Goal: Task Accomplishment & Management: Complete application form

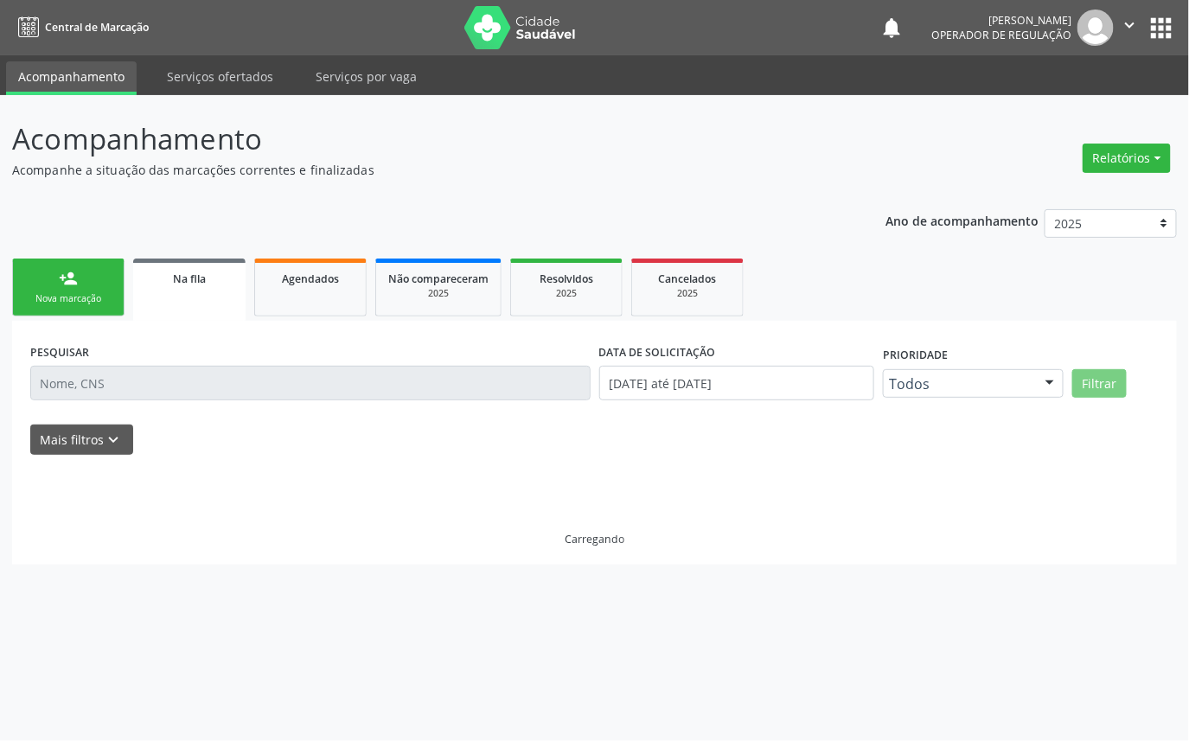
click at [44, 292] on div "Nova marcação" at bounding box center [68, 298] width 86 height 13
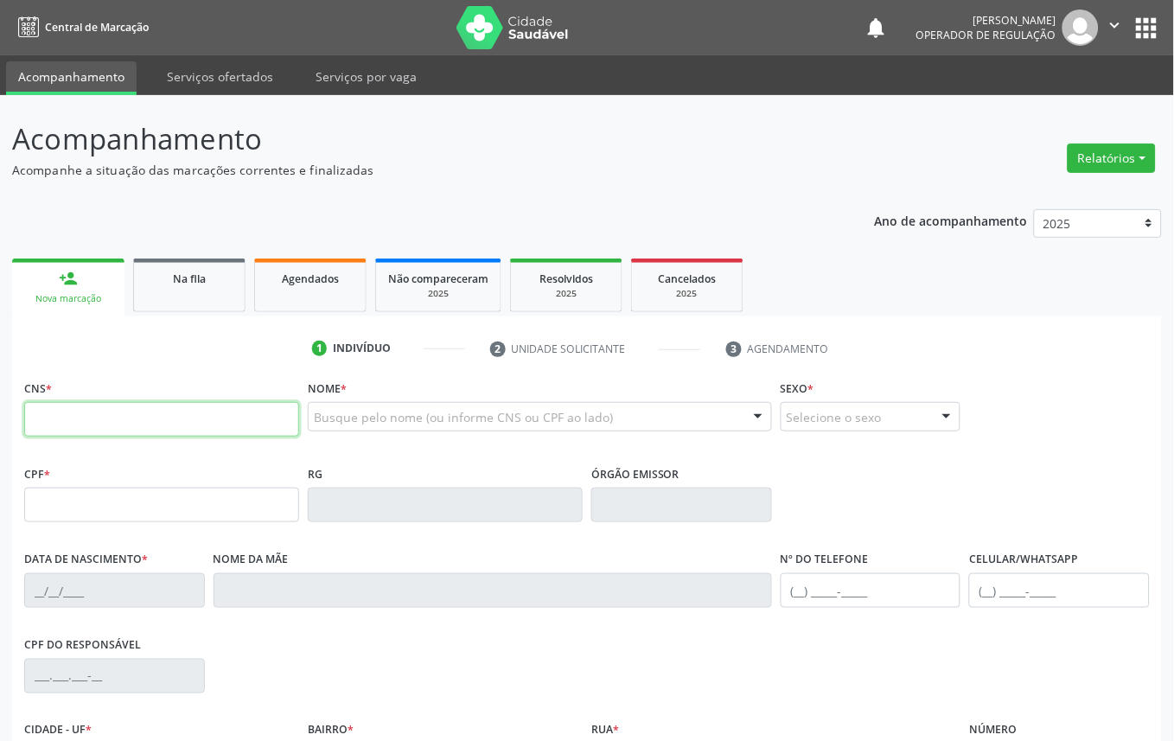
click at [175, 434] on input "text" at bounding box center [161, 419] width 275 height 35
type input "704 2095 2362 3090"
type input "075.659.484-70"
type input "[DATE]"
type input "[PERSON_NAME]"
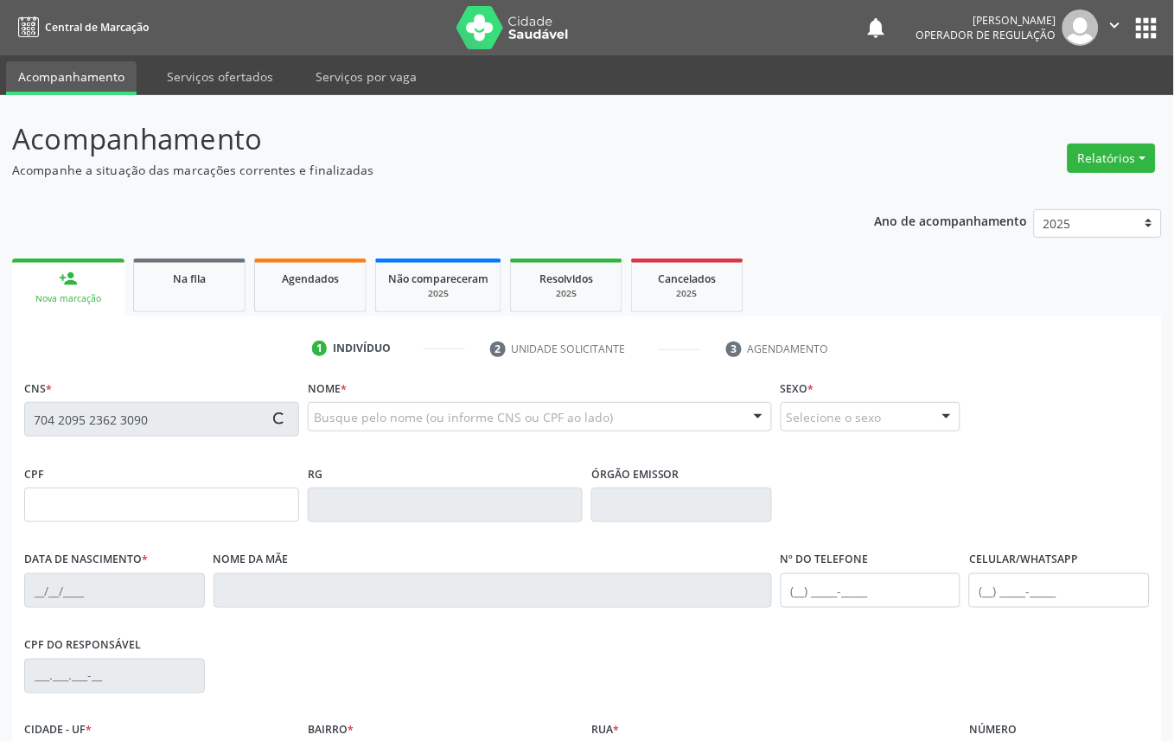
type input "[PHONE_NUMBER]"
type input "942"
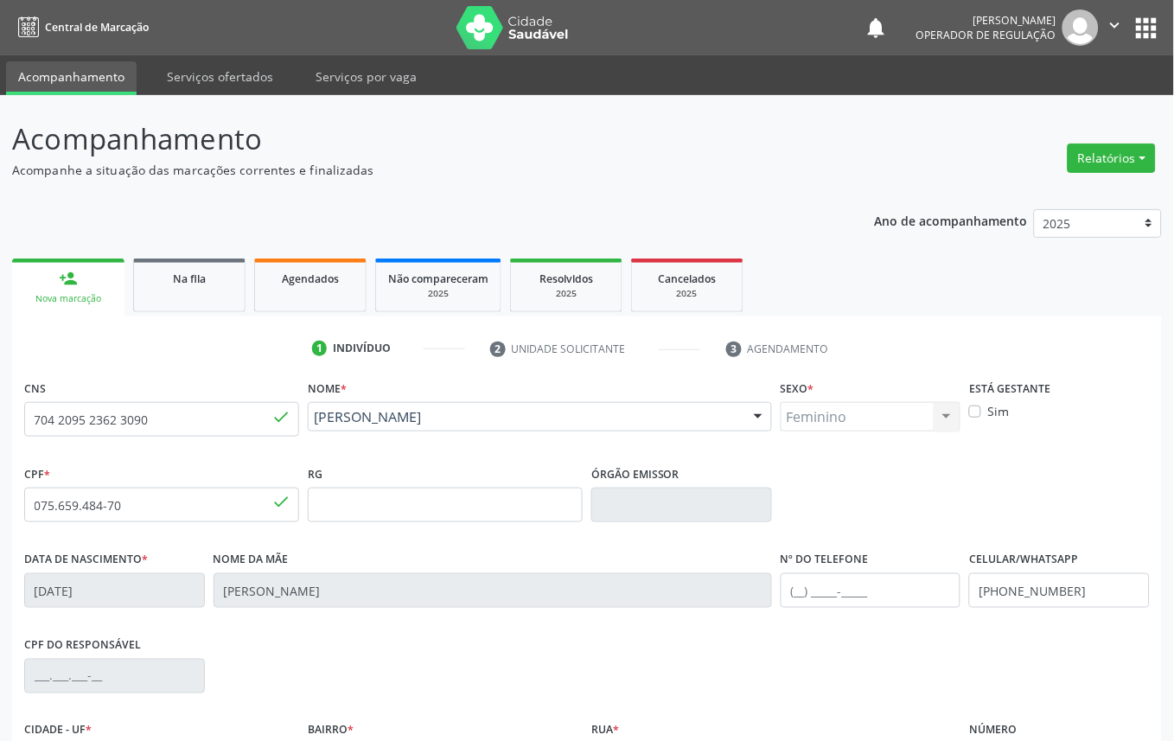
scroll to position [195, 0]
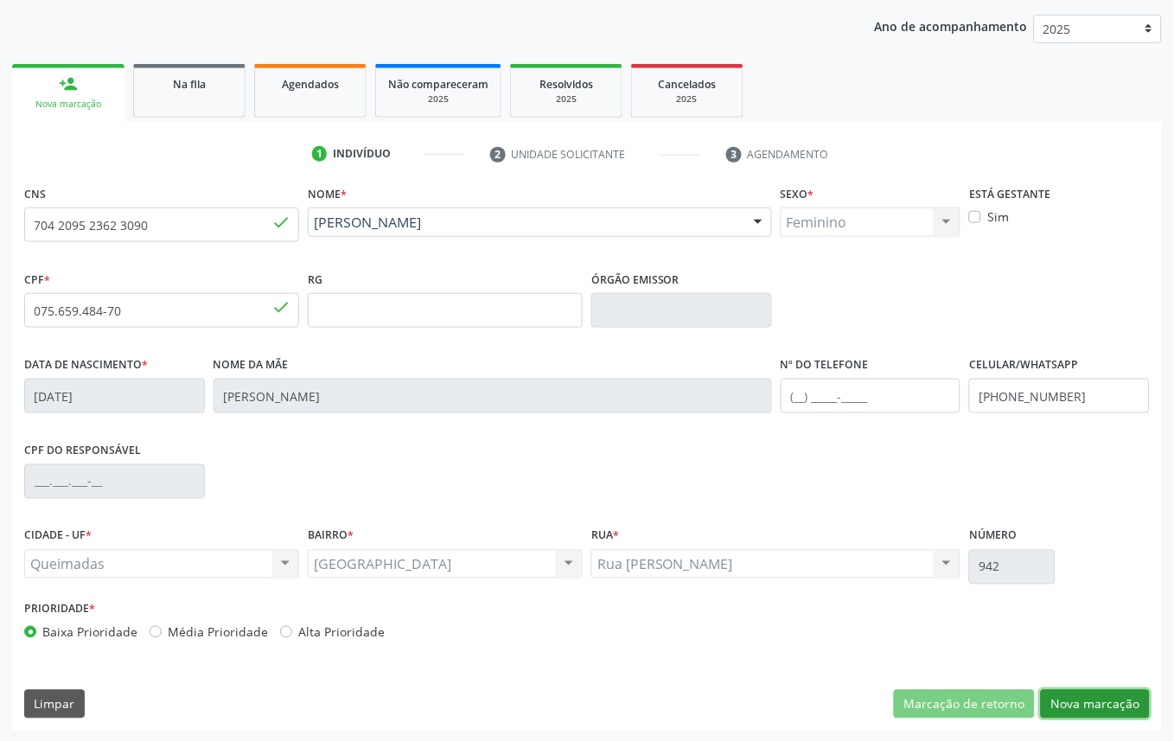
click at [1092, 690] on button "Nova marcação" at bounding box center [1095, 704] width 109 height 29
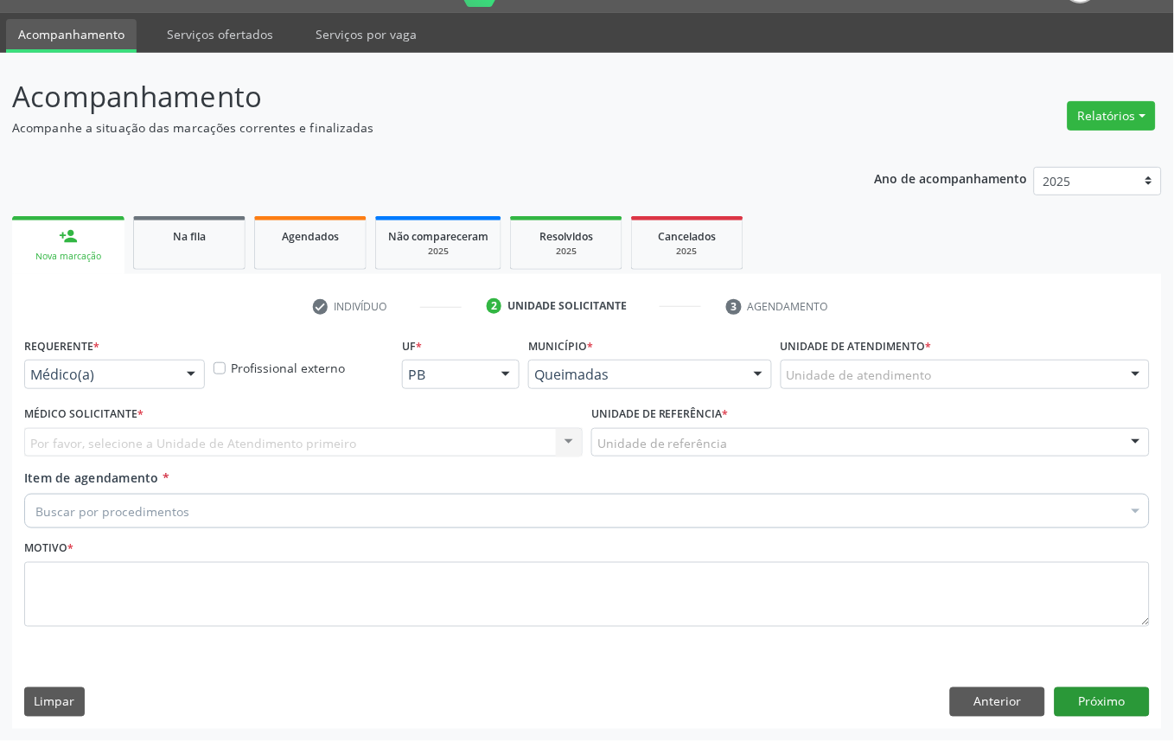
scroll to position [41, 0]
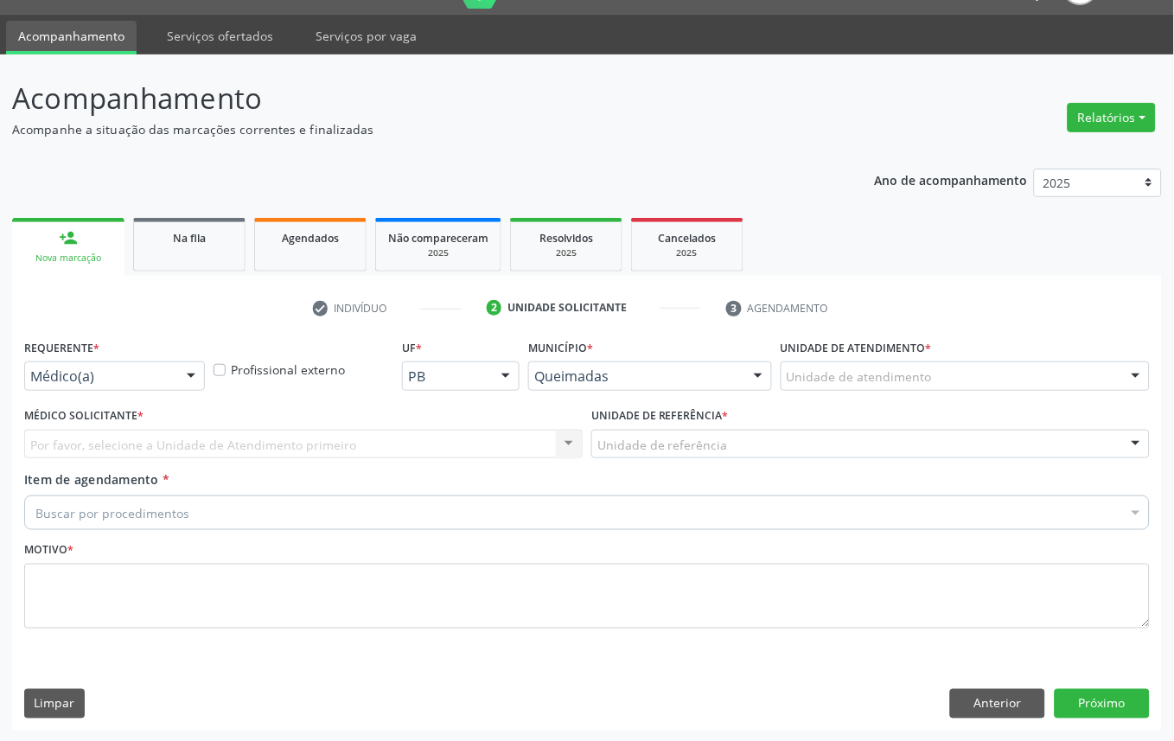
click at [159, 386] on div "Médico(a)" at bounding box center [114, 375] width 181 height 29
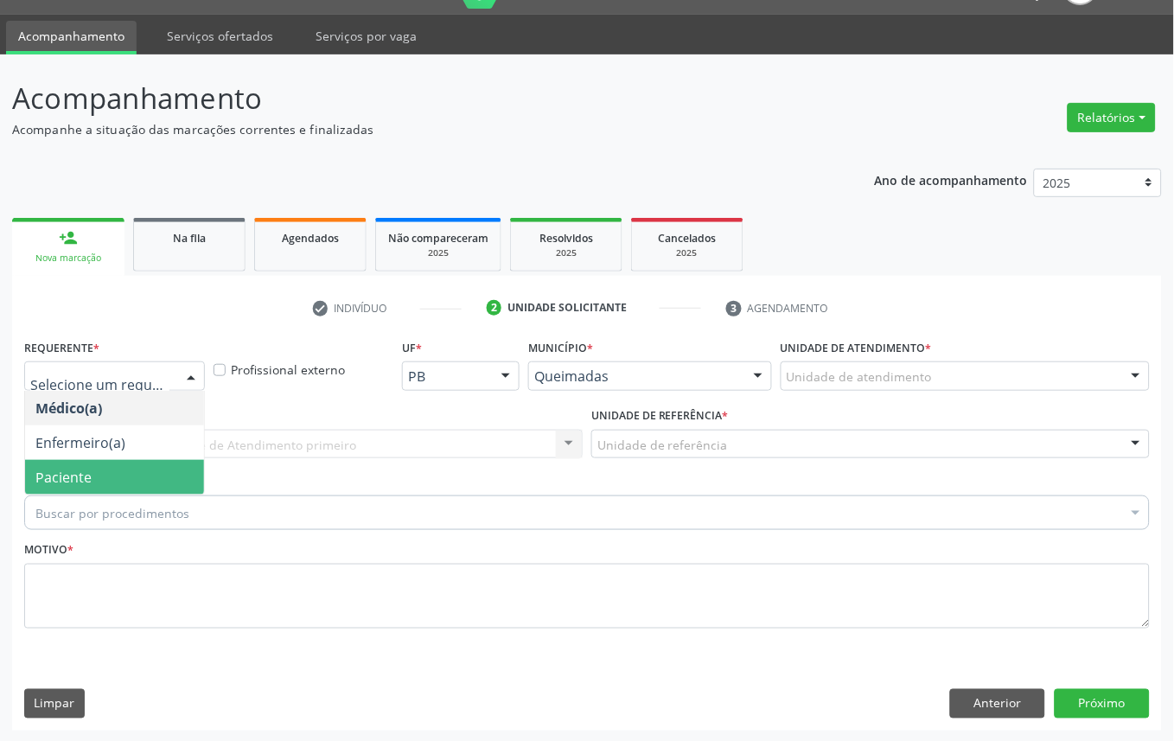
click at [152, 476] on span "Paciente" at bounding box center [114, 477] width 179 height 35
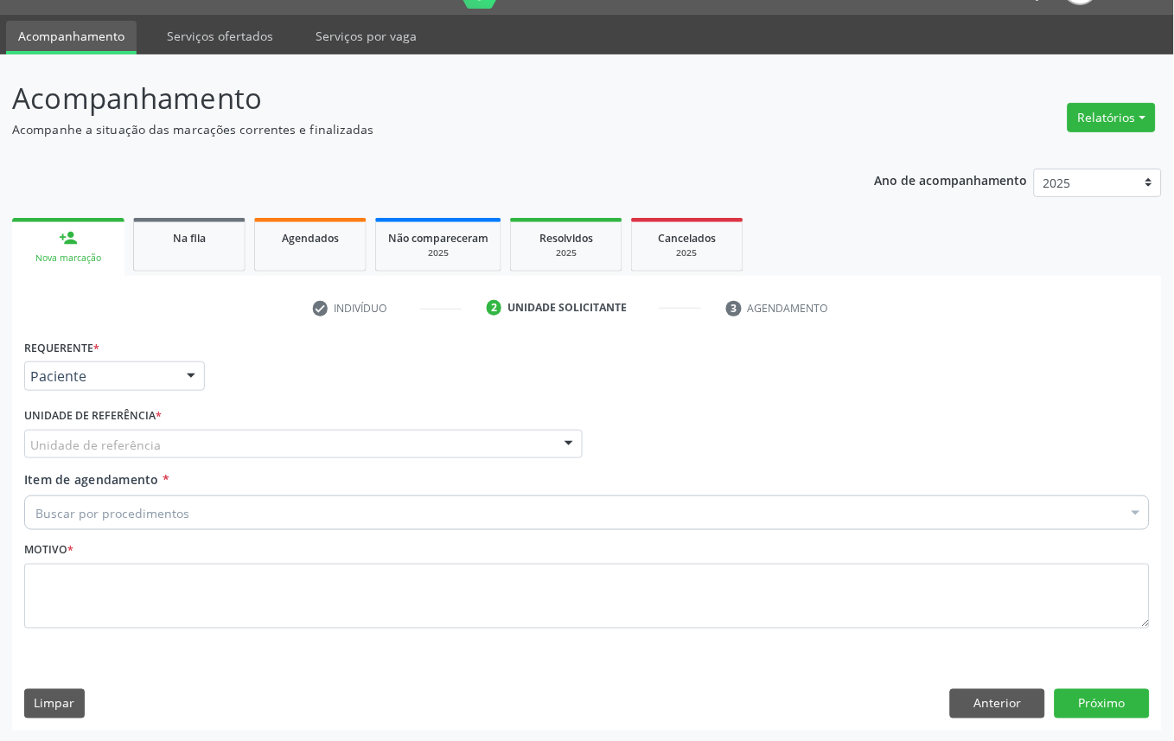
click at [231, 503] on div "Buscar por procedimentos" at bounding box center [587, 512] width 1126 height 35
paste input "OFTALMOLOGISTA"
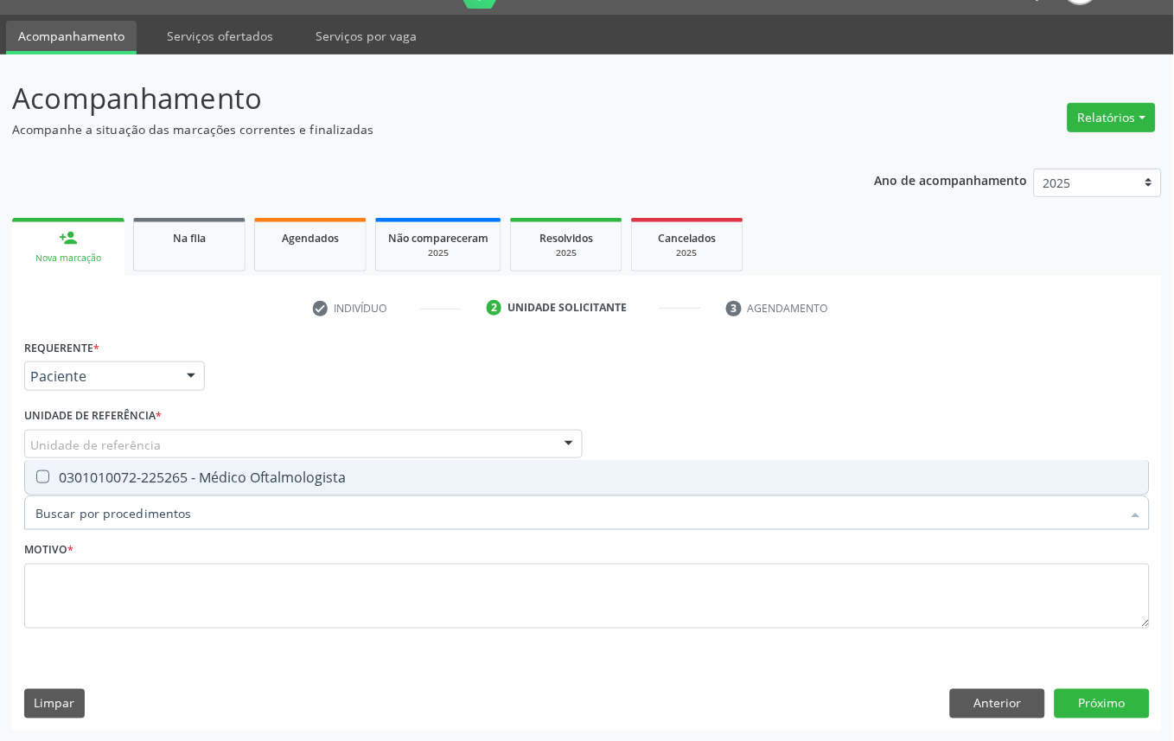
type input "OFTALMOLOGISTA"
drag, startPoint x: 230, startPoint y: 479, endPoint x: 264, endPoint y: 445, distance: 47.7
click at [232, 476] on div "0301010072-225265 - Médico Oftalmologista" at bounding box center [586, 477] width 1103 height 14
checkbox Oftalmologista "true"
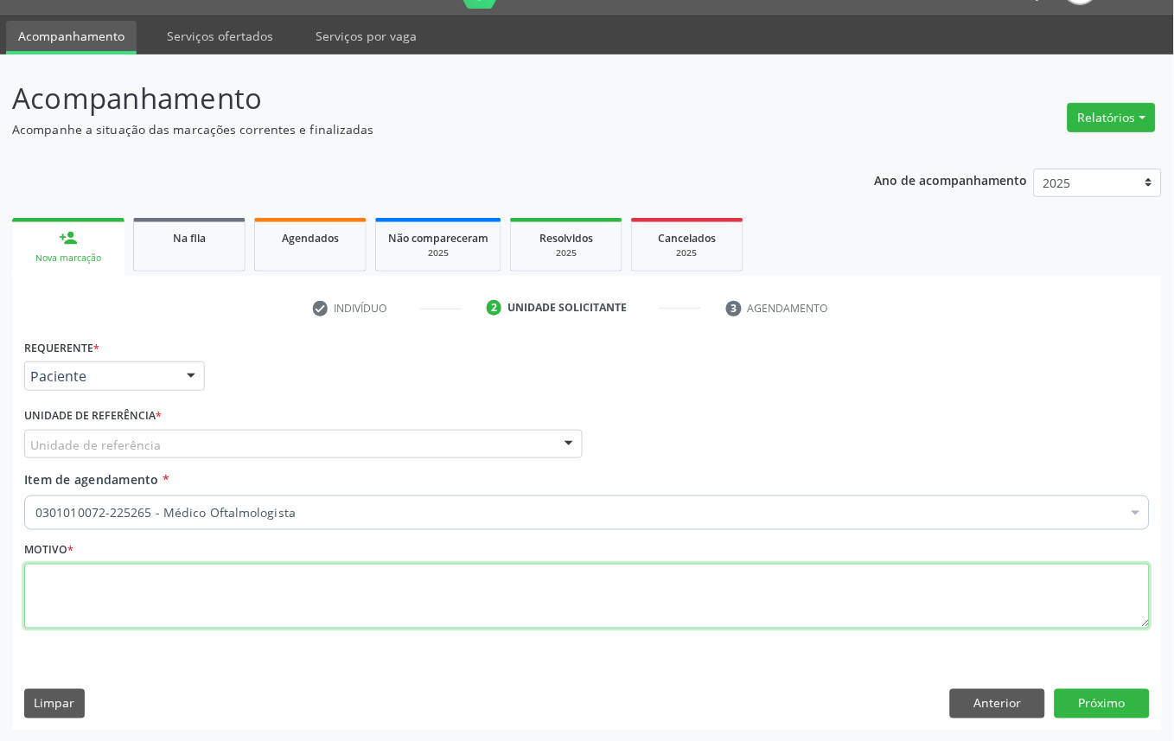
click at [348, 607] on textarea at bounding box center [587, 597] width 1126 height 66
paste textarea "CONSULTA 07/2025"
type textarea "CONSULTA 07/2025"
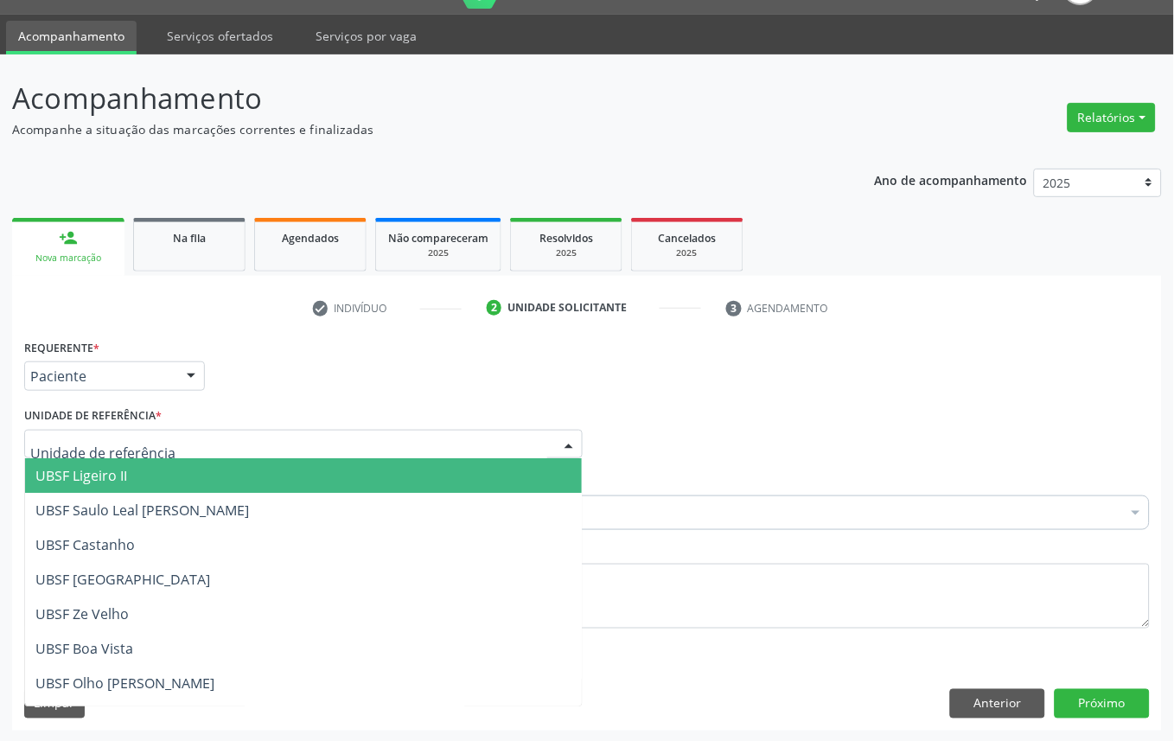
click at [271, 433] on div at bounding box center [303, 444] width 559 height 29
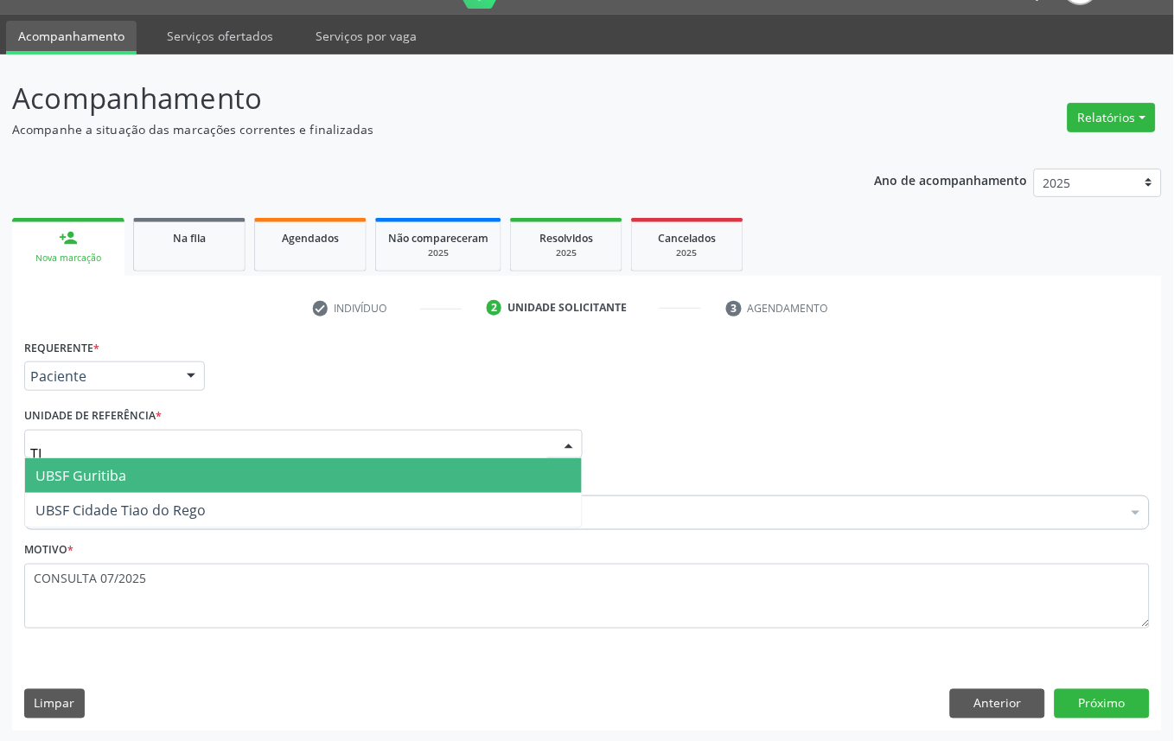
type input "TIA"
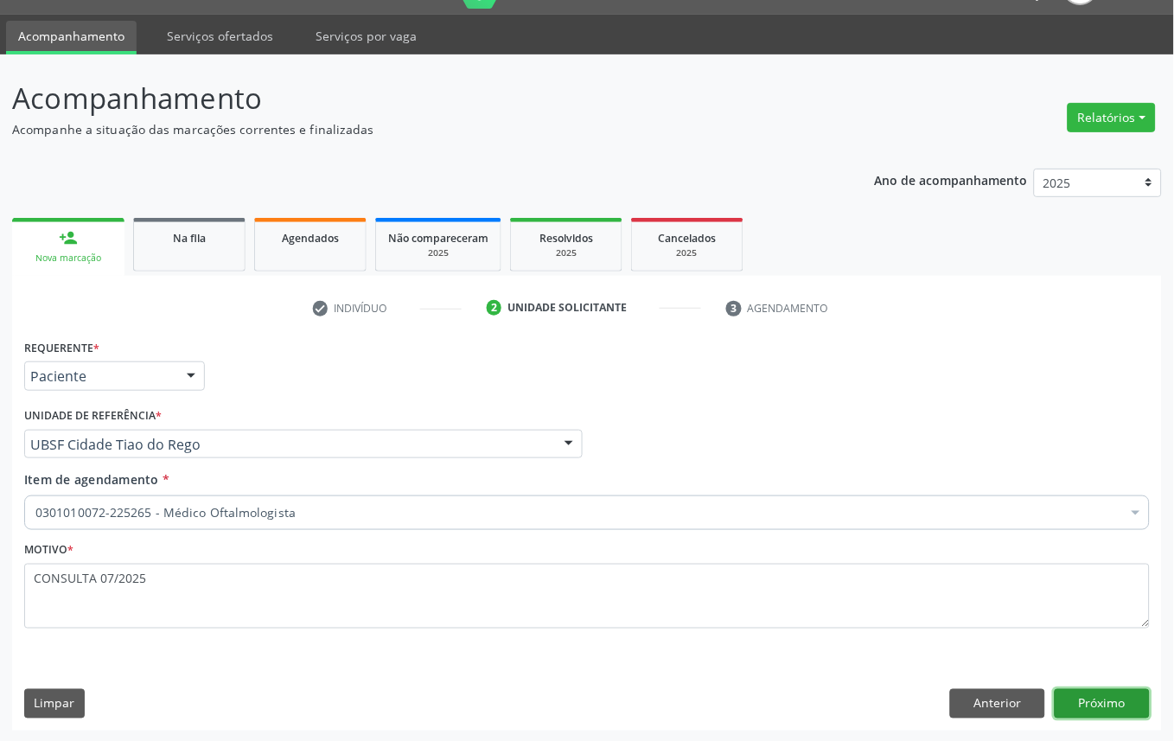
click button "Próximo" at bounding box center [1102, 703] width 95 height 29
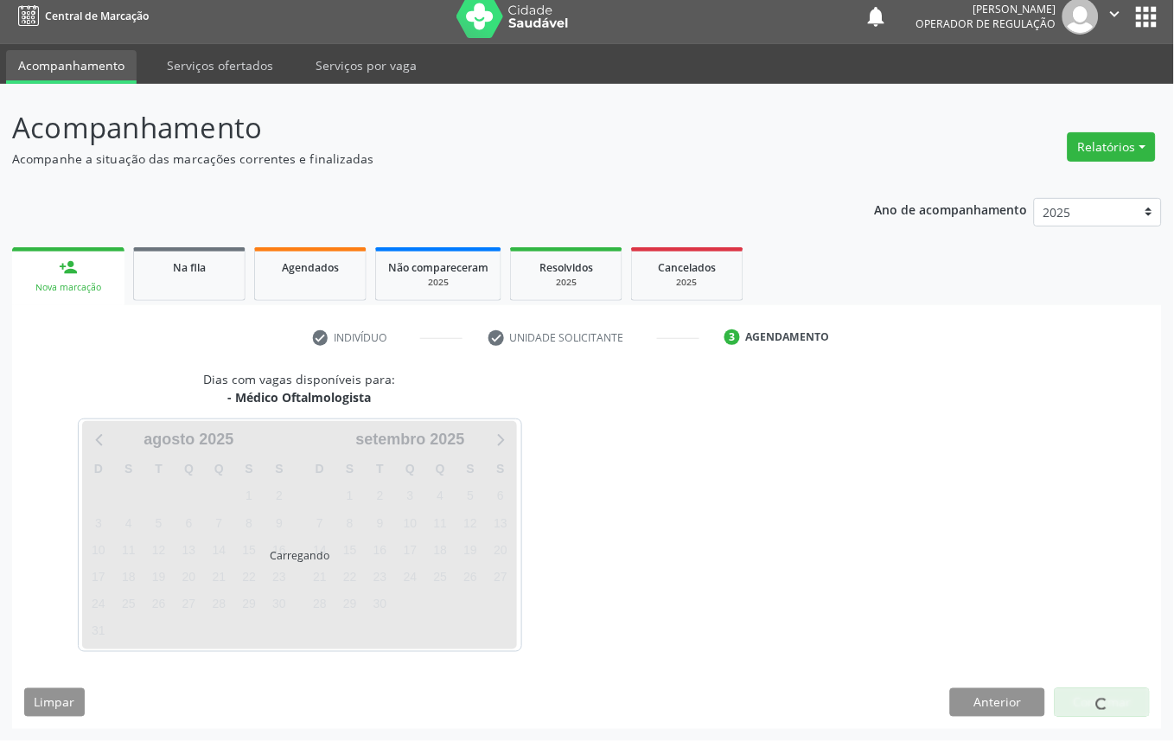
scroll to position [10, 0]
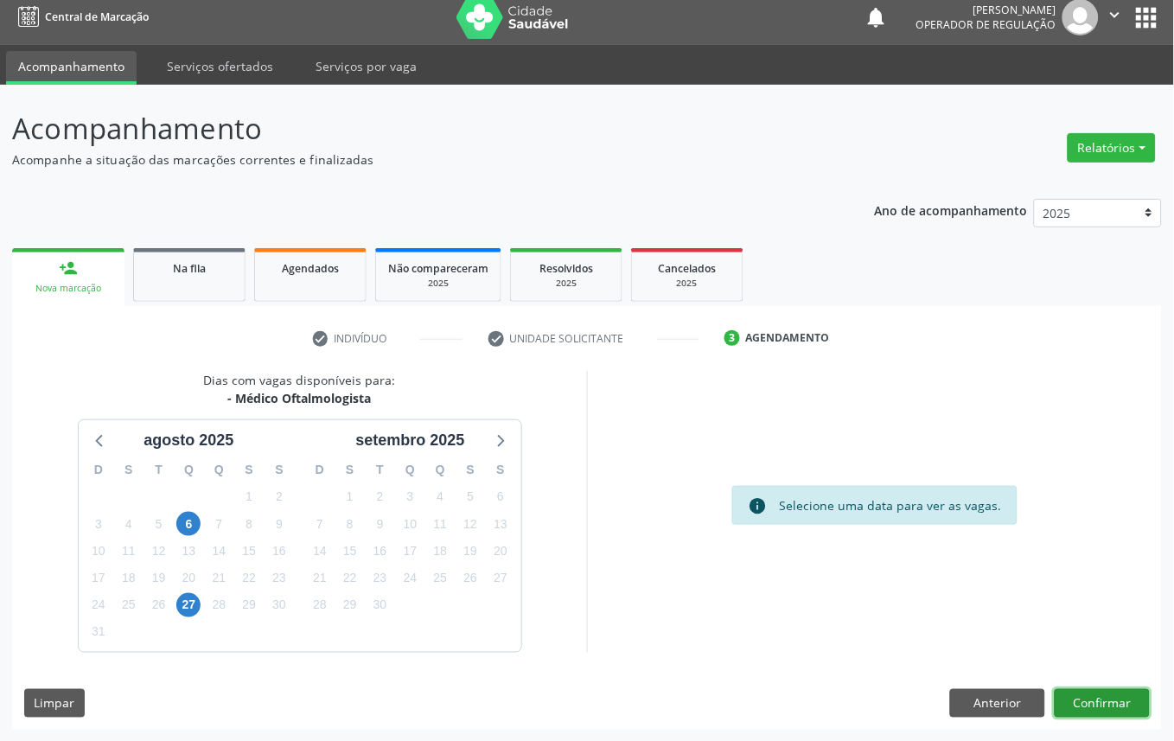
click at [1055, 689] on button "Confirmar" at bounding box center [1102, 703] width 95 height 29
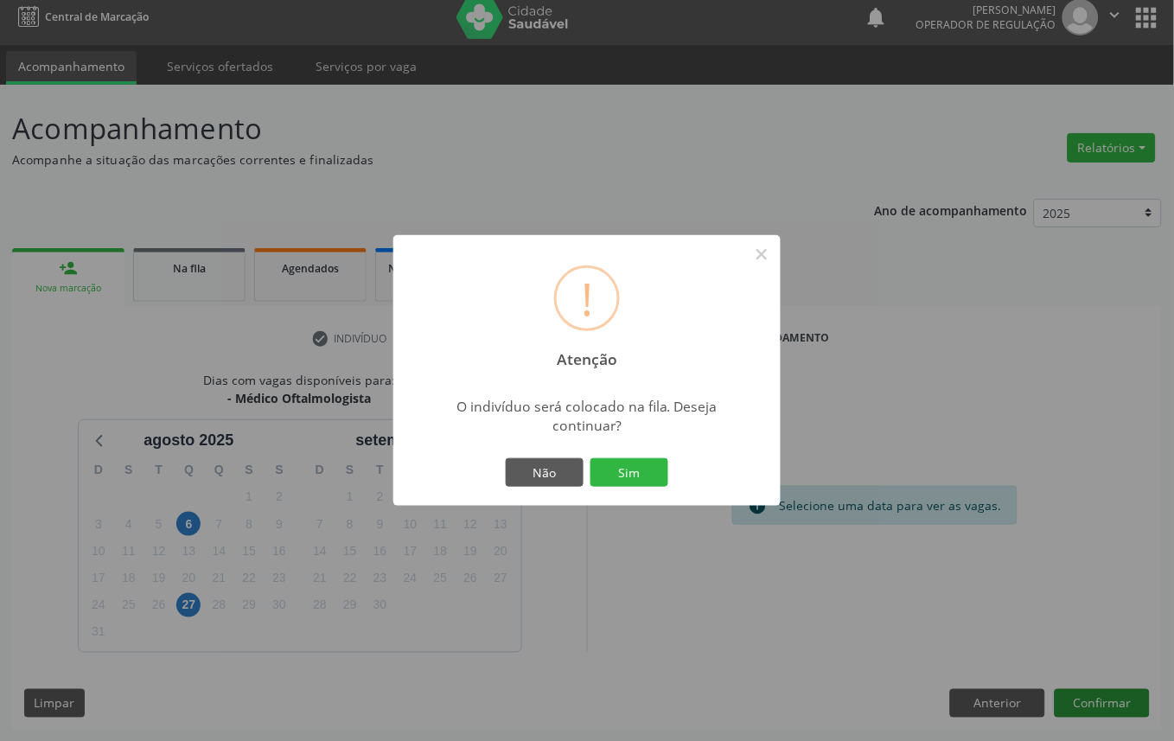
click at [591, 458] on button "Sim" at bounding box center [630, 472] width 78 height 29
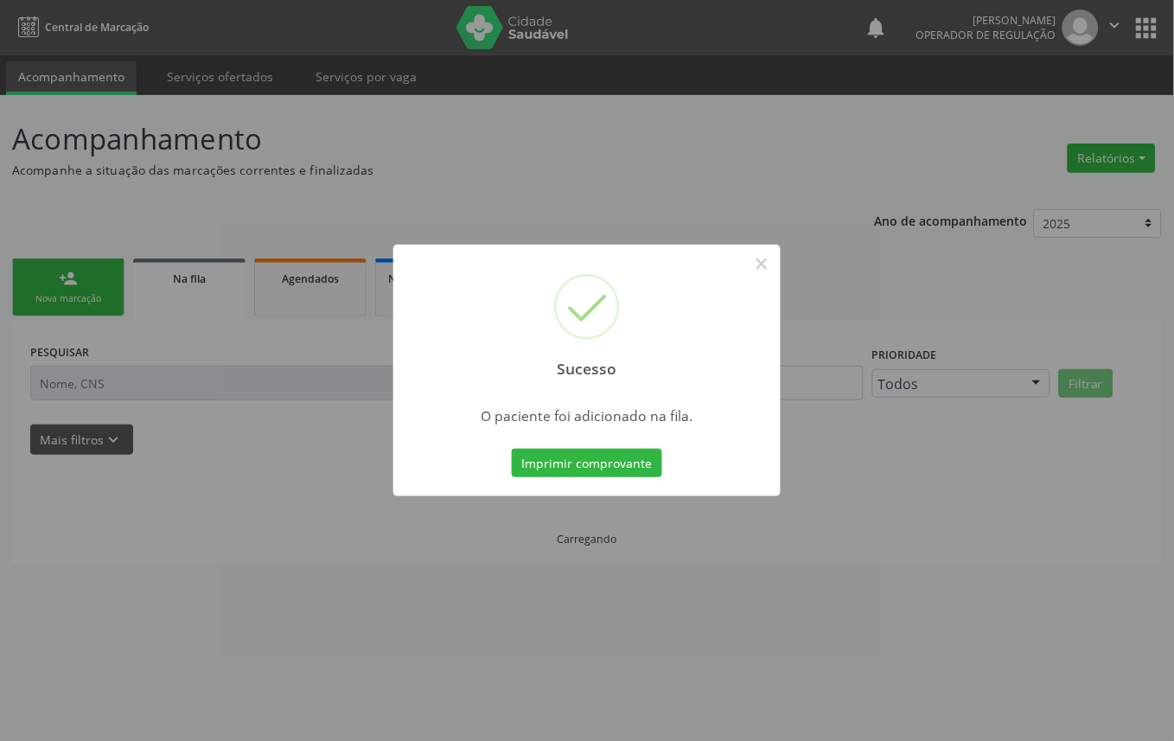
scroll to position [0, 0]
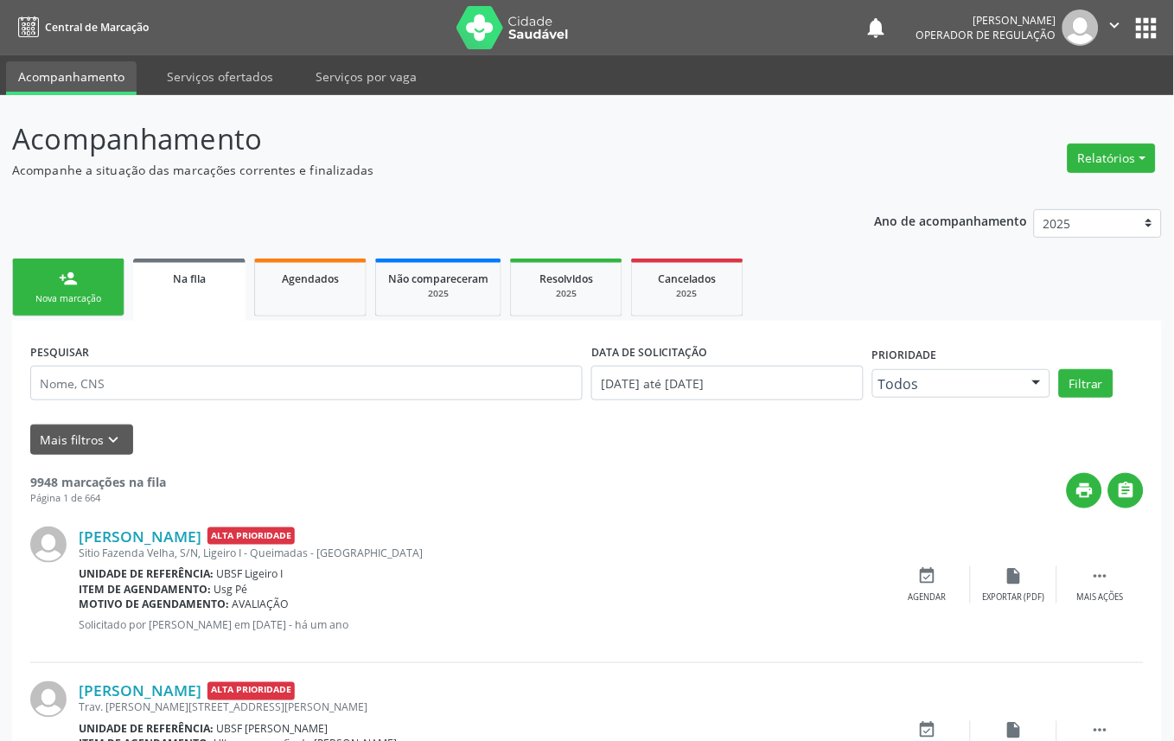
click at [45, 278] on link "person_add Nova marcação" at bounding box center [68, 288] width 112 height 58
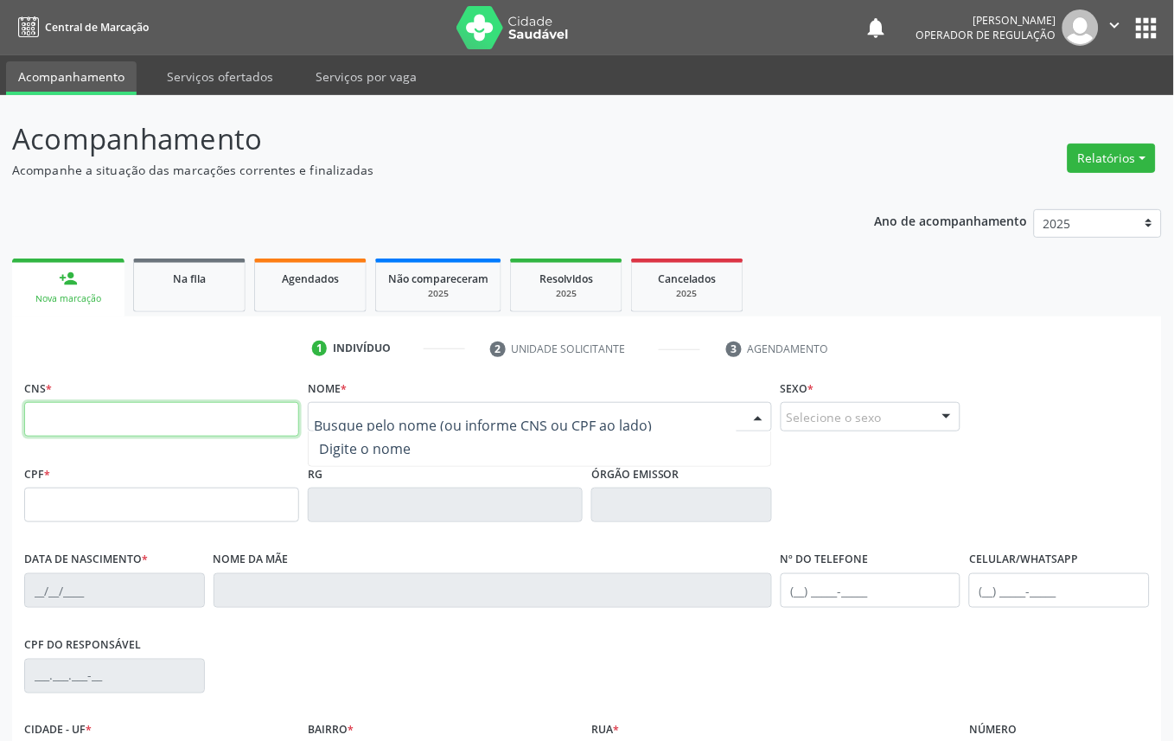
click at [106, 405] on input "text" at bounding box center [161, 419] width 275 height 35
type input "704 3025 4432 9399"
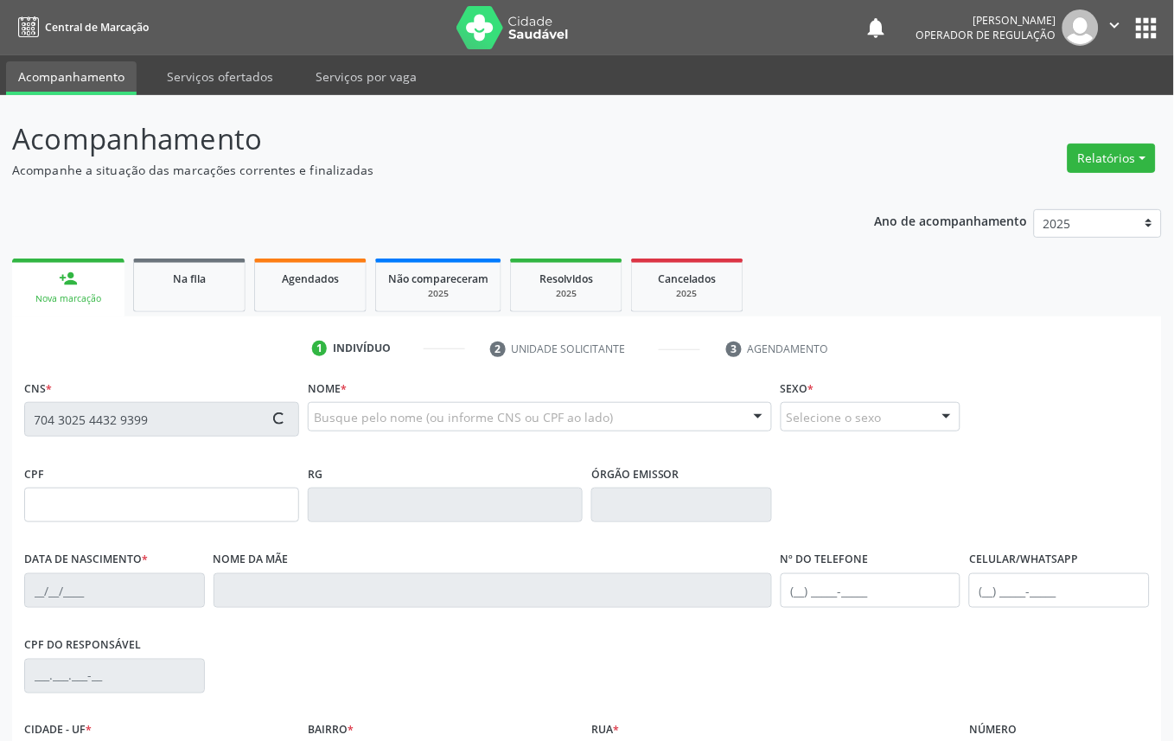
type input "041.722.864-37"
type input "[DATE]"
type input "[PERSON_NAME]"
type input "[PHONE_NUMBER]"
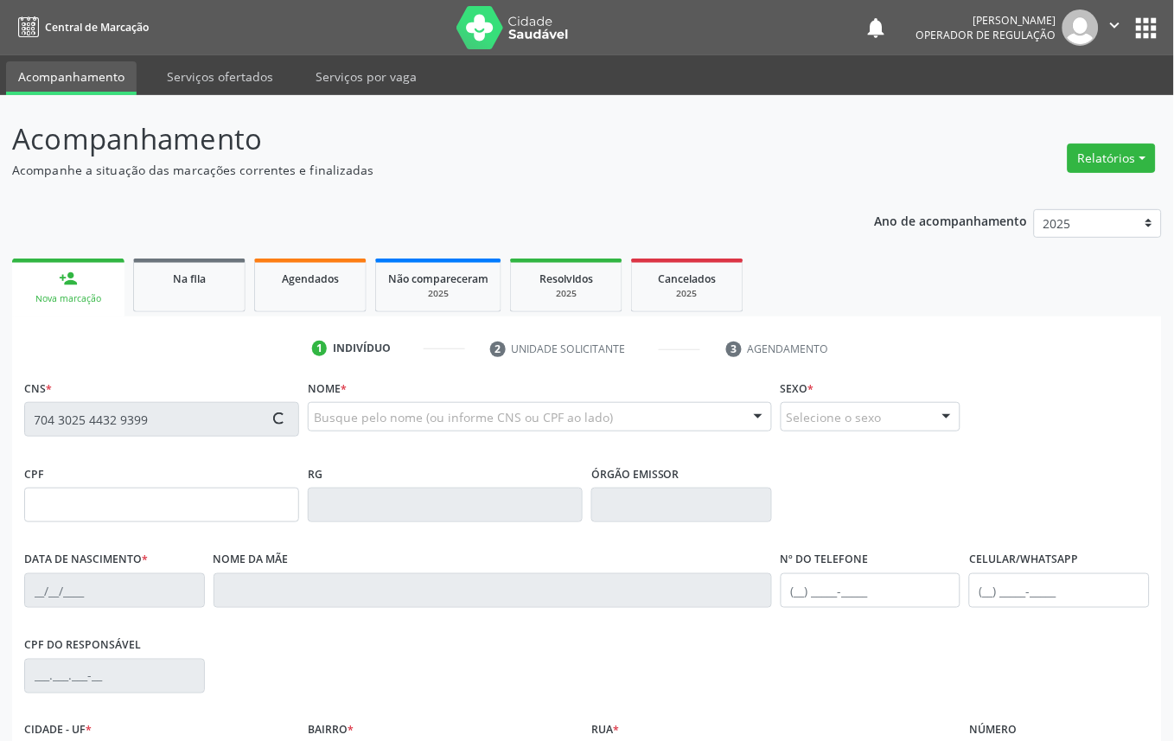
type input "S/N"
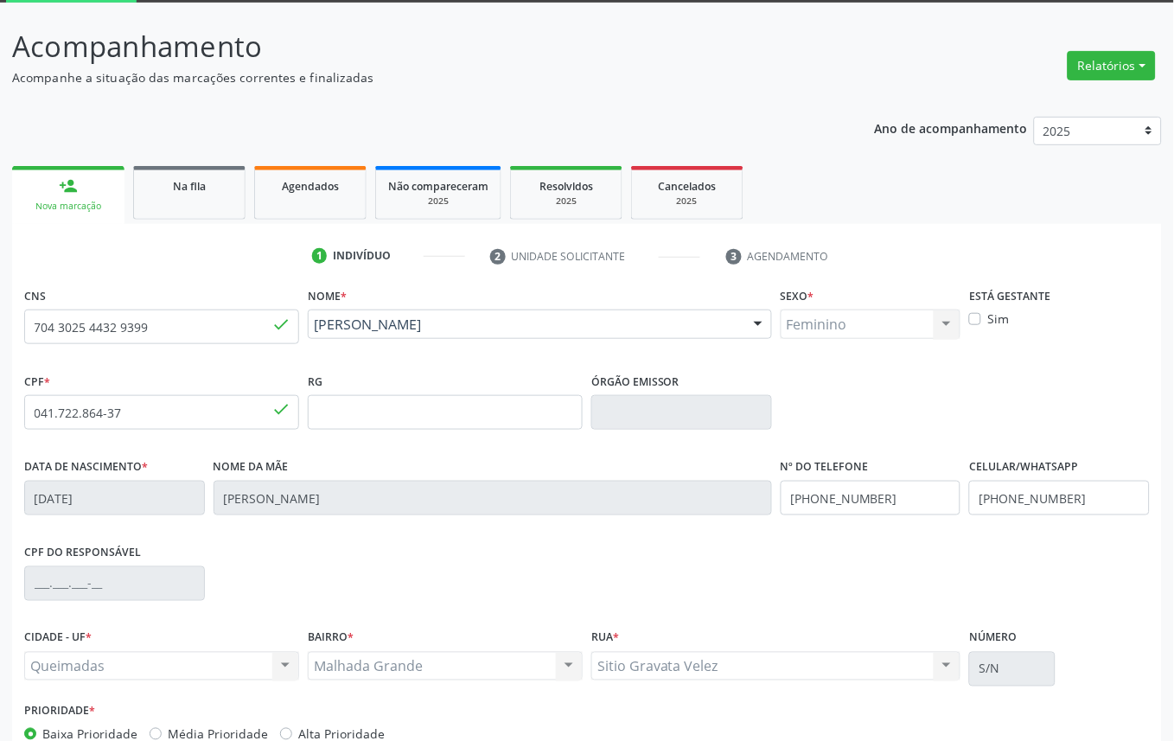
scroll to position [195, 0]
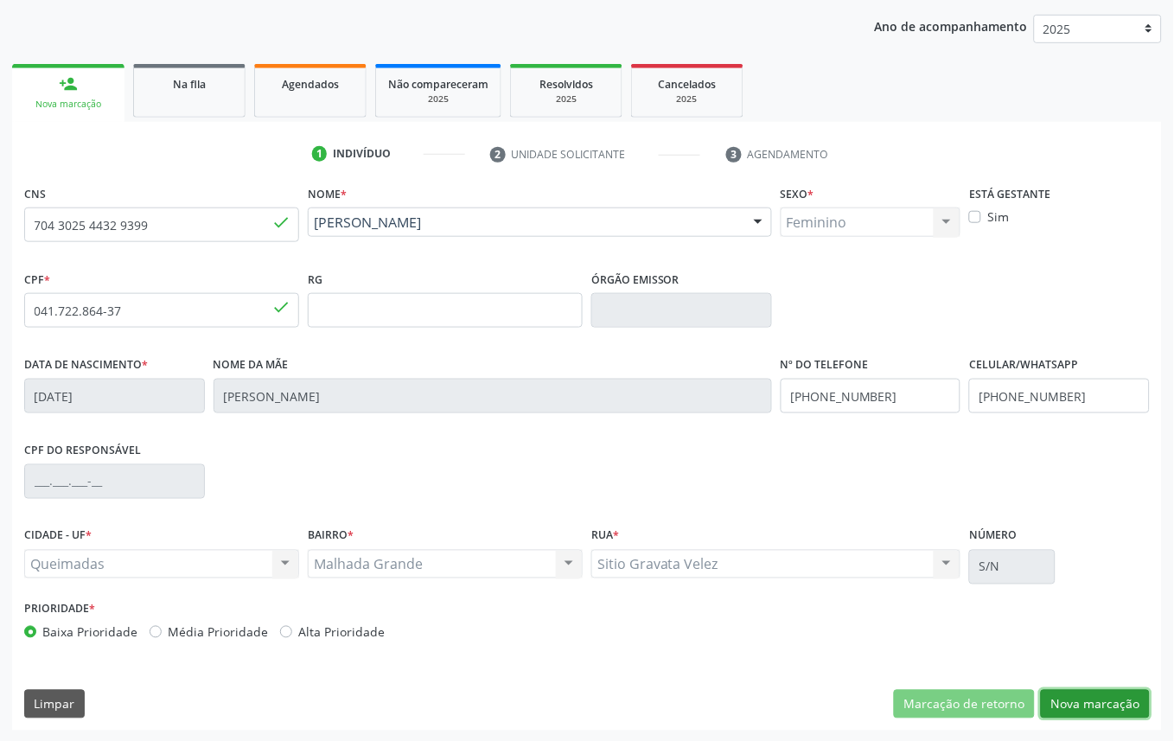
click at [1113, 690] on button "Nova marcação" at bounding box center [1095, 704] width 109 height 29
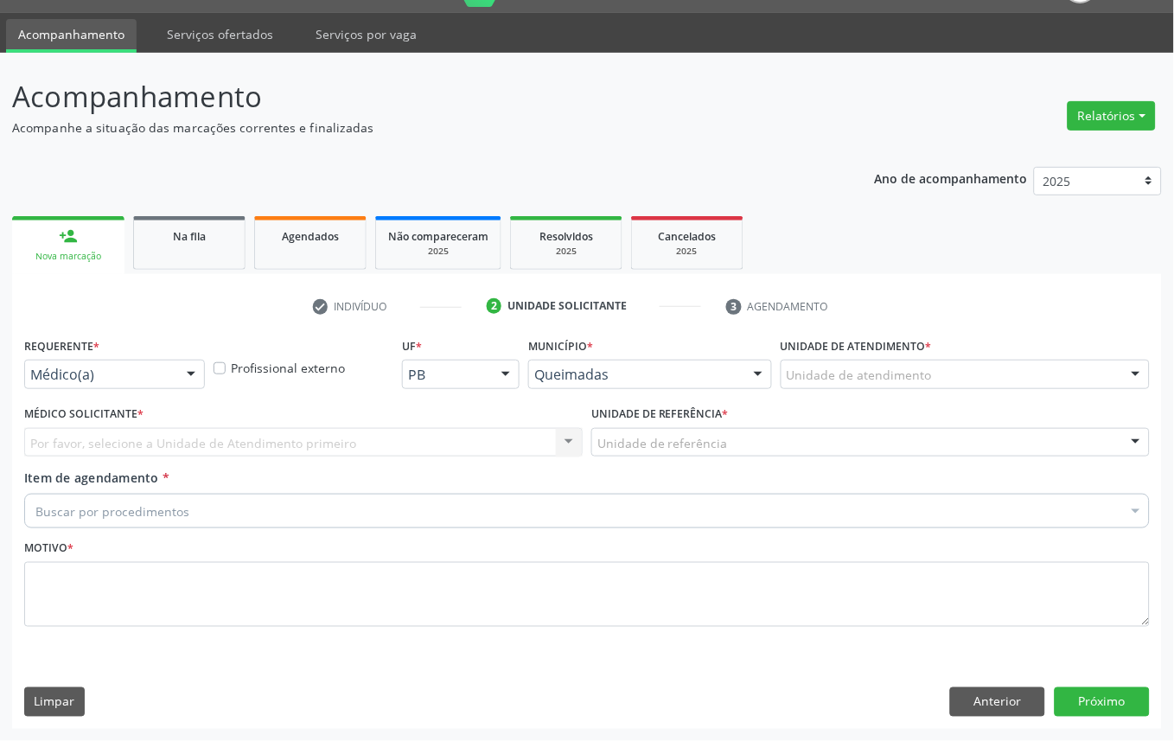
scroll to position [41, 0]
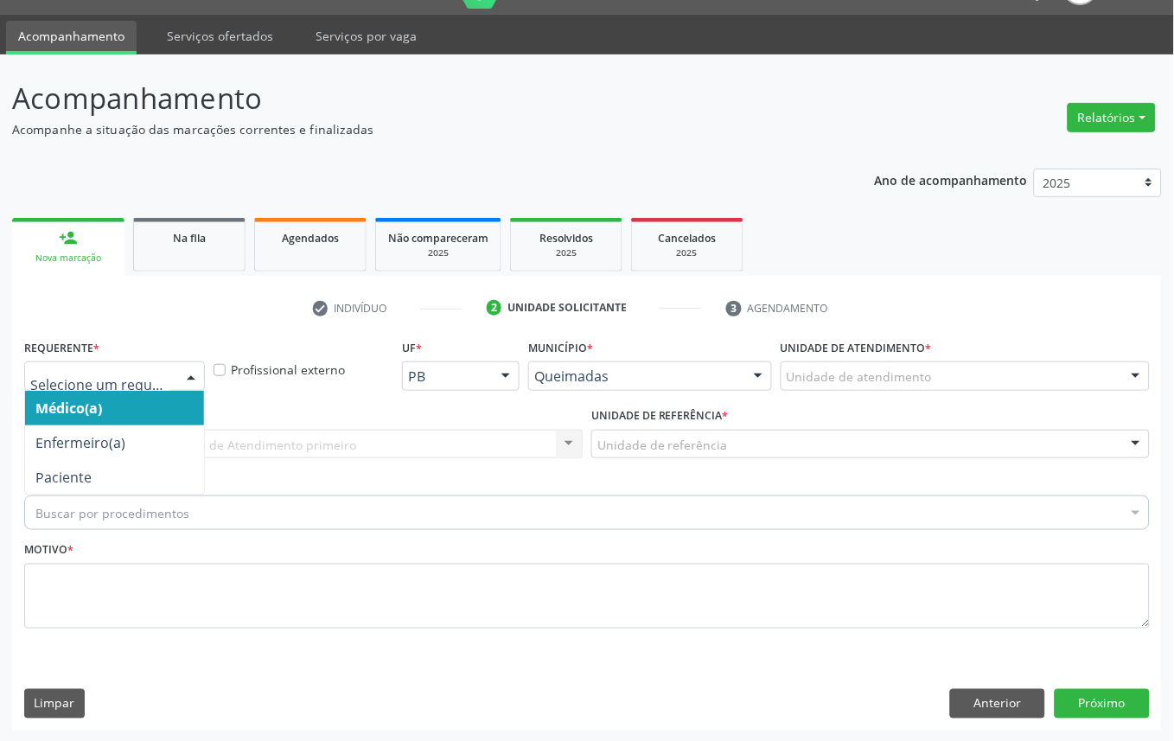
drag, startPoint x: 50, startPoint y: 368, endPoint x: 65, endPoint y: 453, distance: 86.0
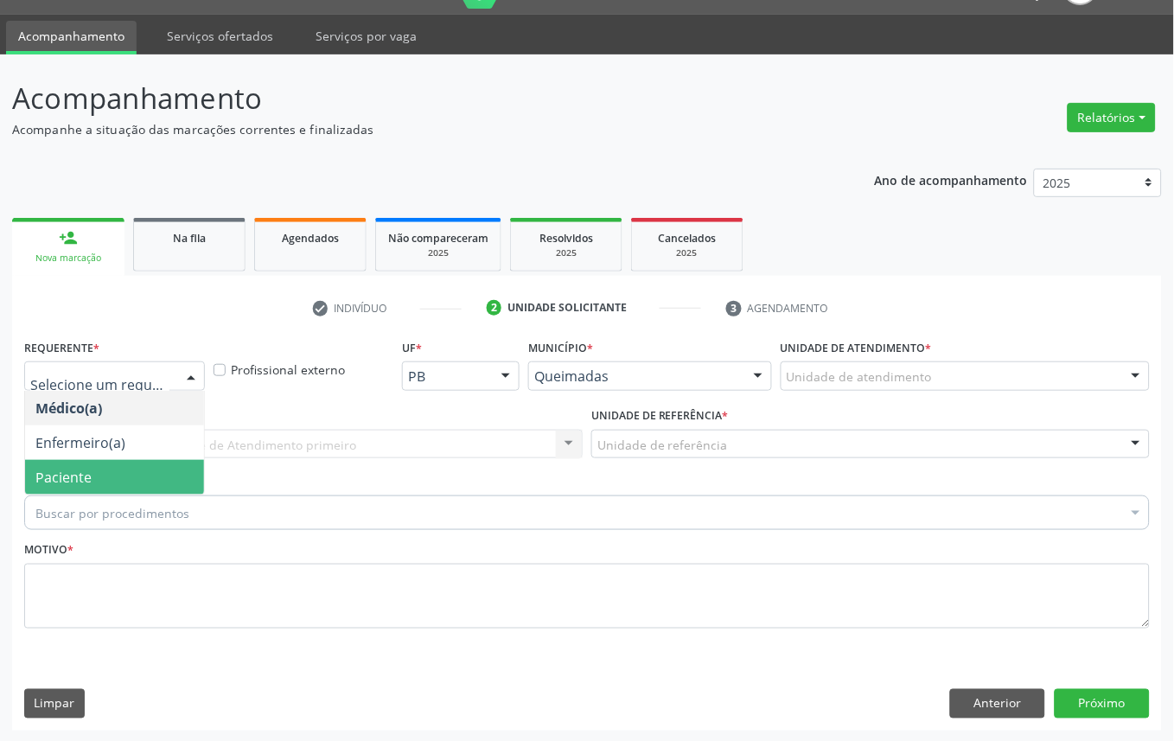
click at [67, 470] on span "Paciente" at bounding box center [63, 477] width 56 height 19
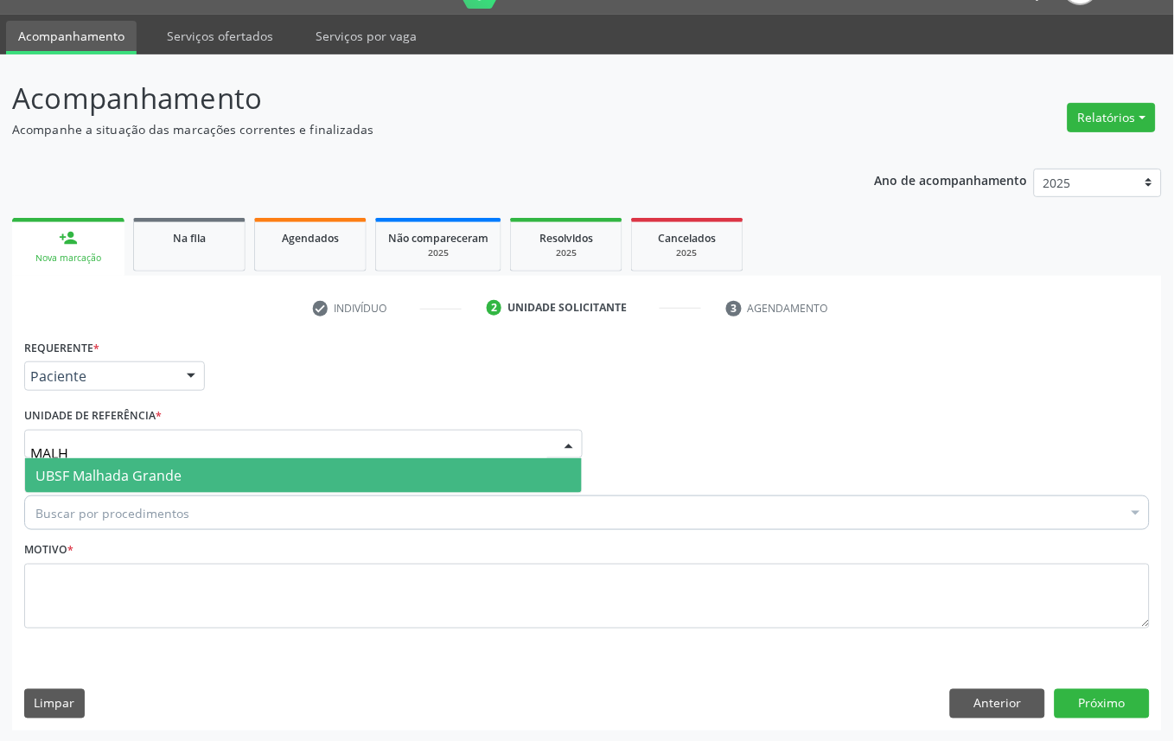
type input "MALHA"
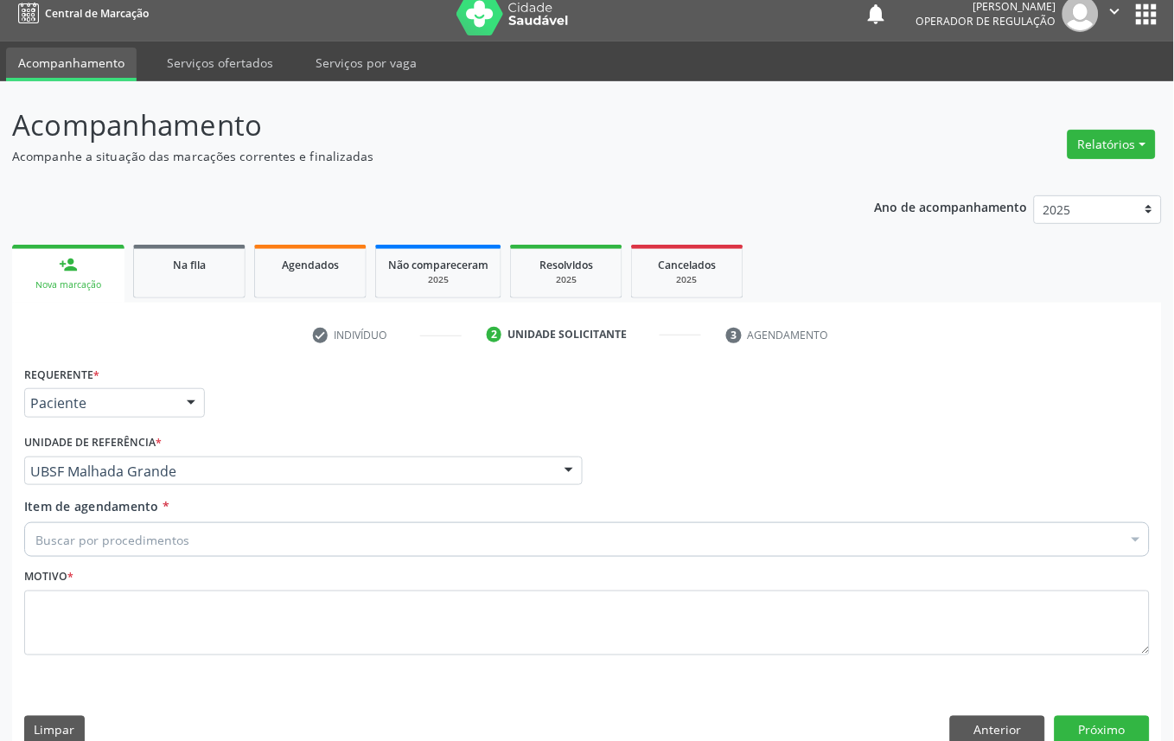
scroll to position [0, 0]
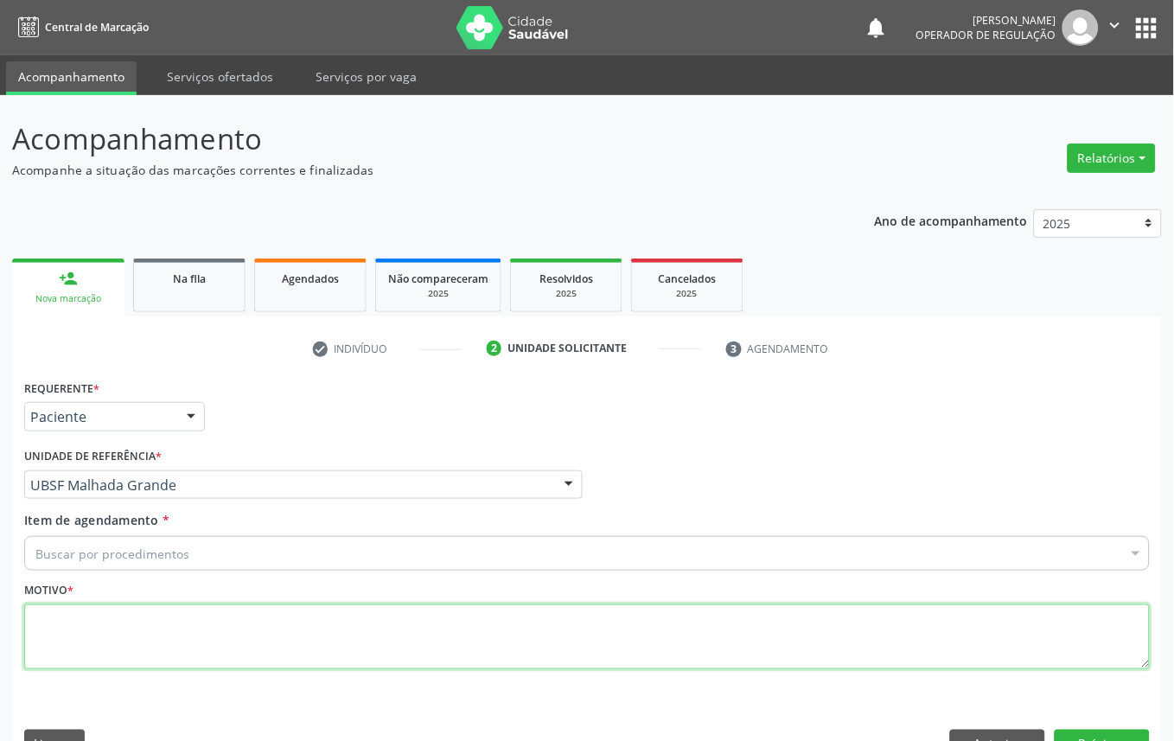
click at [220, 636] on textarea at bounding box center [587, 637] width 1126 height 66
paste textarea "CONSULTA 07/2025"
type textarea "CONSULTA 07/2025"
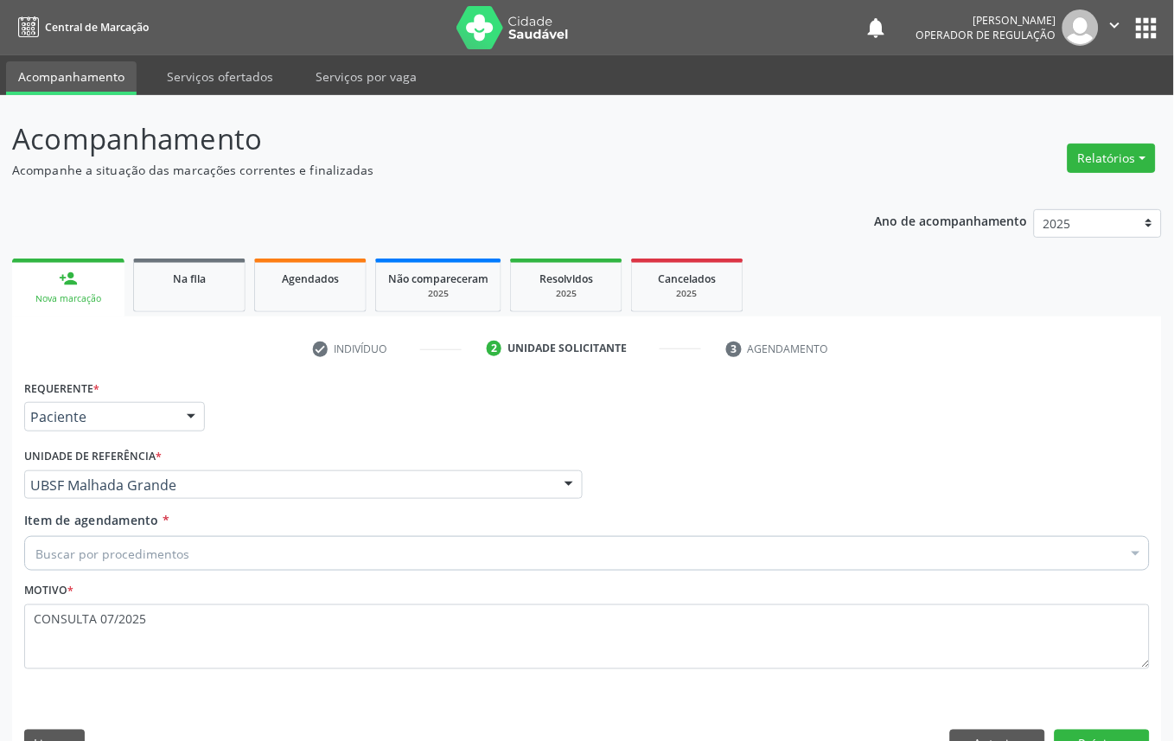
click at [406, 542] on div "Buscar por procedimentos" at bounding box center [587, 553] width 1126 height 35
paste input "OFTALMOLOGISTA"
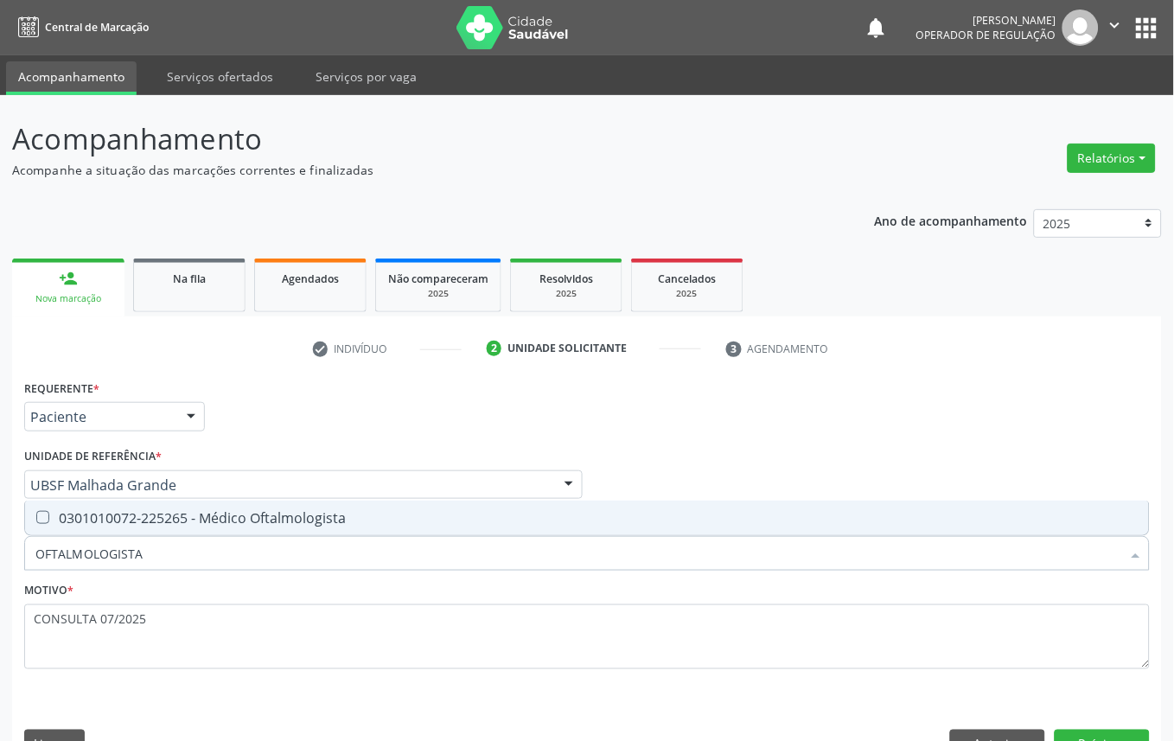
click at [426, 496] on div "Requerente * Paciente Médico(a) Enfermeiro(a) Paciente Nenhum resultado encontr…" at bounding box center [587, 534] width 1126 height 318
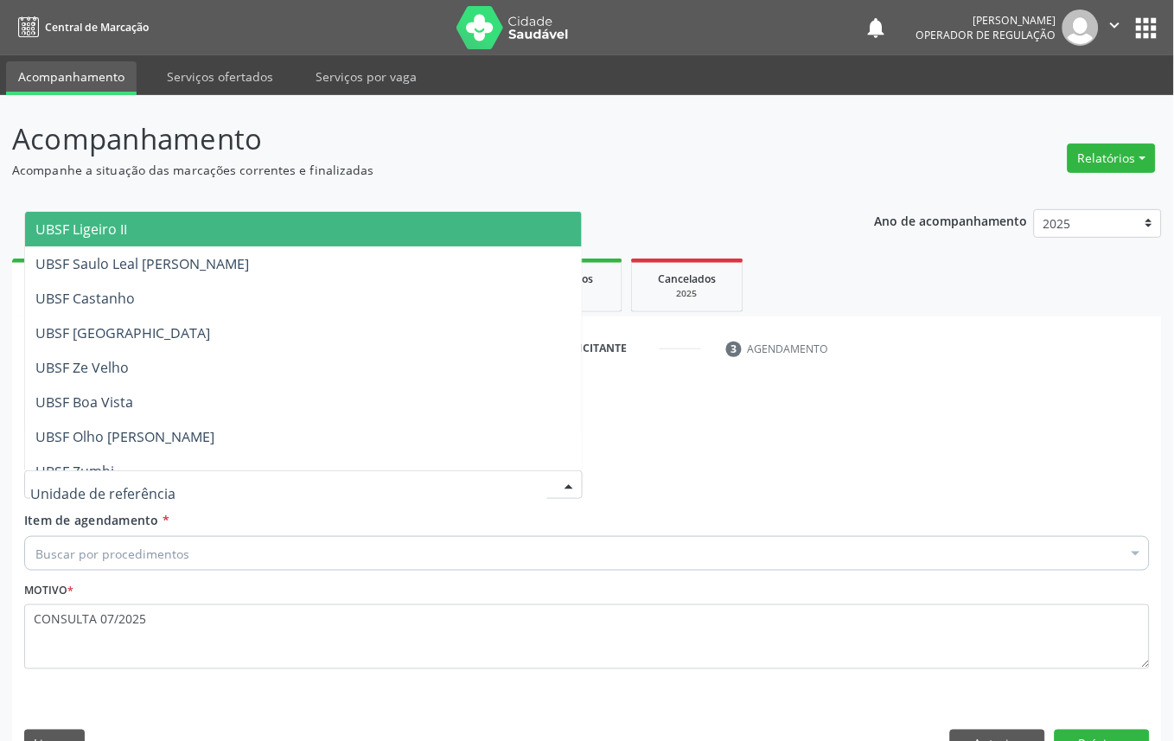
drag, startPoint x: 694, startPoint y: 470, endPoint x: 657, endPoint y: 512, distance: 55.7
click at [689, 472] on div "Médico Solicitante Por favor, selecione a Unidade de Atendimento primeiro Nenhu…" at bounding box center [587, 477] width 1134 height 67
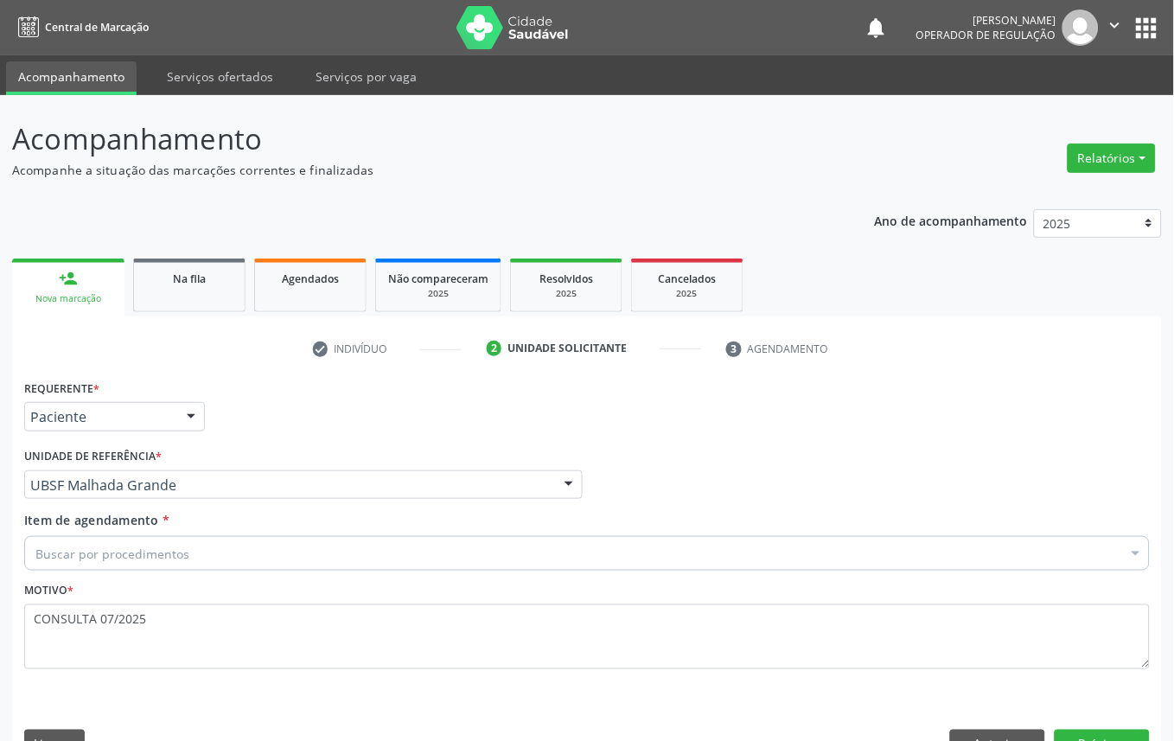
click at [634, 558] on div "Buscar por procedimentos" at bounding box center [587, 553] width 1126 height 35
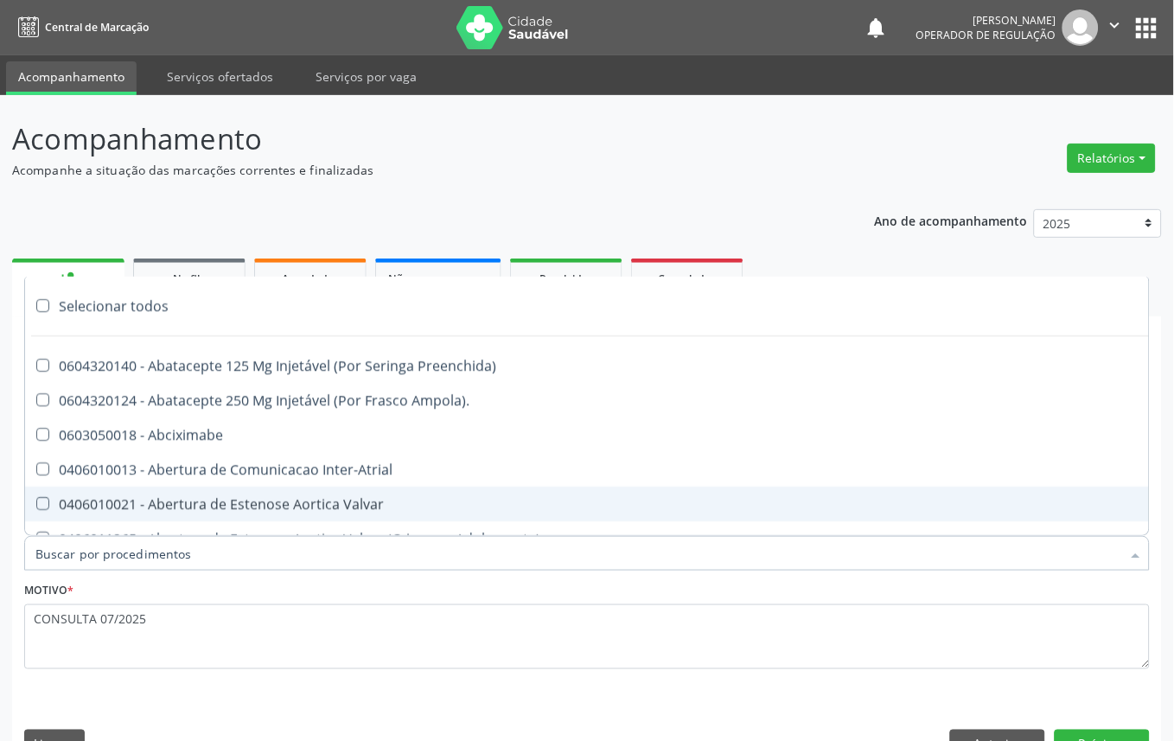
paste input "OFTALMOLOGISTA"
type input "OFTALMOLOGISTA"
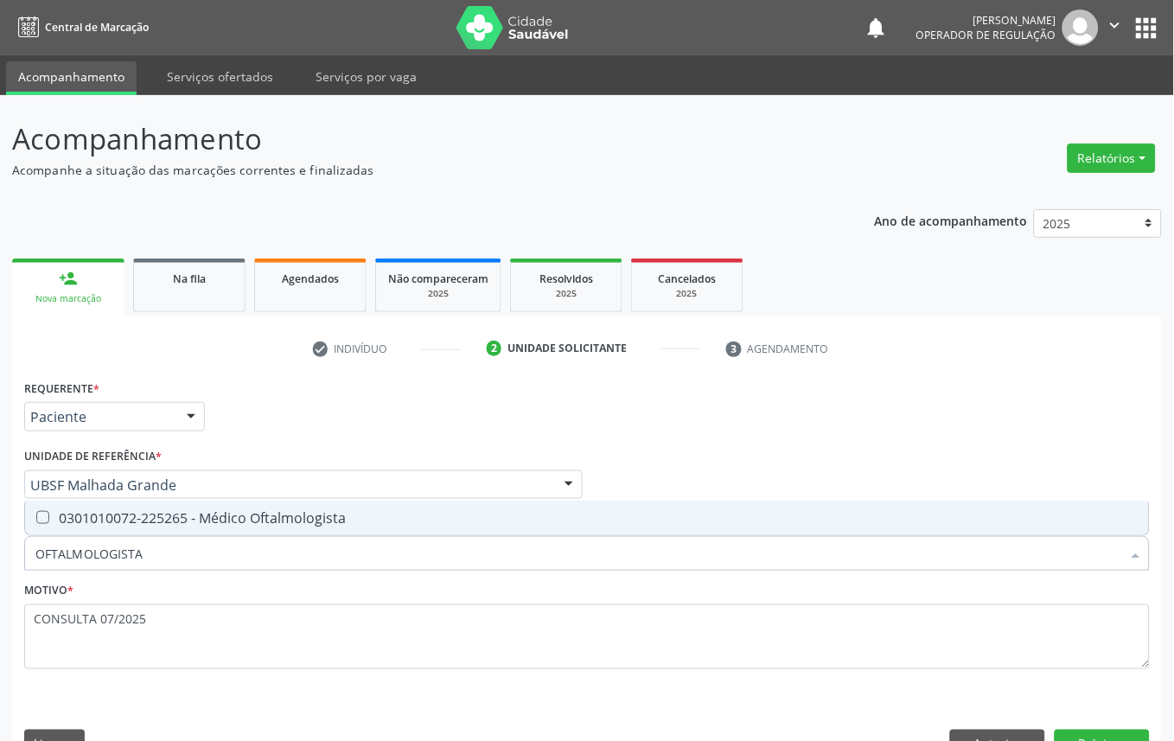
click at [628, 533] on span "0301010072-225265 - Médico Oftalmologista" at bounding box center [587, 518] width 1124 height 35
checkbox Oftalmologista "true"
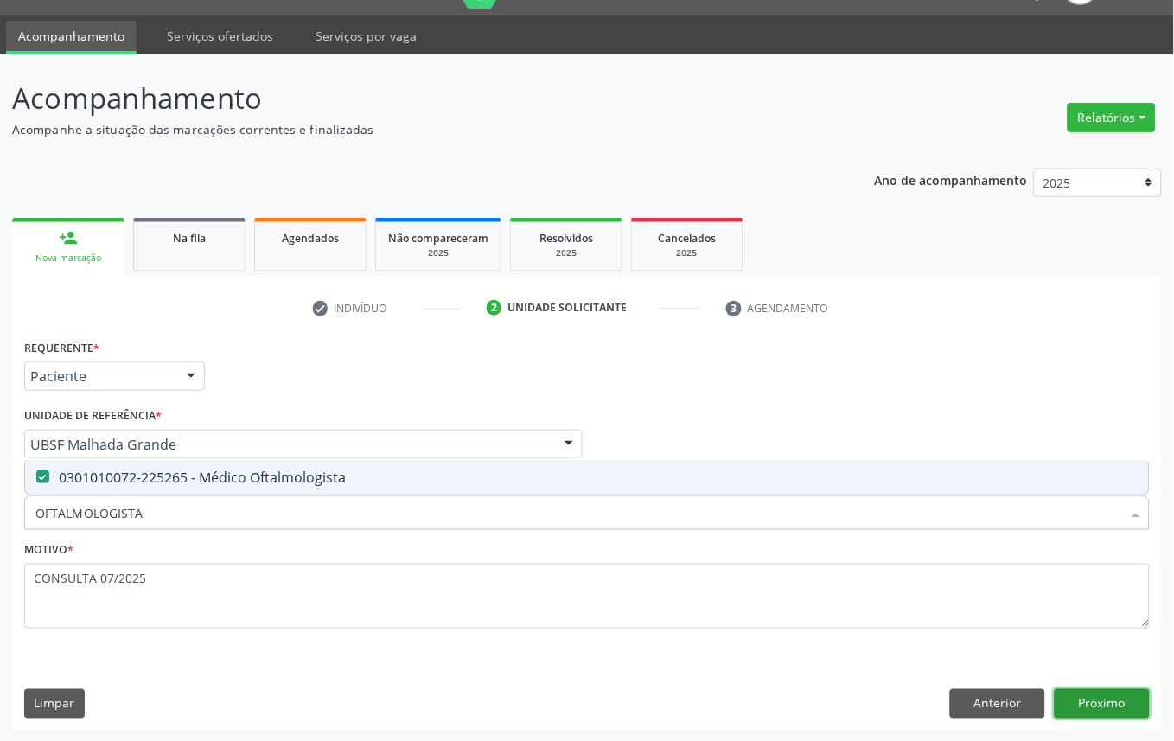
click at [1114, 695] on button "Próximo" at bounding box center [1102, 703] width 95 height 29
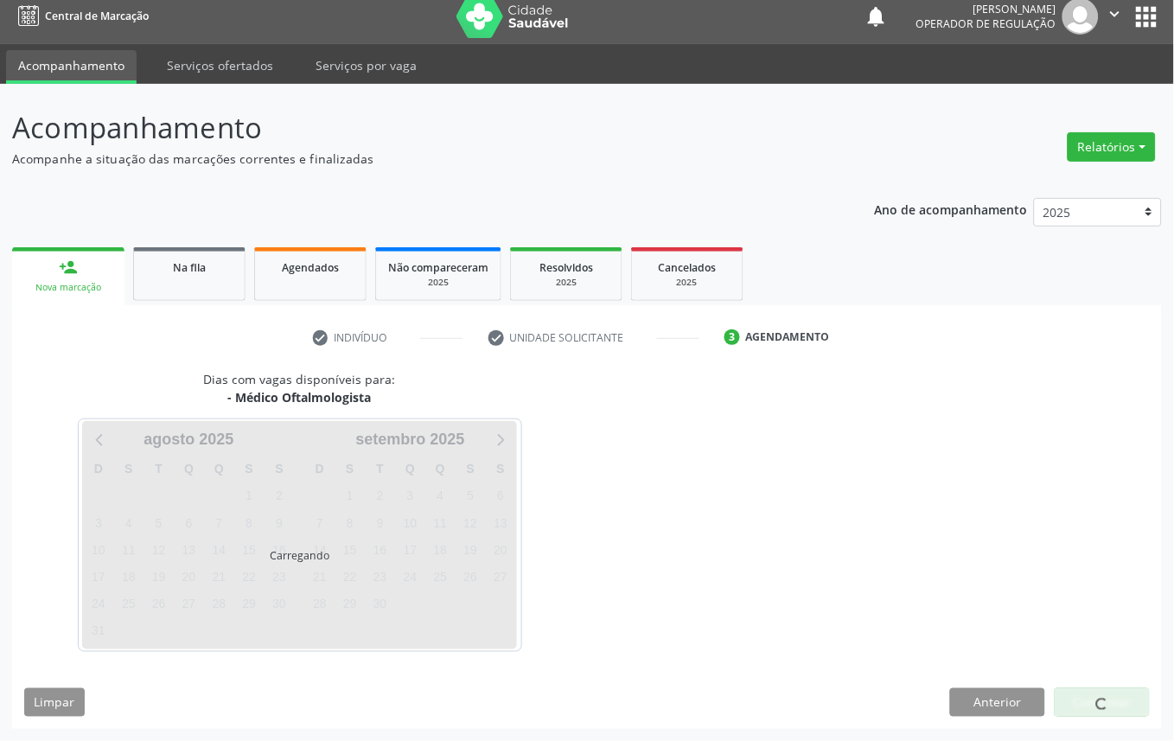
scroll to position [10, 0]
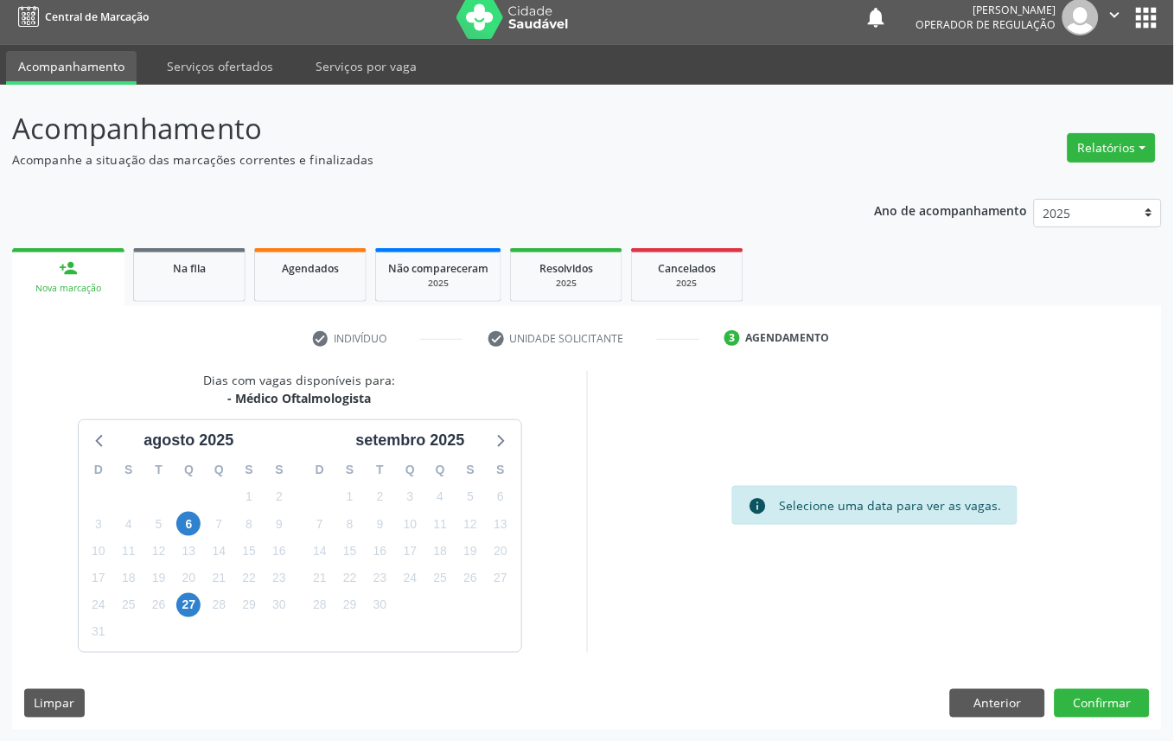
click at [367, 496] on div "2" at bounding box center [380, 496] width 30 height 27
click at [393, 511] on div "9" at bounding box center [380, 524] width 30 height 27
click at [381, 503] on span "2" at bounding box center [380, 497] width 24 height 24
click at [1062, 697] on button "Confirmar" at bounding box center [1102, 703] width 95 height 29
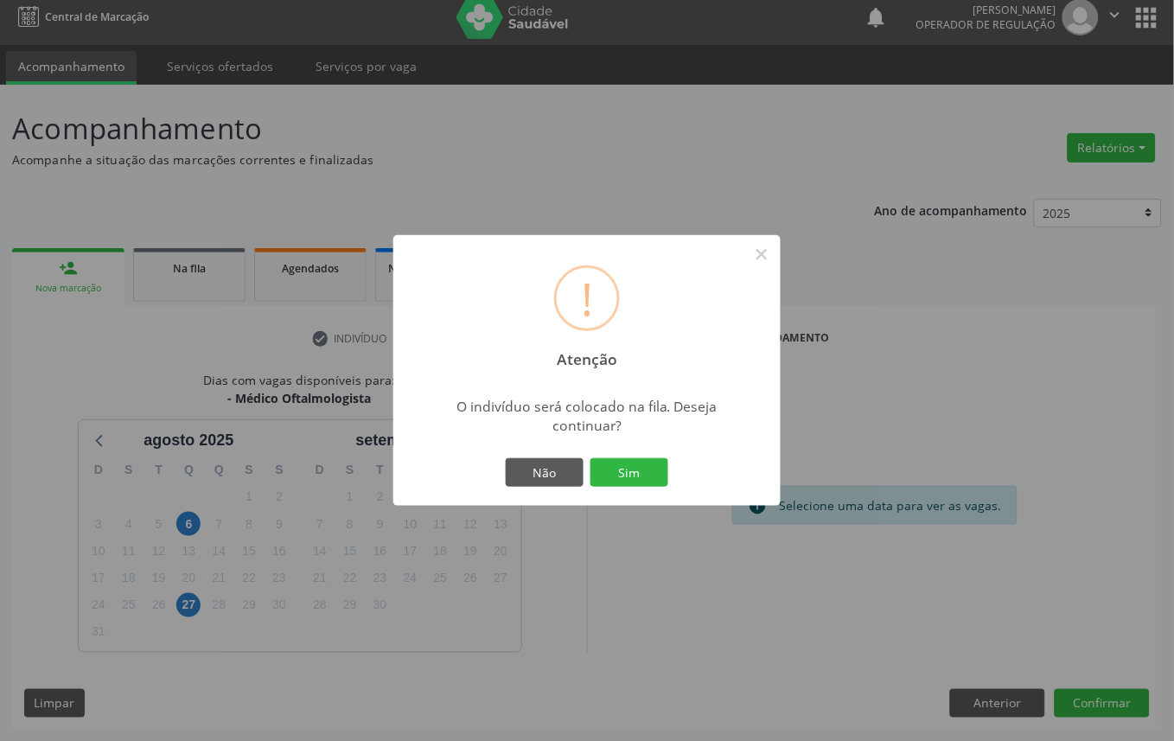
click at [591, 458] on button "Sim" at bounding box center [630, 472] width 78 height 29
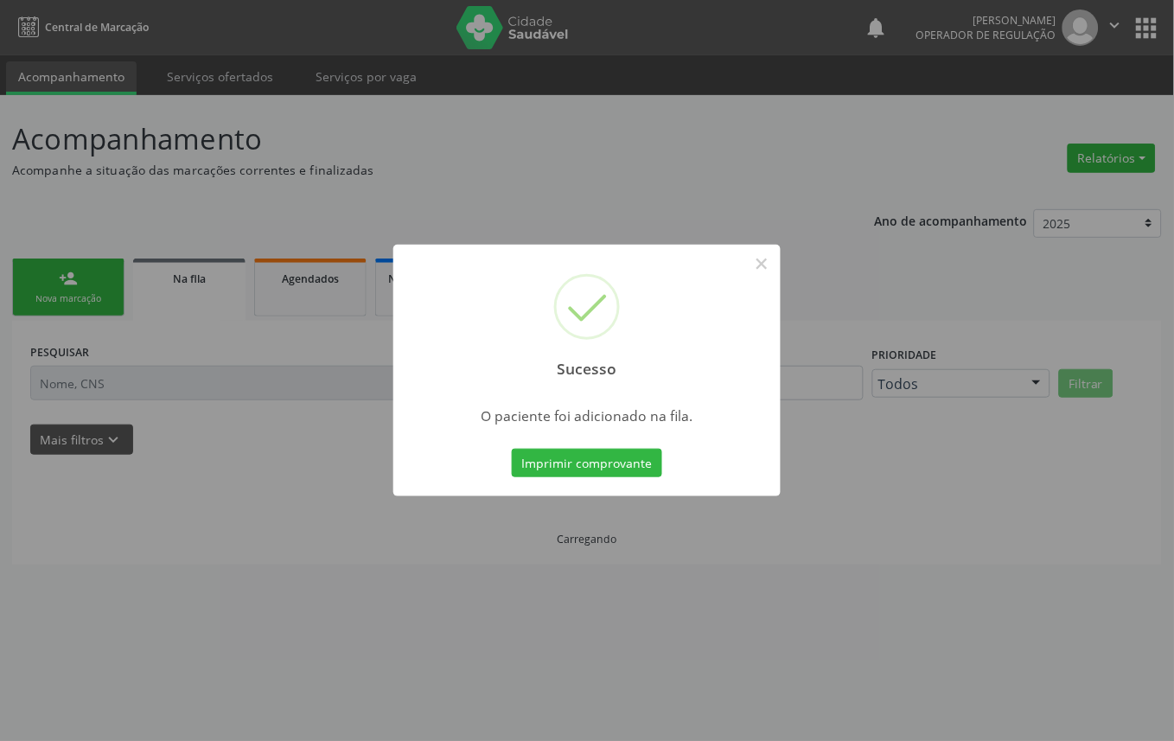
scroll to position [0, 0]
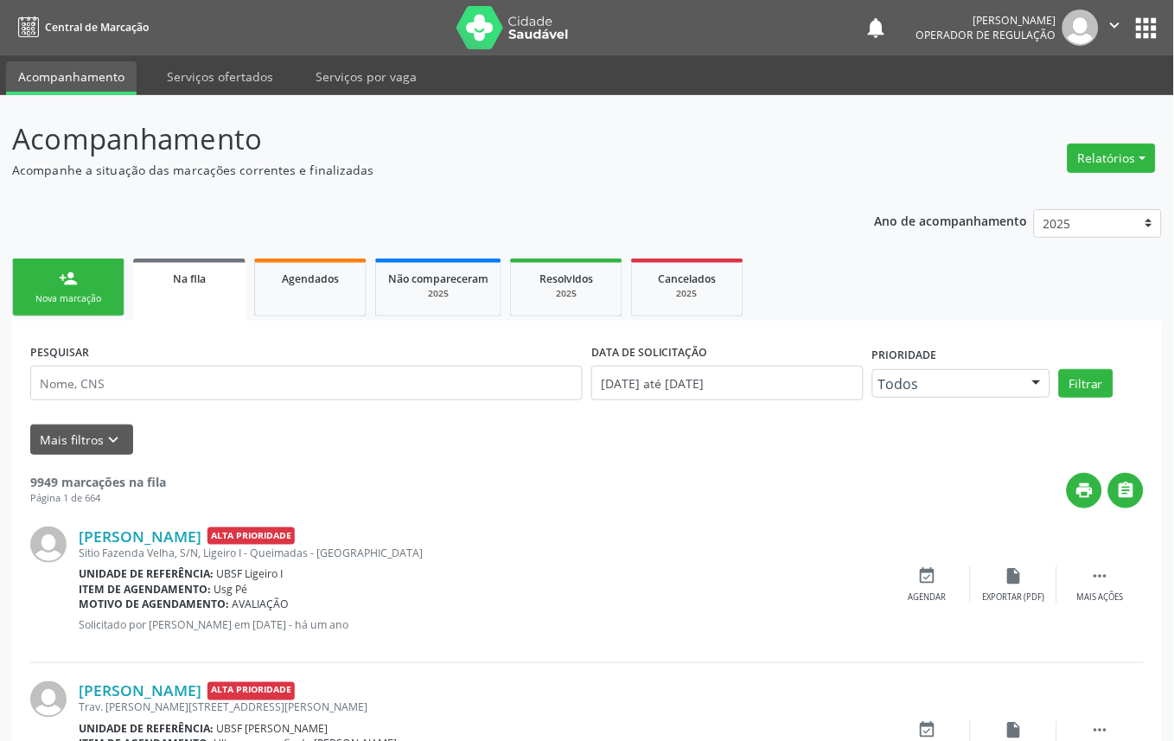
click at [93, 303] on div "Nova marcação" at bounding box center [68, 298] width 86 height 13
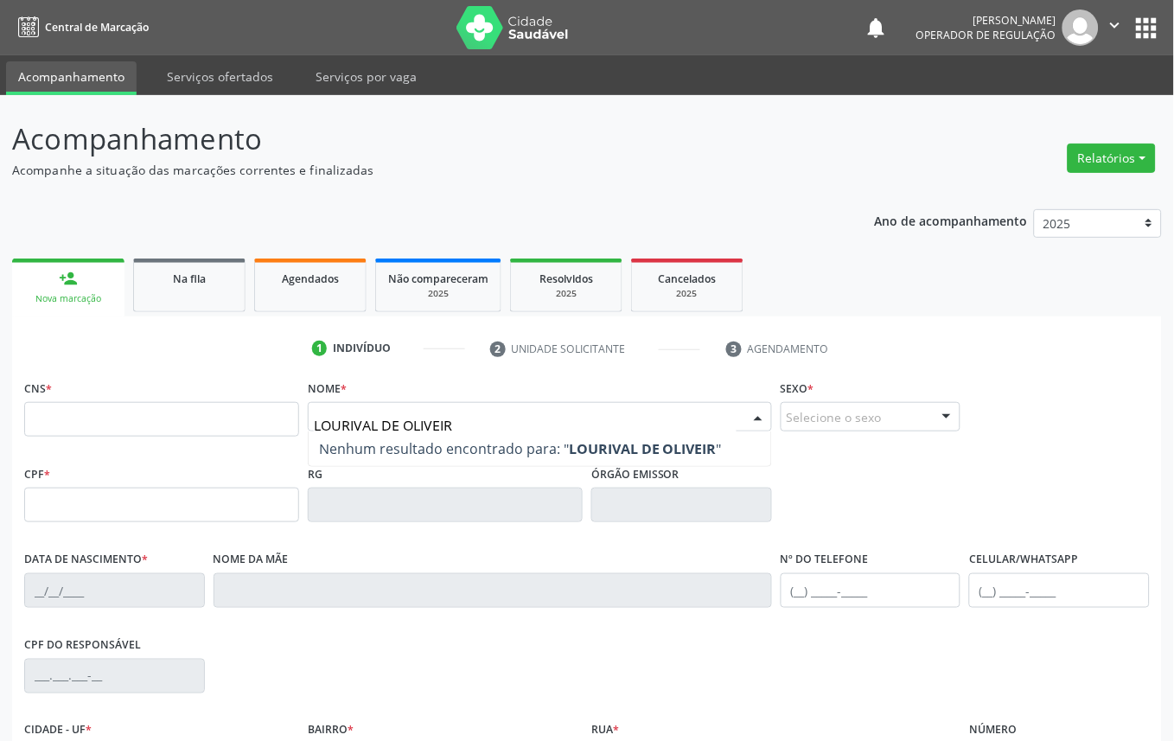
type input "[PERSON_NAME]"
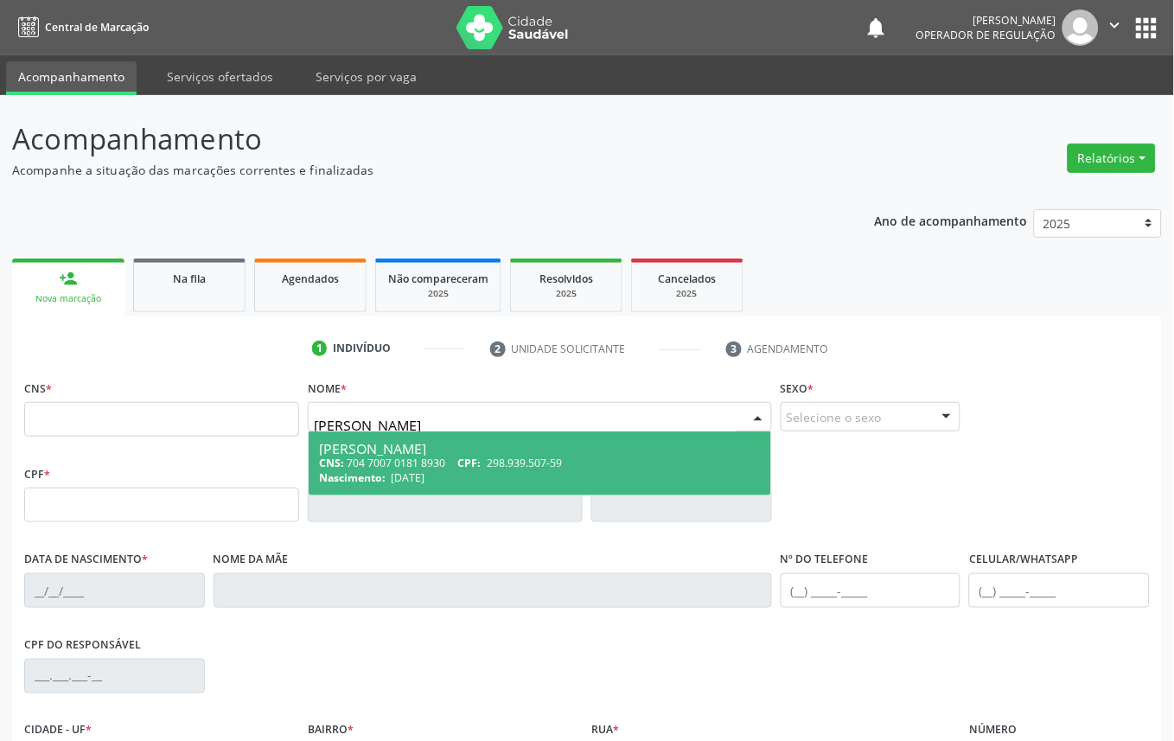
click at [342, 446] on div "[PERSON_NAME]" at bounding box center [540, 449] width 442 height 14
type input "704 7007 0181 8930"
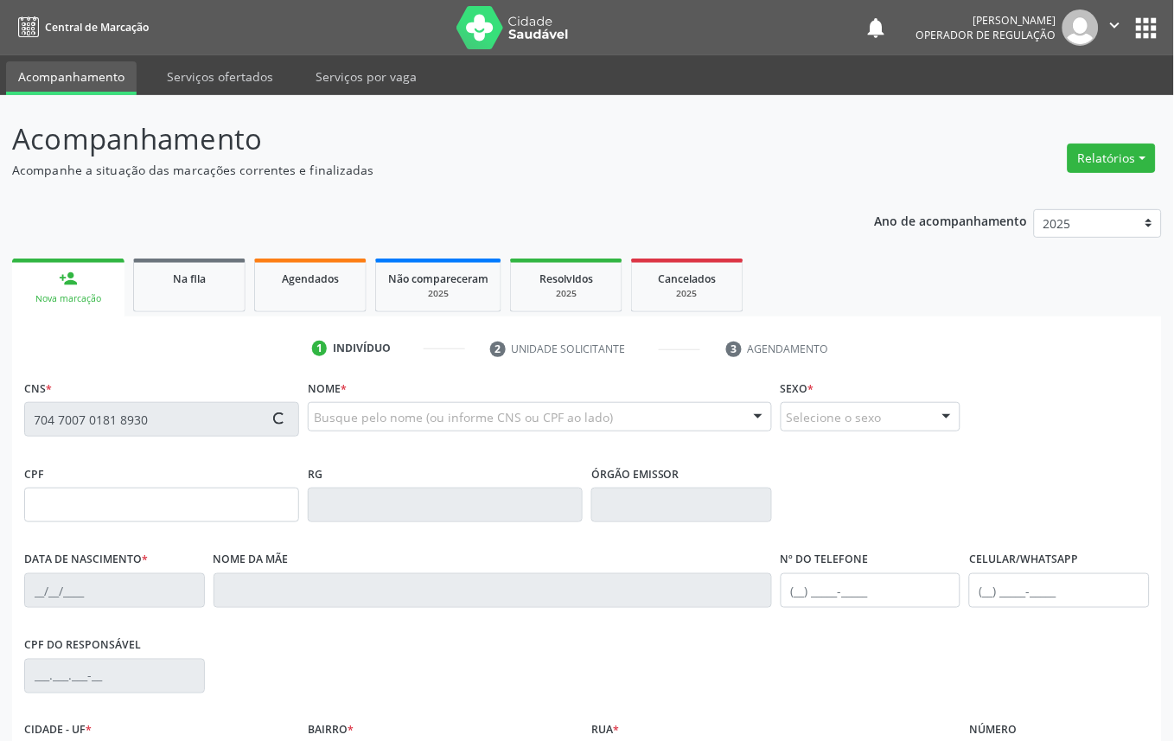
type input "298.939.507-59"
type input "[DATE]"
type input "[PERSON_NAME]"
type input "[PHONE_NUMBER]"
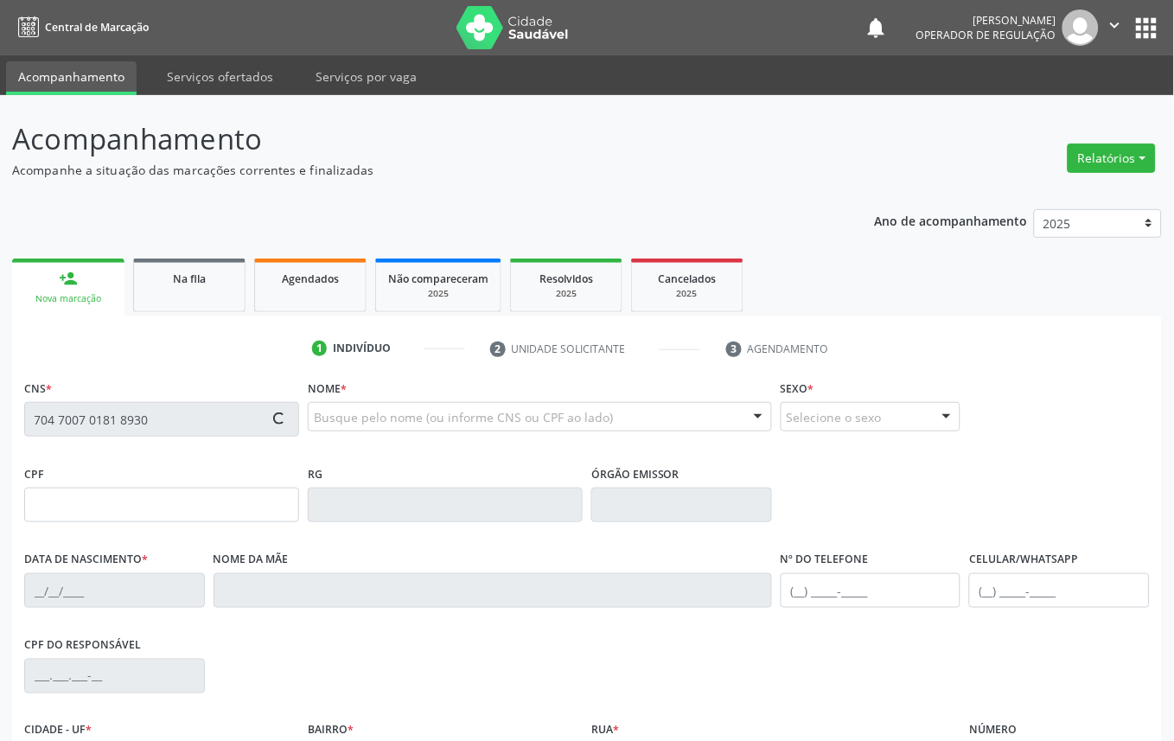
type input "026.000.187-27"
type input "267"
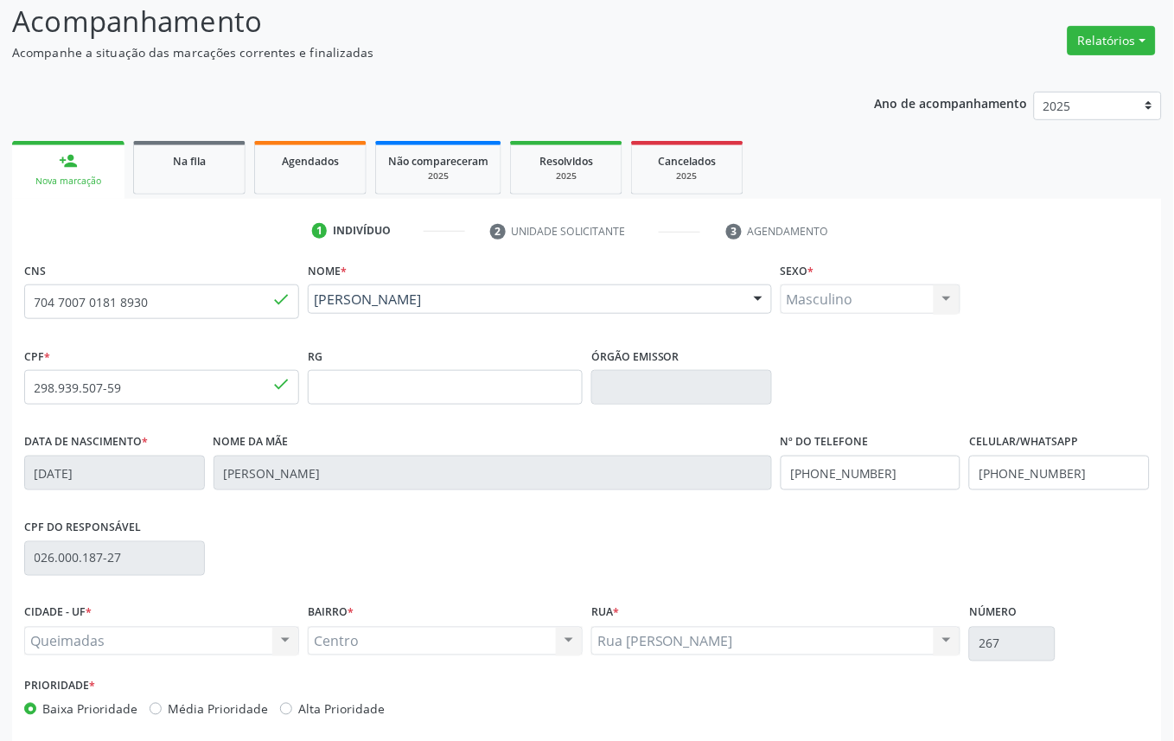
scroll to position [195, 0]
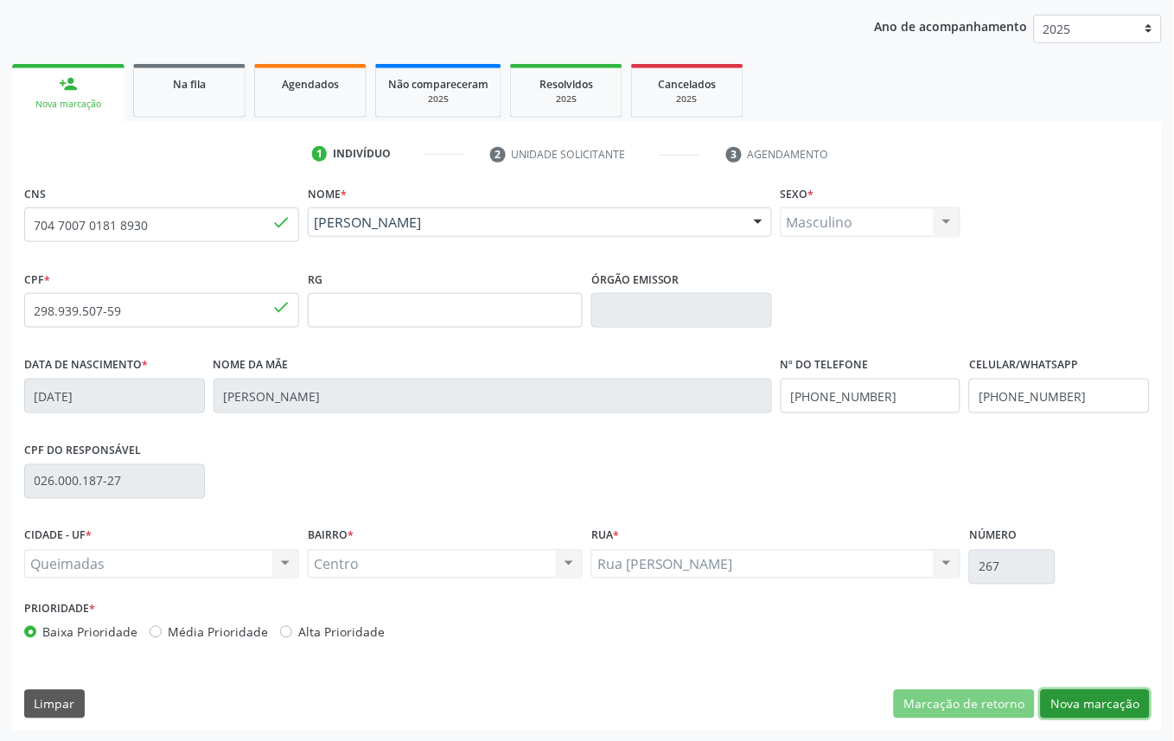
click at [1107, 699] on button "Nova marcação" at bounding box center [1095, 704] width 109 height 29
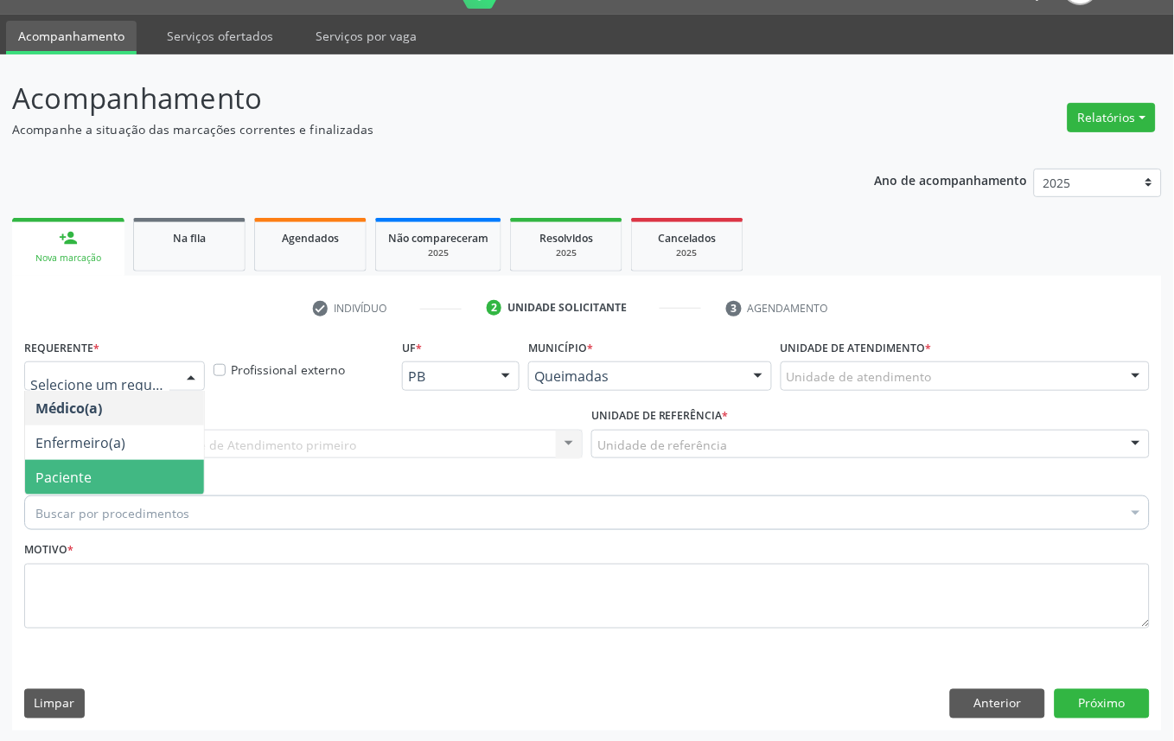
click at [61, 469] on span "Paciente" at bounding box center [63, 477] width 56 height 19
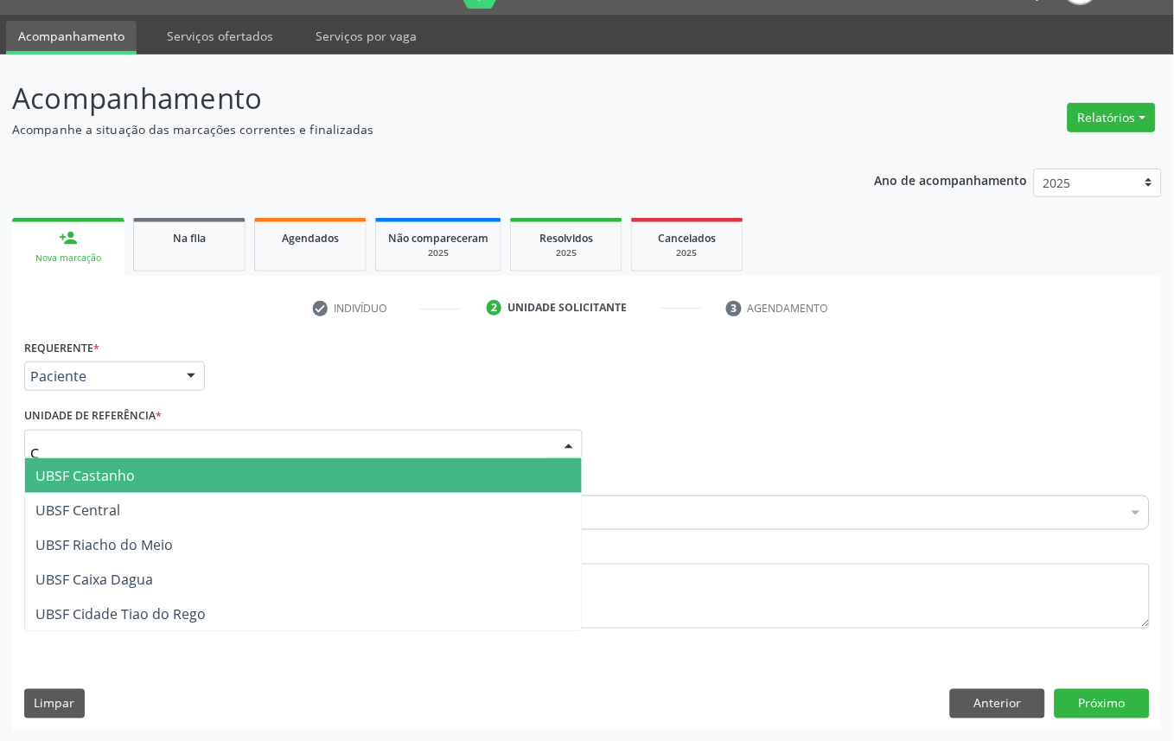
type input "CE"
click at [105, 486] on span "UBSF Central" at bounding box center [303, 475] width 557 height 35
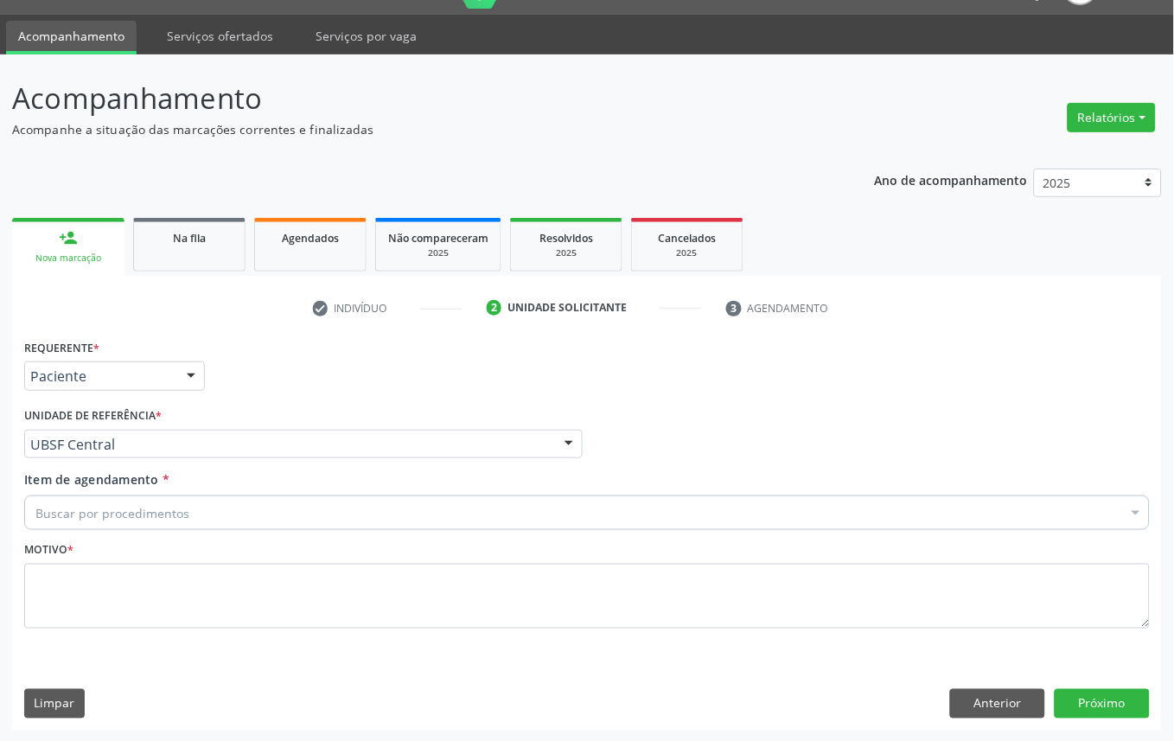
paste input "OFTALMOLOGISTA"
type input "OFTALMOLOGISTA"
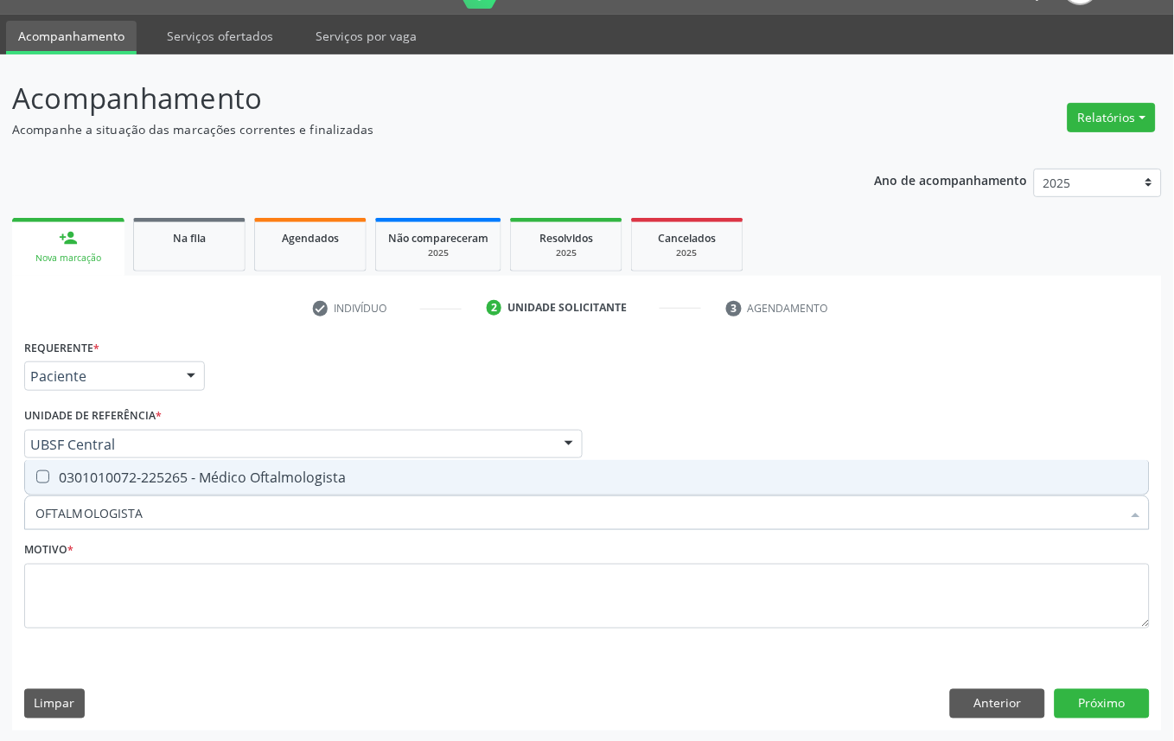
drag, startPoint x: 153, startPoint y: 482, endPoint x: 182, endPoint y: 476, distance: 29.0
click at [154, 483] on div "0301010072-225265 - Médico Oftalmologista" at bounding box center [586, 477] width 1103 height 14
checkbox Oftalmologista "true"
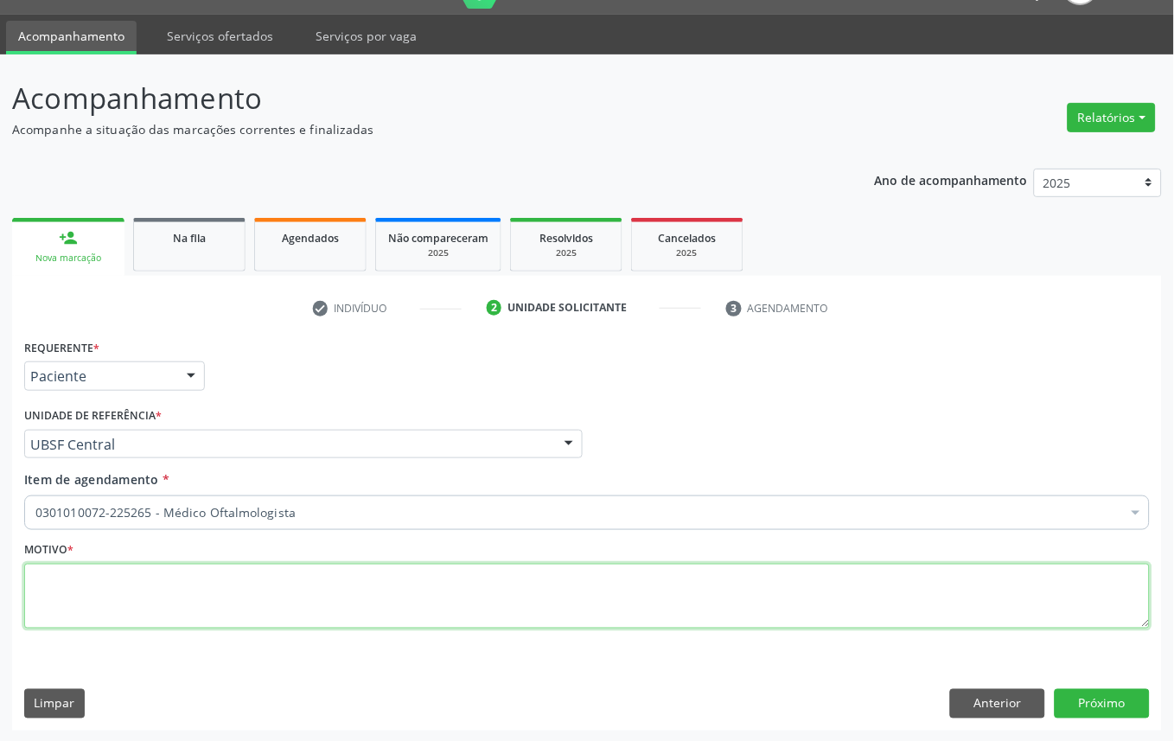
click at [494, 592] on textarea at bounding box center [587, 597] width 1126 height 66
paste textarea "CONSULTA 07/2025"
type textarea "CONSULTA 07/2025"
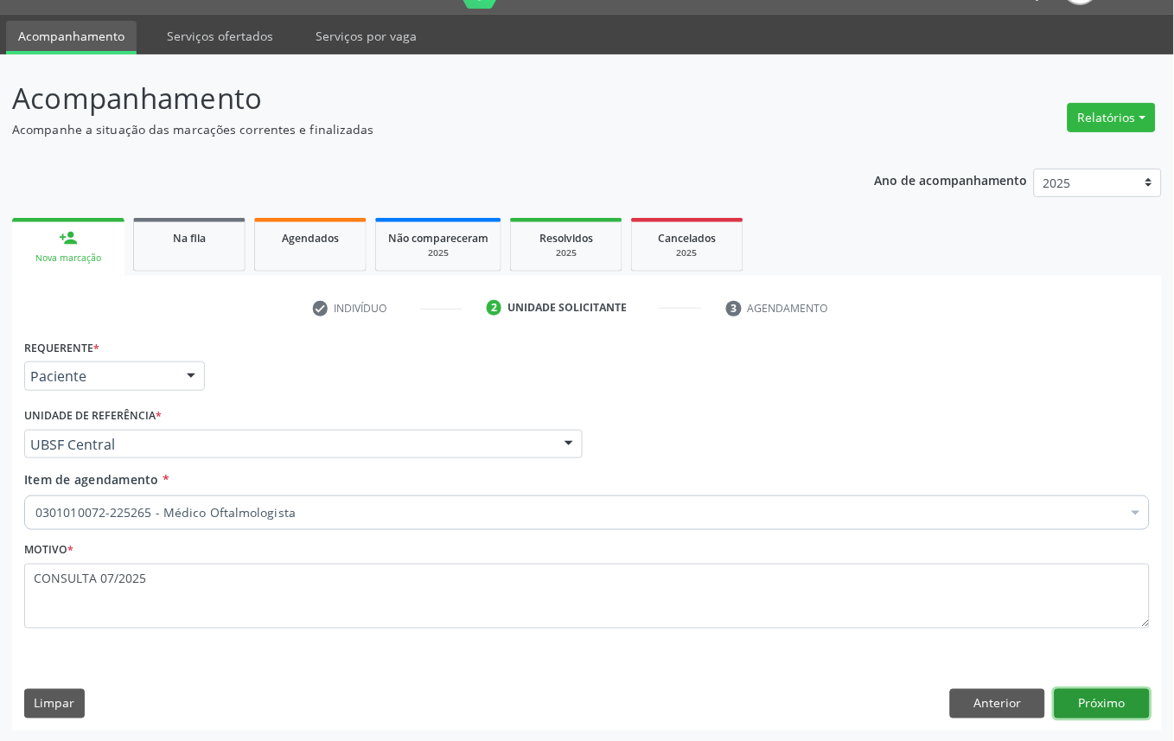
click at [1075, 698] on button "Próximo" at bounding box center [1102, 703] width 95 height 29
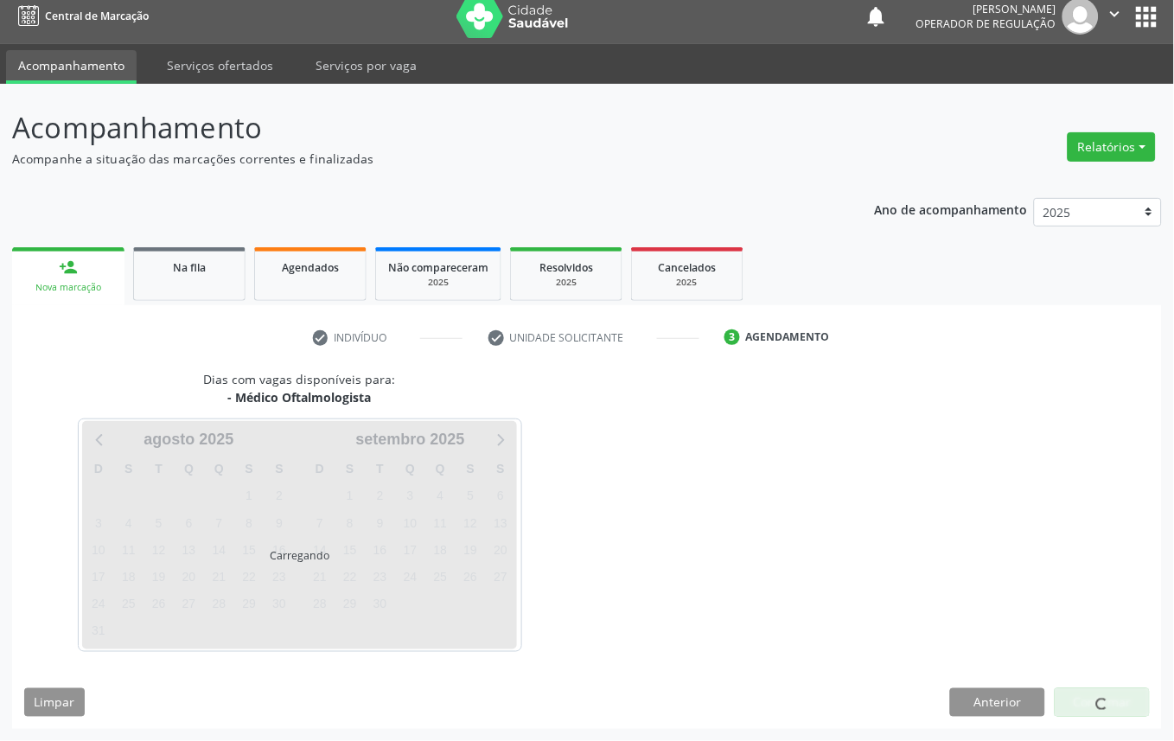
scroll to position [10, 0]
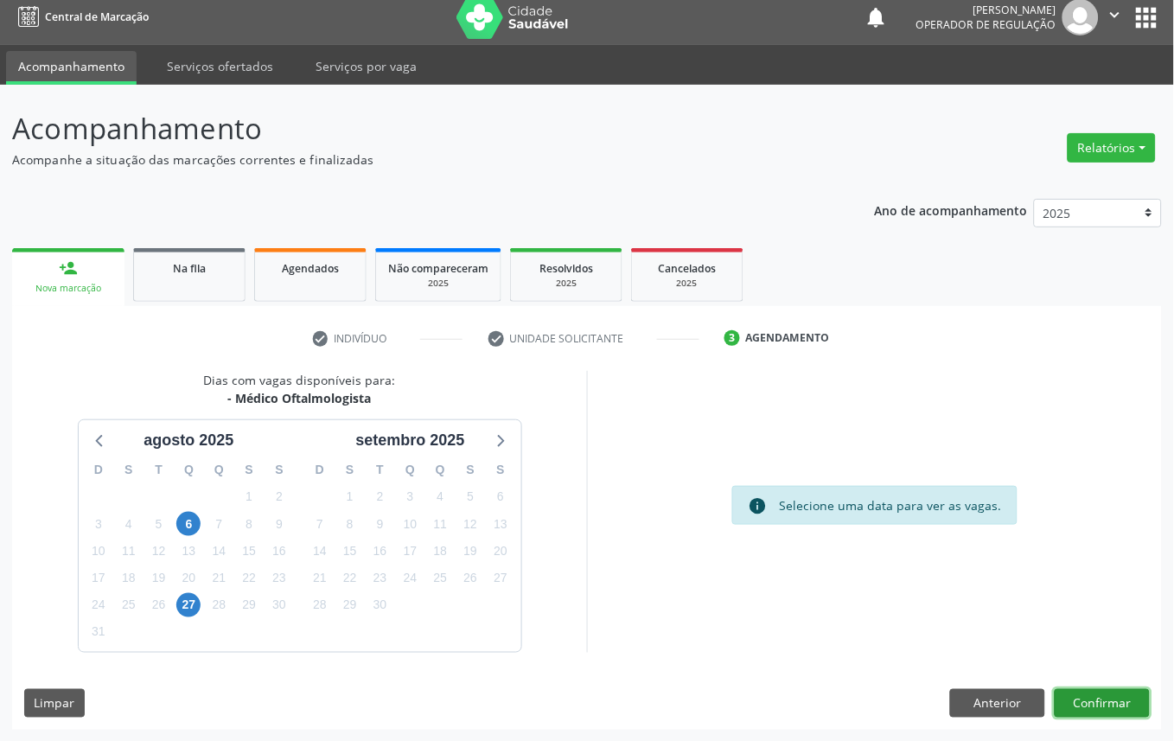
click at [1055, 689] on button "Confirmar" at bounding box center [1102, 703] width 95 height 29
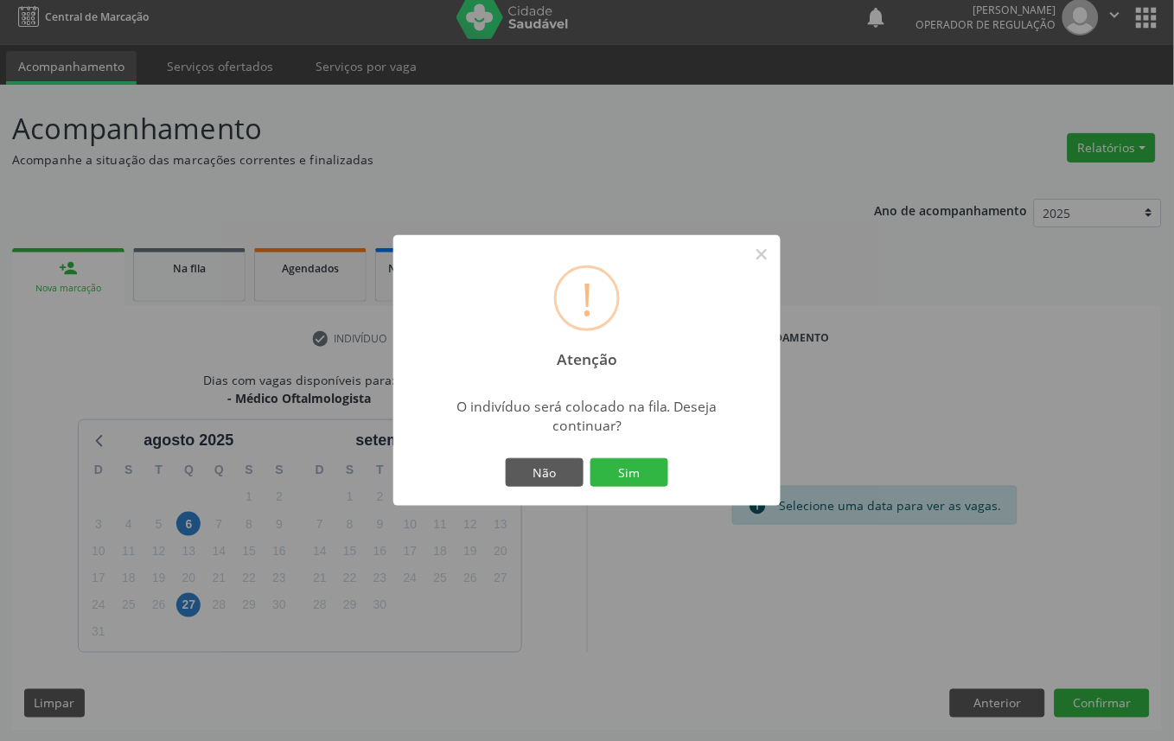
click at [591, 458] on button "Sim" at bounding box center [630, 472] width 78 height 29
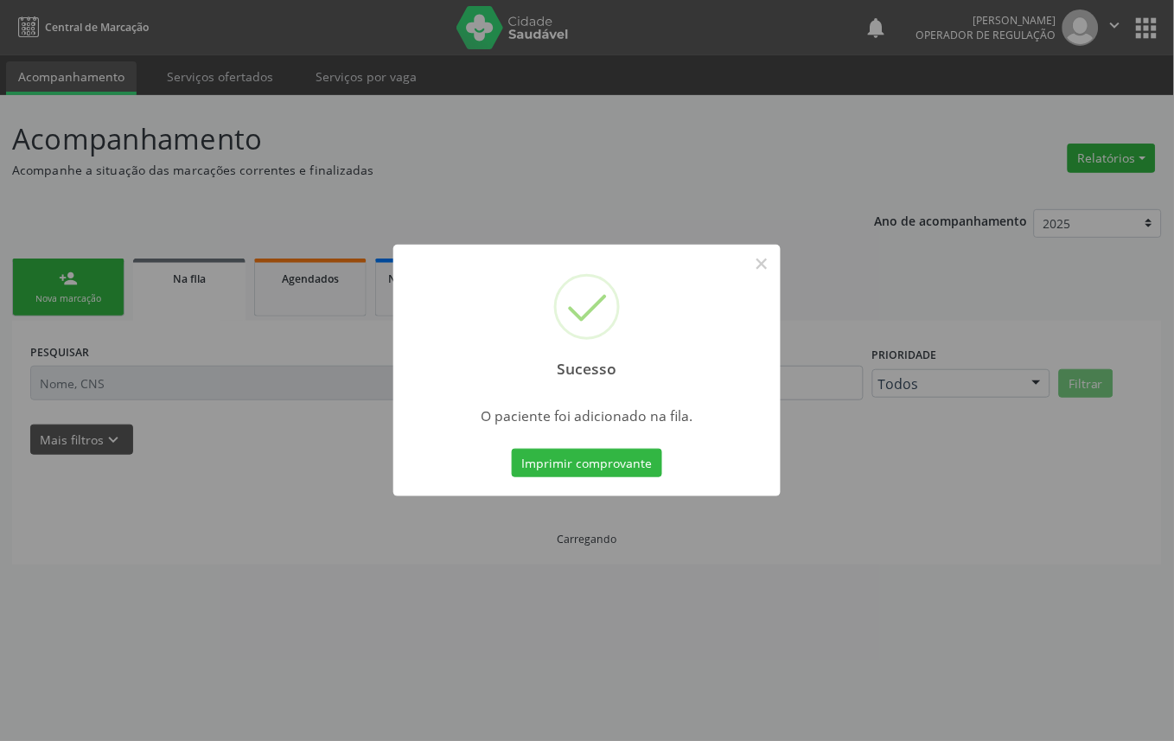
scroll to position [0, 0]
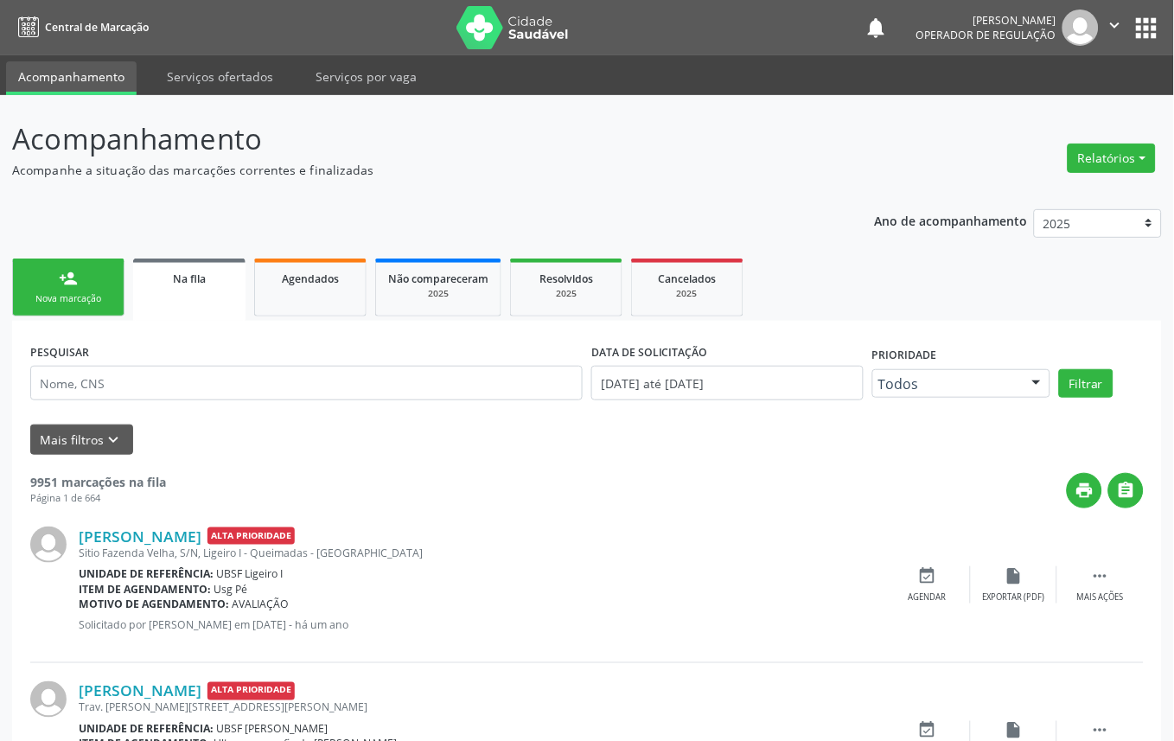
click at [98, 297] on div "Nova marcação" at bounding box center [68, 298] width 86 height 13
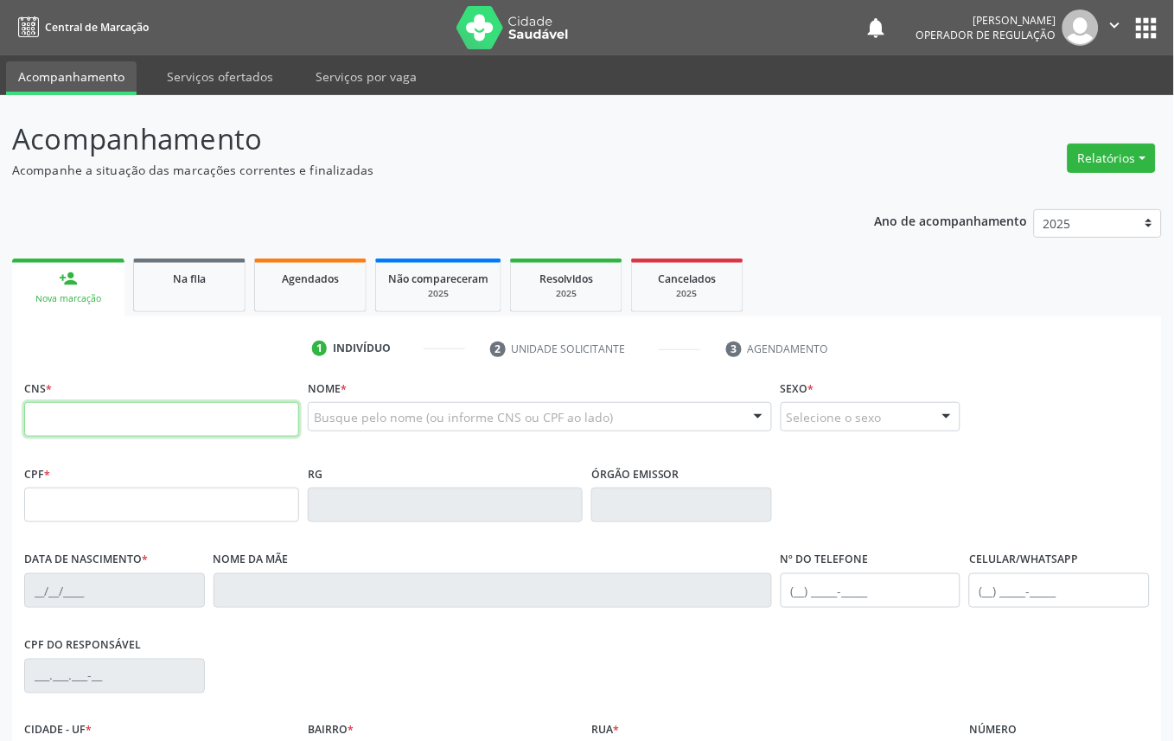
click at [124, 434] on input "text" at bounding box center [161, 419] width 275 height 35
type input "700 8089 6645 4787"
type input "789.149.144-53"
type input "[DATE]"
type input "[PERSON_NAME]"
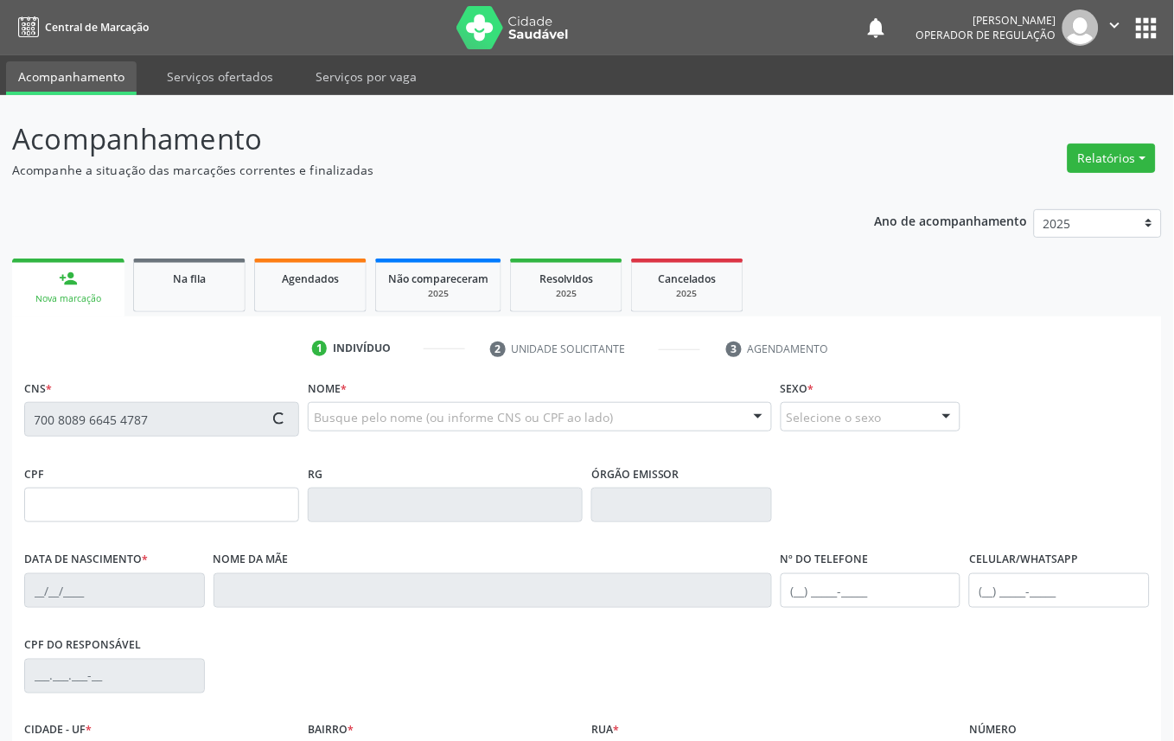
type input "[PHONE_NUMBER]"
type input "676.088.414-00"
type input "35"
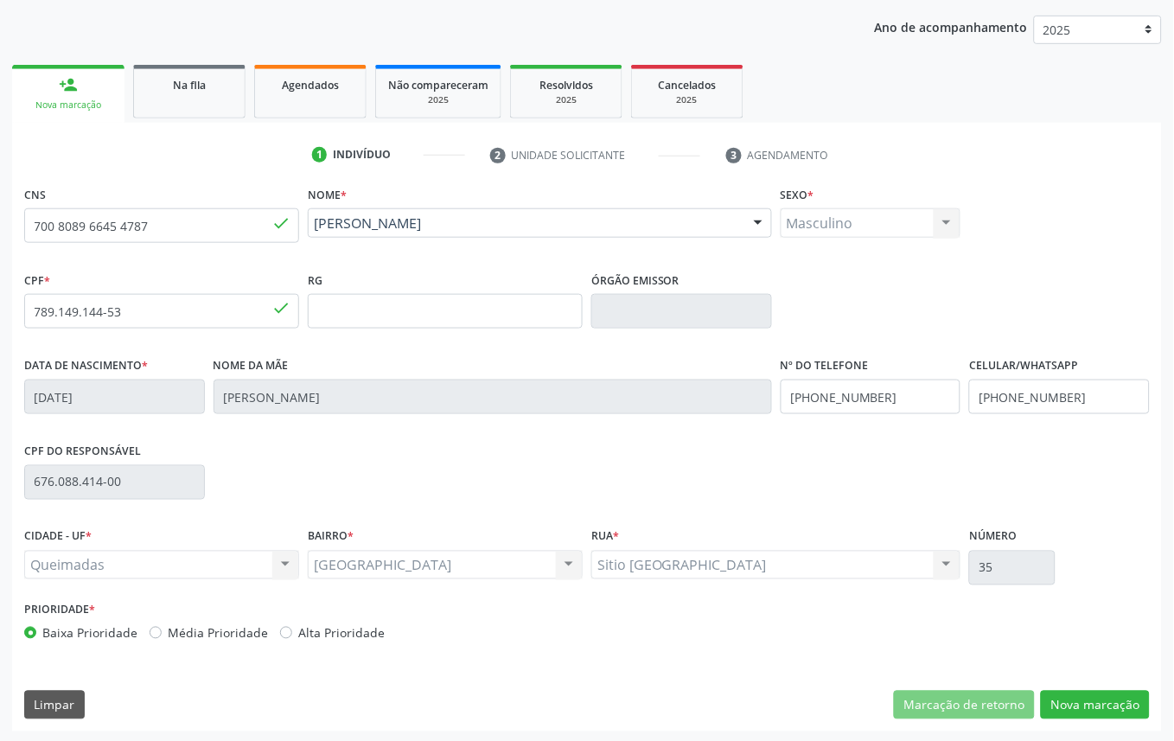
scroll to position [195, 0]
click at [1133, 703] on button "Nova marcação" at bounding box center [1095, 704] width 109 height 29
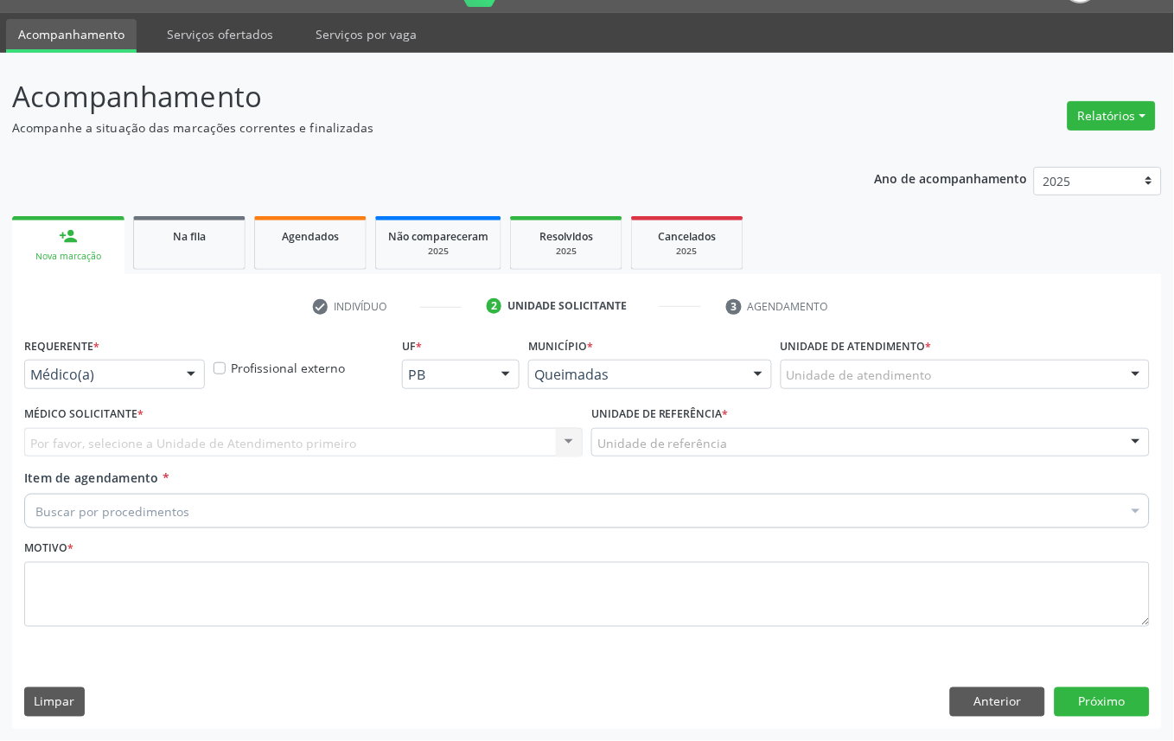
scroll to position [41, 0]
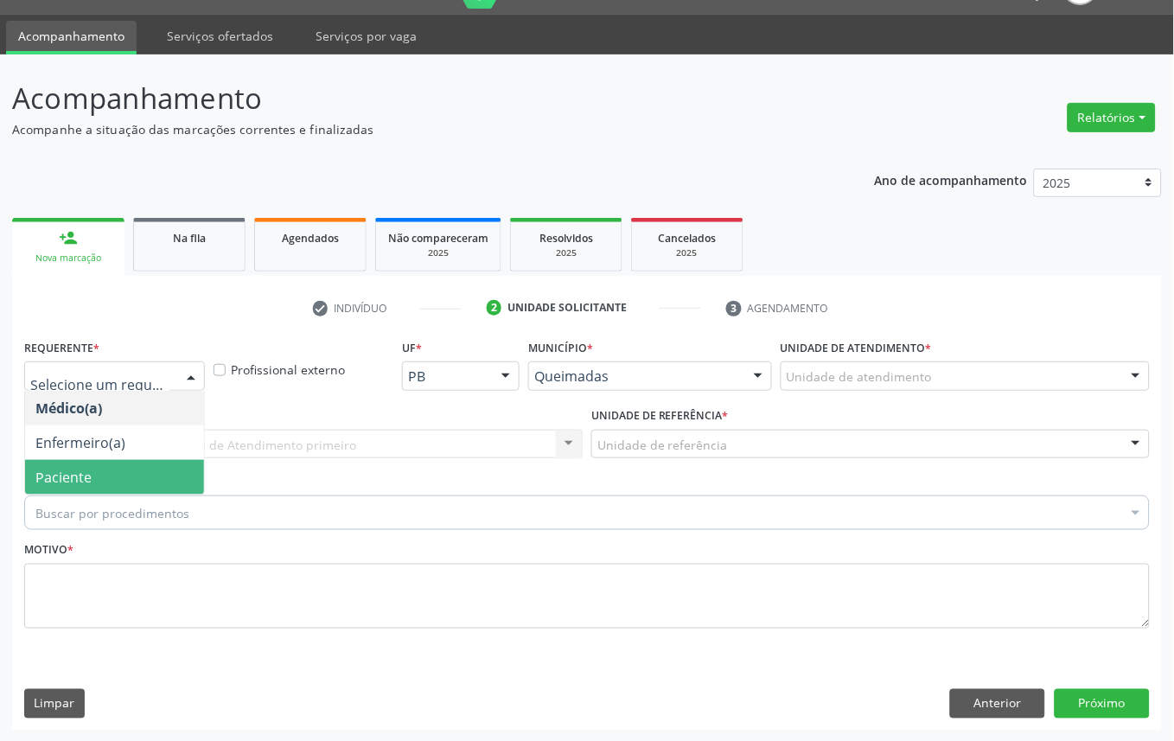
click at [83, 476] on span "Paciente" at bounding box center [63, 477] width 56 height 19
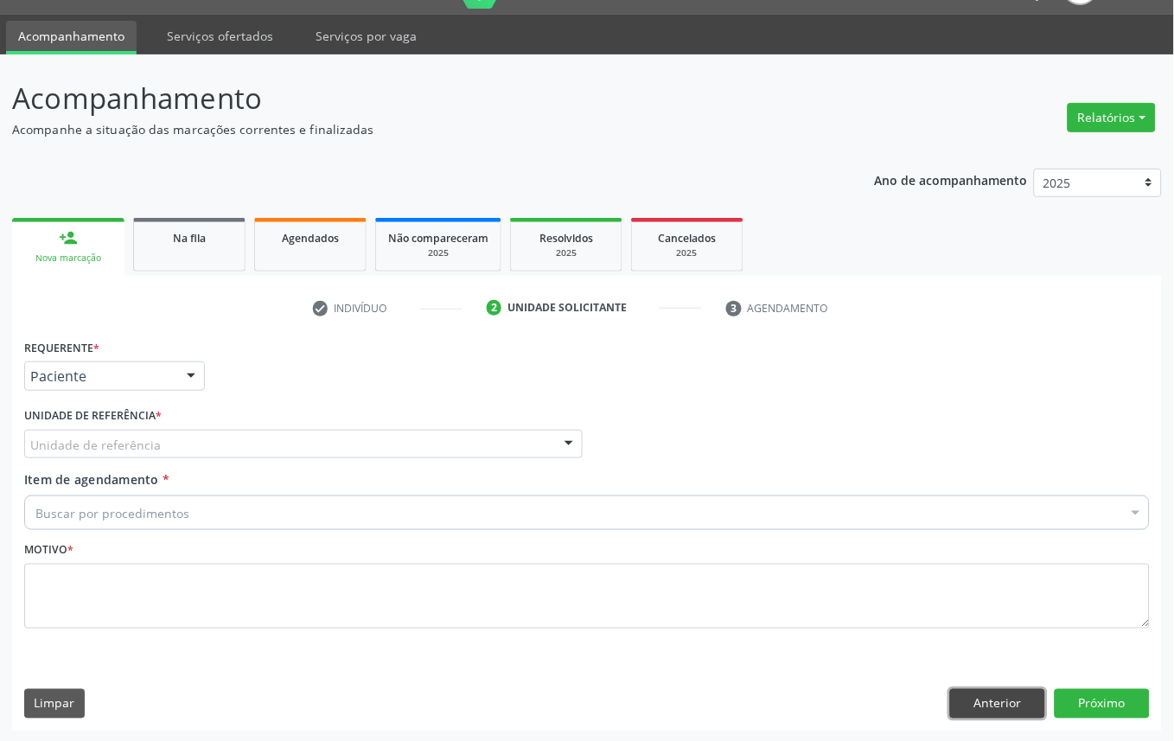
click at [1026, 703] on button "Anterior" at bounding box center [997, 703] width 95 height 29
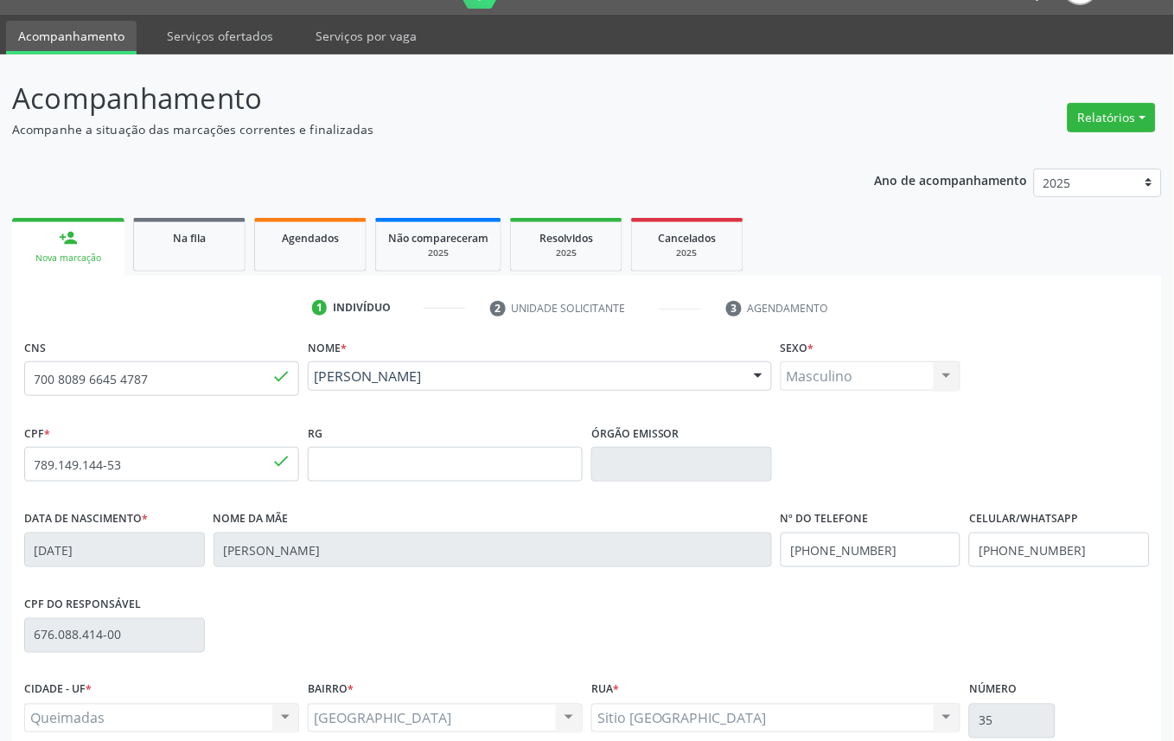
scroll to position [195, 0]
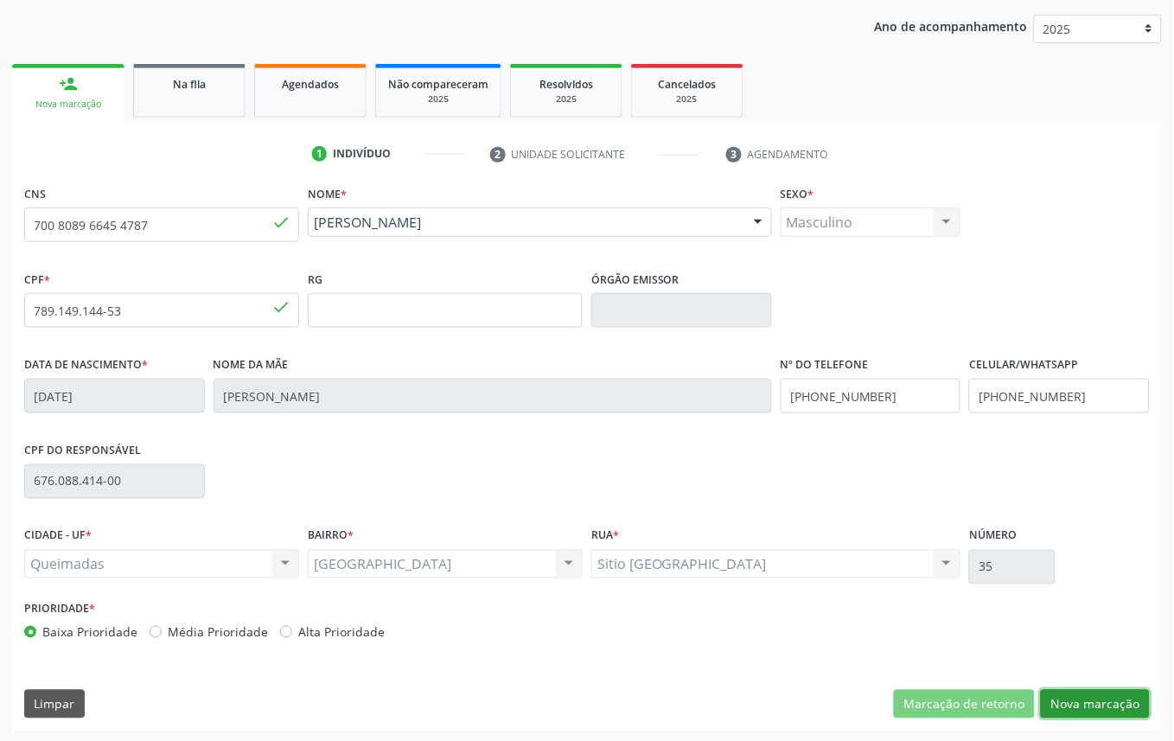
click at [1124, 699] on button "Nova marcação" at bounding box center [1095, 704] width 109 height 29
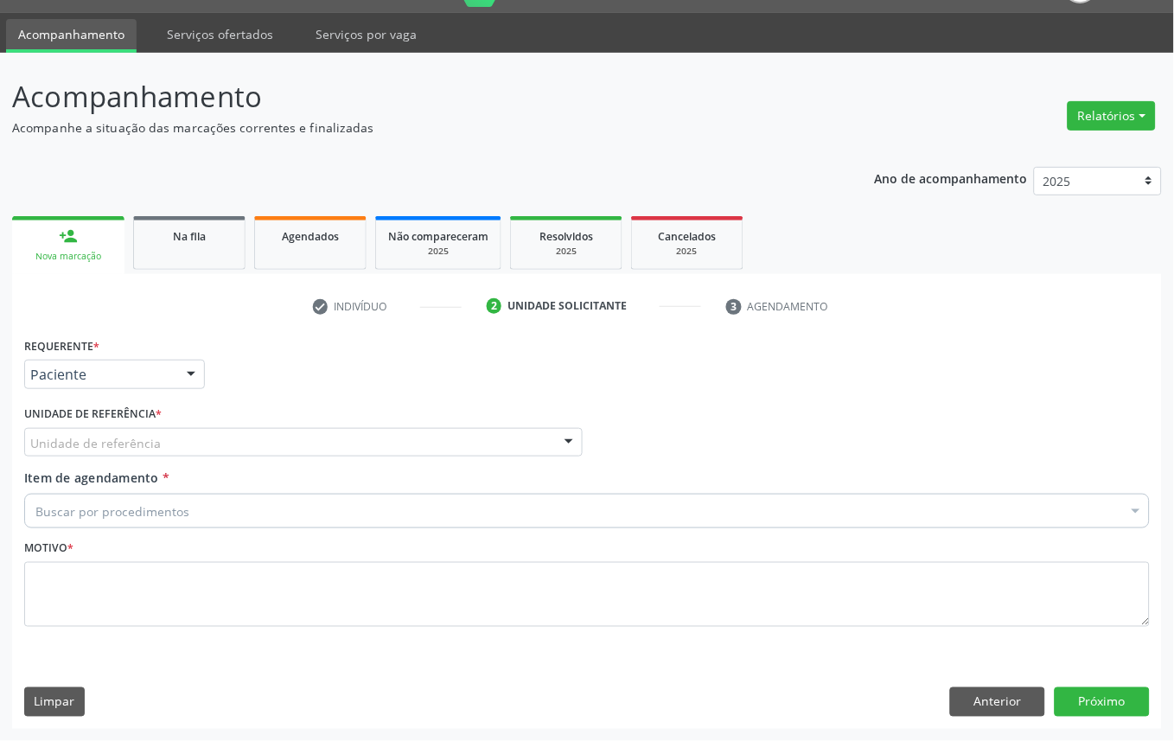
scroll to position [41, 0]
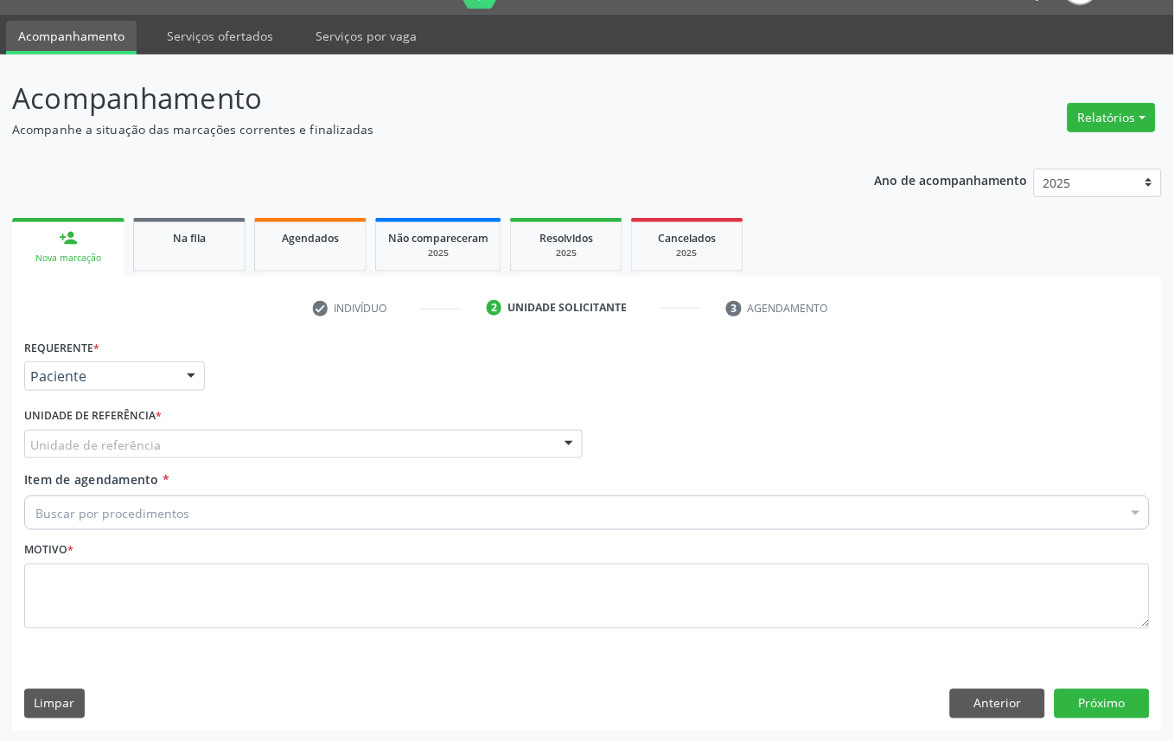
click at [104, 431] on div "Unidade de referência" at bounding box center [303, 444] width 559 height 29
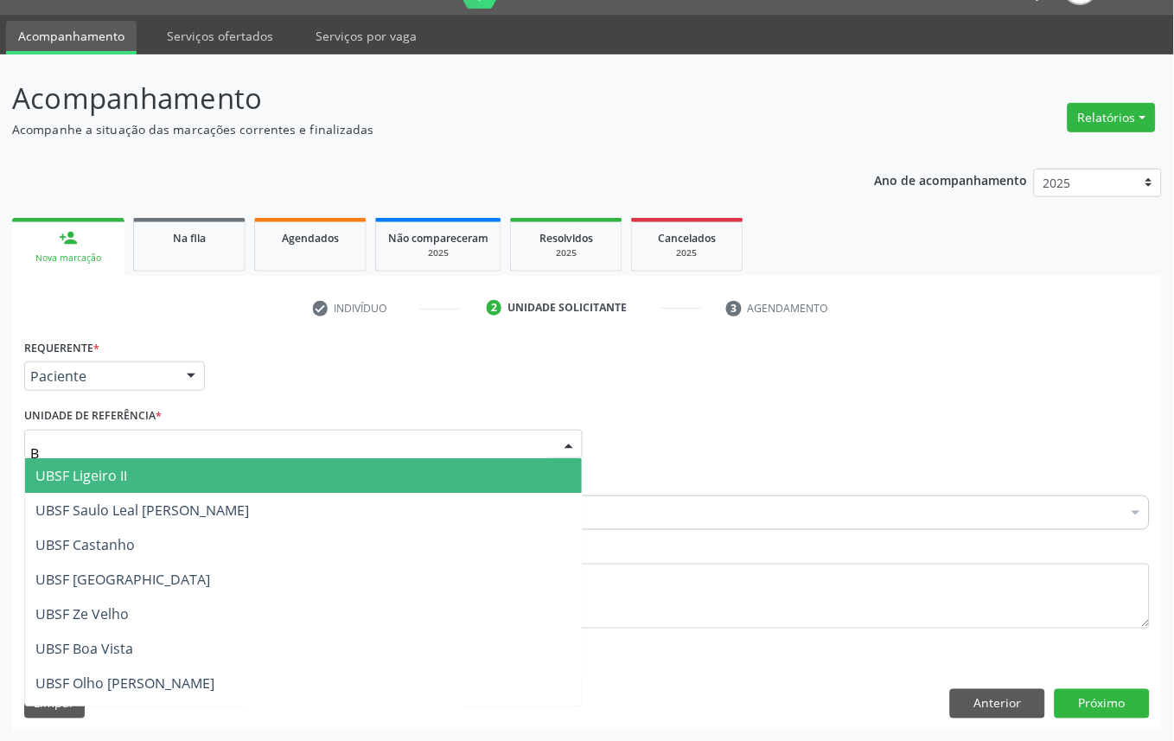
type input "BA"
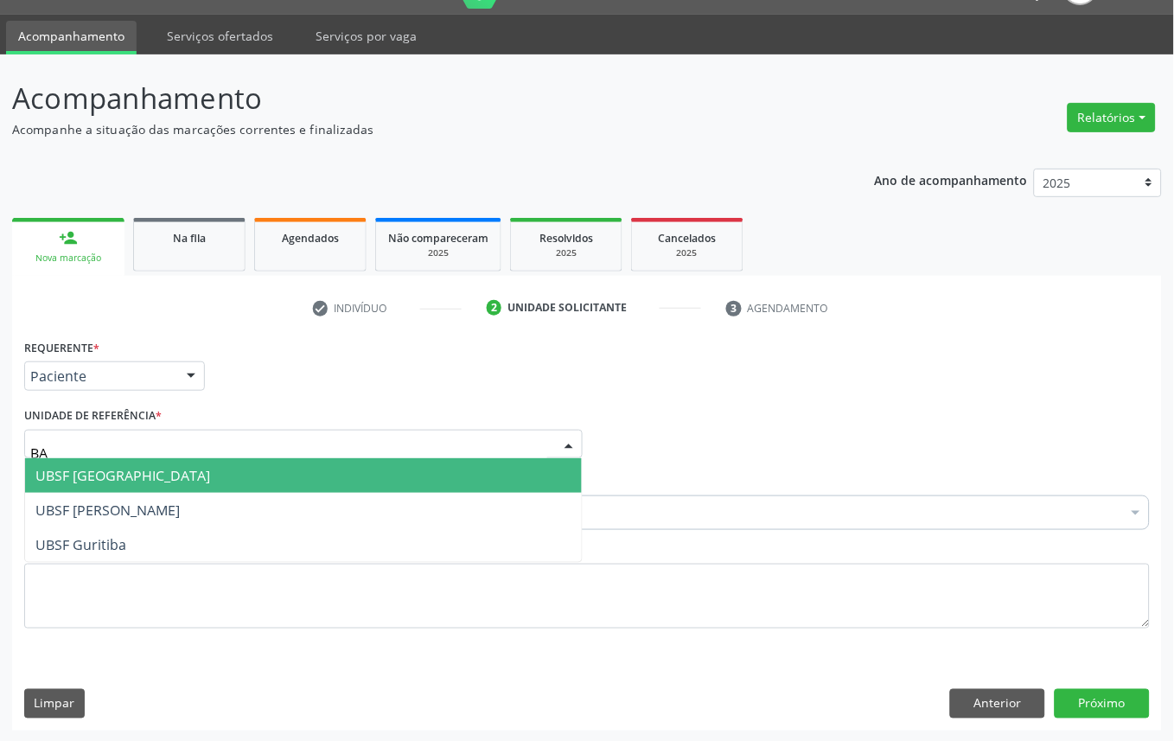
click at [118, 489] on span "UBSF [GEOGRAPHIC_DATA]" at bounding box center [303, 475] width 557 height 35
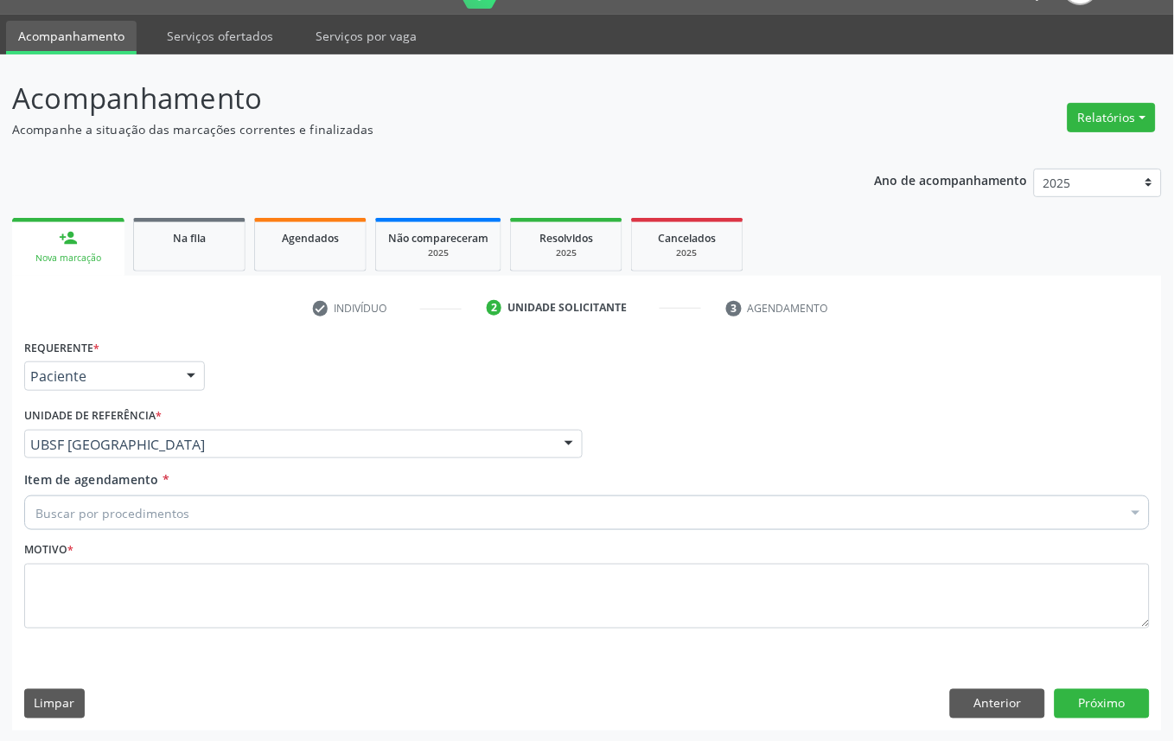
click at [179, 550] on div "Motivo *" at bounding box center [587, 583] width 1126 height 92
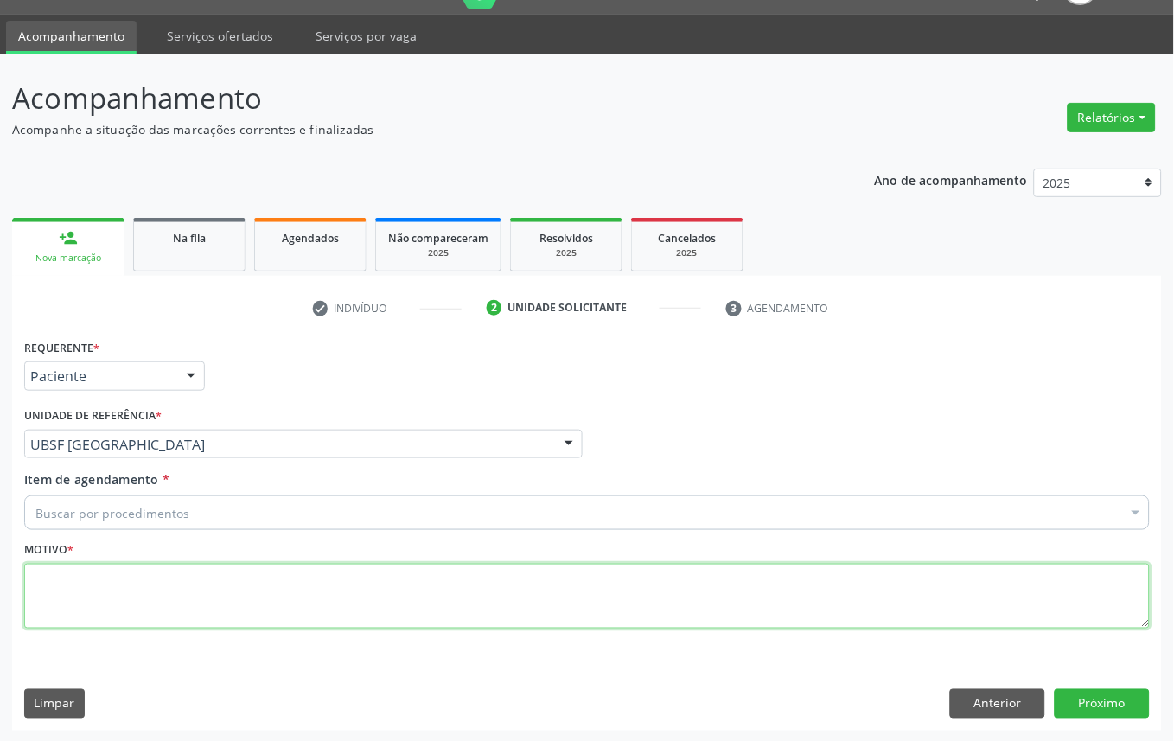
click at [187, 593] on textarea at bounding box center [587, 597] width 1126 height 66
paste textarea "CONSULTA 07/2025"
type textarea "CONSULTA 07/2025"
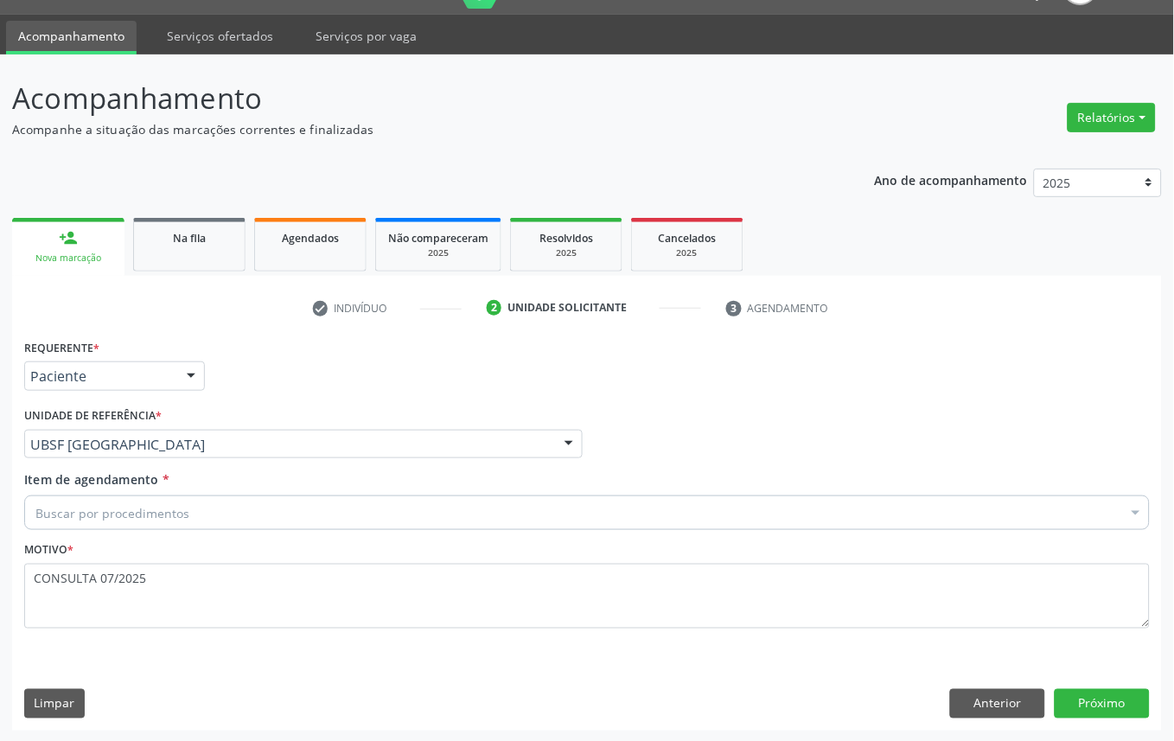
paste input "OFTALMOLOGISTA"
type input "OFTALMOLOGISTA"
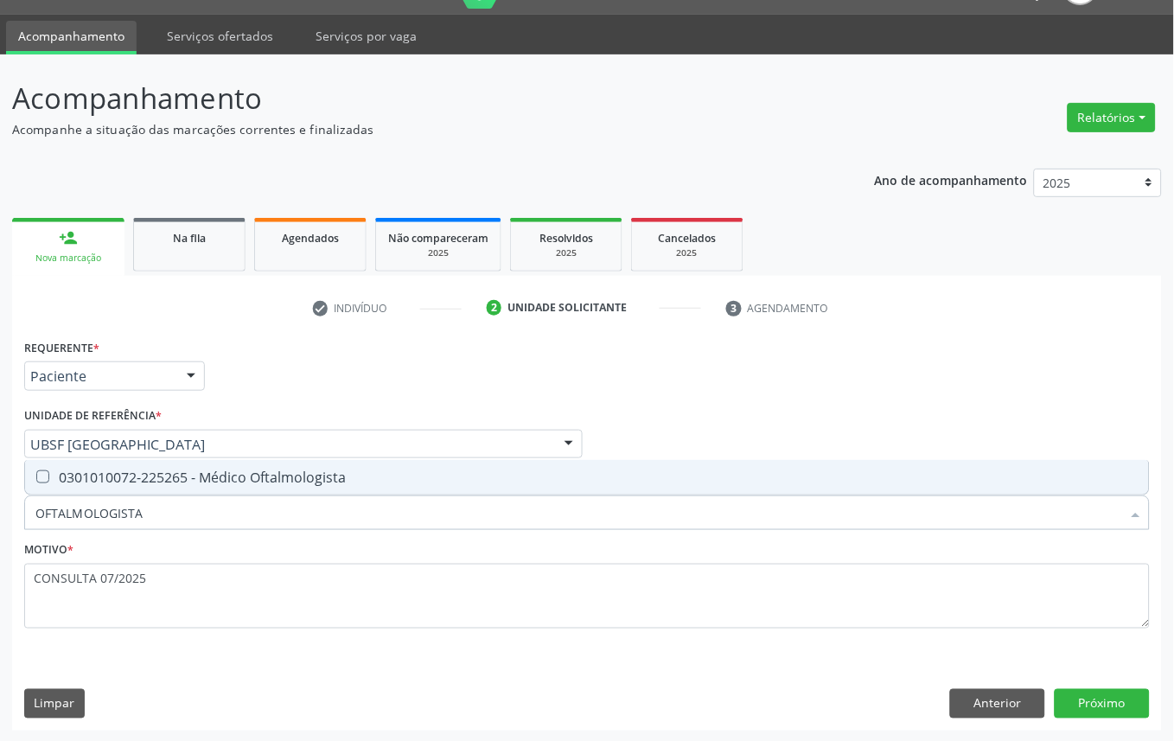
click at [184, 464] on span "0301010072-225265 - Médico Oftalmologista" at bounding box center [587, 477] width 1124 height 35
checkbox Oftalmologista "true"
click at [1088, 701] on button "Próximo" at bounding box center [1102, 703] width 95 height 29
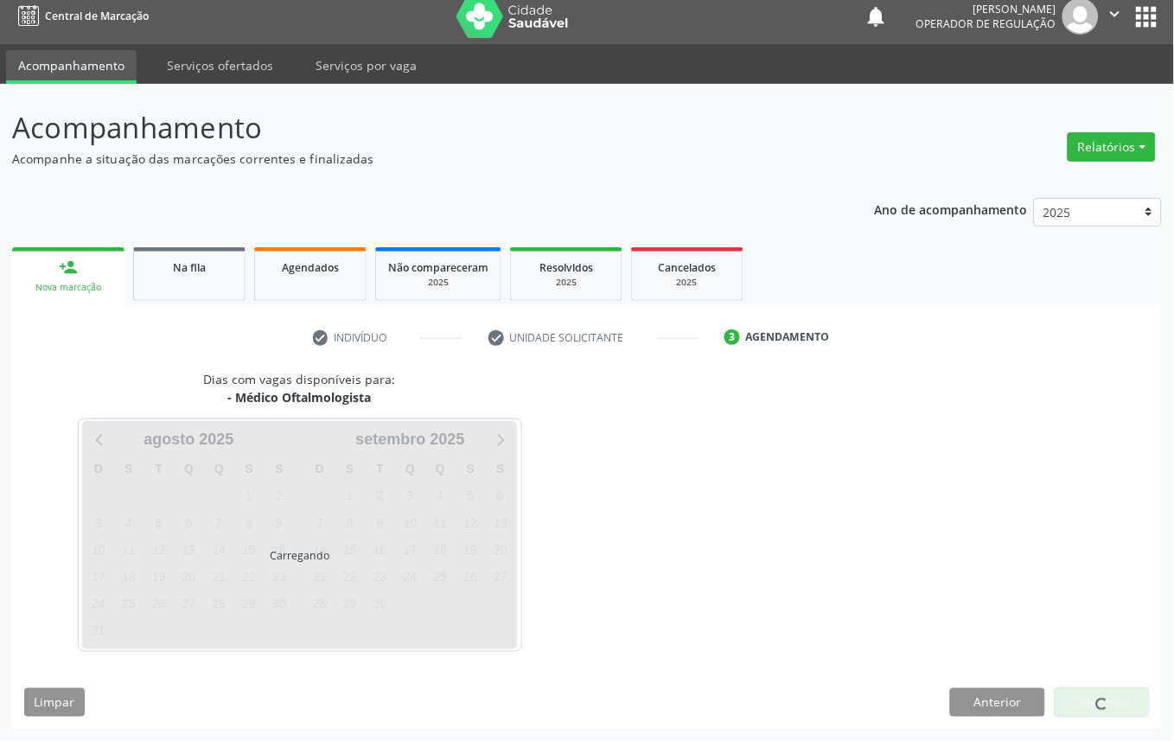
scroll to position [10, 0]
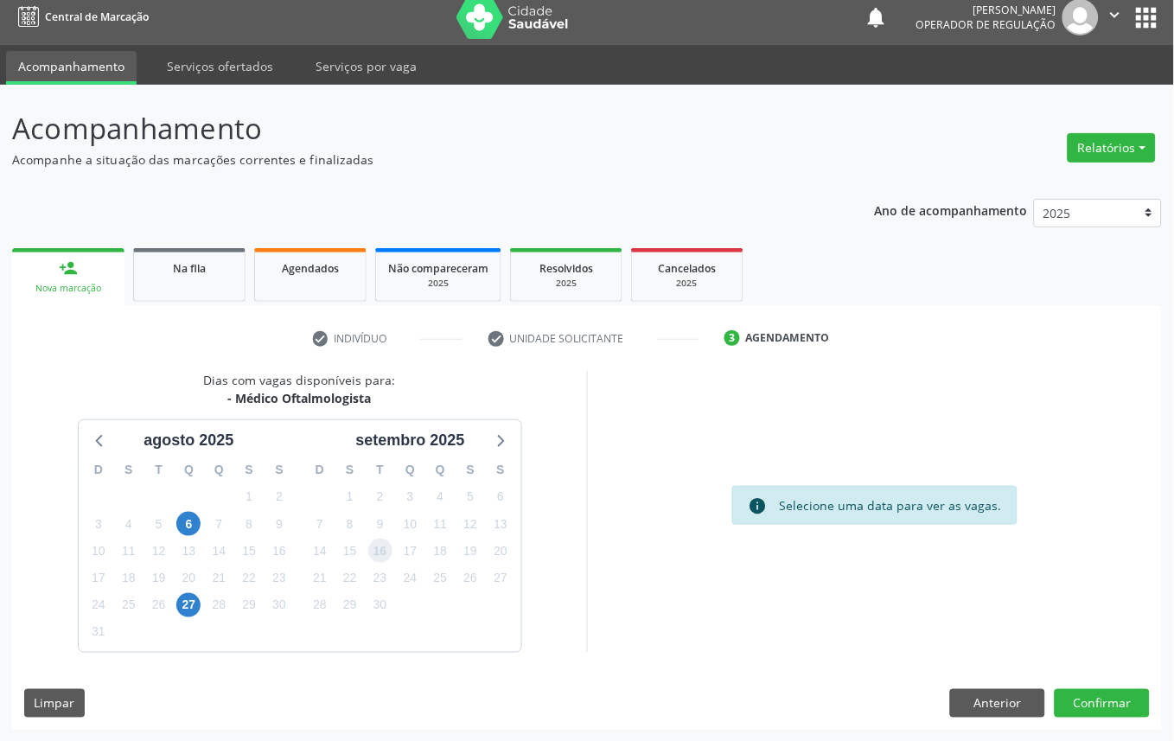
click at [385, 547] on span "16" at bounding box center [380, 551] width 24 height 24
click at [1122, 705] on button "Confirmar" at bounding box center [1102, 703] width 95 height 29
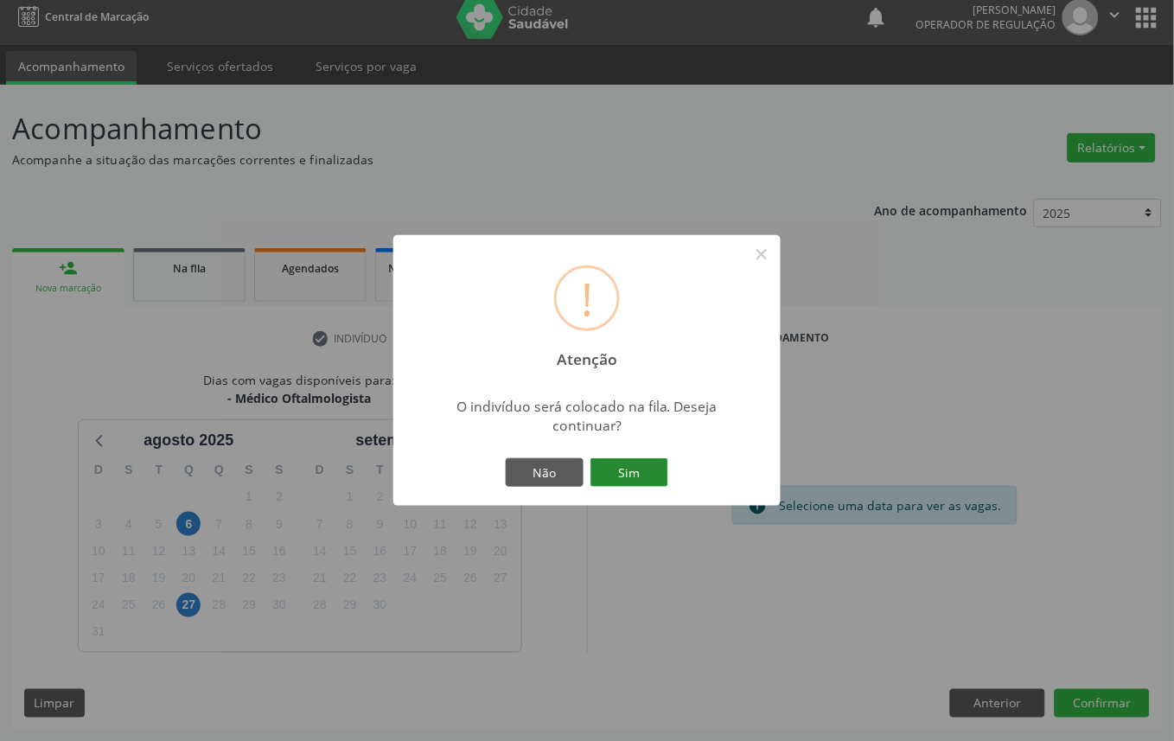
click at [612, 462] on button "Sim" at bounding box center [630, 472] width 78 height 29
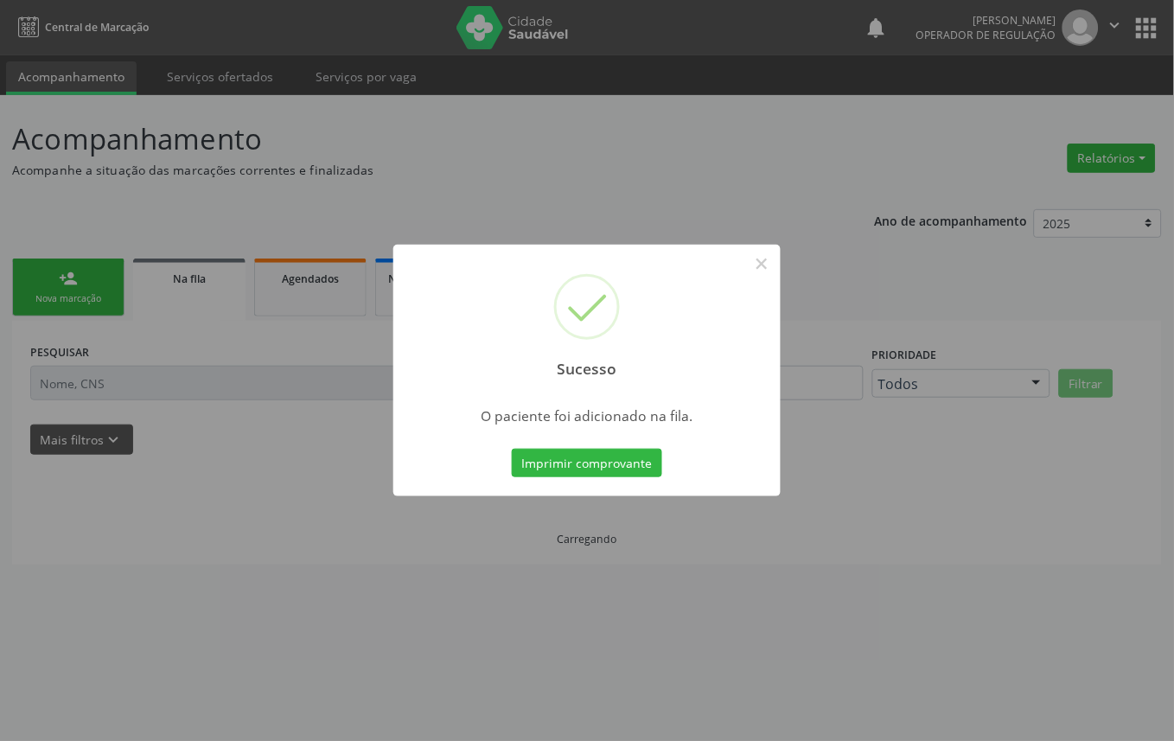
scroll to position [0, 0]
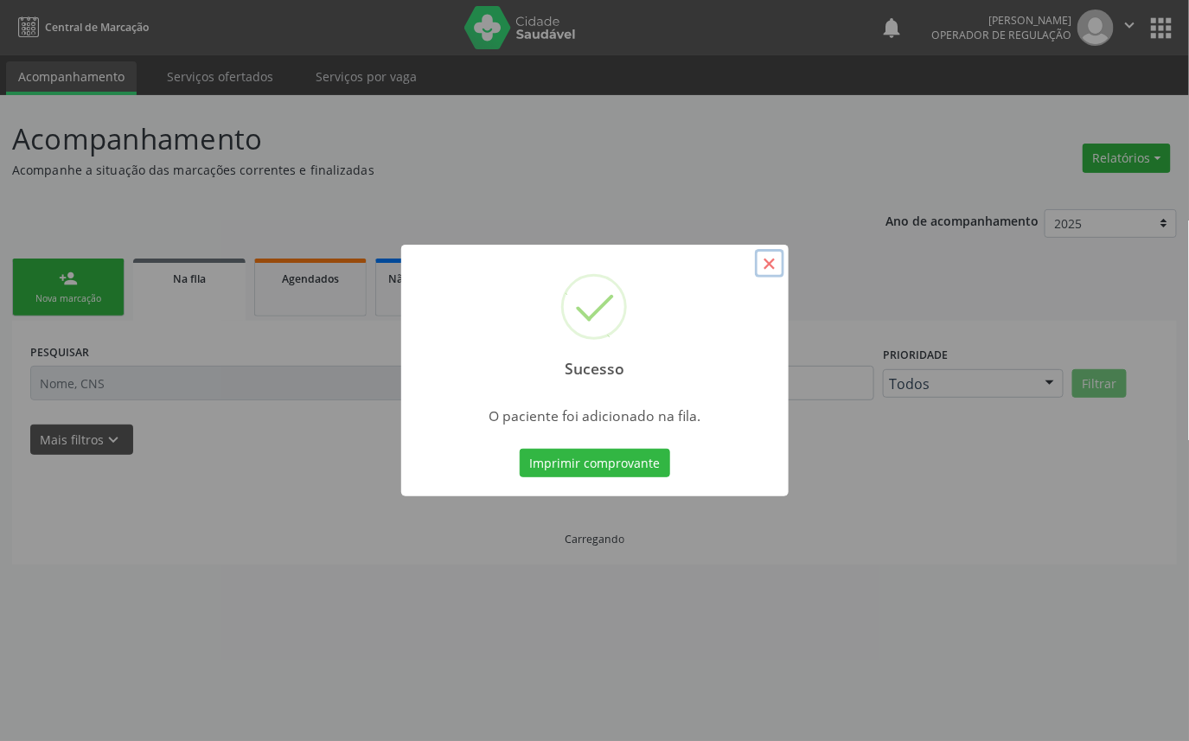
click at [767, 269] on button "×" at bounding box center [769, 263] width 29 height 29
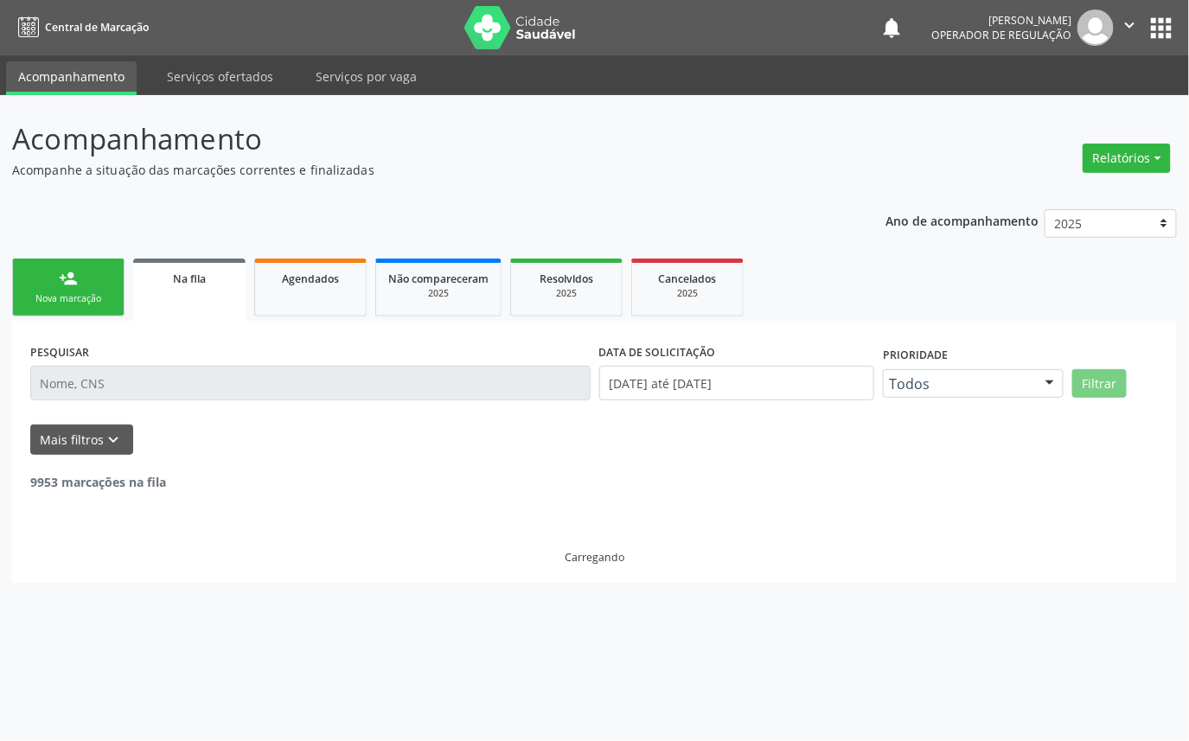
click at [78, 288] on link "person_add Nova marcação" at bounding box center [68, 288] width 112 height 58
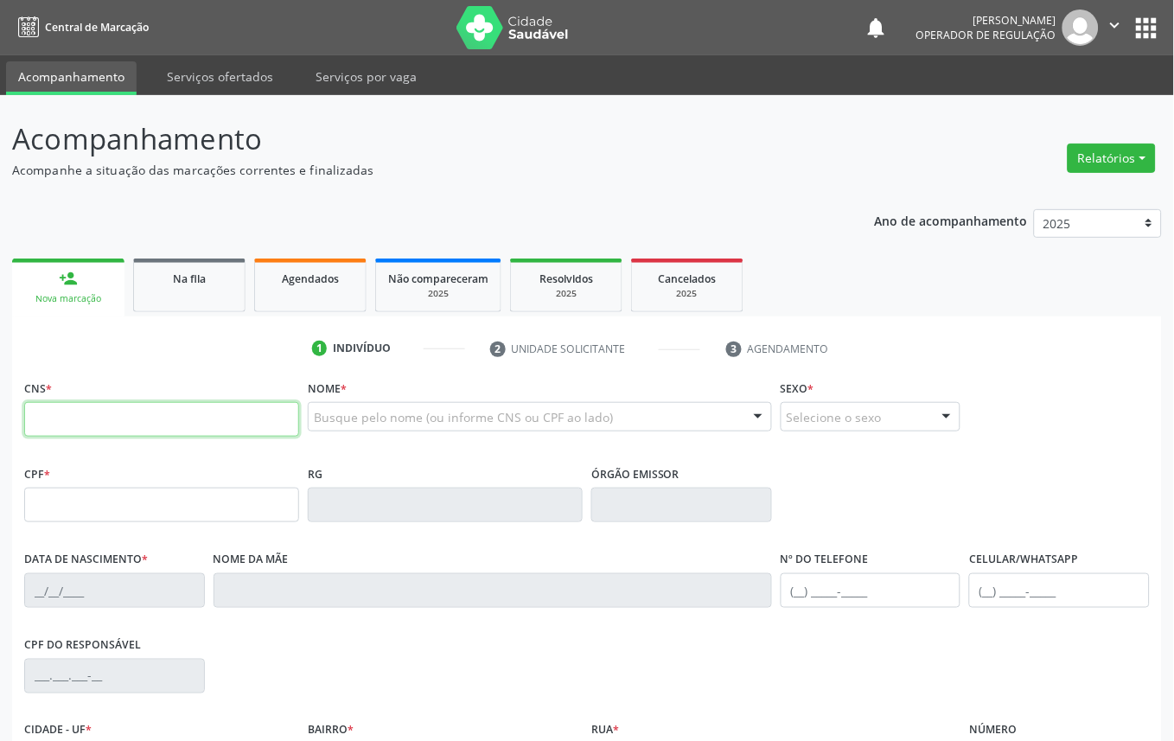
click at [44, 425] on input "text" at bounding box center [161, 419] width 275 height 35
type input "700 3029 8759 5230"
type input "077.068.904-30"
type input "[DATE]"
type input "[PERSON_NAME]"
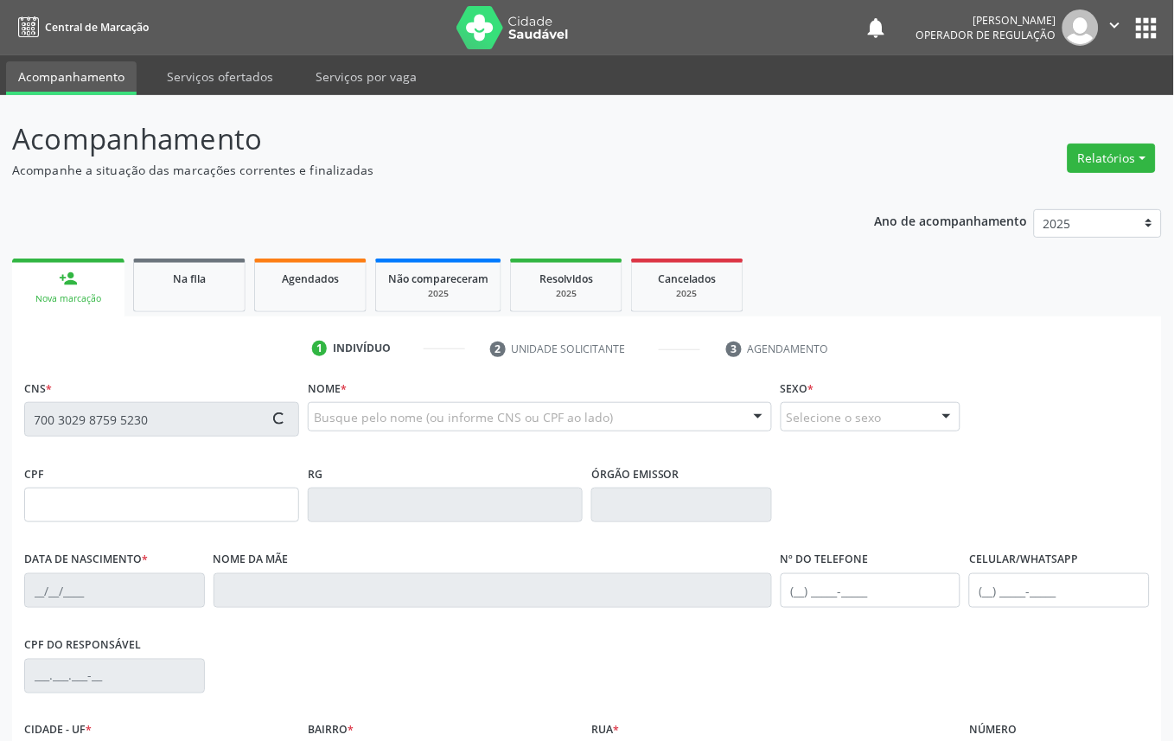
type input "[PHONE_NUMBER]"
type input "088.698.214-63"
type input "S/N"
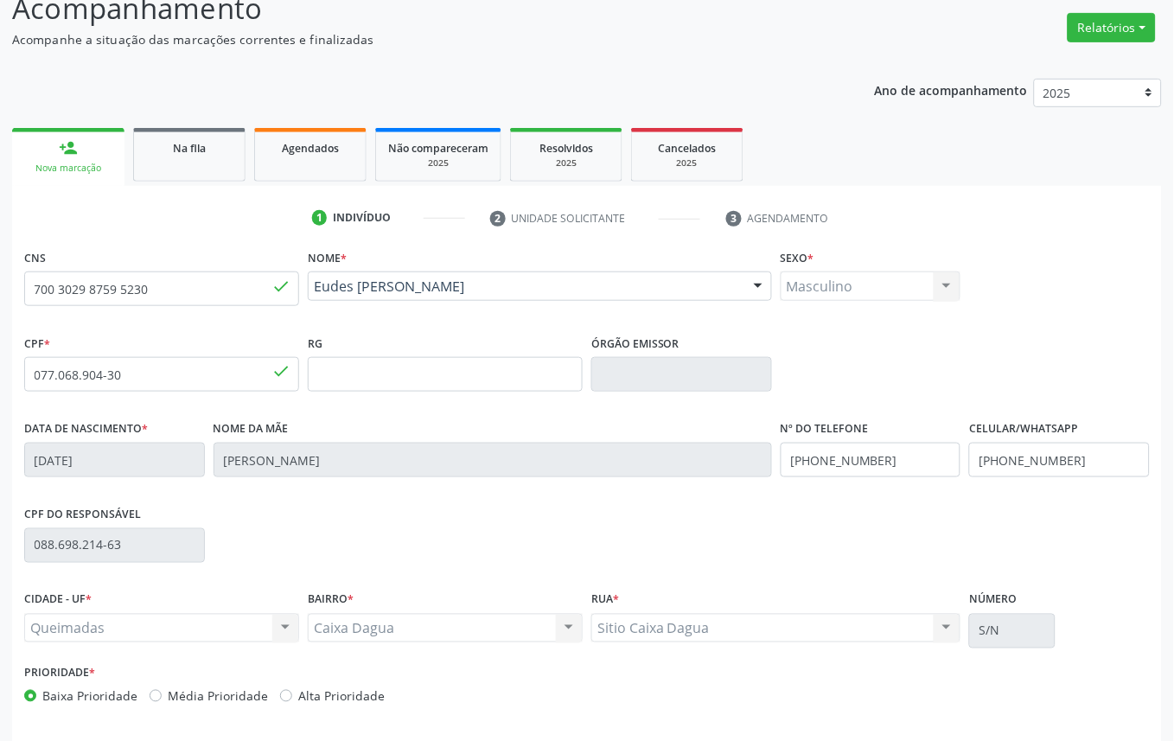
scroll to position [195, 0]
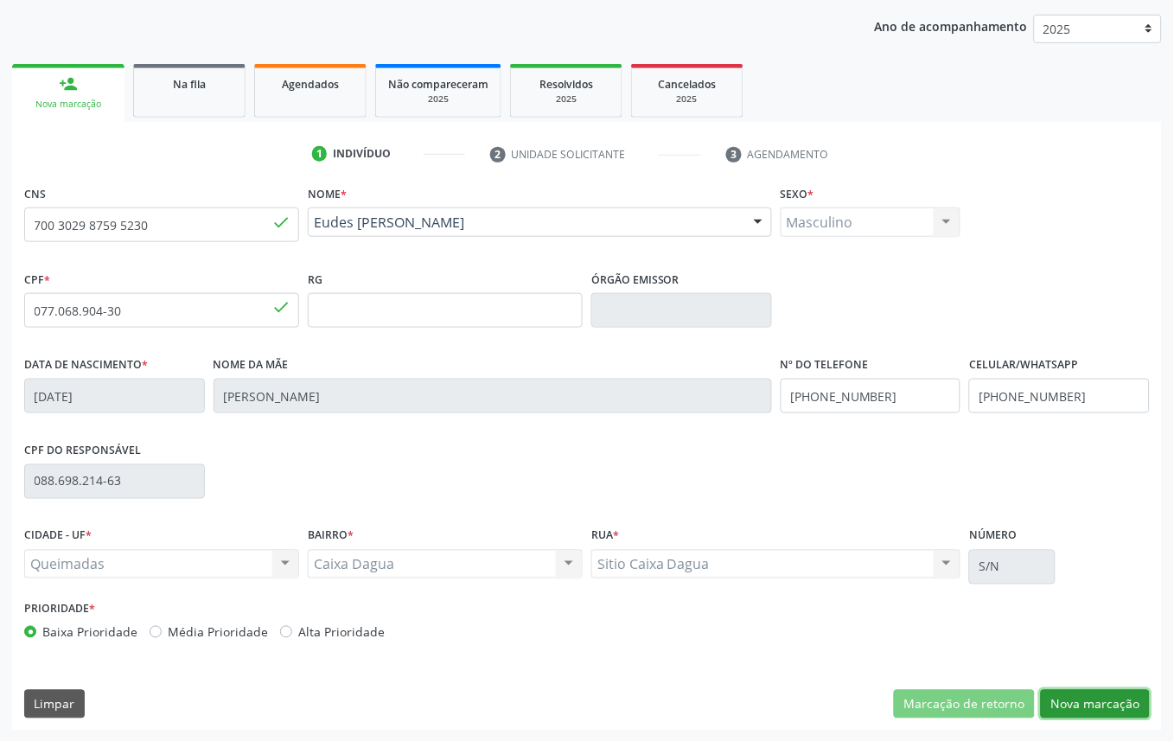
drag, startPoint x: 1051, startPoint y: 688, endPoint x: 1060, endPoint y: 692, distance: 9.3
click at [1060, 692] on button "Nova marcação" at bounding box center [1095, 704] width 109 height 29
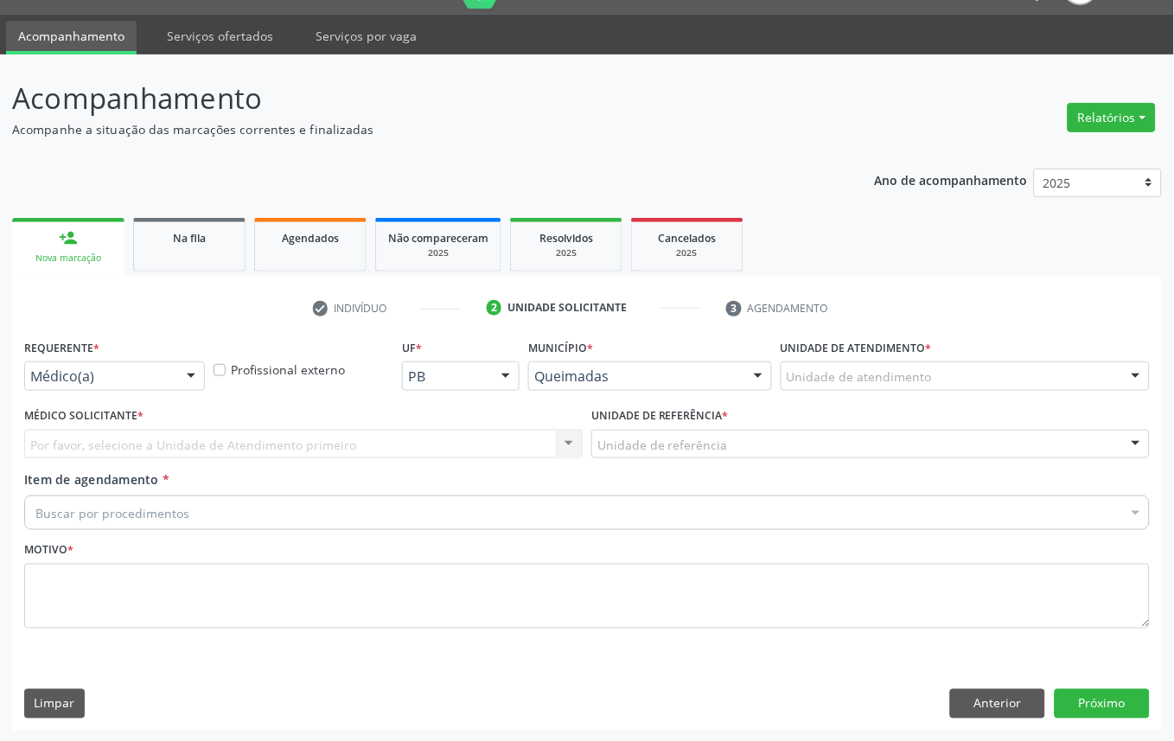
drag, startPoint x: 130, startPoint y: 372, endPoint x: 112, endPoint y: 450, distance: 79.7
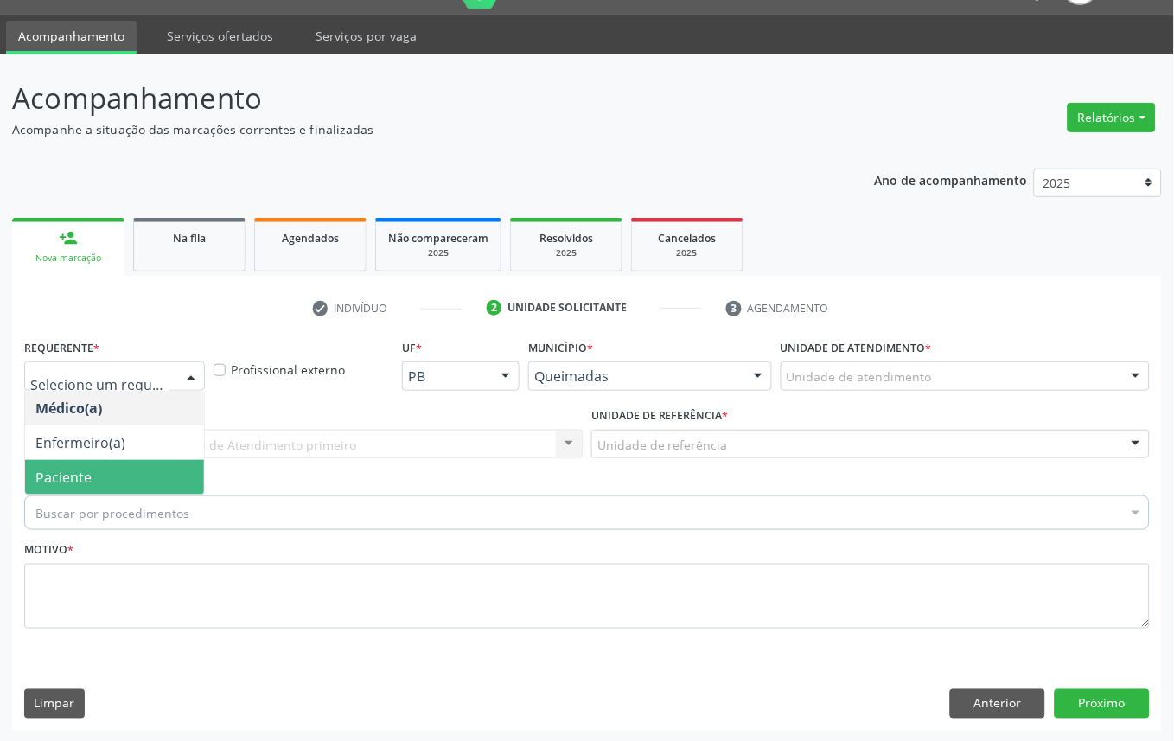
click at [118, 467] on span "Paciente" at bounding box center [114, 477] width 179 height 35
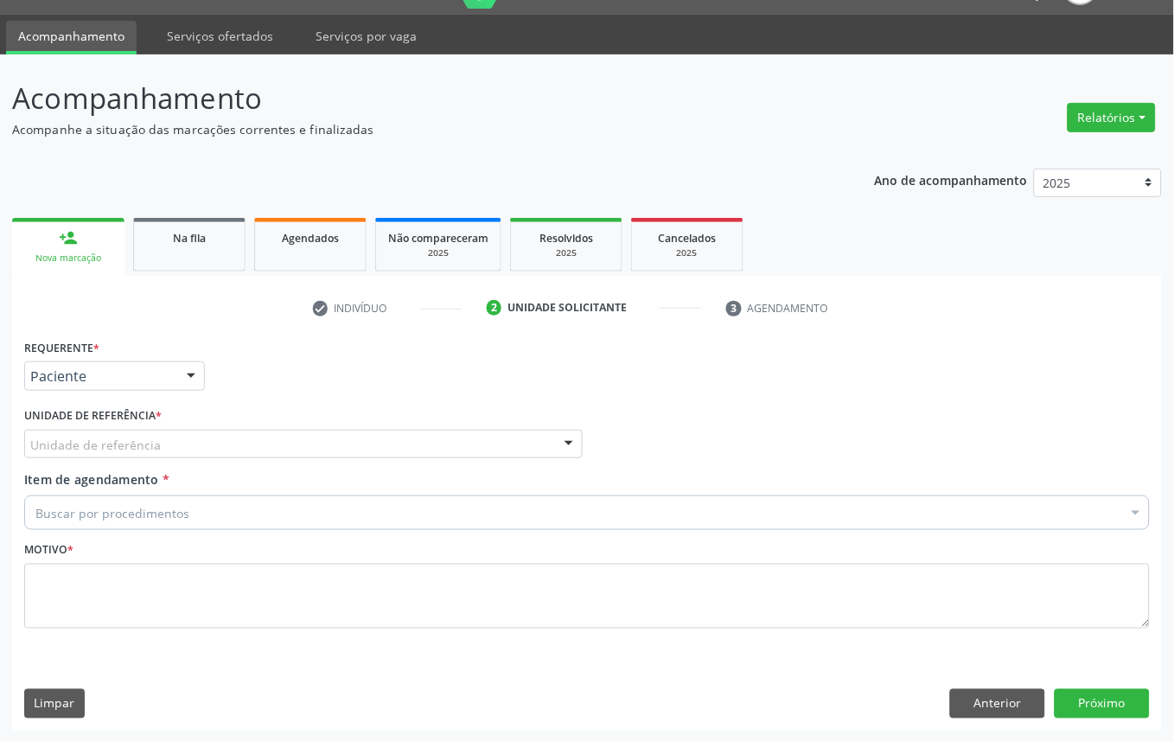
click at [195, 430] on div "Unidade de referência" at bounding box center [303, 444] width 559 height 29
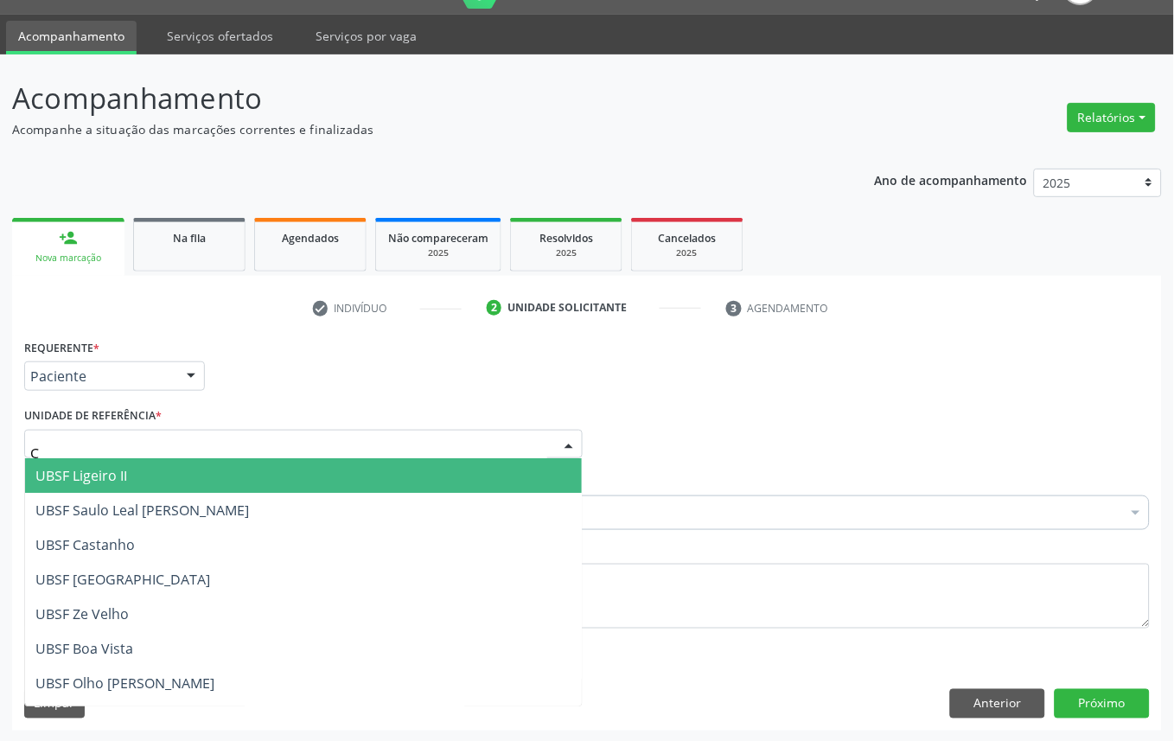
type input "CA"
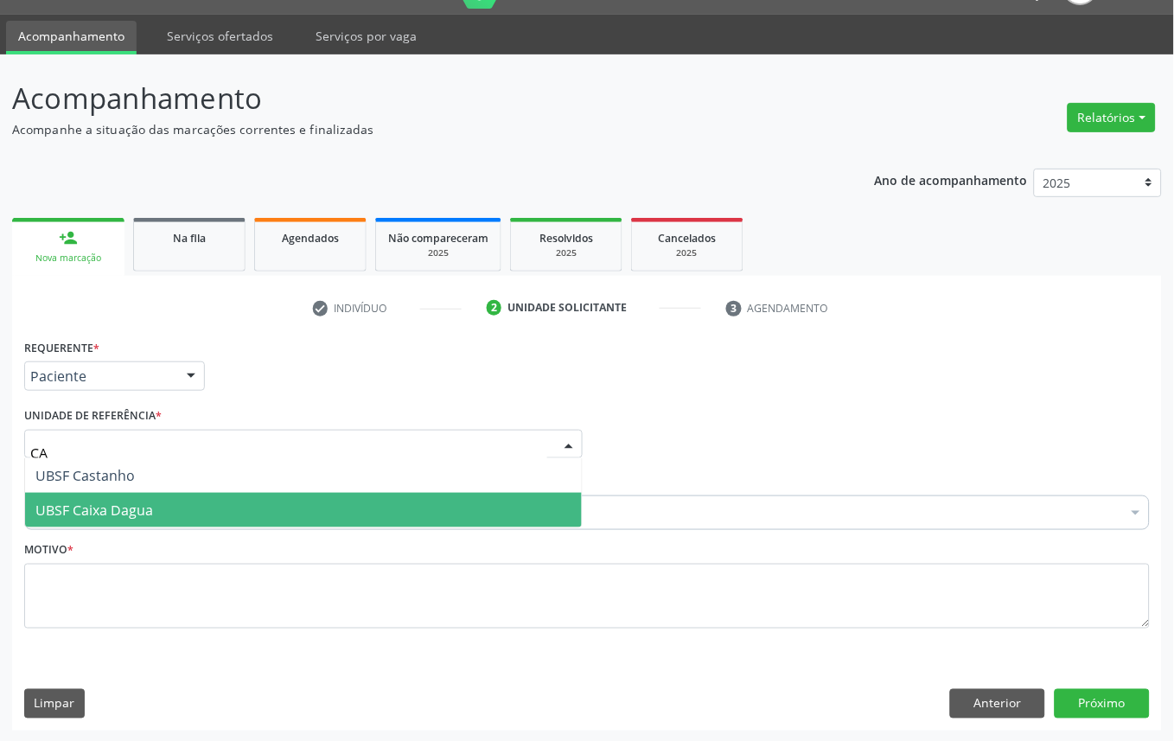
click at [169, 507] on span "UBSF Caixa Dagua" at bounding box center [303, 510] width 557 height 35
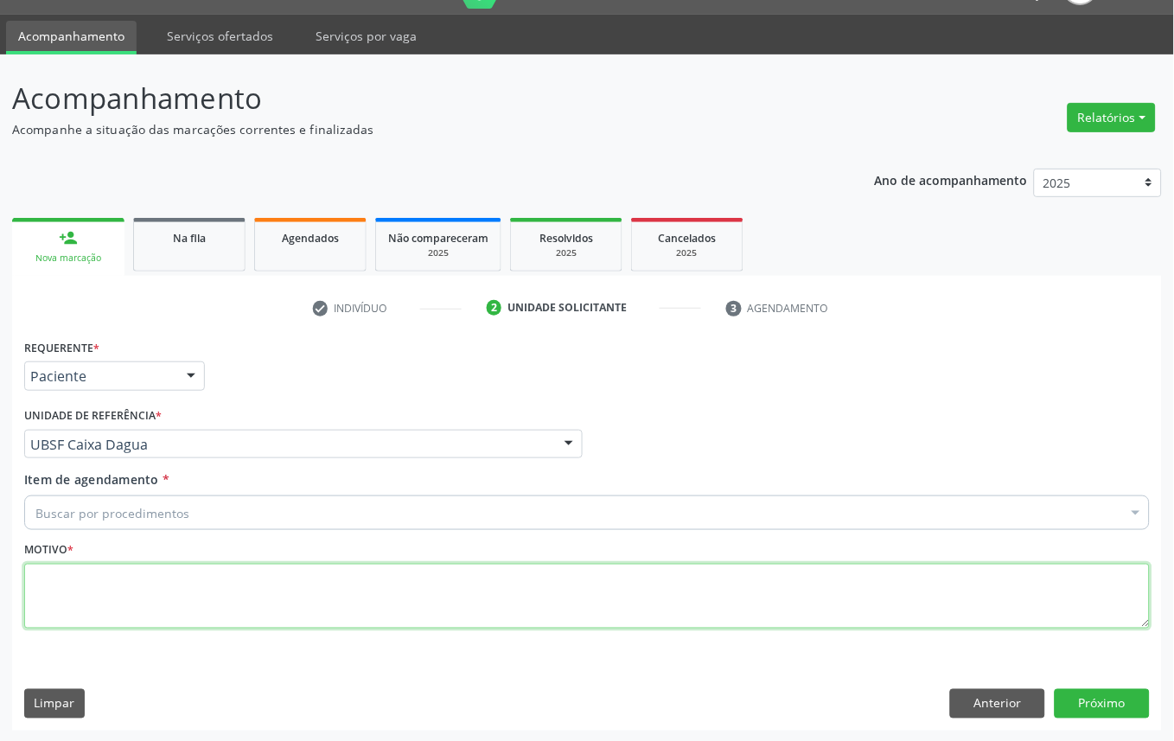
click at [188, 602] on textarea at bounding box center [587, 597] width 1126 height 66
paste textarea "OFTALMOLOGISTA"
type textarea "OFTALMOLOGISTA"
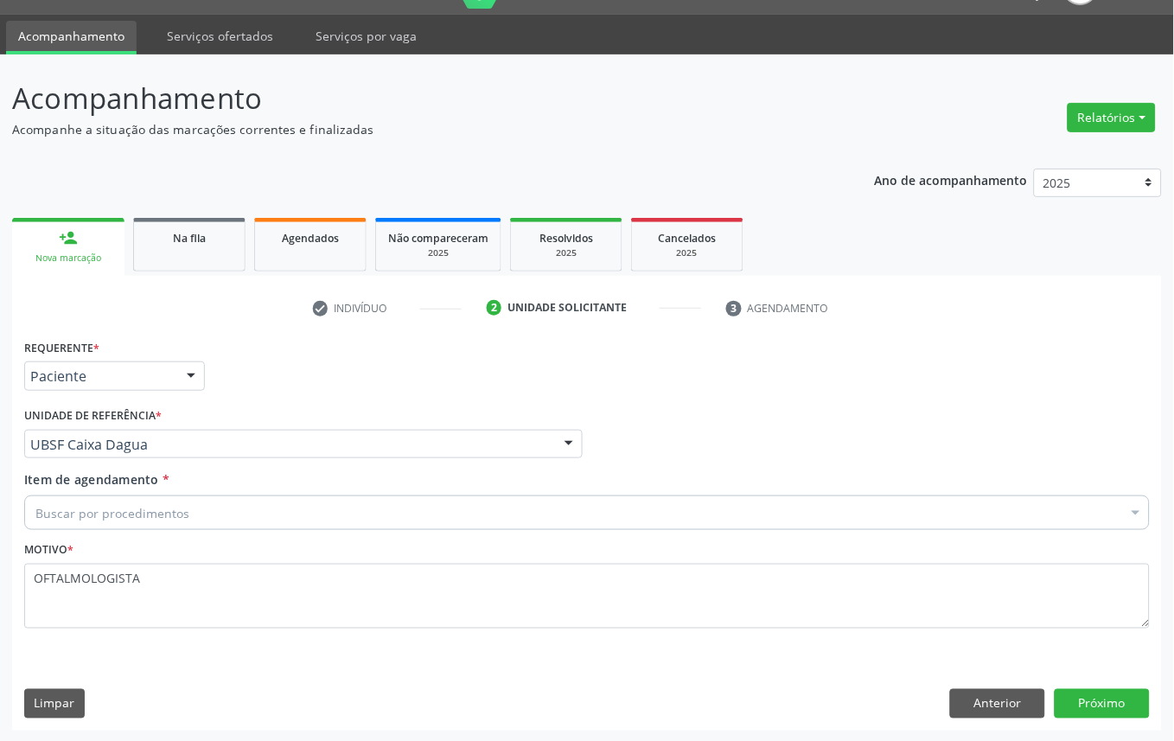
paste input "OFTALMOLOGISTA"
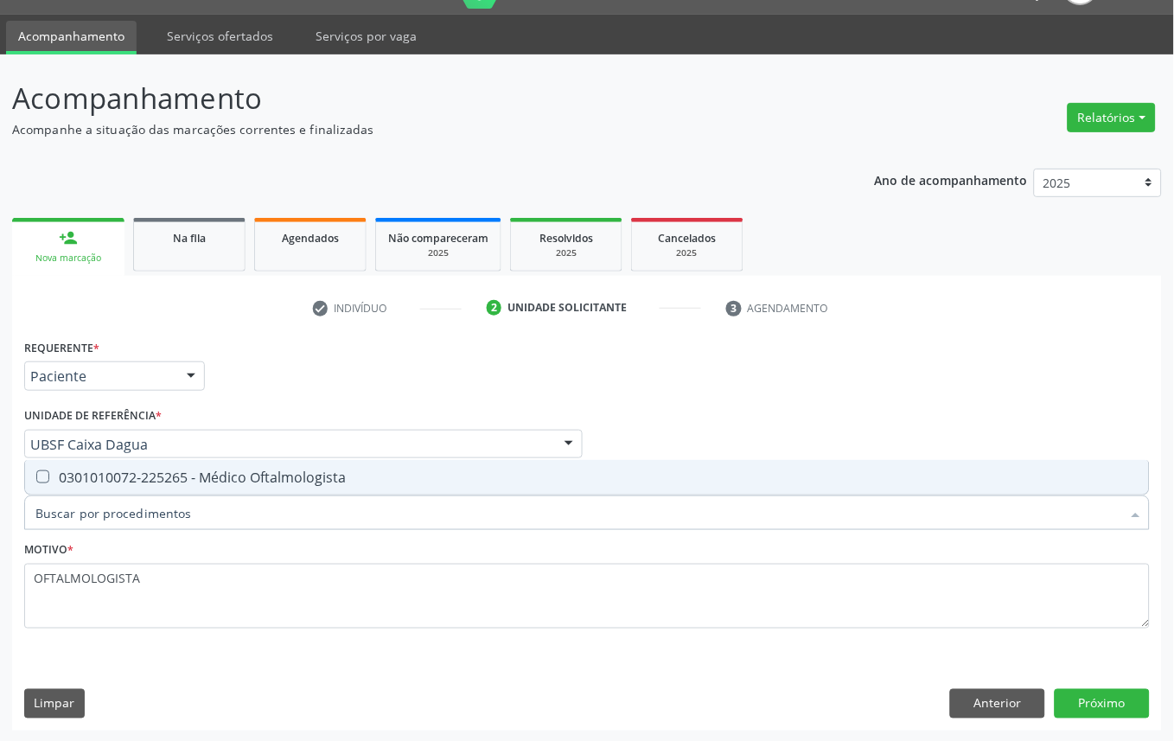
type input "OFTALMOLOGISTA"
click at [140, 487] on span "0301010072-225265 - Médico Oftalmologista" at bounding box center [587, 477] width 1124 height 35
checkbox Oftalmologista "true"
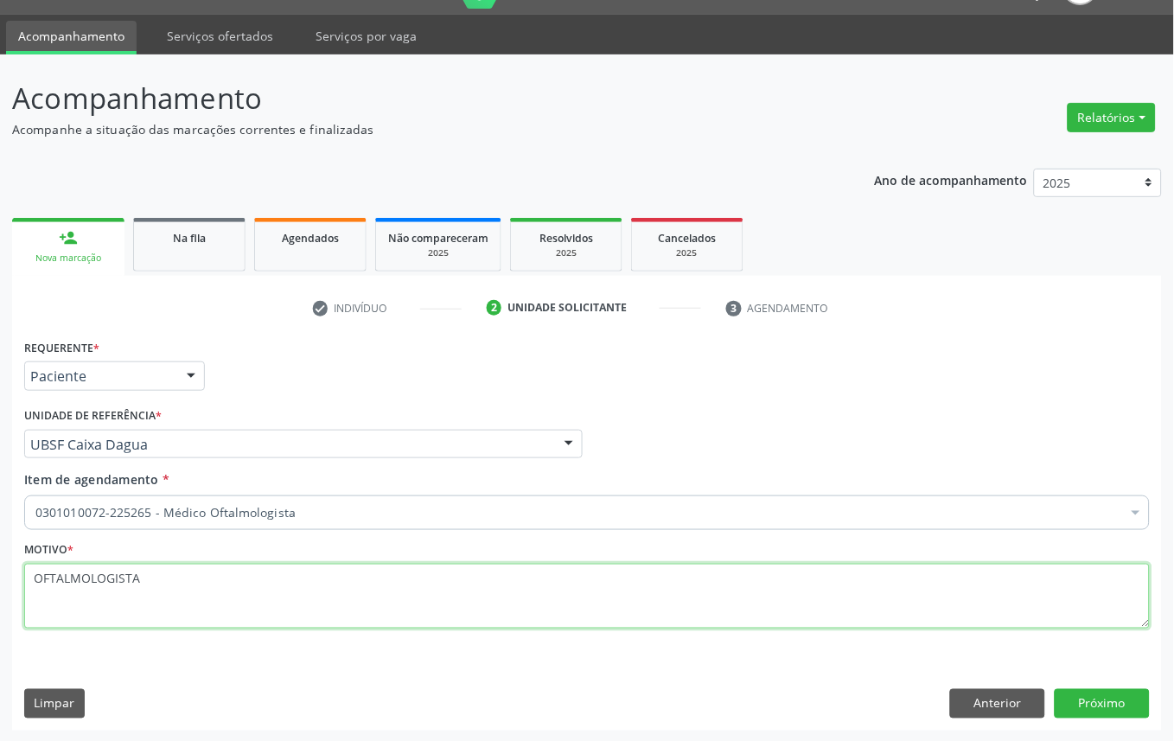
click at [118, 584] on textarea "OFTALMOLOGISTA" at bounding box center [587, 597] width 1126 height 66
click at [117, 584] on textarea "OFTALMOLOGISTA" at bounding box center [587, 597] width 1126 height 66
paste textarea "CONSULTA 07/2025"
type textarea "CONSULTA 07/2025"
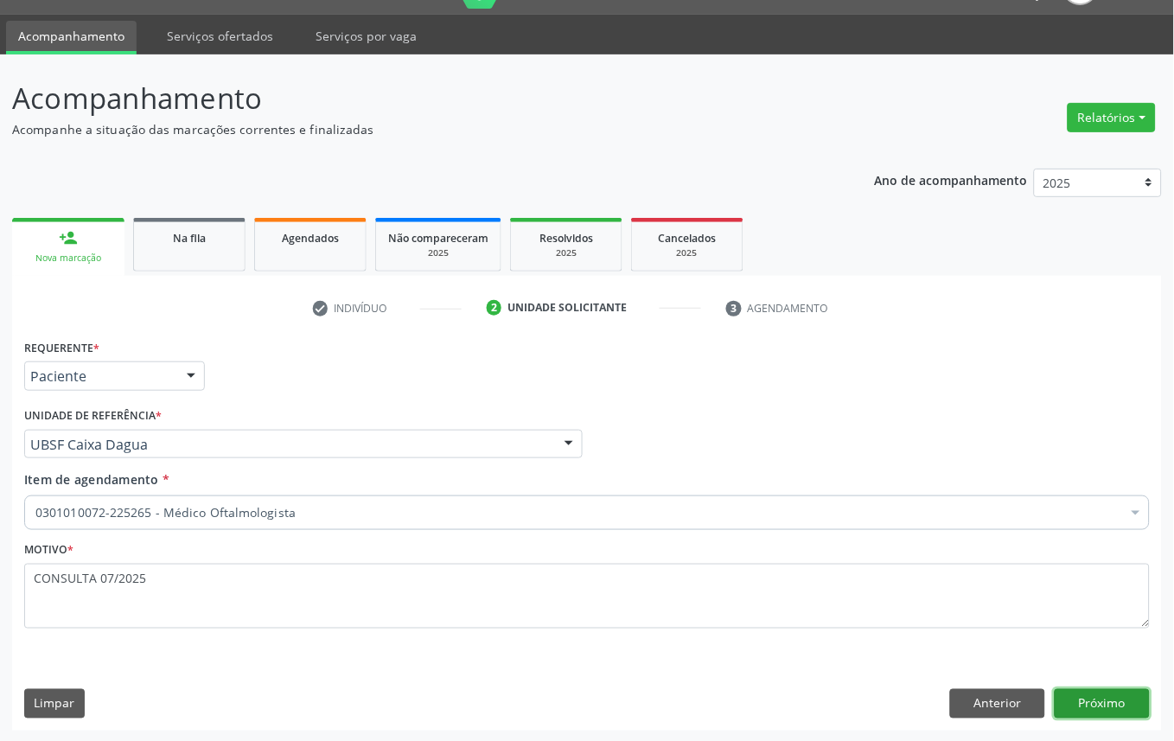
click at [1119, 698] on button "Próximo" at bounding box center [1102, 703] width 95 height 29
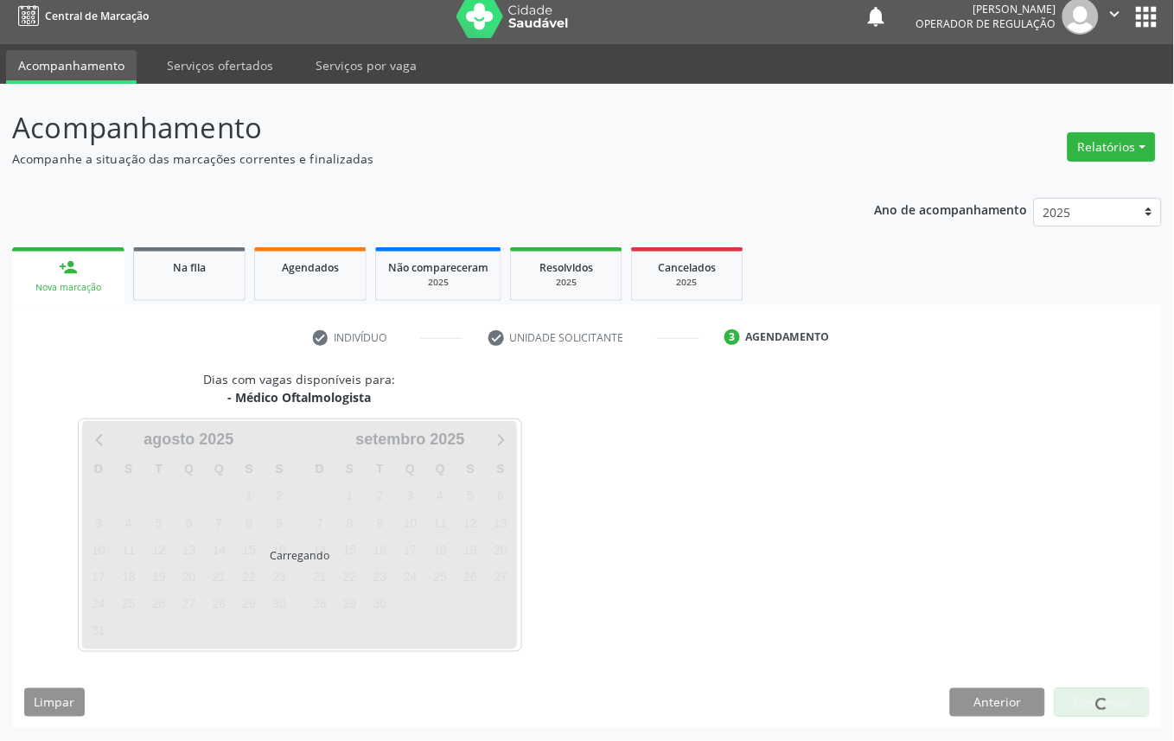
scroll to position [10, 0]
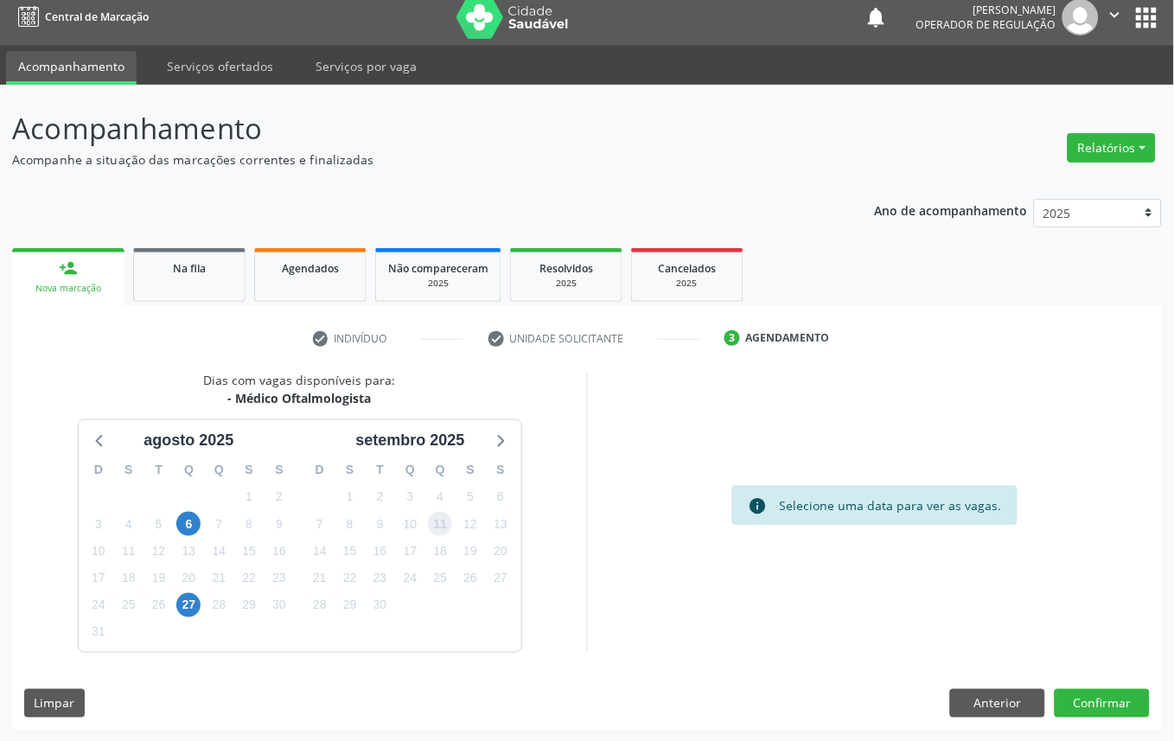
click at [435, 529] on span "11" at bounding box center [440, 524] width 24 height 24
click at [1110, 713] on button "Confirmar" at bounding box center [1102, 703] width 95 height 29
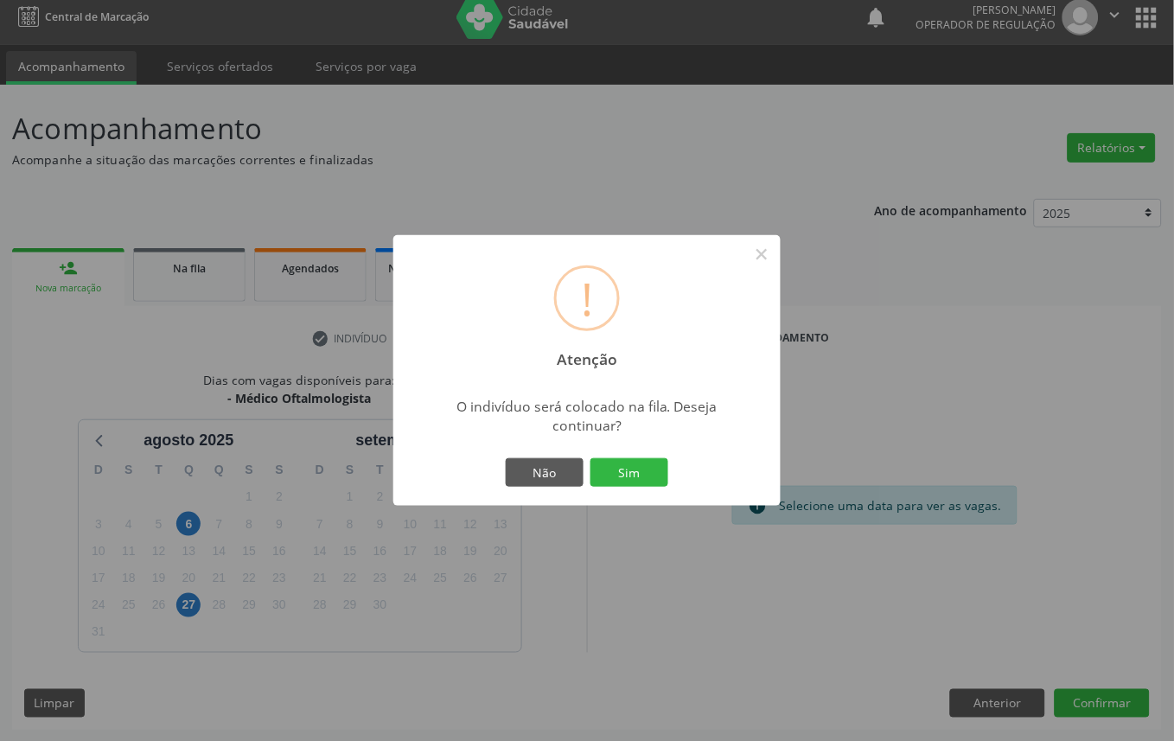
click at [591, 458] on button "Sim" at bounding box center [630, 472] width 78 height 29
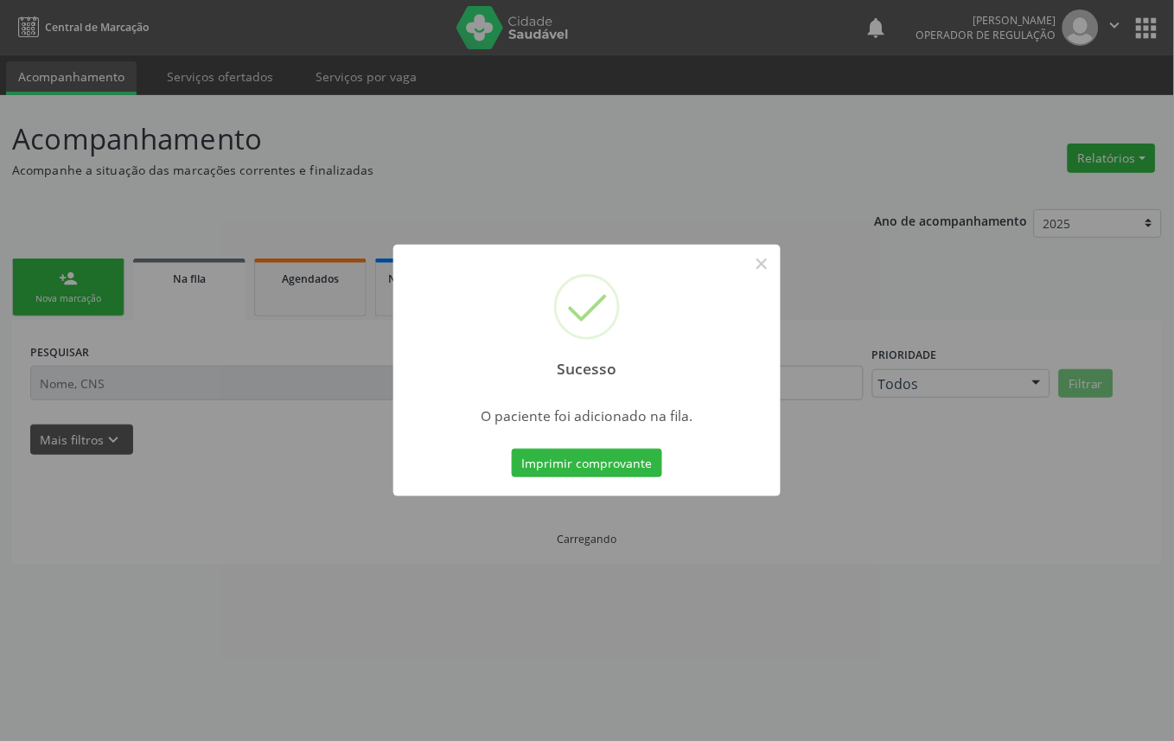
scroll to position [0, 0]
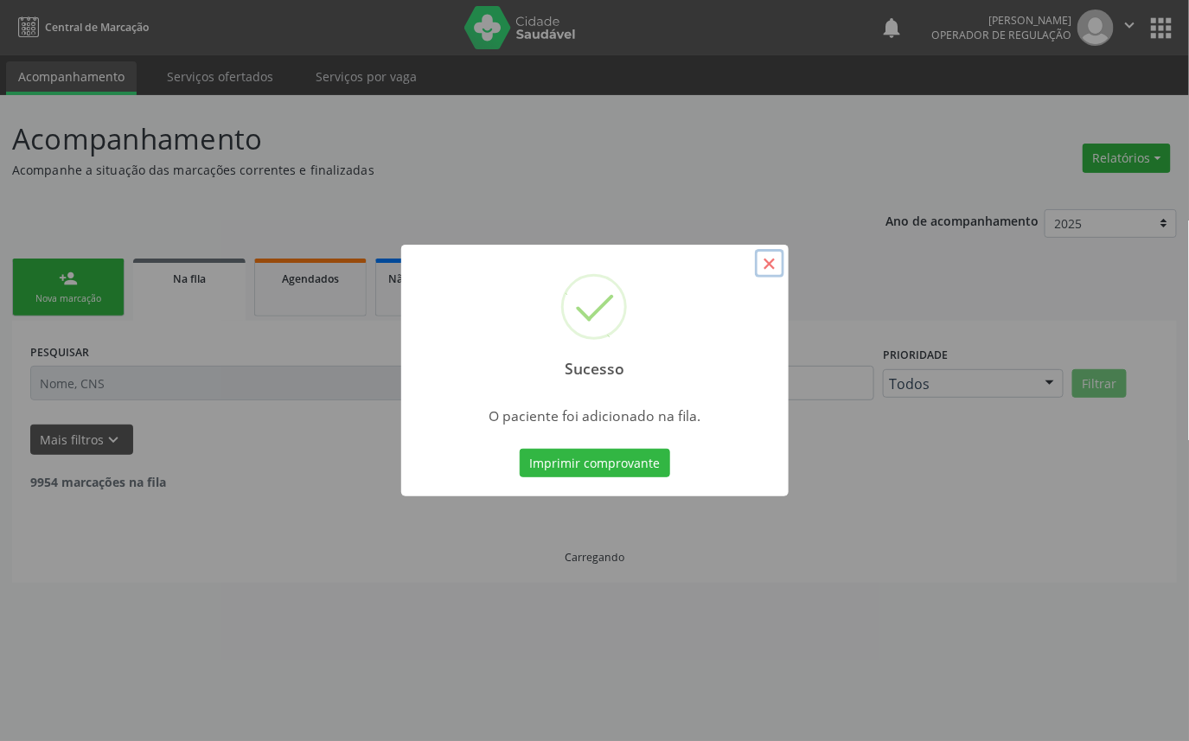
click at [775, 256] on button "×" at bounding box center [769, 263] width 29 height 29
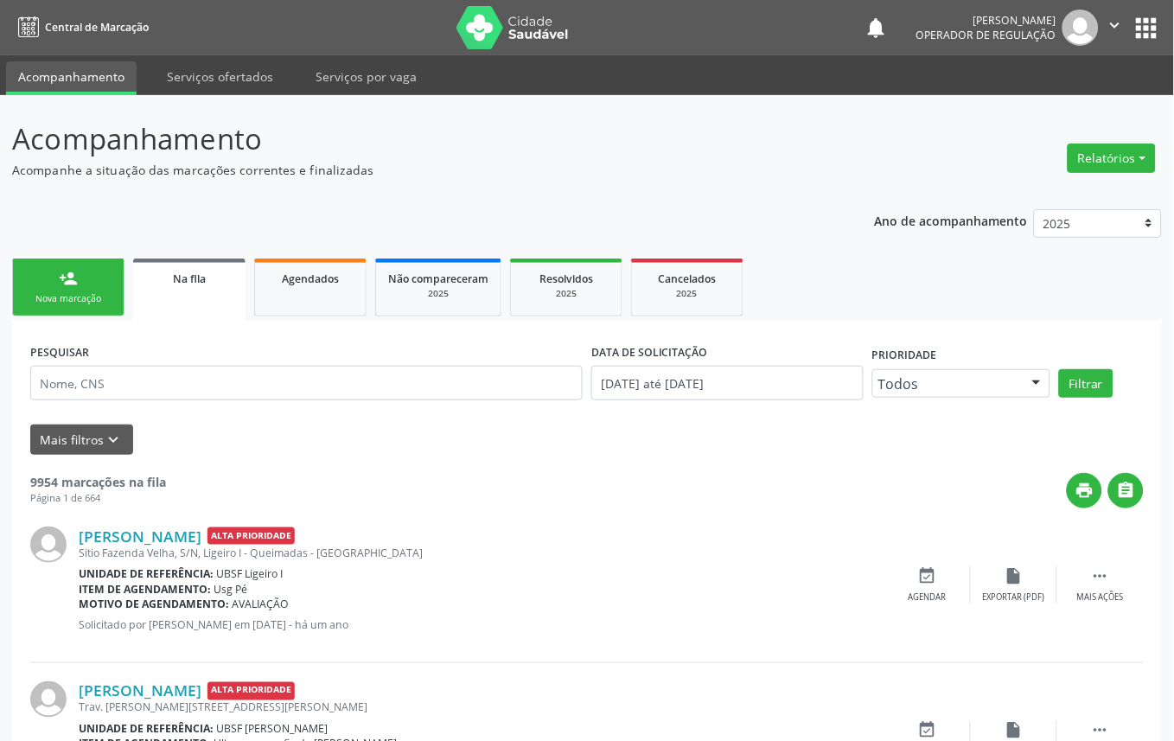
click at [28, 269] on link "person_add Nova marcação" at bounding box center [68, 288] width 112 height 58
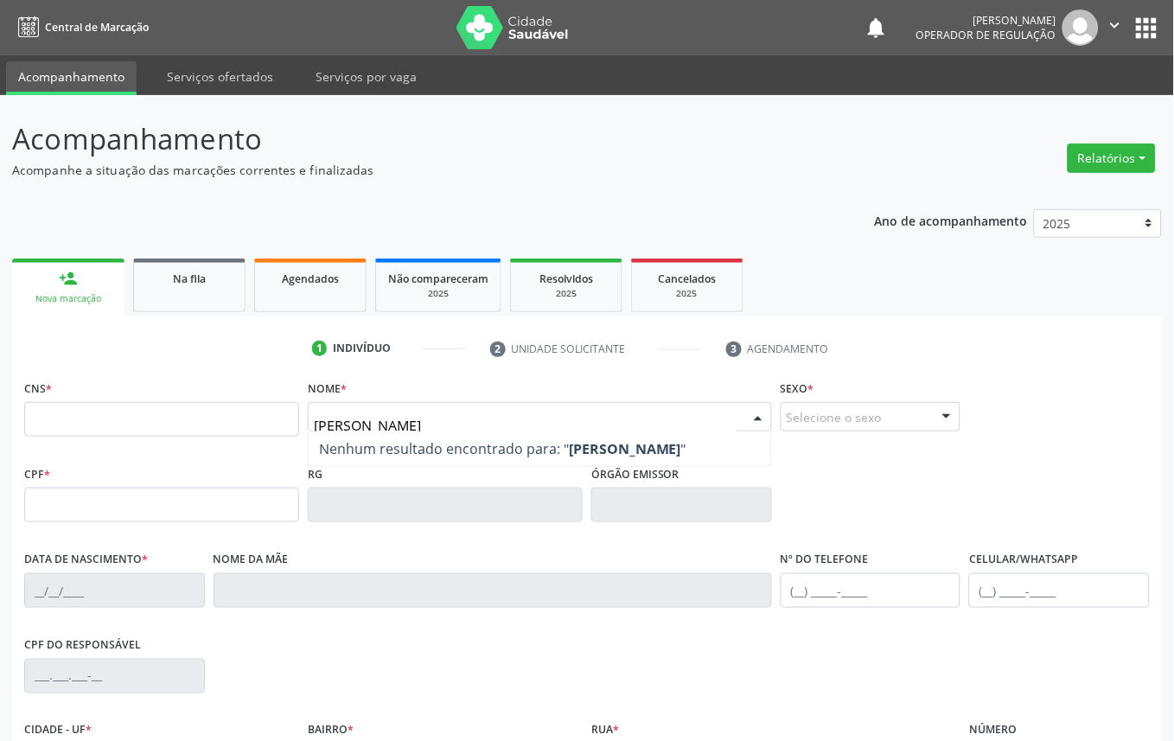
type input "[PERSON_NAME]"
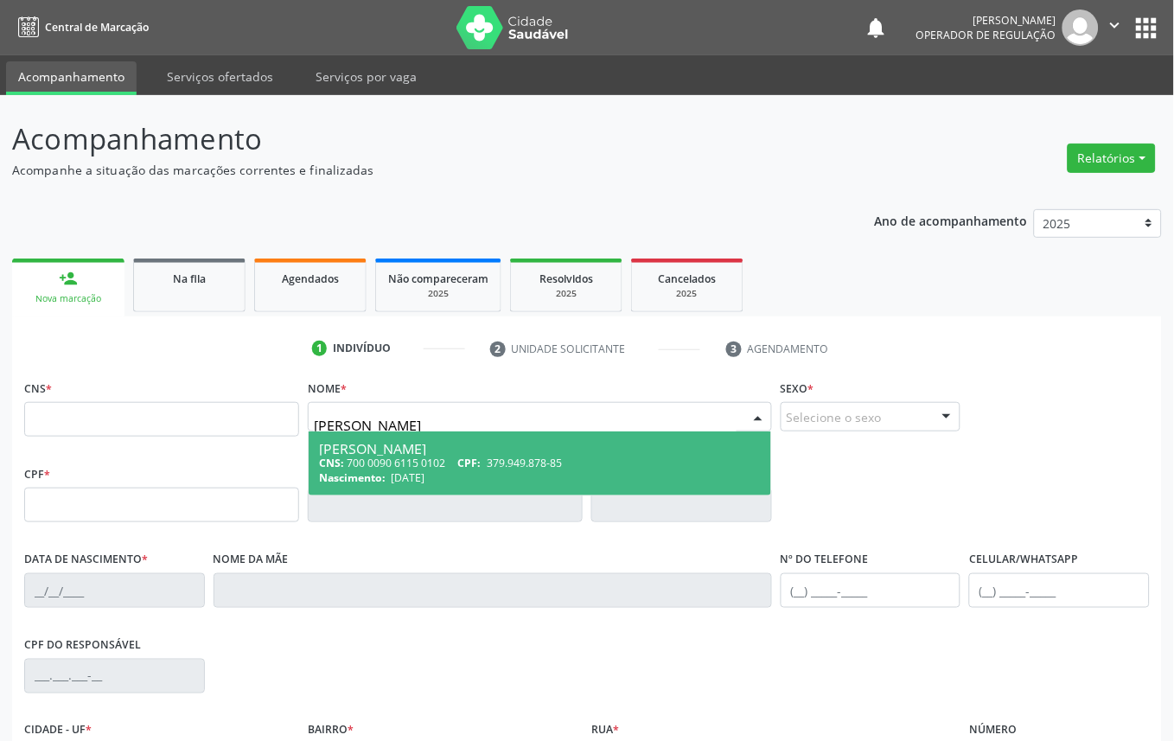
click at [409, 463] on div "CNS: 700 0090 6115 0102 CPF: 379.949.878-85" at bounding box center [540, 463] width 442 height 15
type input "700 0090 6115 0102"
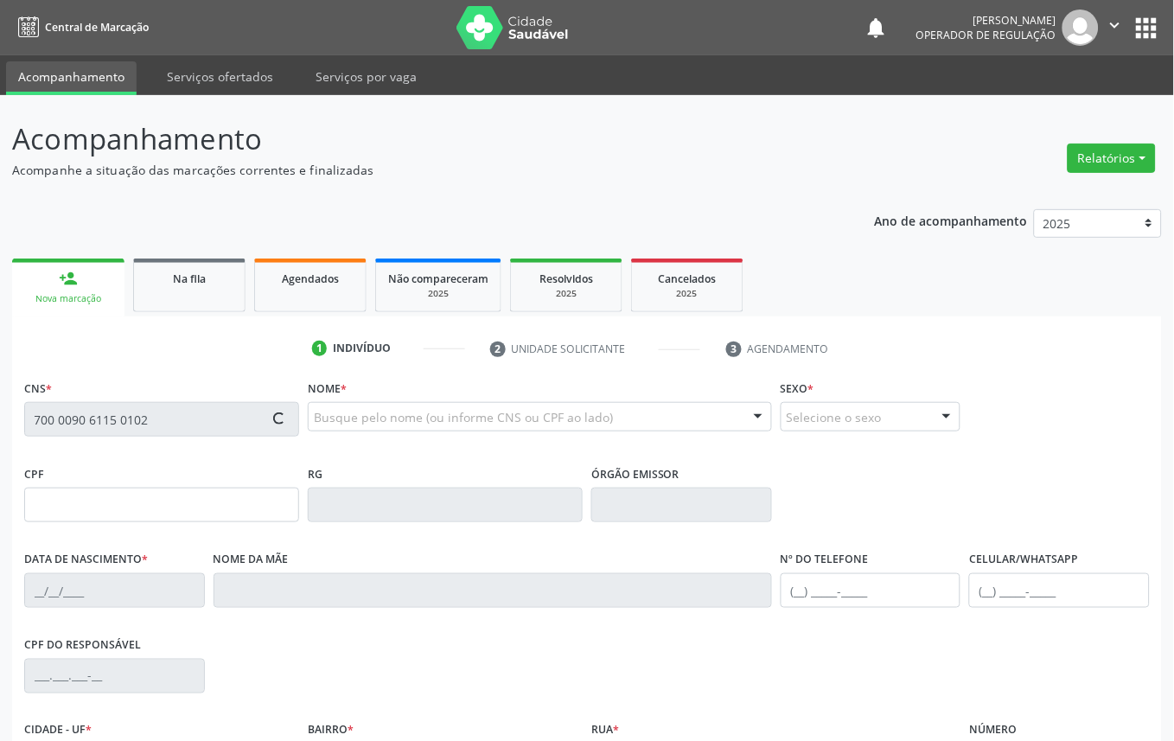
type input "379.949.878-85"
type input "[DATE]"
type input "[PERSON_NAME]"
type input "[PHONE_NUMBER]"
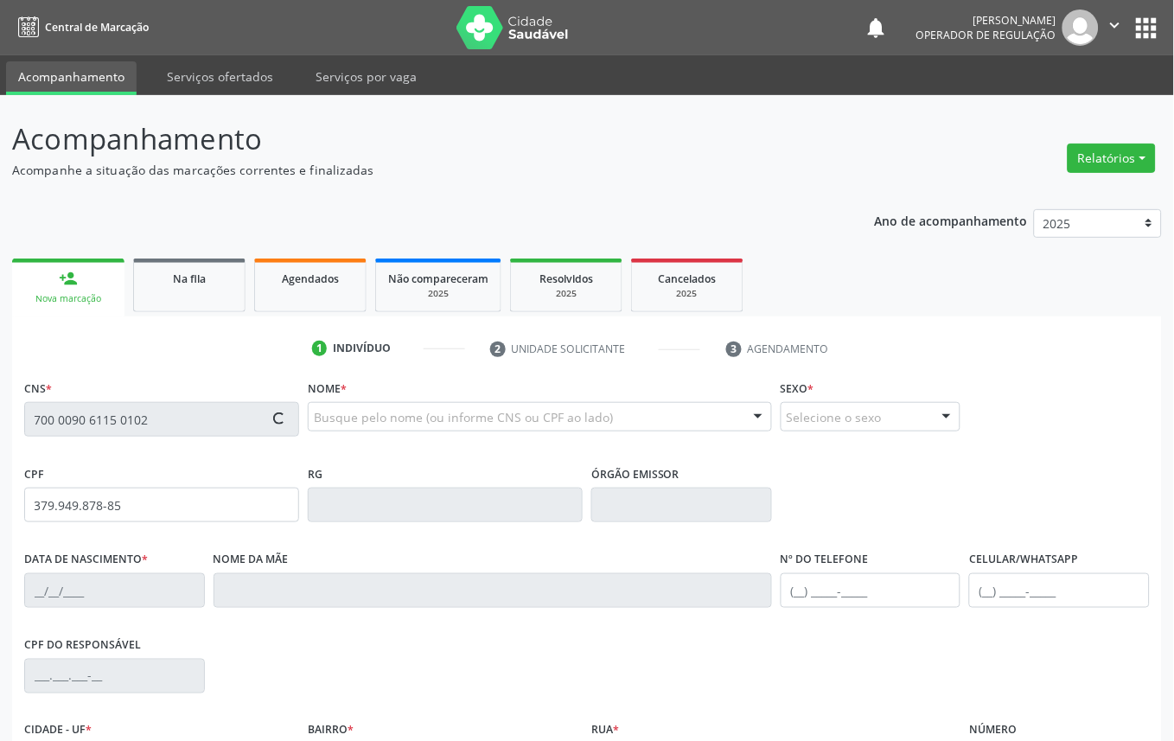
type input "296.937.928-74"
type input "S/N"
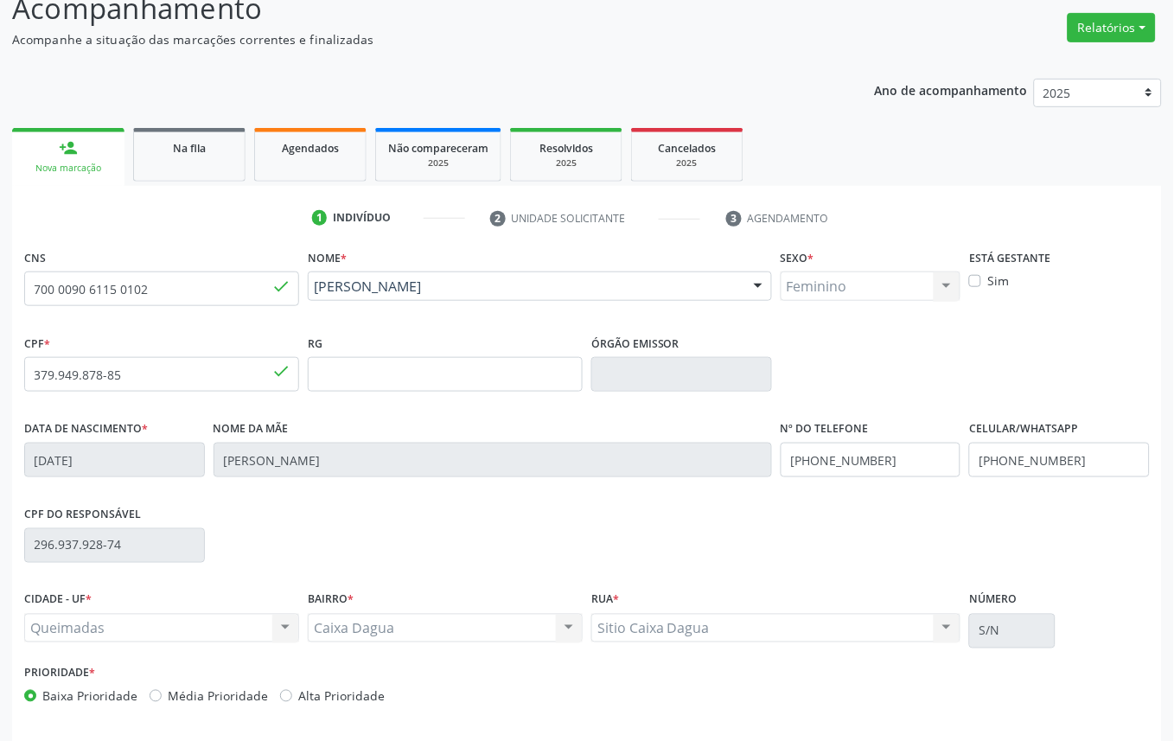
scroll to position [195, 0]
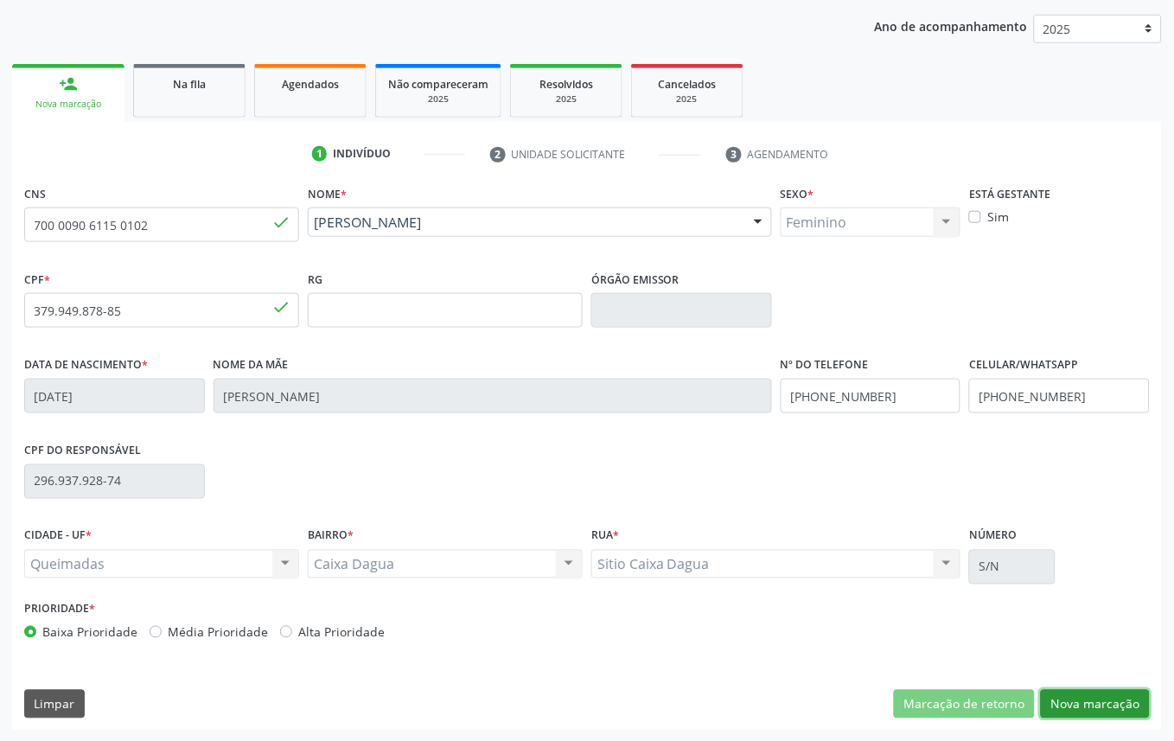
click at [1126, 699] on button "Nova marcação" at bounding box center [1095, 704] width 109 height 29
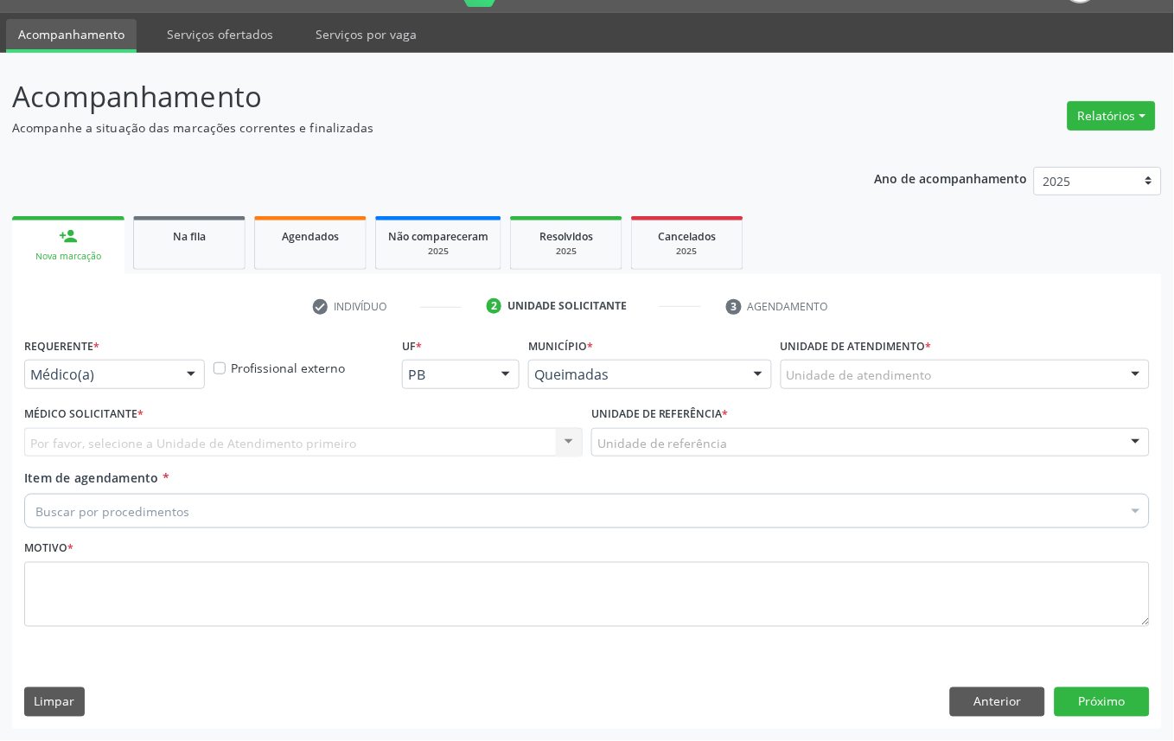
scroll to position [41, 0]
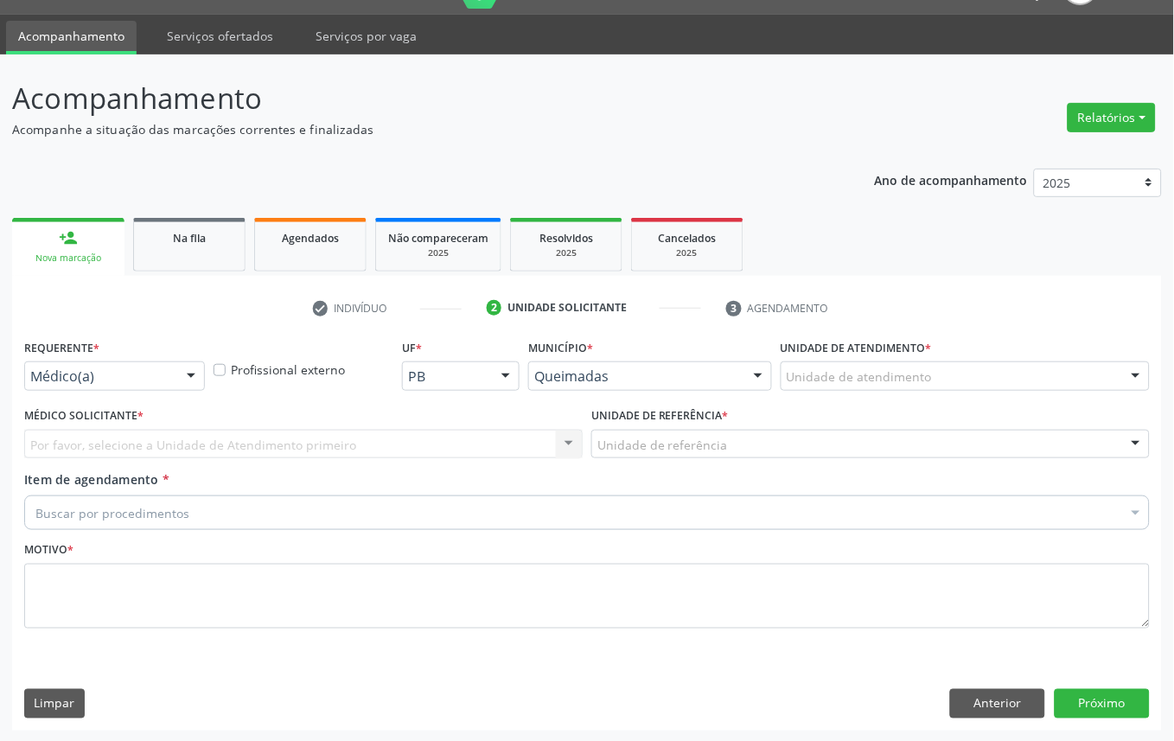
drag, startPoint x: 138, startPoint y: 390, endPoint x: 127, endPoint y: 478, distance: 88.9
click at [138, 393] on div "Requerente * Médico(a) Médico(a) Enfermeiro(a) Paciente Nenhum resultado encont…" at bounding box center [114, 368] width 189 height 67
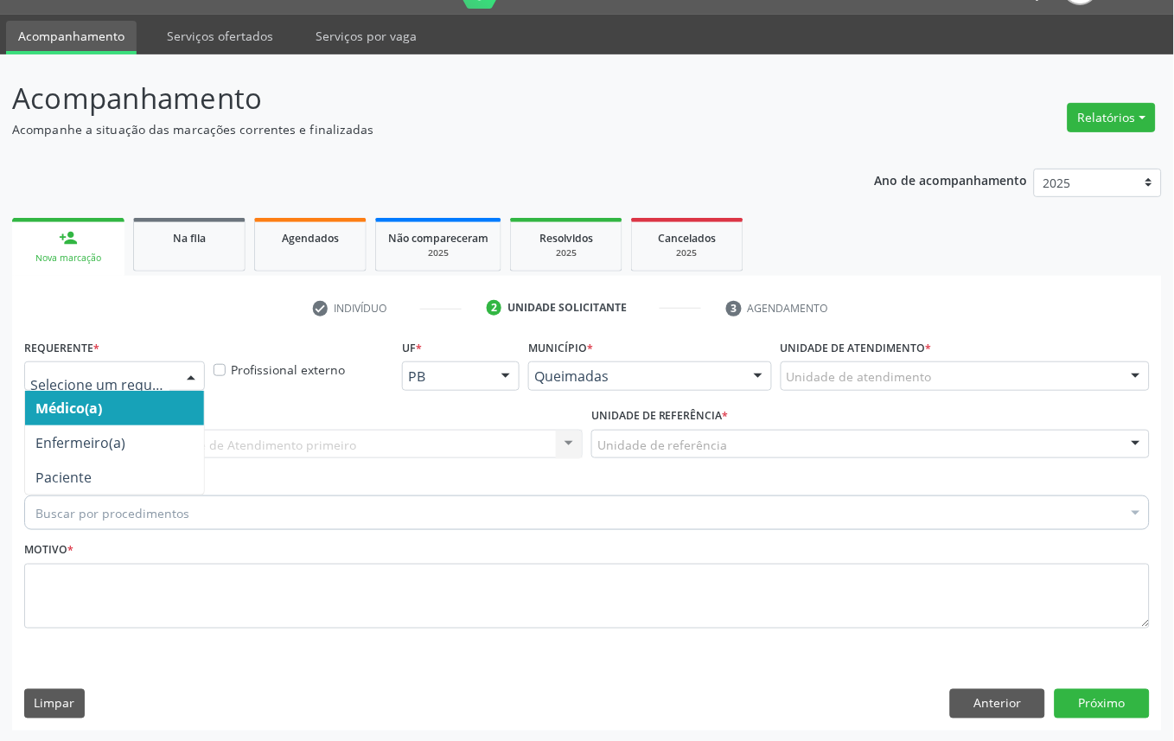
drag, startPoint x: 134, startPoint y: 367, endPoint x: 119, endPoint y: 445, distance: 80.0
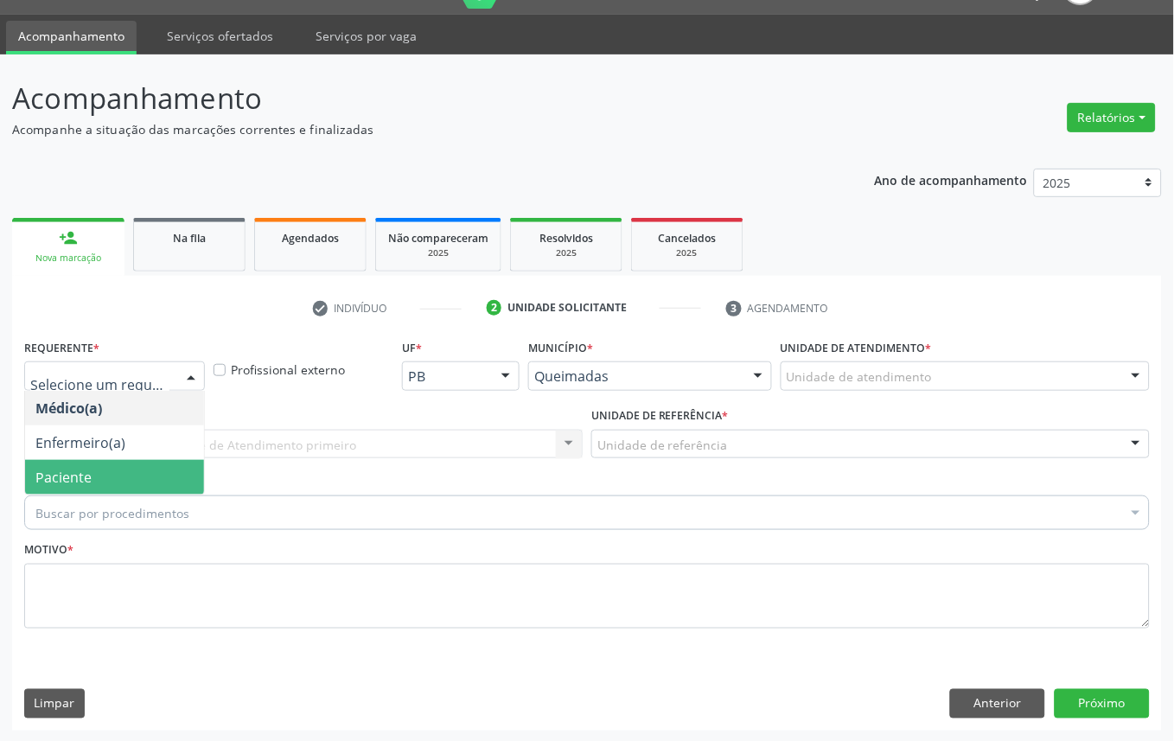
click at [123, 478] on span "Paciente" at bounding box center [114, 477] width 179 height 35
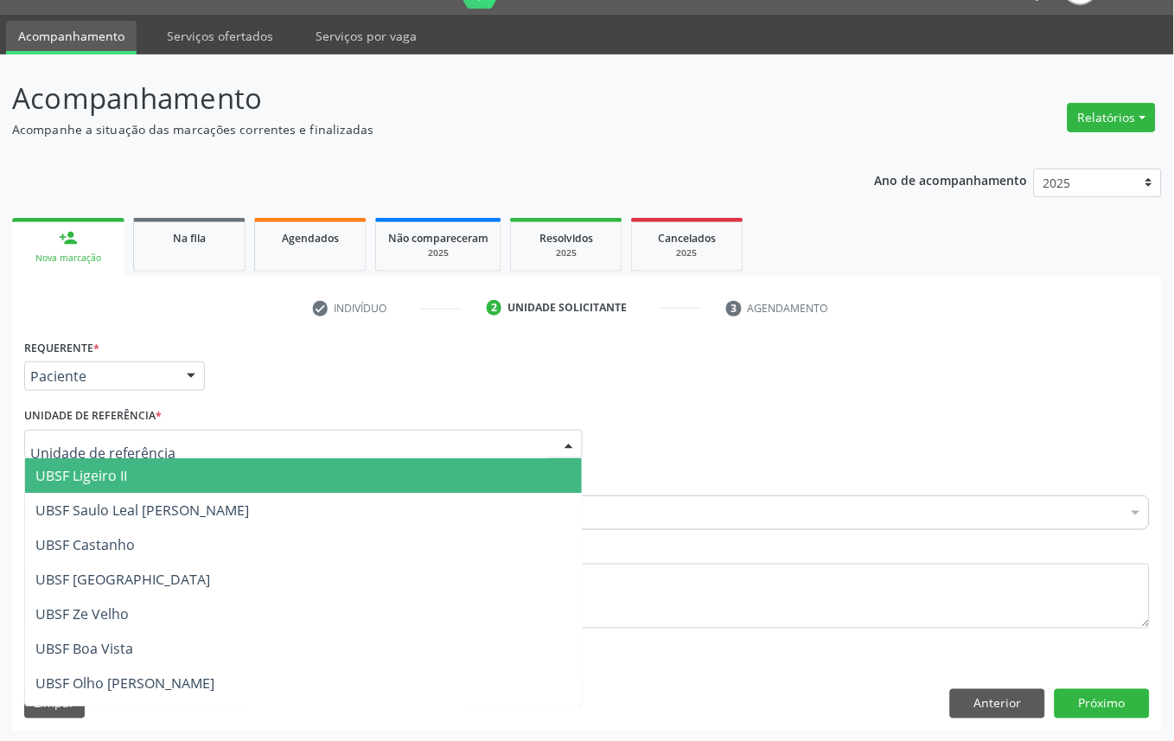
click at [199, 434] on div at bounding box center [303, 444] width 559 height 29
type input "CA"
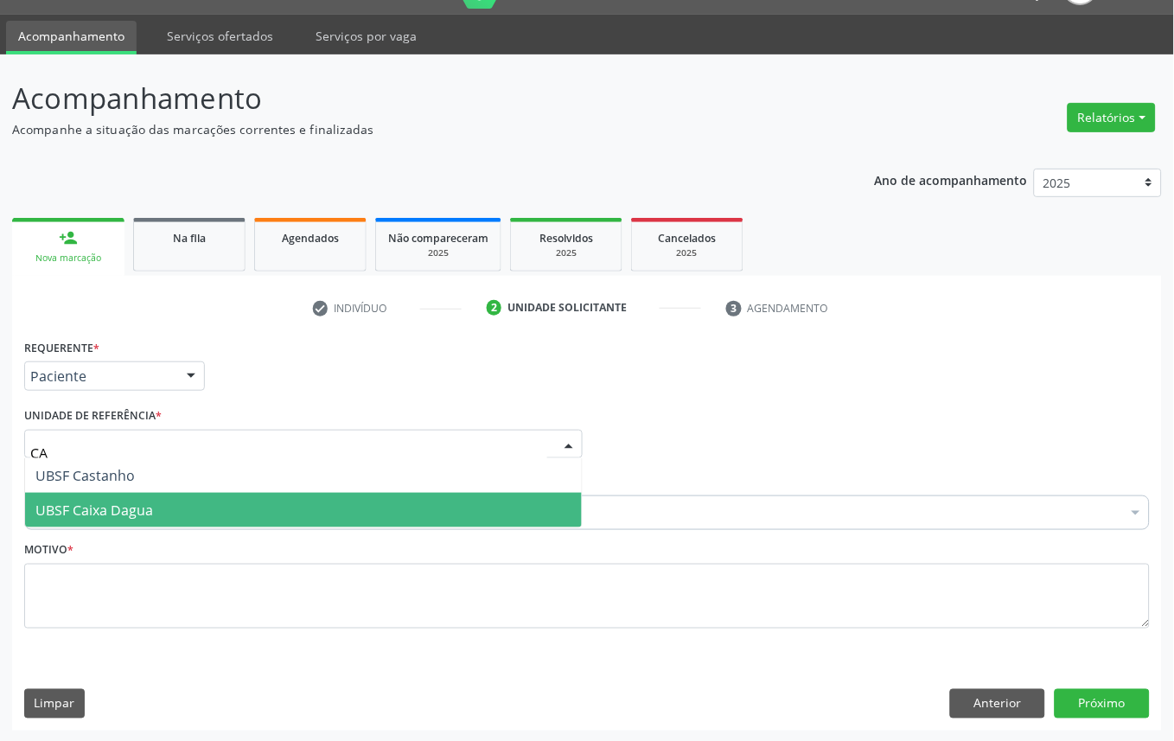
drag, startPoint x: 189, startPoint y: 480, endPoint x: 188, endPoint y: 499, distance: 19.0
click at [188, 499] on ul "UBSF Castanho UBSF Caixa Dagua Nenhum resultado encontrado para: " CA " Não há …" at bounding box center [303, 492] width 557 height 69
click at [188, 499] on span "UBSF Caixa Dagua" at bounding box center [303, 510] width 557 height 35
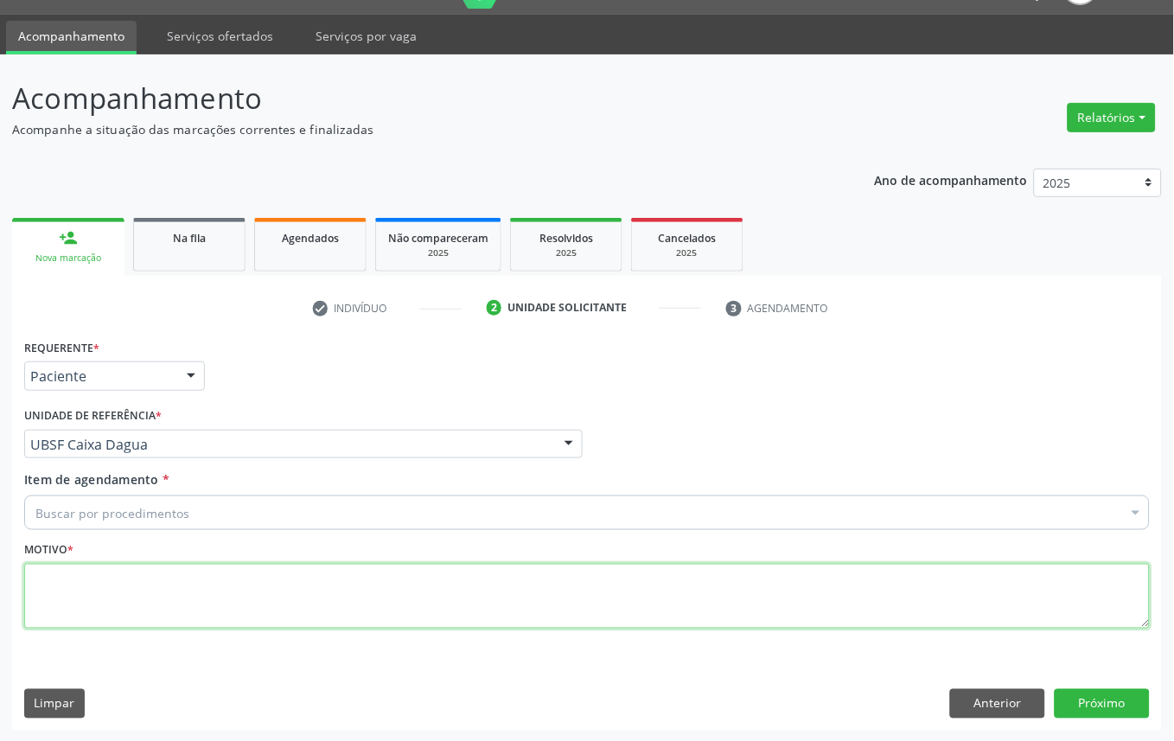
click at [197, 605] on textarea at bounding box center [587, 597] width 1126 height 66
paste textarea "CONSULTA 07/2025"
type textarea "CONSULTA 07/2025"
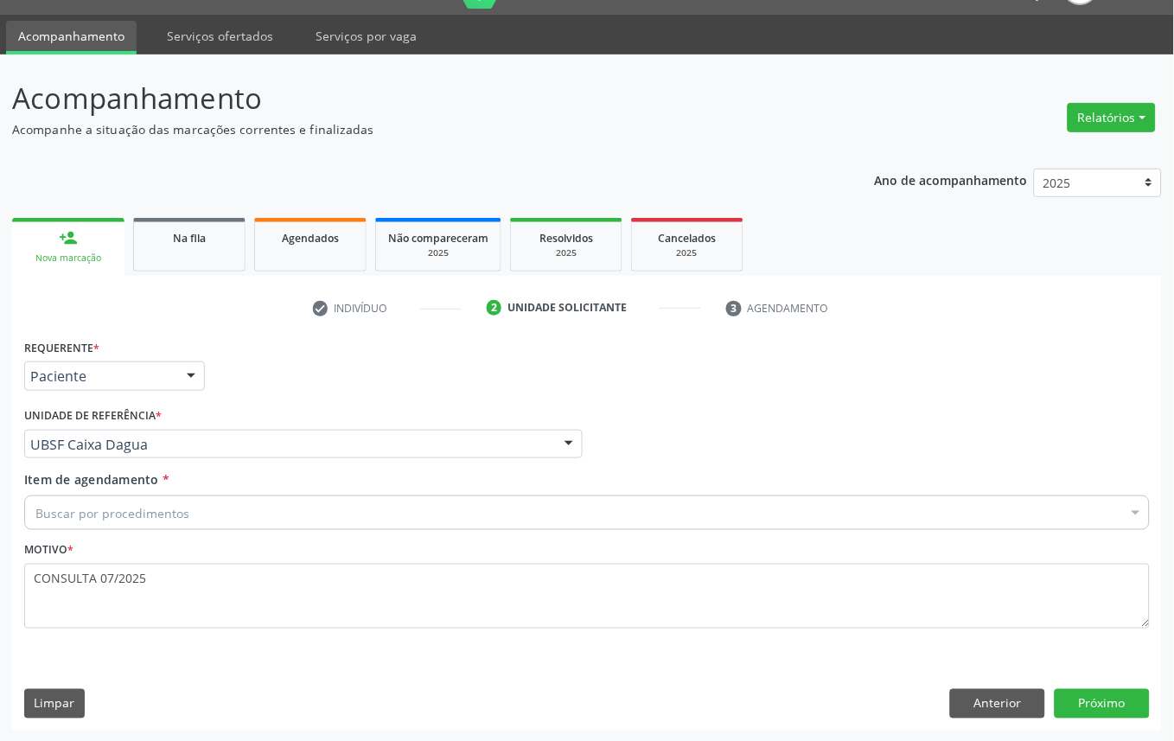
click at [301, 502] on div "Buscar por procedimentos" at bounding box center [587, 512] width 1126 height 35
paste input "OFTALMOLOGISTA"
type input "OFTALMOLOGISTA"
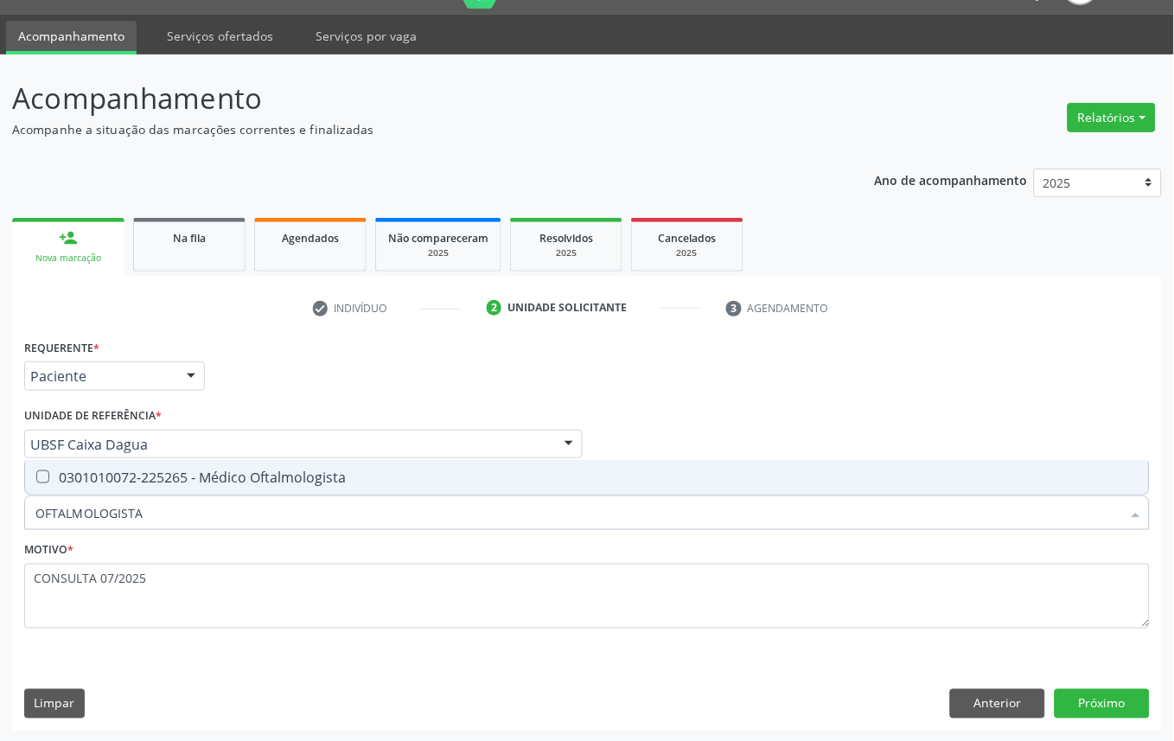
click at [263, 476] on div "0301010072-225265 - Médico Oftalmologista" at bounding box center [586, 477] width 1103 height 14
checkbox Oftalmologista "true"
click at [1114, 702] on button "Próximo" at bounding box center [1102, 703] width 95 height 29
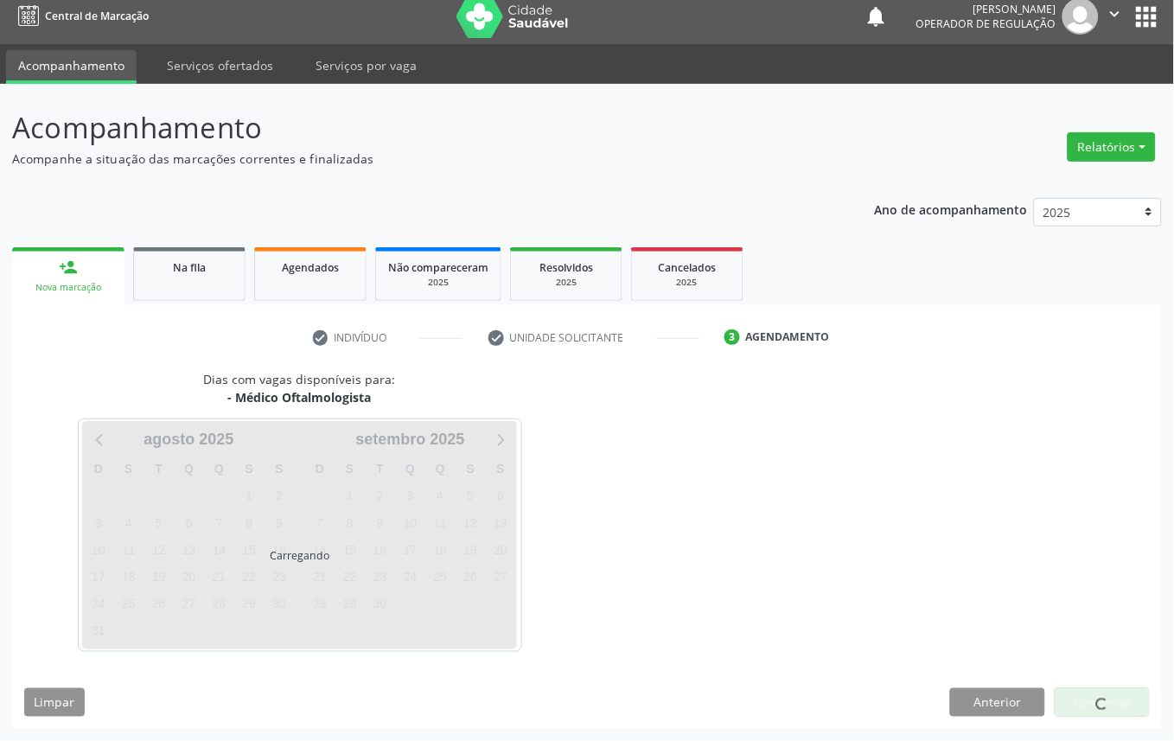
scroll to position [10, 0]
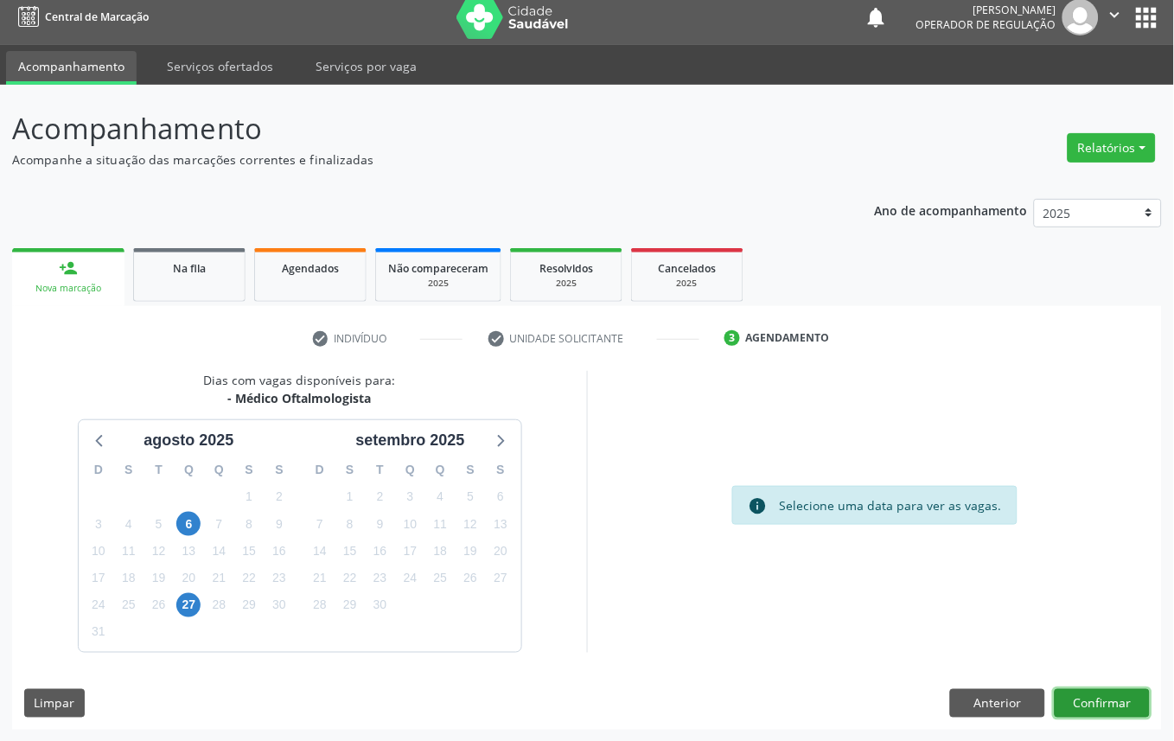
click at [1112, 700] on button "Confirmar" at bounding box center [1102, 703] width 95 height 29
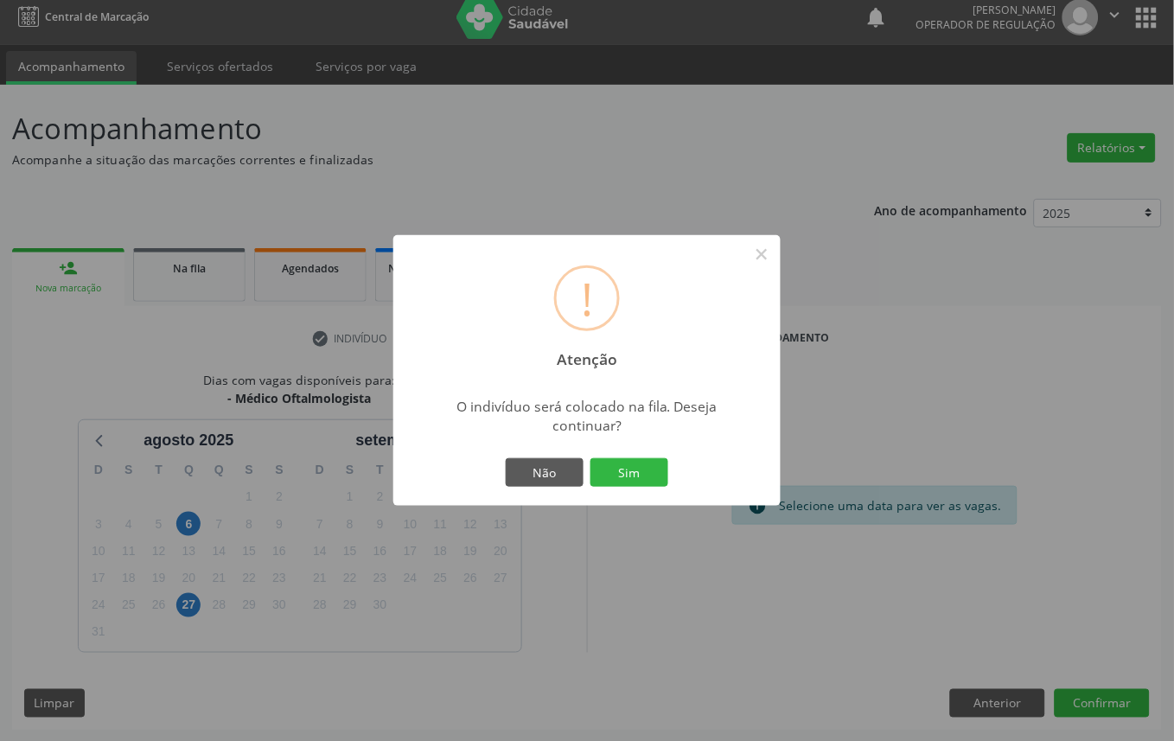
click at [591, 458] on button "Sim" at bounding box center [630, 472] width 78 height 29
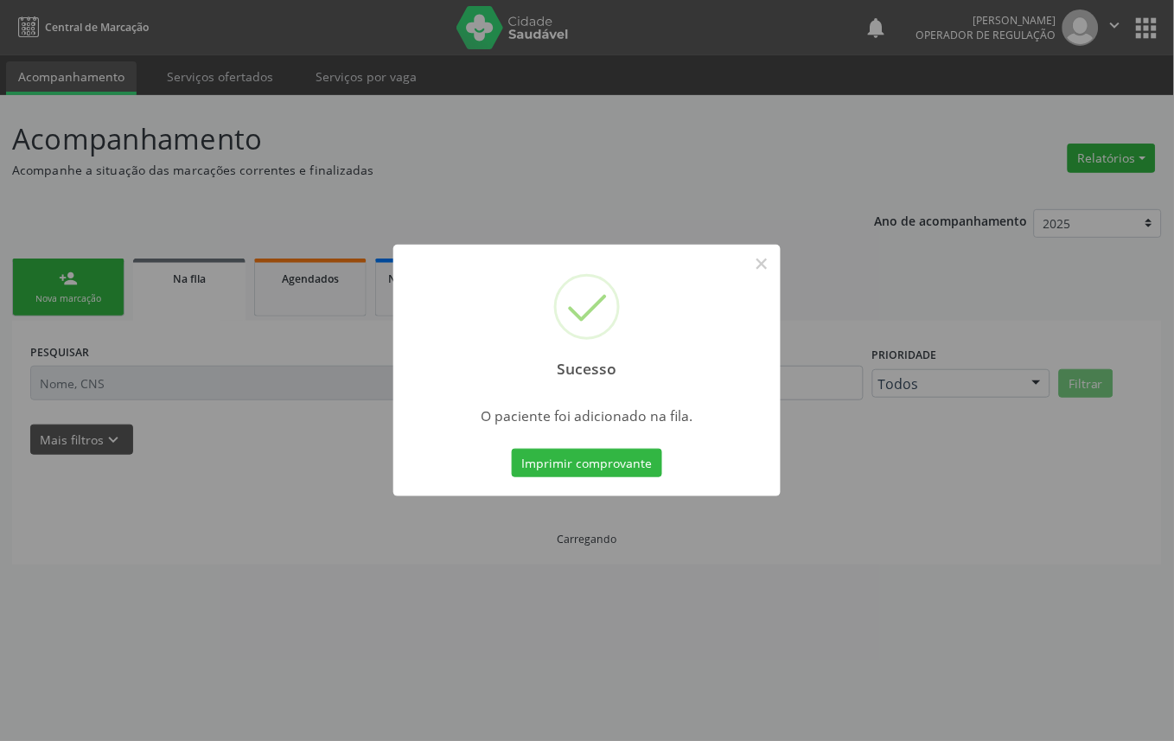
scroll to position [0, 0]
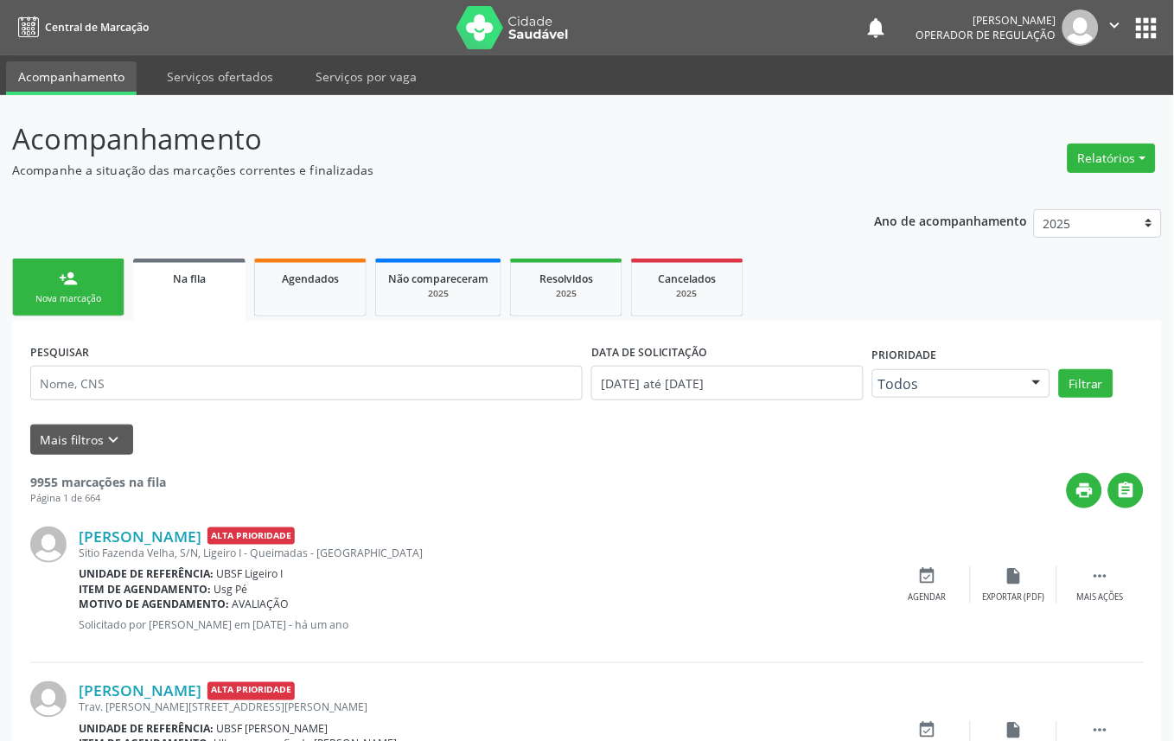
click at [38, 271] on link "person_add Nova marcação" at bounding box center [68, 288] width 112 height 58
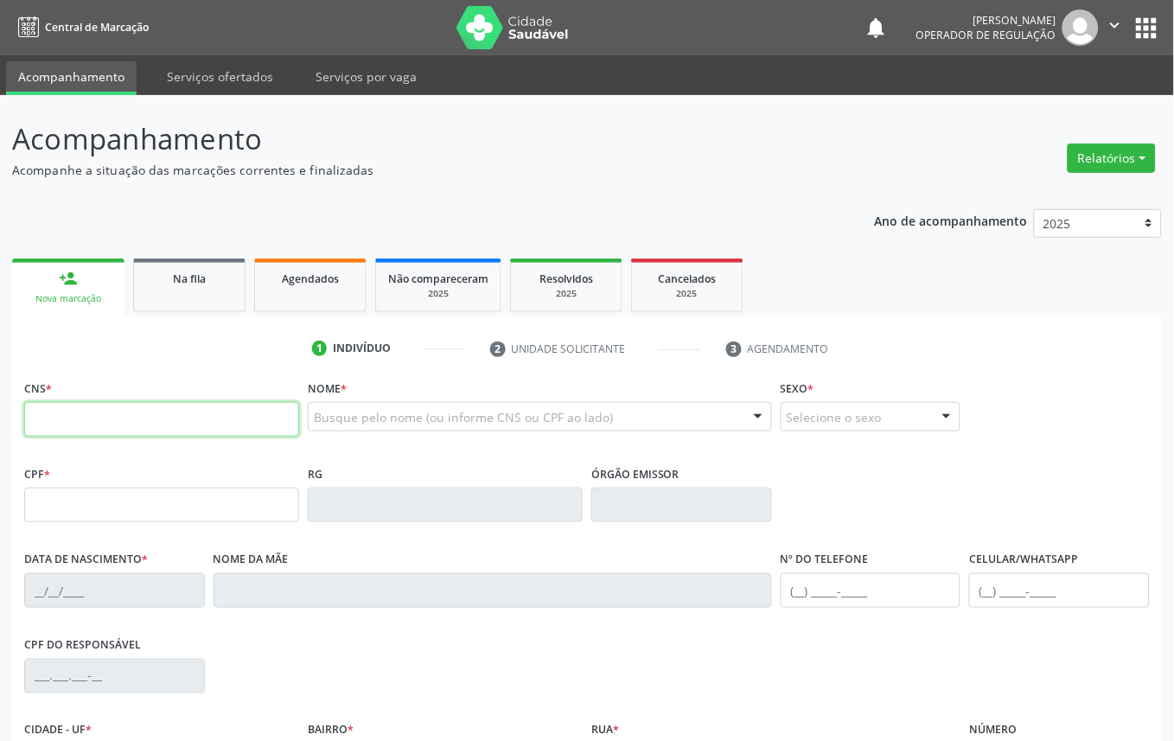
click at [175, 420] on input "text" at bounding box center [161, 419] width 275 height 35
type input "700 5049 6262 6752"
type input "602.862.614-72"
type input "[DATE]"
type input "[PERSON_NAME]"
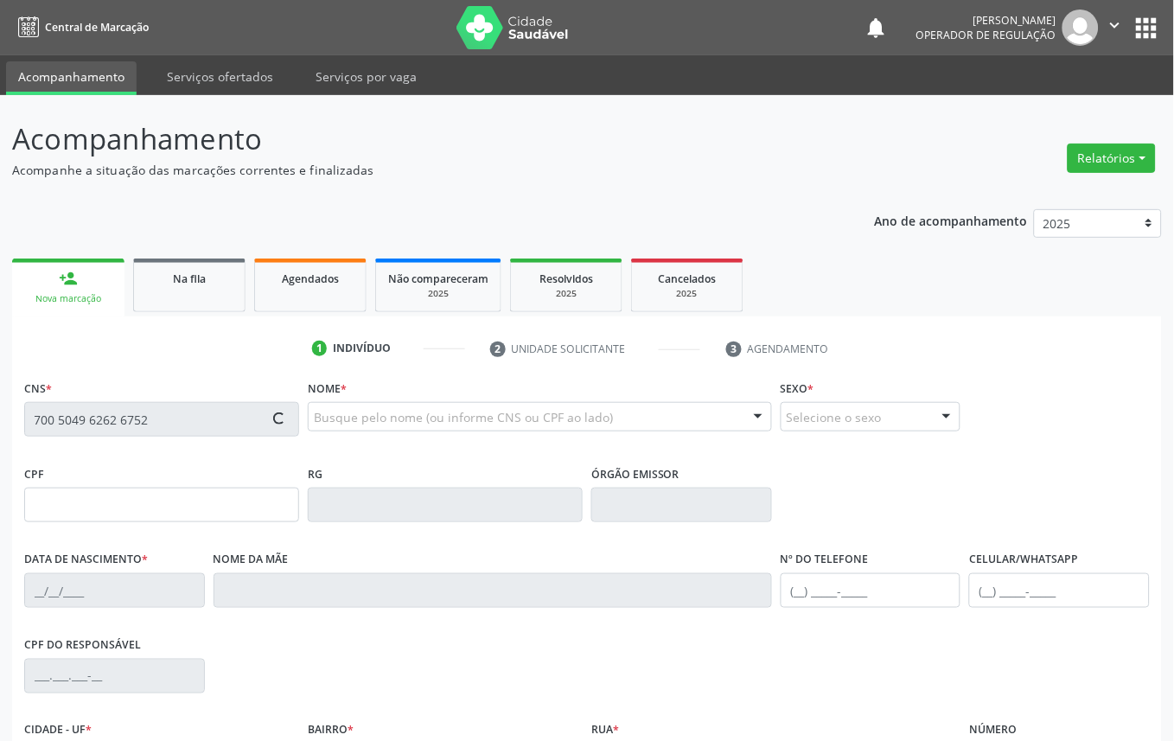
type input "[PHONE_NUMBER]"
type input "S/N"
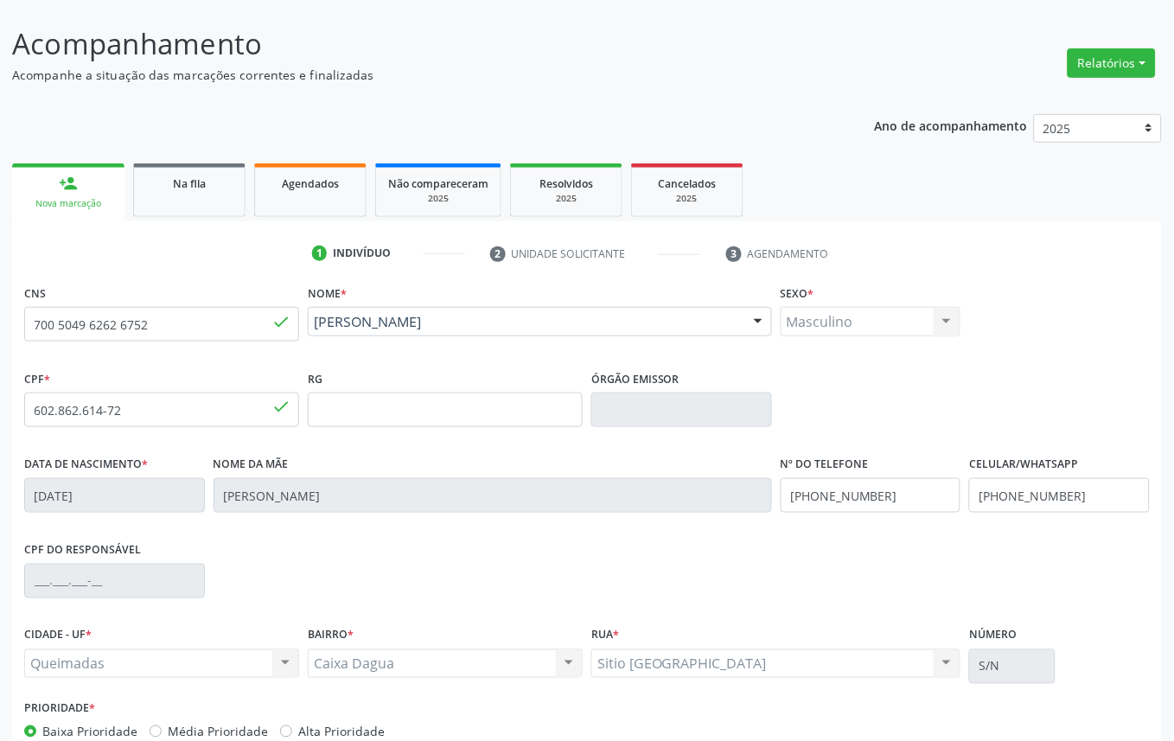
scroll to position [195, 0]
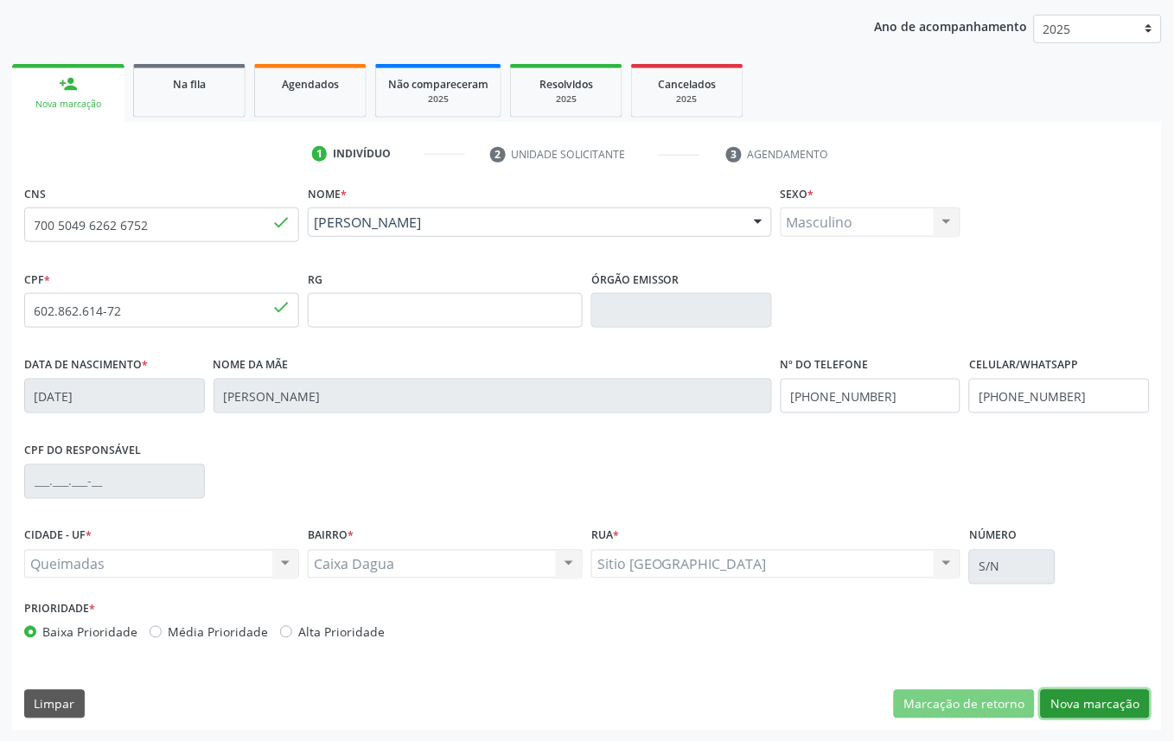
click at [1093, 710] on button "Nova marcação" at bounding box center [1095, 704] width 109 height 29
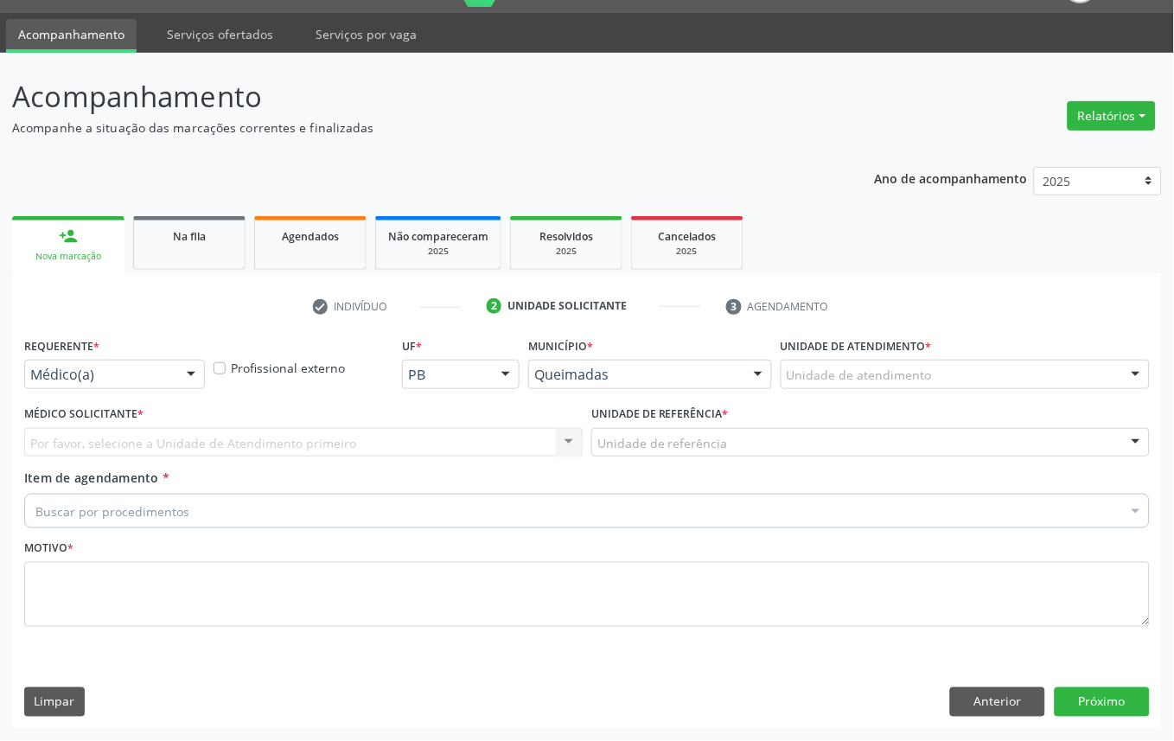
scroll to position [41, 0]
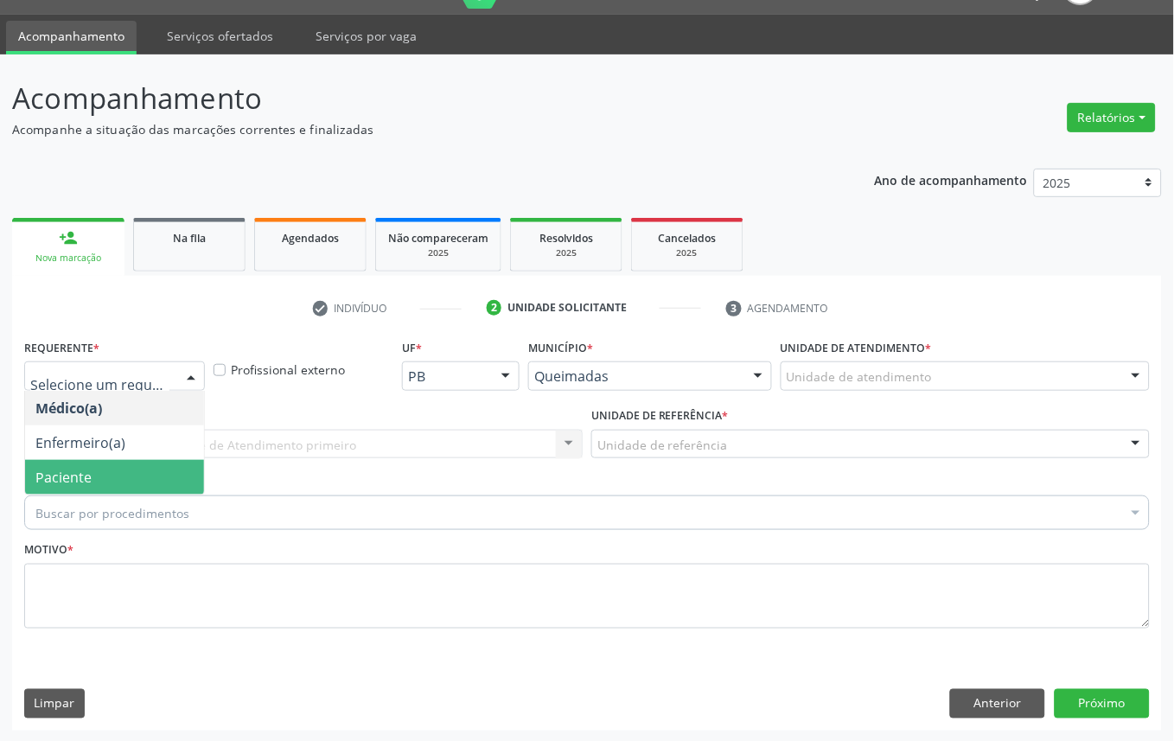
click at [105, 469] on span "Paciente" at bounding box center [114, 477] width 179 height 35
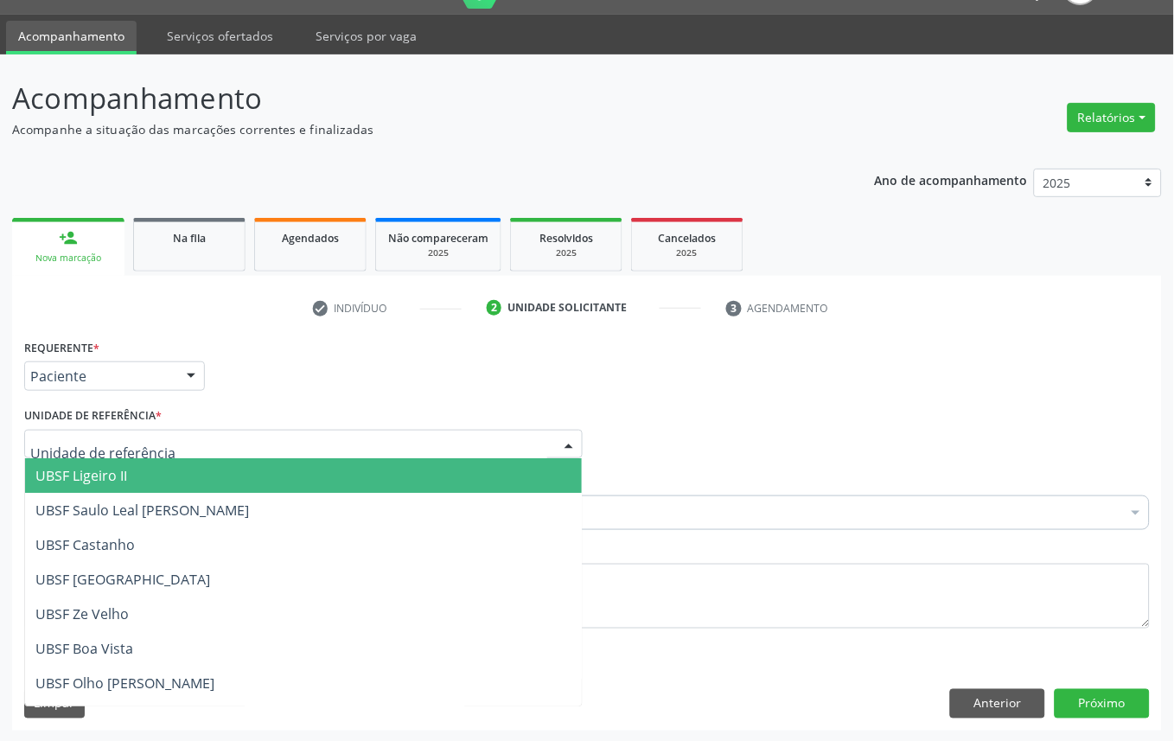
click at [185, 453] on div at bounding box center [303, 444] width 559 height 29
type input "CA"
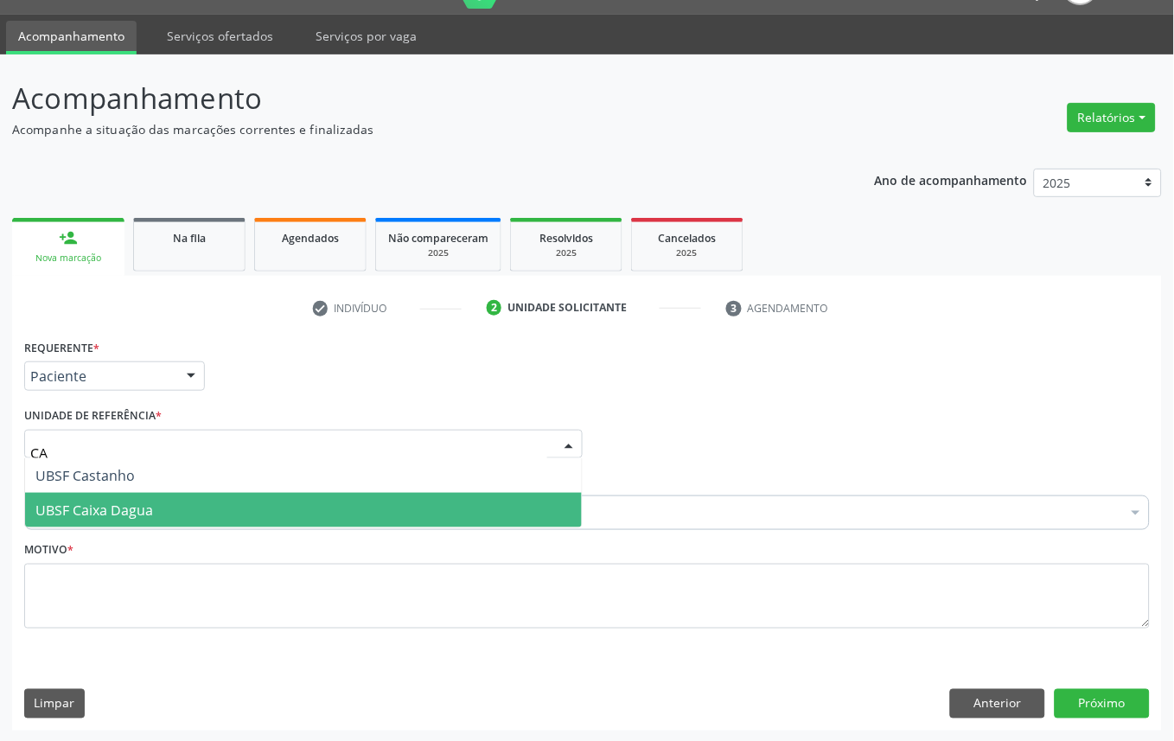
click at [174, 502] on span "UBSF Caixa Dagua" at bounding box center [303, 510] width 557 height 35
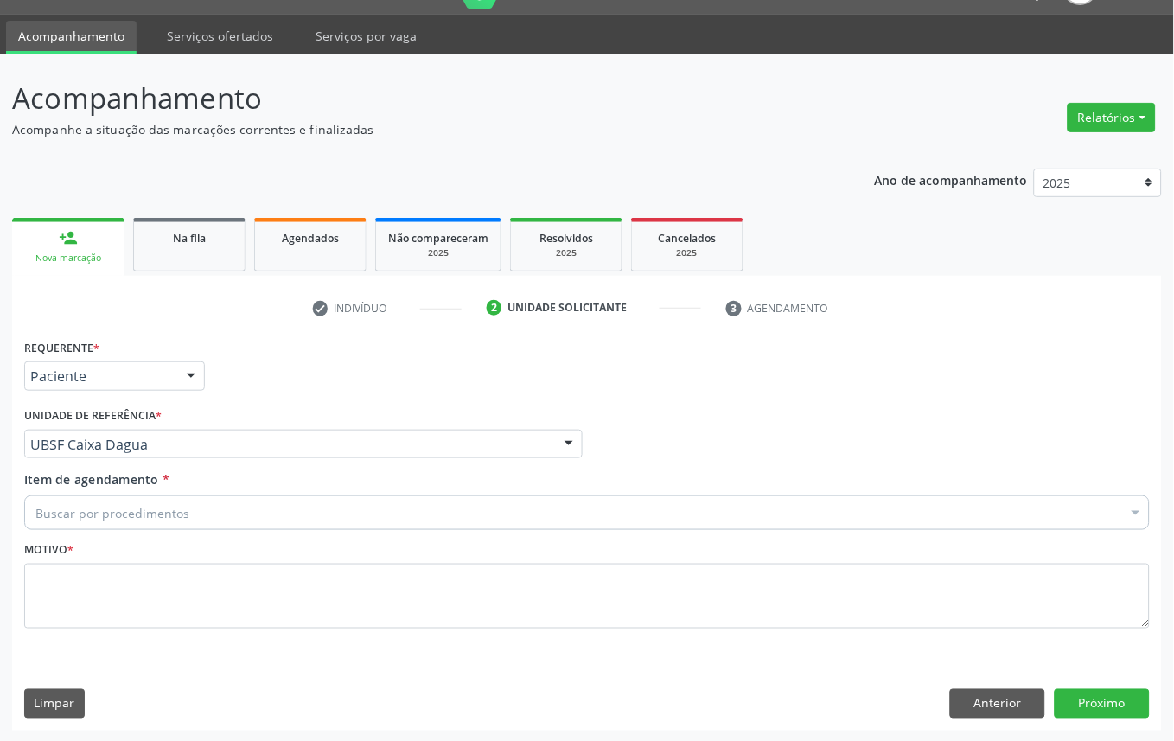
click at [255, 514] on div "Buscar por procedimentos" at bounding box center [587, 512] width 1126 height 35
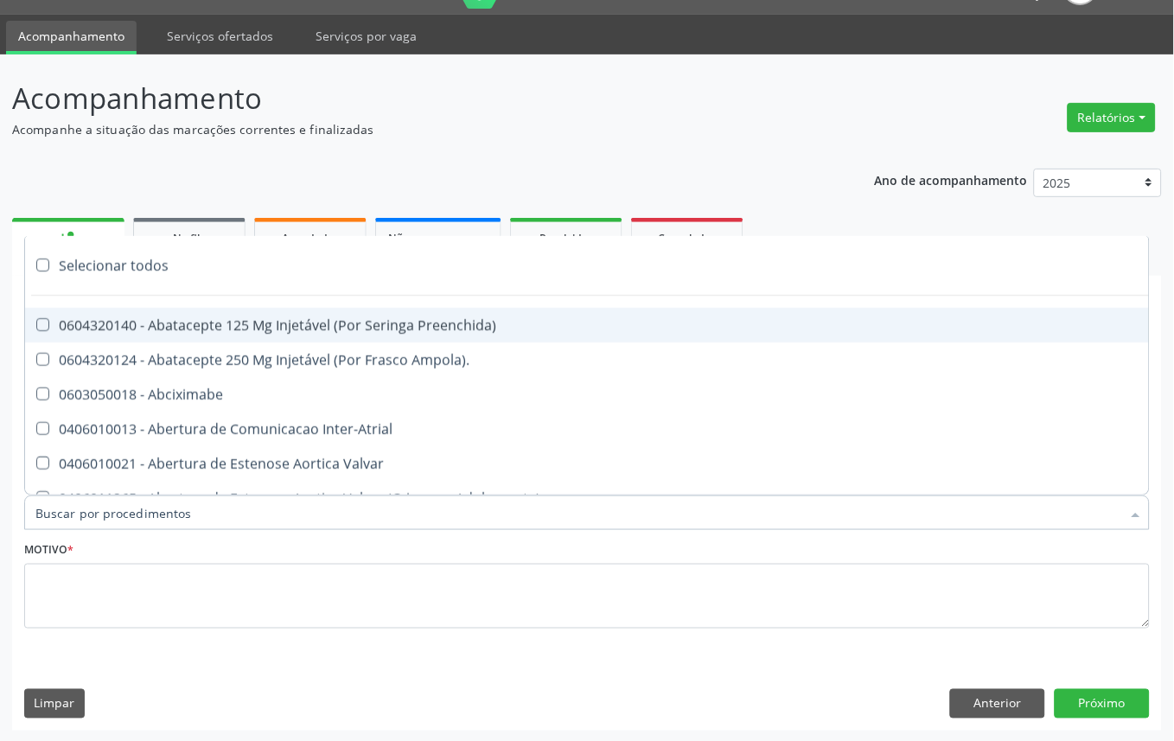
paste input "OFTALMOLOGISTA"
type input "OFTALMOLOGISTA"
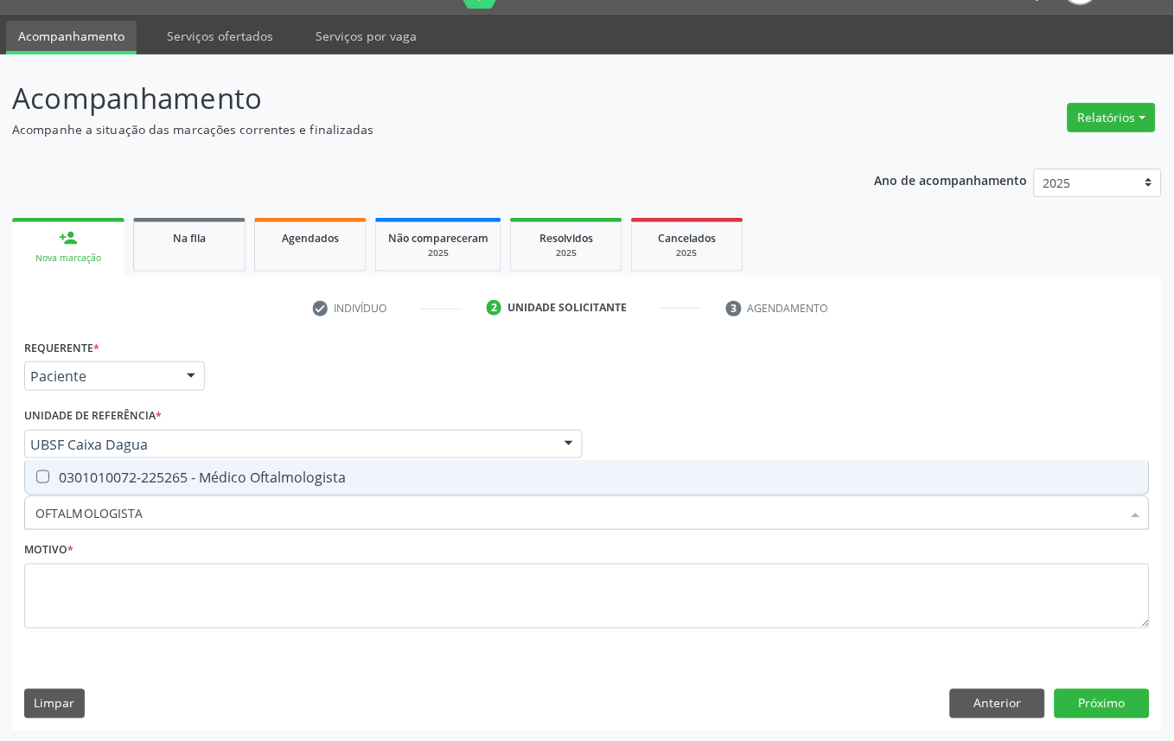
click at [230, 473] on div "0301010072-225265 - Médico Oftalmologista" at bounding box center [586, 477] width 1103 height 14
checkbox Oftalmologista "true"
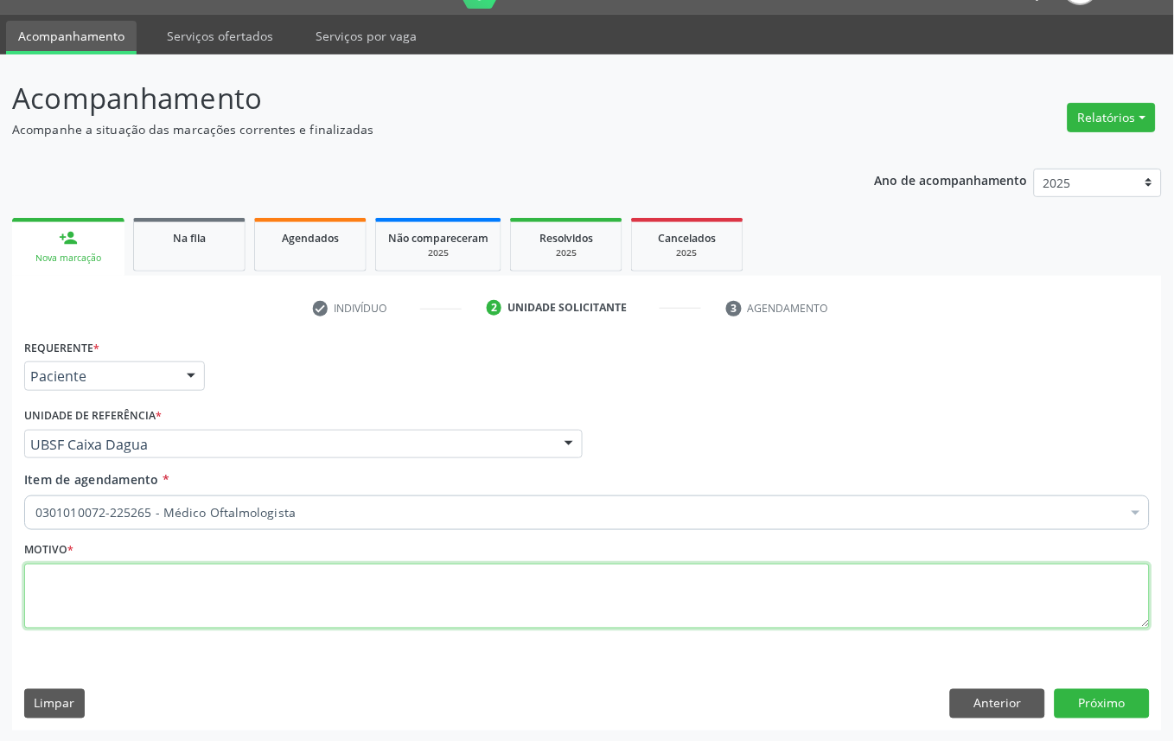
click at [140, 617] on textarea at bounding box center [587, 597] width 1126 height 66
paste textarea "CONSULTA 07/2025"
type textarea "CONSULTA 07/2025"
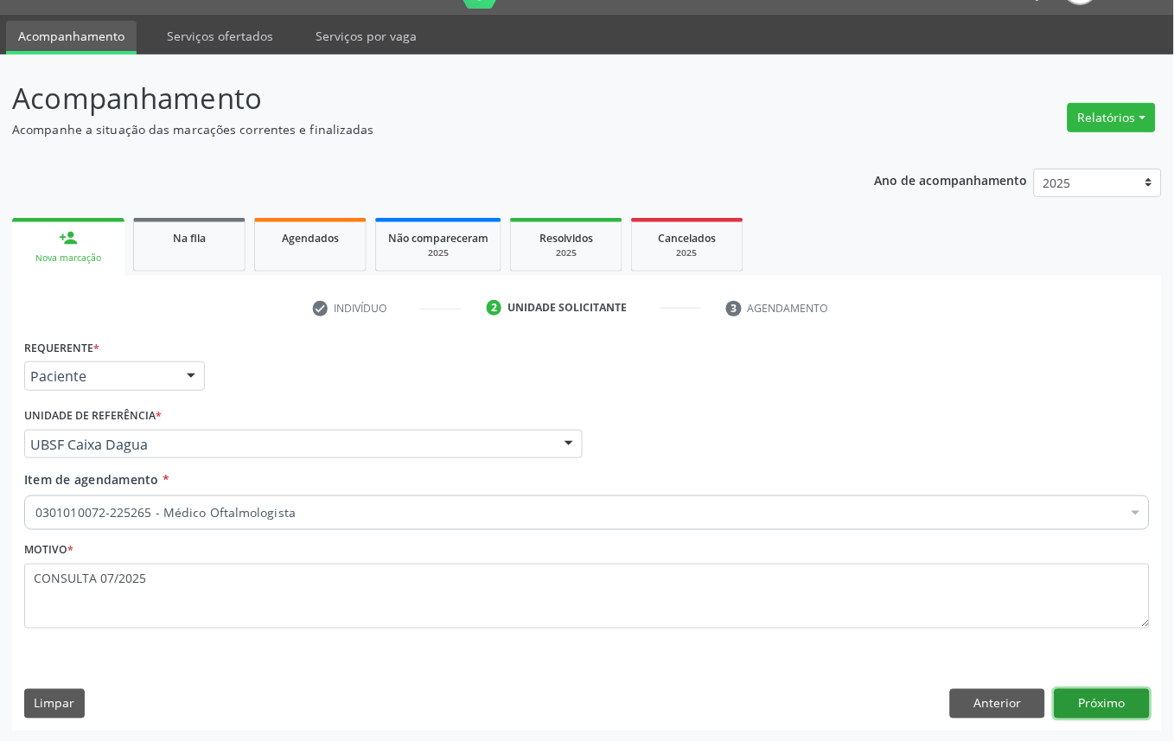
click at [1091, 709] on button "Próximo" at bounding box center [1102, 703] width 95 height 29
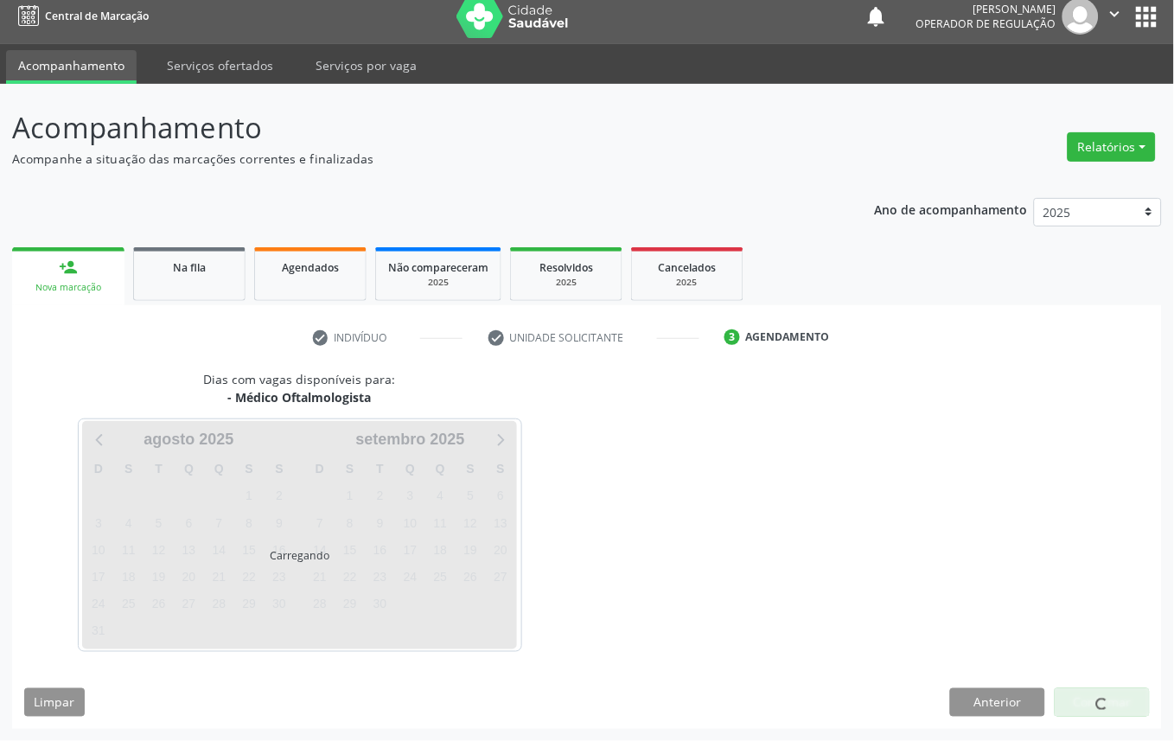
scroll to position [10, 0]
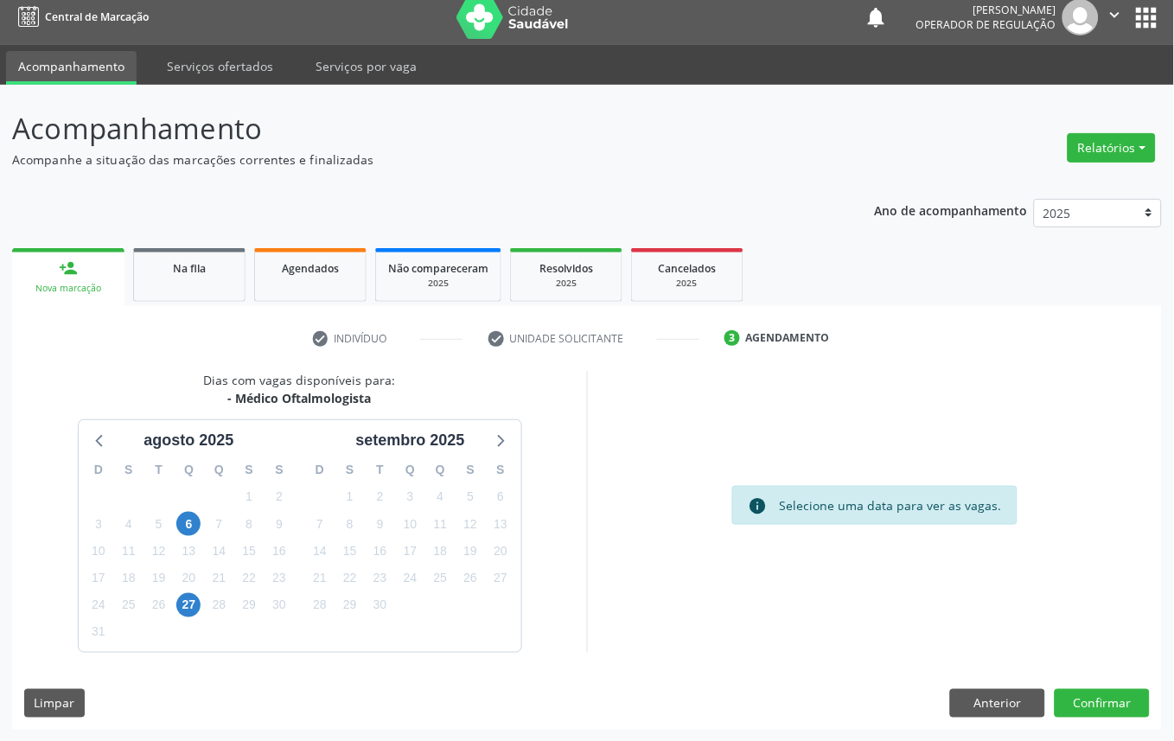
click at [450, 565] on div "25" at bounding box center [440, 578] width 24 height 27
click at [438, 559] on span "18" at bounding box center [440, 551] width 24 height 24
click at [1109, 710] on button "Confirmar" at bounding box center [1102, 703] width 95 height 29
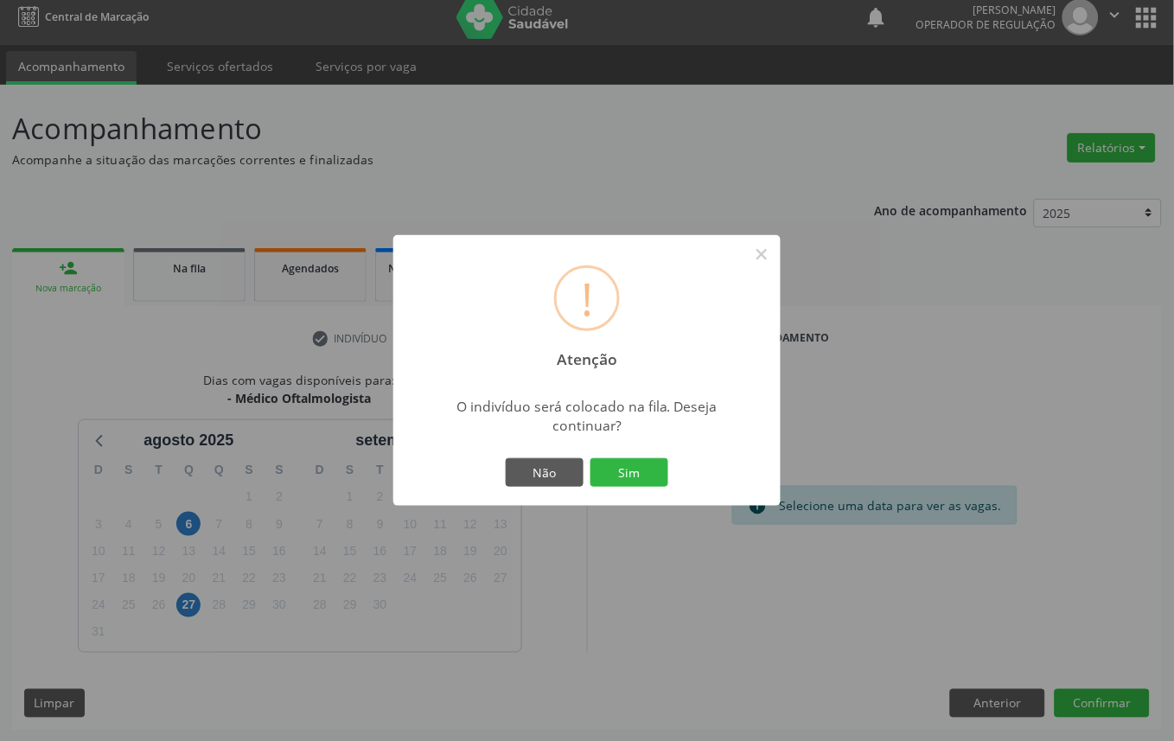
click at [591, 458] on button "Sim" at bounding box center [630, 472] width 78 height 29
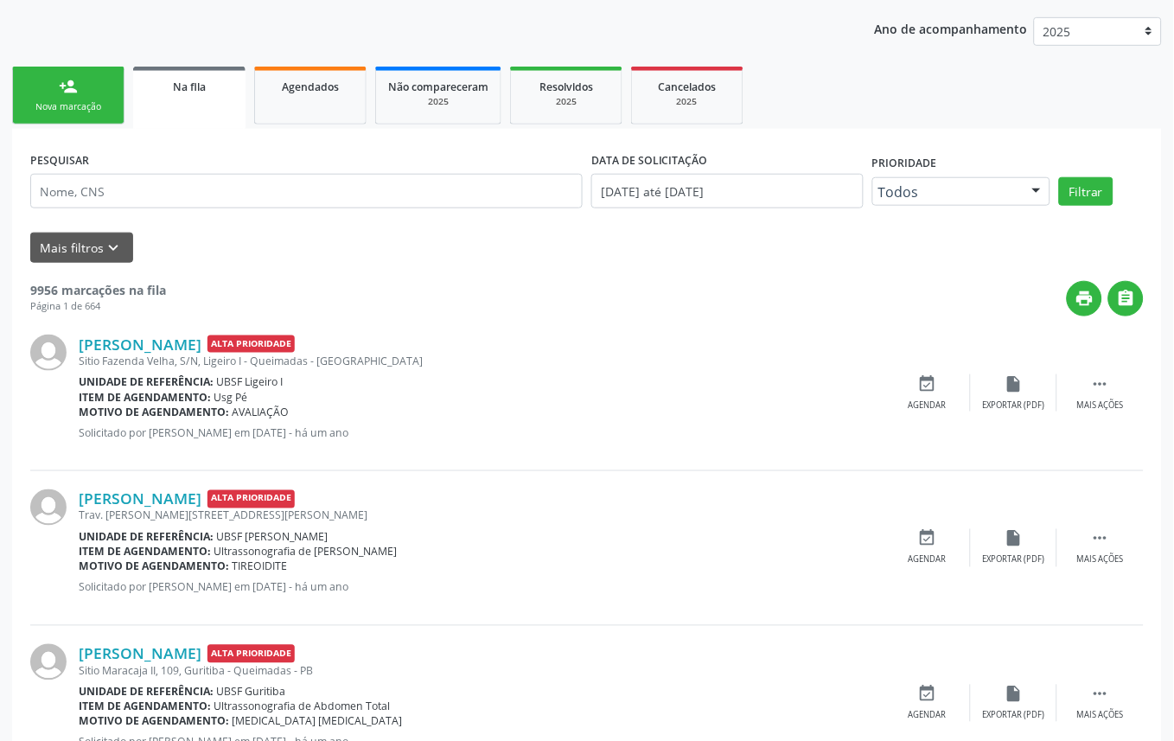
scroll to position [0, 0]
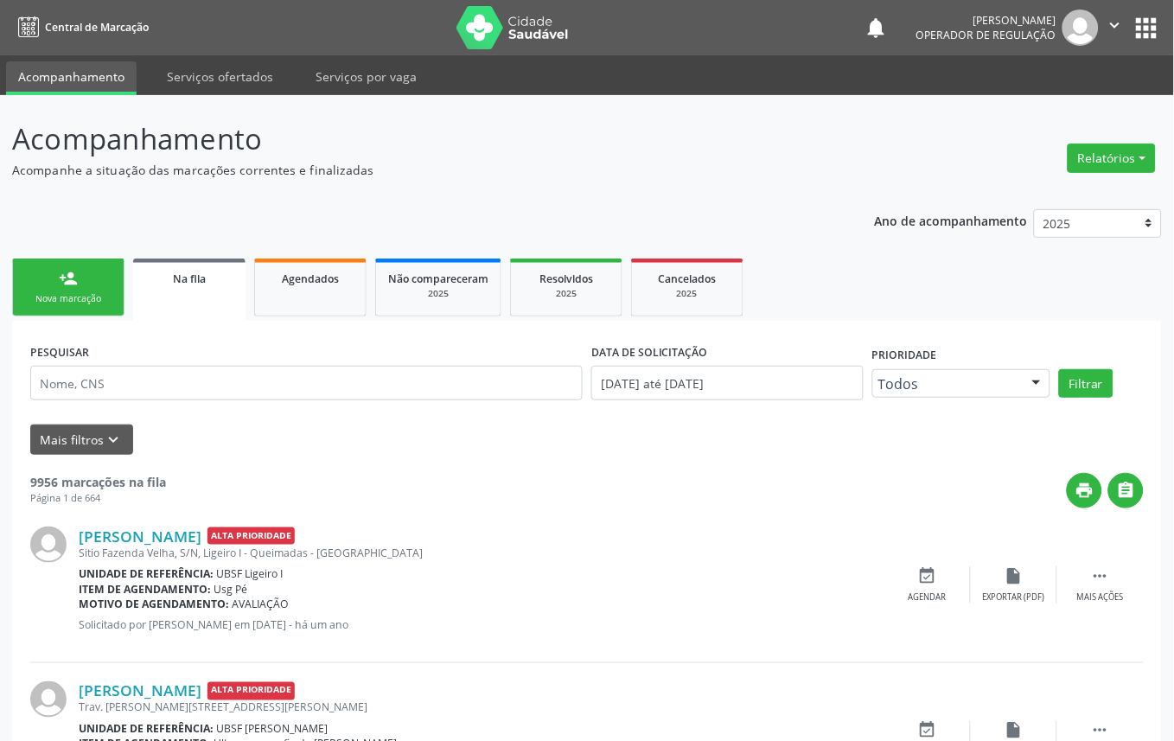
click at [100, 296] on div "Nova marcação" at bounding box center [68, 298] width 86 height 13
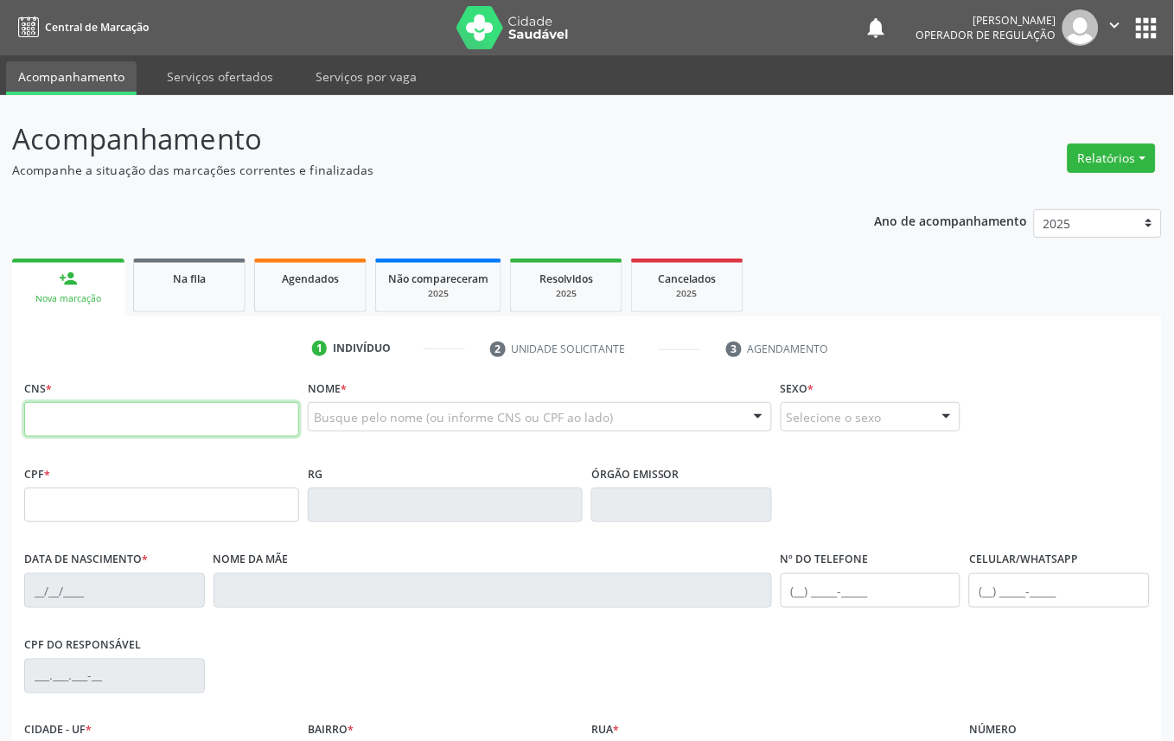
click at [93, 404] on input "text" at bounding box center [161, 419] width 275 height 35
type input "705 8014 4631 5434"
type input "058.084.494-30"
type input "[DATE]"
type input "[PERSON_NAME] da Conceição"
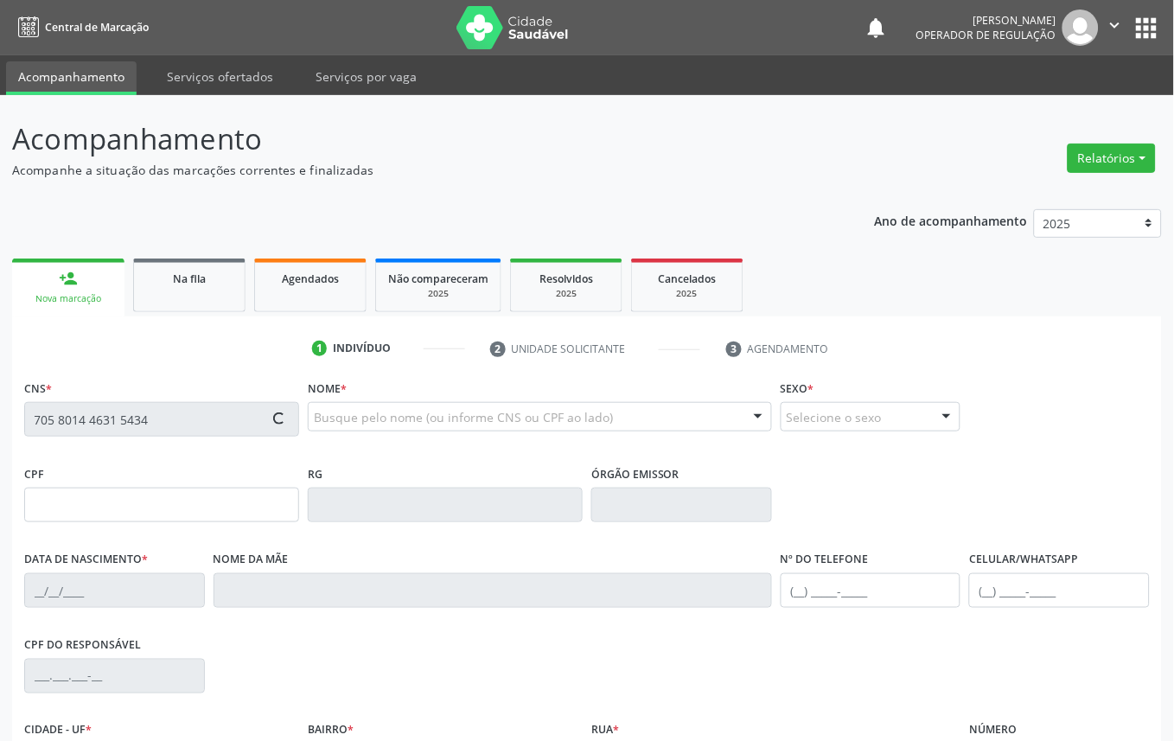
type input "[PHONE_NUMBER]"
type input "052.152.714-70"
type input "1321"
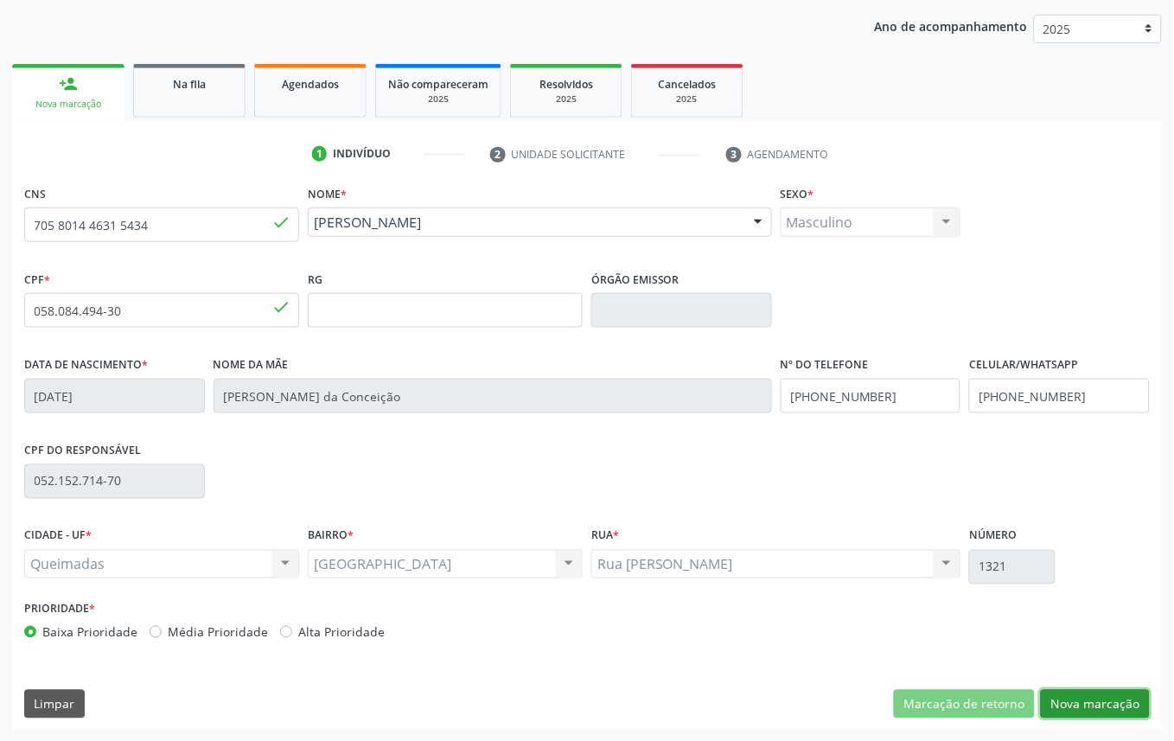
click at [1100, 698] on button "Nova marcação" at bounding box center [1095, 704] width 109 height 29
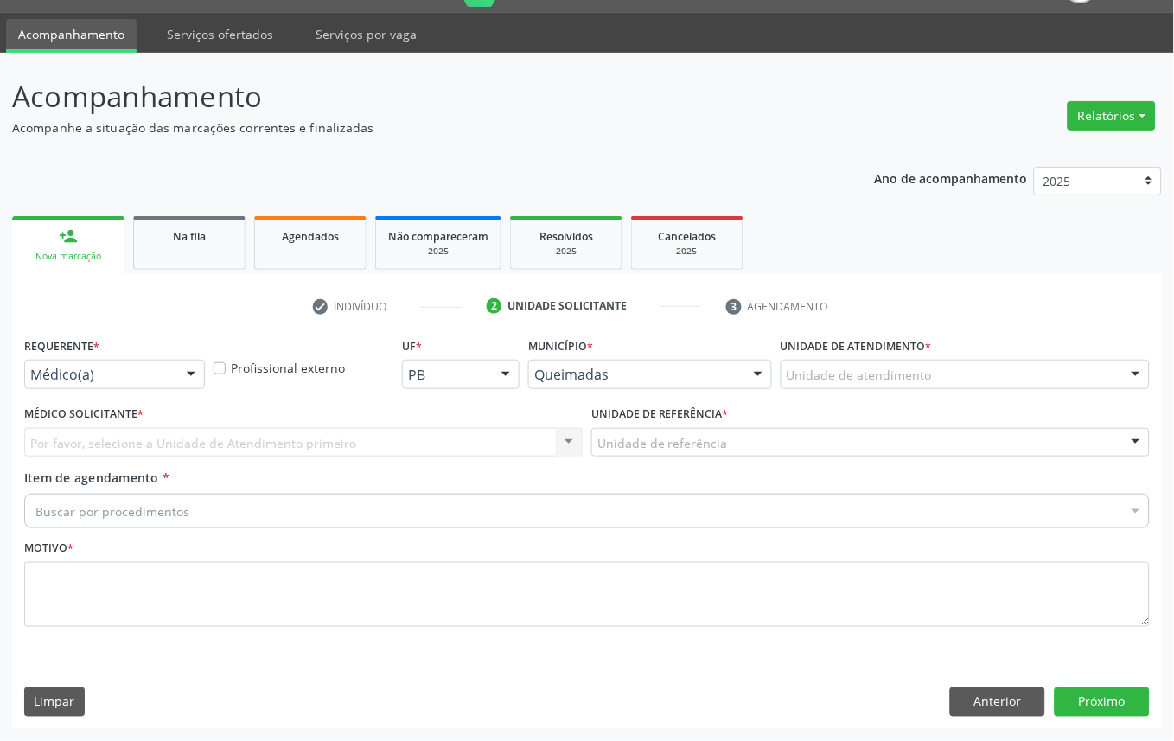
scroll to position [41, 0]
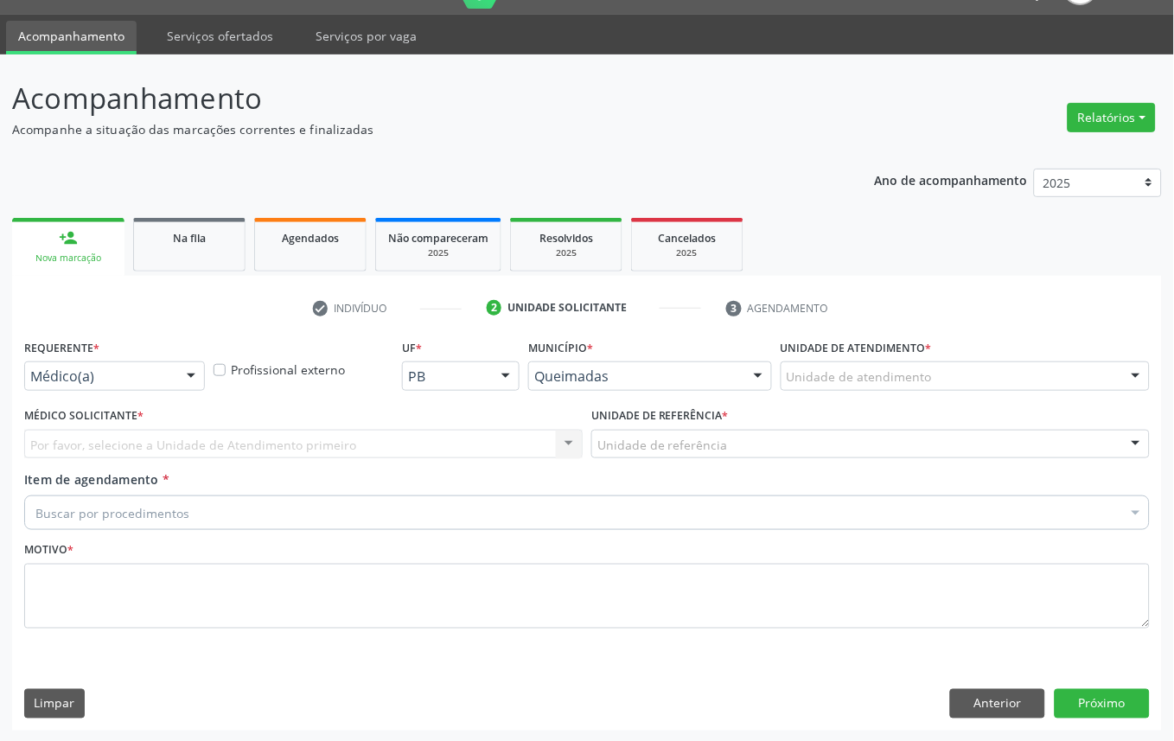
click at [148, 361] on div "Médico(a)" at bounding box center [114, 375] width 181 height 29
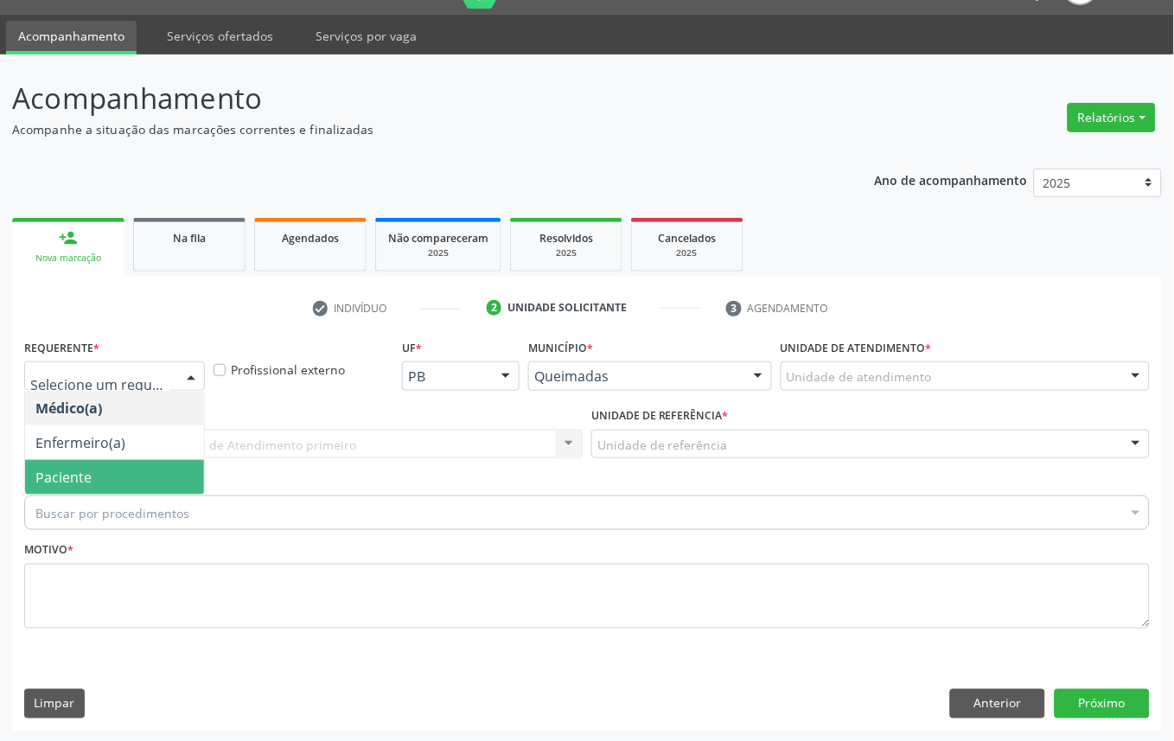
drag, startPoint x: 118, startPoint y: 490, endPoint x: 125, endPoint y: 472, distance: 19.4
click at [117, 490] on span "Paciente" at bounding box center [114, 477] width 179 height 35
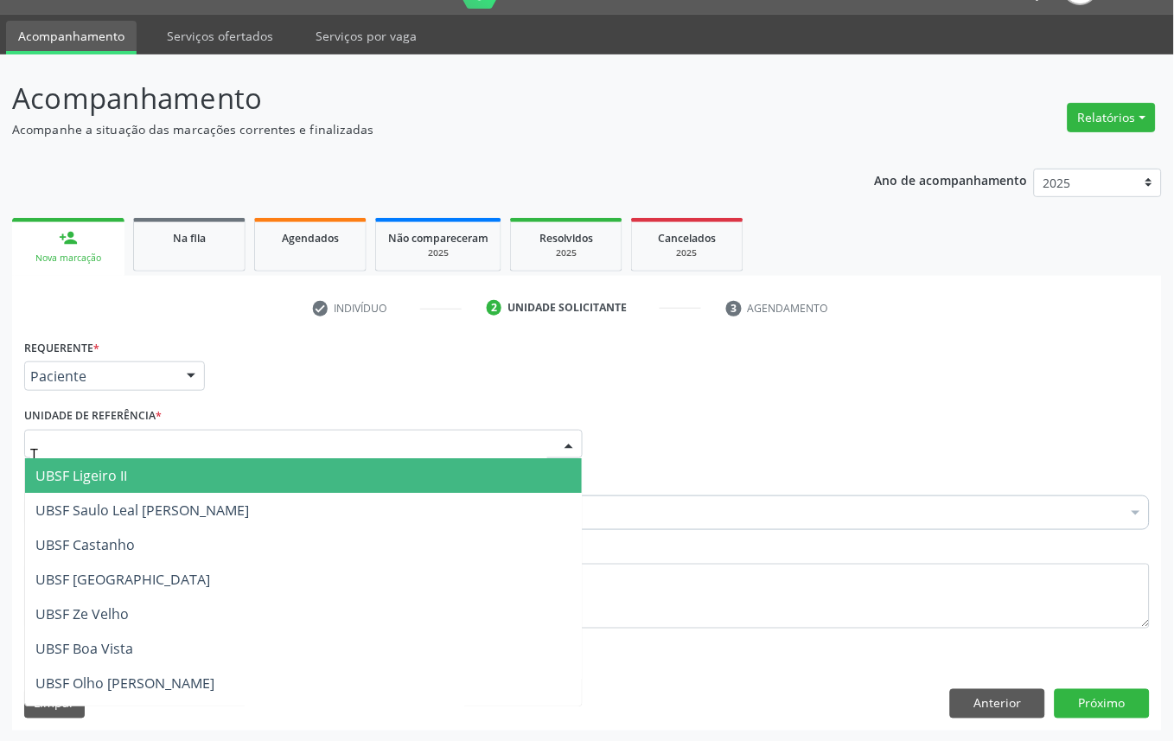
type input "TI"
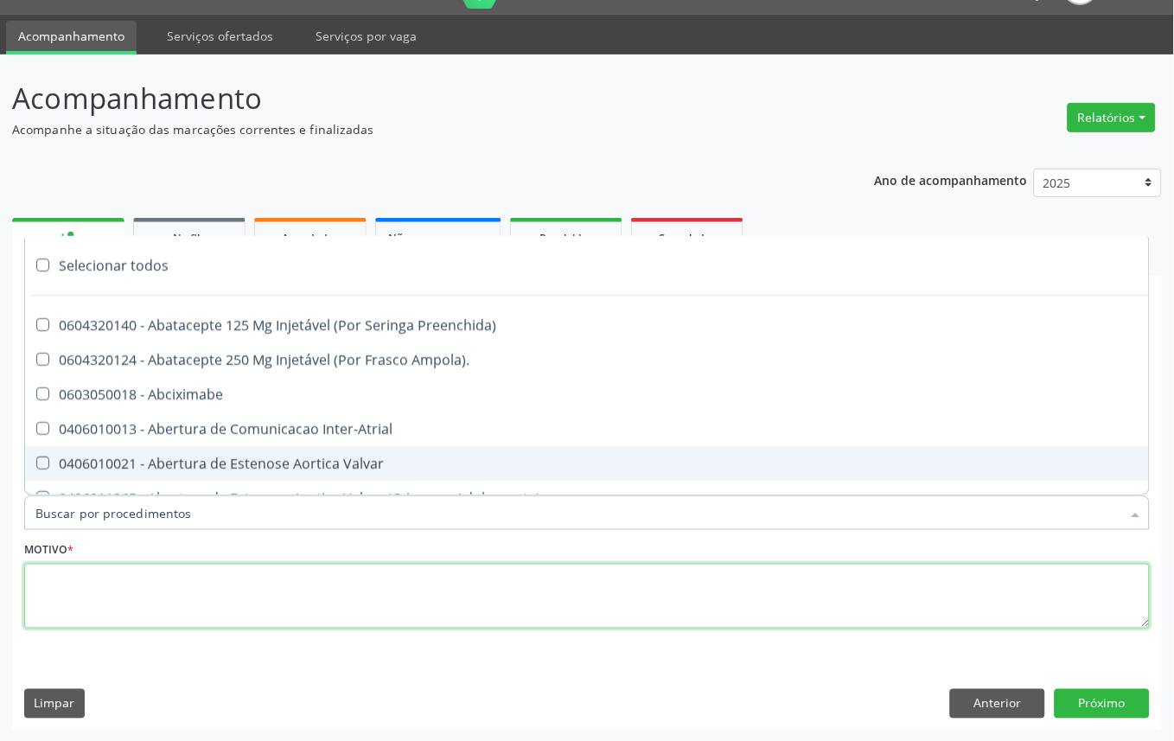
click at [194, 586] on textarea at bounding box center [587, 597] width 1126 height 66
paste textarea "CONSULTA 07/2025"
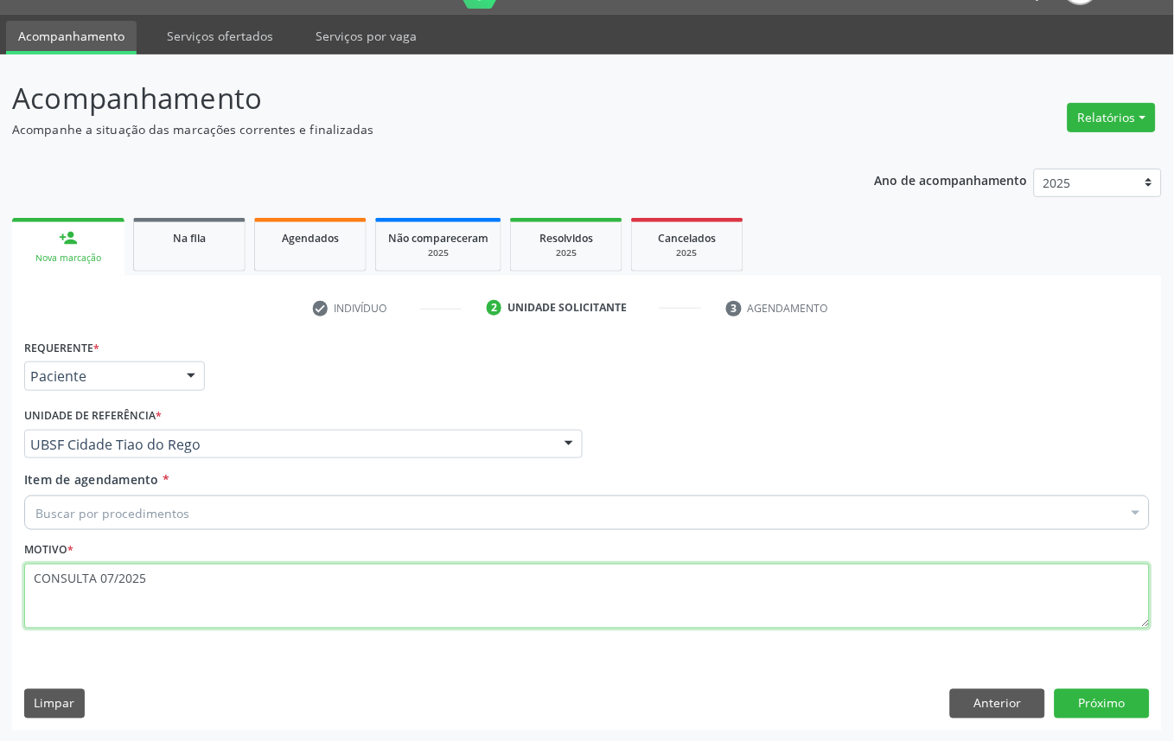
type textarea "CONSULTA 07/2025"
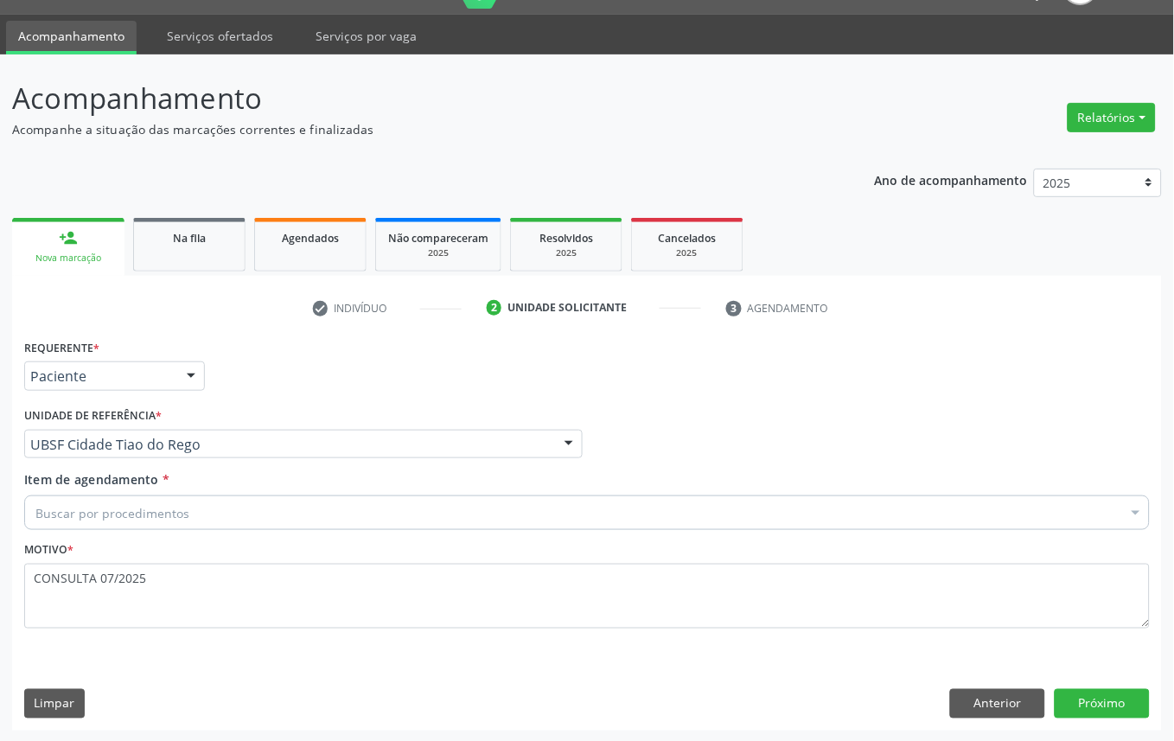
drag, startPoint x: 97, startPoint y: 512, endPoint x: 192, endPoint y: 526, distance: 96.1
paste input "OFTALMOLOGISTA"
type input "OFTALMOLOGISTA"
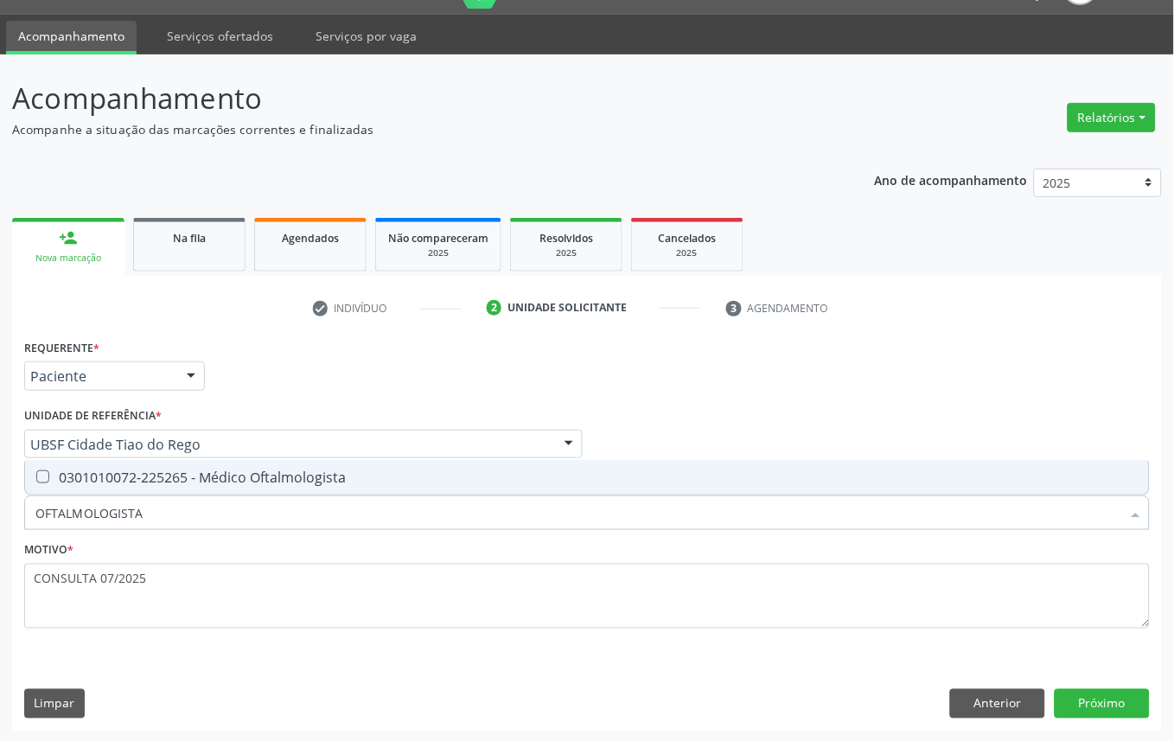
drag, startPoint x: 647, startPoint y: 470, endPoint x: 869, endPoint y: 586, distance: 250.6
click at [647, 472] on div "0301010072-225265 - Médico Oftalmologista" at bounding box center [586, 477] width 1103 height 14
checkbox Oftalmologista "true"
click at [965, 696] on button "Anterior" at bounding box center [997, 703] width 95 height 29
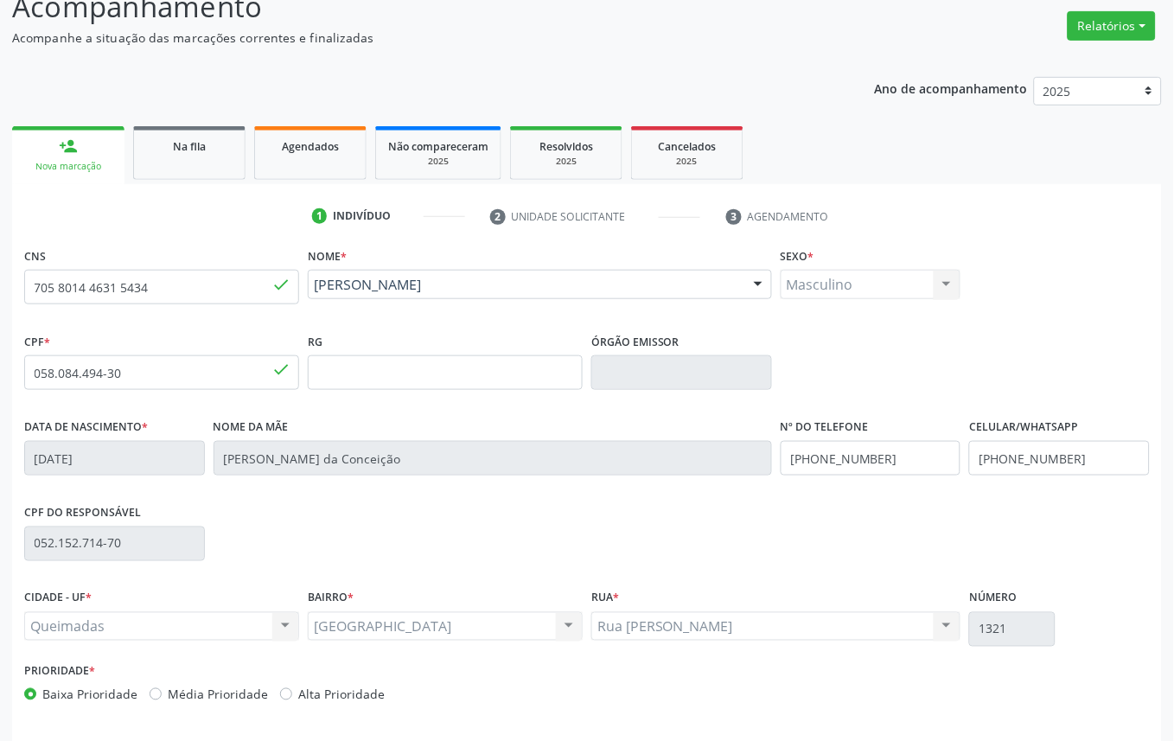
scroll to position [195, 0]
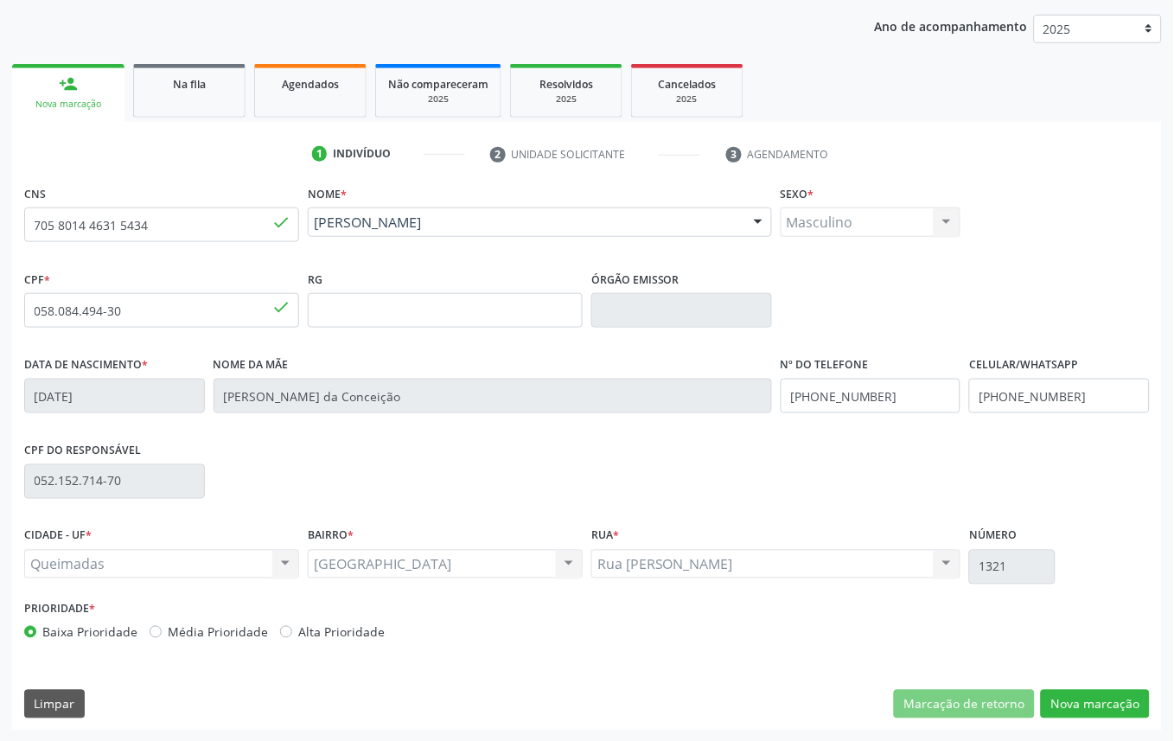
click at [315, 632] on label "Alta Prioridade" at bounding box center [341, 632] width 86 height 18
click at [292, 632] on input "Alta Prioridade" at bounding box center [286, 631] width 12 height 16
radio input "true"
click at [1124, 700] on button "Nova marcação" at bounding box center [1095, 704] width 109 height 29
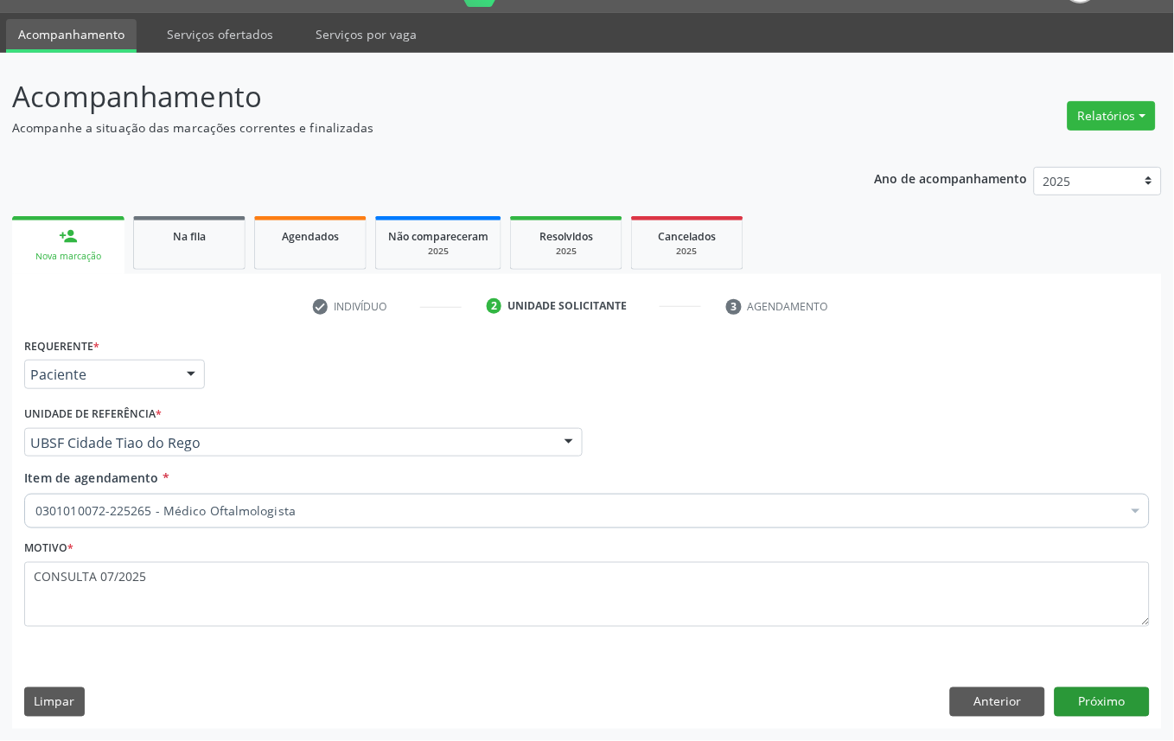
scroll to position [41, 0]
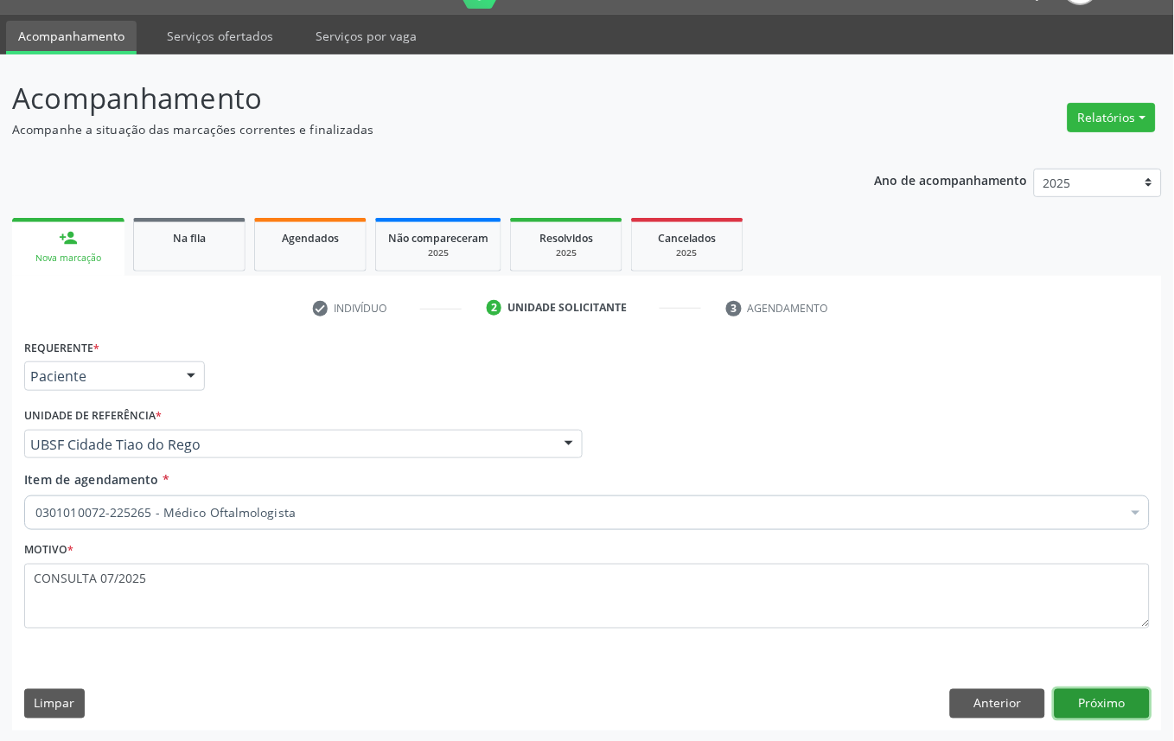
click at [1105, 701] on button "Próximo" at bounding box center [1102, 703] width 95 height 29
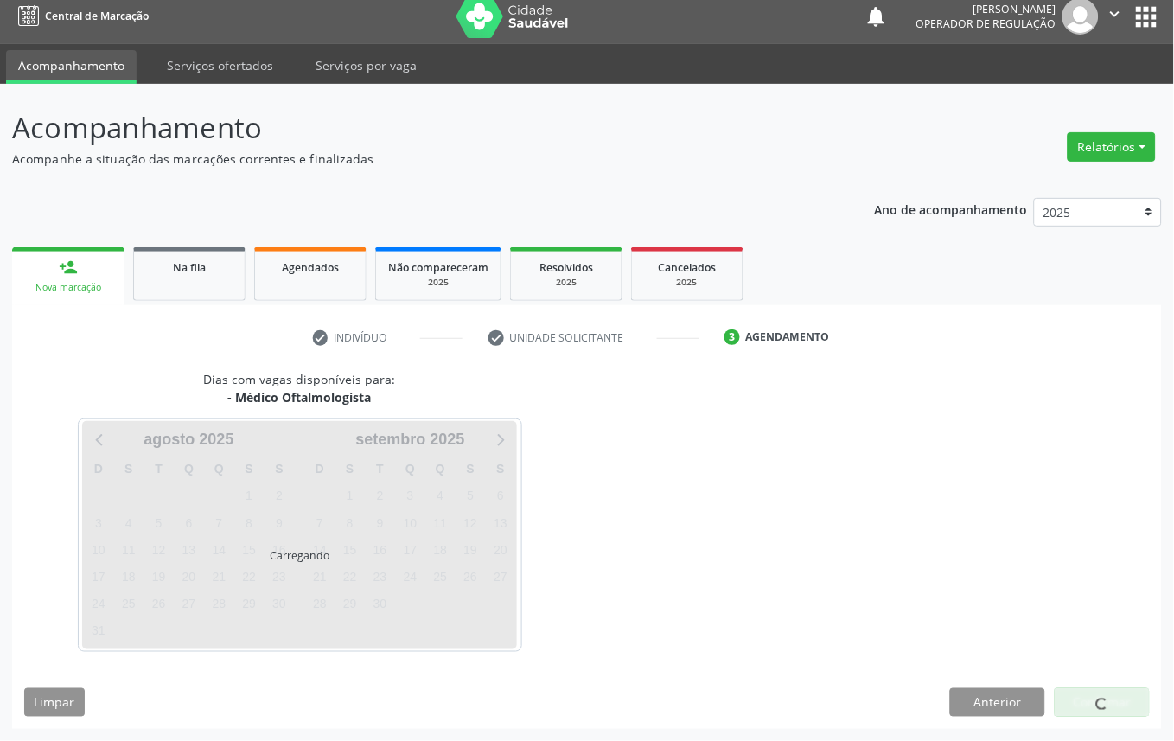
scroll to position [10, 0]
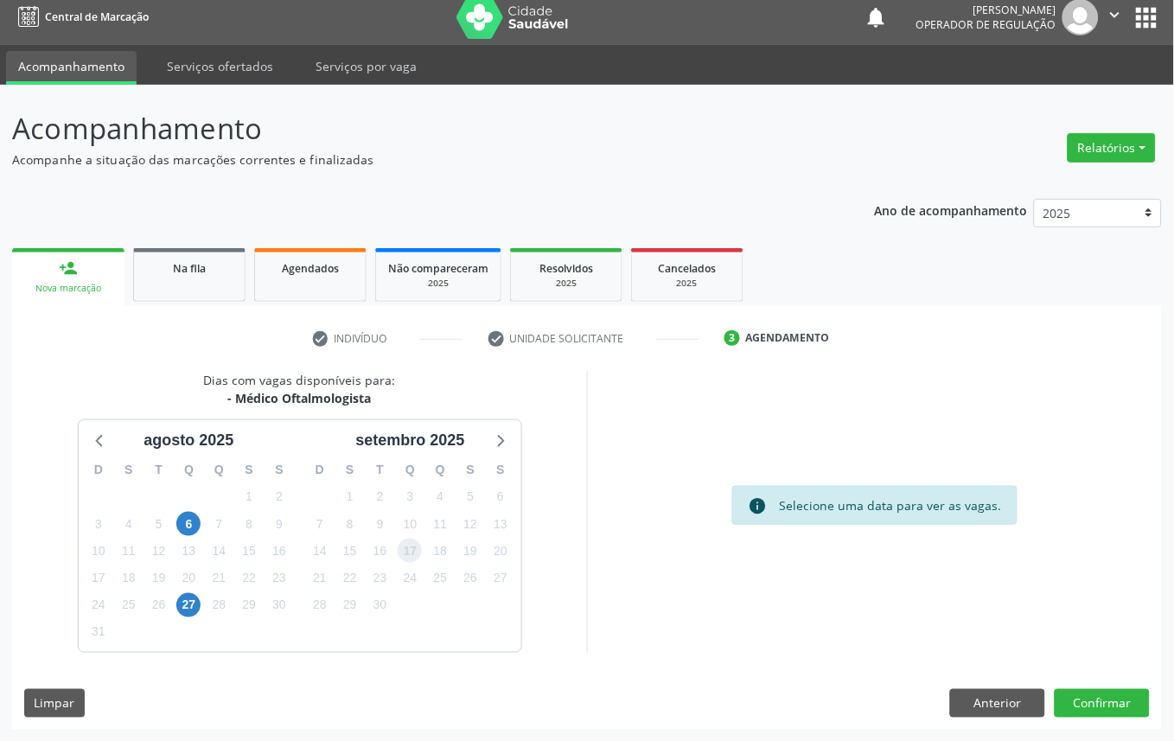
click at [402, 557] on span "17" at bounding box center [410, 551] width 24 height 24
click at [1100, 689] on button "Confirmar" at bounding box center [1102, 703] width 95 height 29
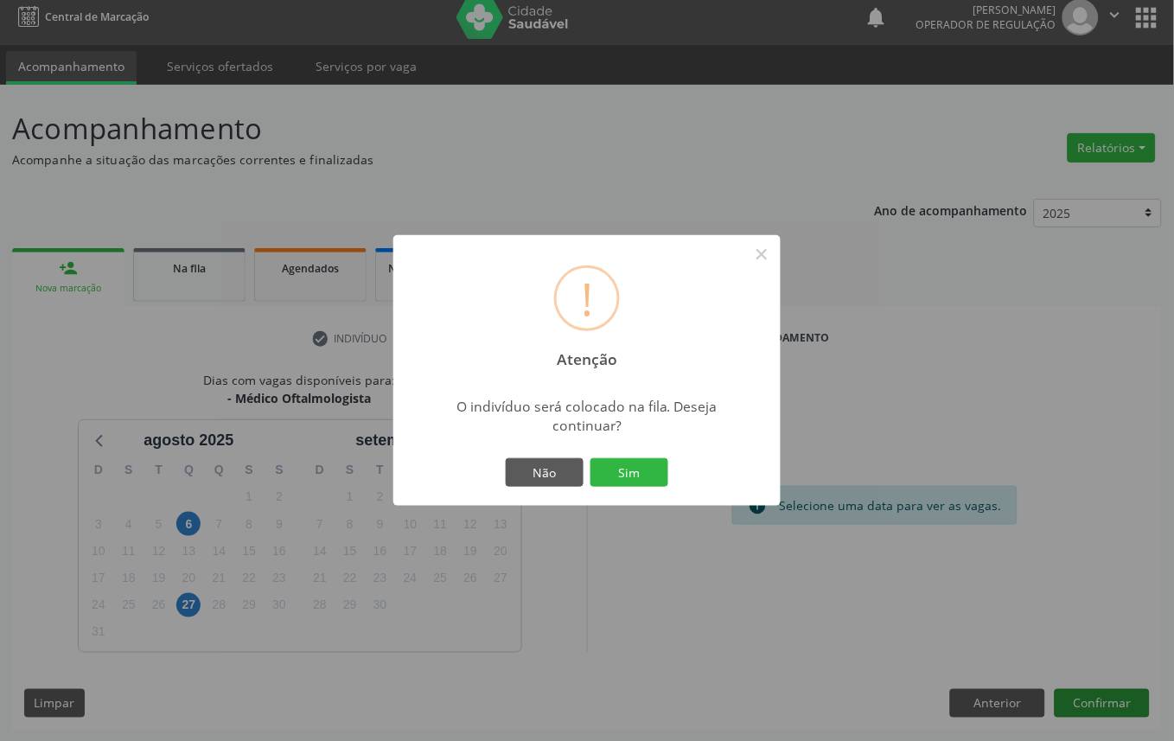
click at [591, 458] on button "Sim" at bounding box center [630, 472] width 78 height 29
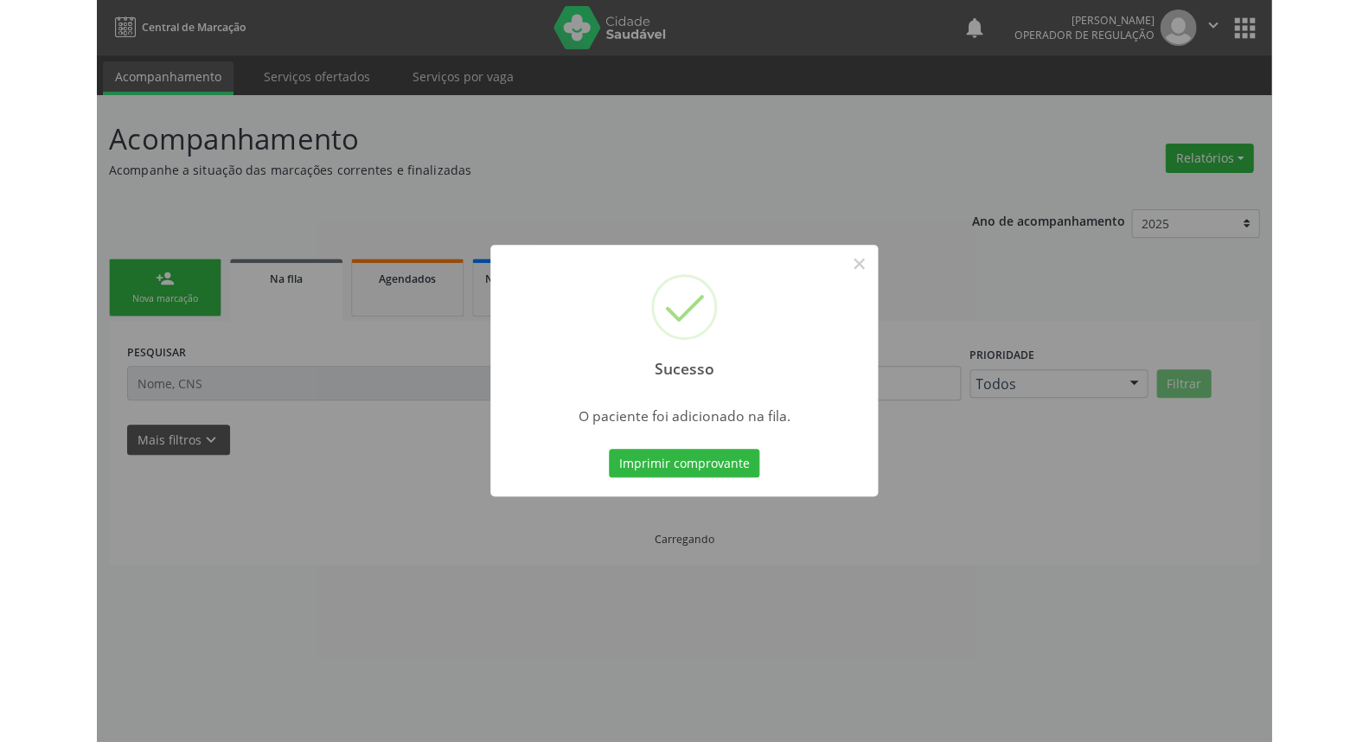
scroll to position [0, 0]
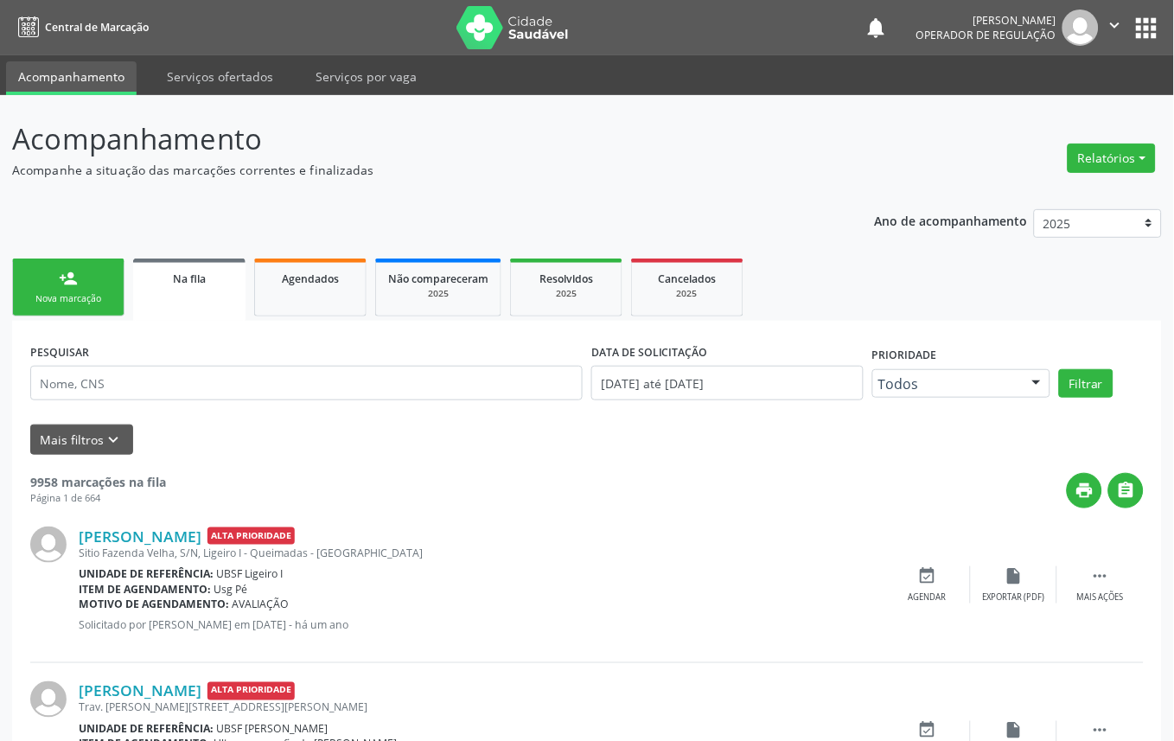
click at [44, 272] on link "person_add Nova marcação" at bounding box center [68, 288] width 112 height 58
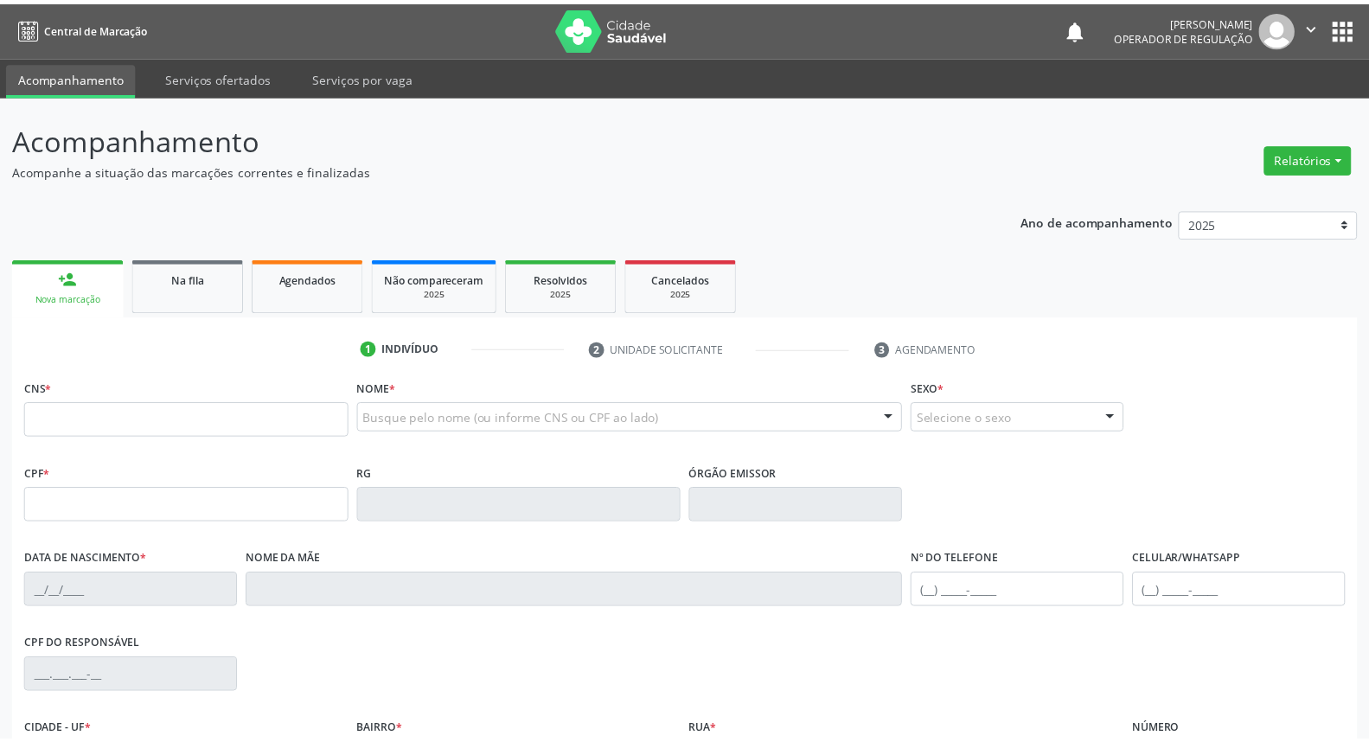
scroll to position [194, 0]
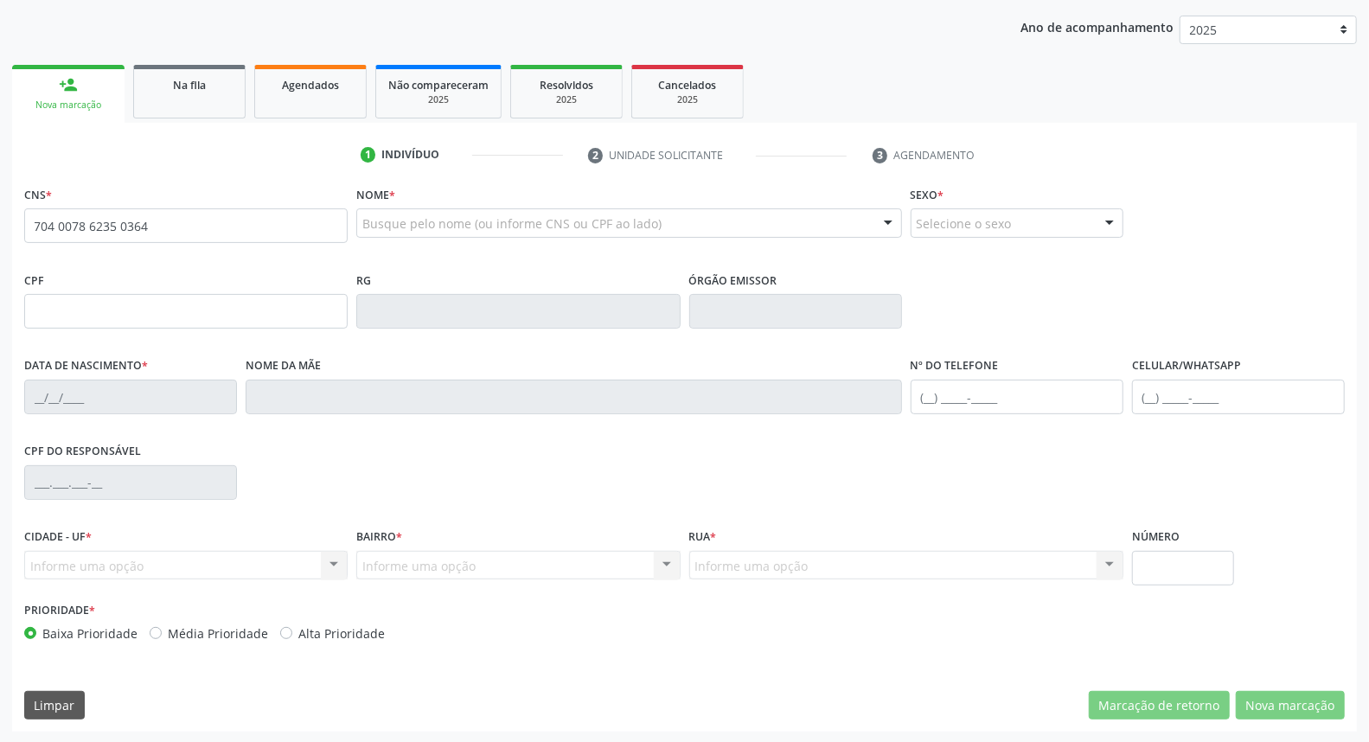
type input "704 0078 6235 0364"
type input "090.200.644-44"
type input "19/09/1991"
type input "Marta Lúcia de Negreiros Macário"
type input "(83) 99137-9569"
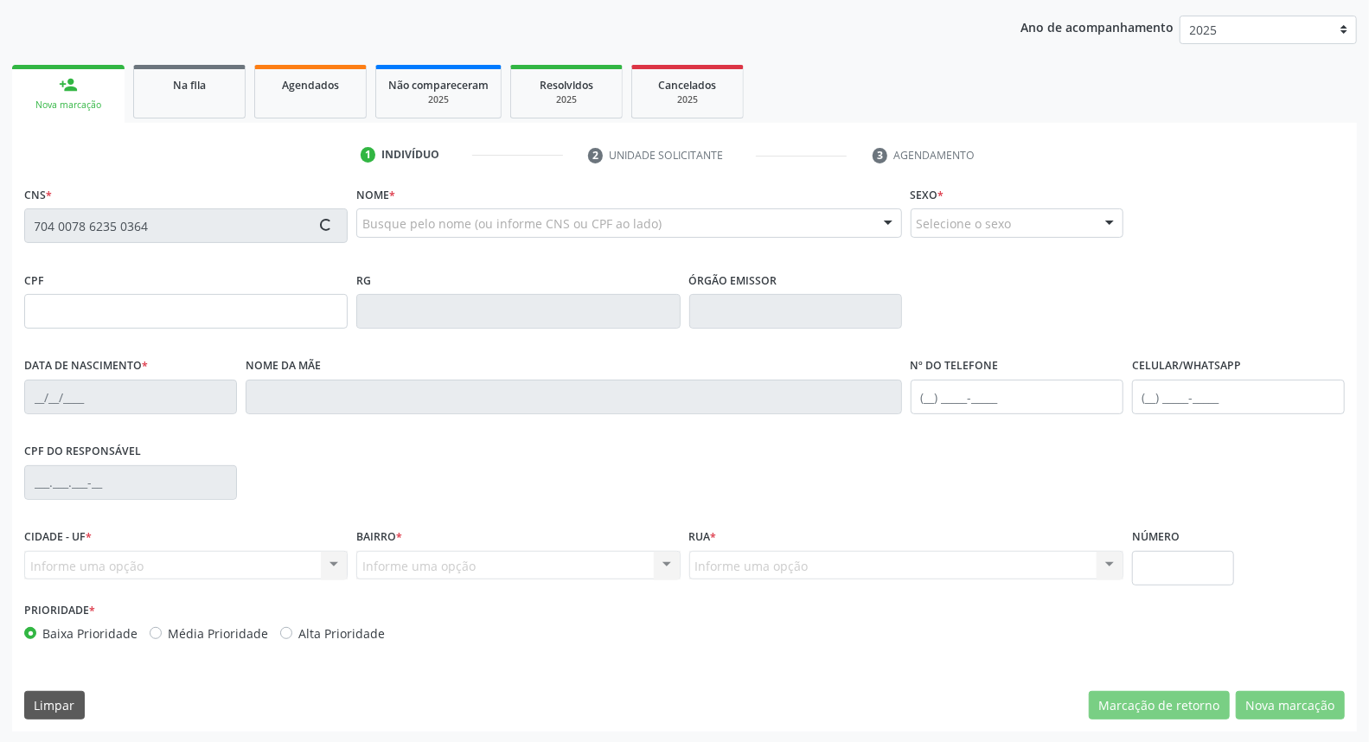
type input "(83) 99137-9569"
type input "103"
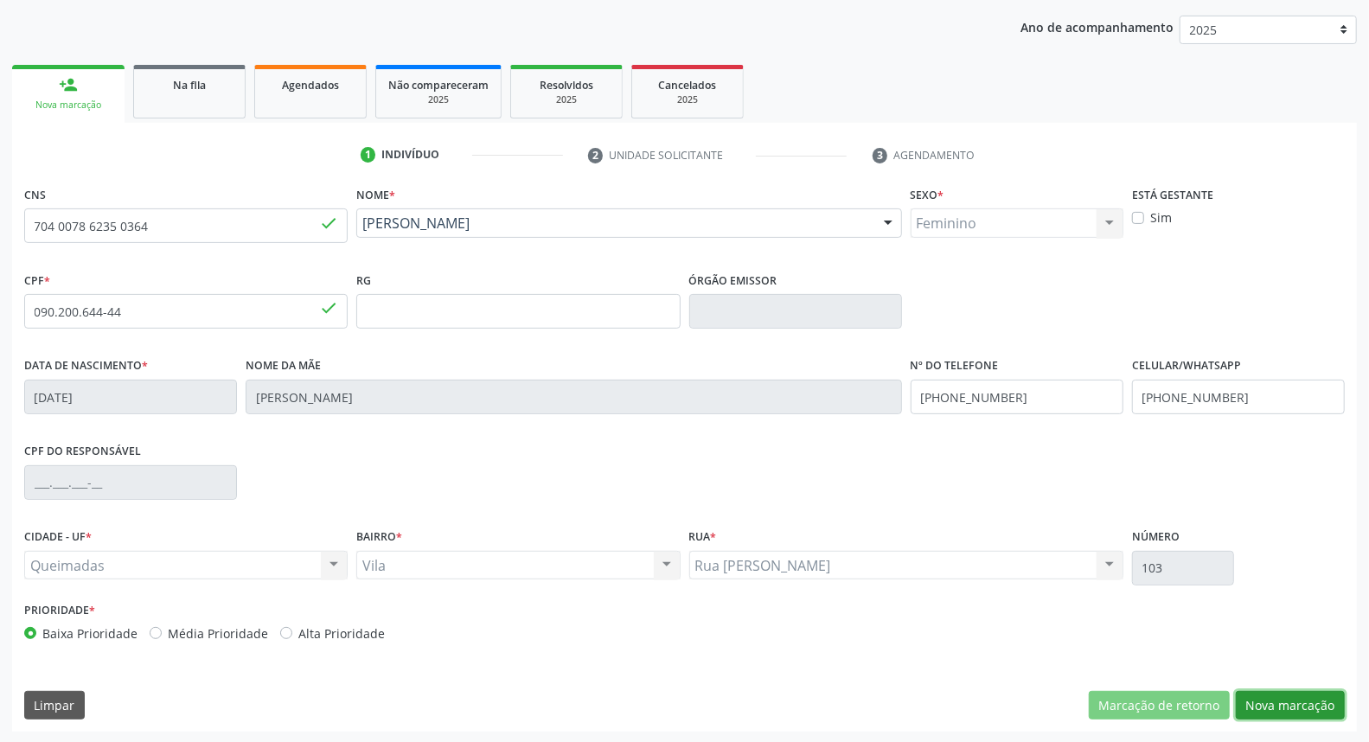
drag, startPoint x: 1310, startPoint y: 705, endPoint x: 1304, endPoint y: 692, distance: 14.3
click at [1310, 706] on button "Nova marcação" at bounding box center [1290, 705] width 109 height 29
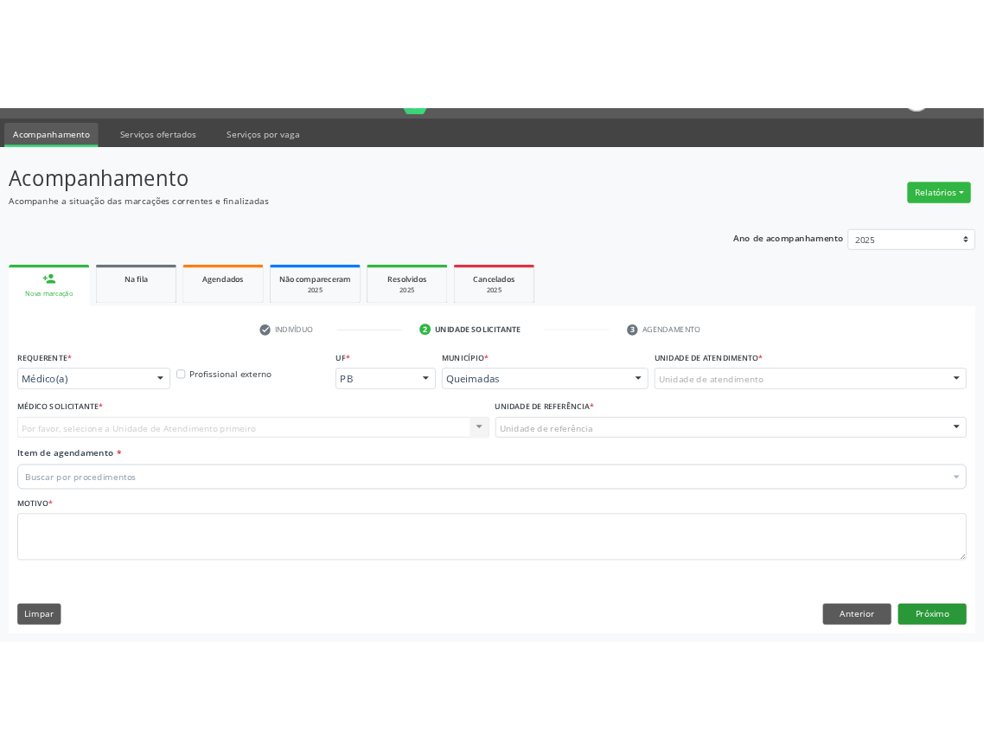
scroll to position [40, 0]
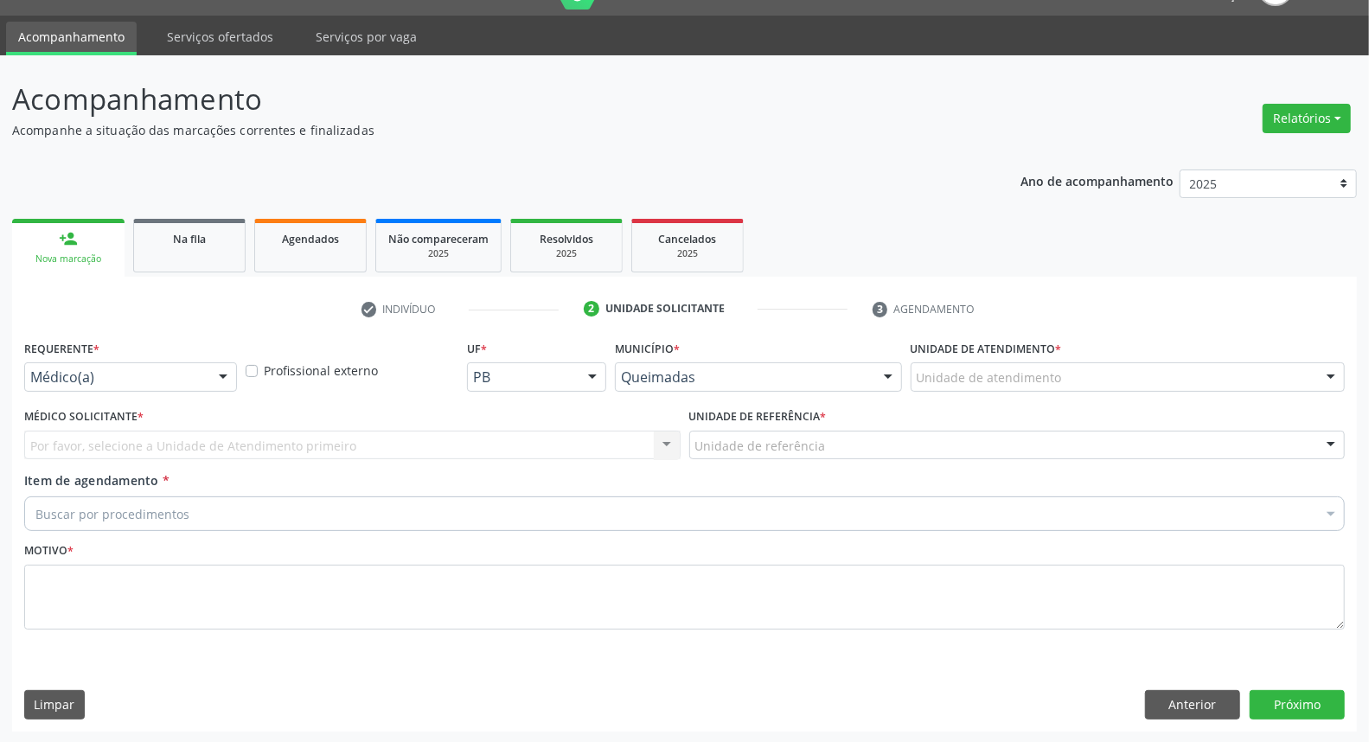
click at [143, 389] on div "Médico(a)" at bounding box center [130, 376] width 213 height 29
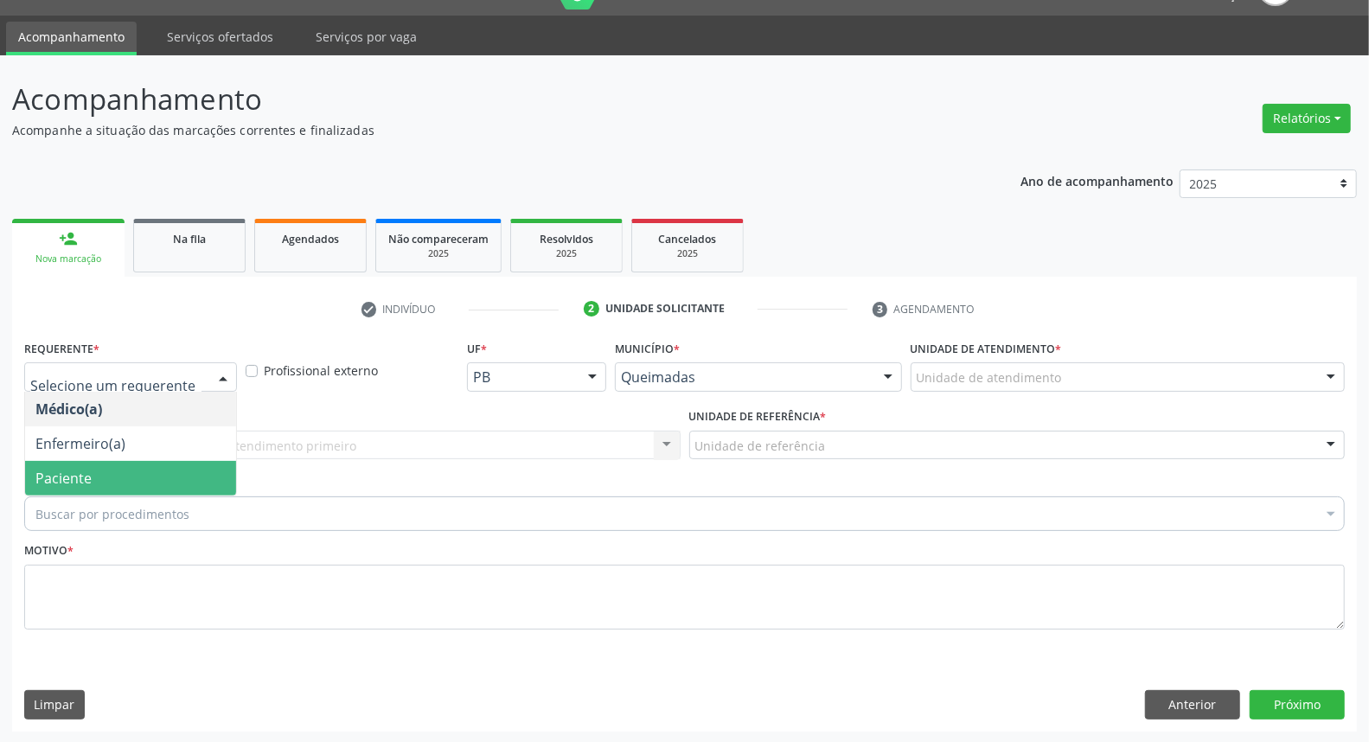
click at [134, 474] on span "Paciente" at bounding box center [130, 478] width 211 height 35
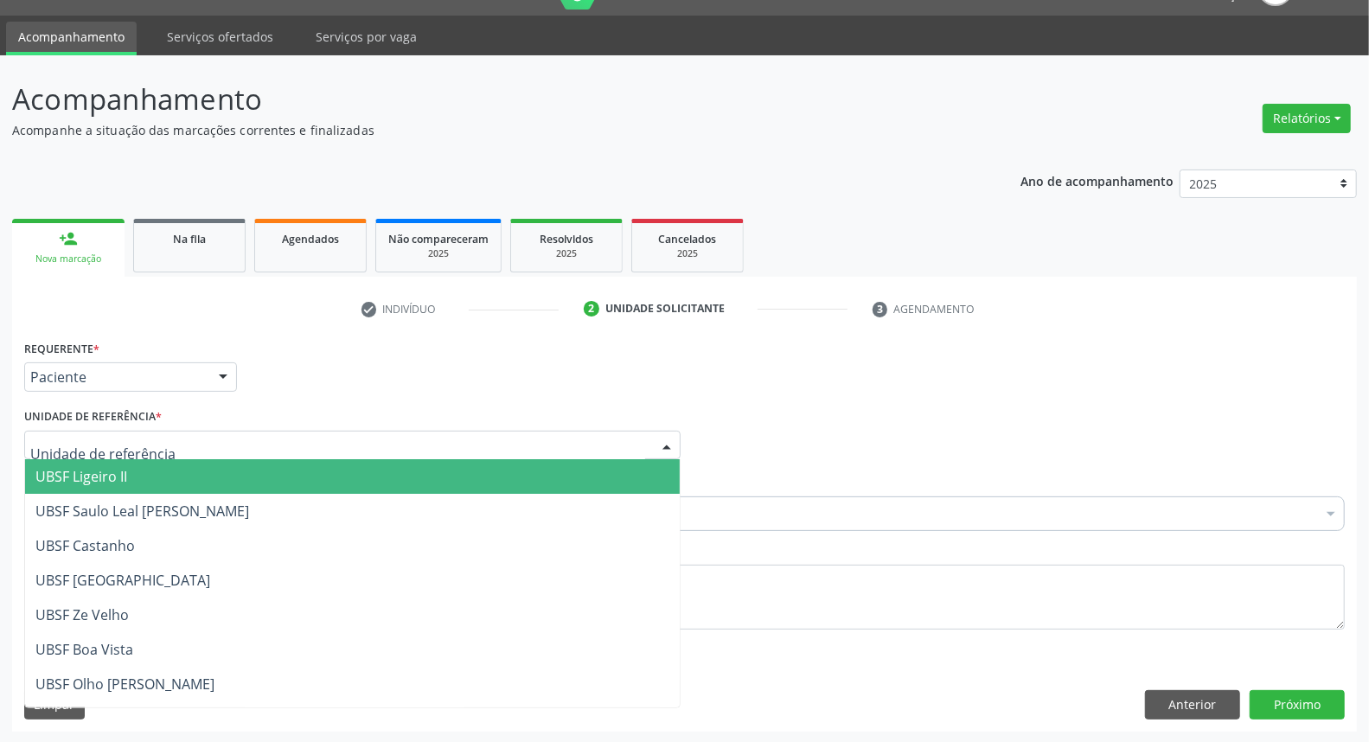
click at [182, 438] on div at bounding box center [352, 445] width 656 height 29
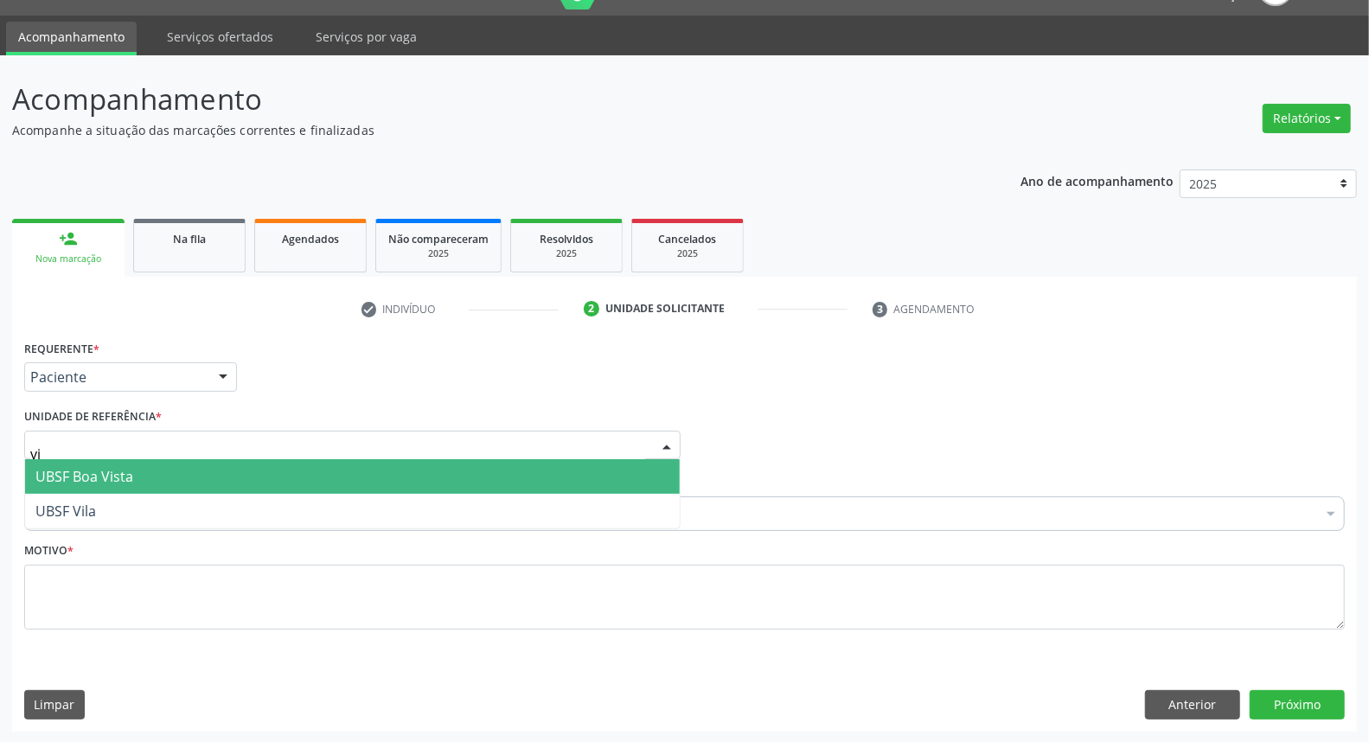
type input "vil"
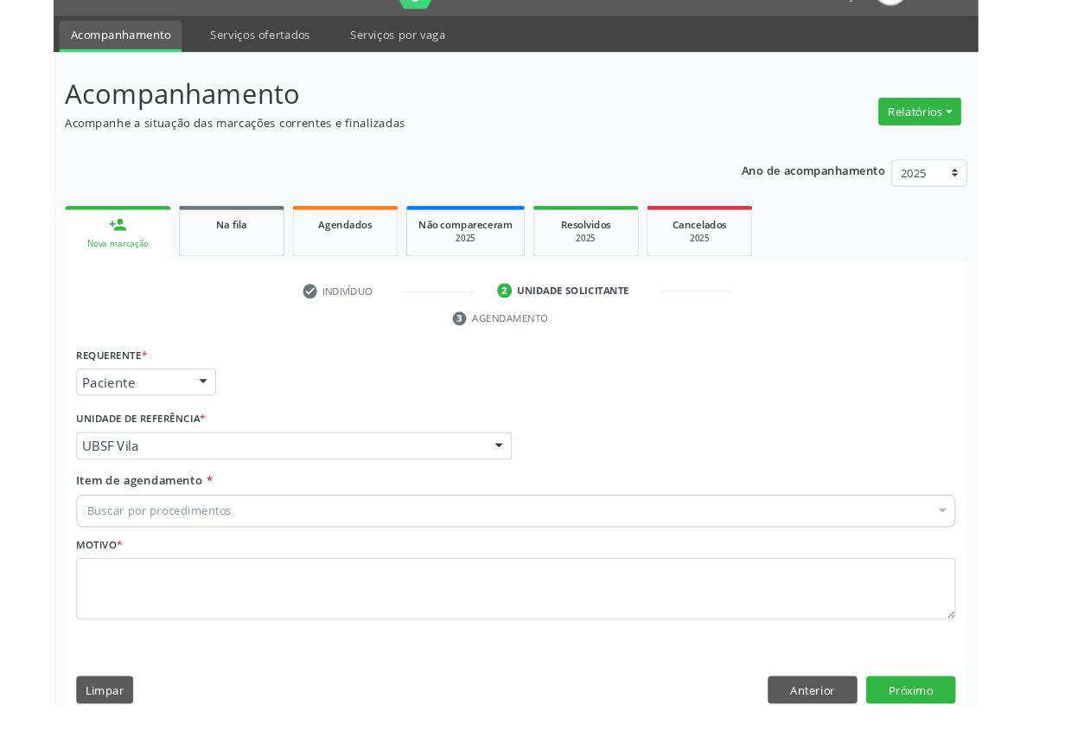
scroll to position [32, 0]
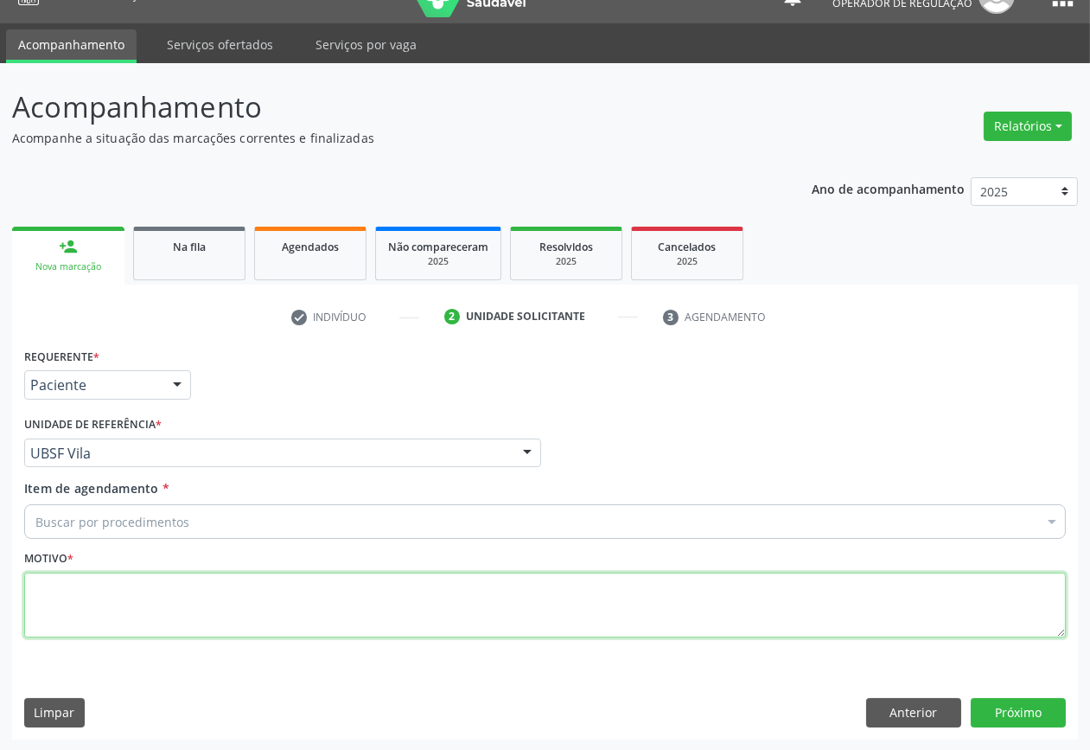
click at [329, 636] on textarea at bounding box center [545, 605] width 1042 height 66
paste textarea "CONSULTA 07/2025"
type textarea "CONSULTA 07/2025"
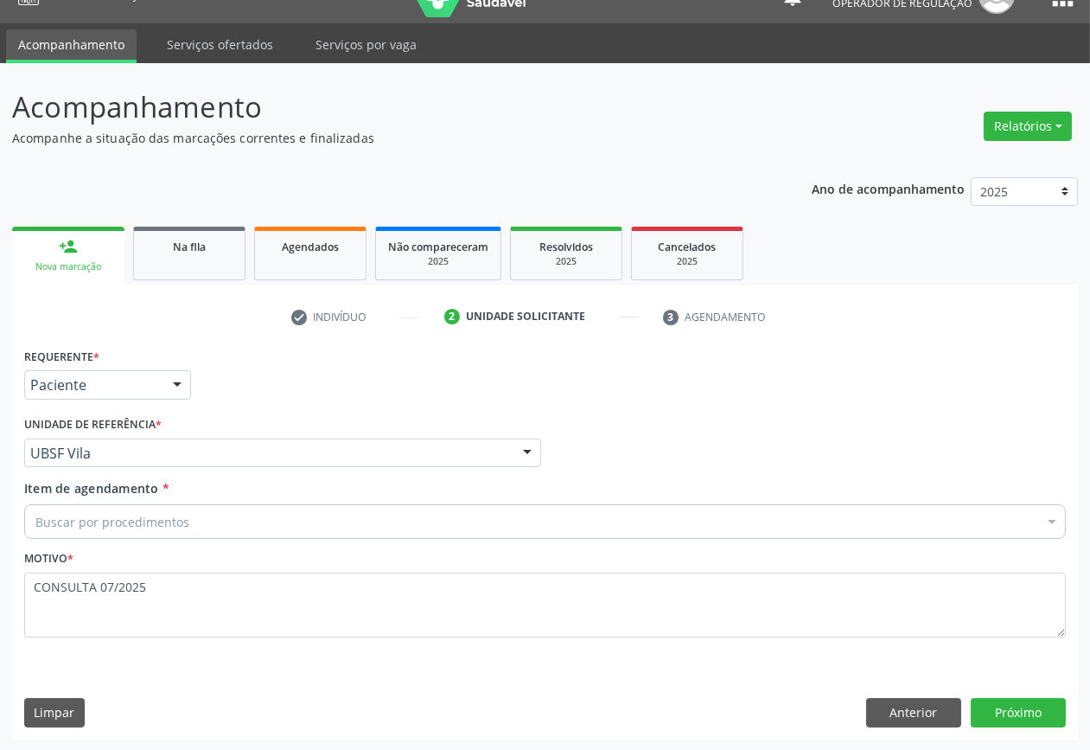
click at [86, 536] on div "Buscar por procedimentos" at bounding box center [545, 521] width 1042 height 35
paste input "OFTALMOLOGISTA"
type input "OFTALMOLOGISTA"
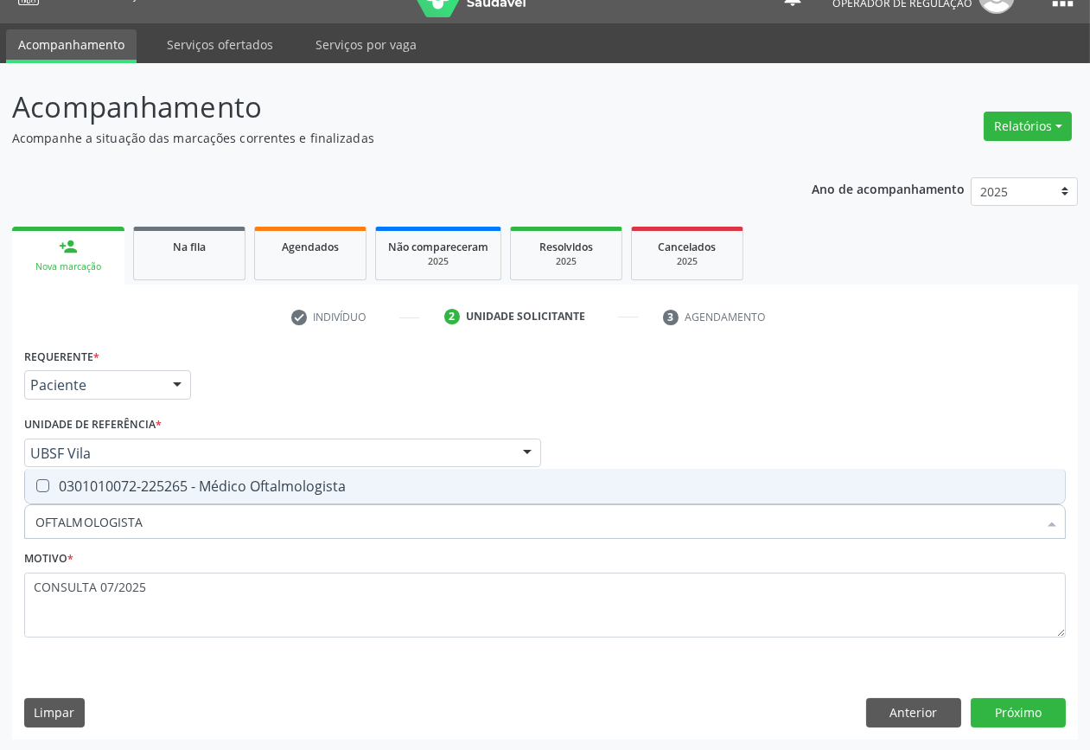
click at [117, 484] on div "0301010072-225265 - Médico Oftalmologista" at bounding box center [544, 486] width 1019 height 14
checkbox Oftalmologista "true"
click at [1018, 706] on button "Próximo" at bounding box center [1018, 712] width 95 height 29
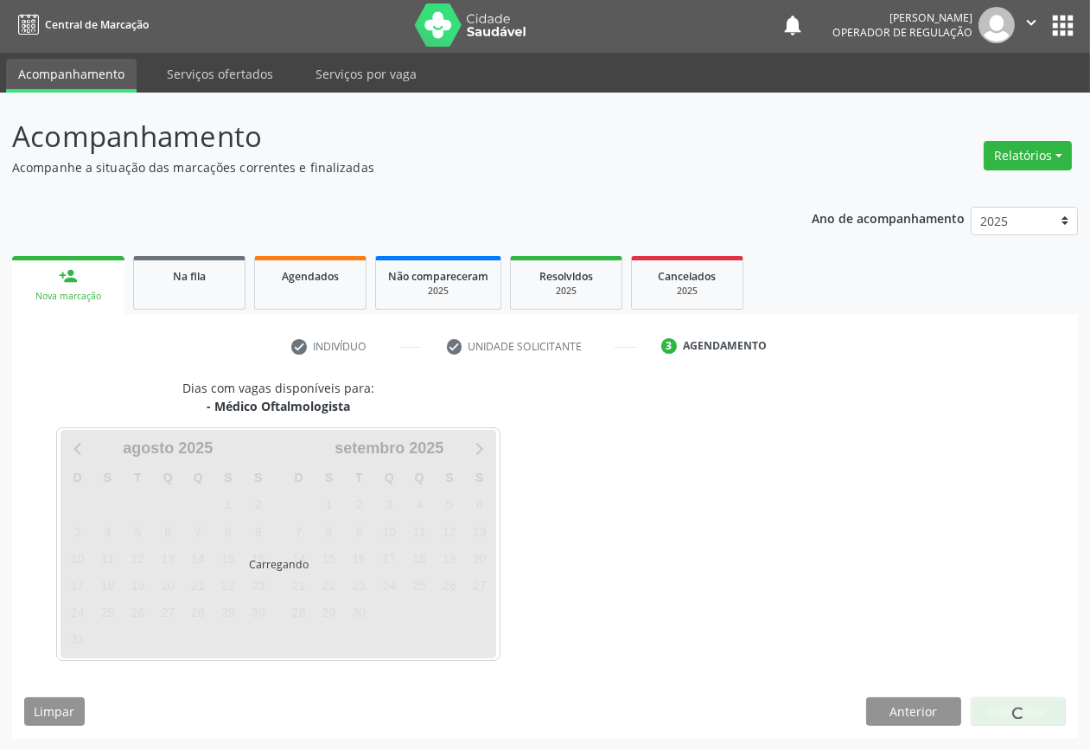
scroll to position [2, 0]
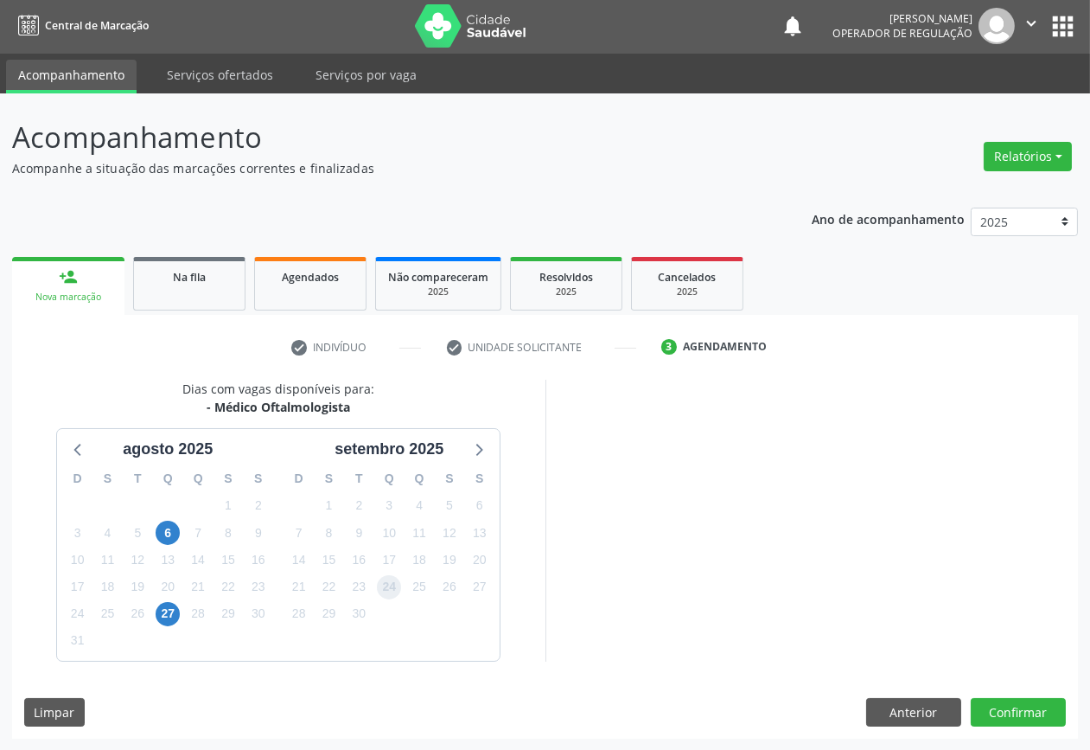
click at [392, 575] on span "24" at bounding box center [389, 587] width 24 height 24
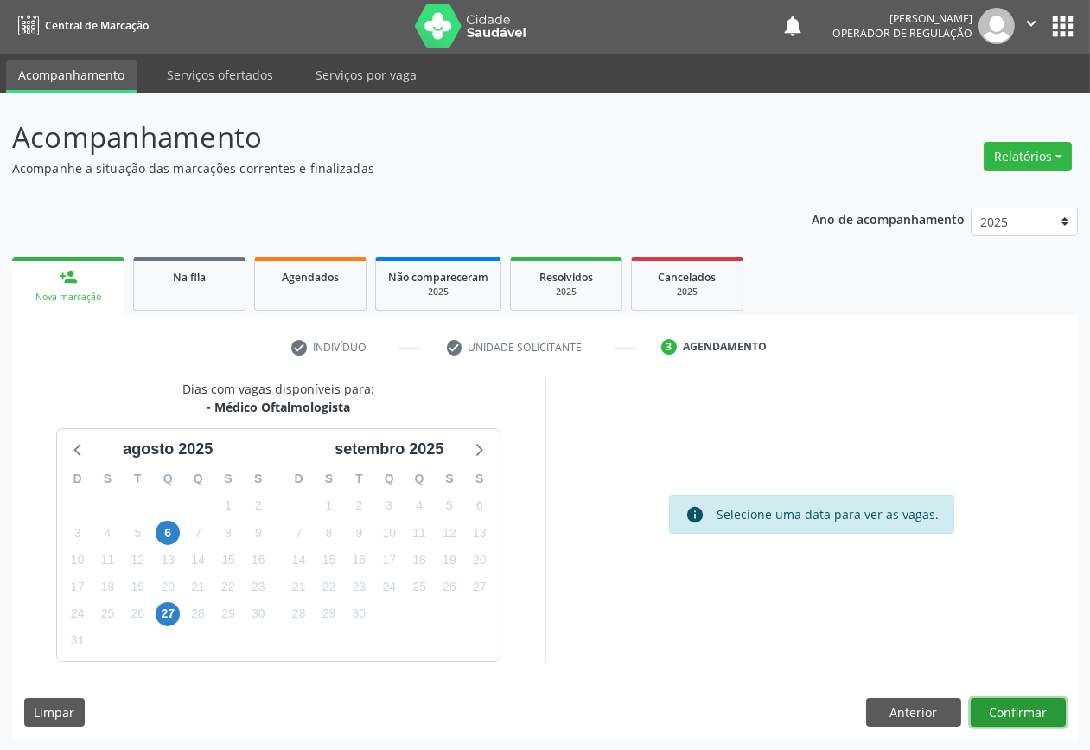
click at [994, 704] on button "Confirmar" at bounding box center [1018, 712] width 95 height 29
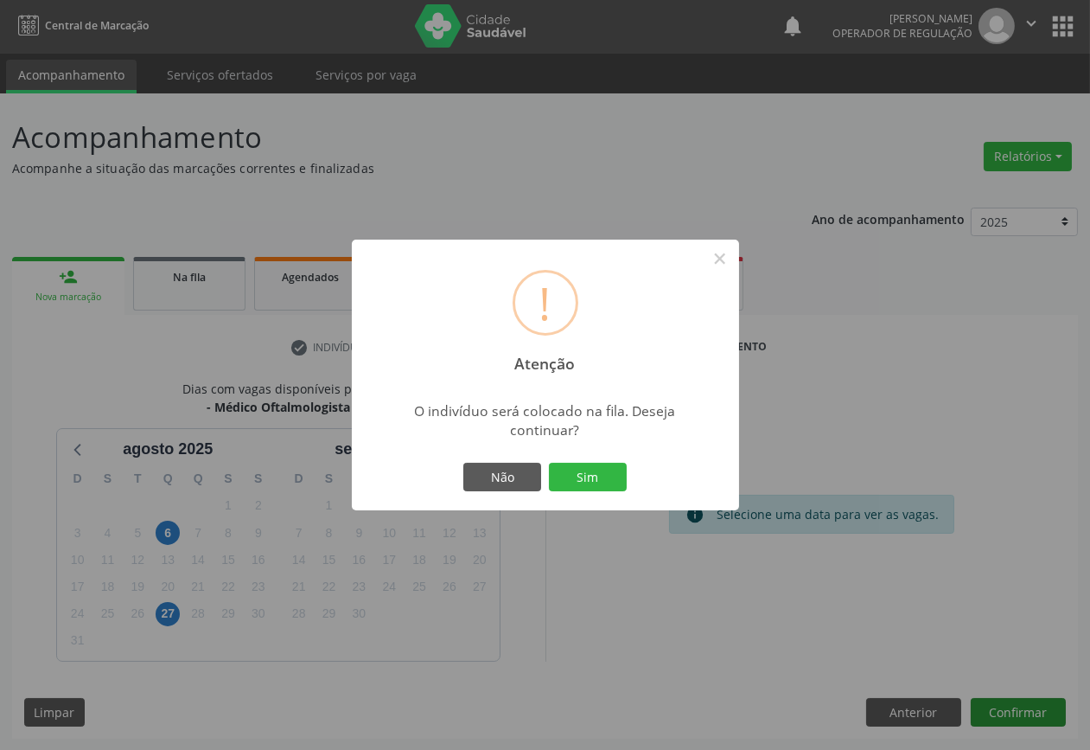
click at [549, 463] on button "Sim" at bounding box center [588, 477] width 78 height 29
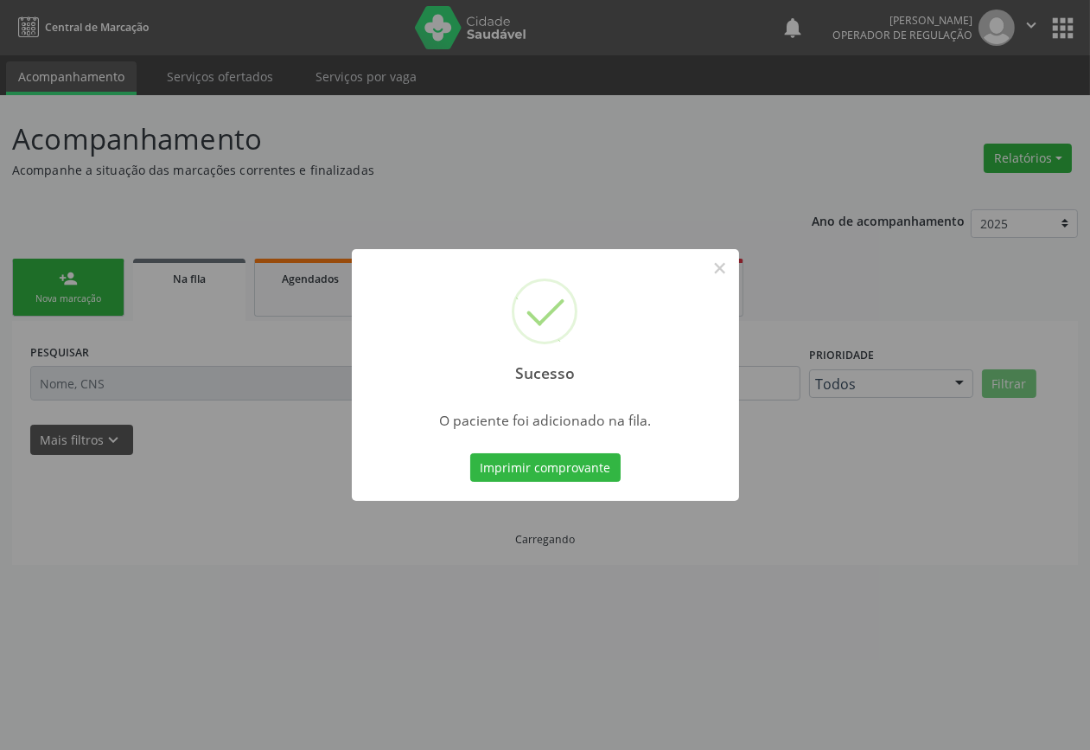
scroll to position [0, 0]
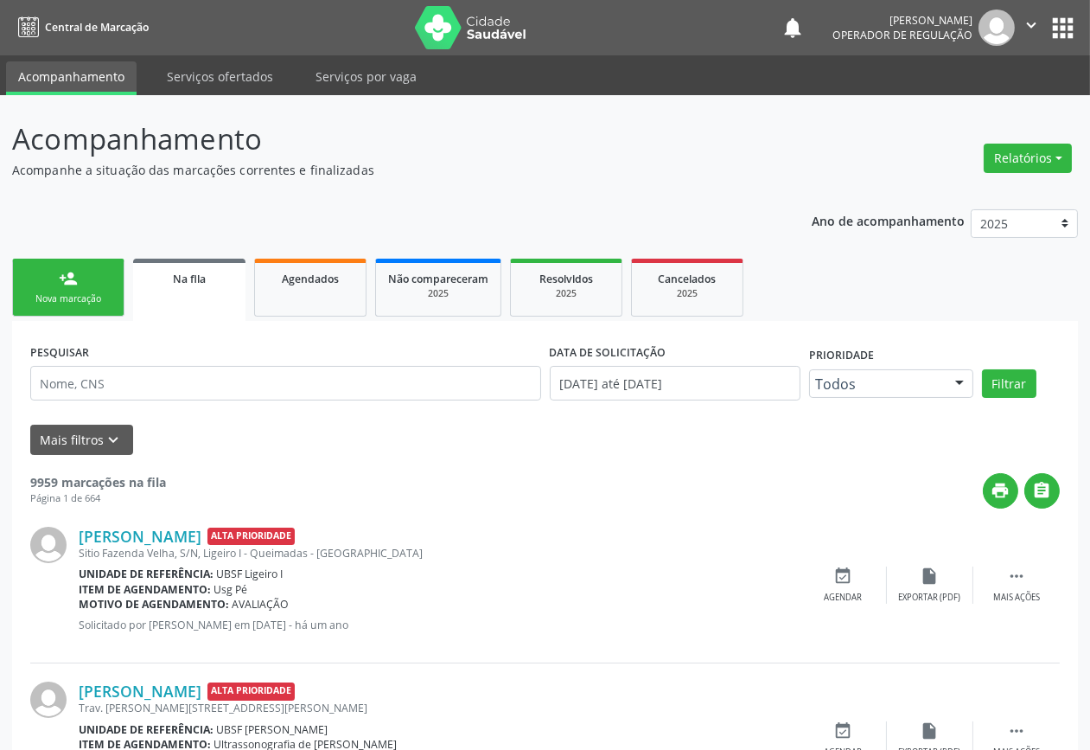
click at [59, 272] on div "person_add" at bounding box center [68, 278] width 19 height 19
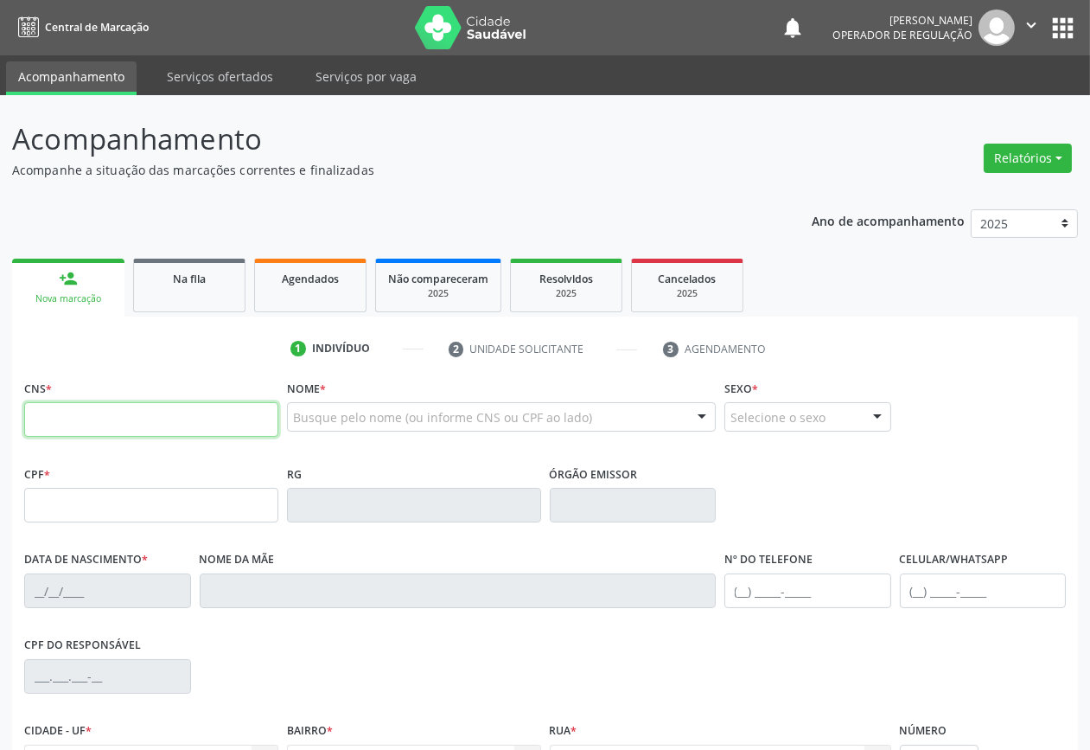
click at [176, 428] on input "text" at bounding box center [151, 419] width 254 height 35
type input "705 0036 6326 6058"
type input "068.398.964-20"
type input "01/09/1966"
type input "Maria Barbosa da Silva"
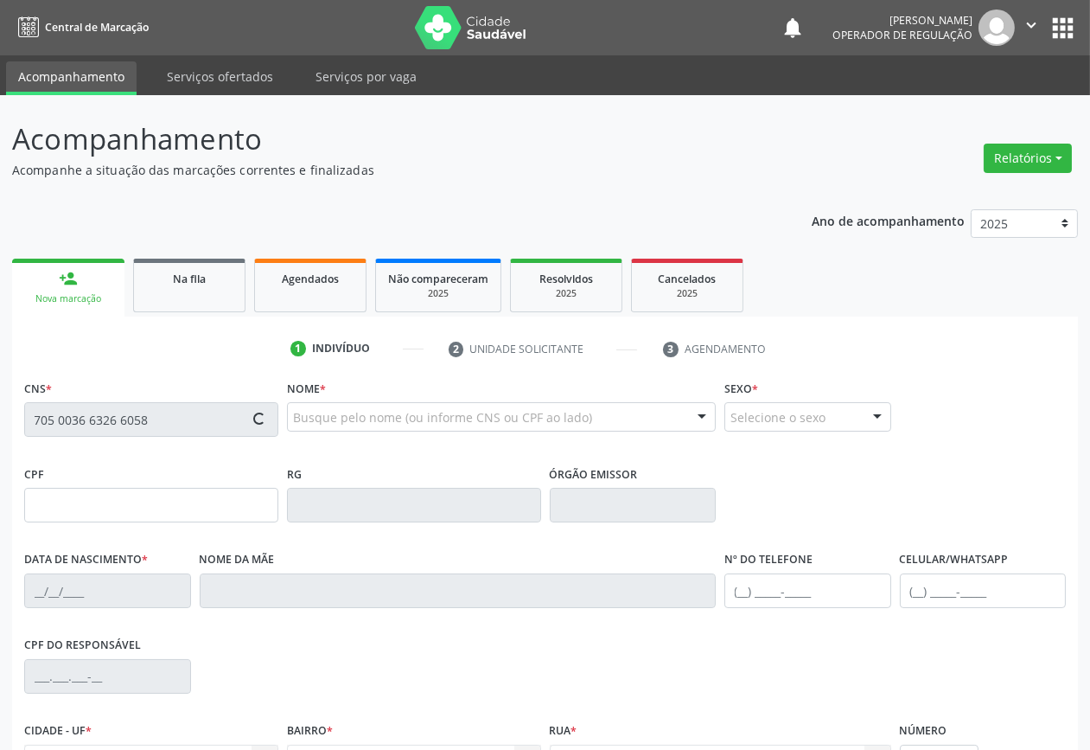
type input "(83) 99934-8230"
type input "9"
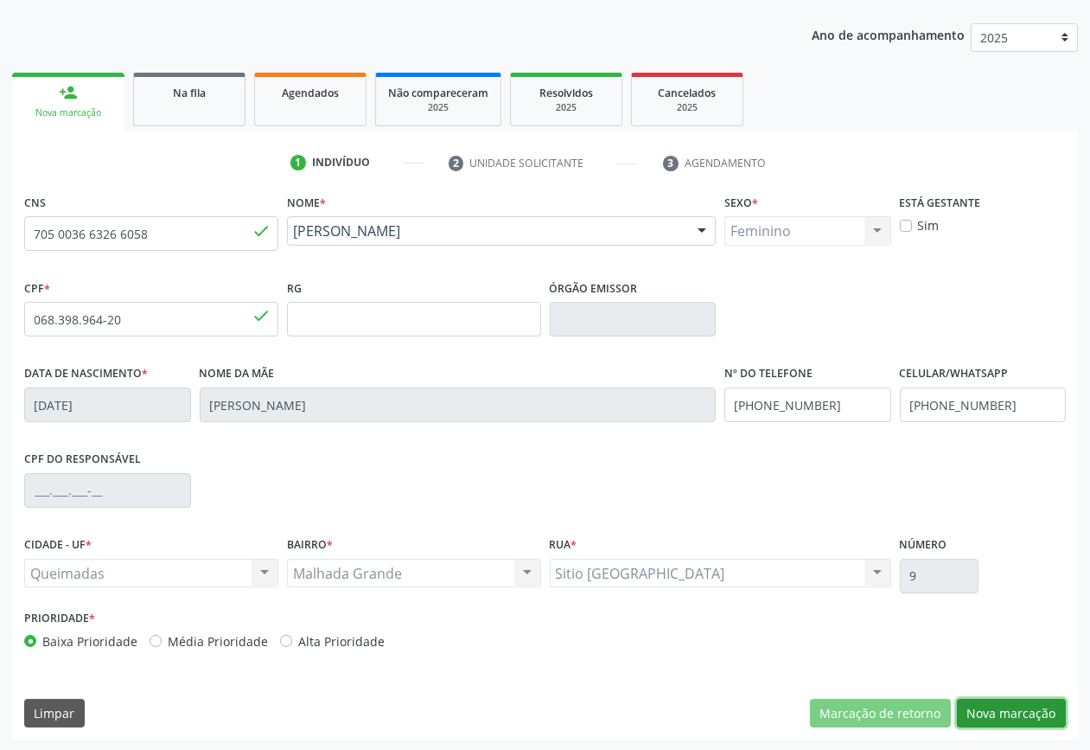
click at [993, 709] on button "Nova marcação" at bounding box center [1011, 713] width 109 height 29
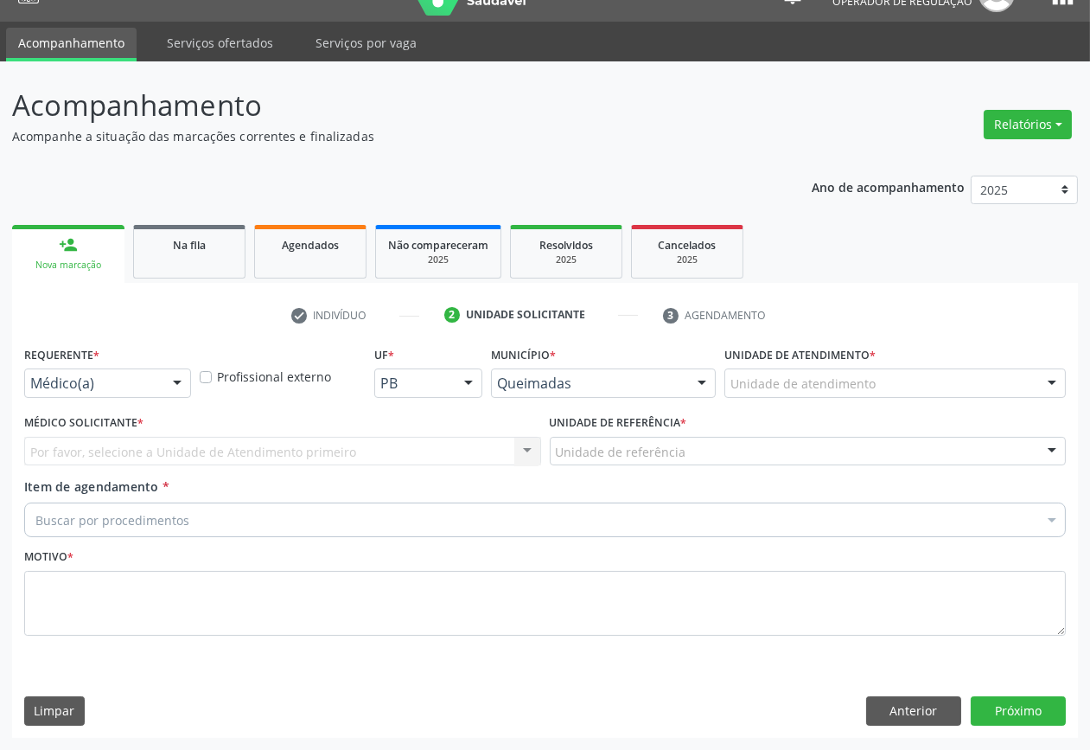
scroll to position [32, 0]
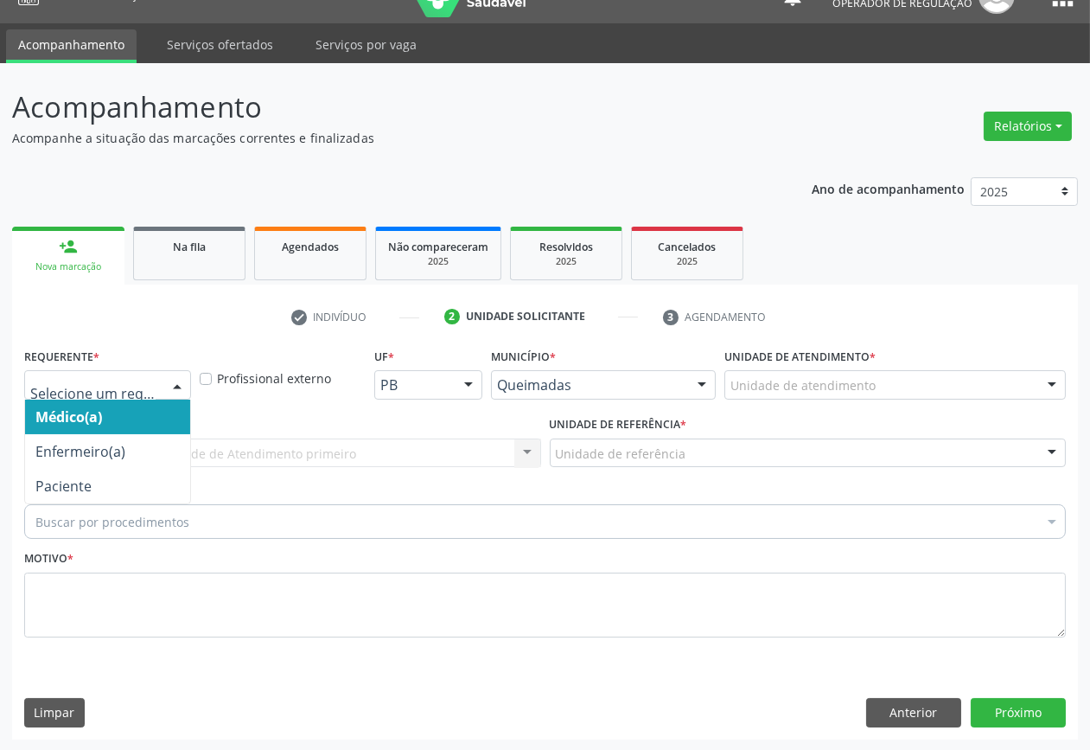
drag, startPoint x: 186, startPoint y: 379, endPoint x: 167, endPoint y: 411, distance: 37.2
click at [182, 381] on div at bounding box center [177, 385] width 26 height 29
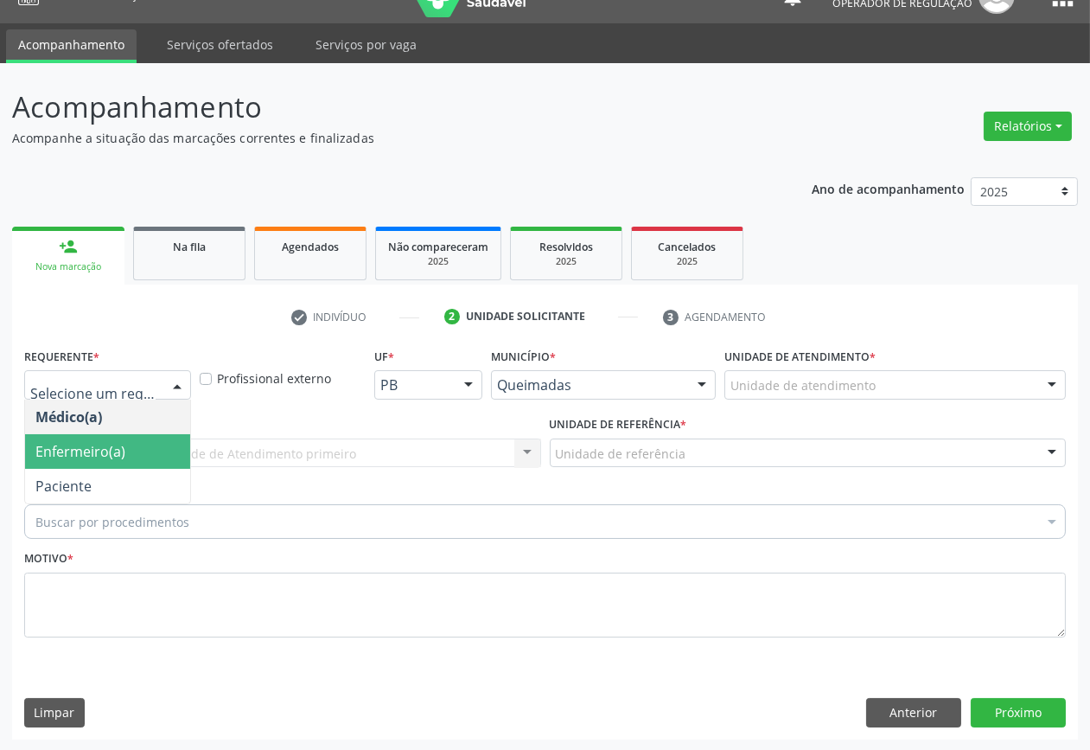
click at [156, 463] on span "Enfermeiro(a)" at bounding box center [107, 451] width 165 height 35
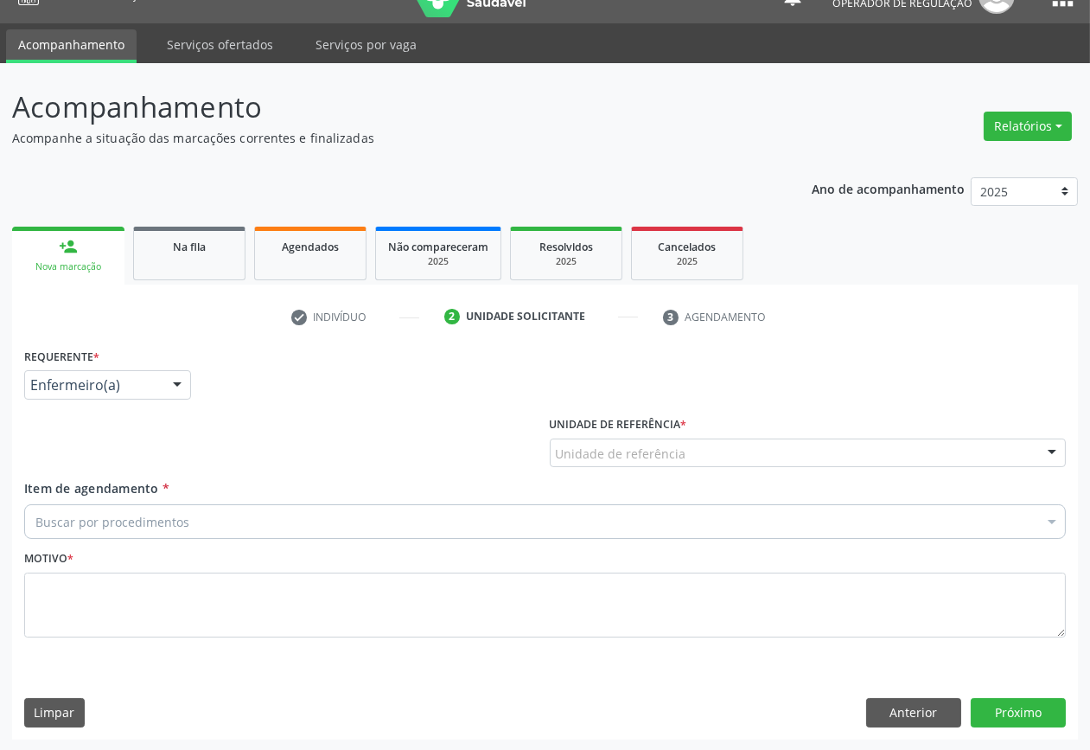
click at [164, 387] on div at bounding box center [177, 385] width 26 height 29
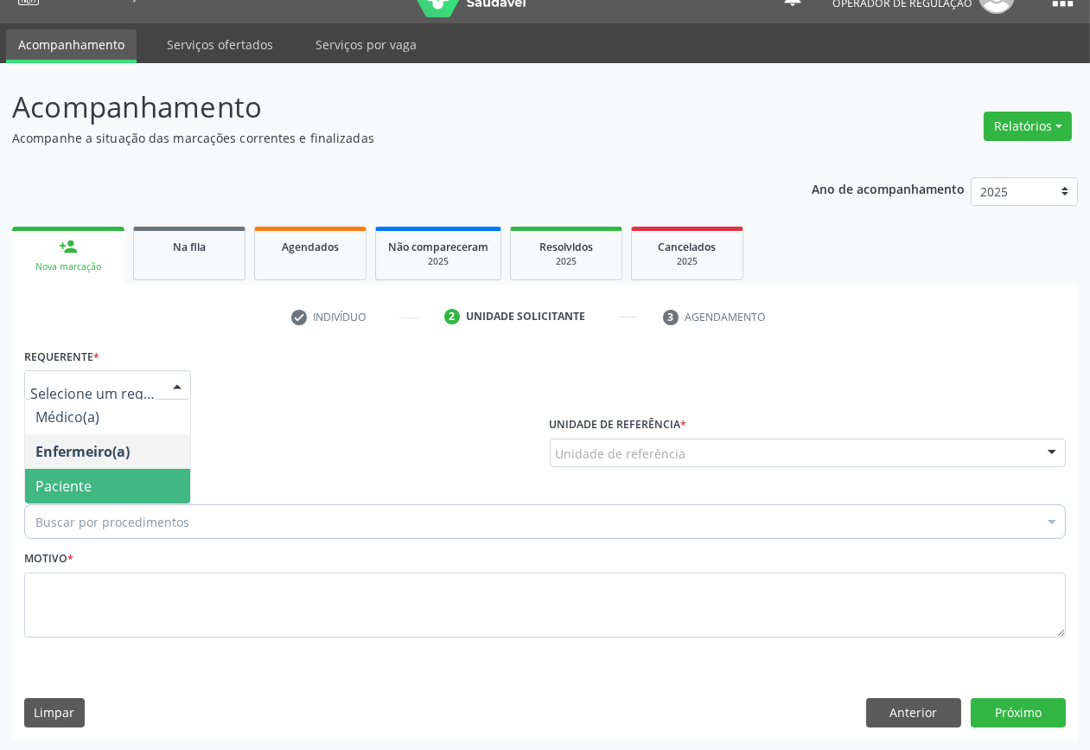
click at [150, 495] on span "Paciente" at bounding box center [107, 486] width 165 height 35
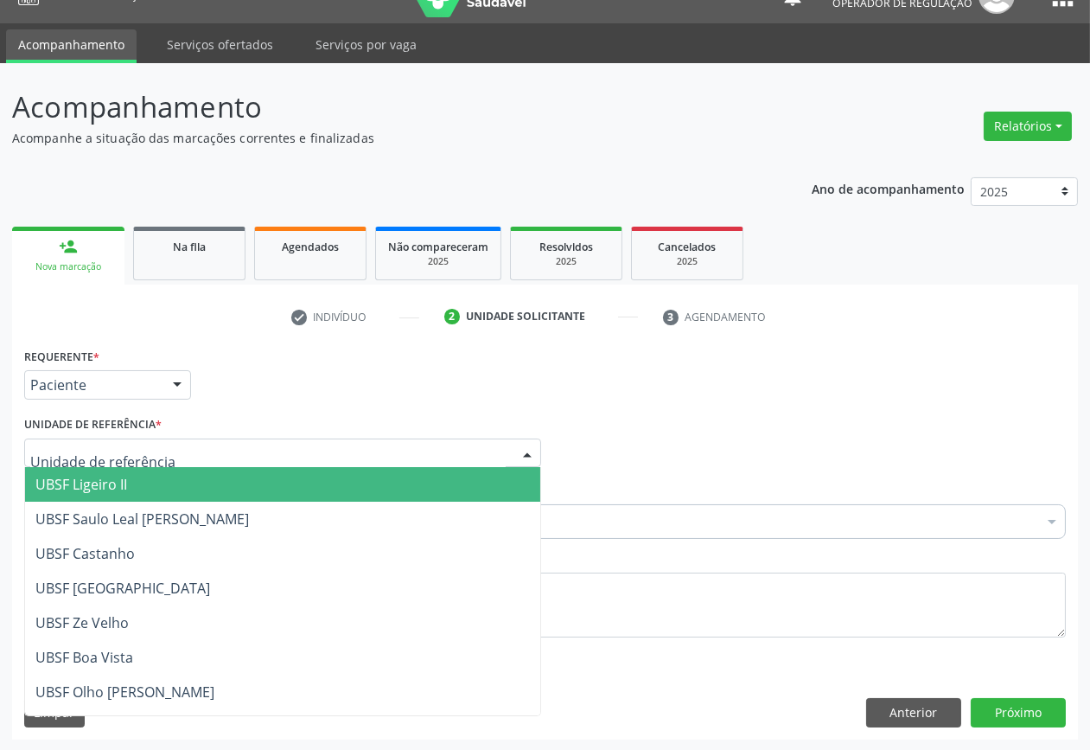
click at [157, 456] on div at bounding box center [282, 452] width 517 height 29
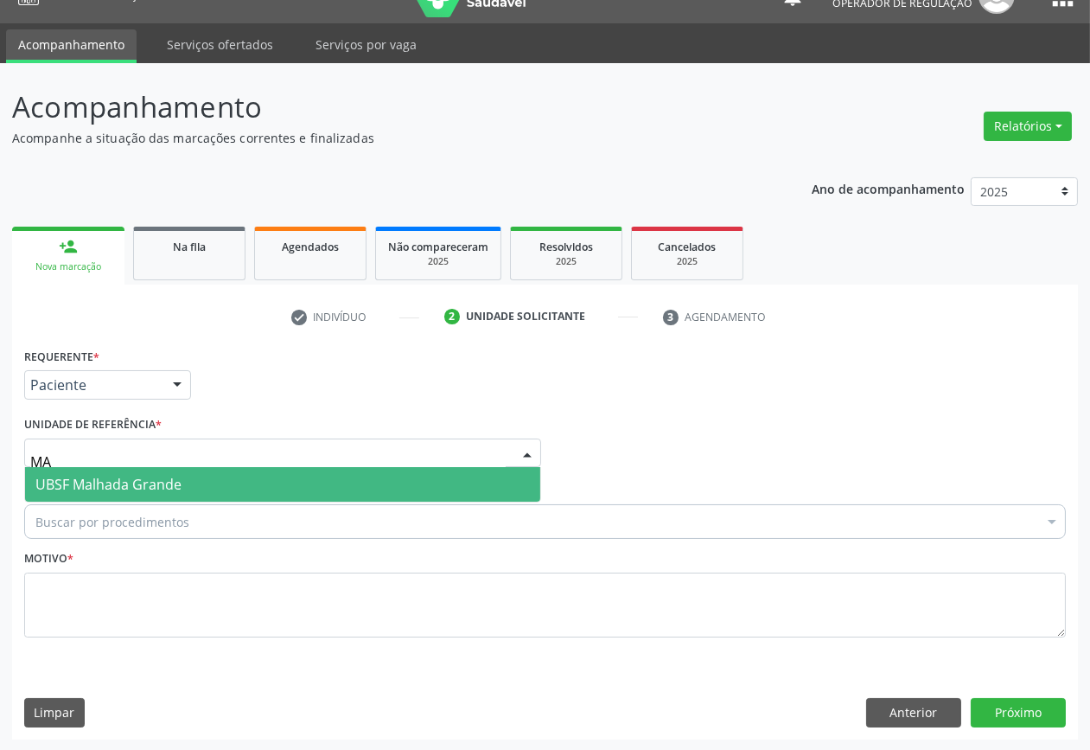
type input "MAL"
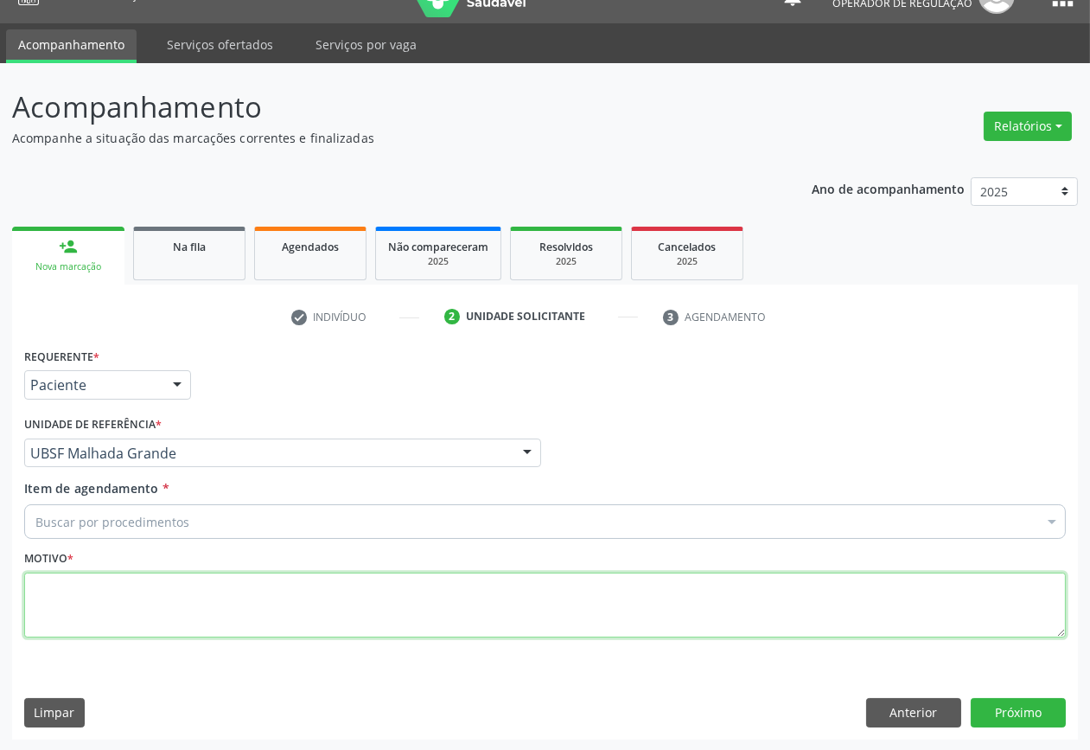
paste textarea "ERRO DE REFRAÇÃO CONSULTA 07/2025"
type textarea "ERRO DE REFRAÇÃO CONSULTA 07/2025"
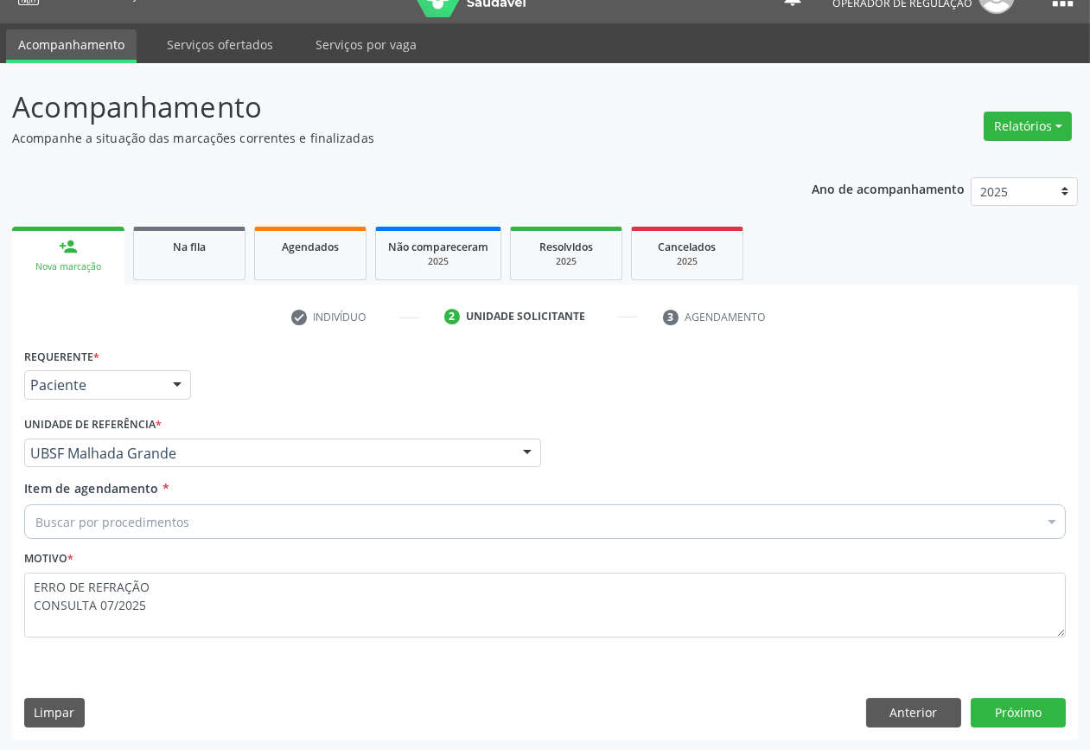
drag, startPoint x: 263, startPoint y: 538, endPoint x: 247, endPoint y: 526, distance: 19.7
click at [259, 534] on div "Item de agendamento * Buscar por procedimentos Selecionar todos 0604320140 - Ab…" at bounding box center [545, 512] width 1051 height 67
click at [247, 525] on div "Buscar por procedimentos" at bounding box center [545, 521] width 1042 height 35
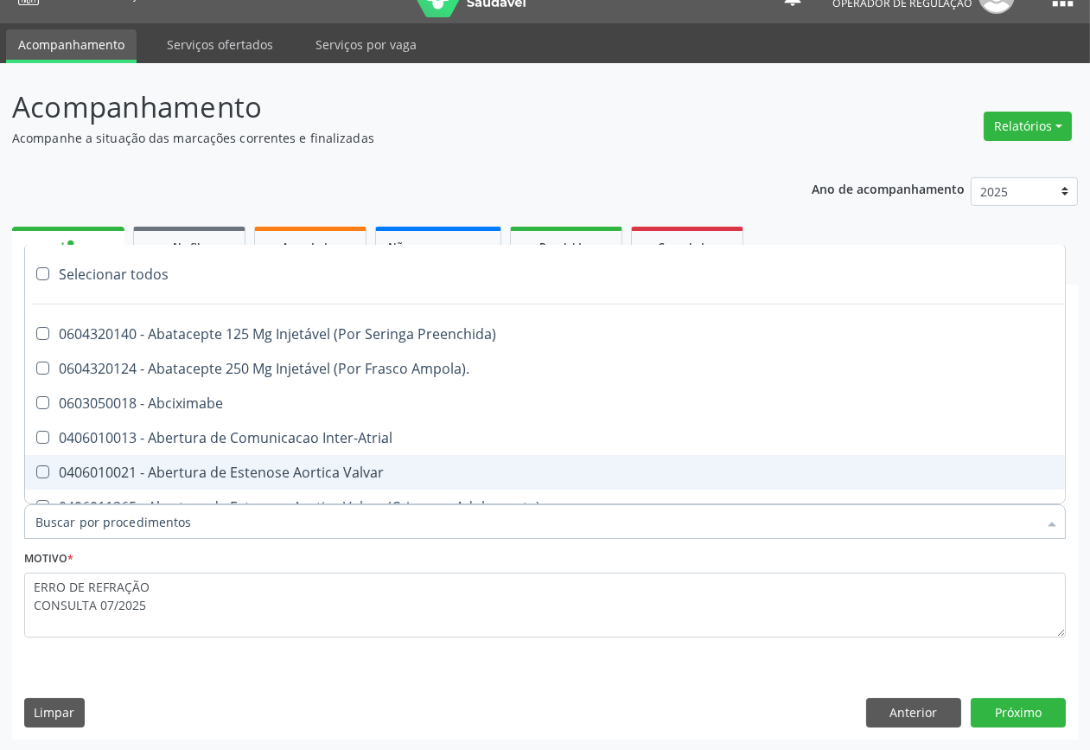
paste input "OFTALMOLOGISTA"
type input "OFTALMOLOGISTA"
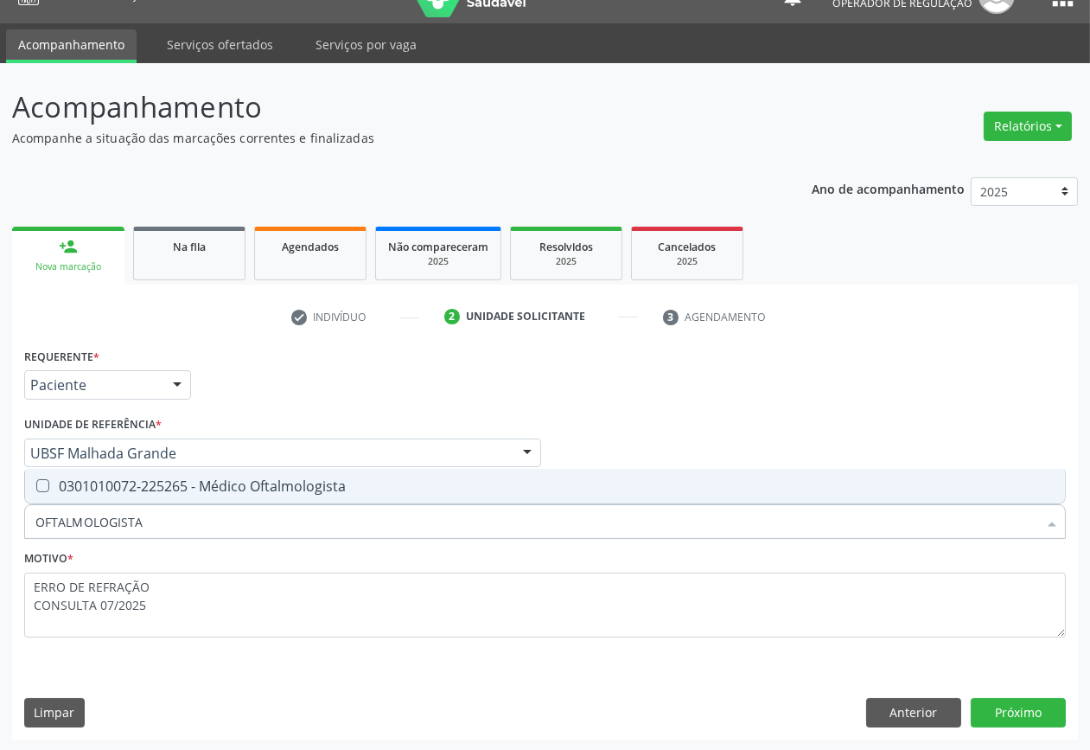
drag, startPoint x: 259, startPoint y: 480, endPoint x: 586, endPoint y: 573, distance: 339.9
click at [259, 481] on div "0301010072-225265 - Médico Oftalmologista" at bounding box center [544, 486] width 1019 height 14
checkbox Oftalmologista "true"
click at [1005, 722] on button "Próximo" at bounding box center [1018, 712] width 95 height 29
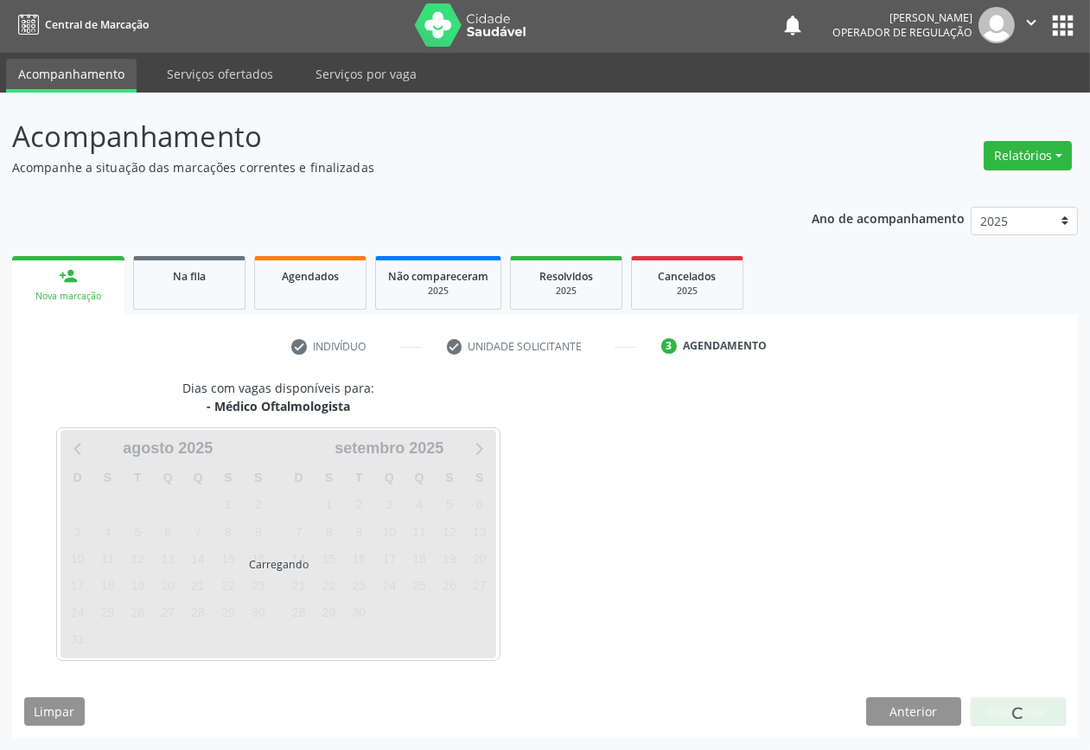
scroll to position [2, 0]
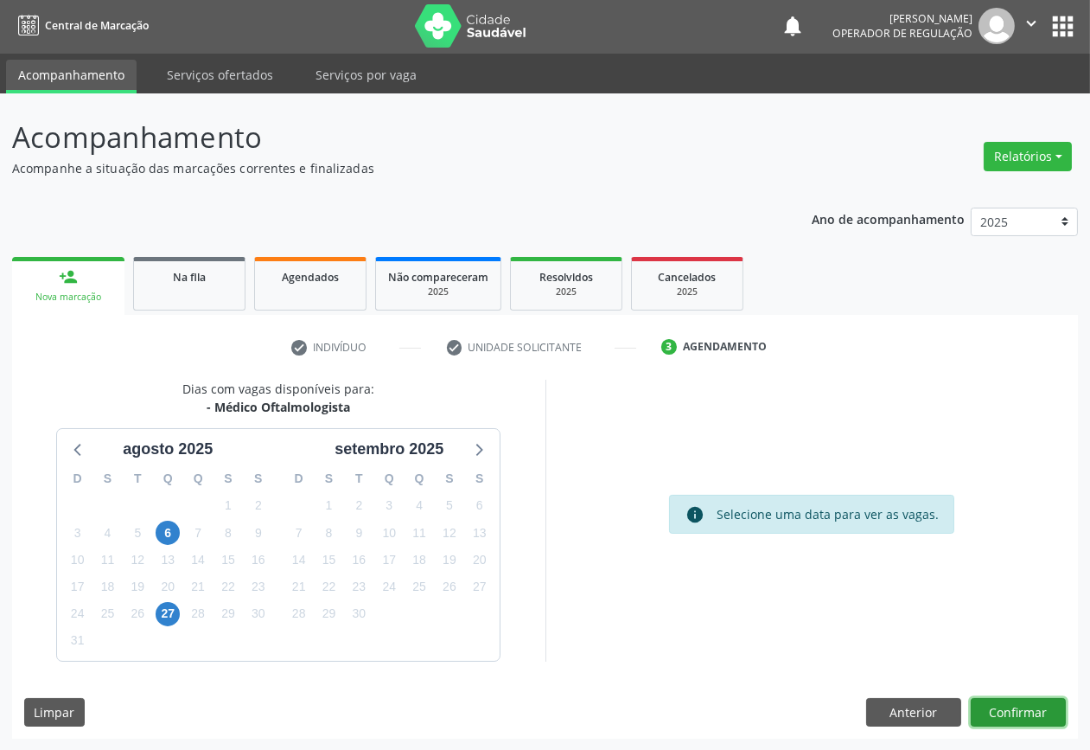
click at [1001, 702] on button "Confirmar" at bounding box center [1018, 712] width 95 height 29
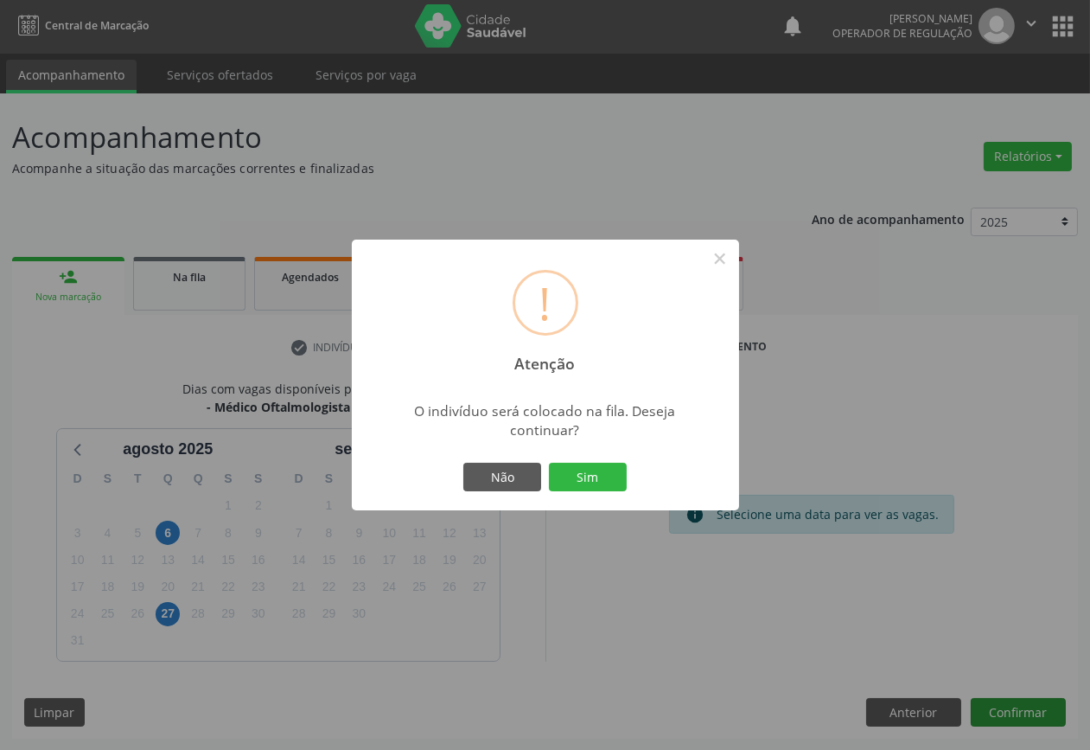
click at [549, 463] on button "Sim" at bounding box center [588, 477] width 78 height 29
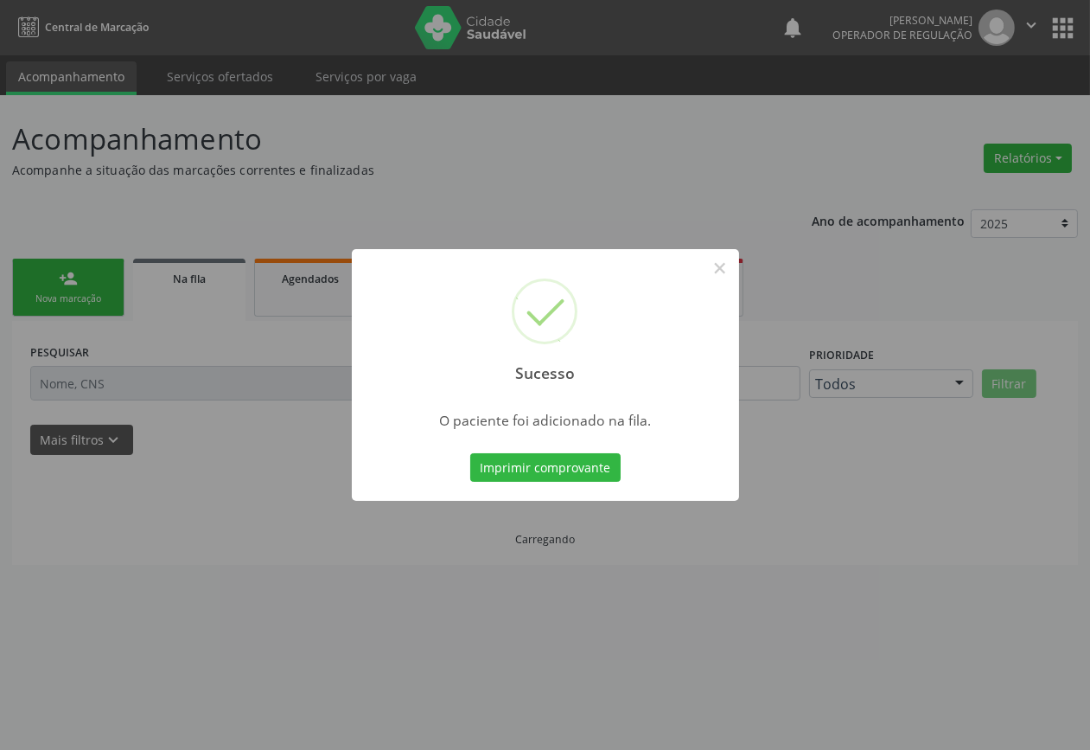
scroll to position [0, 0]
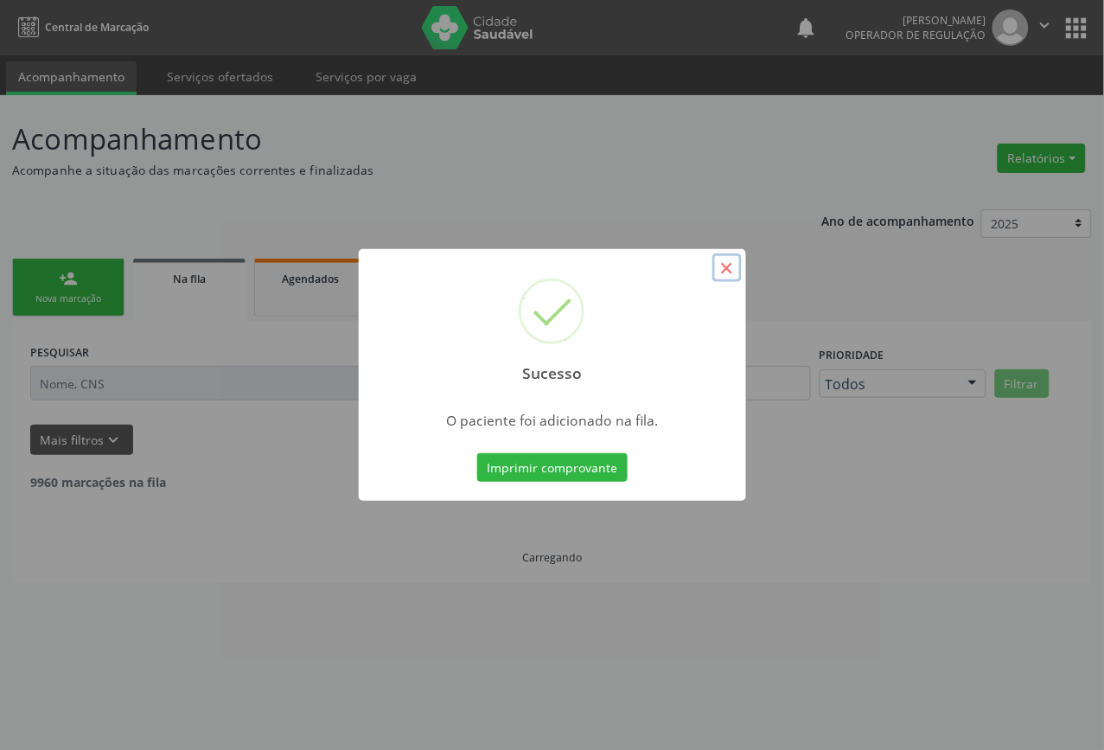
click at [729, 272] on button "×" at bounding box center [727, 267] width 29 height 29
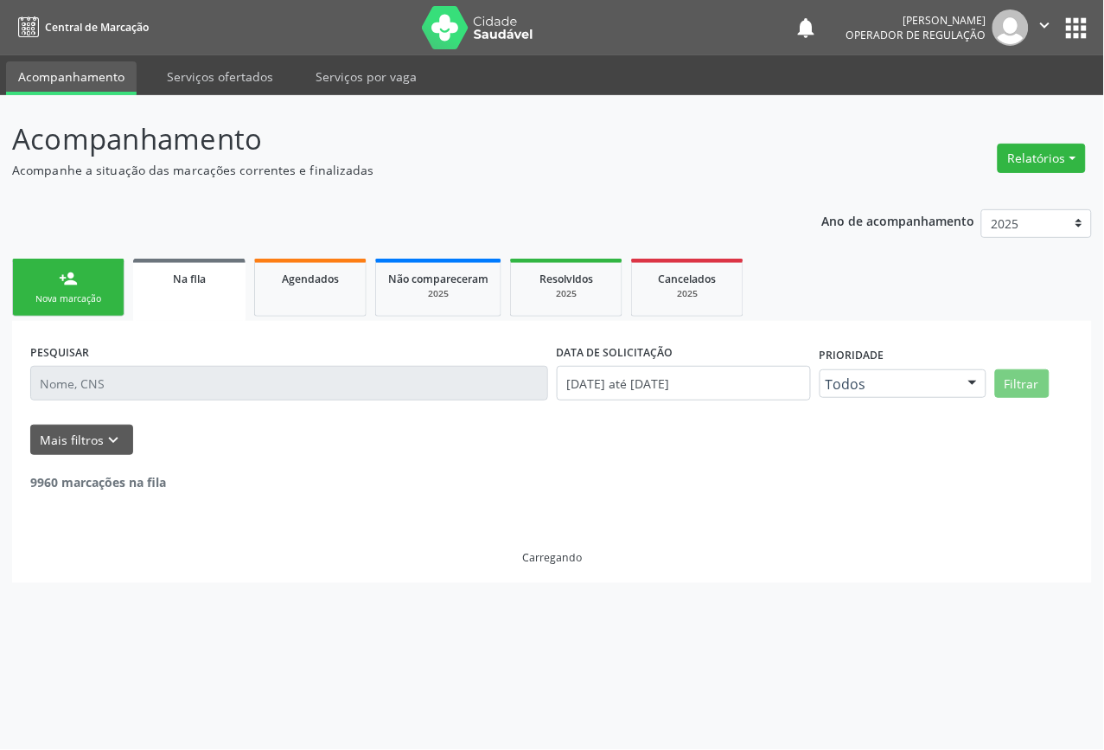
click at [55, 292] on div "Nova marcação" at bounding box center [68, 298] width 86 height 13
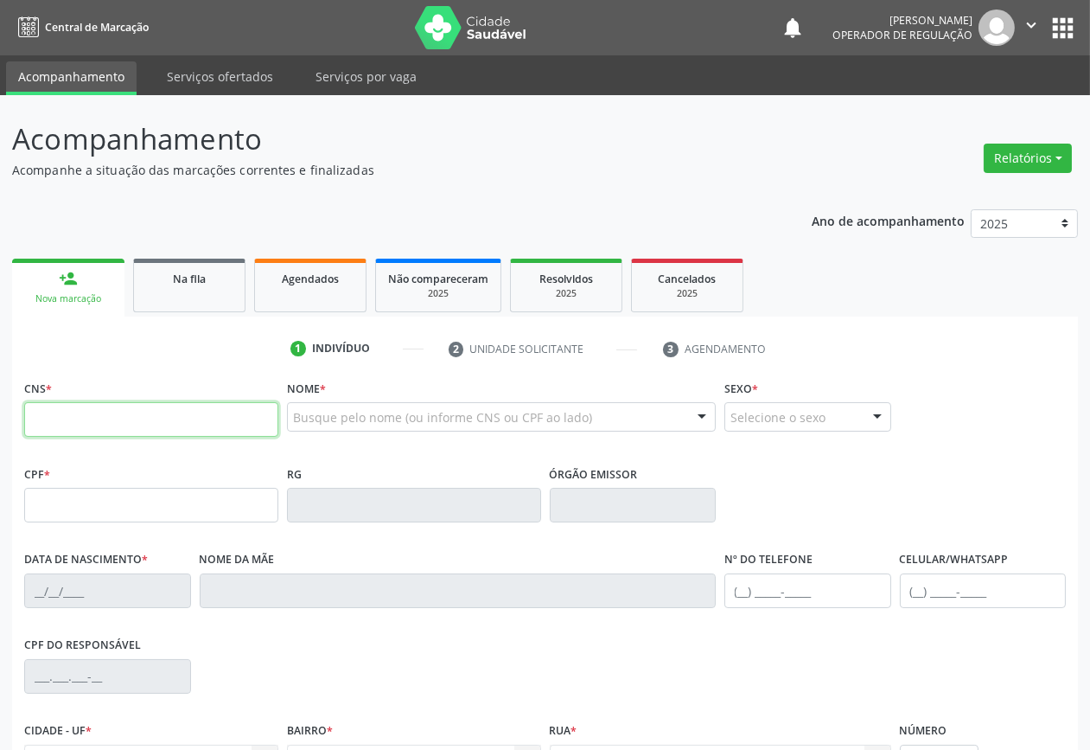
click at [131, 417] on input "text" at bounding box center [151, 419] width 254 height 35
type input "704 8035 9604 7544"
type input "873.861.354-91"
type input "18/10/1972"
type input "Maria de Lourdes Gomes Gonçalves"
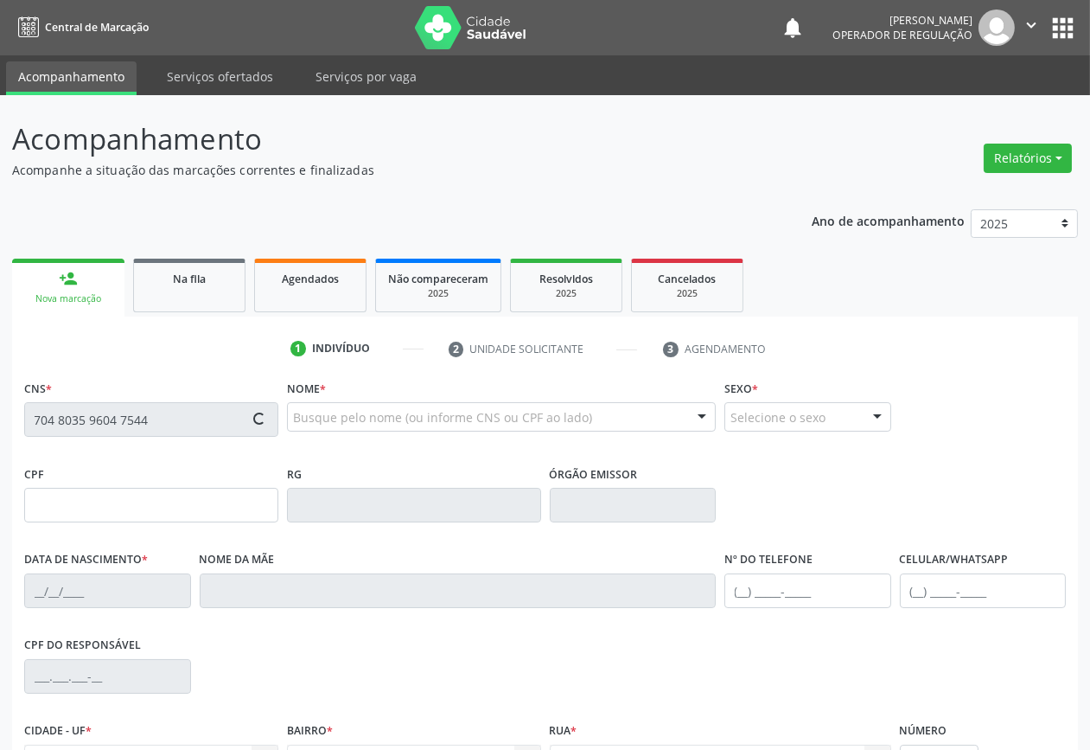
type input "(83) 99890-8547"
type input "884.216.194-20"
type input "125"
type input "704 8035 9604 7544"
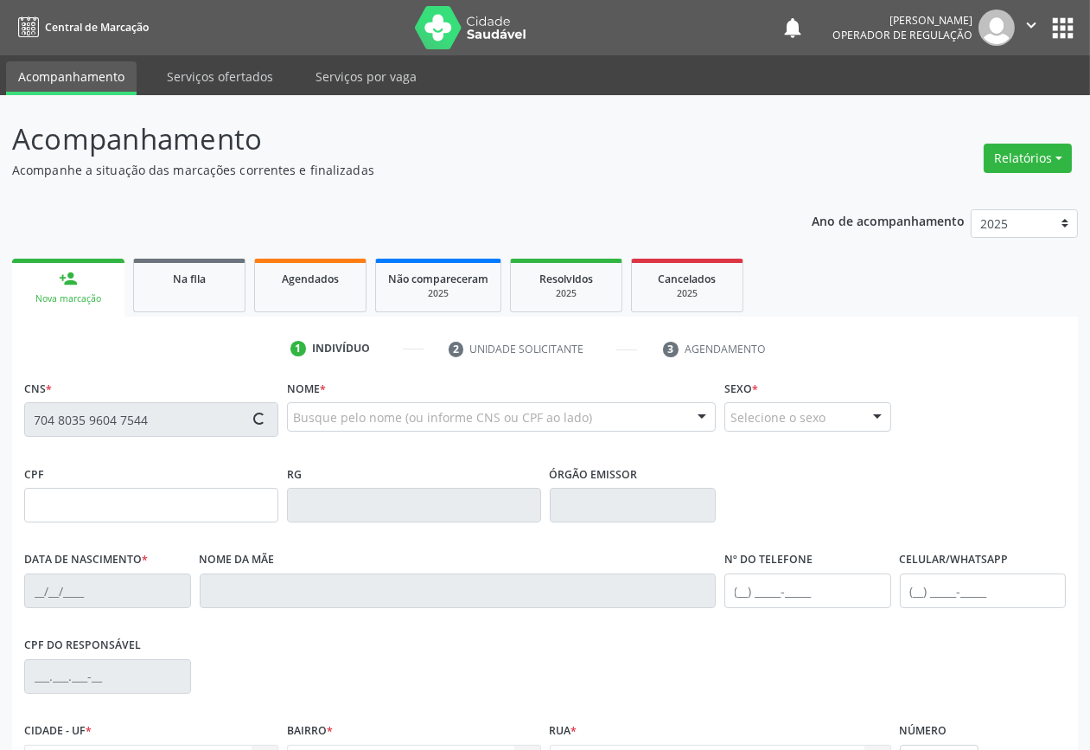
type input "[DATE]"
type input "[PERSON_NAME]"
type input "[PHONE_NUMBER]"
type input "884.216.194-20"
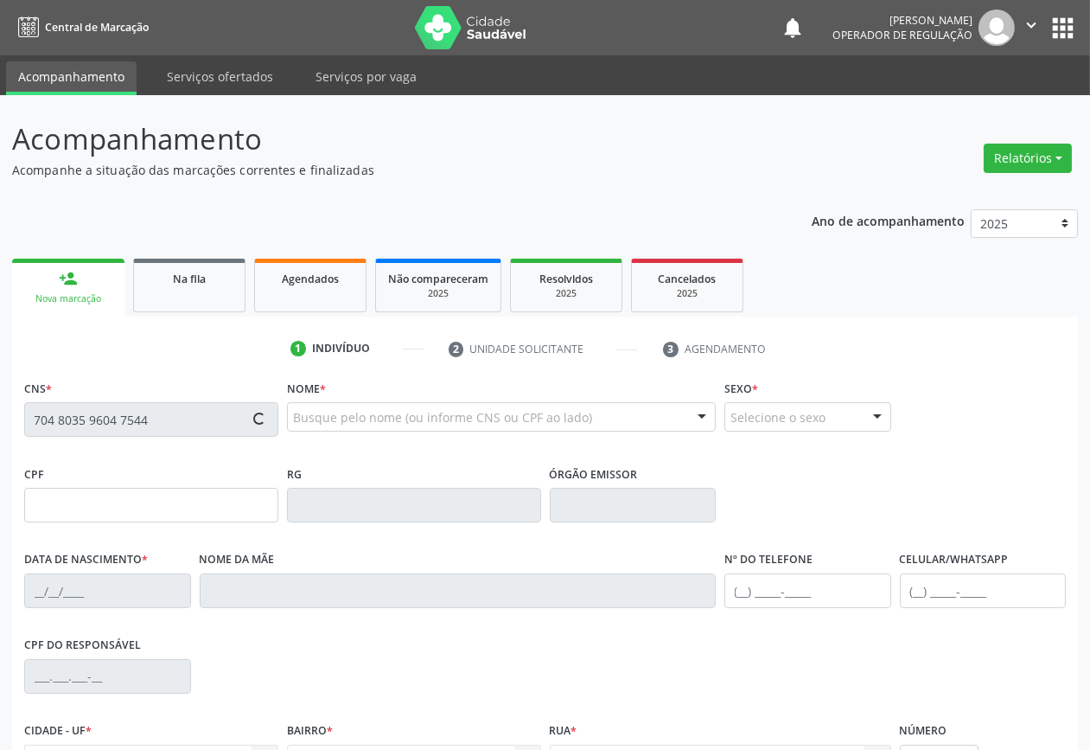
type input "125"
type input "873.861.354-91"
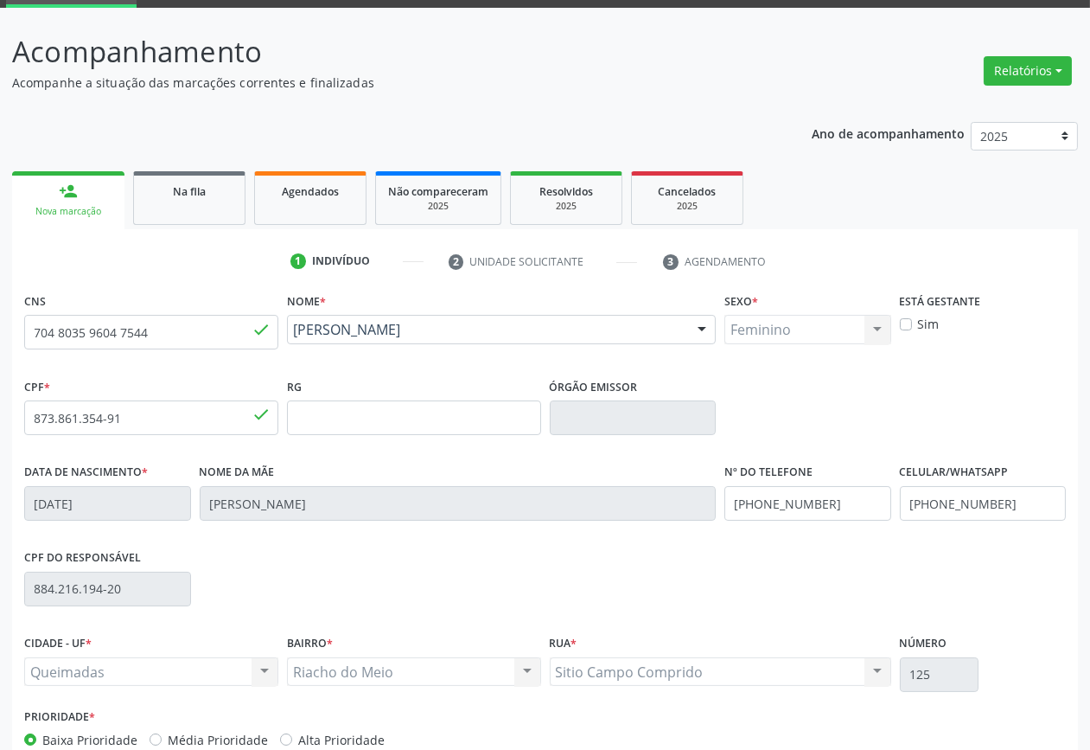
scroll to position [186, 0]
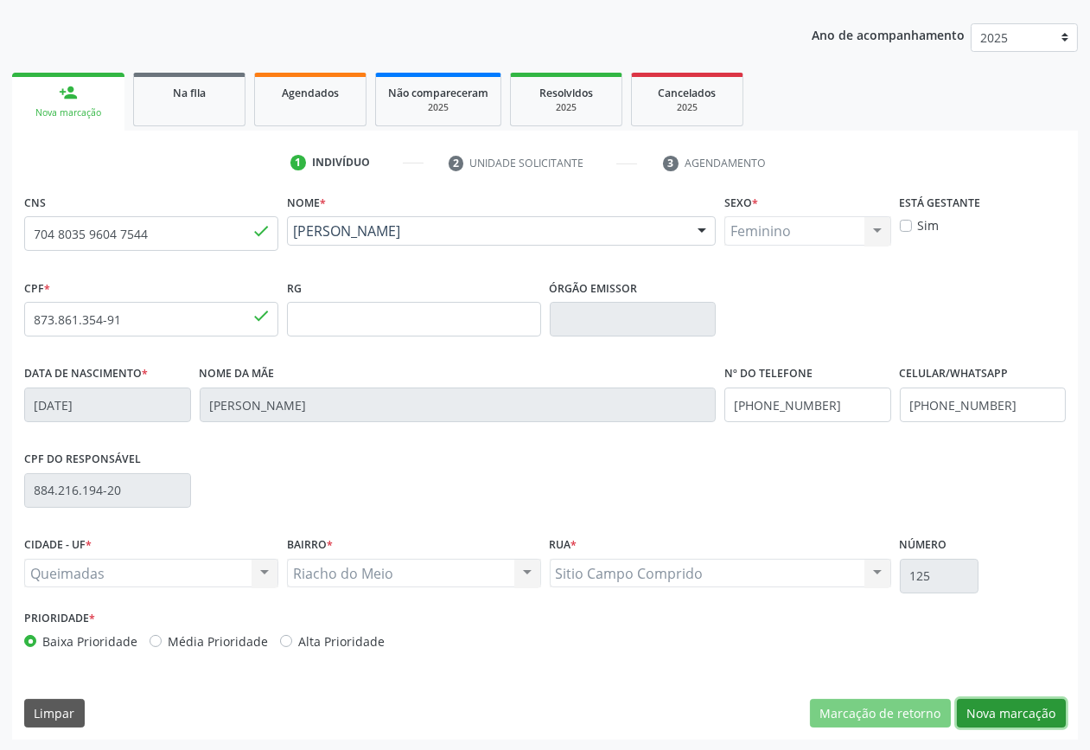
click at [1000, 709] on button "Nova marcação" at bounding box center [1011, 713] width 109 height 29
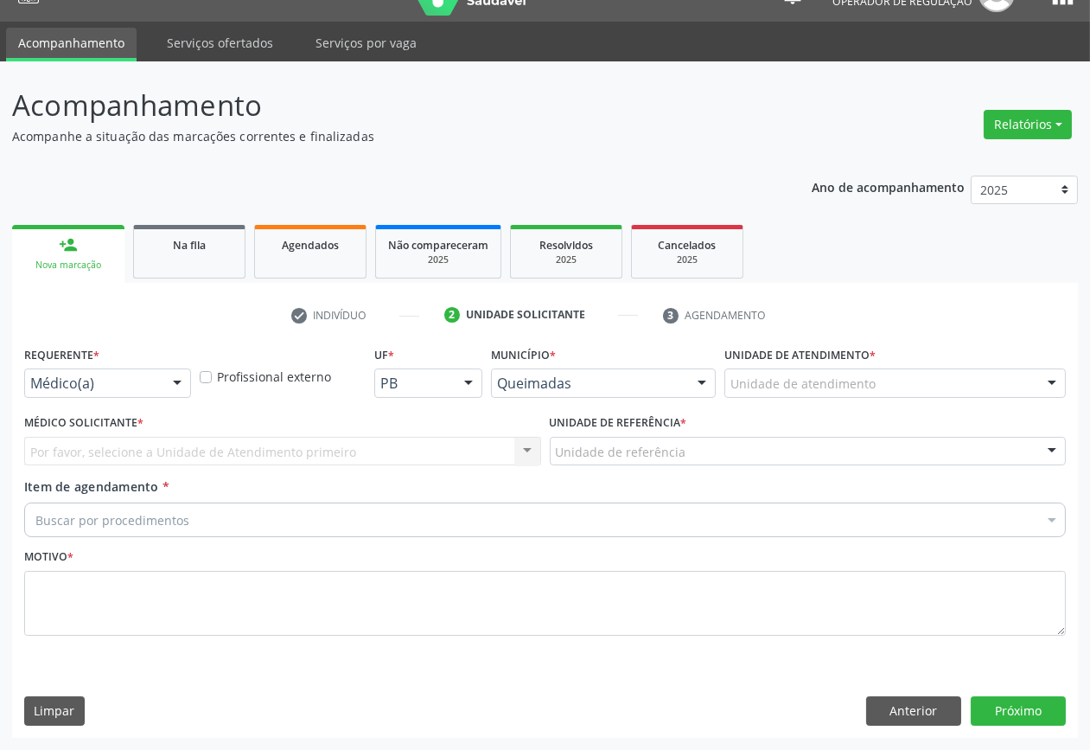
scroll to position [32, 0]
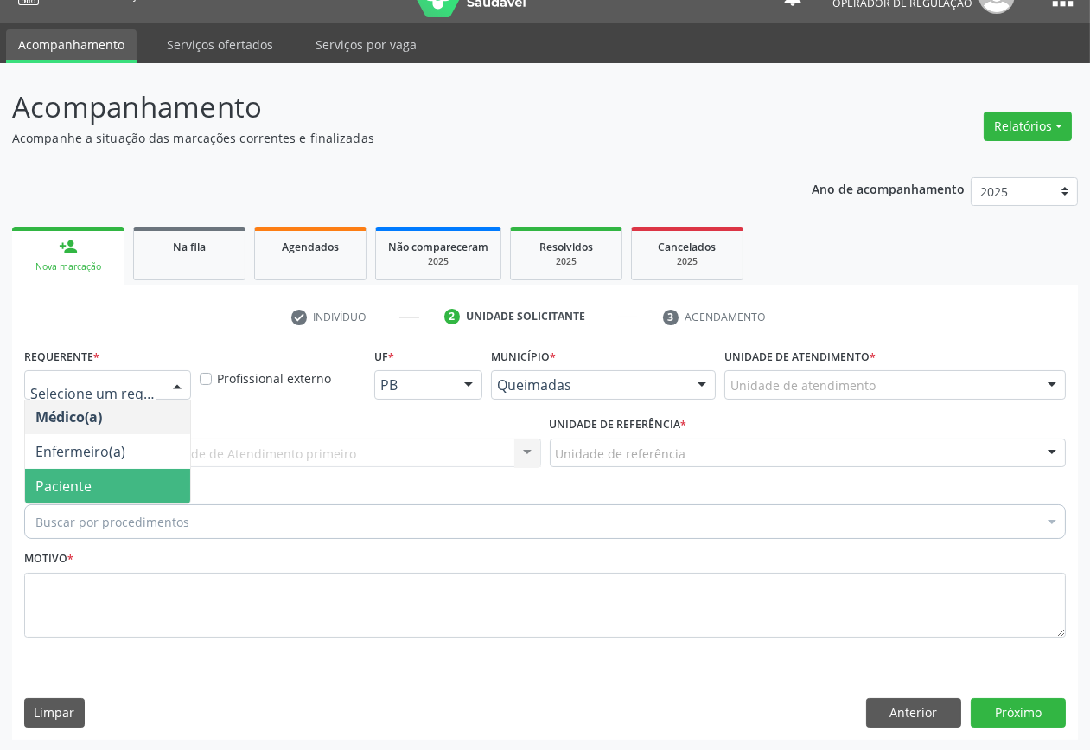
click at [69, 506] on div "Buscar por procedimentos" at bounding box center [545, 521] width 1042 height 35
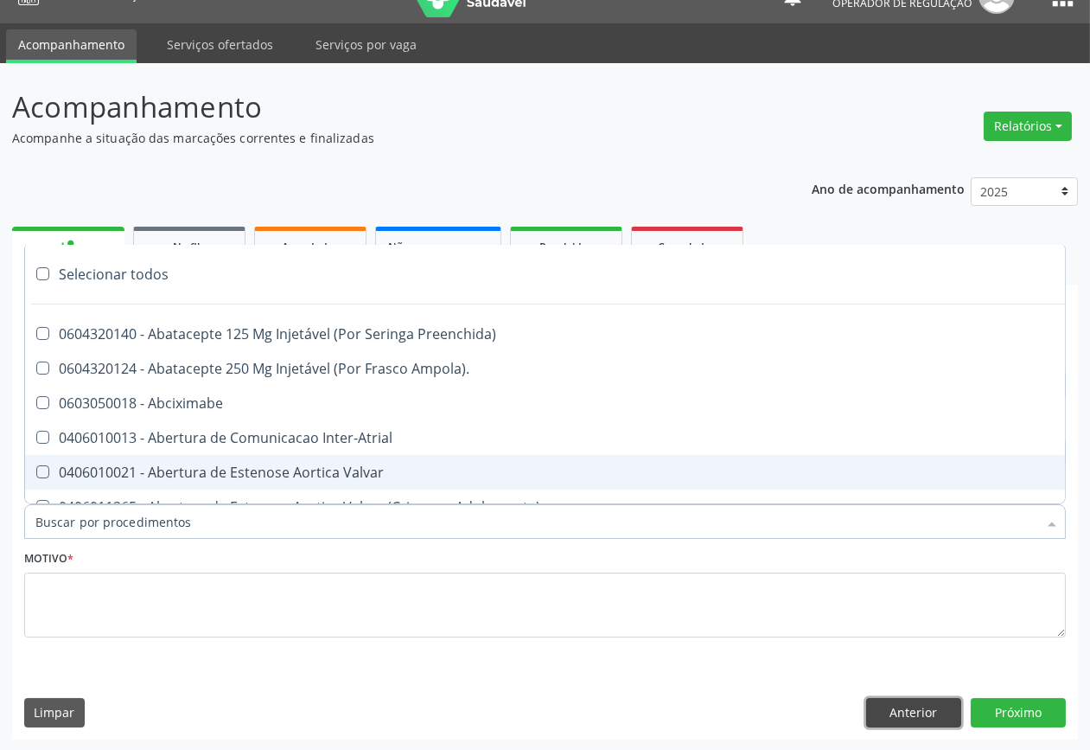
click at [937, 711] on button "Anterior" at bounding box center [913, 712] width 95 height 29
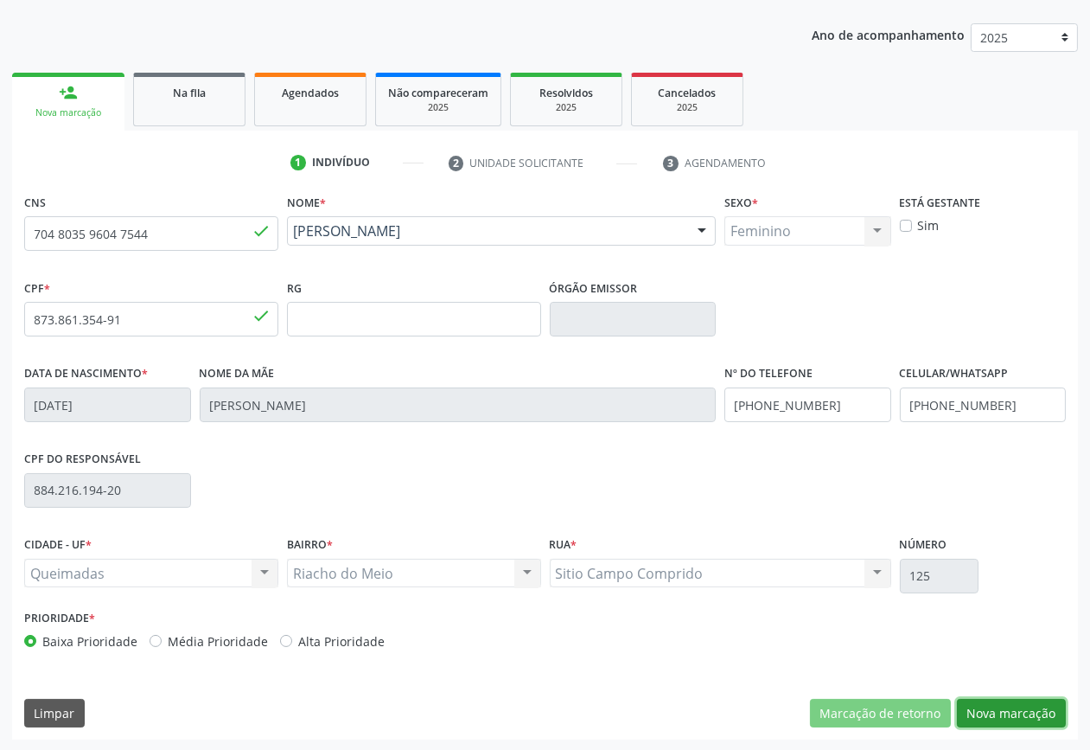
click at [1014, 711] on button "Nova marcação" at bounding box center [1011, 713] width 109 height 29
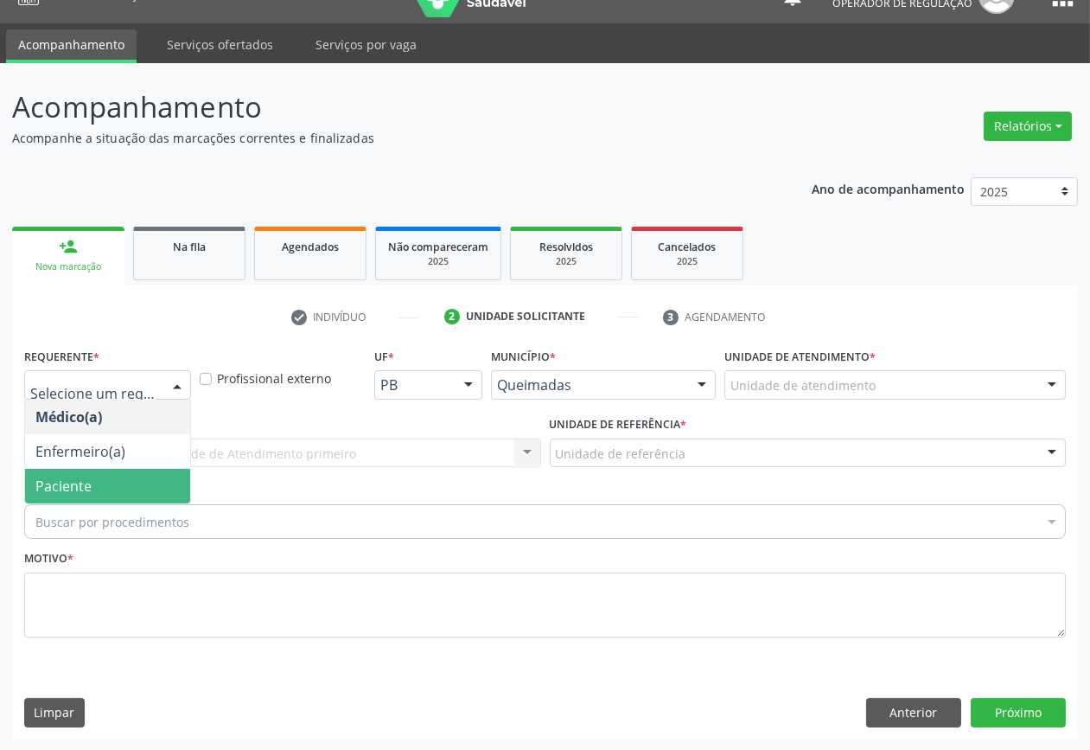
click at [46, 476] on span "Paciente" at bounding box center [63, 485] width 56 height 19
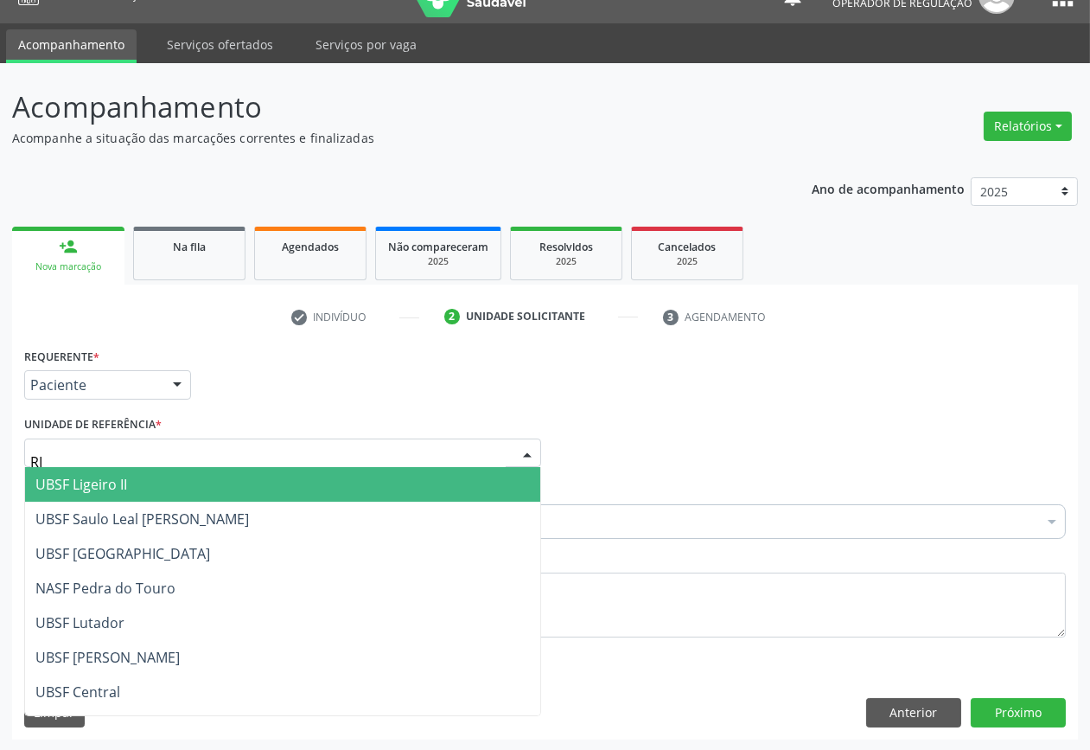
type input "RIA"
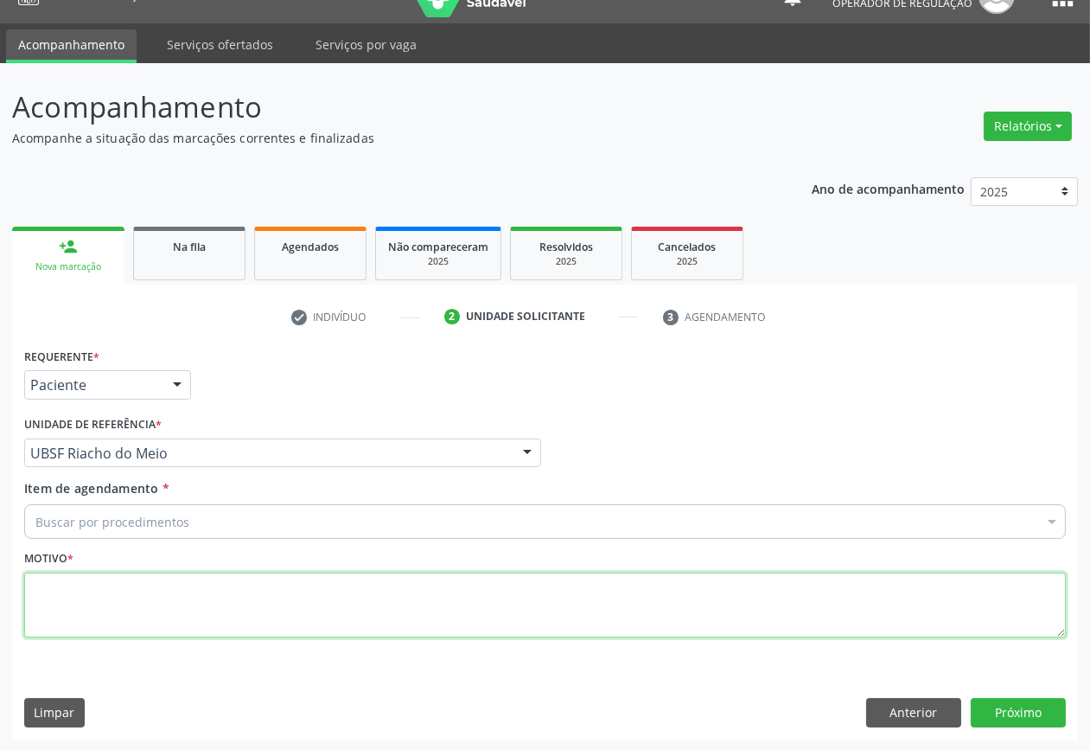
paste textarea "704 8035 9604 7544"
type textarea "704 8035 9604 7544"
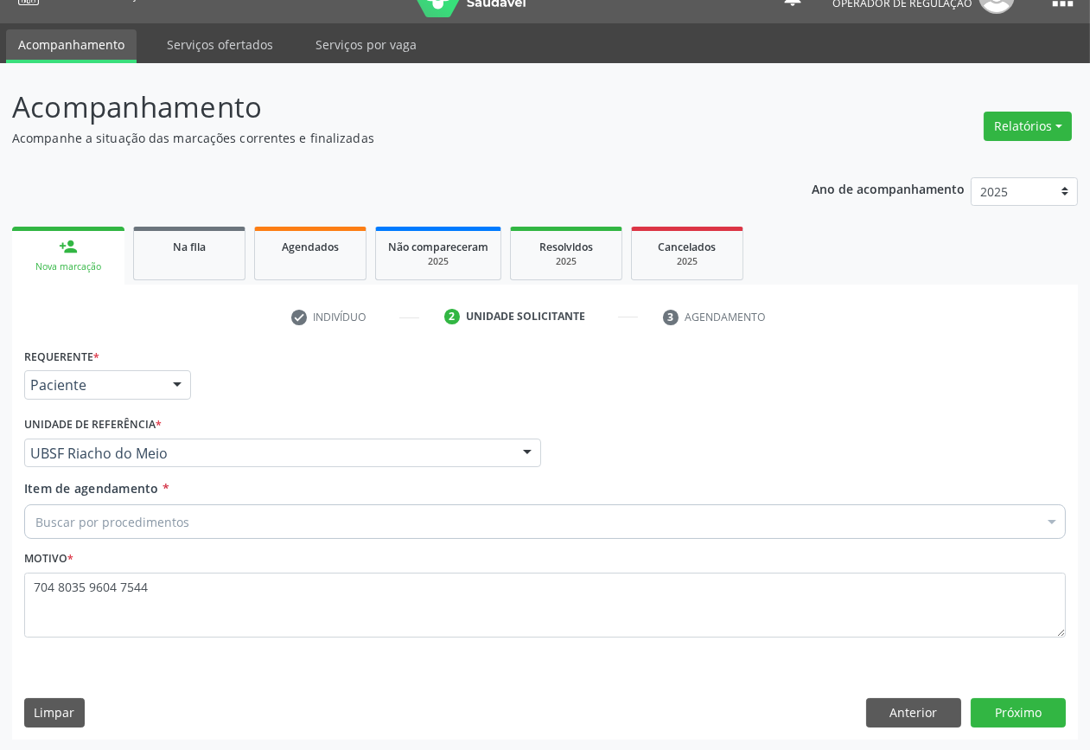
drag, startPoint x: 262, startPoint y: 496, endPoint x: 252, endPoint y: 517, distance: 22.8
click at [259, 502] on div "Item de agendamento * Buscar por procedimentos Selecionar todos 0604320140 - Ab…" at bounding box center [545, 506] width 1042 height 54
click at [252, 521] on div "Buscar por procedimentos" at bounding box center [545, 521] width 1042 height 35
paste input "OFTALMOLOGISTA"
type input "OFTALMOLOGISTA"
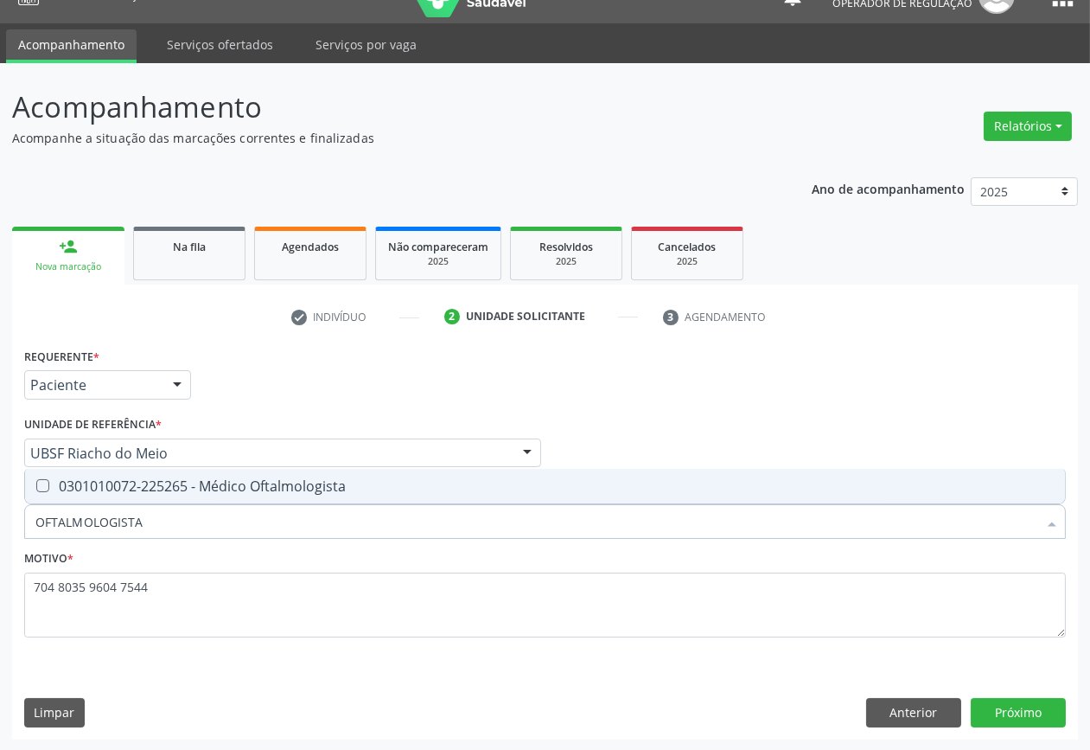
drag, startPoint x: 228, startPoint y: 494, endPoint x: 220, endPoint y: 505, distance: 13.7
click at [227, 494] on span "0301010072-225265 - Médico Oftalmologista" at bounding box center [545, 486] width 1040 height 35
checkbox Oftalmologista "true"
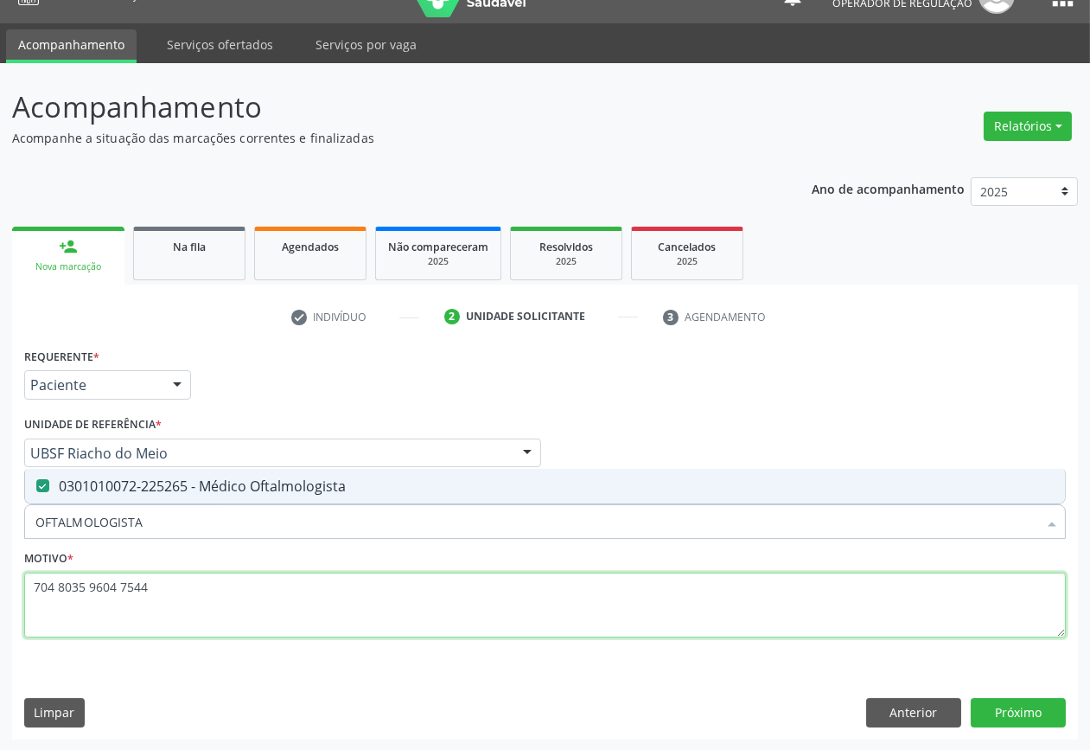
click at [180, 610] on textarea "704 8035 9604 7544" at bounding box center [545, 605] width 1042 height 66
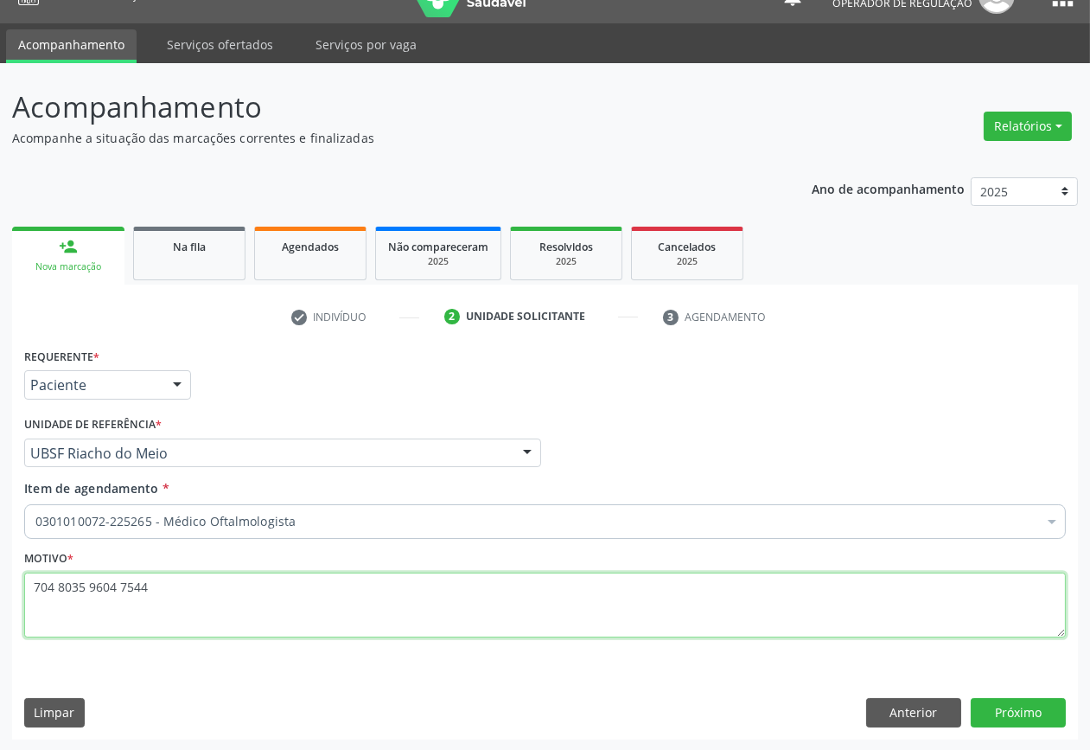
click at [180, 610] on textarea "704 8035 9604 7544" at bounding box center [545, 605] width 1042 height 66
paste textarea "ÓCULOS VENCIDO CONSULTA 07/2025"
click at [261, 619] on textarea at bounding box center [545, 605] width 1042 height 66
type textarea "ÓCULOS VENCIDO CONSULTA 07/2025"
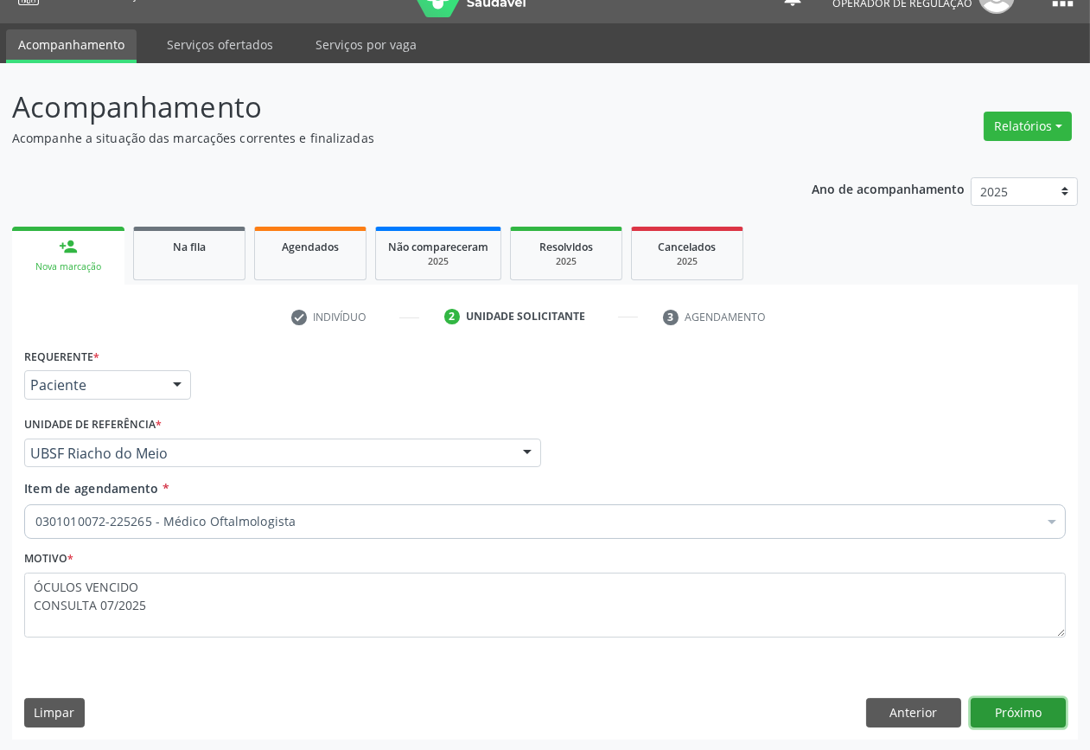
click at [1012, 724] on button "Próximo" at bounding box center [1018, 712] width 95 height 29
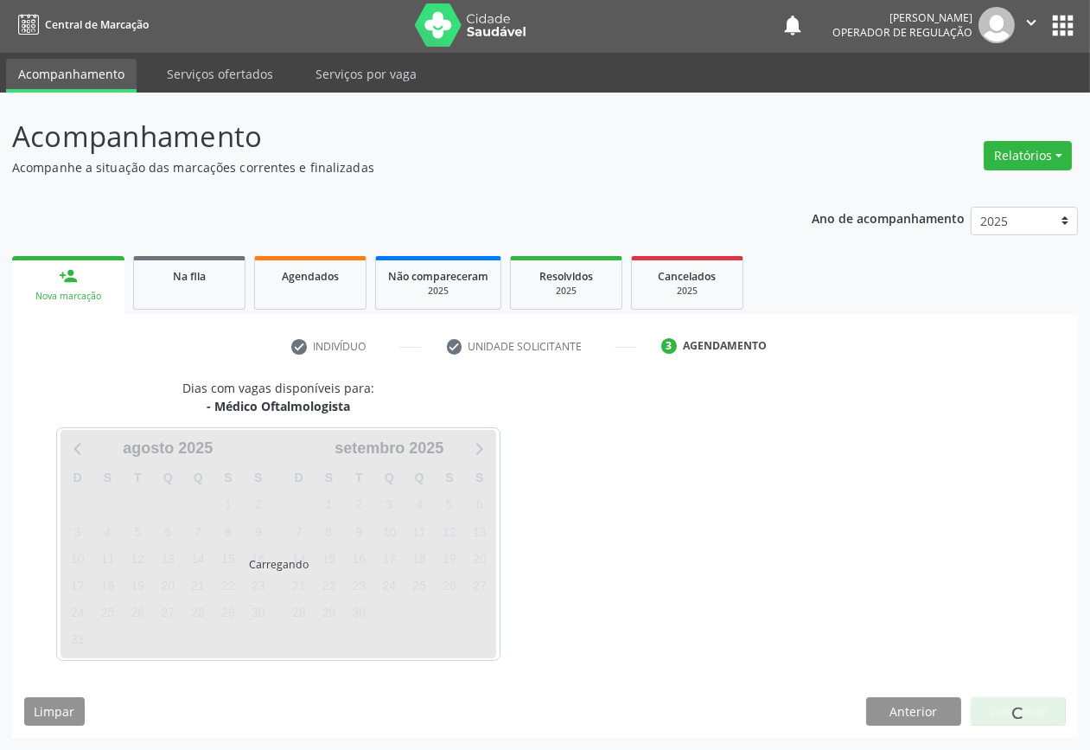
scroll to position [2, 0]
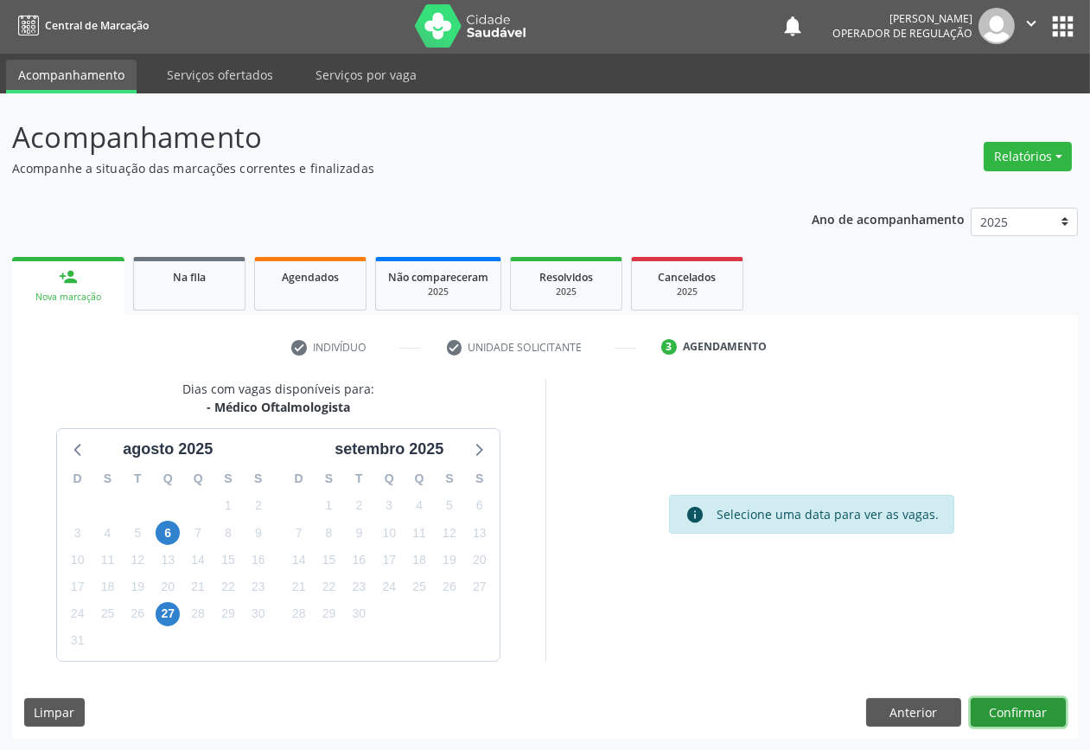
click at [996, 706] on button "Confirmar" at bounding box center [1018, 712] width 95 height 29
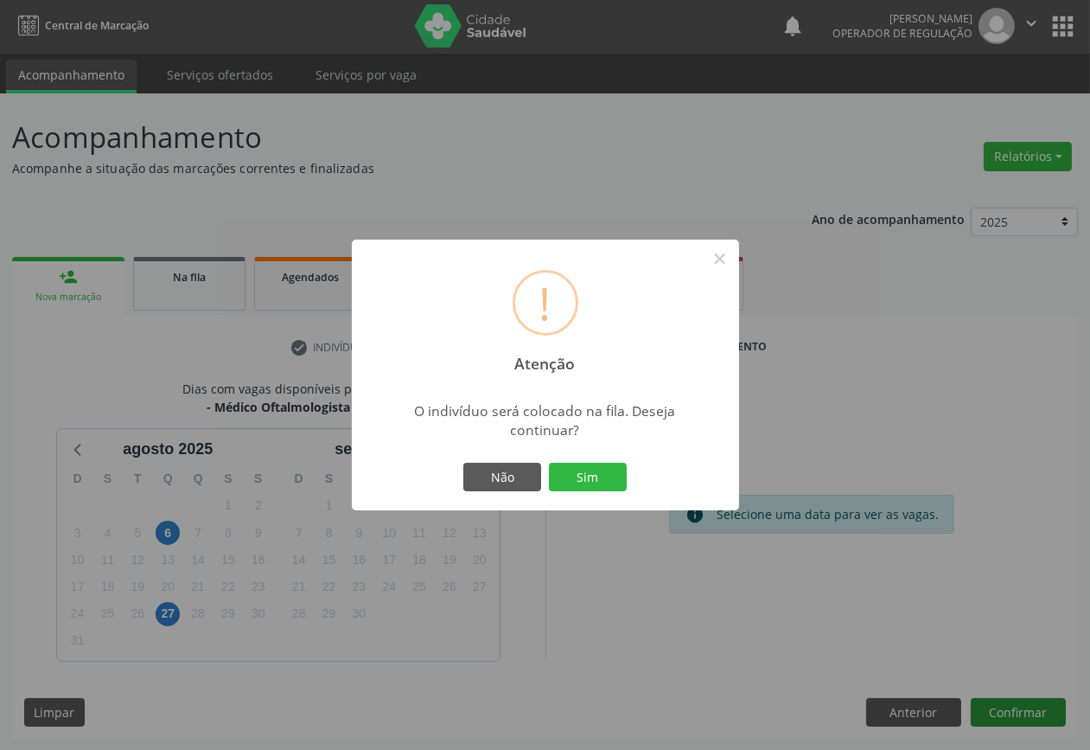
click at [549, 463] on button "Sim" at bounding box center [588, 477] width 78 height 29
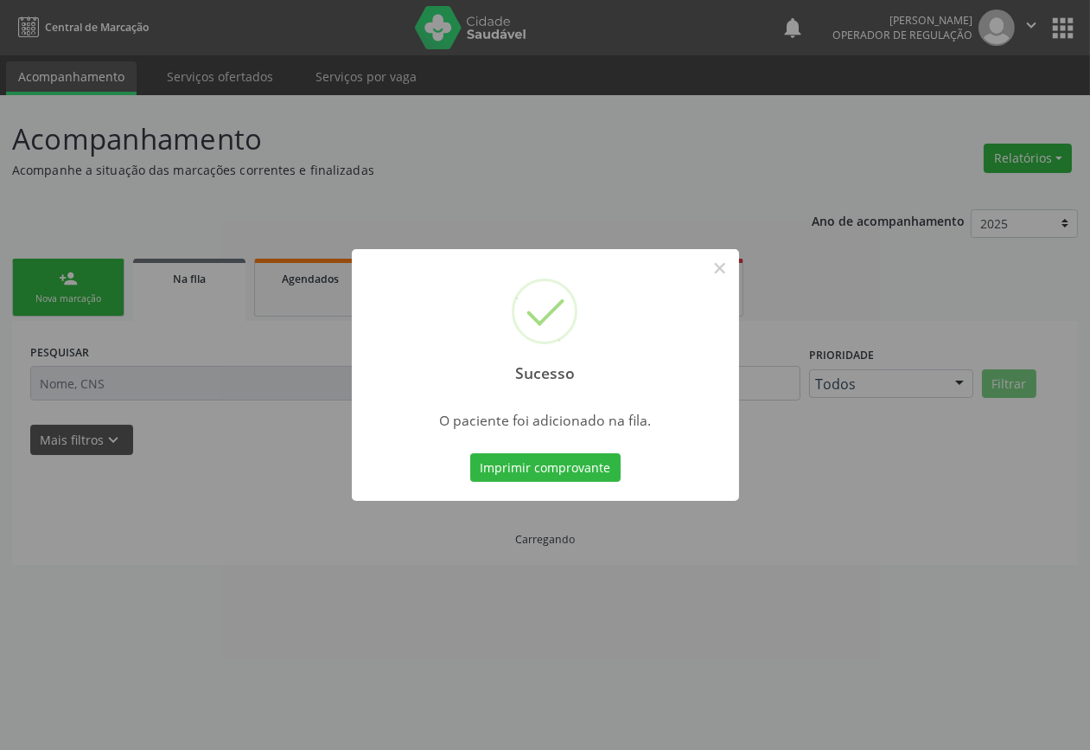
scroll to position [0, 0]
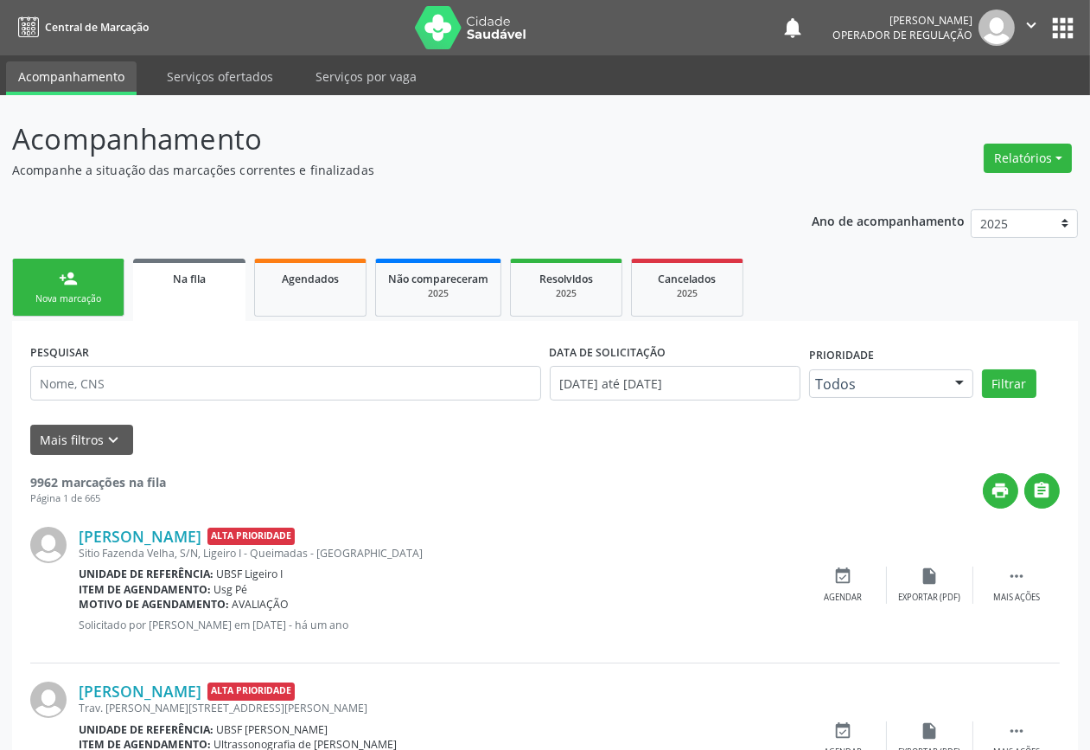
click at [79, 292] on div "Nova marcação" at bounding box center [68, 298] width 86 height 13
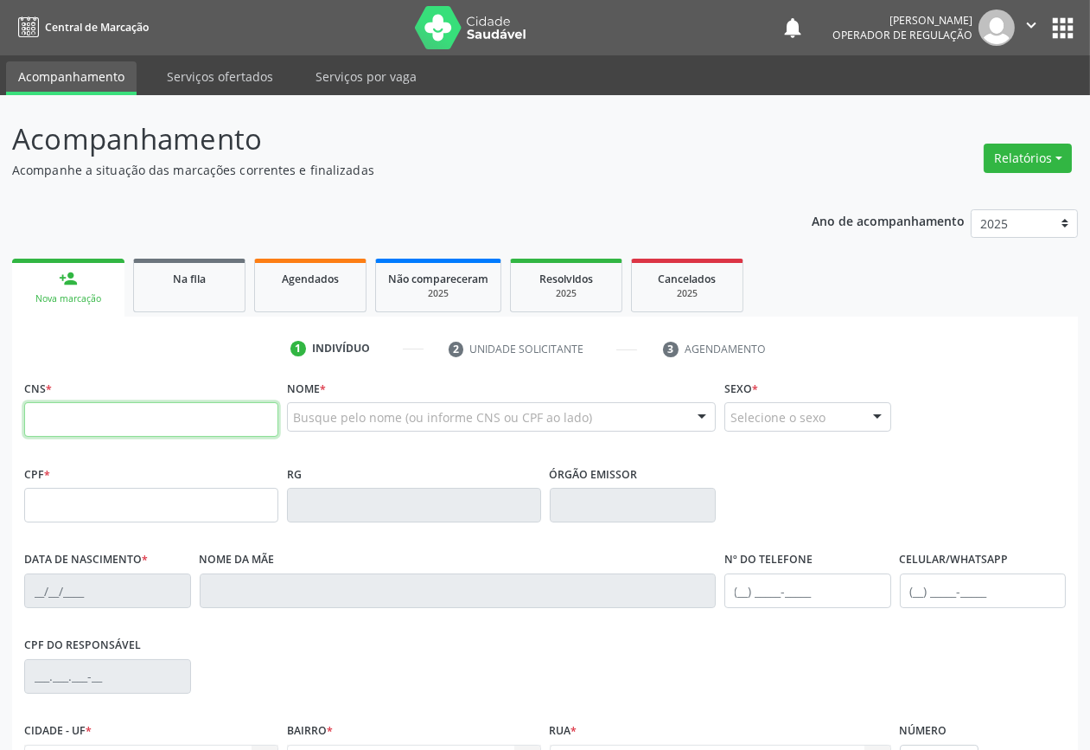
click at [110, 425] on input "text" at bounding box center [151, 419] width 254 height 35
type input "700 5015 8595 3954"
type input "037.738.284-11"
type input "09/07/1981"
type input "Iracema Batista Barbosa"
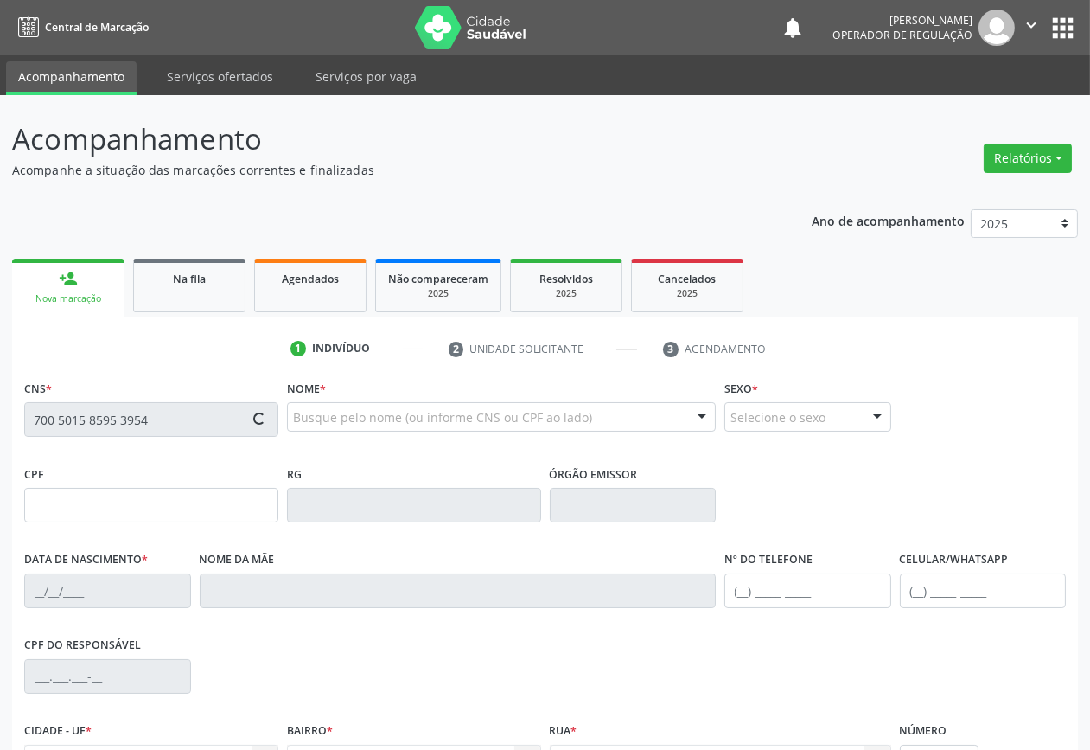
type input "(83) 99112-6356"
type input "(21) 97630-7891"
type input "S/N"
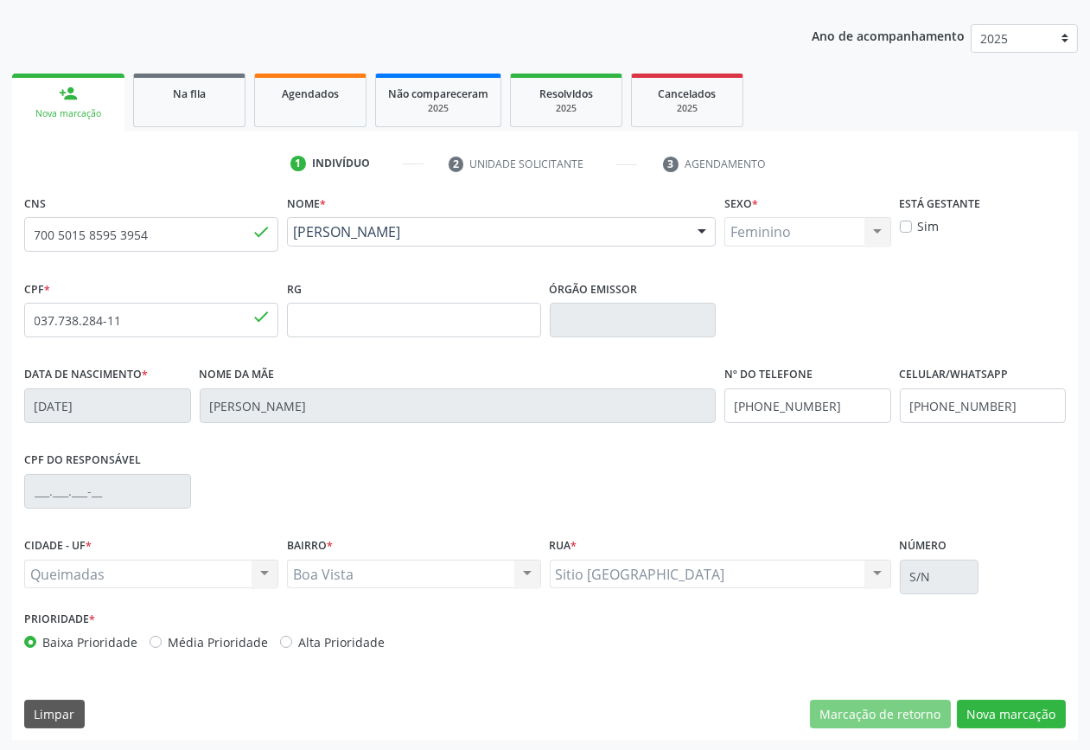
scroll to position [186, 0]
click at [995, 705] on button "Nova marcação" at bounding box center [1011, 713] width 109 height 29
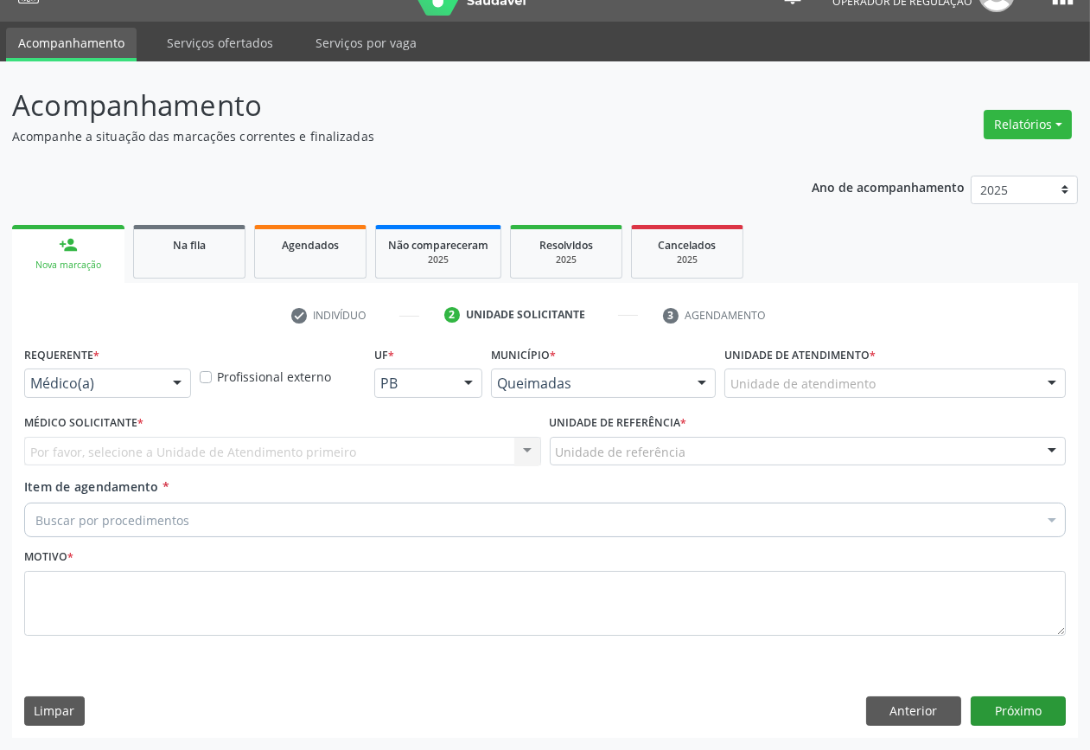
scroll to position [32, 0]
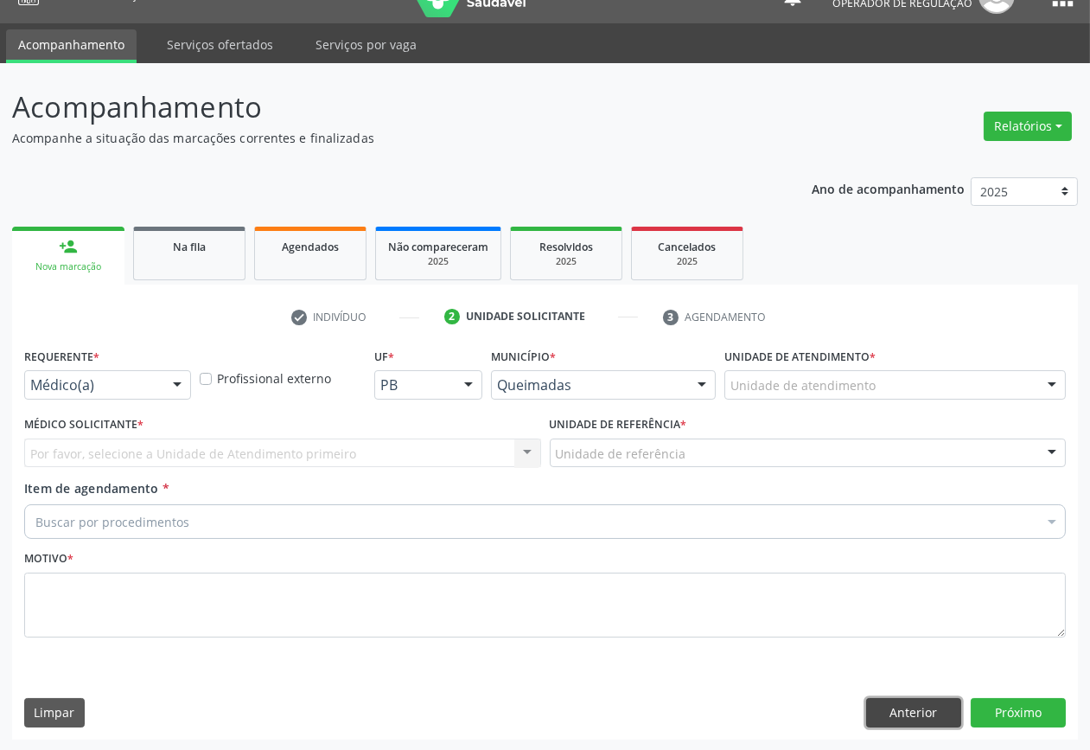
drag, startPoint x: 885, startPoint y: 718, endPoint x: 885, endPoint y: 693, distance: 24.2
click at [885, 715] on button "Anterior" at bounding box center [913, 712] width 95 height 29
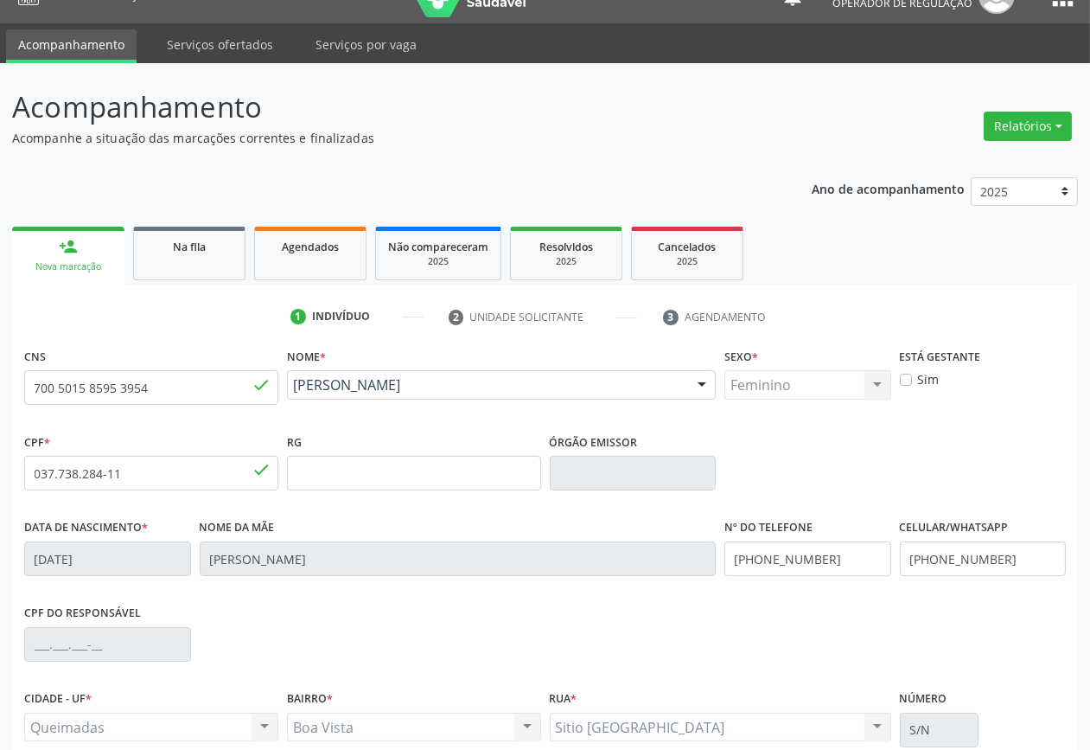
scroll to position [186, 0]
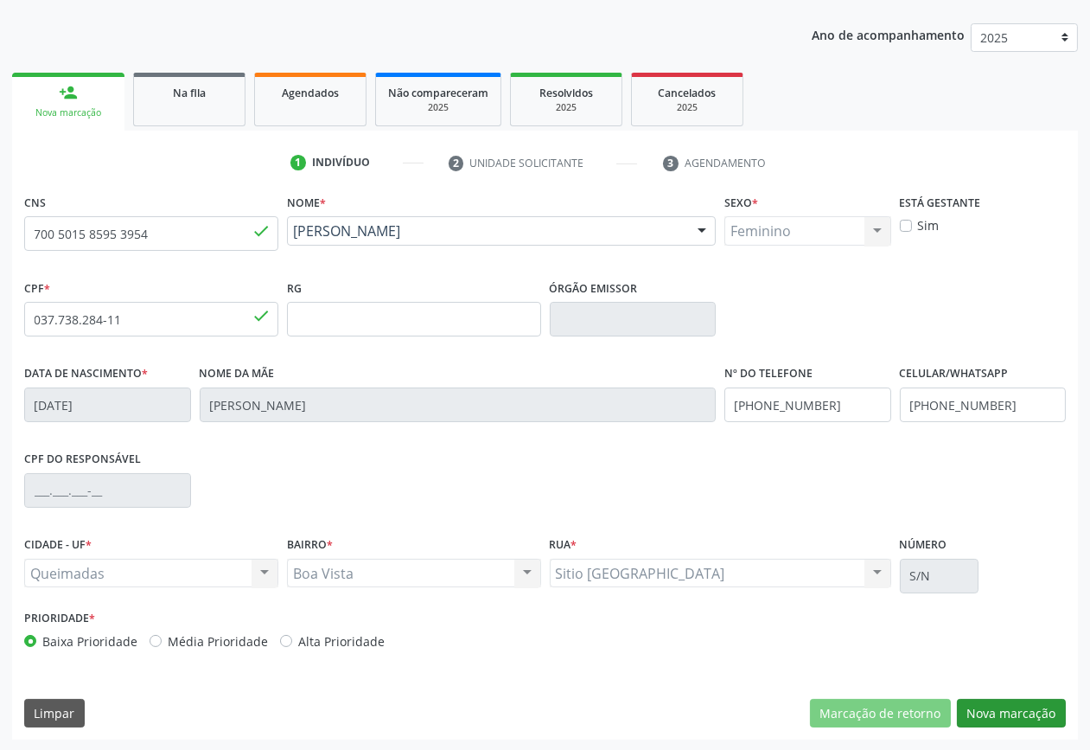
click at [1043, 729] on div "CNS 700 5015 8595 3954 done Nome * Rosangela Batista Barbosa Rosangela Batista …" at bounding box center [545, 464] width 1066 height 550
click at [1039, 722] on button "Nova marcação" at bounding box center [1011, 713] width 109 height 29
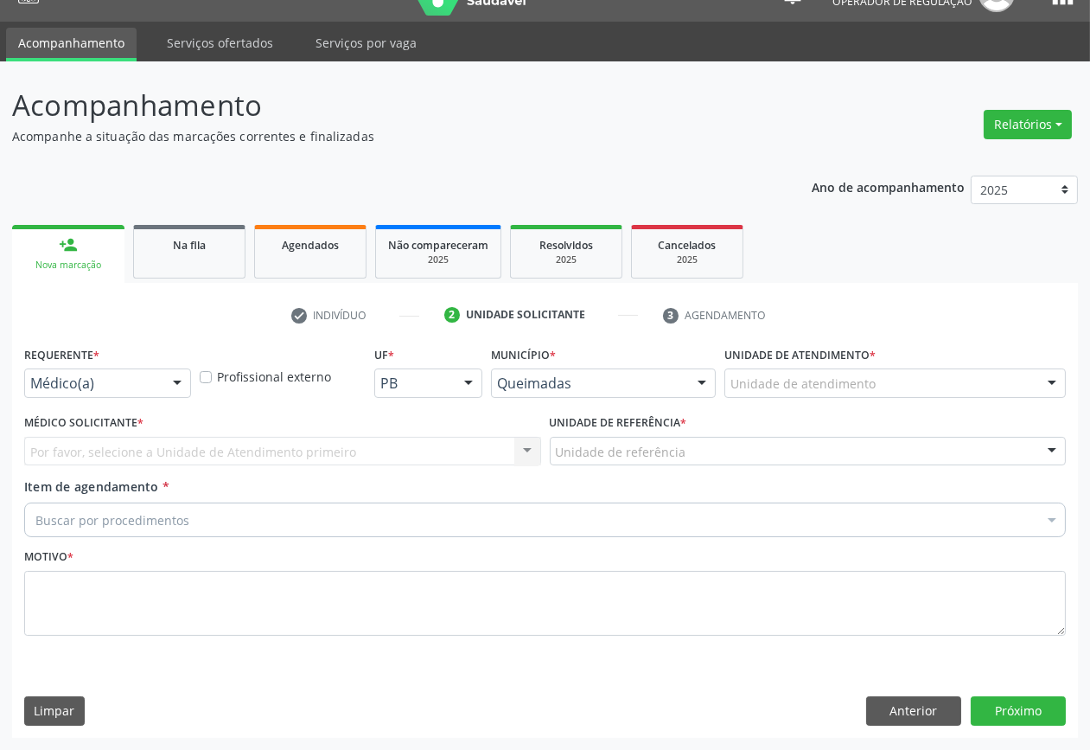
scroll to position [32, 0]
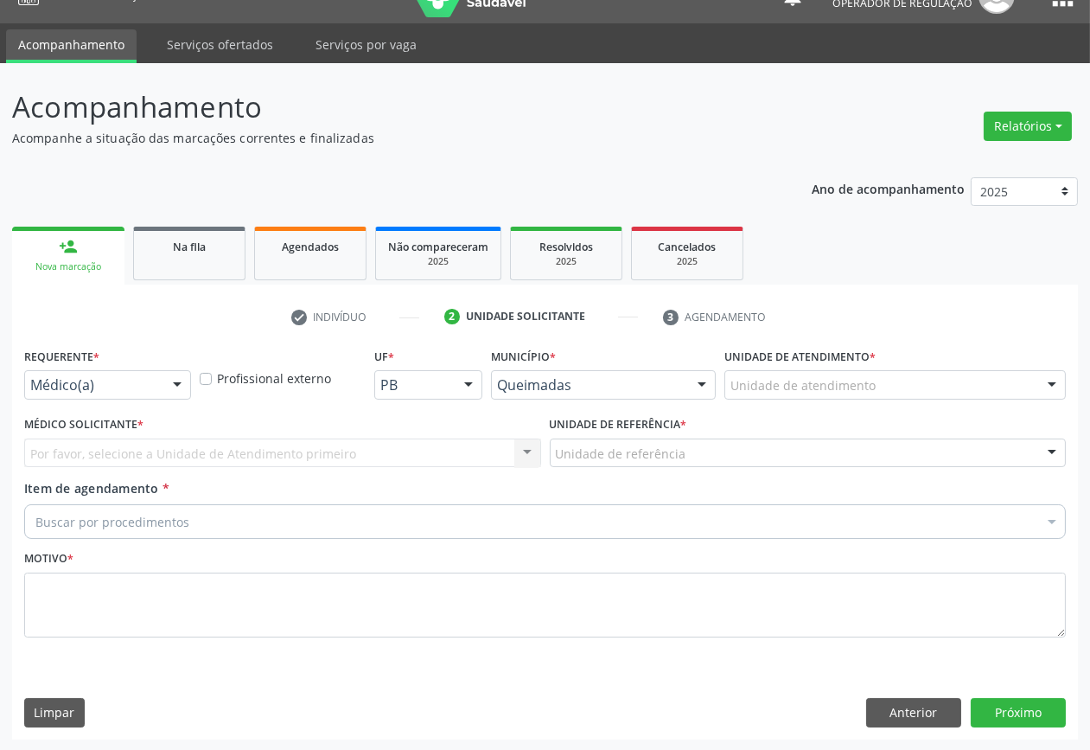
drag, startPoint x: 125, startPoint y: 392, endPoint x: 123, endPoint y: 401, distance: 9.9
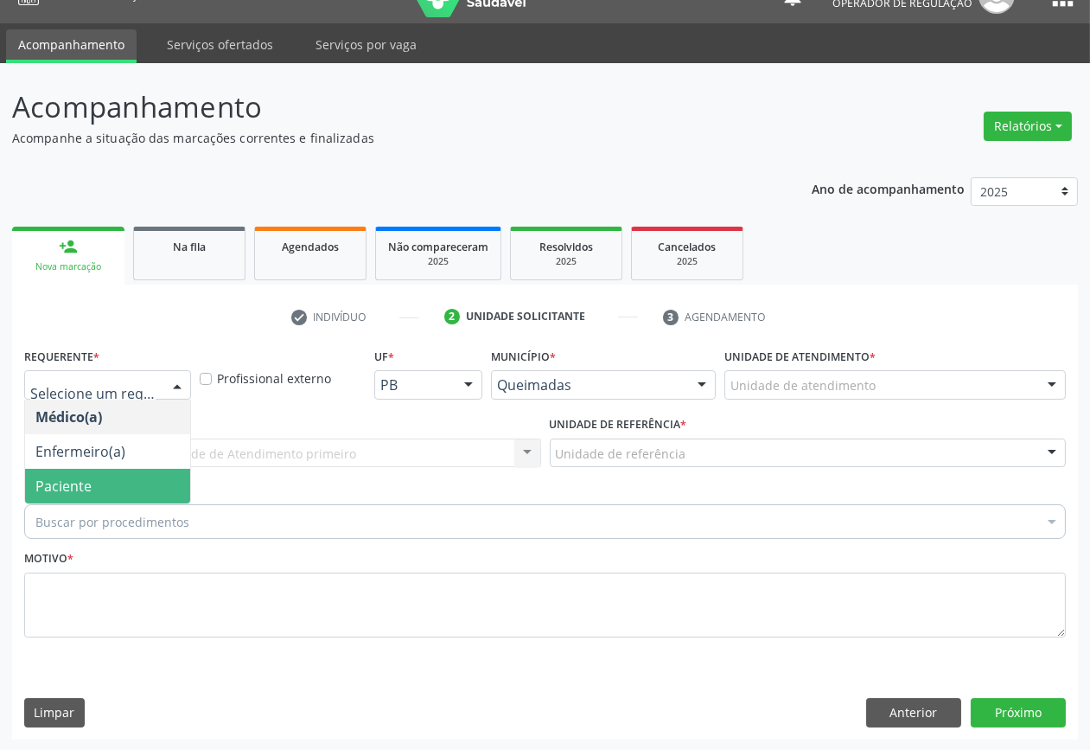
click at [121, 483] on span "Paciente" at bounding box center [107, 486] width 165 height 35
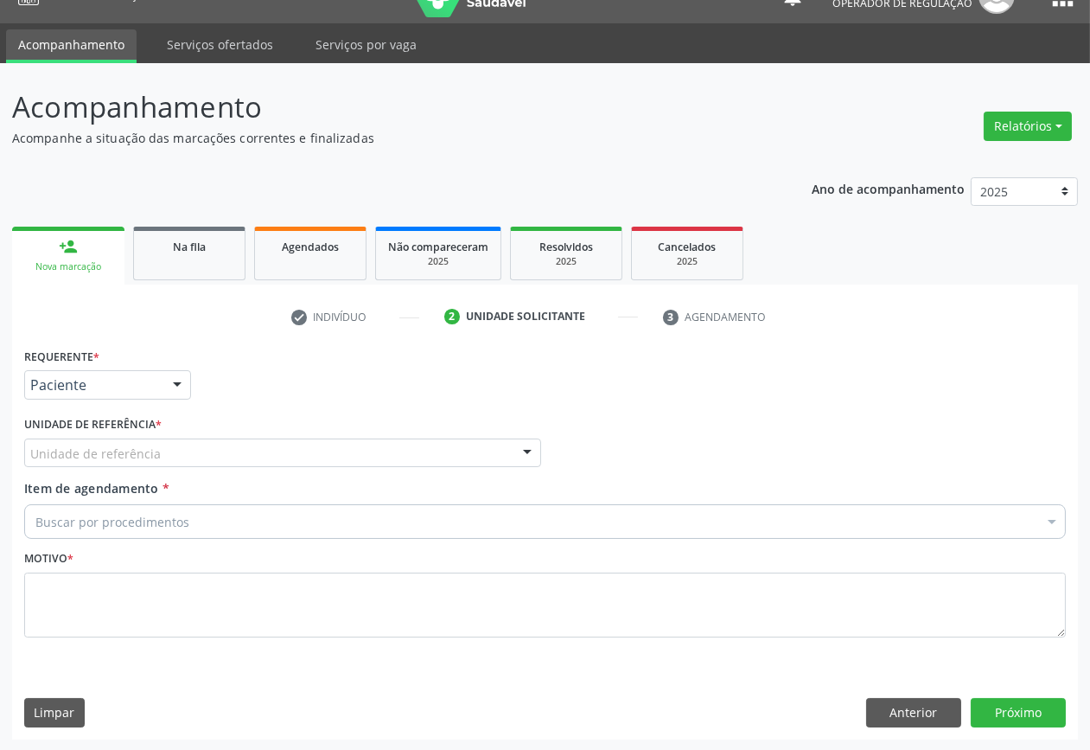
click at [169, 455] on div "Unidade de referência" at bounding box center [282, 452] width 517 height 29
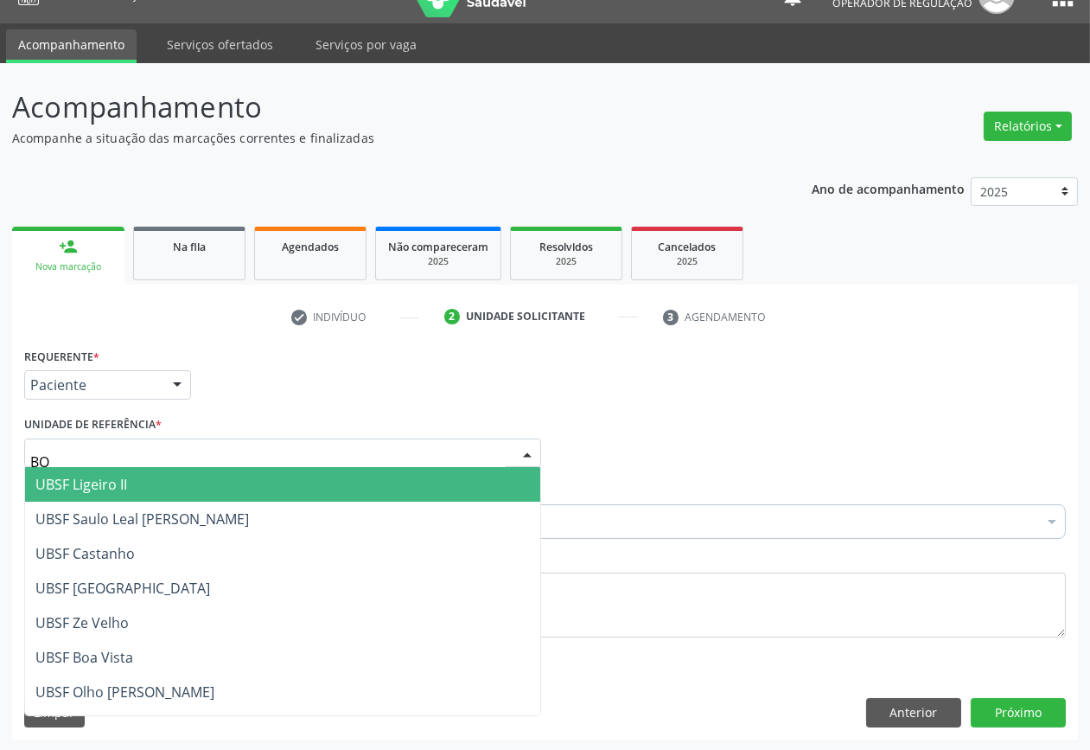
type input "BOA"
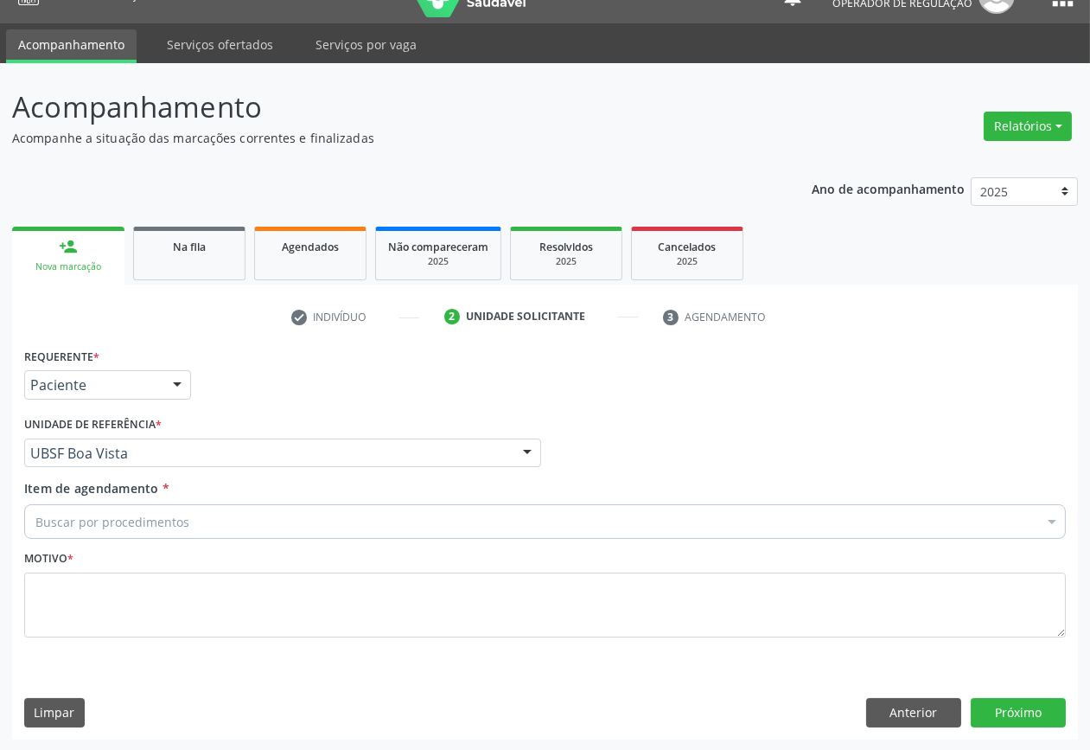
click at [461, 567] on div "Motivo *" at bounding box center [545, 592] width 1042 height 92
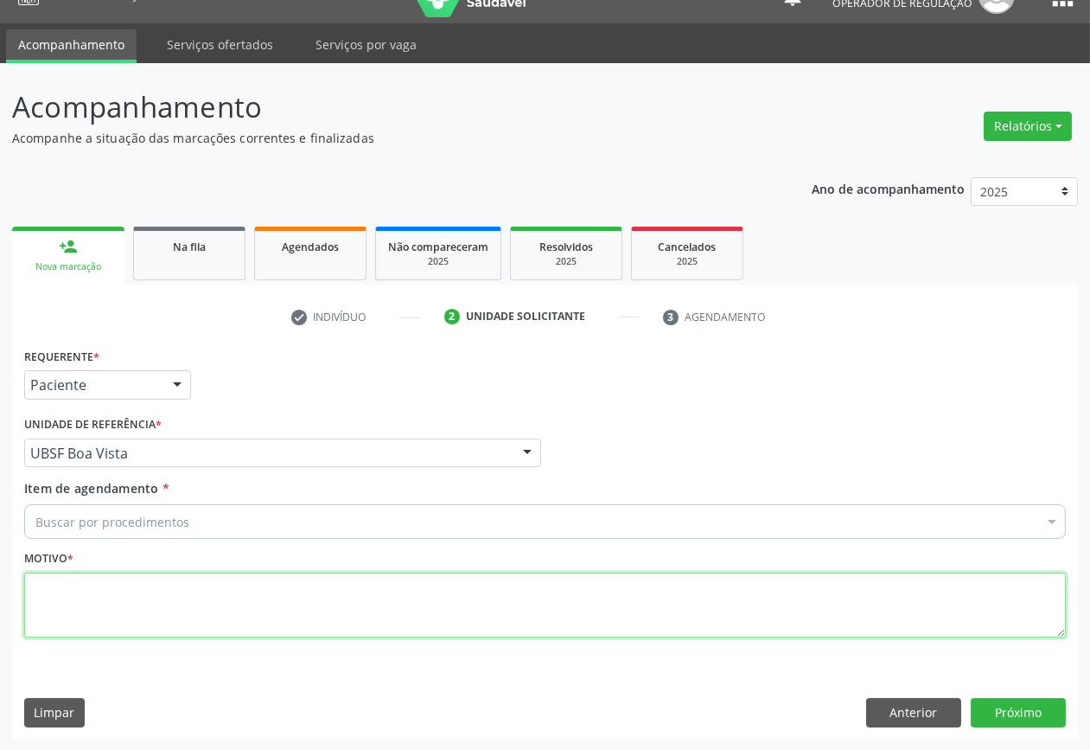
click at [465, 585] on textarea at bounding box center [545, 605] width 1042 height 66
paste textarea "CONSULTA 07/2025"
type textarea "CONSULTA 07/2025"
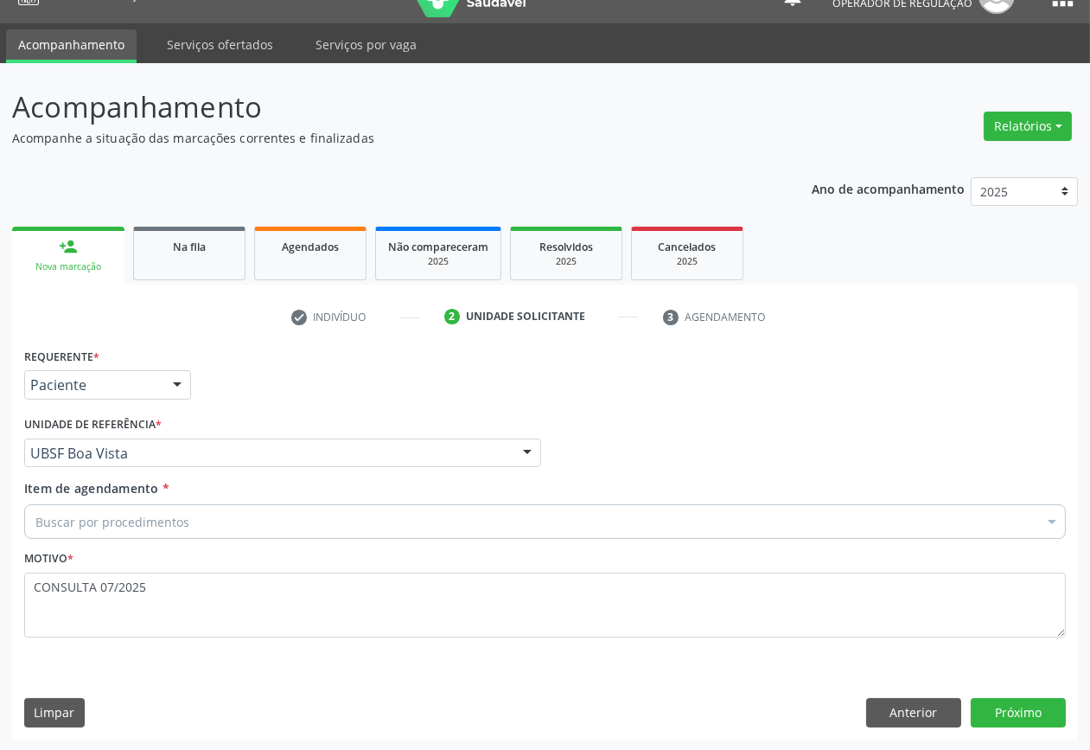
paste input "OFTALMOLOGISTA"
type input "OFTALMOLOGISTA"
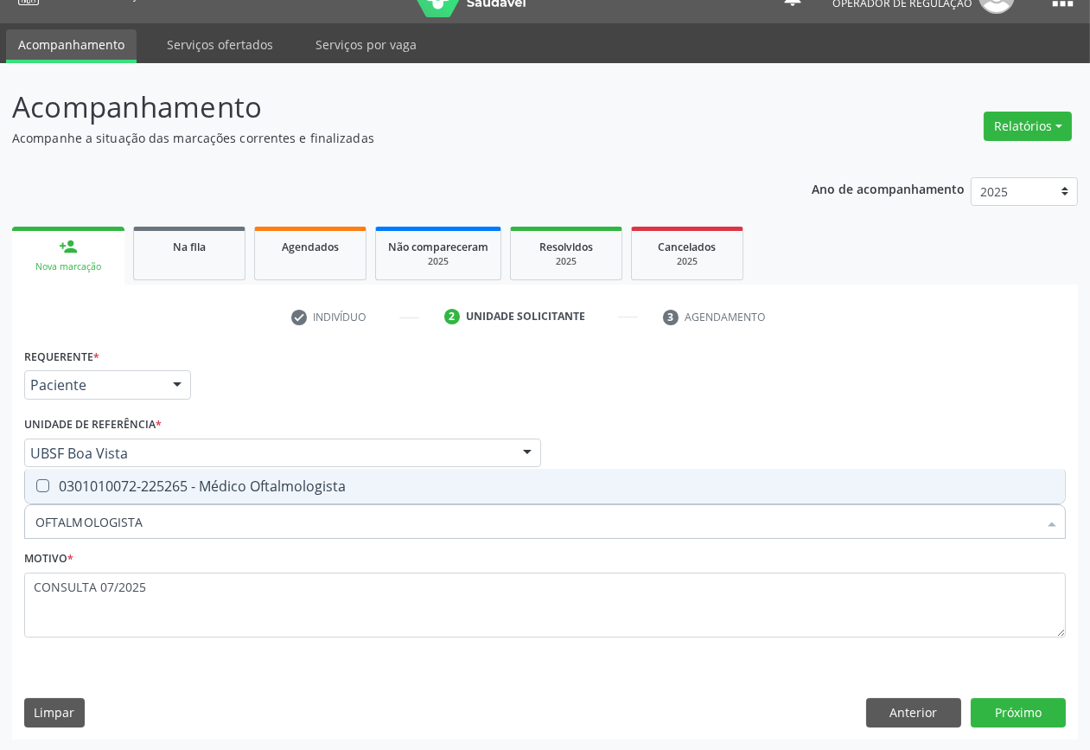
click at [168, 479] on div "0301010072-225265 - Médico Oftalmologista" at bounding box center [544, 486] width 1019 height 14
checkbox Oftalmologista "true"
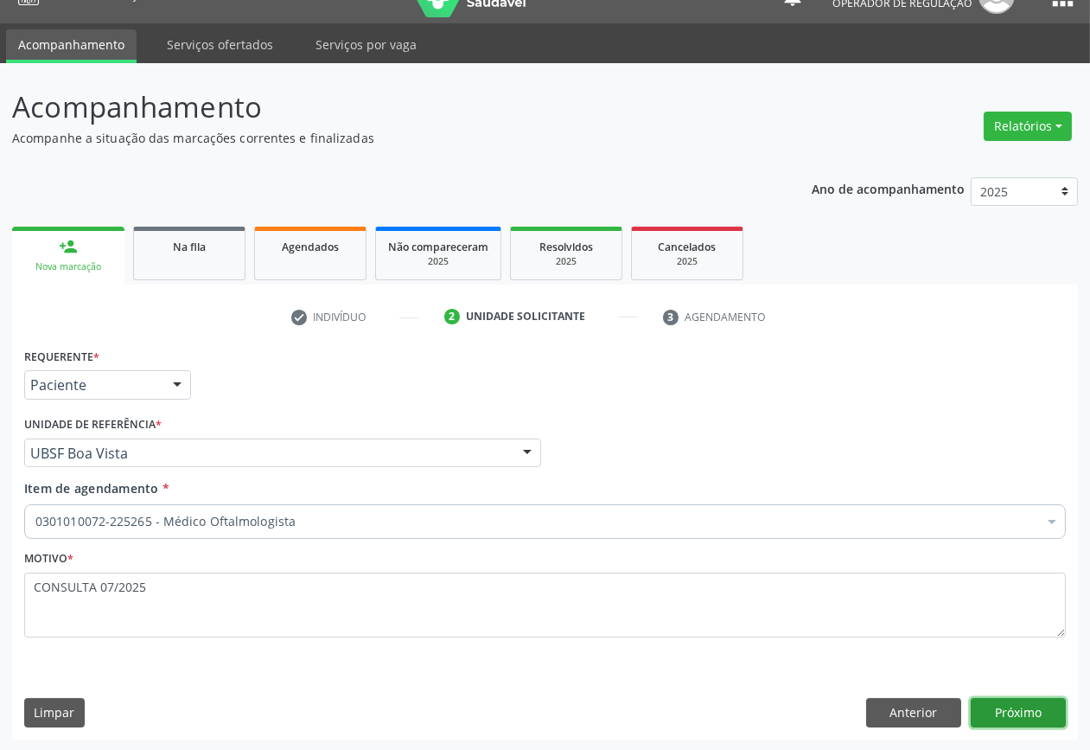
click button "Próximo" at bounding box center [1018, 712] width 95 height 29
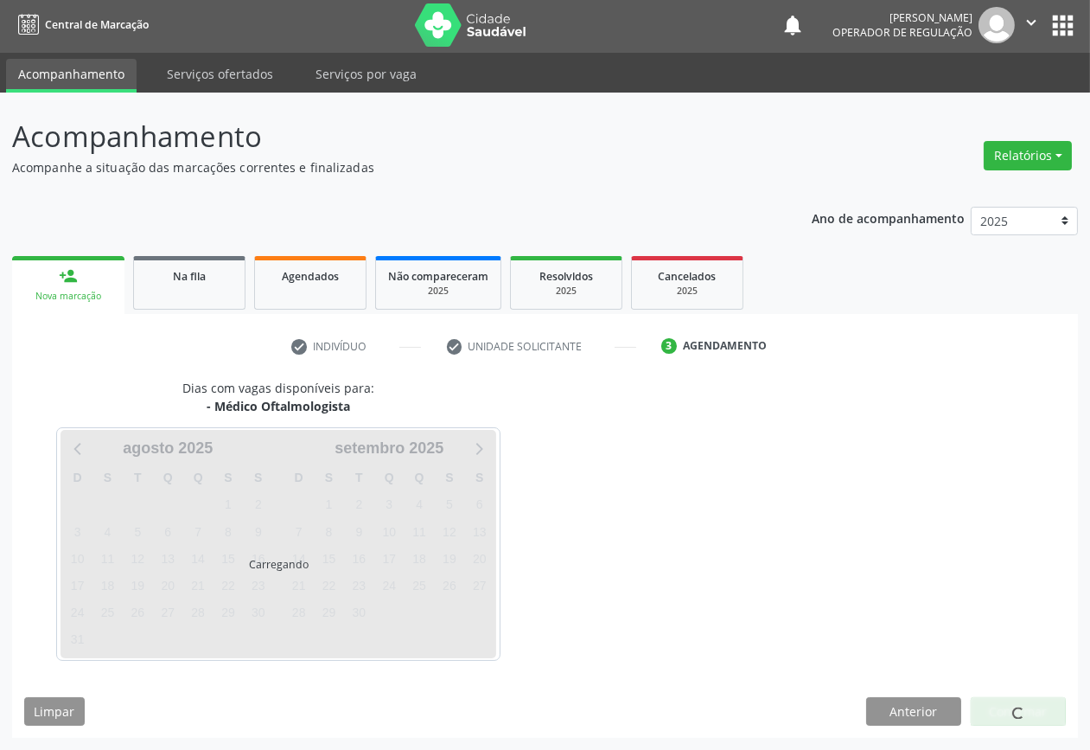
scroll to position [2, 0]
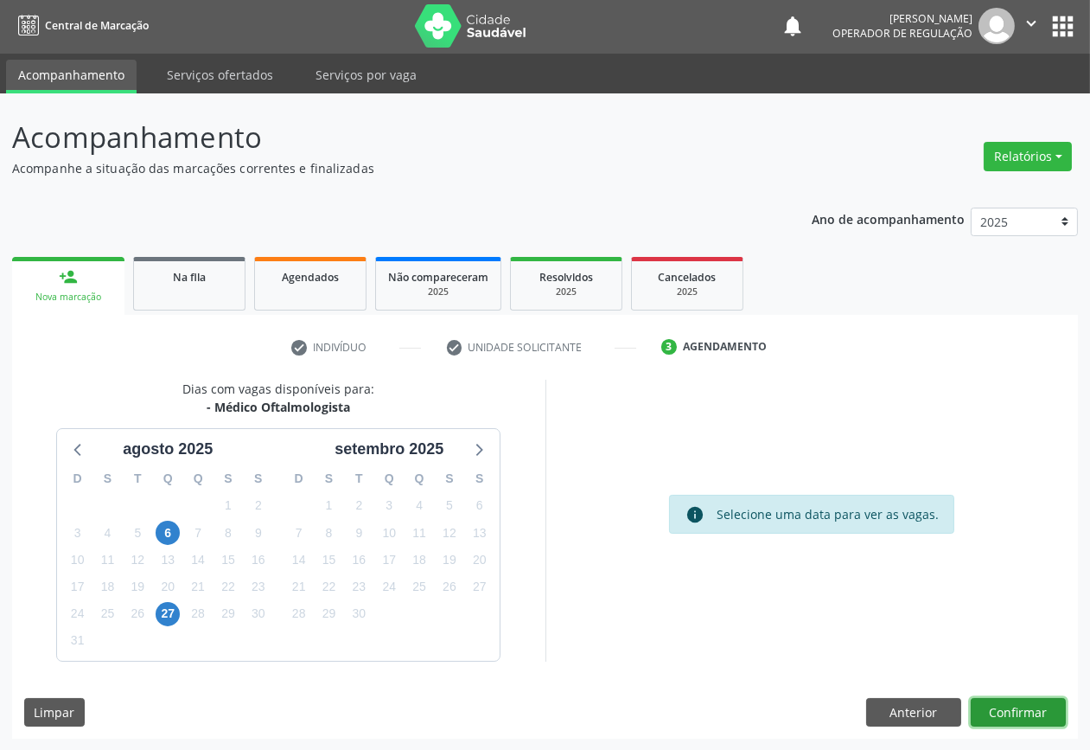
click at [971, 698] on button "Confirmar" at bounding box center [1018, 712] width 95 height 29
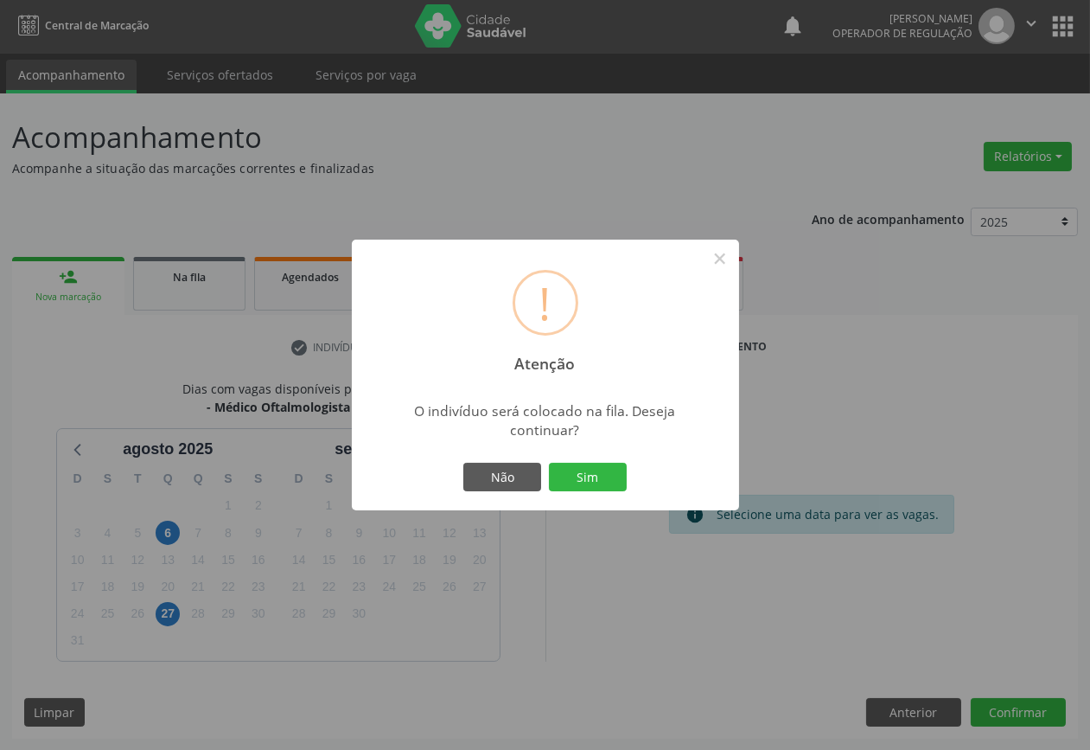
click at [549, 463] on button "Sim" at bounding box center [588, 477] width 78 height 29
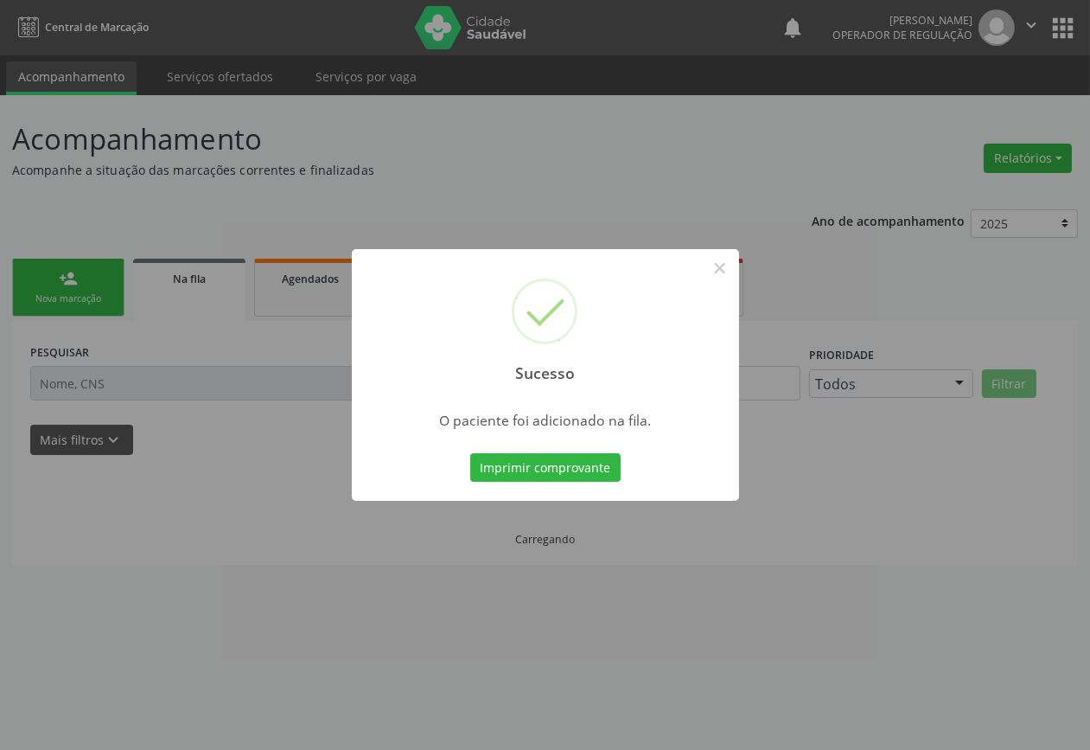
scroll to position [0, 0]
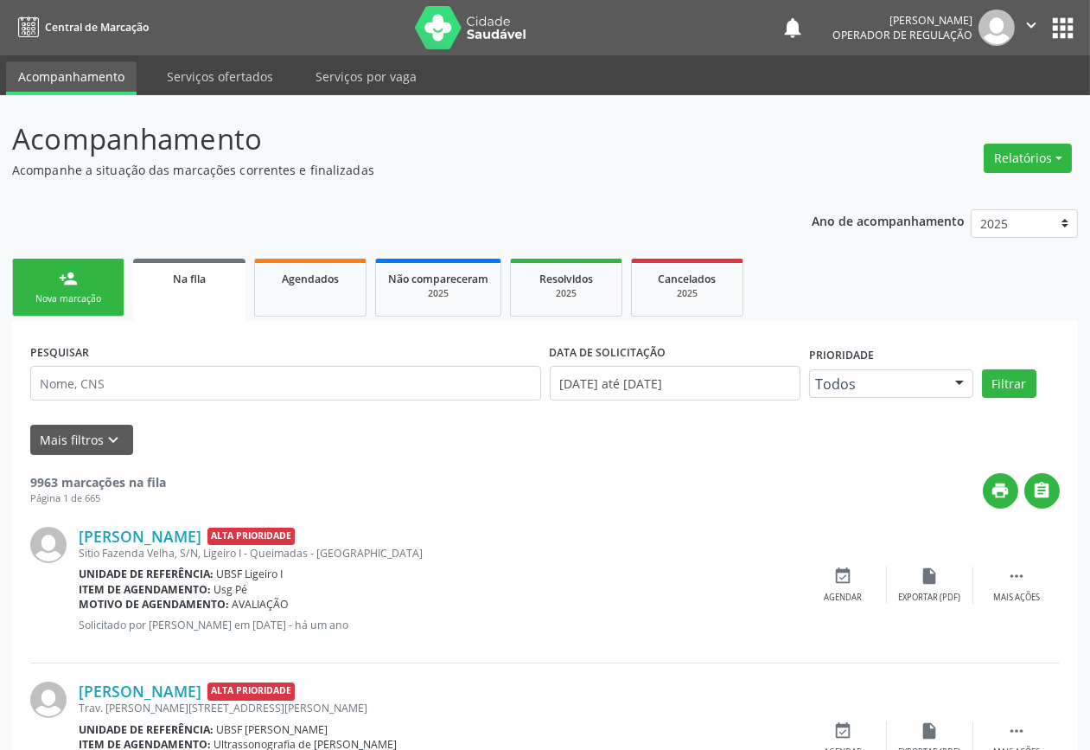
click at [38, 272] on link "person_add Nova marcação" at bounding box center [68, 288] width 112 height 58
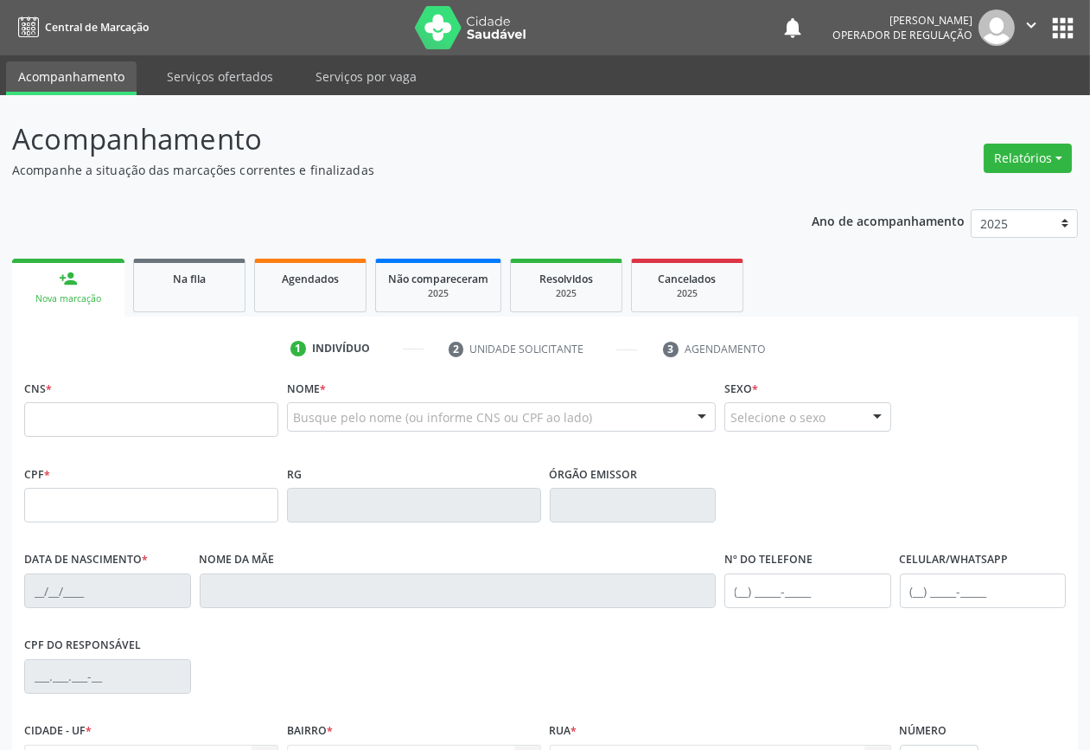
click at [164, 400] on div "CNS *" at bounding box center [151, 405] width 254 height 61
click at [165, 402] on input "text" at bounding box center [151, 419] width 254 height 35
type input "700 0077 3305 3301"
type input "323.526.974-68"
type input "30/10/1960"
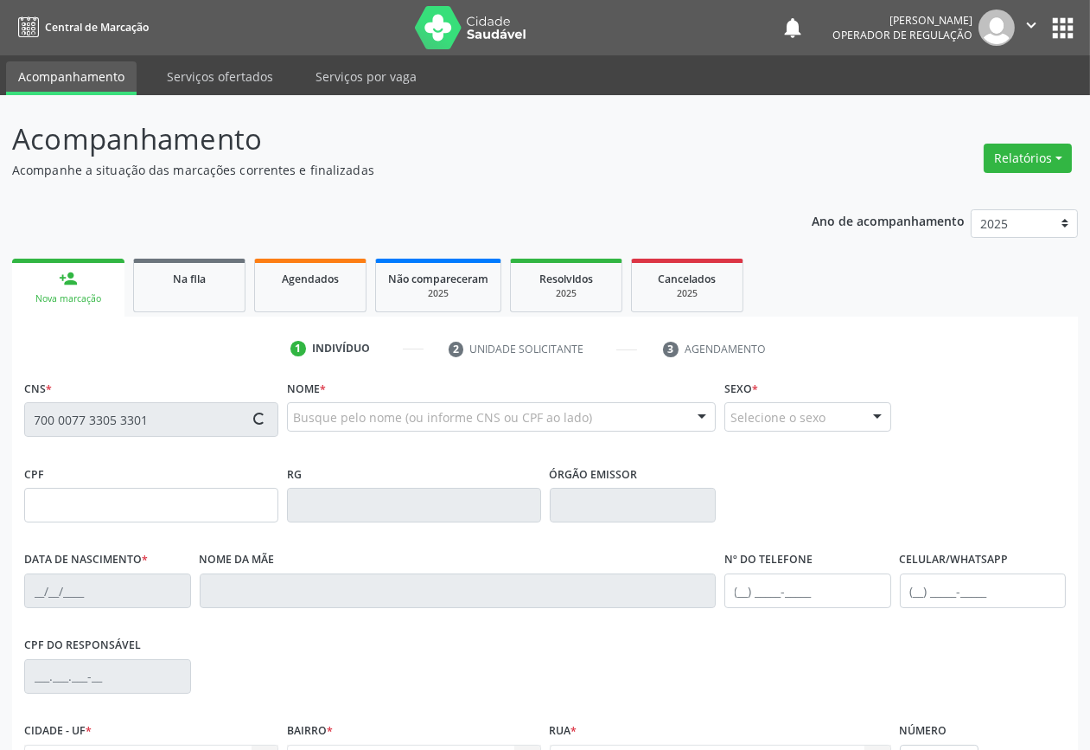
type input "Maria Felipe Pereira"
type input "(83) 99104-6539"
type input "3"
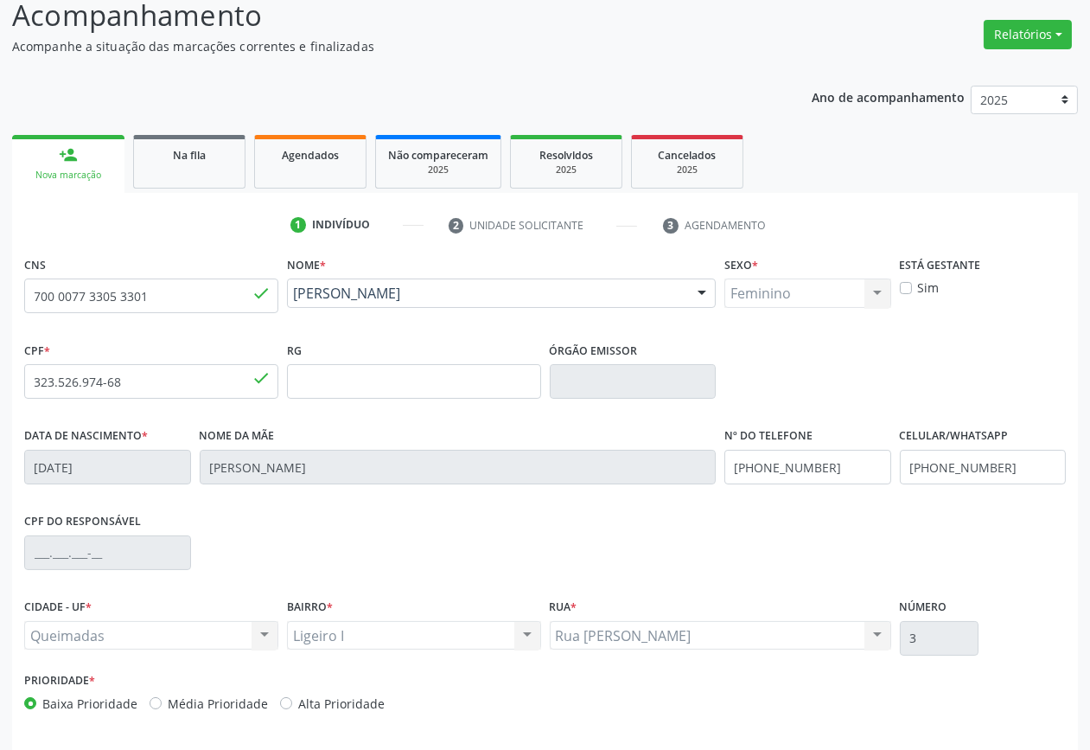
scroll to position [186, 0]
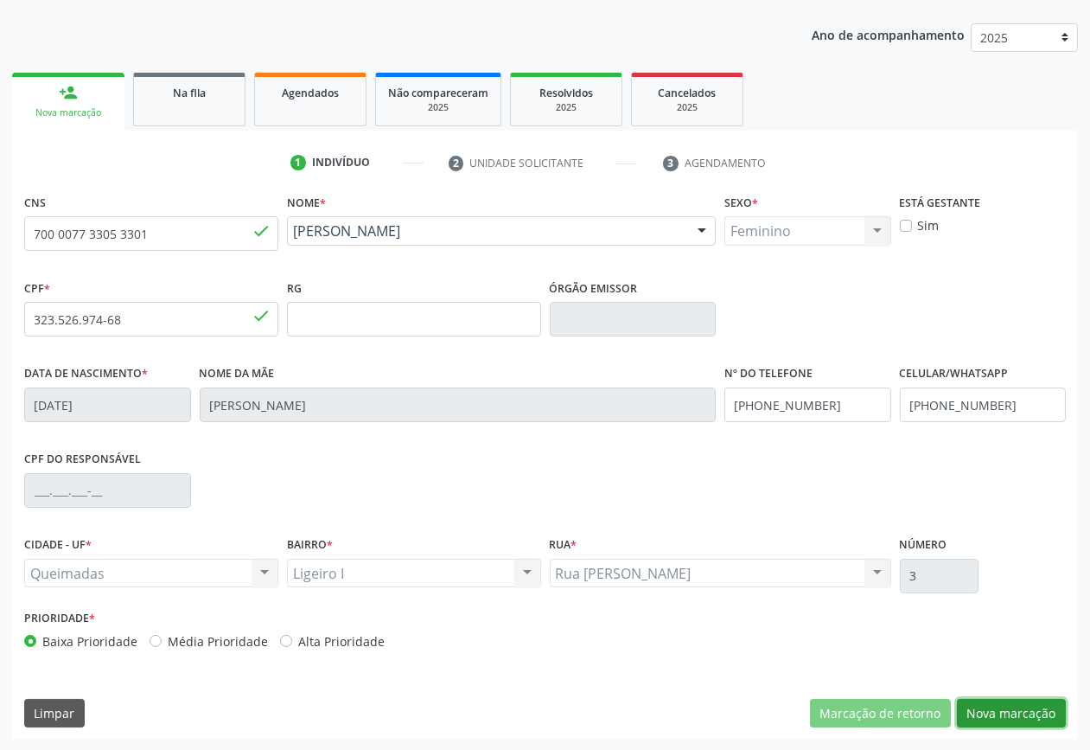
drag, startPoint x: 1038, startPoint y: 706, endPoint x: 978, endPoint y: 688, distance: 62.4
click at [1035, 706] on button "Nova marcação" at bounding box center [1011, 713] width 109 height 29
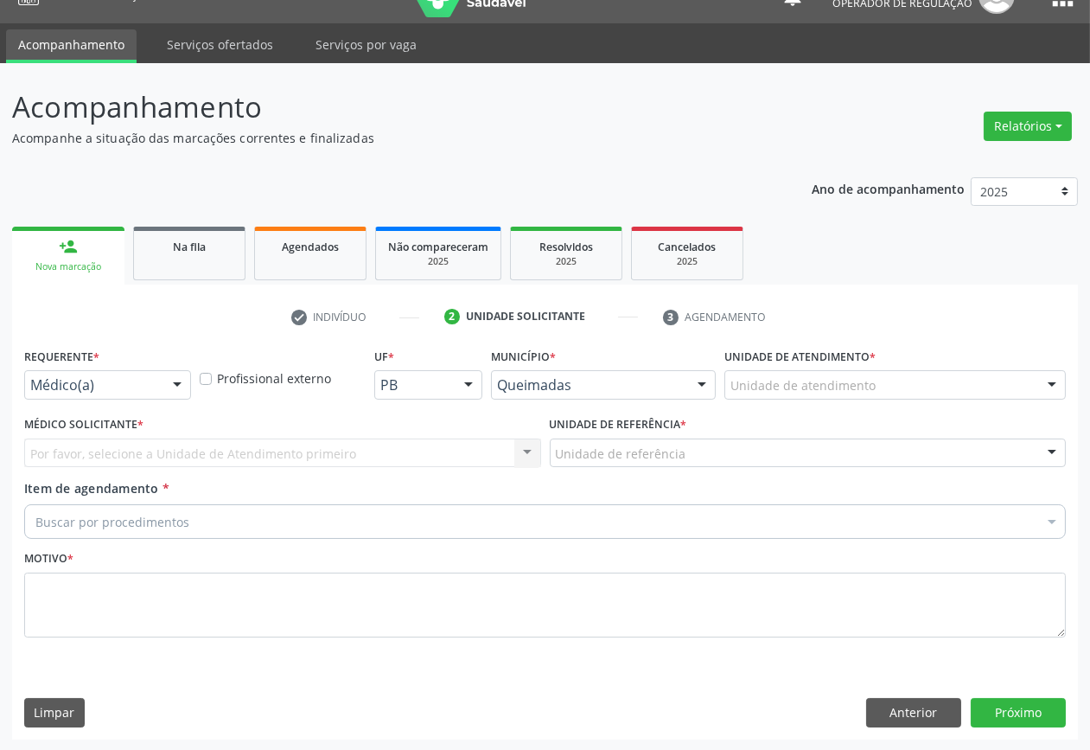
drag, startPoint x: 167, startPoint y: 375, endPoint x: 134, endPoint y: 461, distance: 91.7
click at [166, 377] on div at bounding box center [177, 385] width 26 height 29
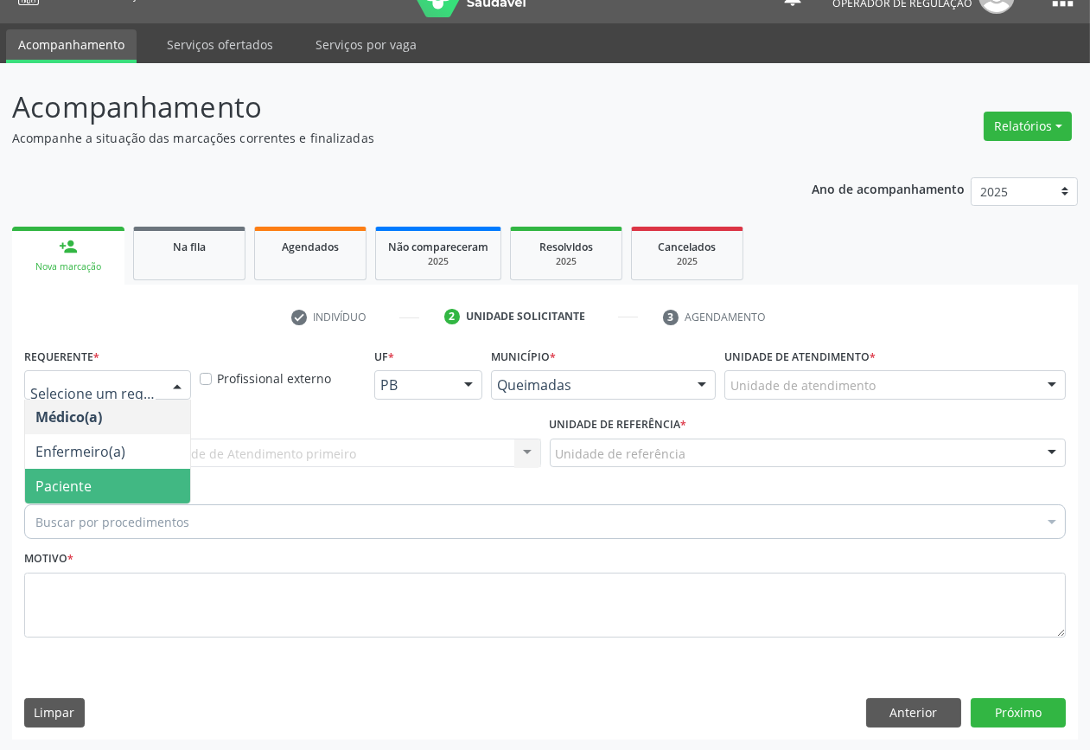
click at [136, 472] on span "Paciente" at bounding box center [107, 486] width 165 height 35
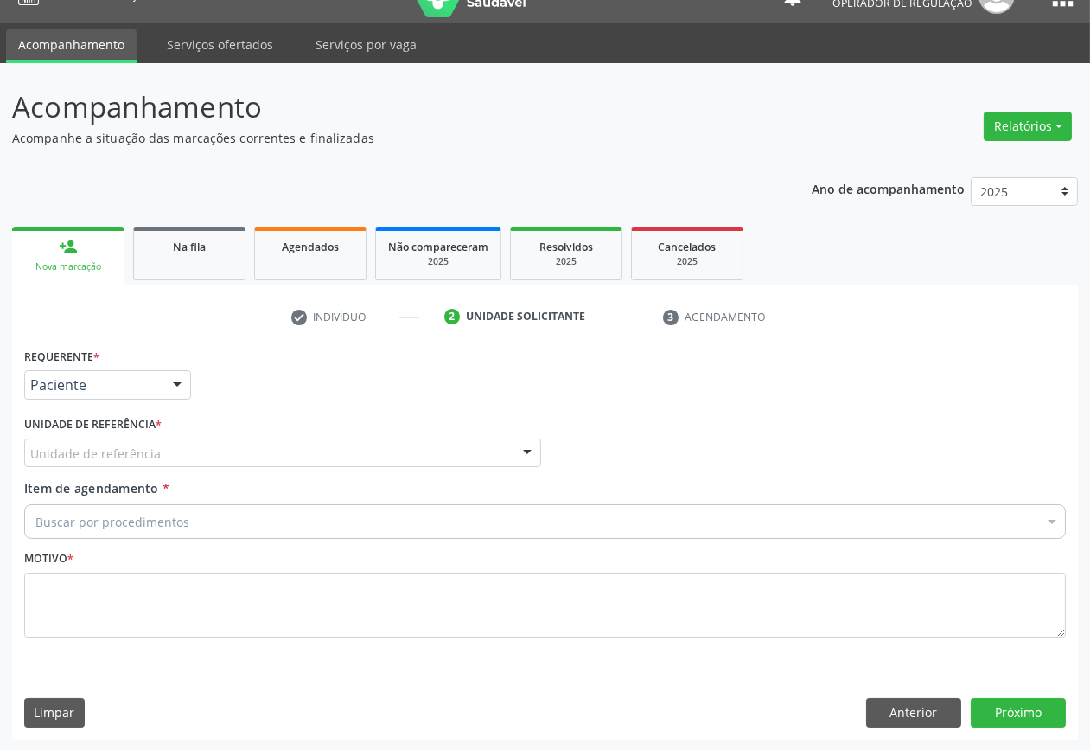
click at [173, 455] on div "Unidade de referência" at bounding box center [282, 452] width 517 height 29
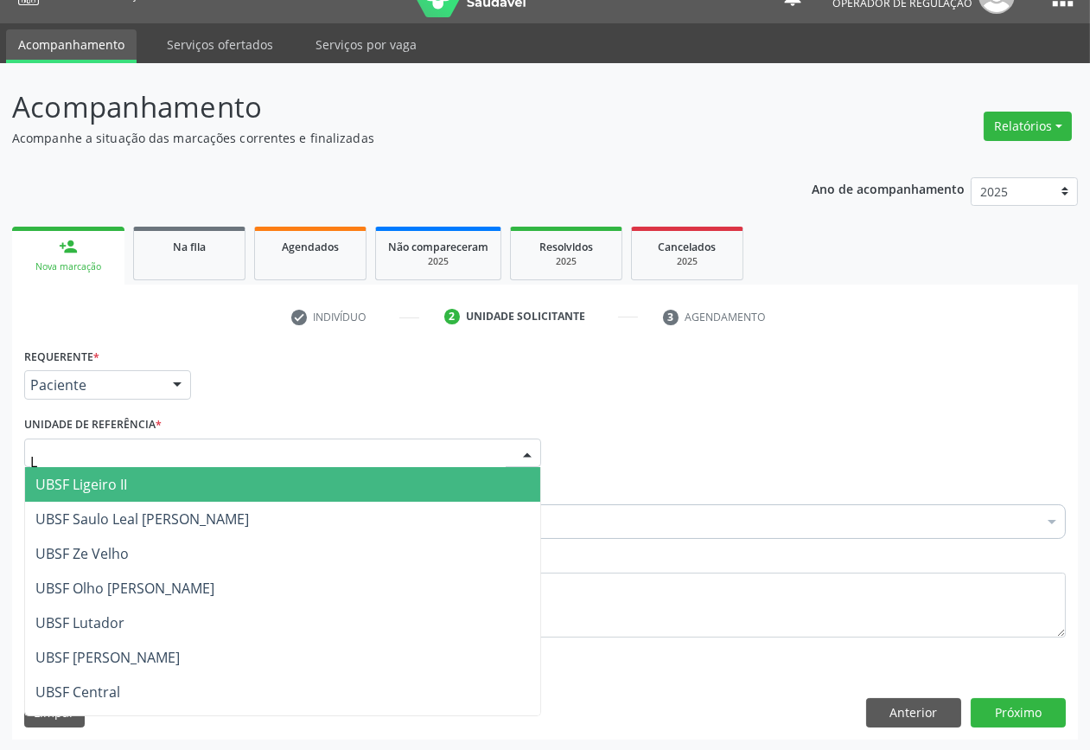
type input "LI"
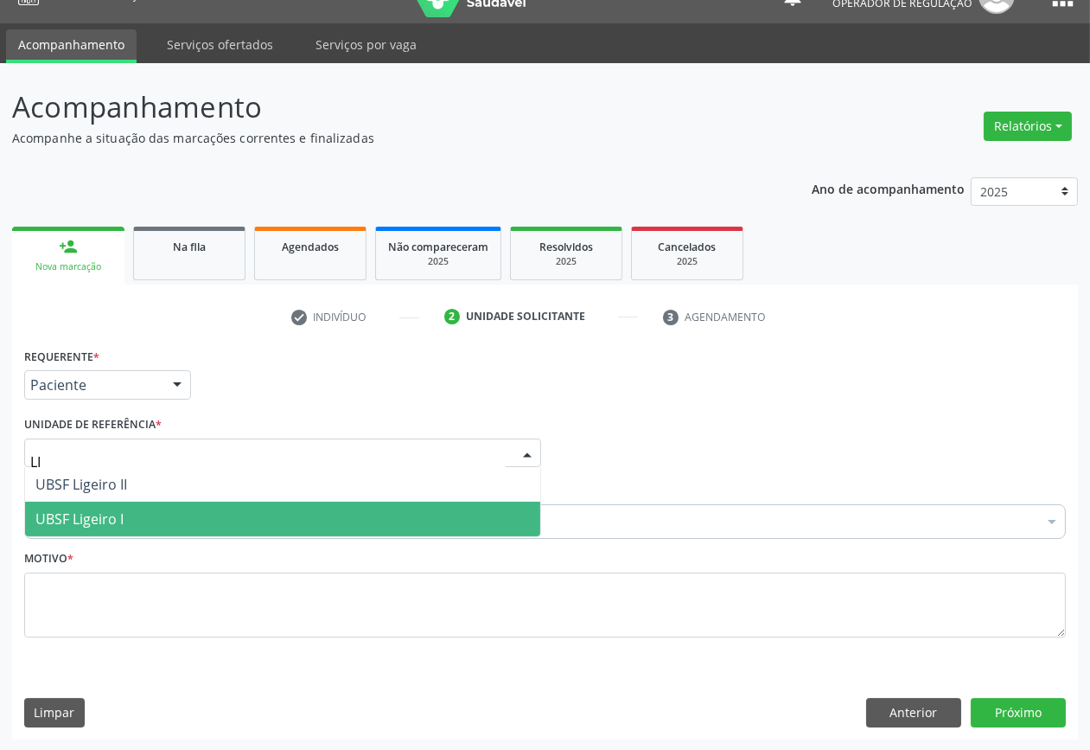
click at [180, 502] on span "UBSF Ligeiro I" at bounding box center [282, 519] width 515 height 35
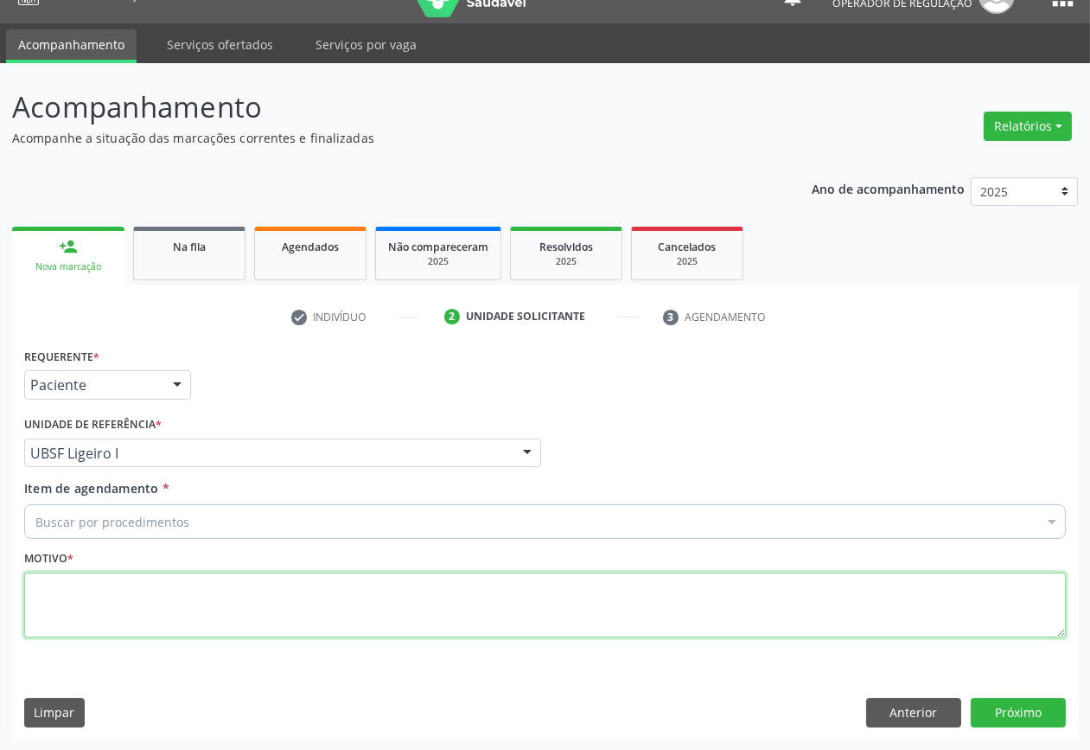
click at [204, 578] on textarea at bounding box center [545, 605] width 1042 height 66
paste textarea "FUNDOSCOPIA CONSULTA 07/2025"
type textarea "FUNDOSCOPIA CONSULTA 07/2025"
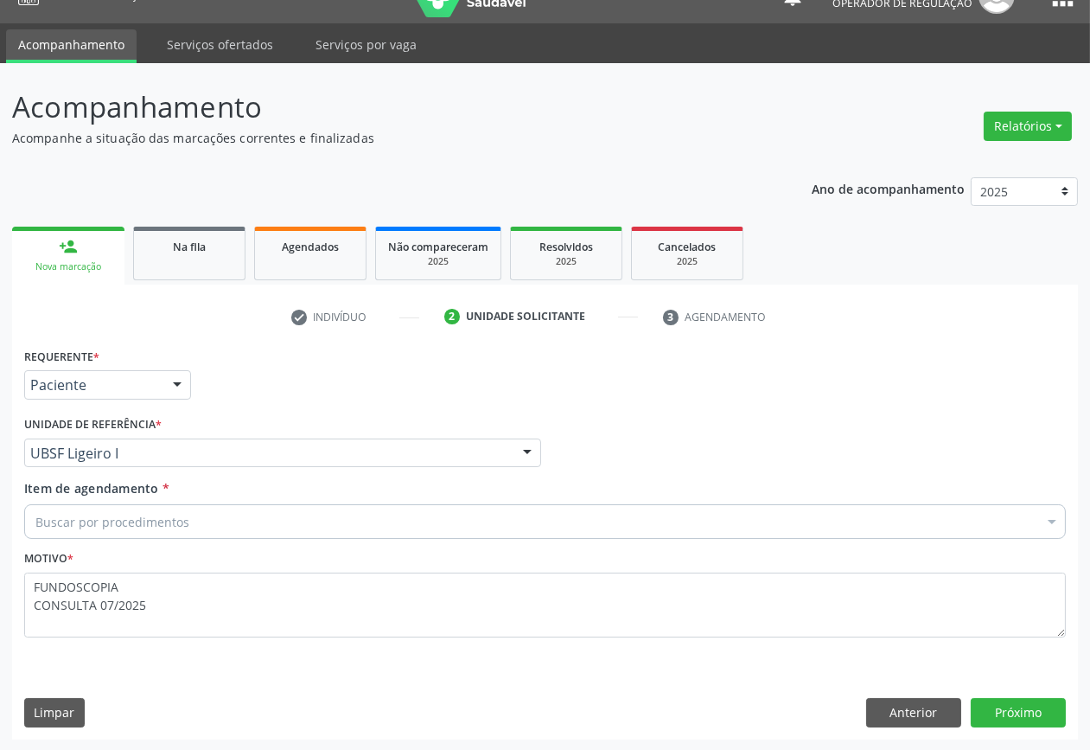
drag, startPoint x: 58, startPoint y: 539, endPoint x: 58, endPoint y: 525, distance: 13.8
click at [58, 530] on div "Item de agendamento * Buscar por procedimentos Selecionar todos 0604320140 - Ab…" at bounding box center [545, 512] width 1051 height 67
paste input "OFTALMOLOGISTA"
type input "OFTALMOLOGISTA"
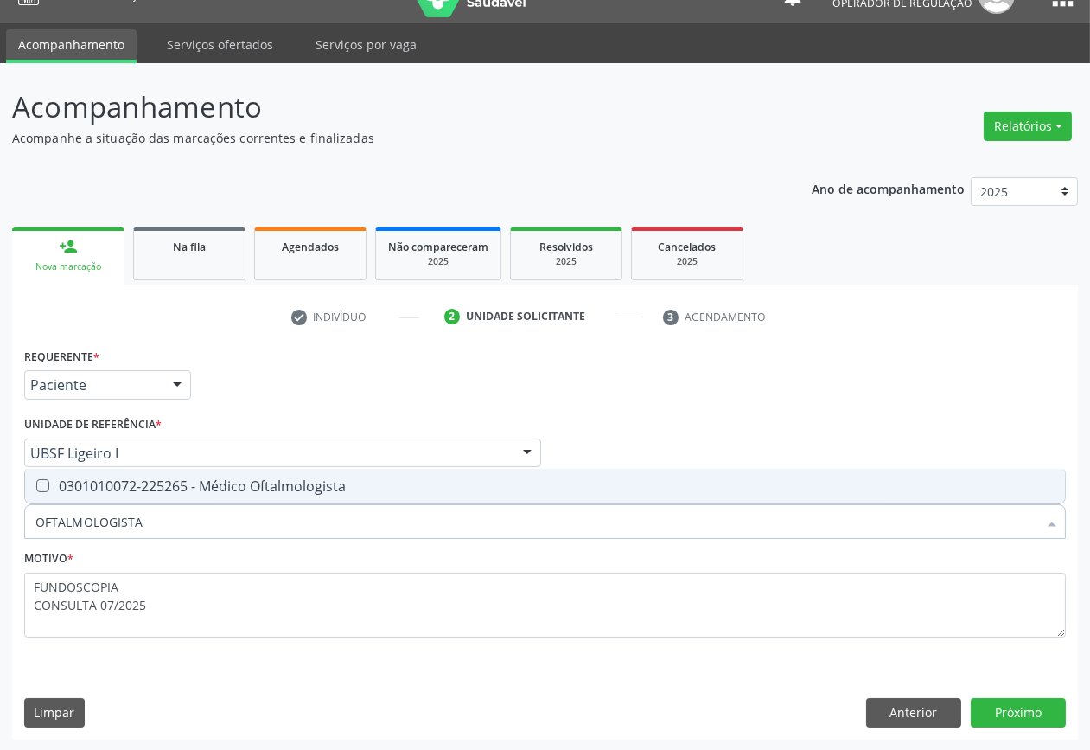
click at [110, 480] on div "0301010072-225265 - Médico Oftalmologista" at bounding box center [544, 486] width 1019 height 14
checkbox Oftalmologista "true"
click at [981, 713] on button "Próximo" at bounding box center [1018, 712] width 95 height 29
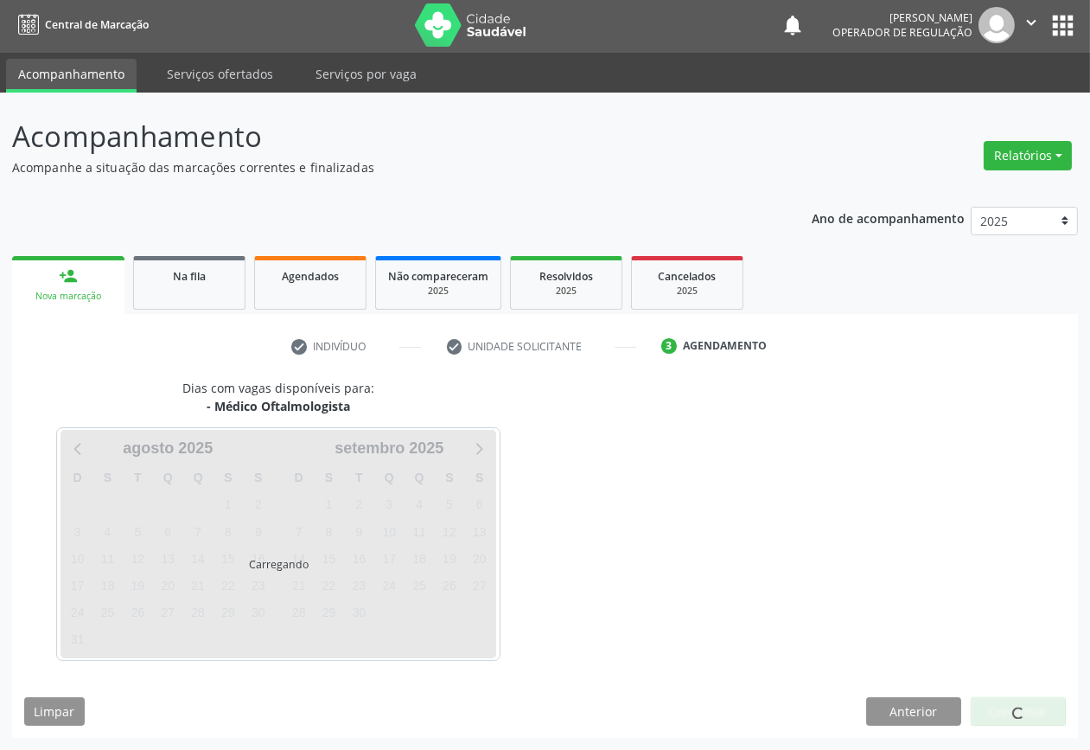
scroll to position [2, 0]
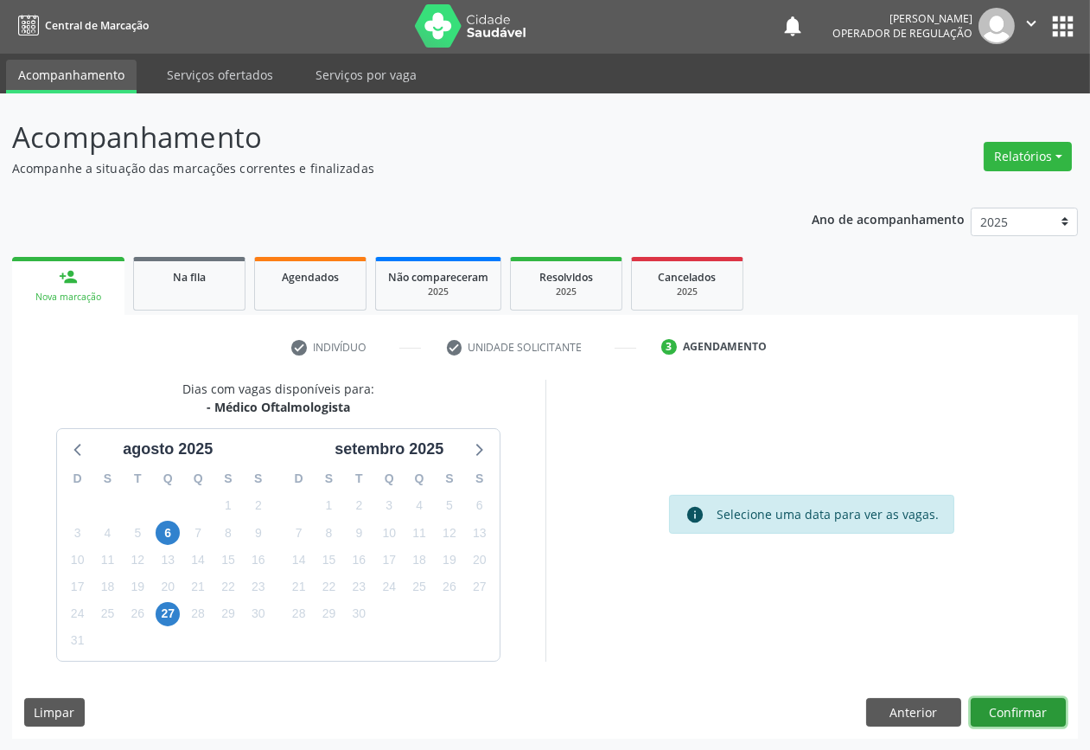
click at [971, 698] on button "Confirmar" at bounding box center [1018, 712] width 95 height 29
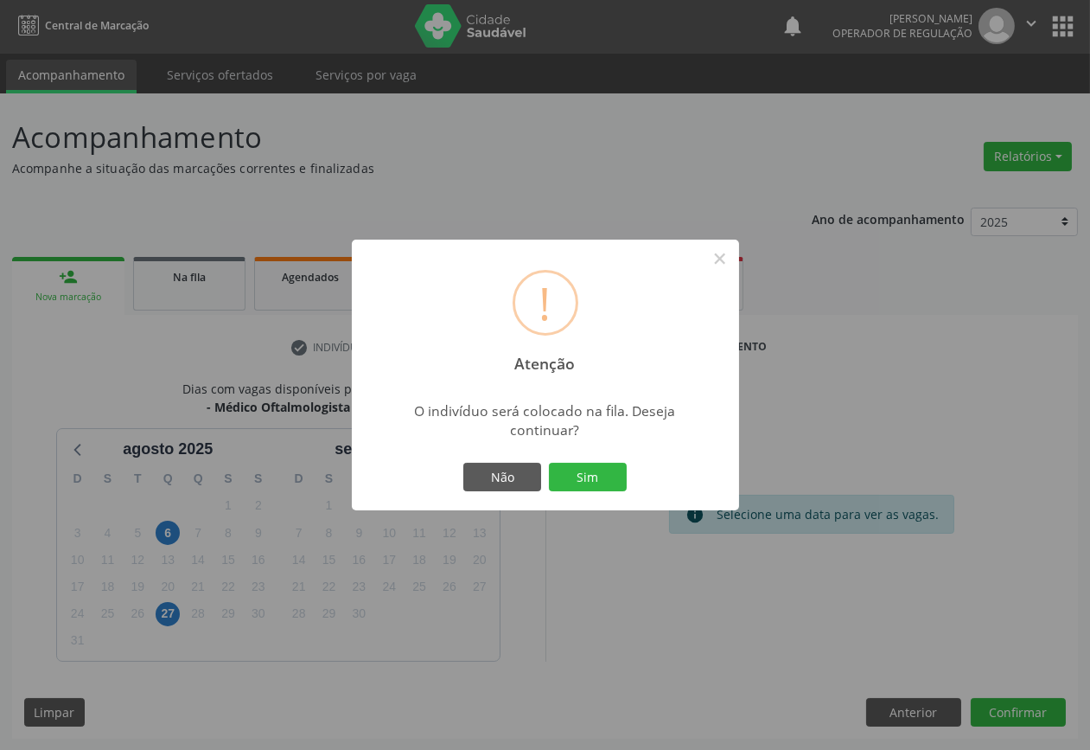
click at [549, 463] on button "Sim" at bounding box center [588, 477] width 78 height 29
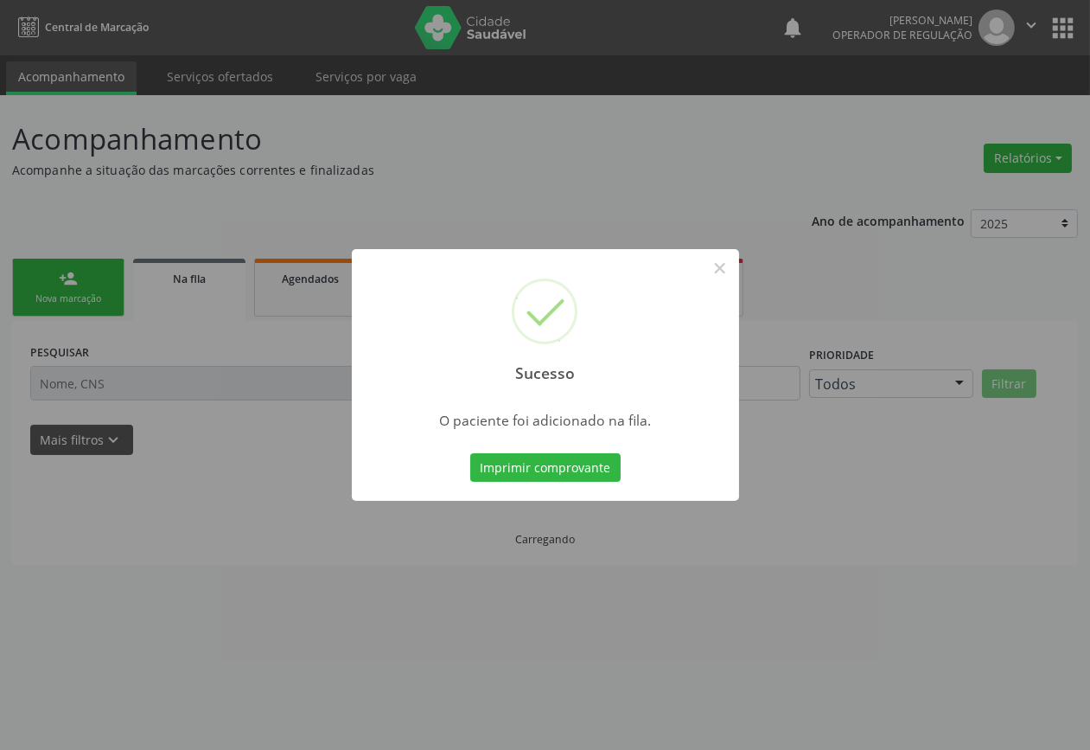
scroll to position [0, 0]
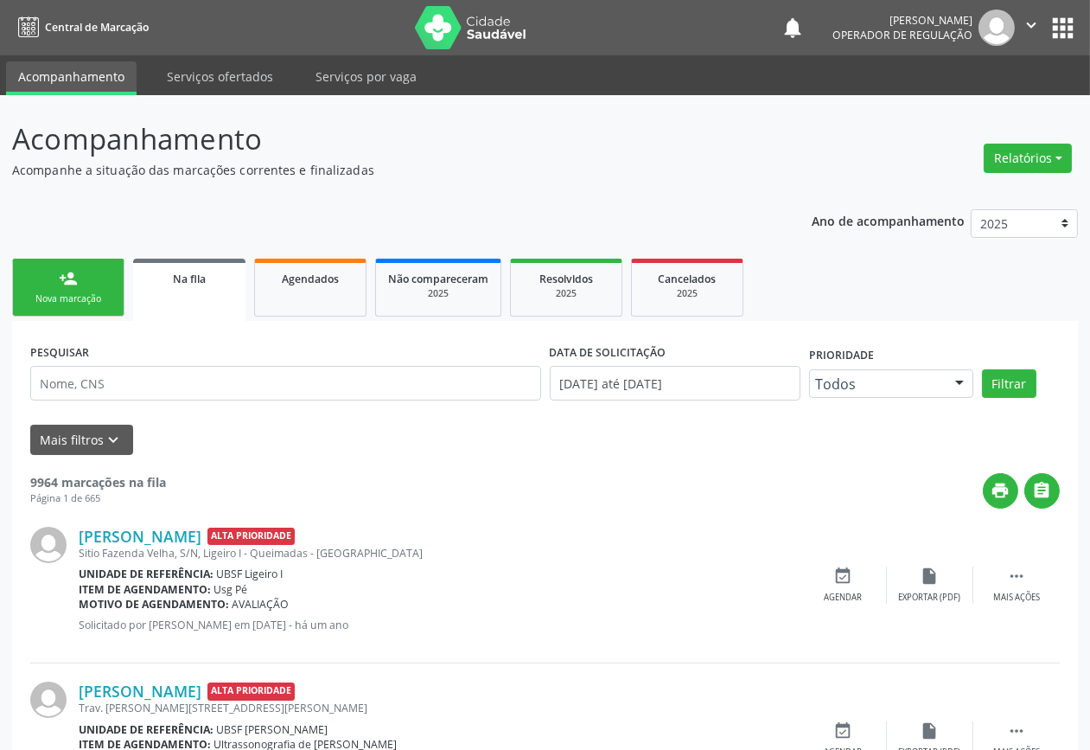
click at [85, 284] on link "person_add Nova marcação" at bounding box center [68, 288] width 112 height 58
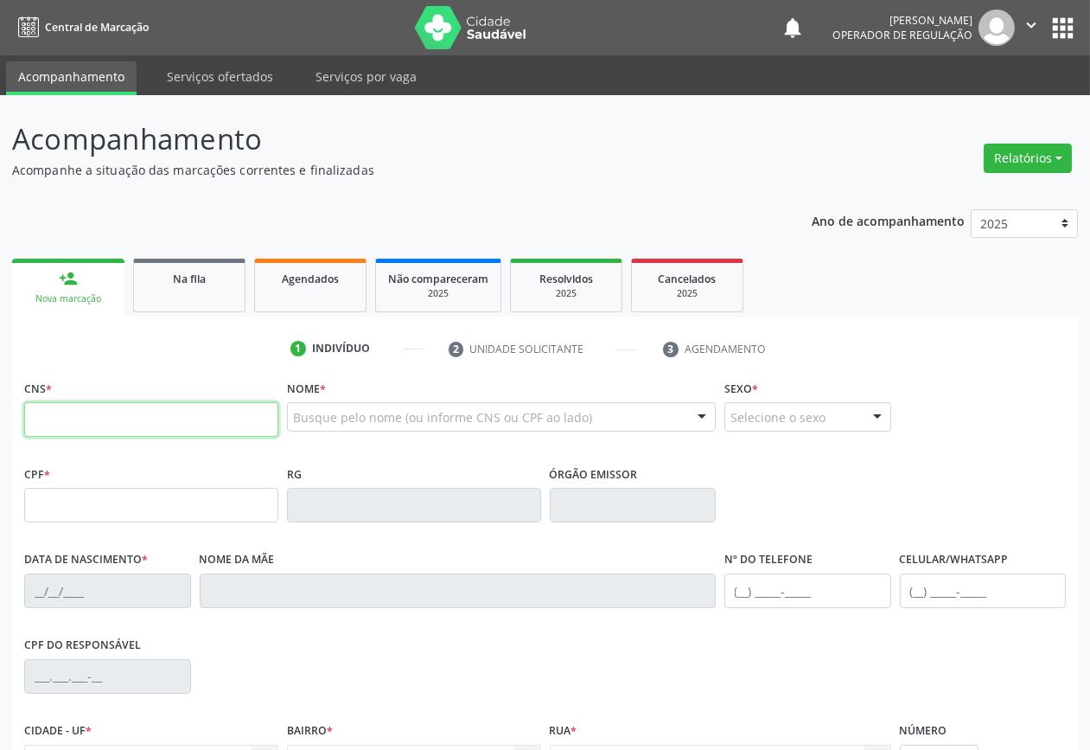
click at [121, 411] on input "text" at bounding box center [151, 419] width 254 height 35
type input "704 6001 2651 7322"
type input "054.299.524-78"
type input "23/06/1971"
type input "Naide Pereira de Melo"
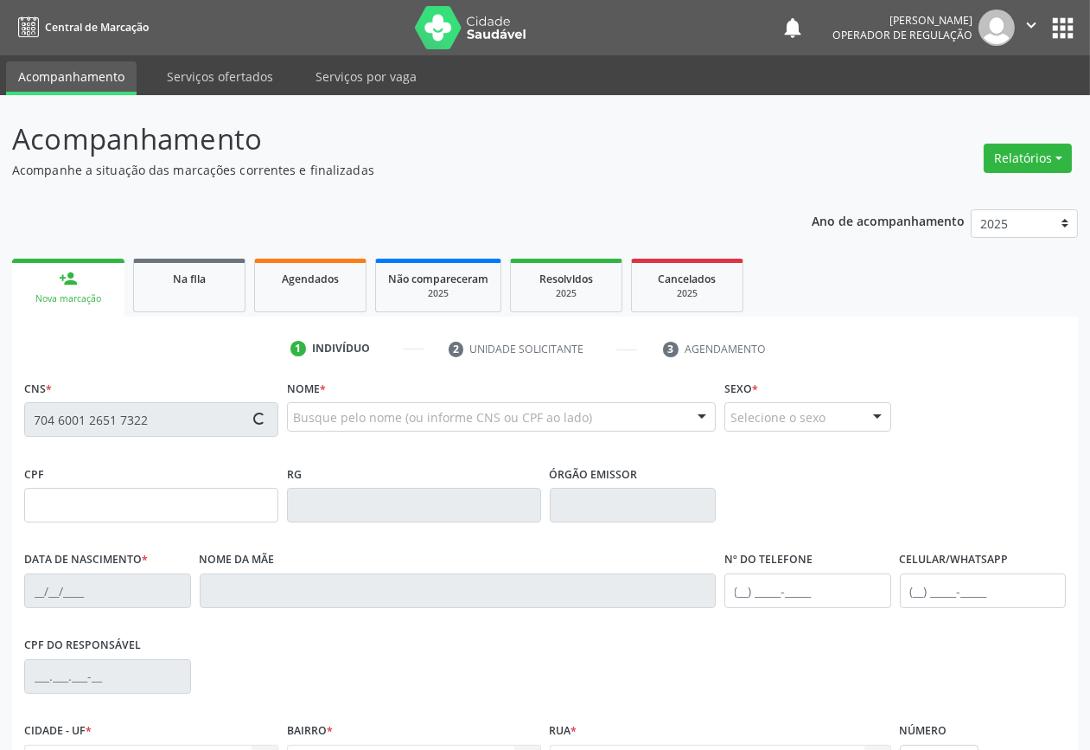
type input "(21) 99418-6935"
type input "59"
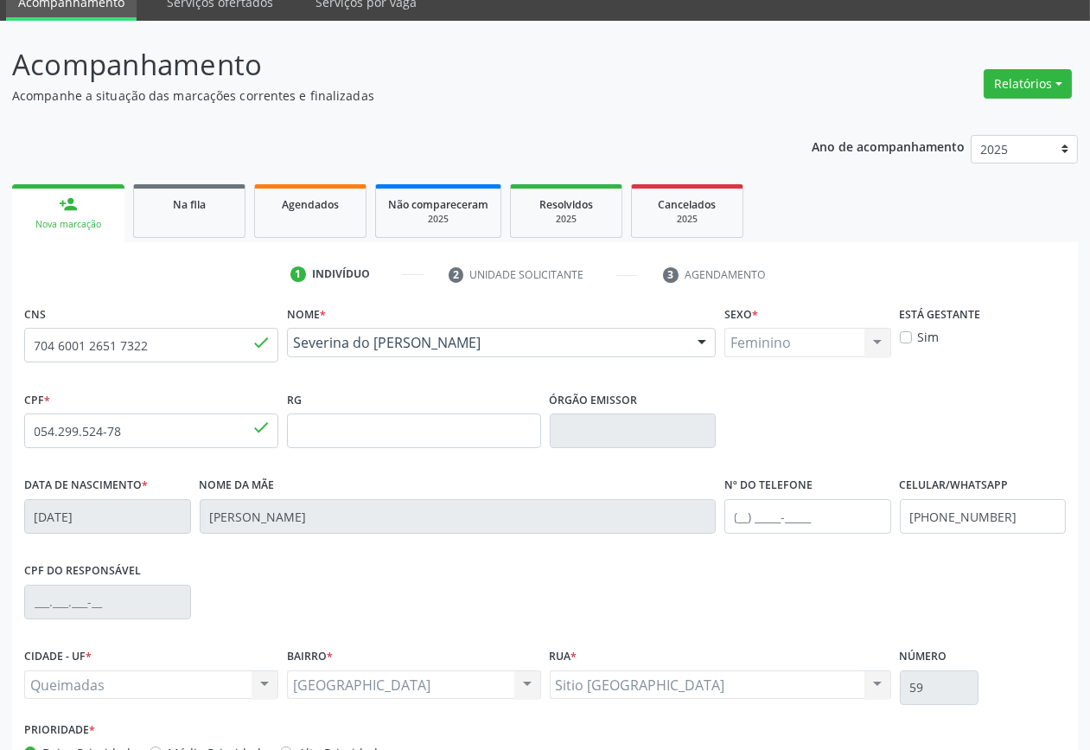
scroll to position [186, 0]
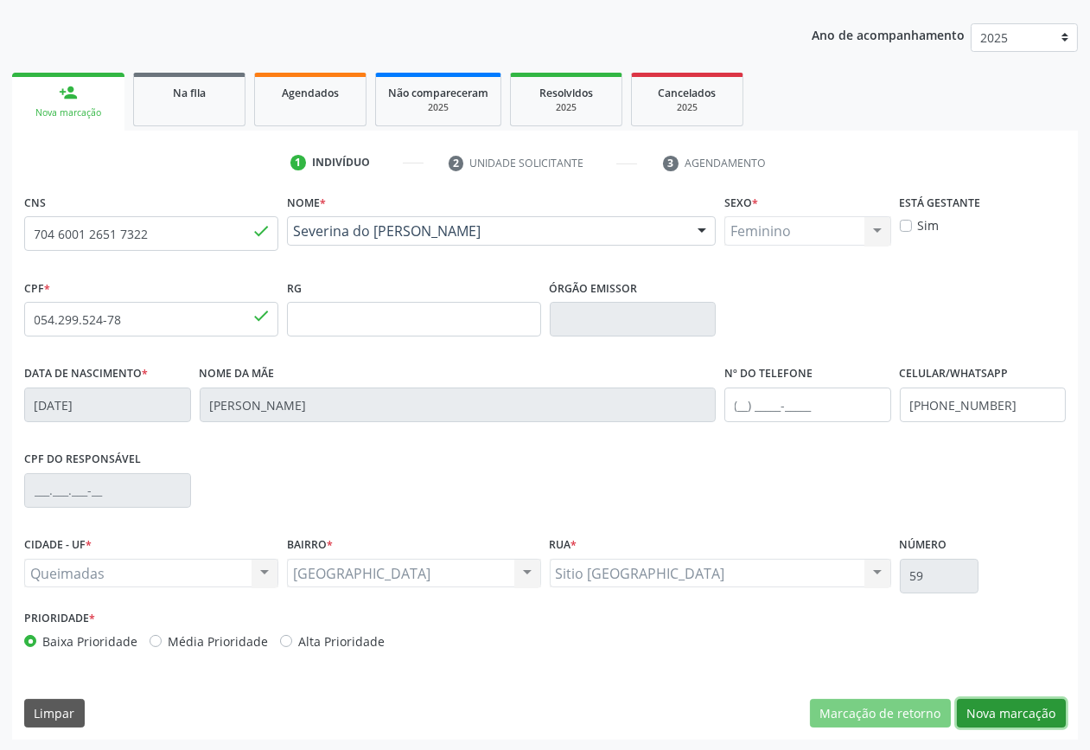
drag, startPoint x: 1040, startPoint y: 704, endPoint x: 513, endPoint y: 598, distance: 537.9
click at [1040, 703] on button "Nova marcação" at bounding box center [1011, 713] width 109 height 29
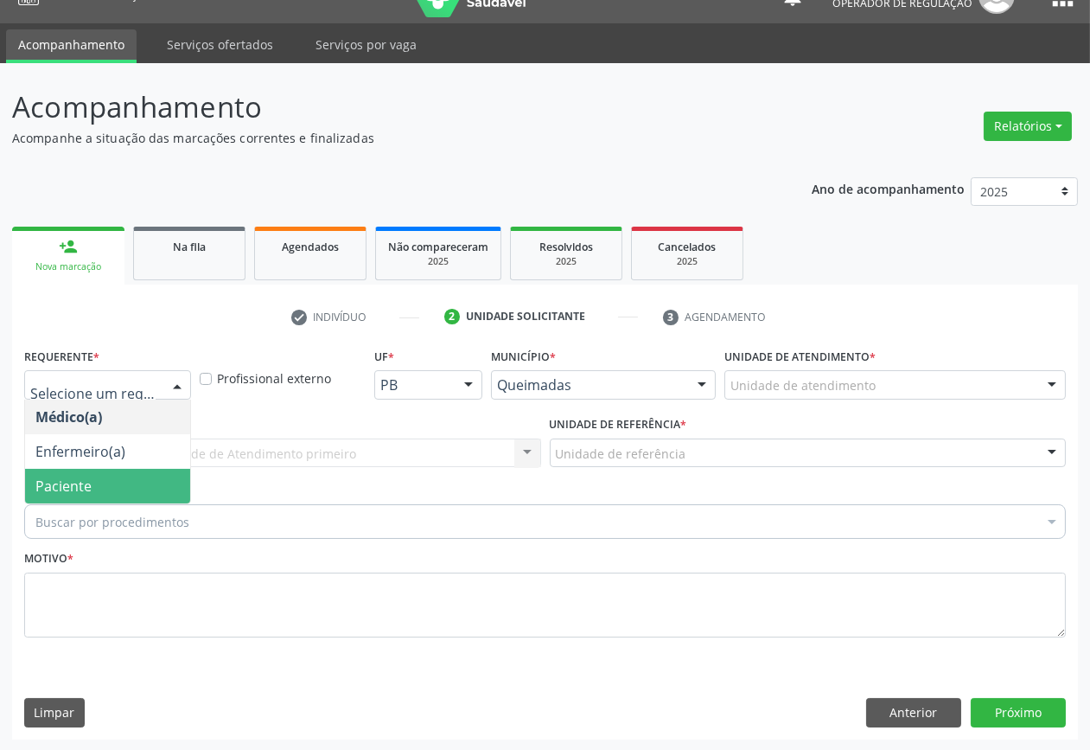
click at [92, 499] on span "Paciente" at bounding box center [107, 486] width 165 height 35
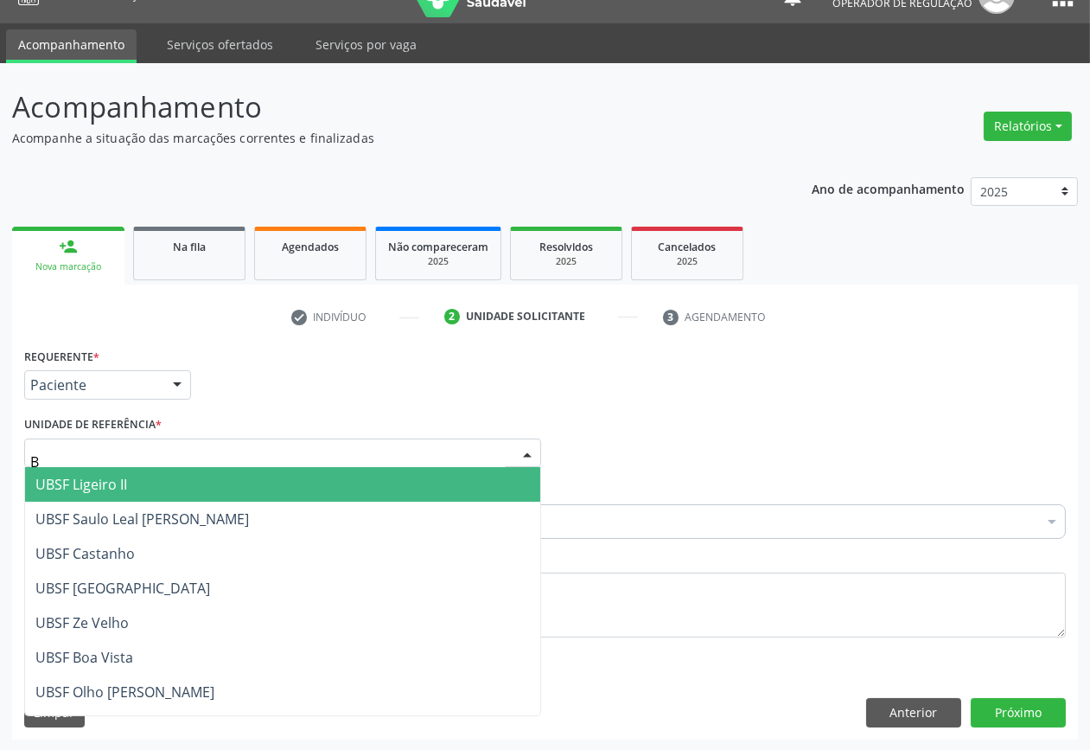
type input "BA"
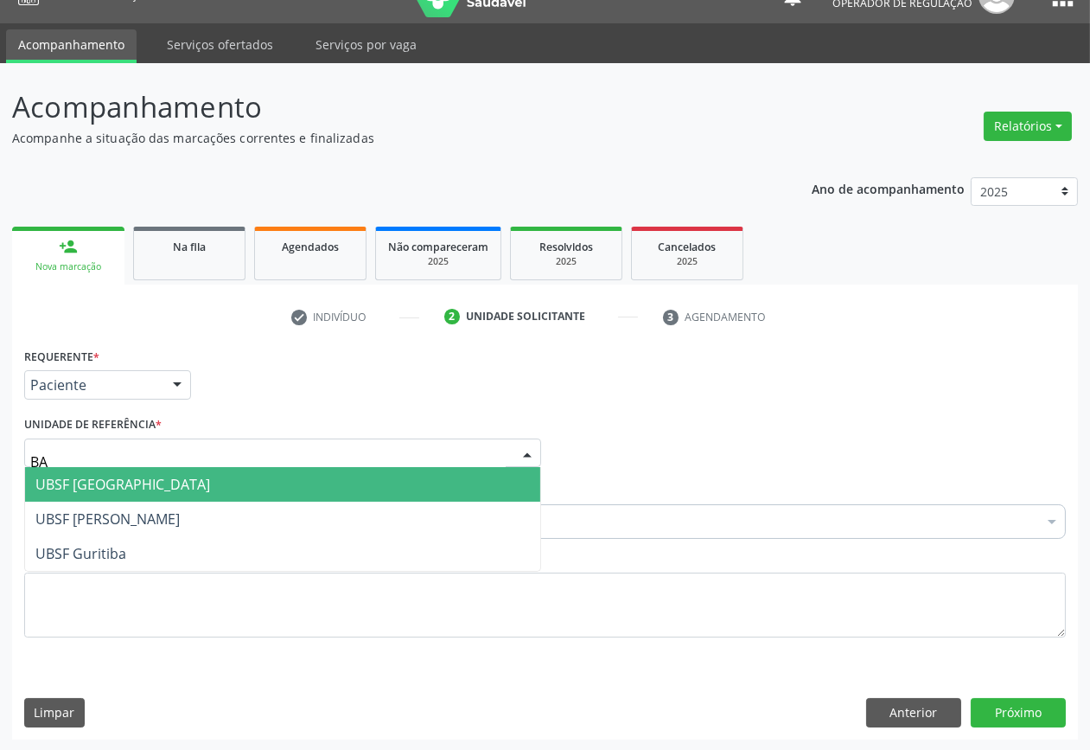
drag, startPoint x: 118, startPoint y: 489, endPoint x: 106, endPoint y: 490, distance: 11.4
click at [117, 488] on span "UBSF [GEOGRAPHIC_DATA]" at bounding box center [122, 484] width 175 height 19
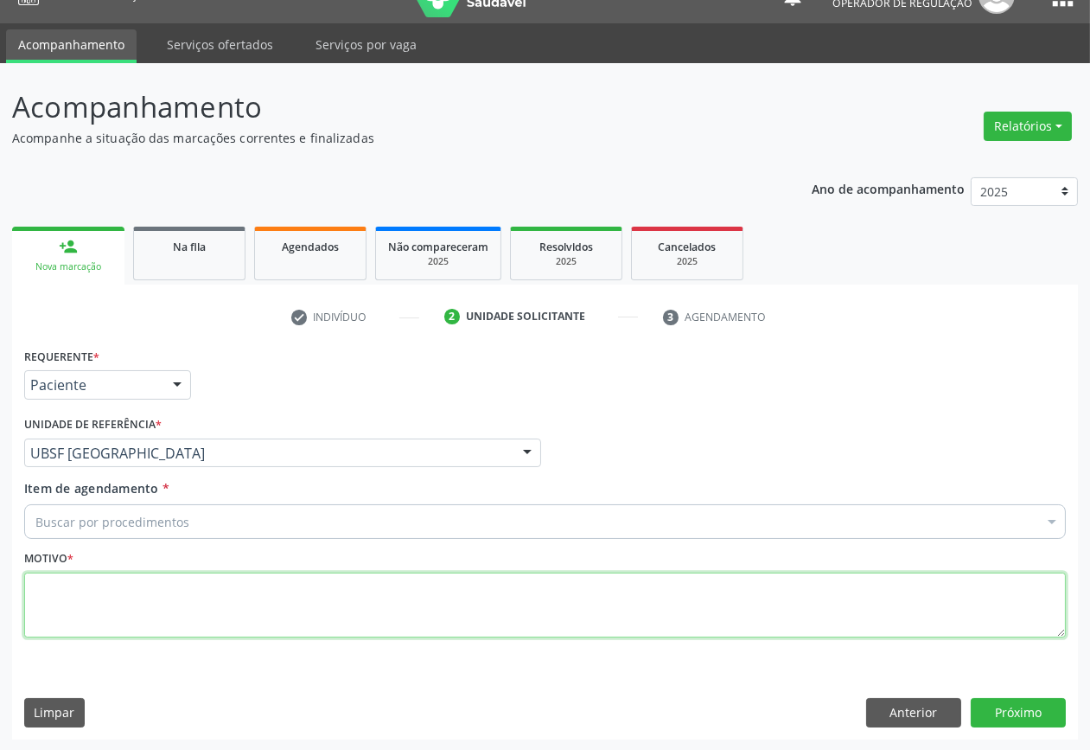
click at [203, 597] on textarea at bounding box center [545, 605] width 1042 height 66
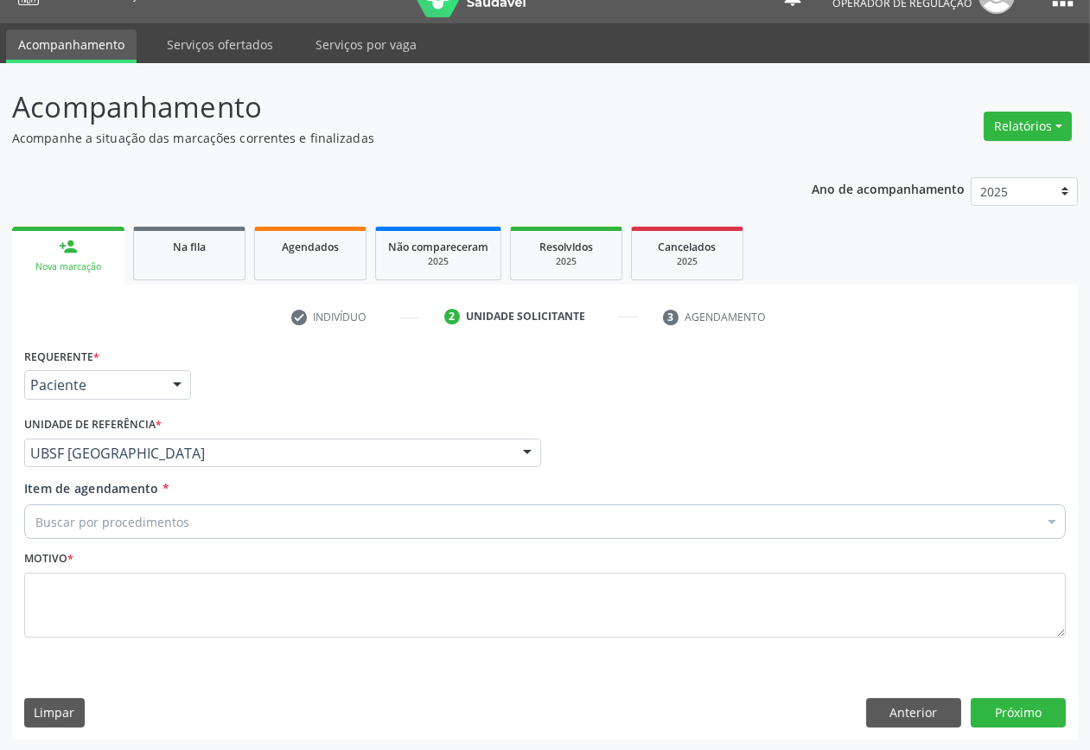
click at [237, 520] on div "Buscar por procedimentos" at bounding box center [545, 521] width 1042 height 35
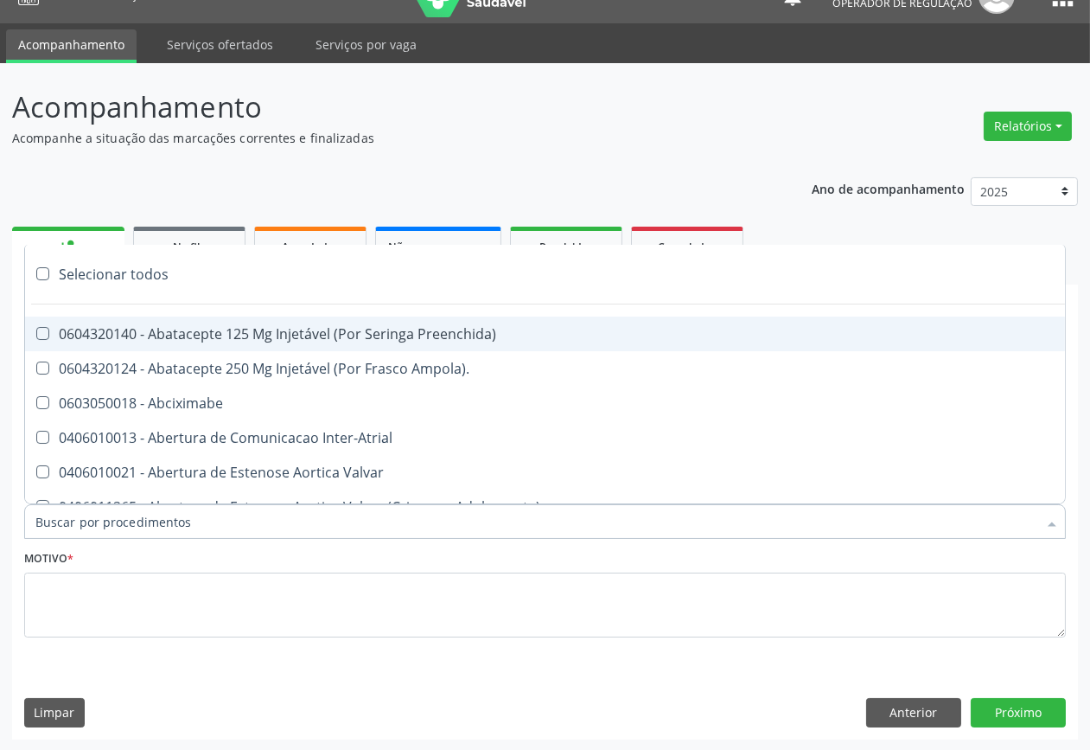
paste input "OFTALMOLOGISTA"
type input "OFTALMOLOGISTA"
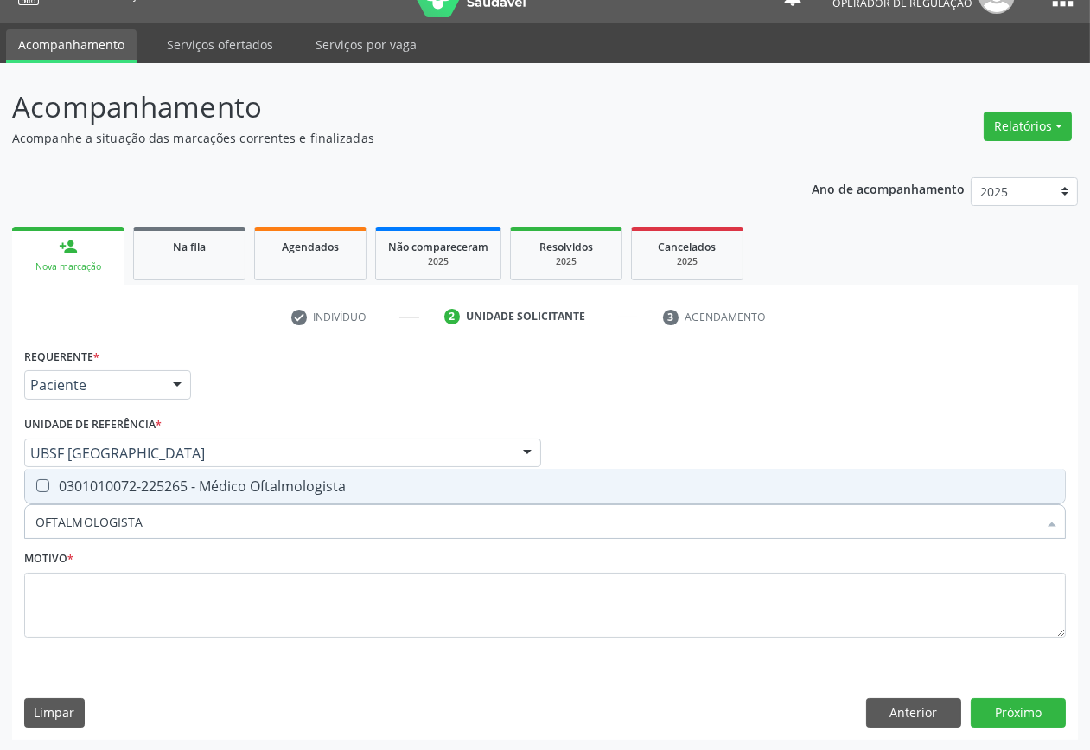
click at [248, 470] on span "0301010072-225265 - Médico Oftalmologista" at bounding box center [545, 486] width 1040 height 35
checkbox Oftalmologista "true"
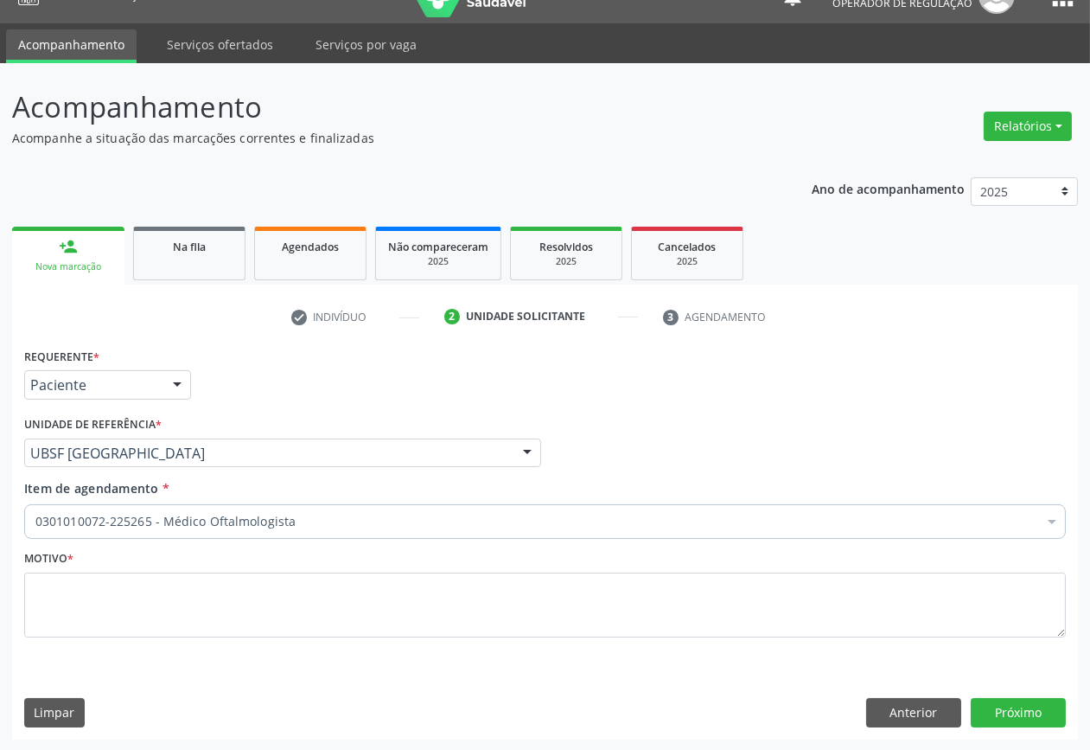
click at [297, 636] on fieldset "Motivo *" at bounding box center [545, 598] width 1042 height 104
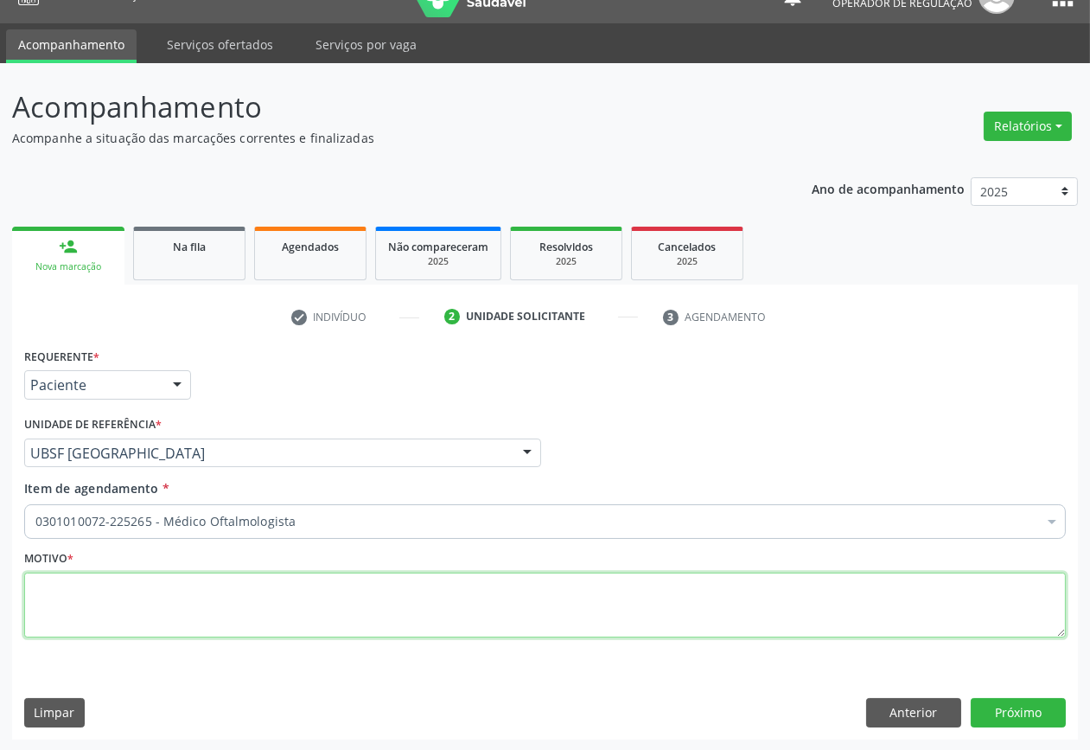
click at [297, 623] on textarea at bounding box center [545, 605] width 1042 height 66
paste textarea "FUNDOSCOPIA CONSULTA 07/2025"
type textarea "FUNDOSCOPIA CONSULTA 07/2025"
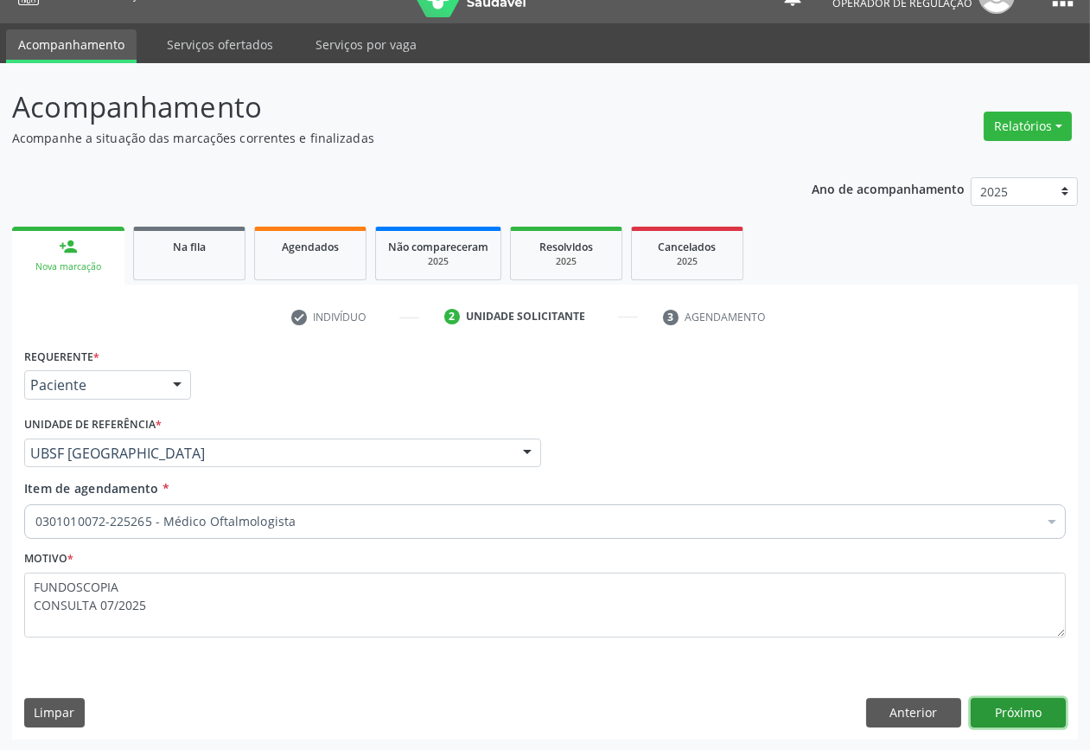
click at [987, 700] on button "Próximo" at bounding box center [1018, 712] width 95 height 29
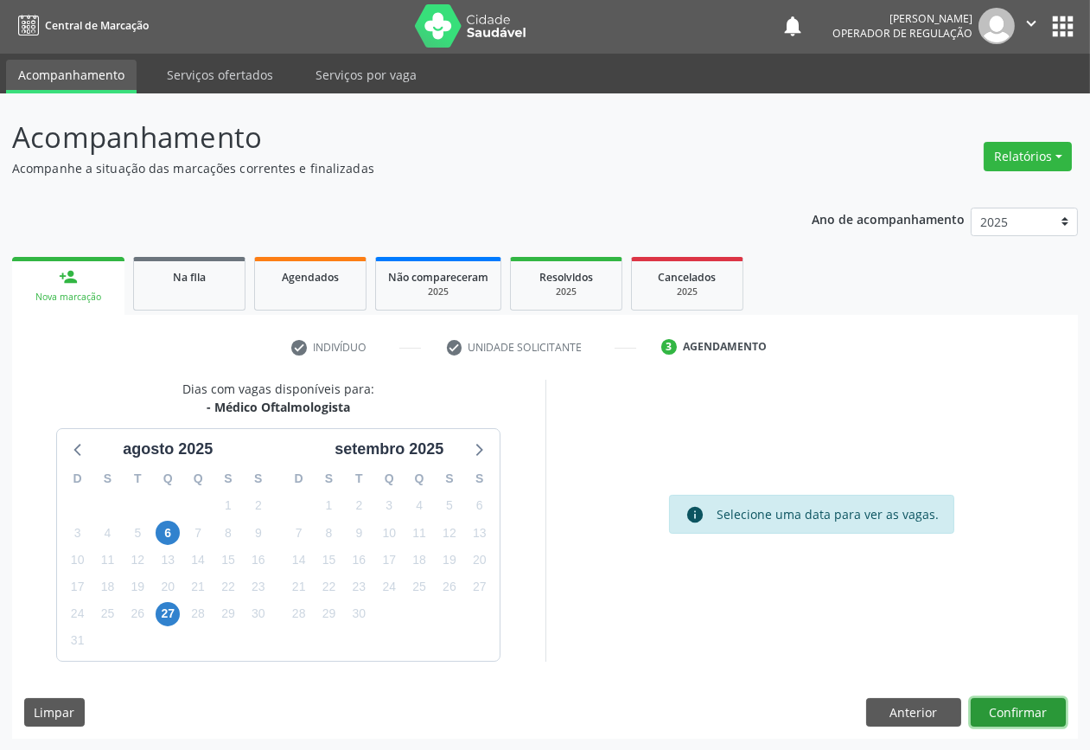
click at [971, 698] on button "Confirmar" at bounding box center [1018, 712] width 95 height 29
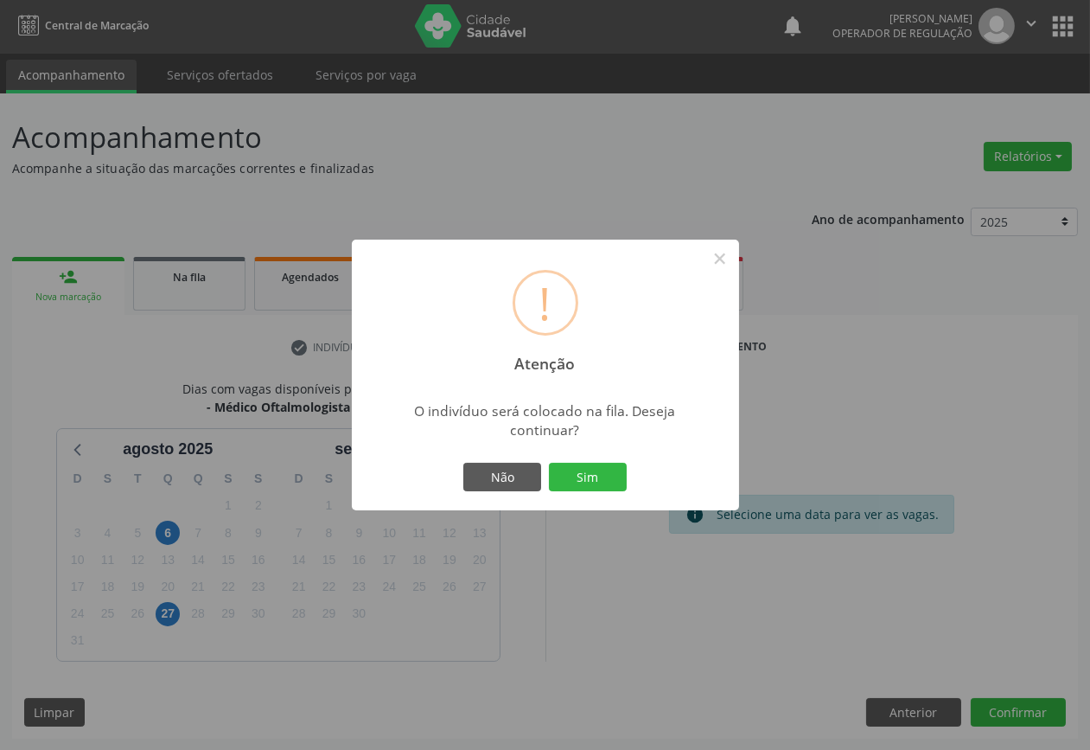
click at [549, 463] on button "Sim" at bounding box center [588, 477] width 78 height 29
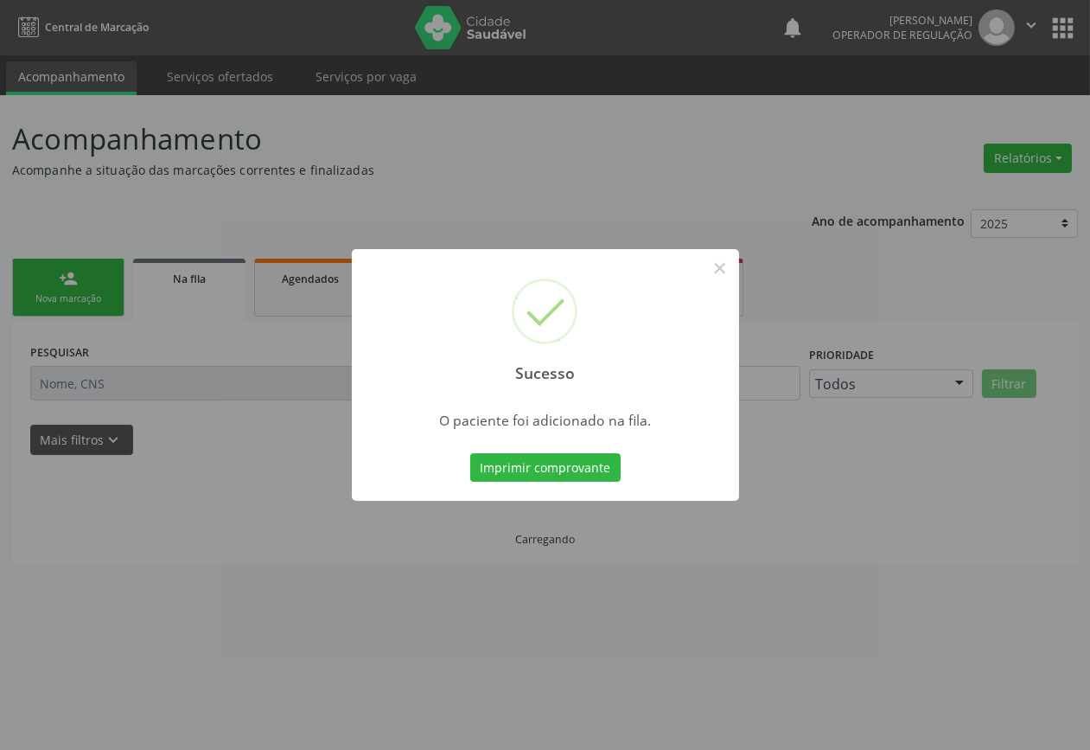
scroll to position [0, 0]
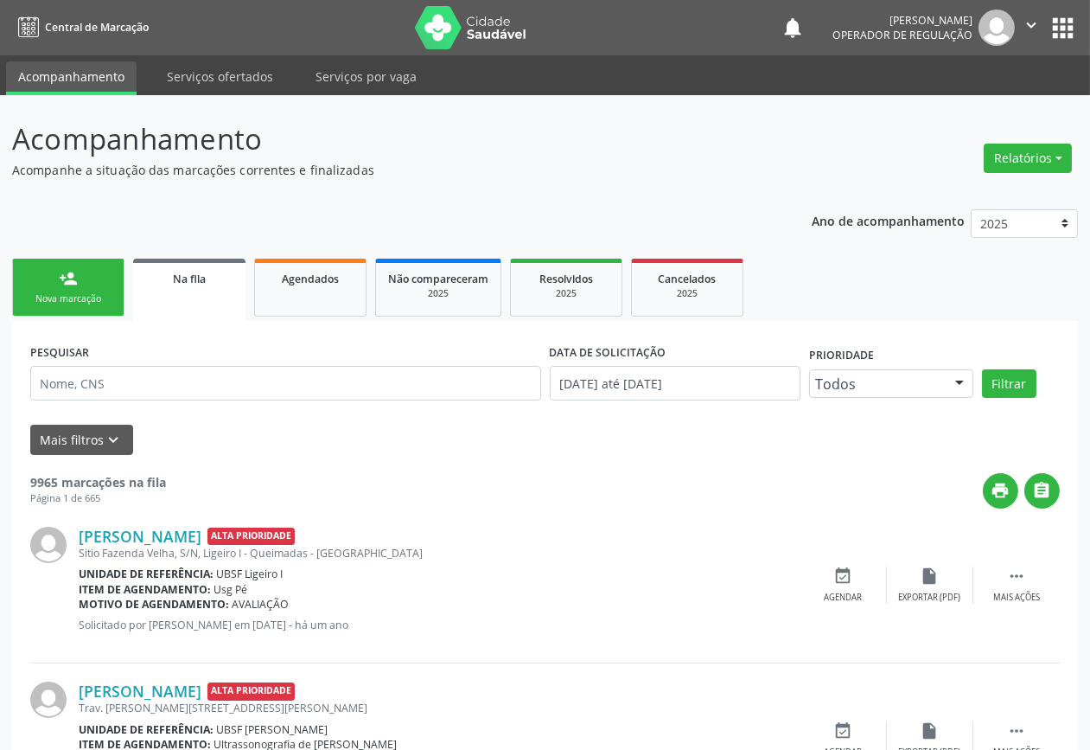
click at [81, 304] on div "Nova marcação" at bounding box center [68, 298] width 86 height 13
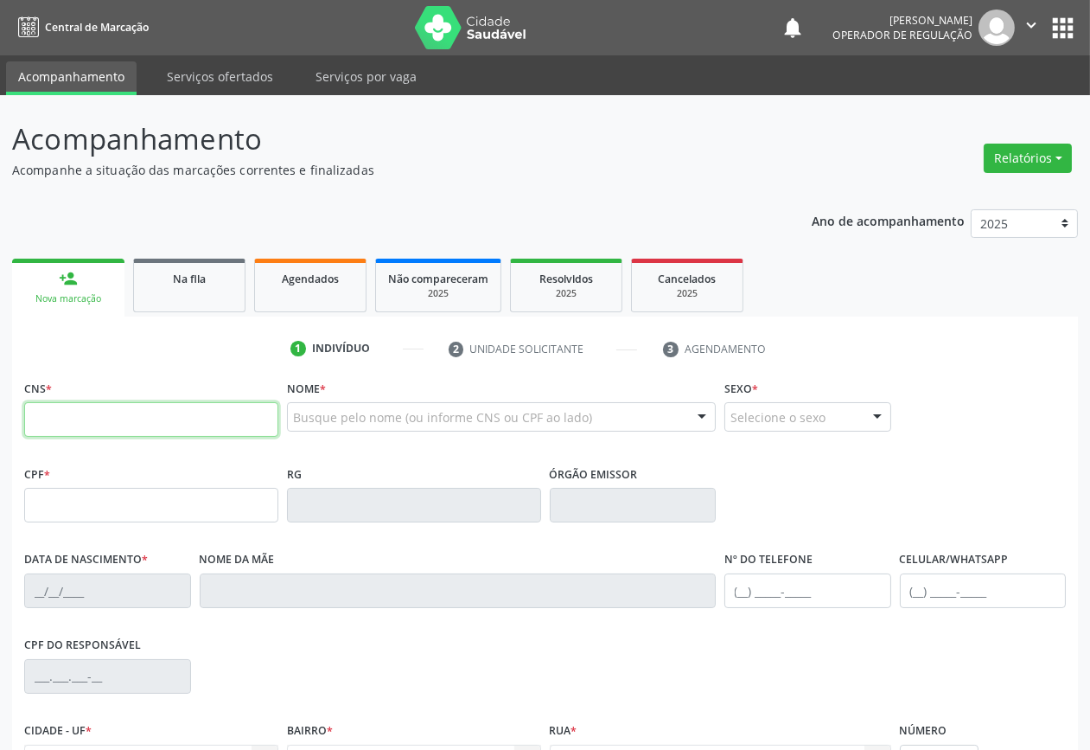
click at [174, 425] on input "text" at bounding box center [151, 419] width 254 height 35
type input "707 6052 2397 8796"
type input "837.263.227-87"
type input "18/12/1957"
type input "Maria de Souza Silva"
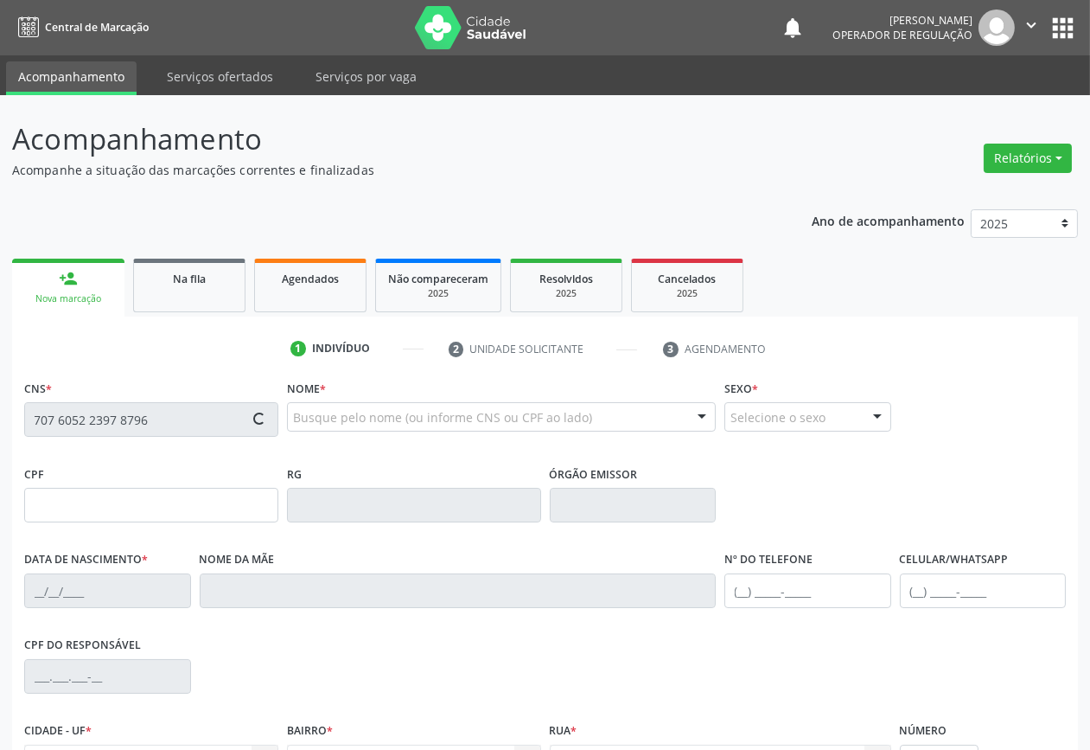
type input "(83) 99401-1243"
type input "074.294.244-90"
type input "31"
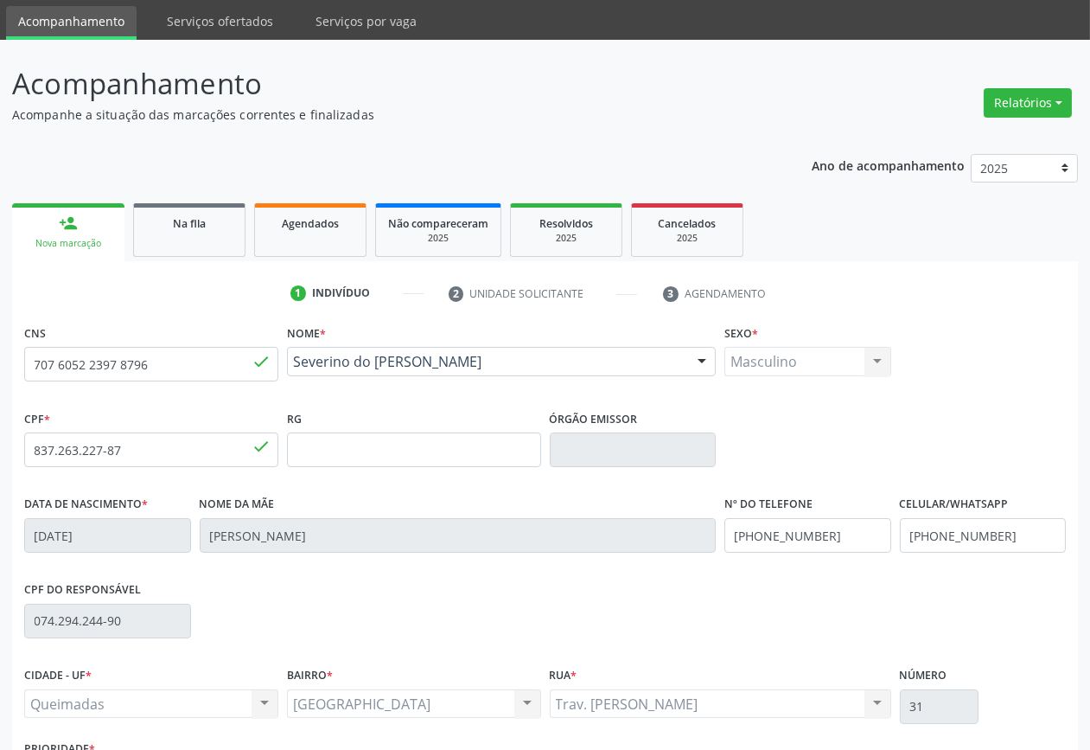
scroll to position [186, 0]
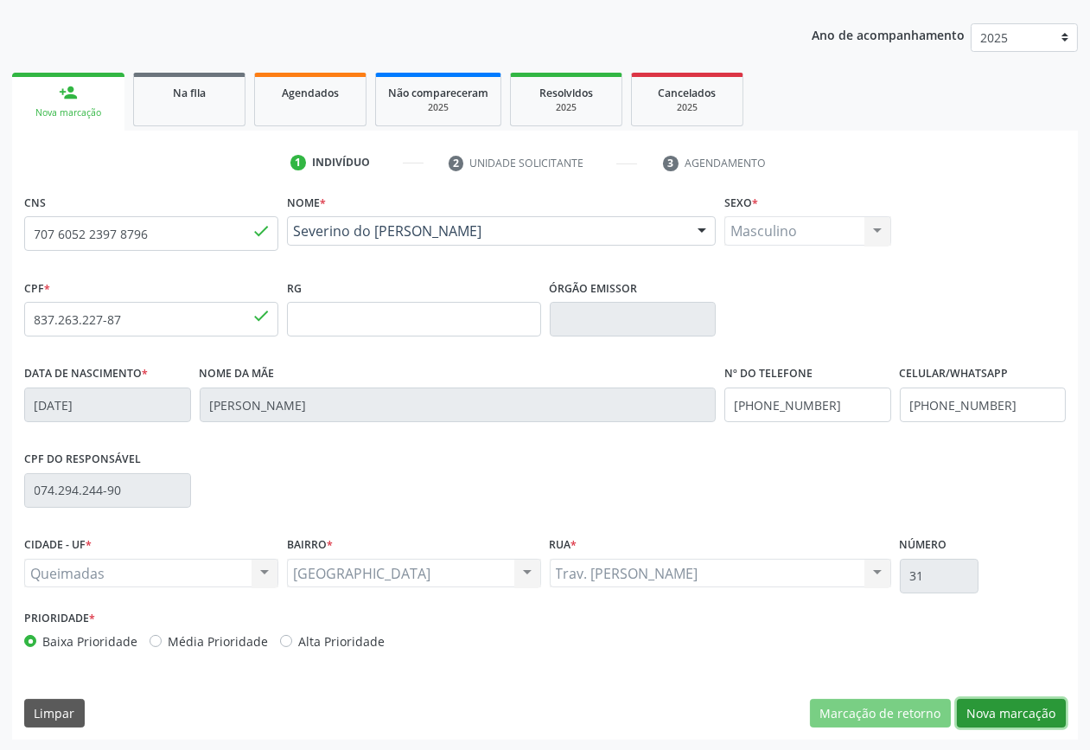
click at [1051, 700] on button "Nova marcação" at bounding box center [1011, 713] width 109 height 29
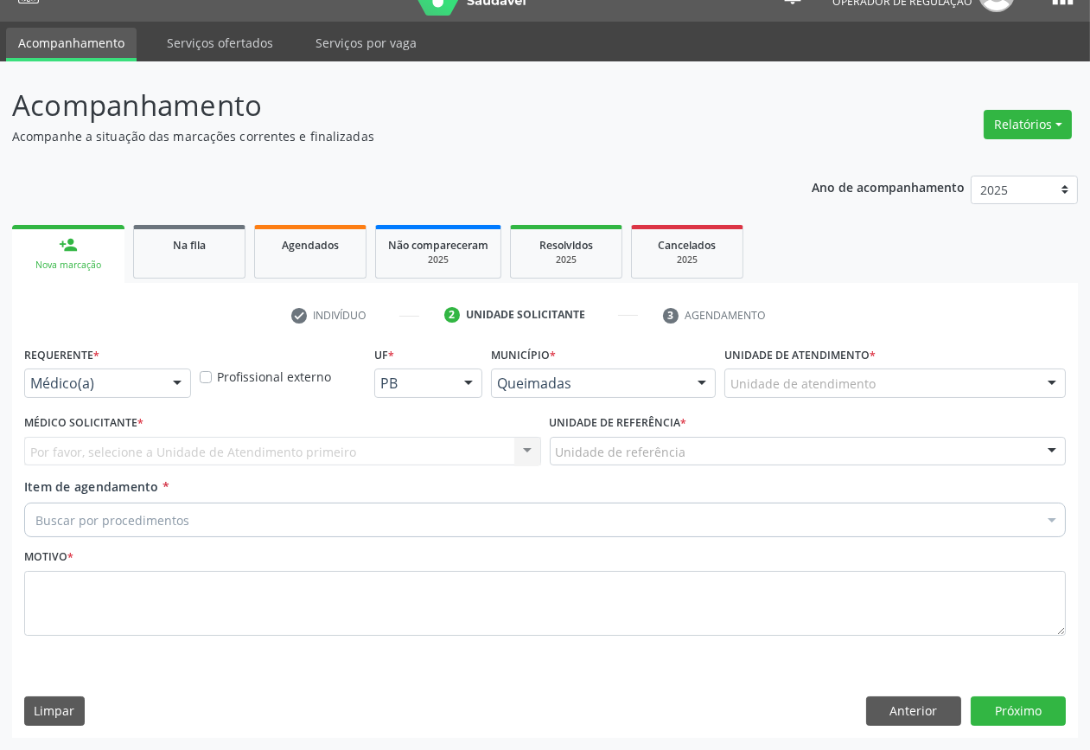
scroll to position [32, 0]
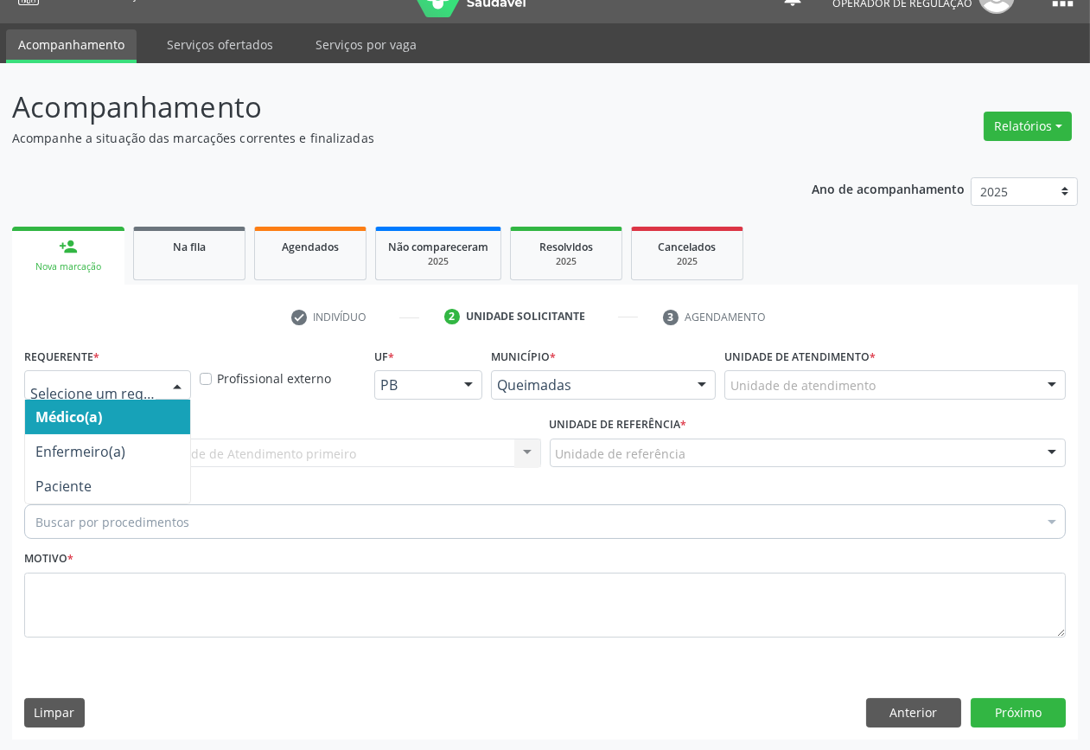
click at [91, 372] on div at bounding box center [107, 384] width 167 height 29
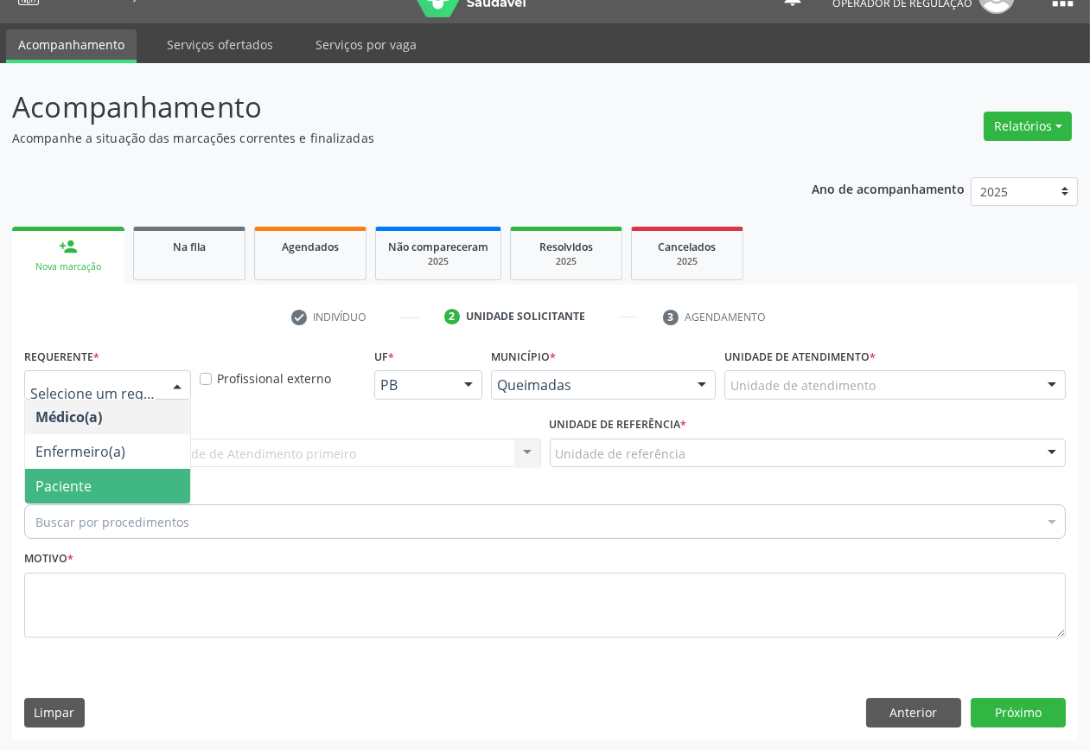
click at [112, 478] on span "Paciente" at bounding box center [107, 486] width 165 height 35
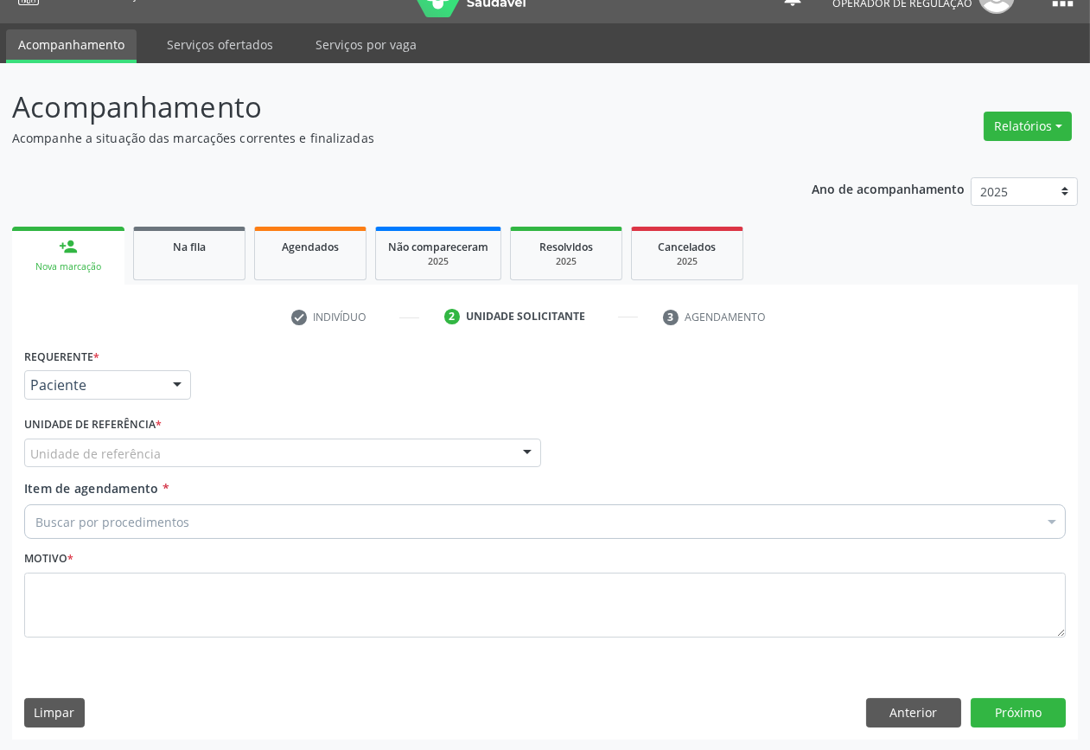
click at [186, 452] on div "Unidade de referência" at bounding box center [282, 452] width 517 height 29
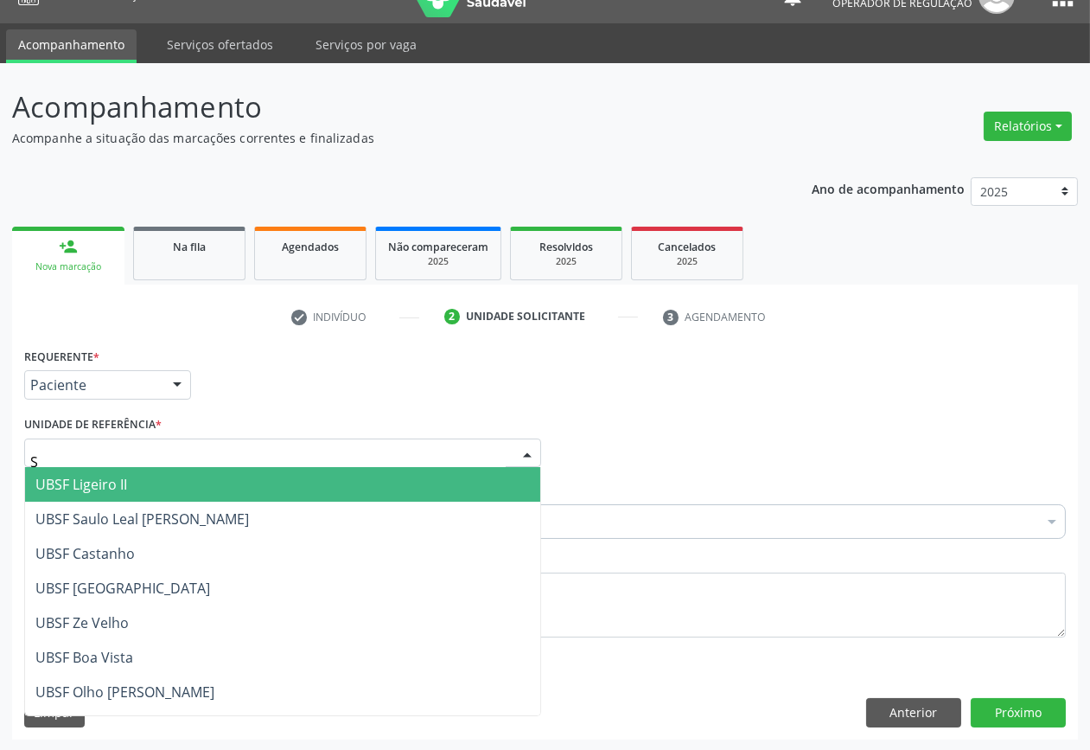
type input "SA"
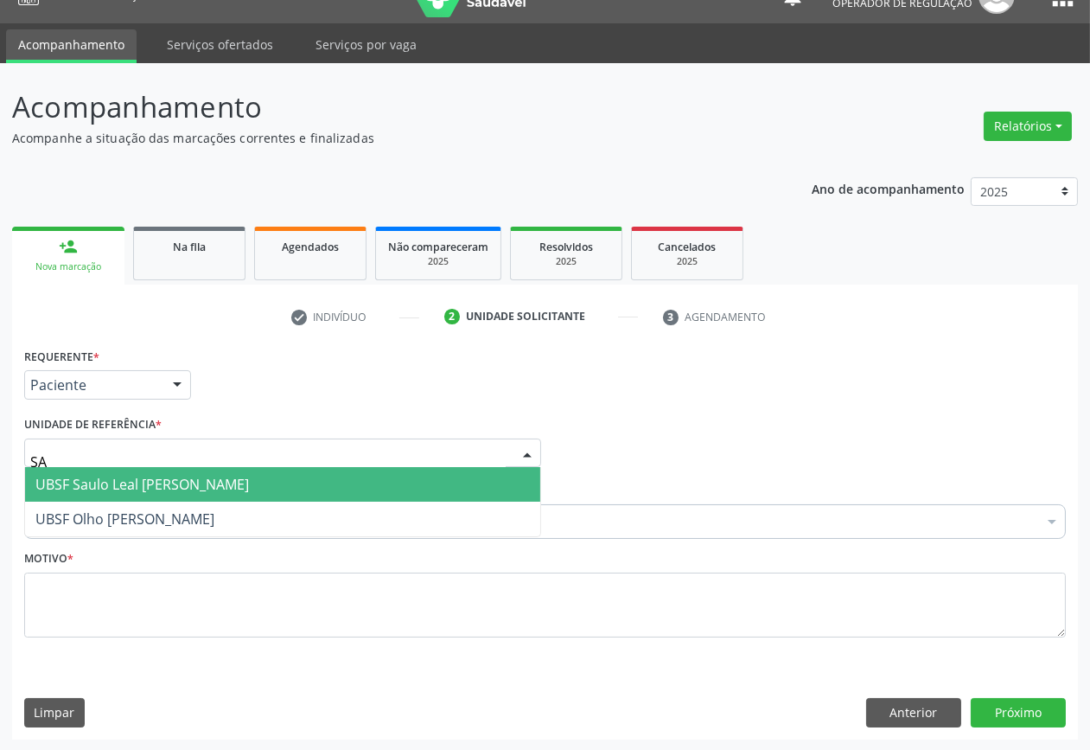
click at [182, 476] on span "UBSF Saulo Leal [PERSON_NAME]" at bounding box center [142, 484] width 214 height 19
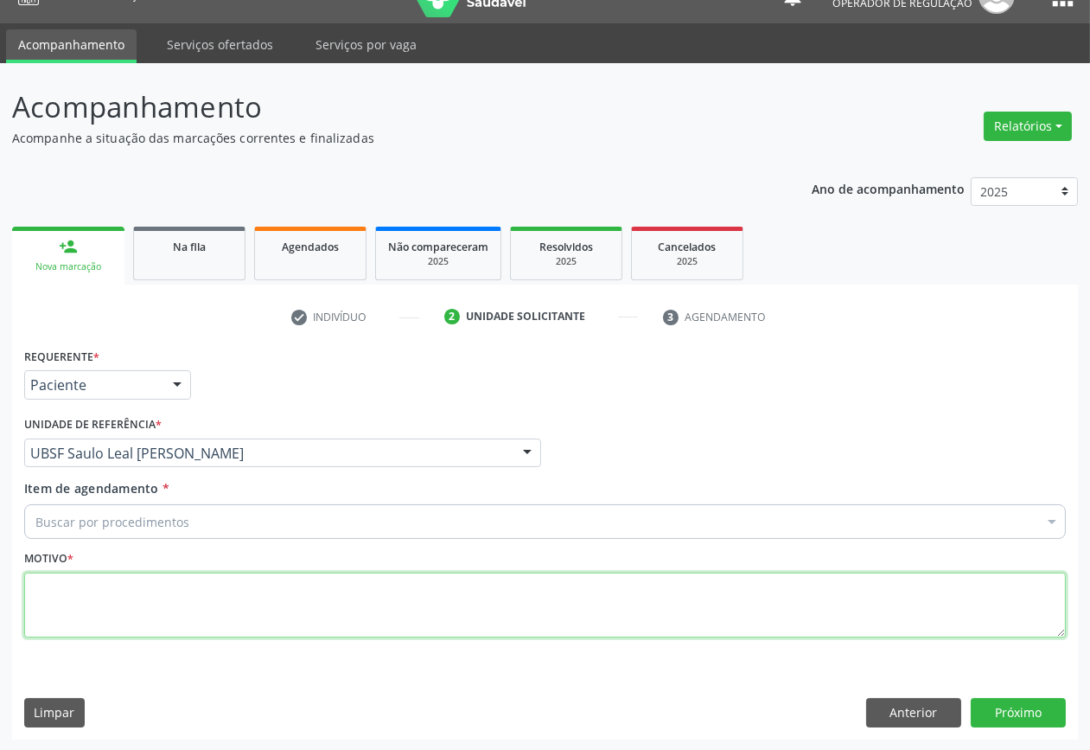
click at [175, 605] on textarea at bounding box center [545, 605] width 1042 height 66
paste textarea "FUNDOSCOPIA CONSULTA 07/2025"
click at [89, 579] on textarea "FUNDOSCOPIA CONSULTA 07/2025" at bounding box center [545, 605] width 1042 height 66
click at [90, 578] on textarea "FUNDOSCOPIA CONSULTA 07/2025" at bounding box center [545, 605] width 1042 height 66
type textarea "MANCHA ESCURA CONSULTA 07/2025"
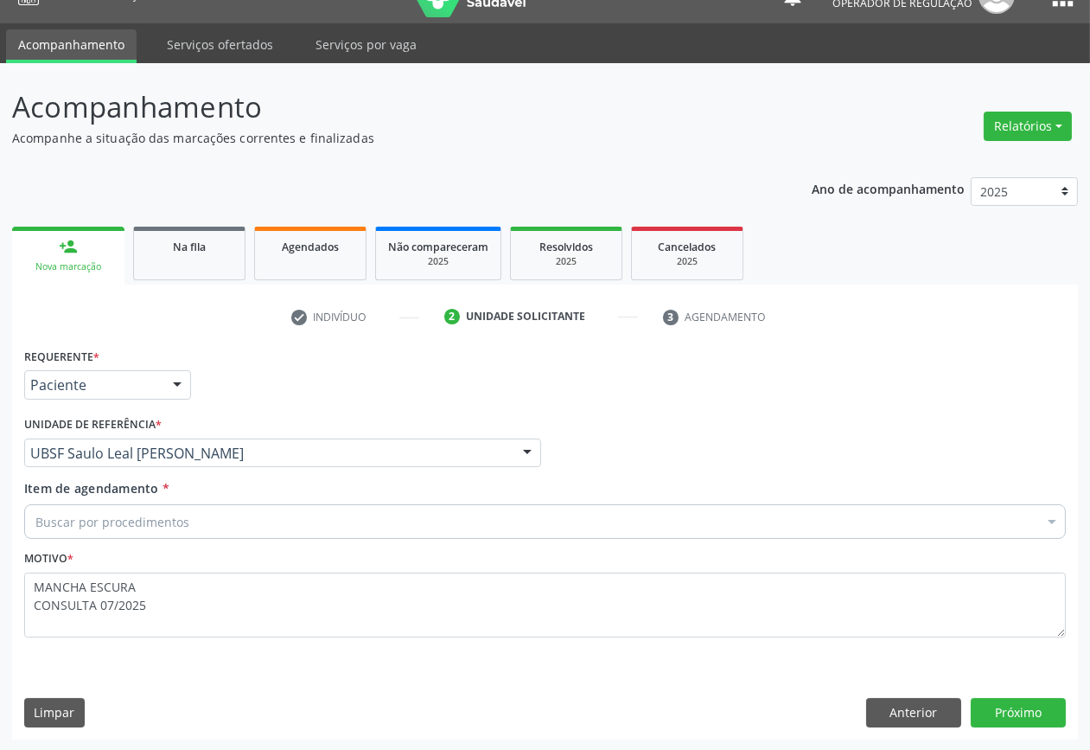
drag, startPoint x: 173, startPoint y: 553, endPoint x: 165, endPoint y: 532, distance: 23.0
click at [171, 550] on div "Motivo * MANCHA ESCURA CONSULTA 07/2025" at bounding box center [545, 592] width 1042 height 92
click at [164, 531] on div "Buscar por procedimentos" at bounding box center [545, 521] width 1042 height 35
paste input "OFTALMOLOGISTA"
type input "OFTALMOLOGISTA"
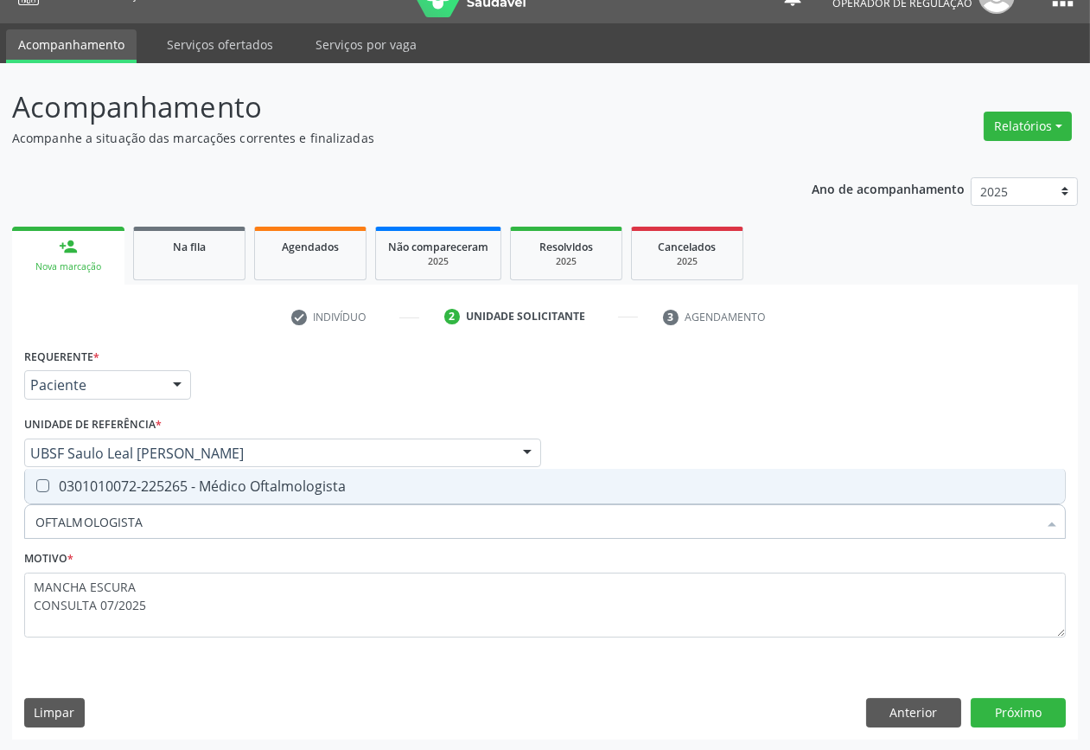
click at [166, 482] on div "0301010072-225265 - Médico Oftalmologista" at bounding box center [544, 486] width 1019 height 14
checkbox Oftalmologista "true"
click at [1000, 710] on button "Próximo" at bounding box center [1018, 712] width 95 height 29
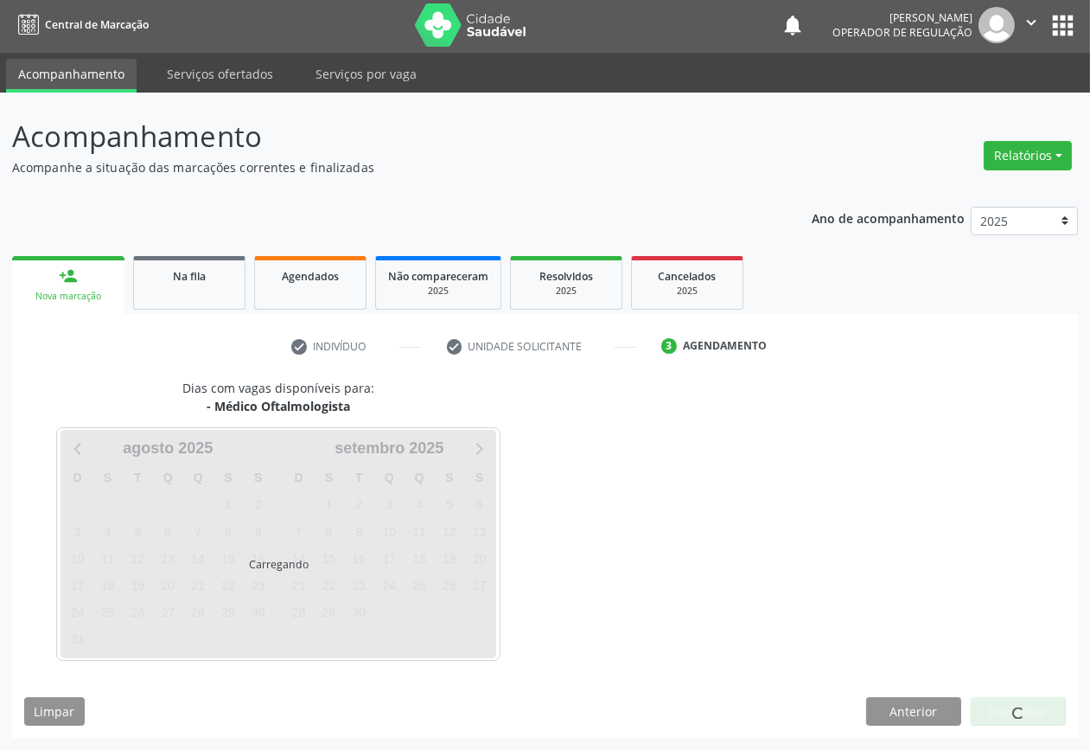
scroll to position [2, 0]
click at [349, 524] on div "Carregando" at bounding box center [279, 545] width 436 height 228
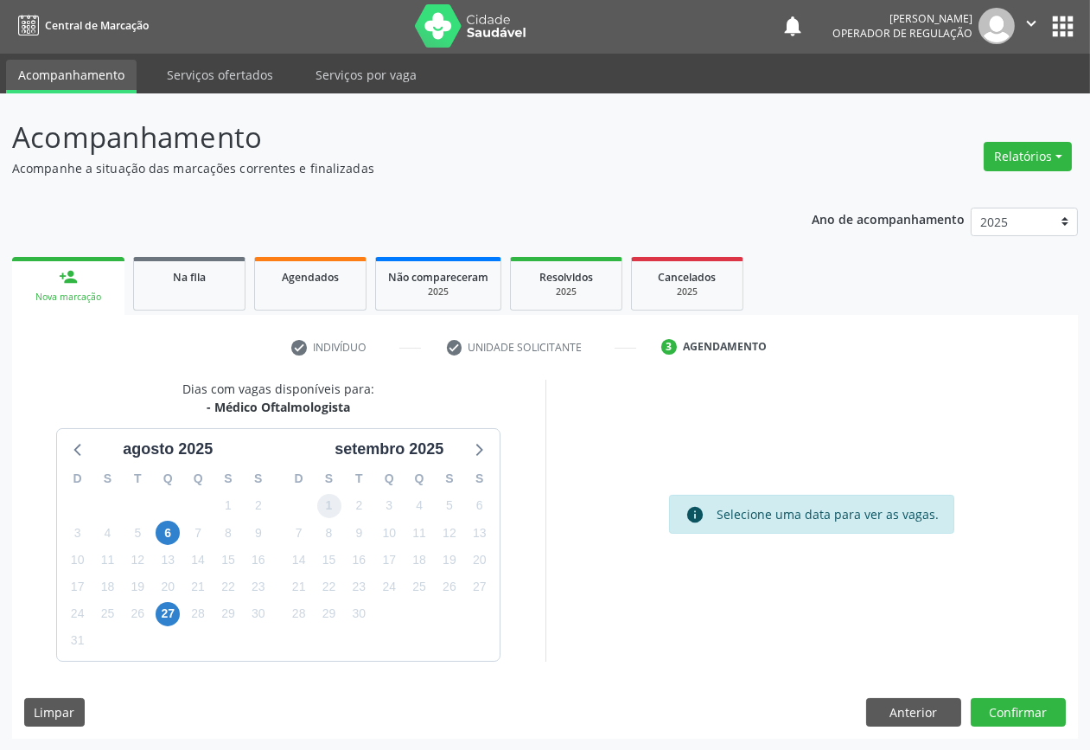
click at [329, 506] on span "1" at bounding box center [329, 506] width 24 height 24
click at [997, 713] on button "Confirmar" at bounding box center [1018, 712] width 95 height 29
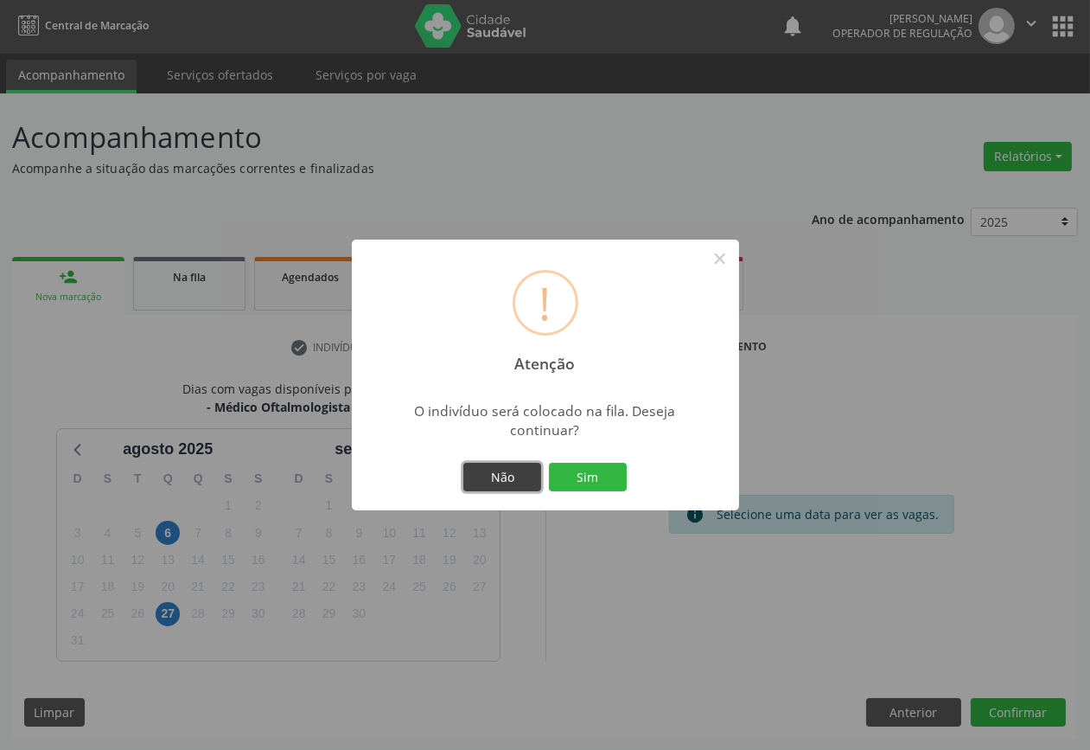
click at [499, 470] on button "Não" at bounding box center [502, 477] width 78 height 29
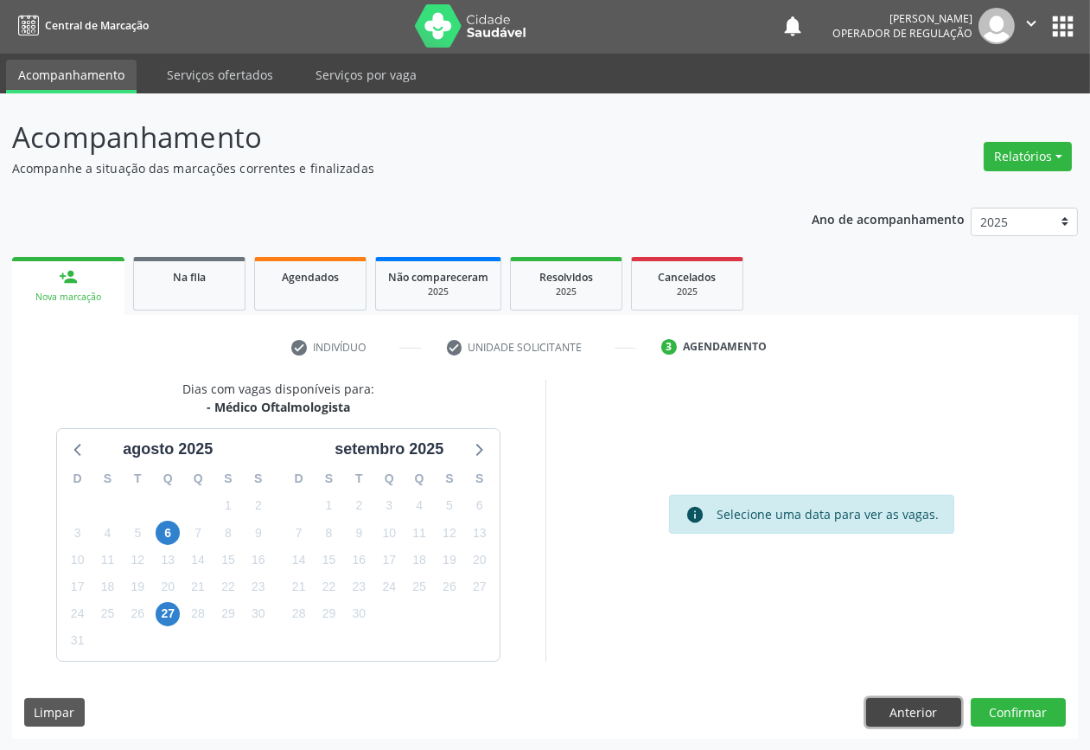
click at [917, 720] on button "Anterior" at bounding box center [913, 712] width 95 height 29
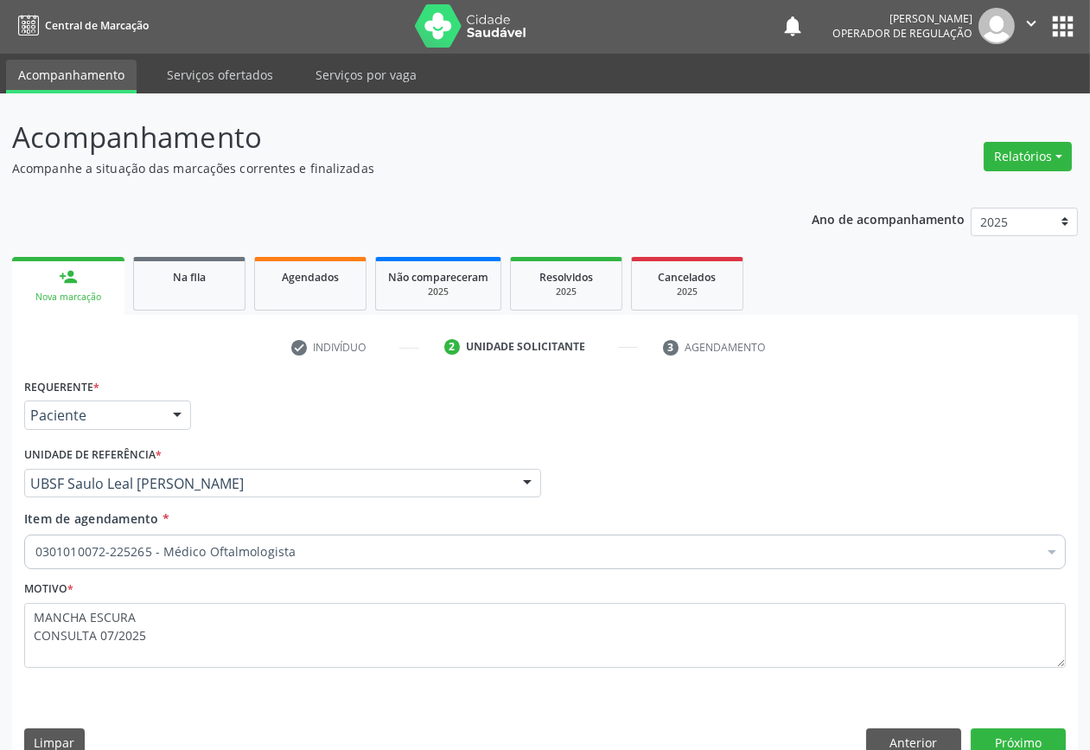
scroll to position [32, 0]
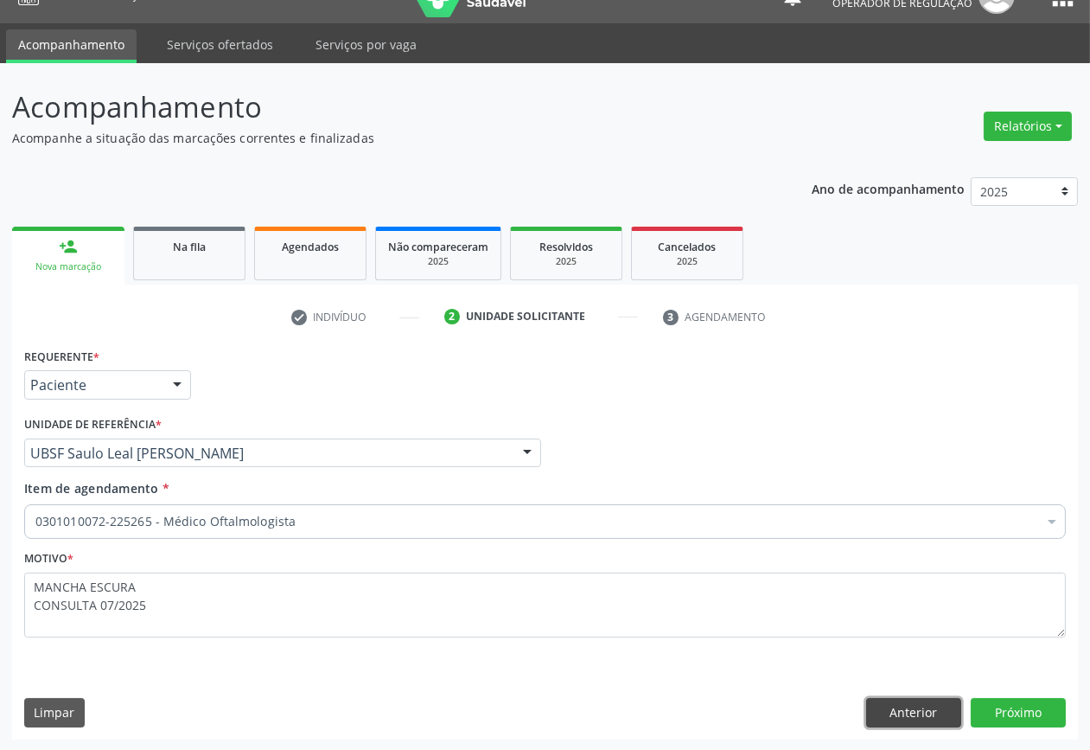
click at [917, 720] on button "Anterior" at bounding box center [913, 712] width 95 height 29
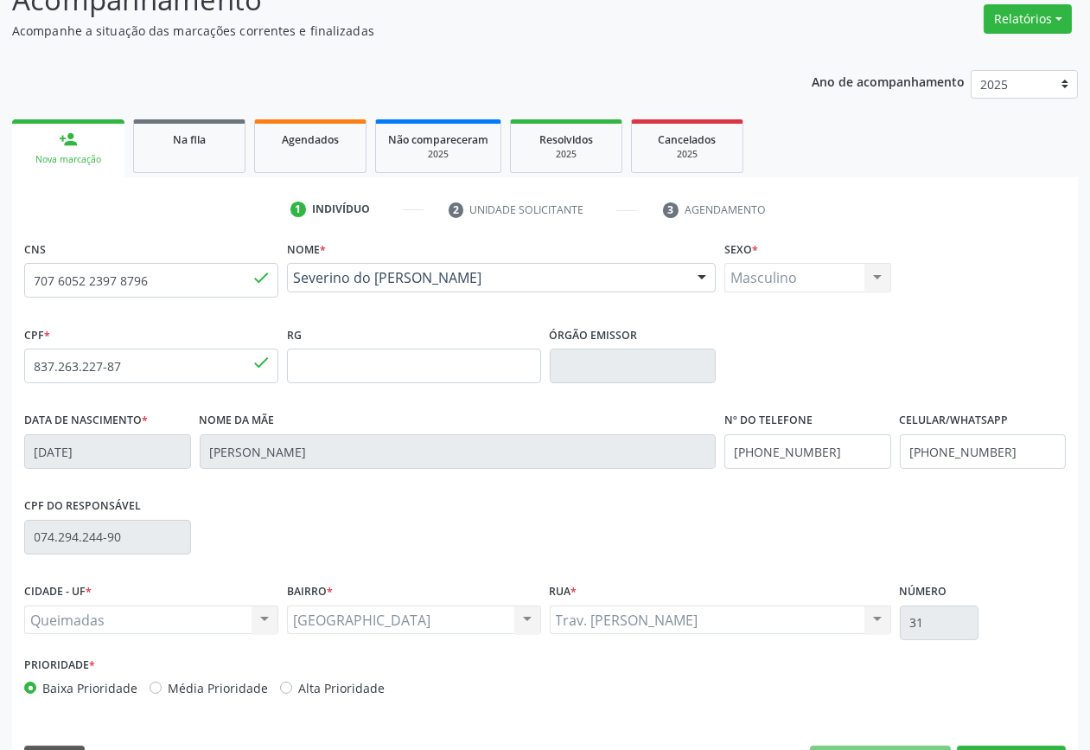
scroll to position [186, 0]
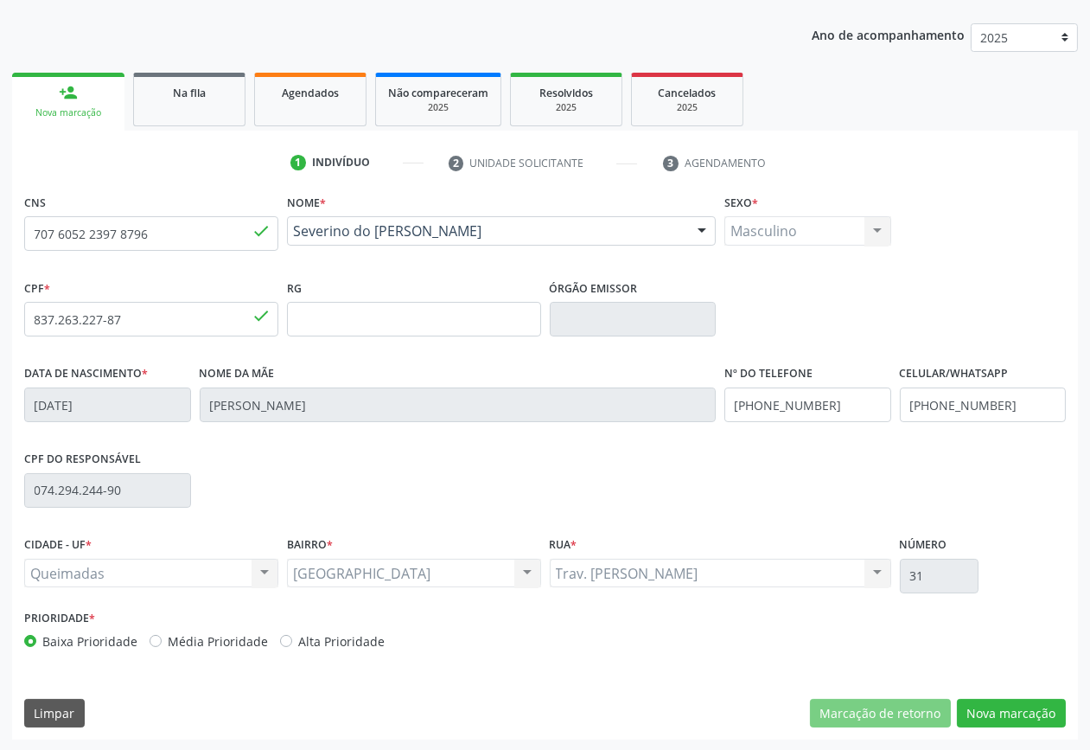
drag, startPoint x: 337, startPoint y: 642, endPoint x: 911, endPoint y: 692, distance: 576.4
click at [338, 642] on label "Alta Prioridade" at bounding box center [341, 641] width 86 height 18
click at [292, 642] on input "Alta Prioridade" at bounding box center [286, 640] width 12 height 16
radio input "true"
click at [1034, 711] on button "Nova marcação" at bounding box center [1011, 713] width 109 height 29
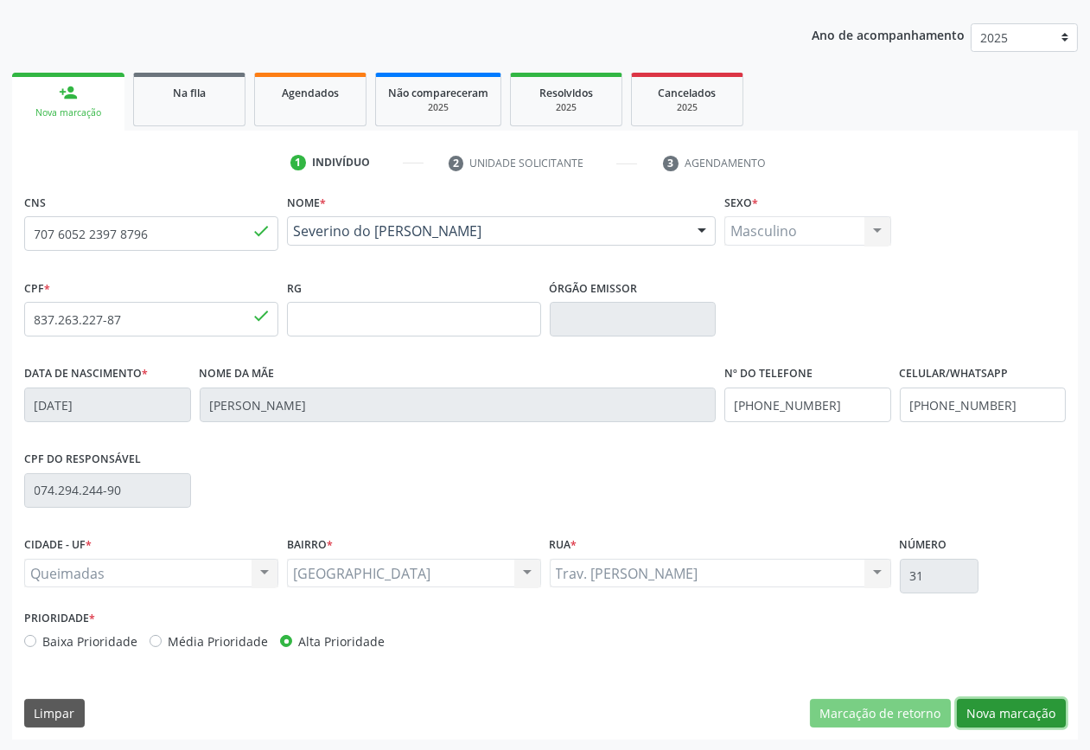
scroll to position [32, 0]
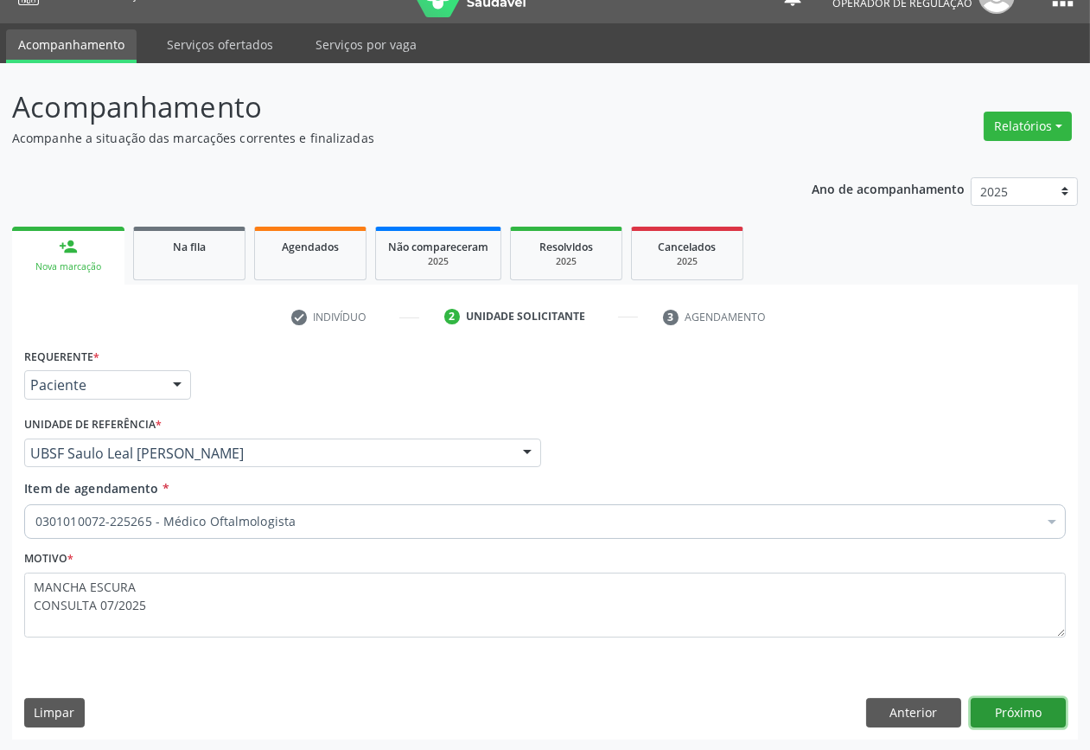
click at [1034, 711] on button "Próximo" at bounding box center [1018, 712] width 95 height 29
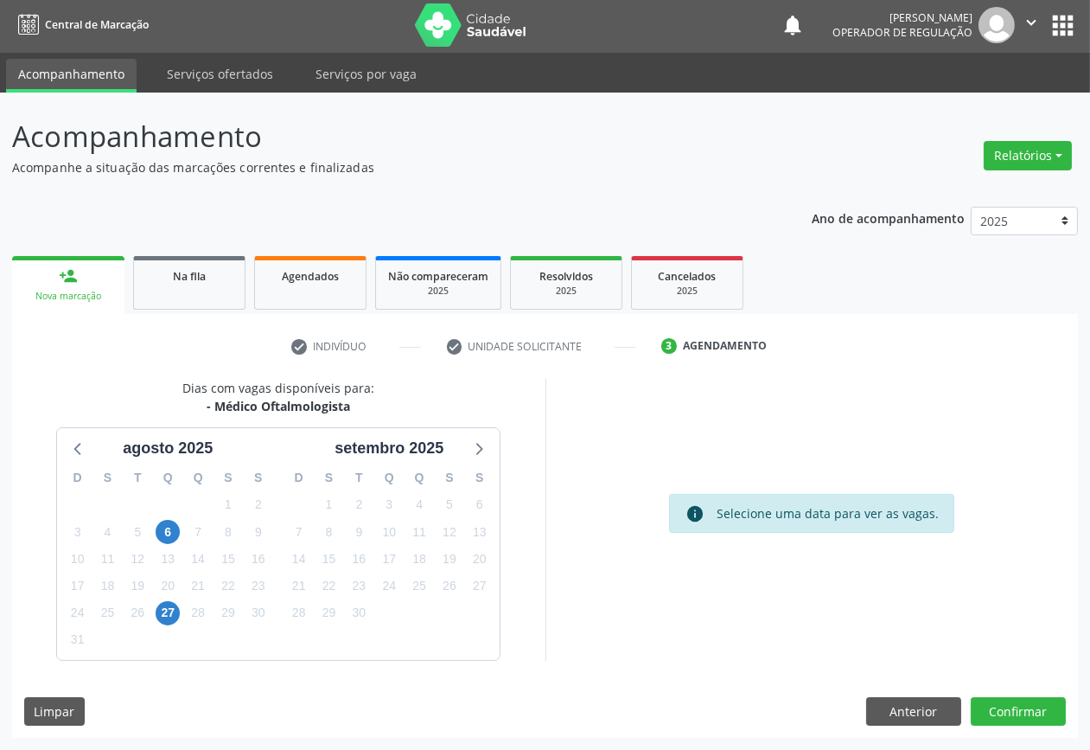
scroll to position [2, 0]
click at [1034, 711] on button "Confirmar" at bounding box center [1018, 712] width 95 height 29
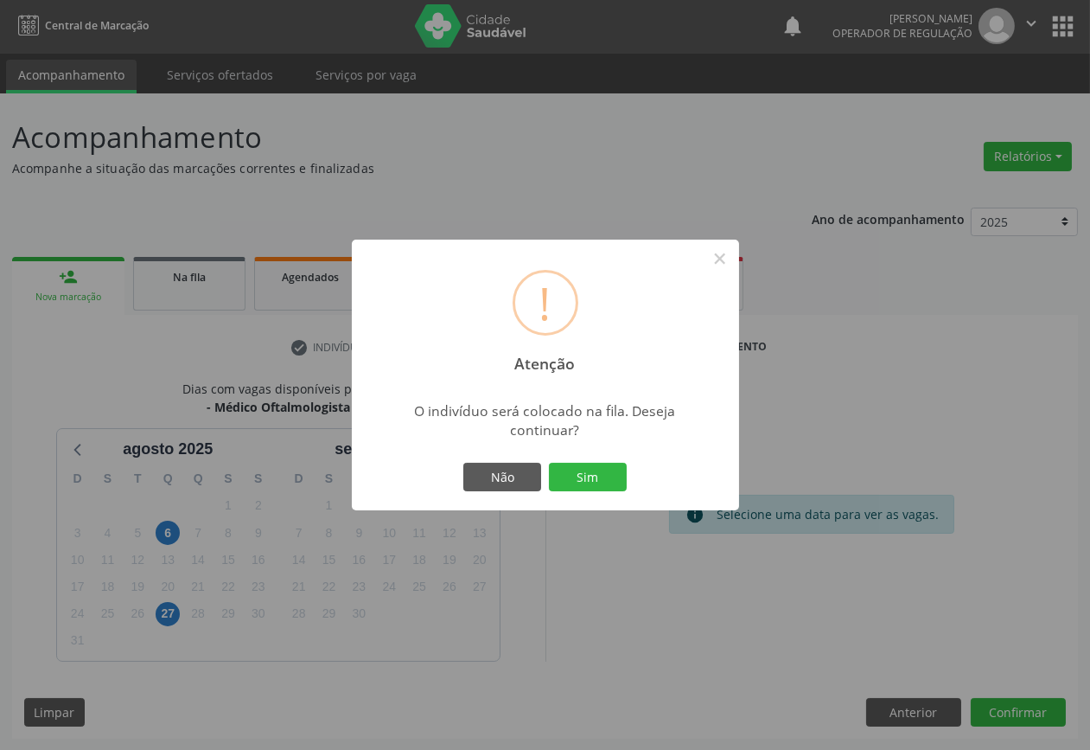
click at [549, 463] on button "Sim" at bounding box center [588, 477] width 78 height 29
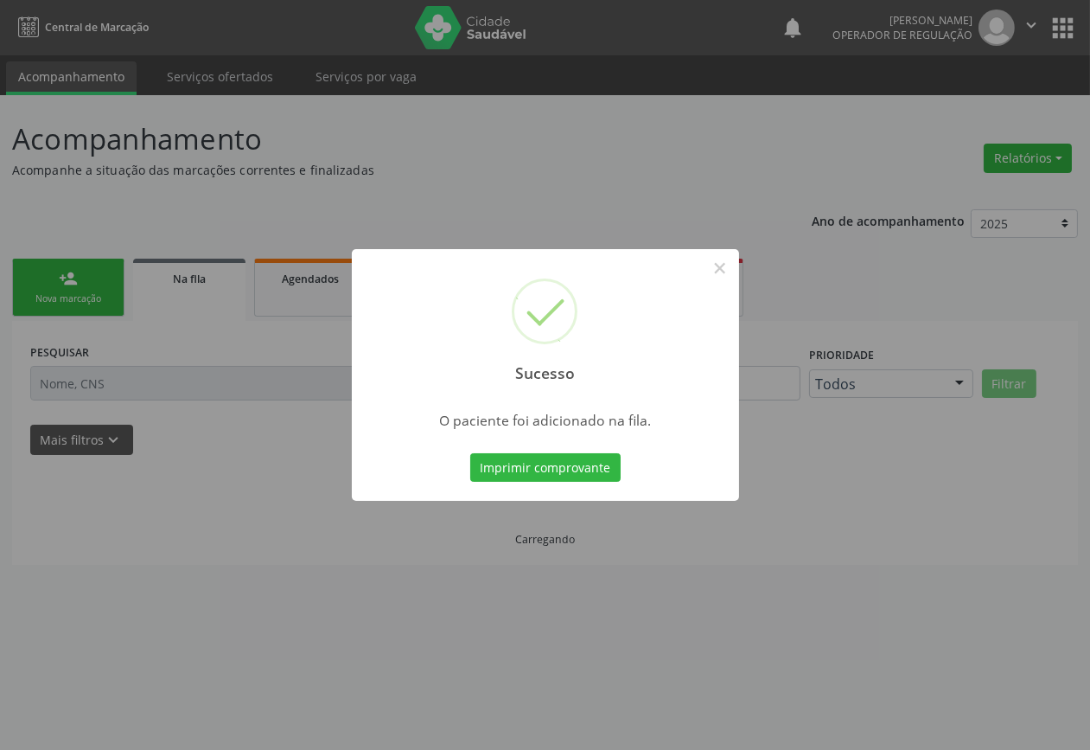
scroll to position [0, 0]
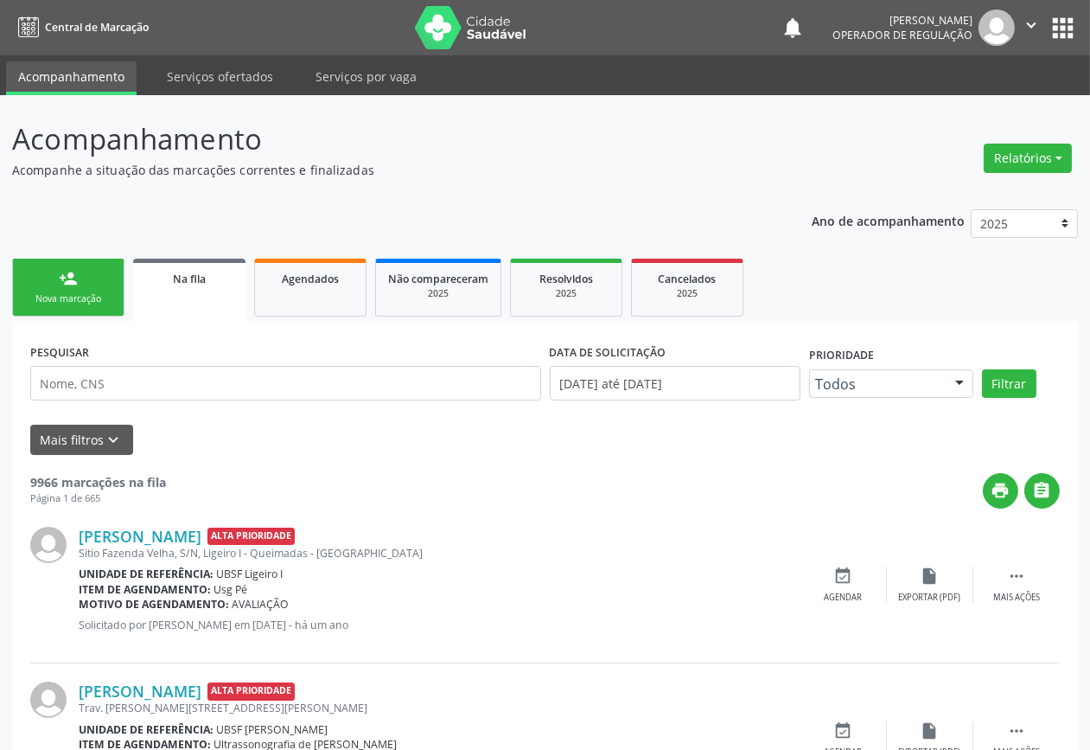
click at [118, 300] on link "person_add Nova marcação" at bounding box center [68, 288] width 112 height 58
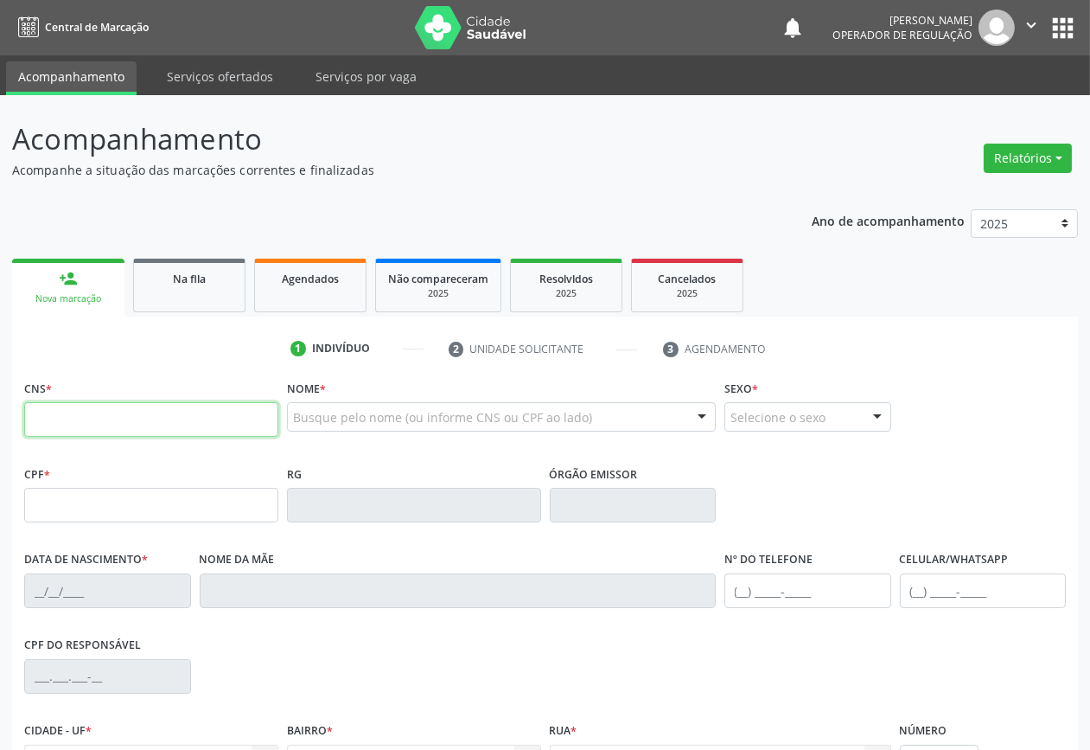
click at [191, 416] on input "text" at bounding box center [151, 419] width 254 height 35
type input "708 0073 8105 0129"
type input "03/08/1959"
type input "S/N"
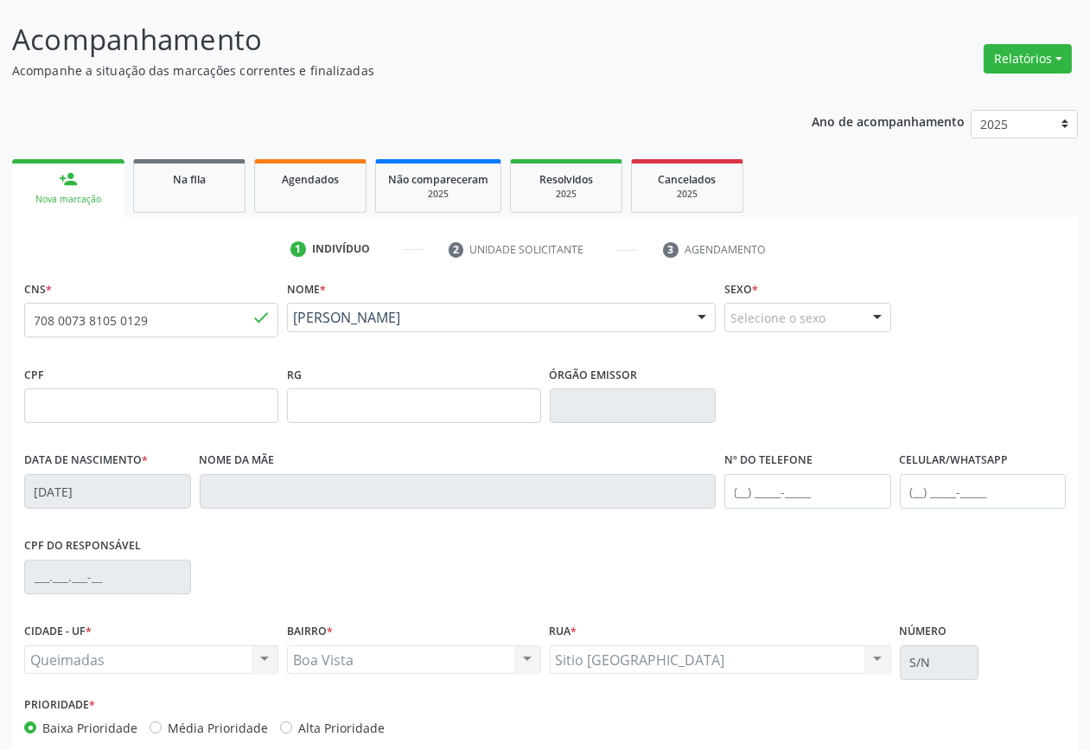
scroll to position [186, 0]
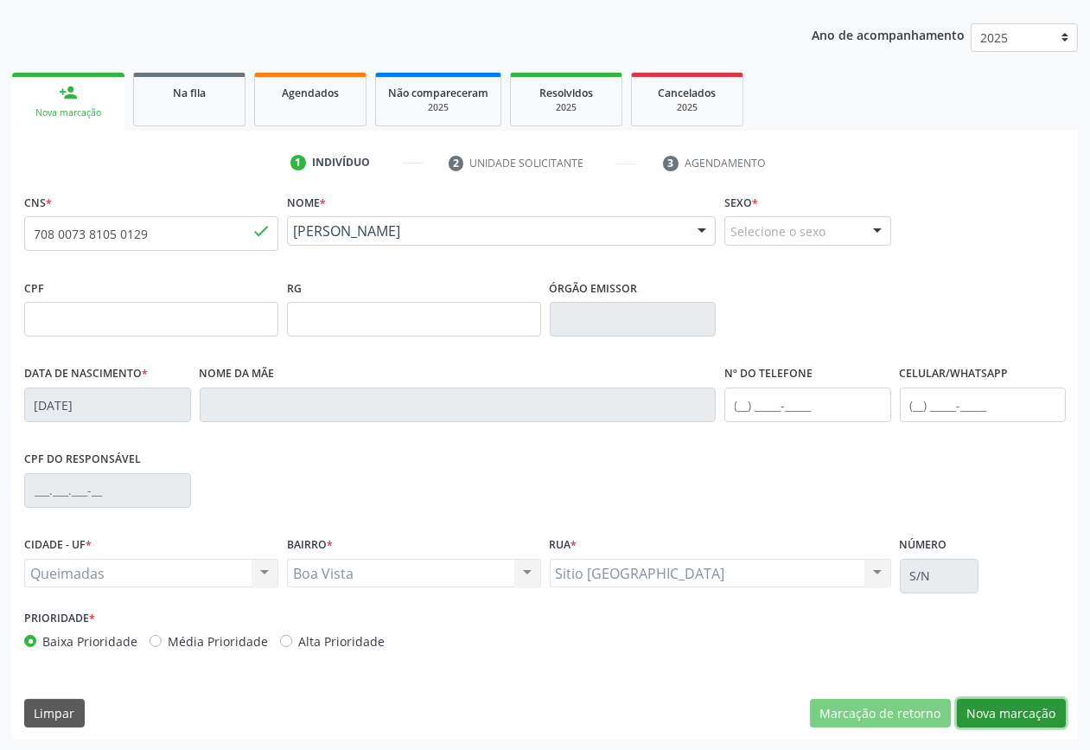
click at [1030, 709] on button "Nova marcação" at bounding box center [1011, 713] width 109 height 29
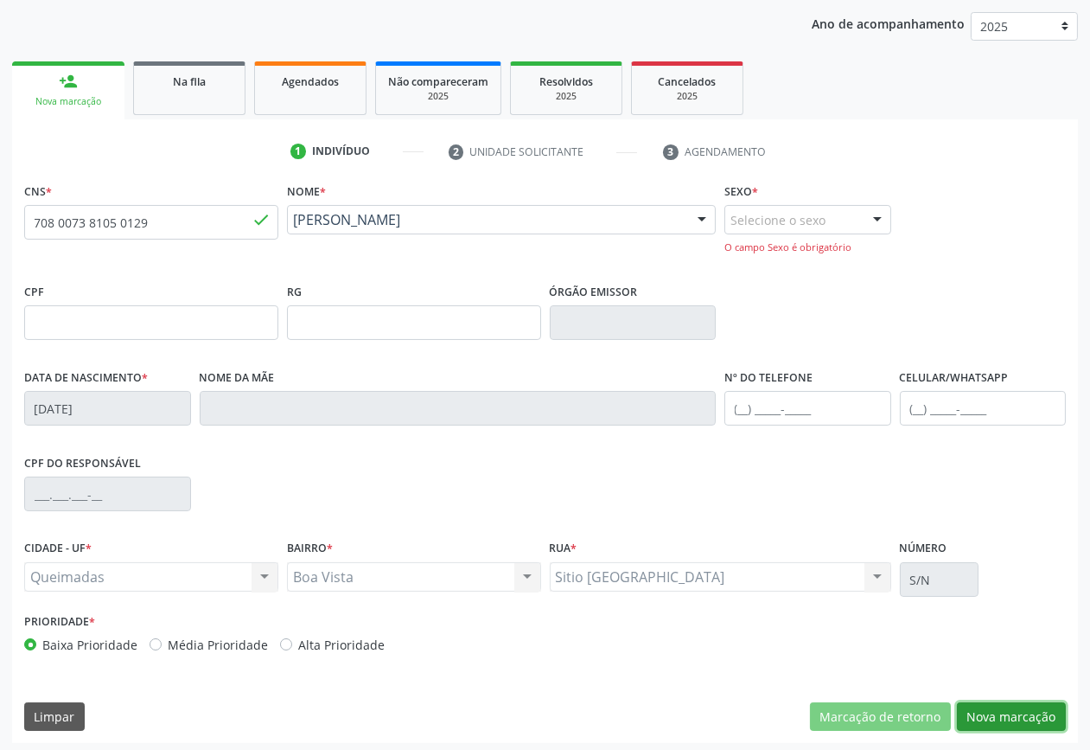
scroll to position [201, 0]
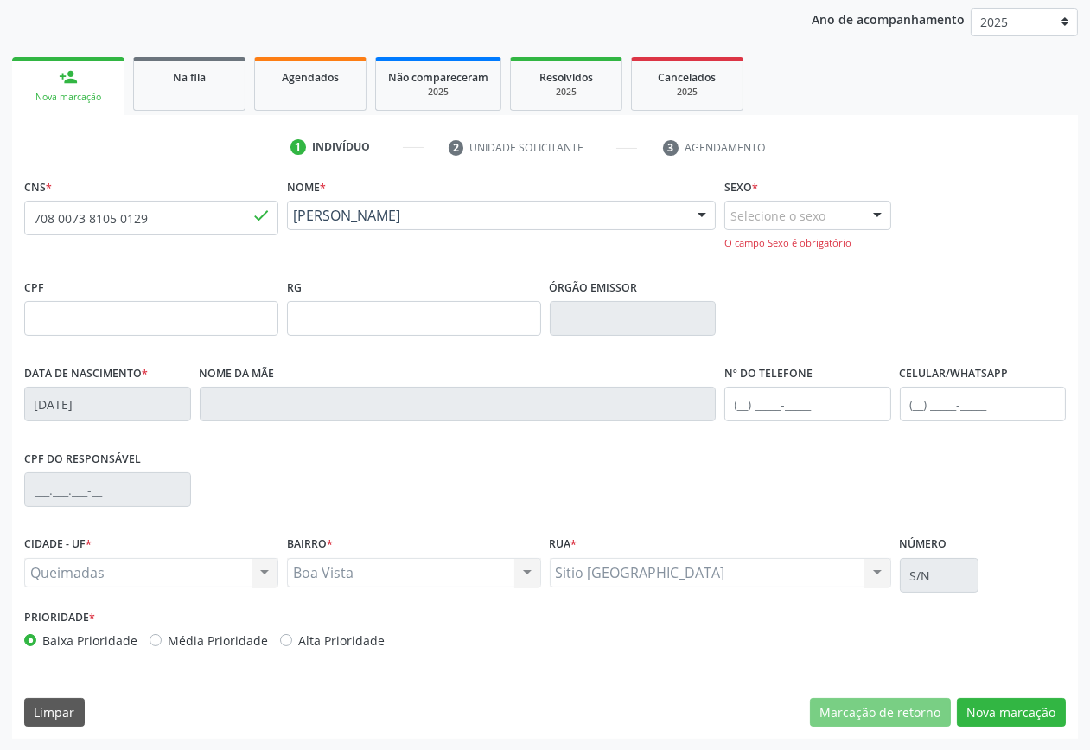
click at [796, 208] on div "Selecione o sexo" at bounding box center [808, 215] width 167 height 29
click at [784, 262] on span "Masculino" at bounding box center [807, 247] width 165 height 35
click at [1013, 703] on button "Nova marcação" at bounding box center [1011, 712] width 109 height 29
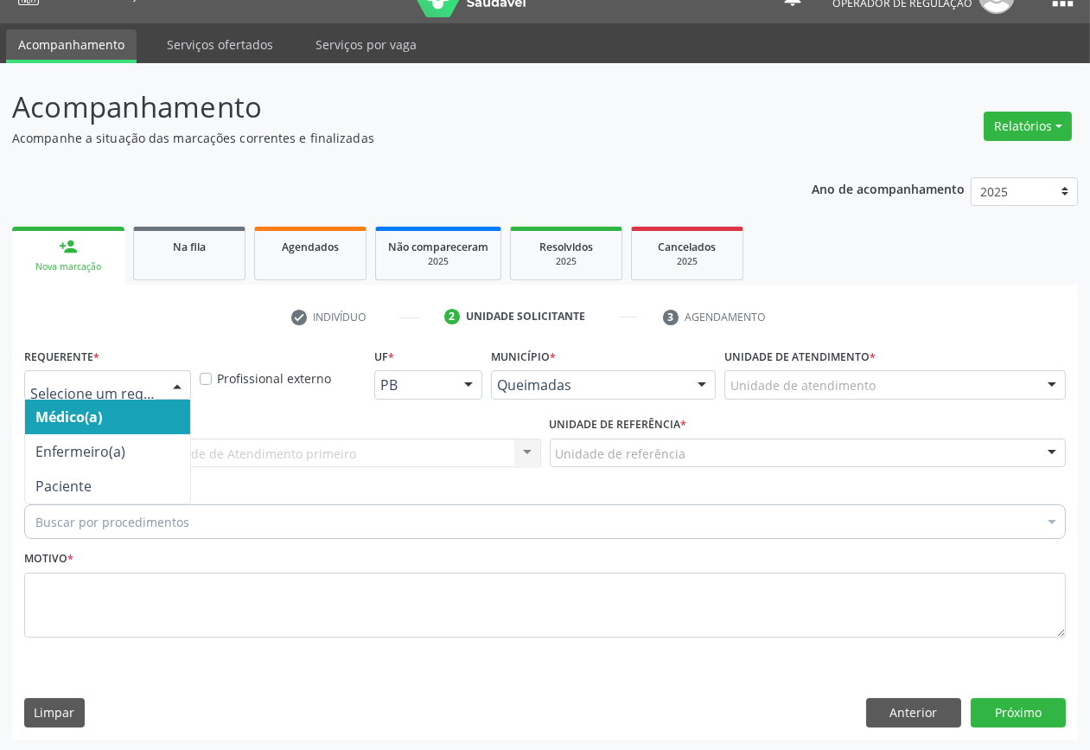
drag, startPoint x: 136, startPoint y: 383, endPoint x: 139, endPoint y: 392, distance: 9.3
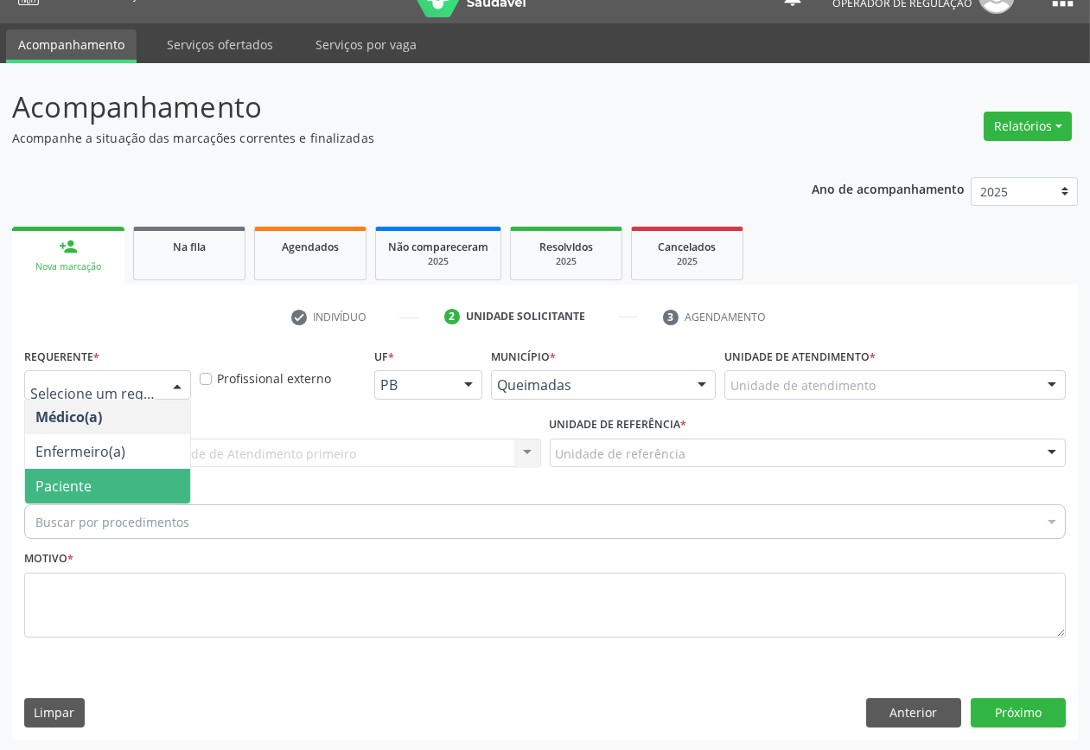
click at [144, 484] on span "Paciente" at bounding box center [107, 486] width 165 height 35
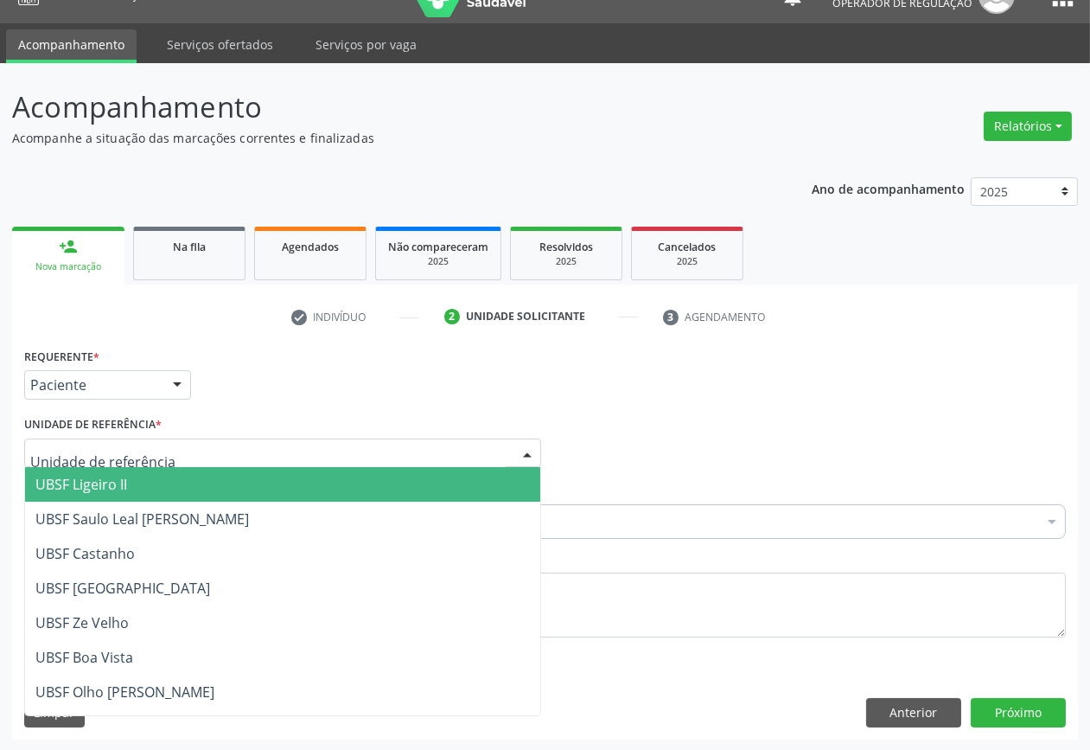
click at [176, 462] on div at bounding box center [282, 452] width 517 height 29
type input "B"
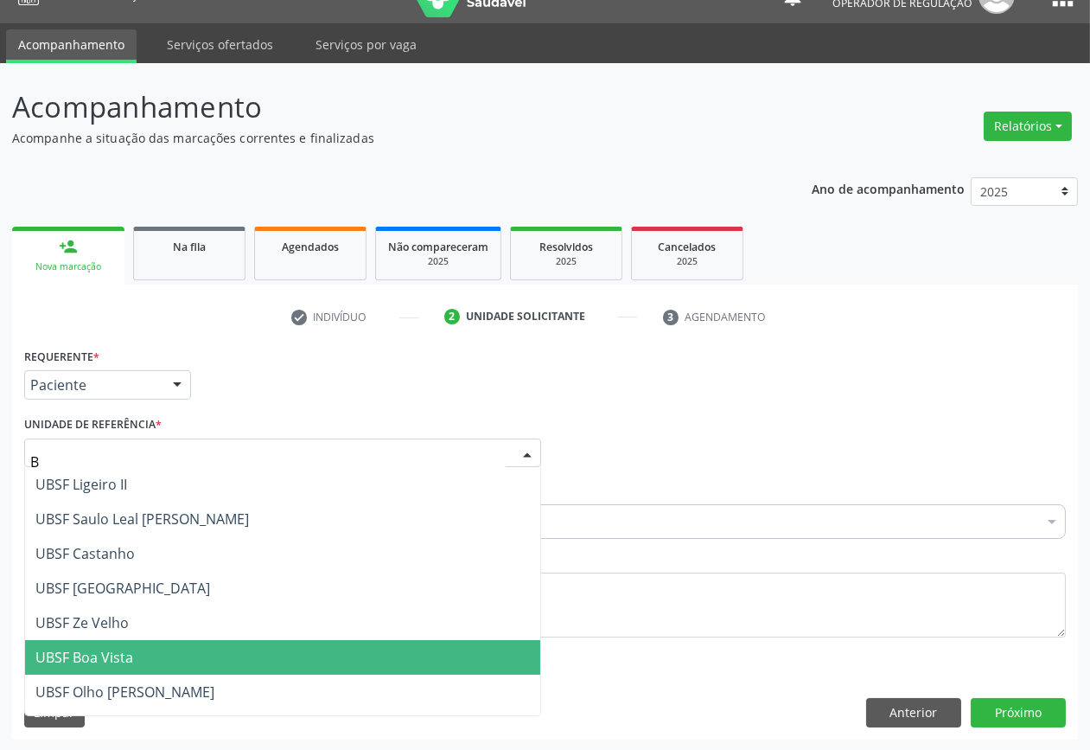
click at [147, 640] on span "UBSF Boa Vista" at bounding box center [282, 657] width 515 height 35
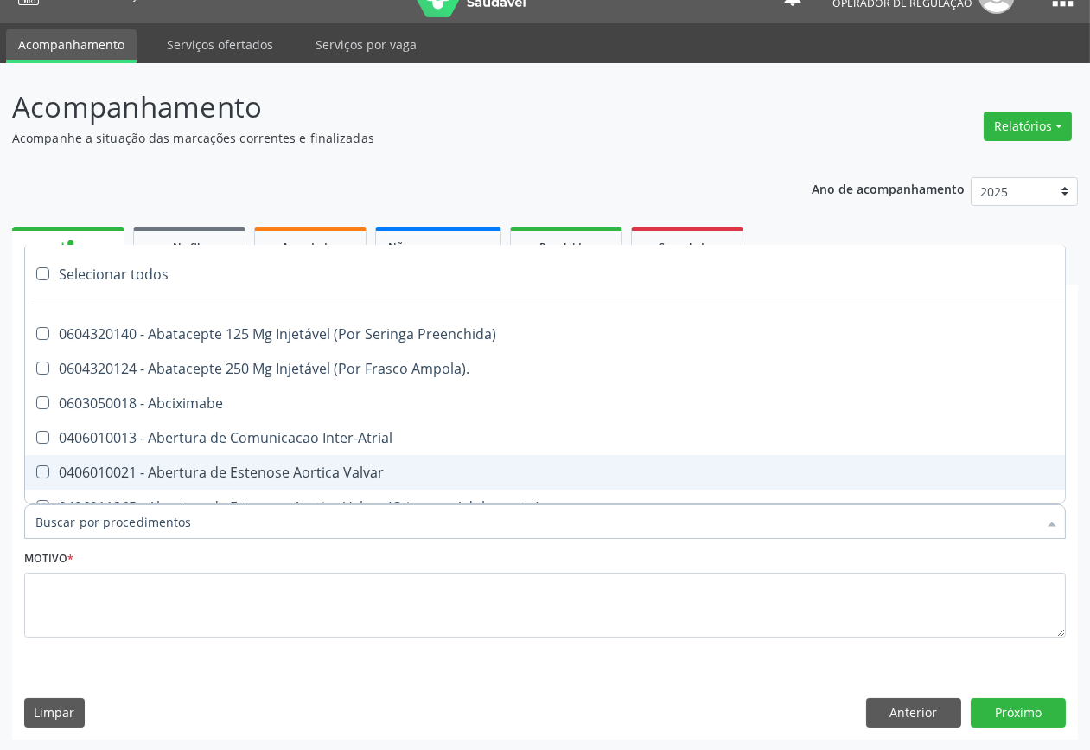
paste input "OFTALMOLOGISTA"
type input "OFTALMOLOGISTA"
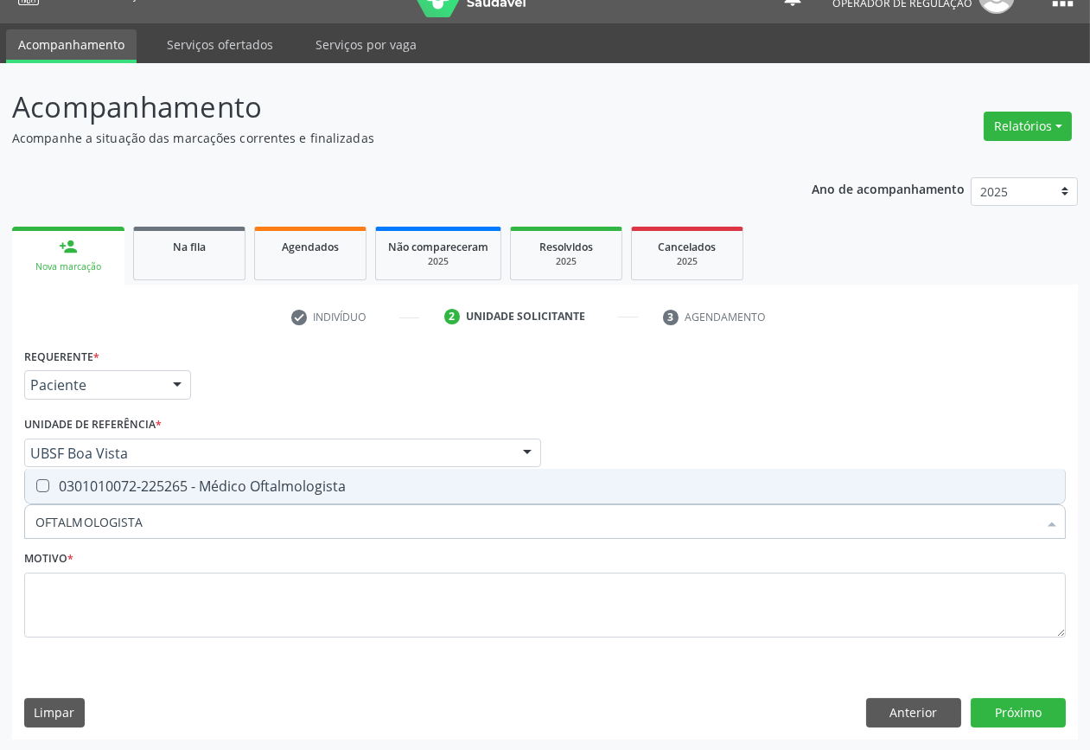
drag, startPoint x: 272, startPoint y: 480, endPoint x: 598, endPoint y: 324, distance: 362.0
click at [282, 473] on span "0301010072-225265 - Médico Oftalmologista" at bounding box center [545, 486] width 1040 height 35
checkbox Oftalmologista "true"
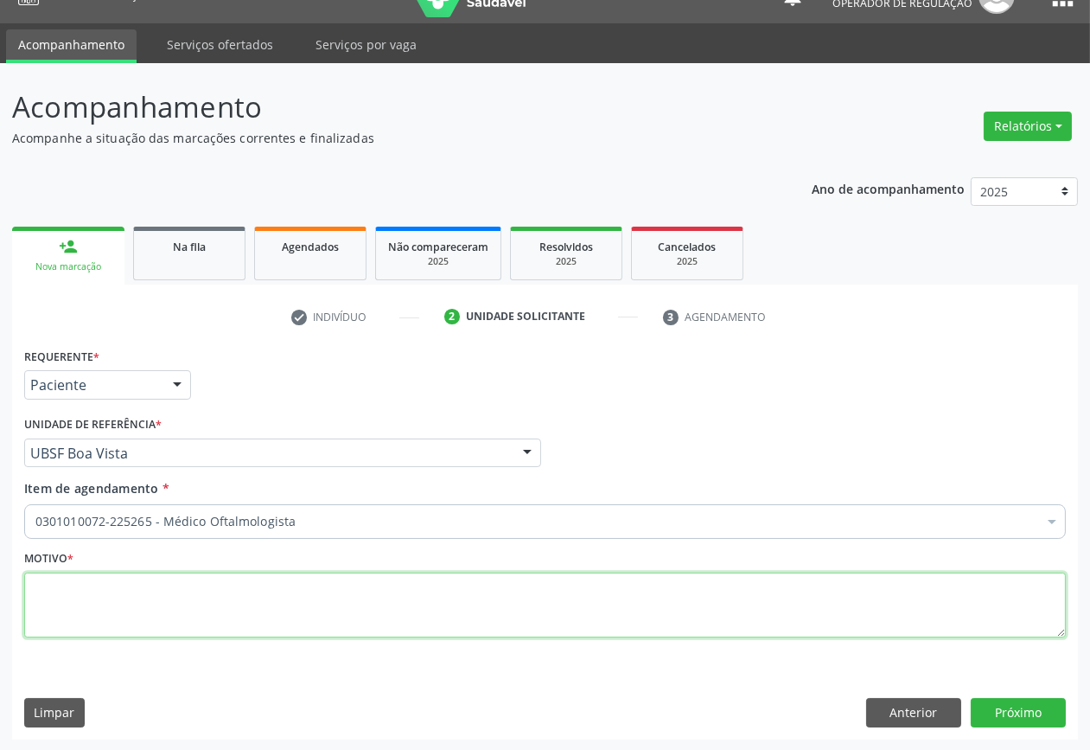
click at [235, 603] on textarea at bounding box center [545, 605] width 1042 height 66
paste textarea "FUNDOSCOPIA CONSULTA 07/2025"
type textarea "FUNDOSCOPIA CONSULTA 07/2025"
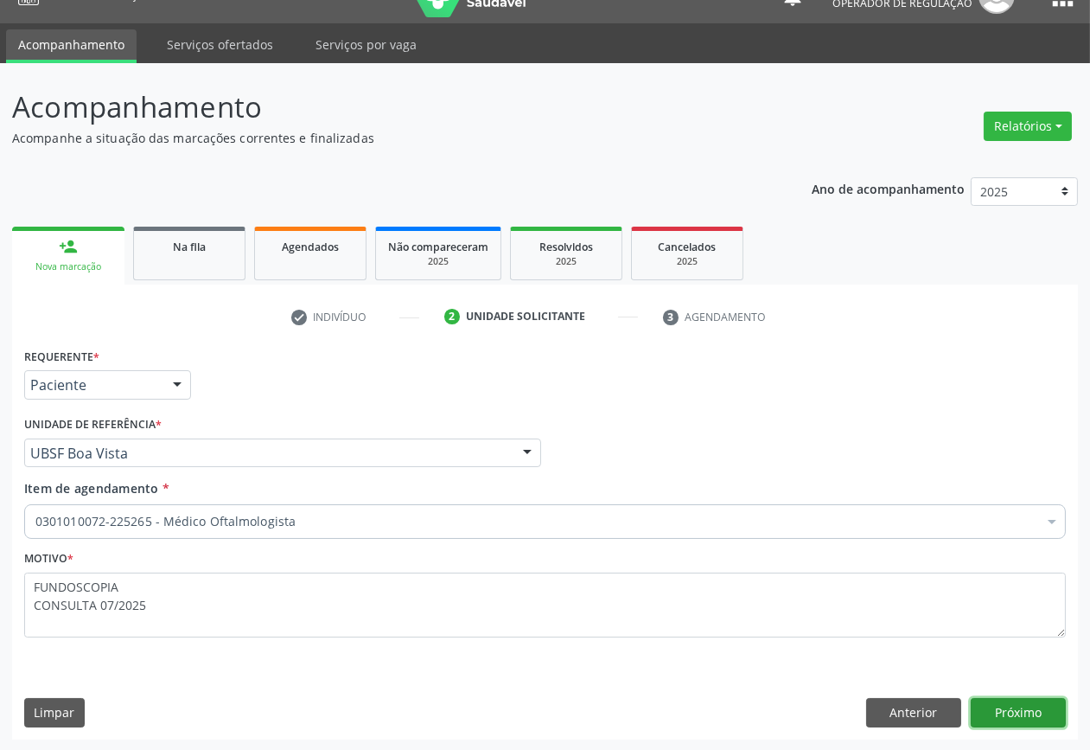
click button "Próximo" at bounding box center [1018, 712] width 95 height 29
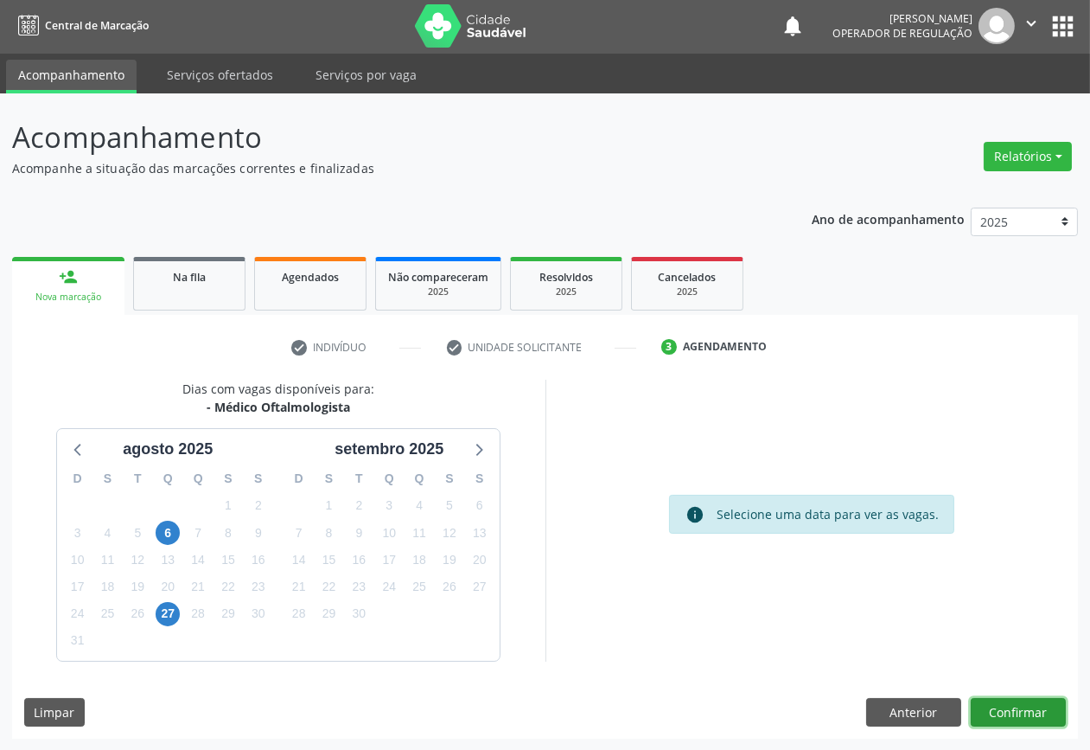
click at [971, 698] on button "Confirmar" at bounding box center [1018, 712] width 95 height 29
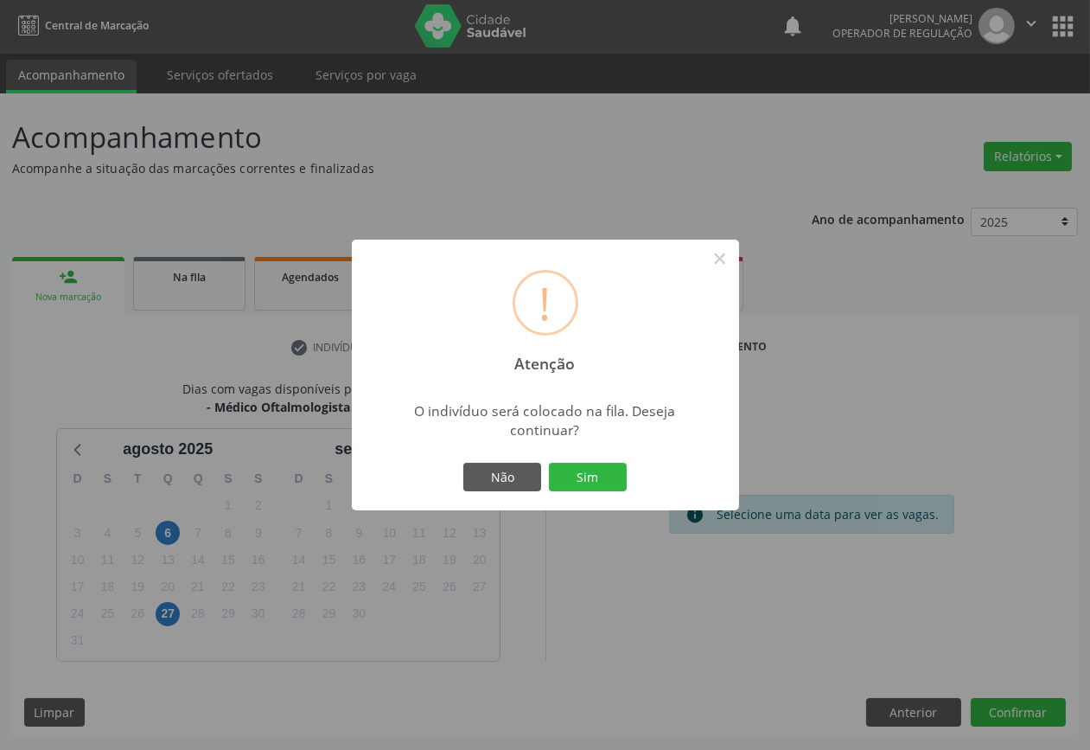
click at [549, 463] on button "Sim" at bounding box center [588, 477] width 78 height 29
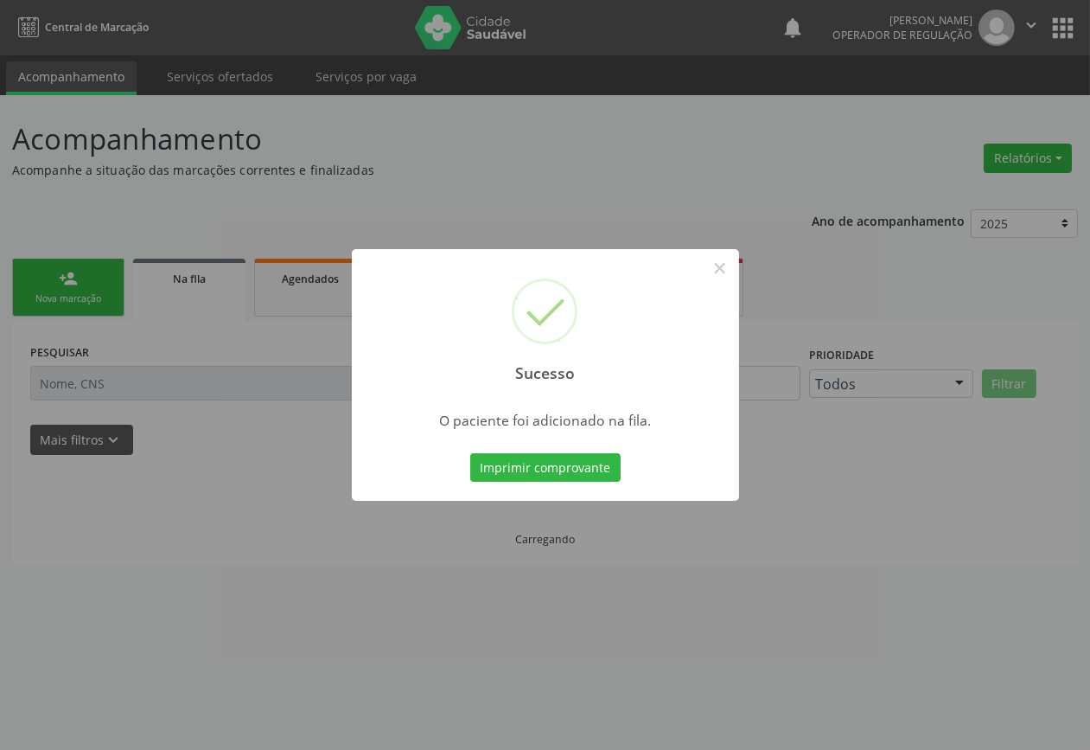
scroll to position [0, 0]
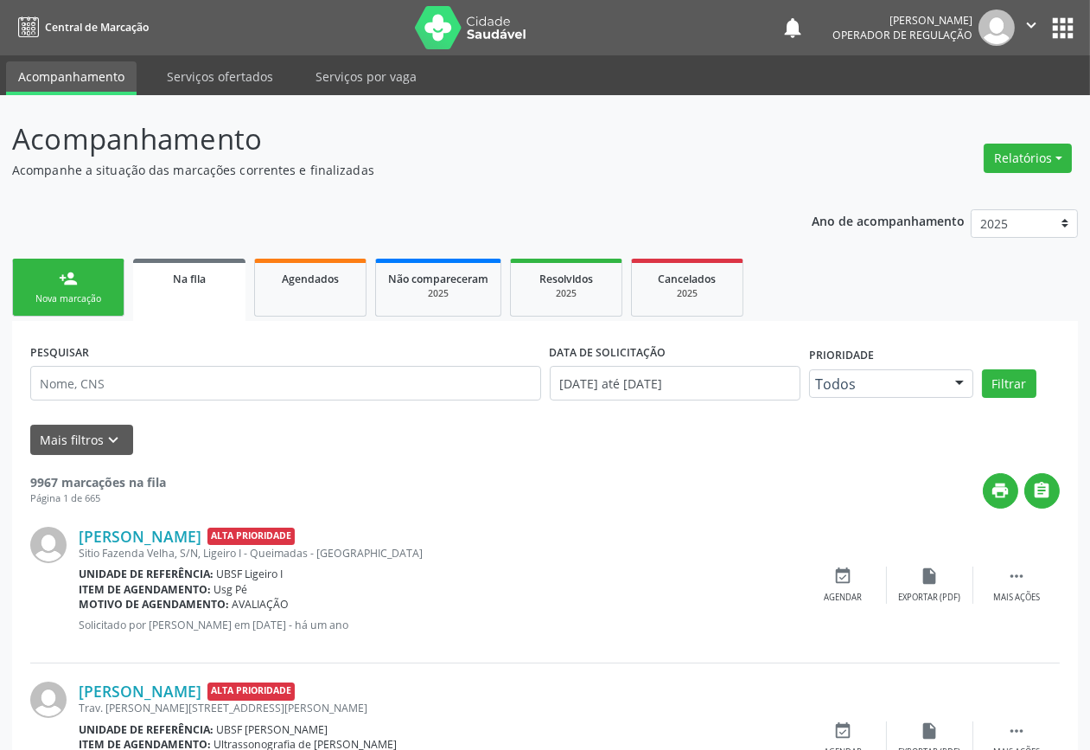
click at [48, 288] on link "person_add Nova marcação" at bounding box center [68, 288] width 112 height 58
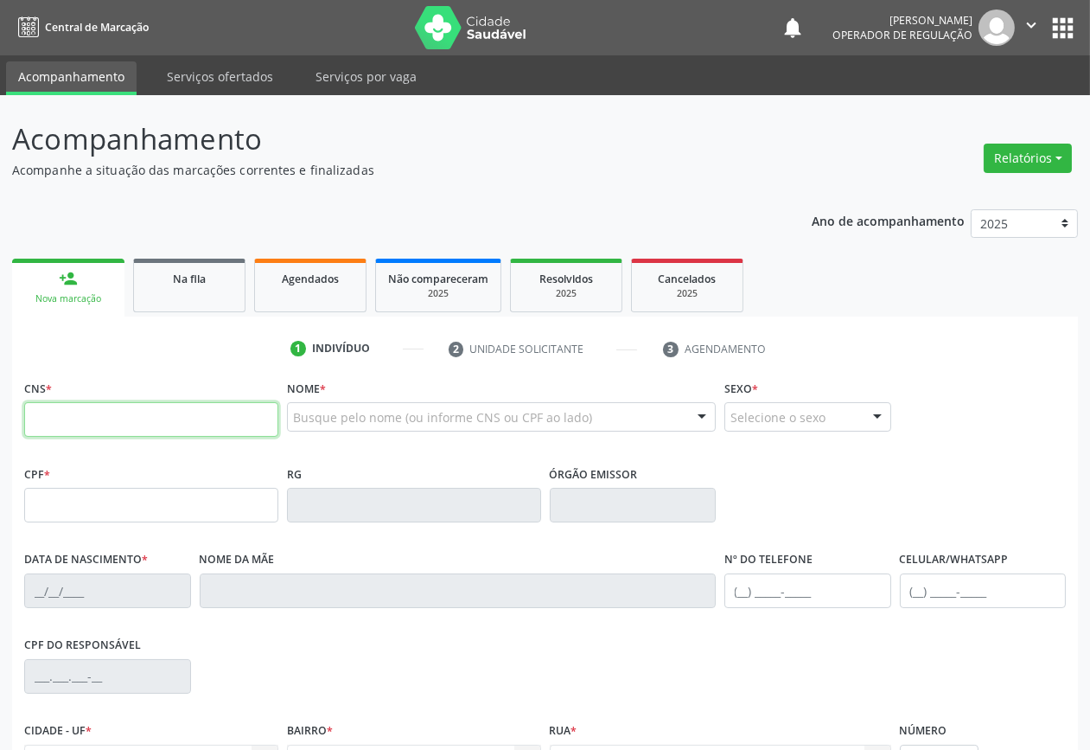
click at [150, 428] on input "text" at bounding box center [151, 419] width 254 height 35
type input "700 0011 9438 2201"
type input "828.927.257-04"
type input "06/11/1958"
type input "Tereza Maria de Jesus"
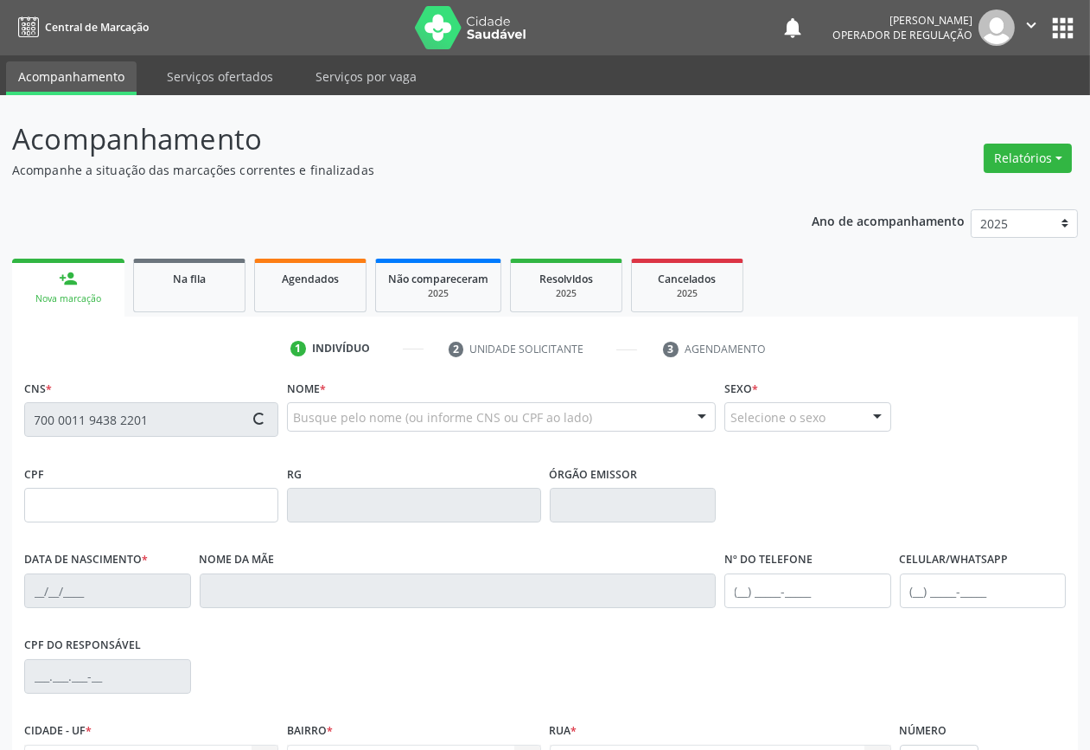
type input "(21) 98249-7946"
type input "15"
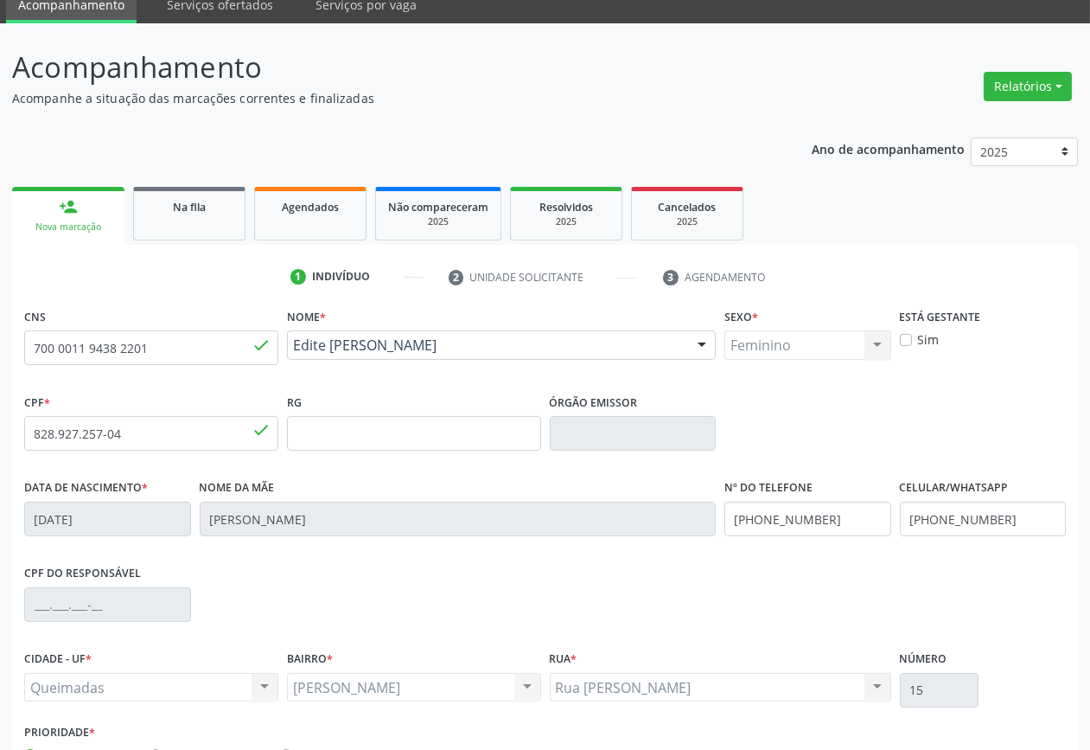
scroll to position [186, 0]
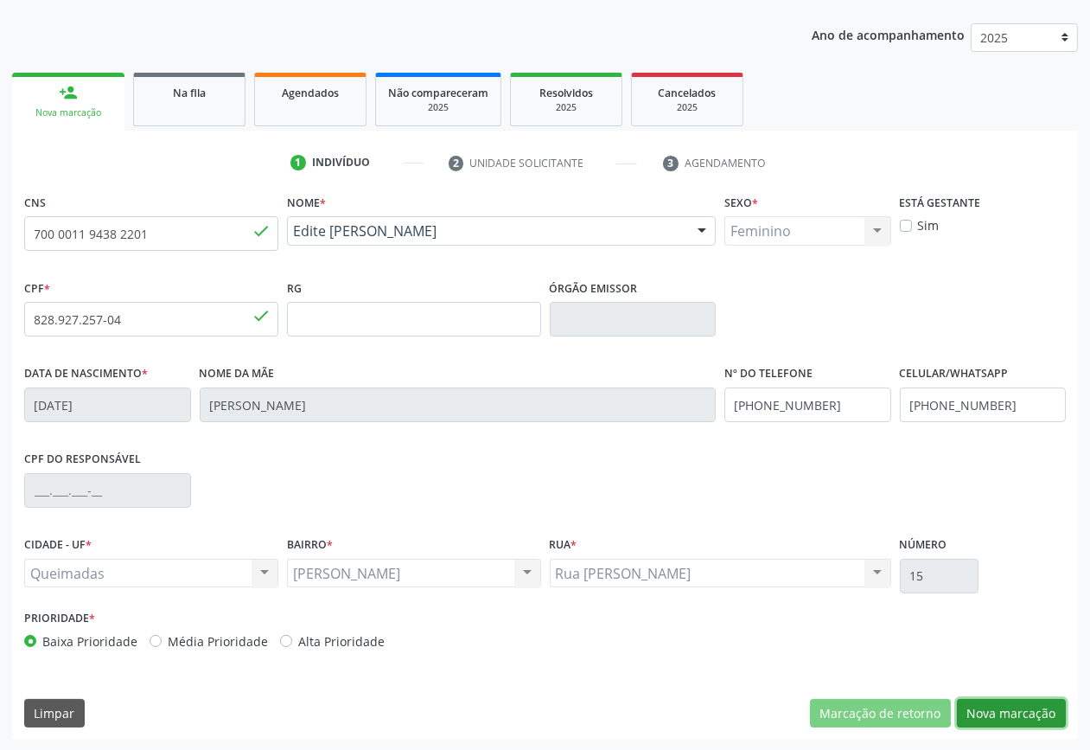
click at [1036, 700] on button "Nova marcação" at bounding box center [1011, 713] width 109 height 29
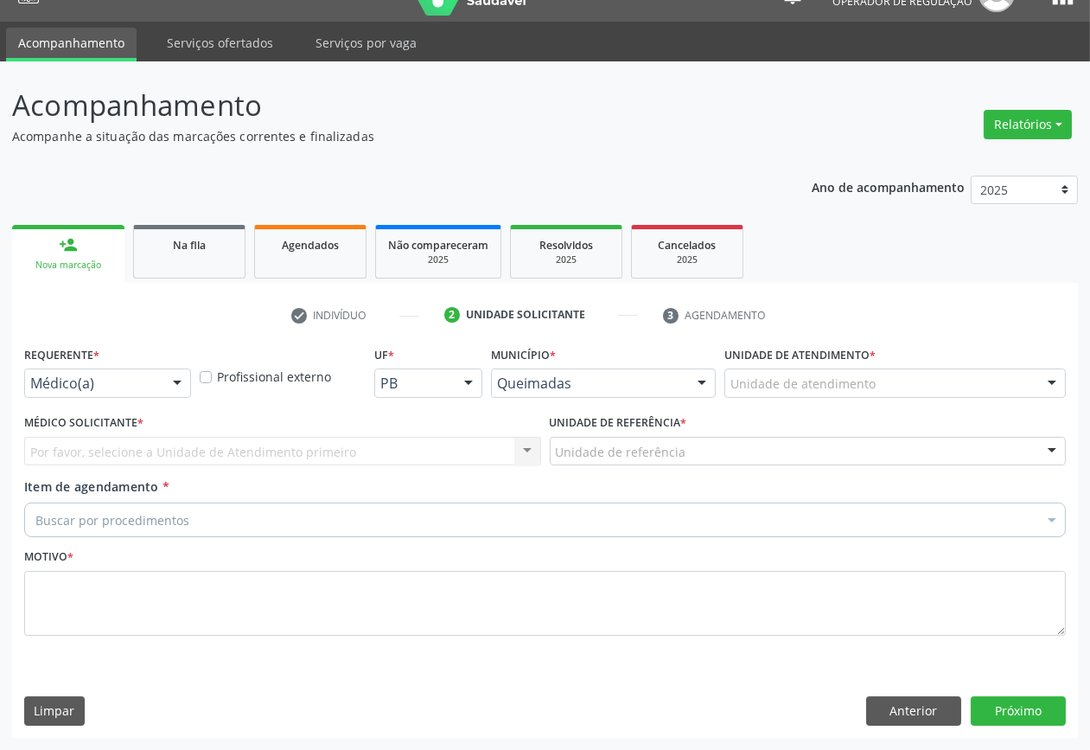
scroll to position [32, 0]
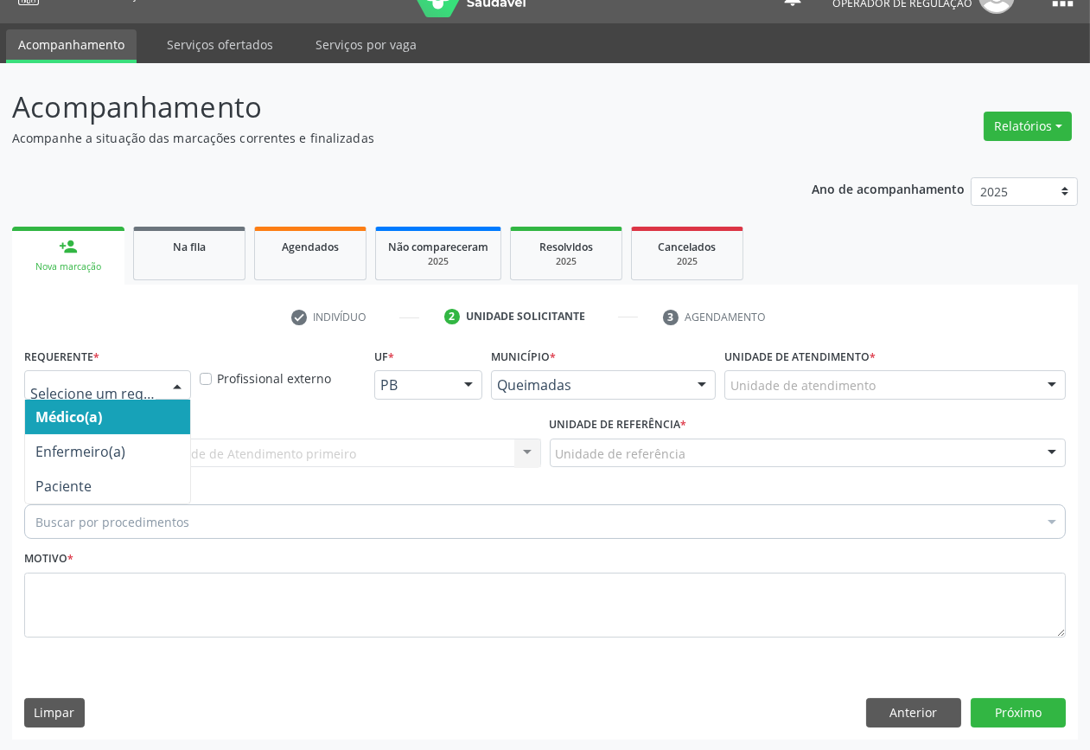
drag, startPoint x: 143, startPoint y: 393, endPoint x: 144, endPoint y: 481, distance: 87.3
click at [142, 393] on div at bounding box center [107, 384] width 167 height 29
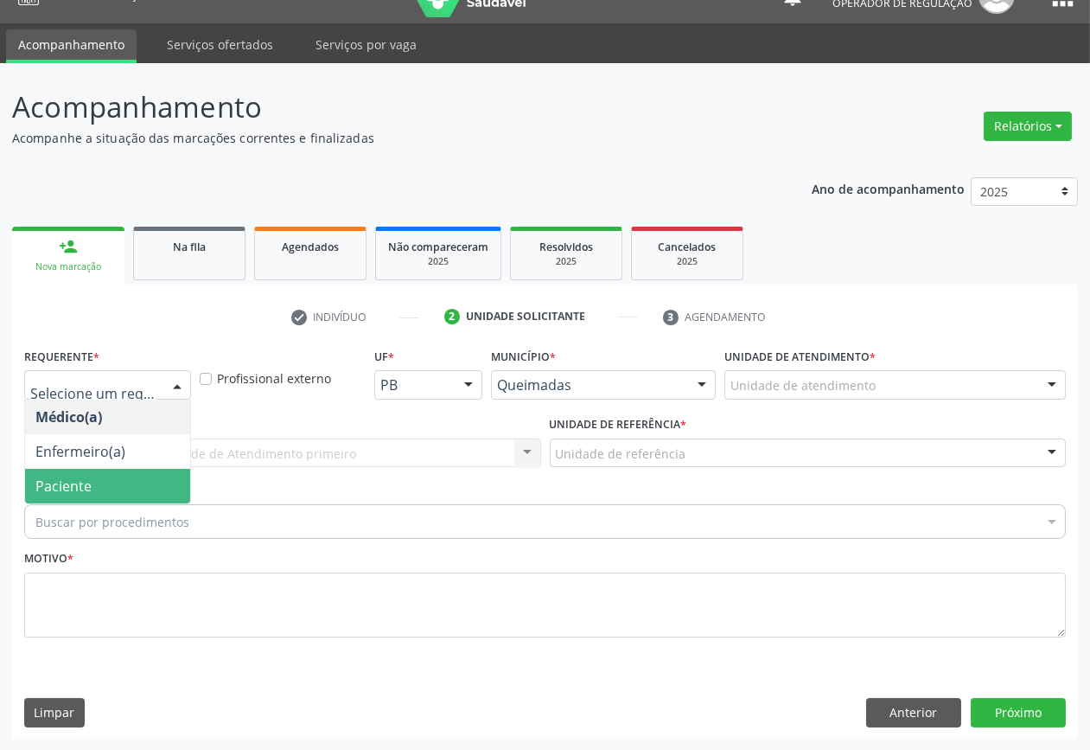
click at [145, 494] on span "Paciente" at bounding box center [107, 486] width 165 height 35
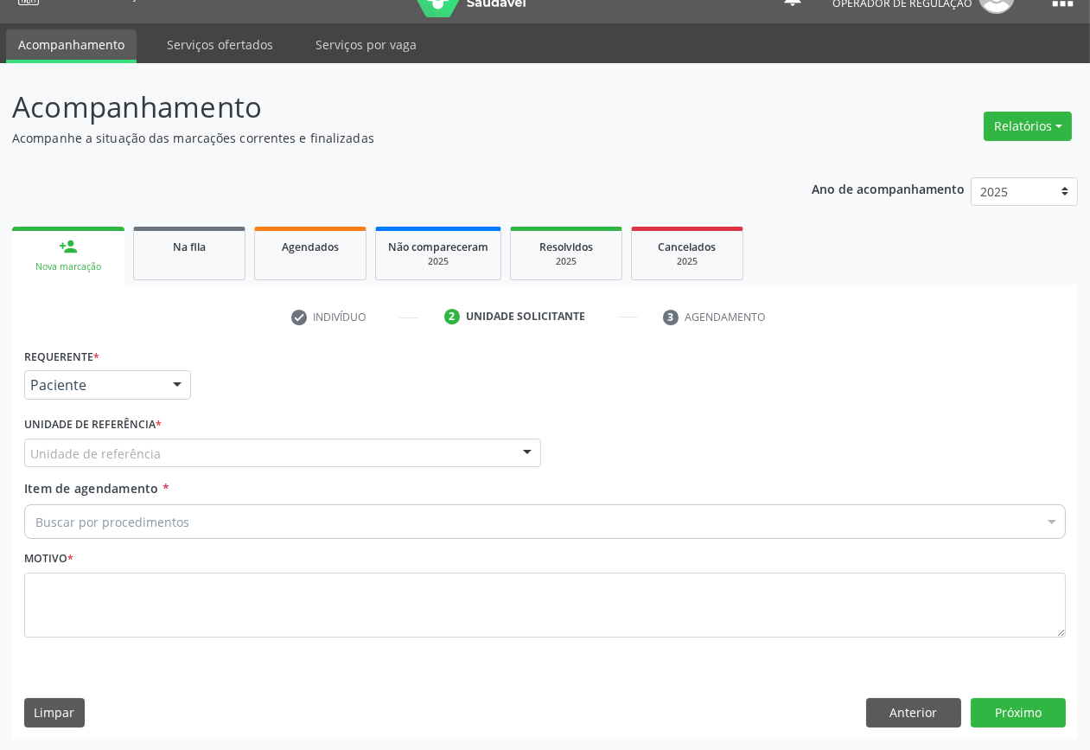
click at [177, 439] on div "Unidade de referência" at bounding box center [282, 452] width 517 height 29
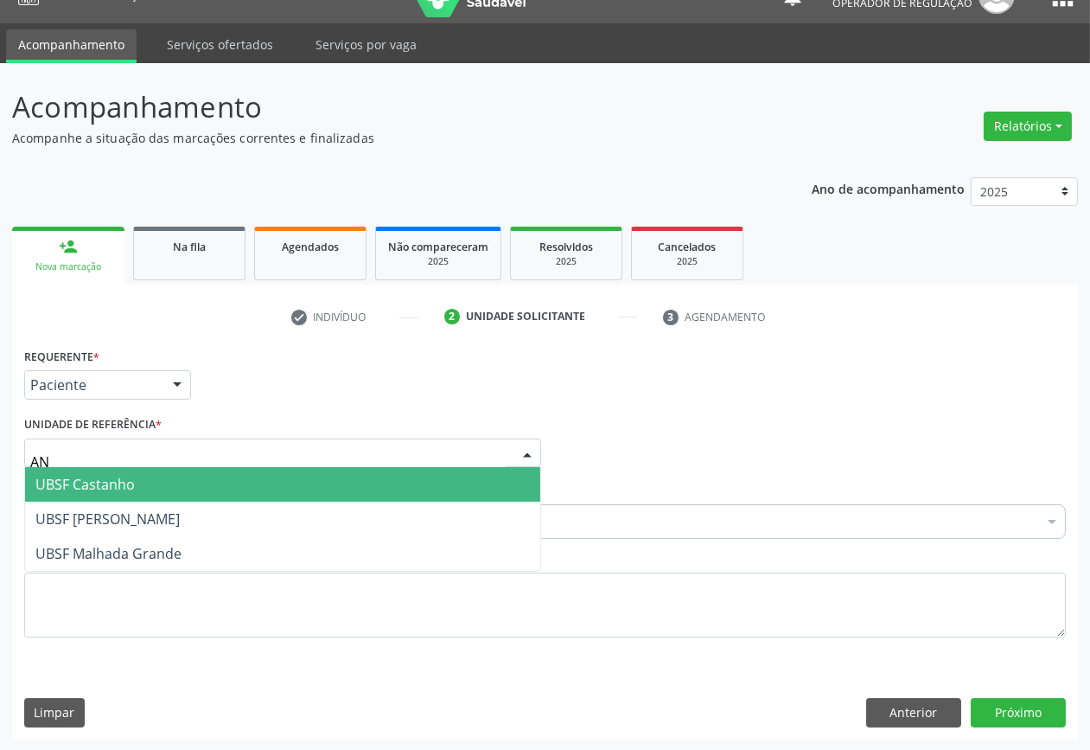
type input "ANI"
click at [178, 482] on span "UBSF [PERSON_NAME]" at bounding box center [282, 484] width 515 height 35
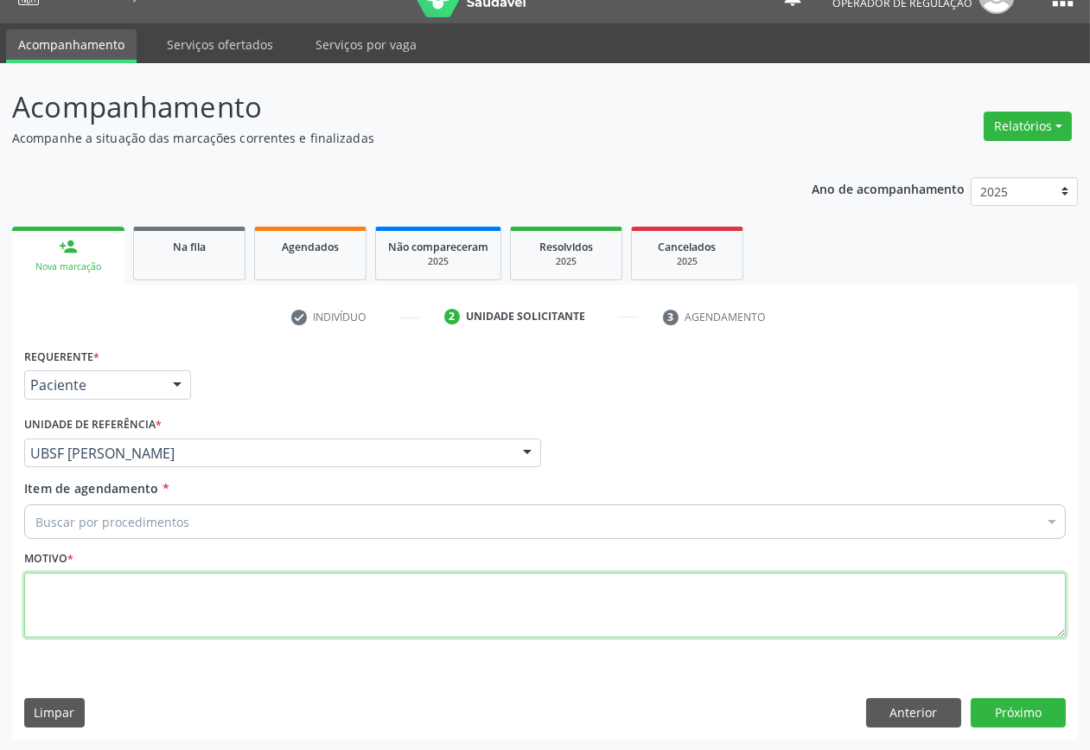
click at [225, 594] on textarea at bounding box center [545, 605] width 1042 height 66
paste textarea "FUNDOSCOPIA CONSULTA 07/2025"
click at [91, 578] on textarea "FUNDOSCOPIA CONSULTA 07/2025" at bounding box center [545, 605] width 1042 height 66
click at [93, 577] on textarea "FUNDOSCOPIA CONSULTA 07/2025" at bounding box center [545, 605] width 1042 height 66
type textarea "CONSULTA 07/2025"
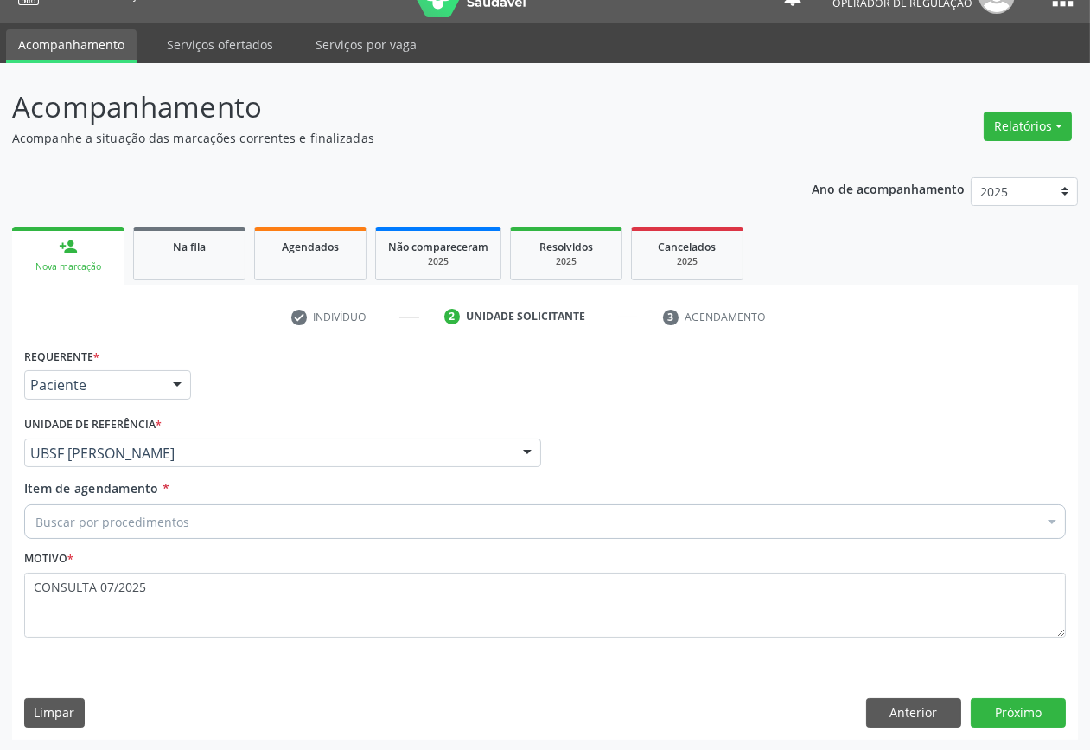
click at [102, 497] on div "Item de agendamento * Buscar por procedimentos Selecionar todos 0604320140 - Ab…" at bounding box center [545, 506] width 1042 height 54
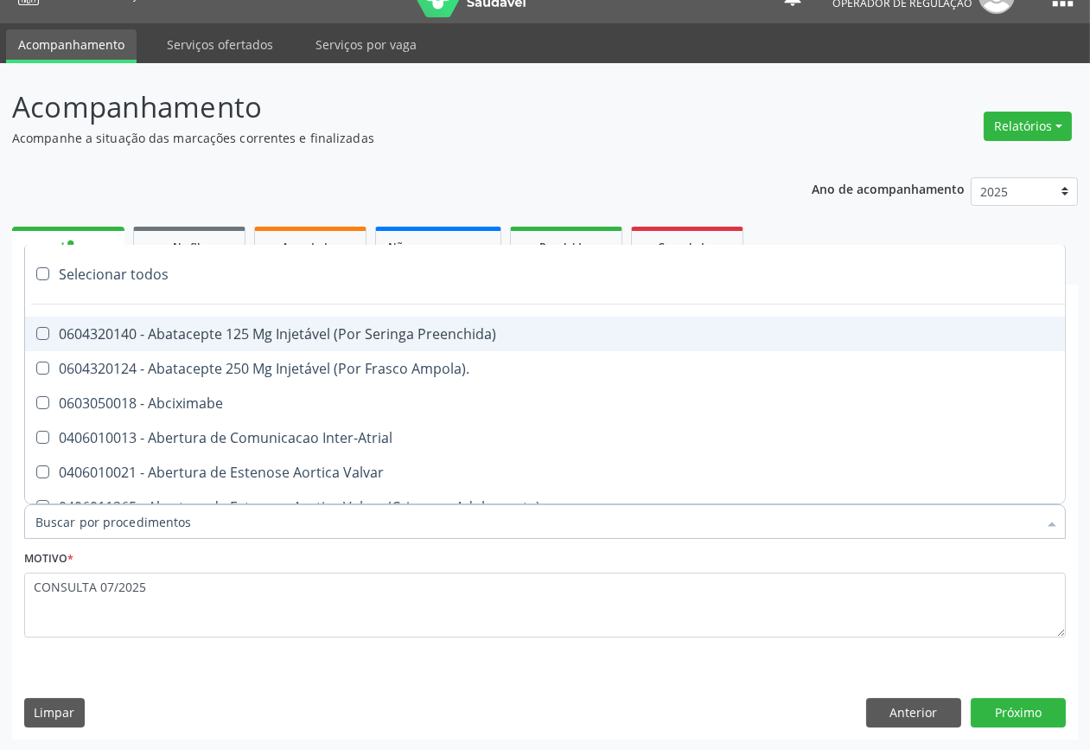
paste input "OFTALMOLOGISTA"
type input "OFTALMOLOGISTA"
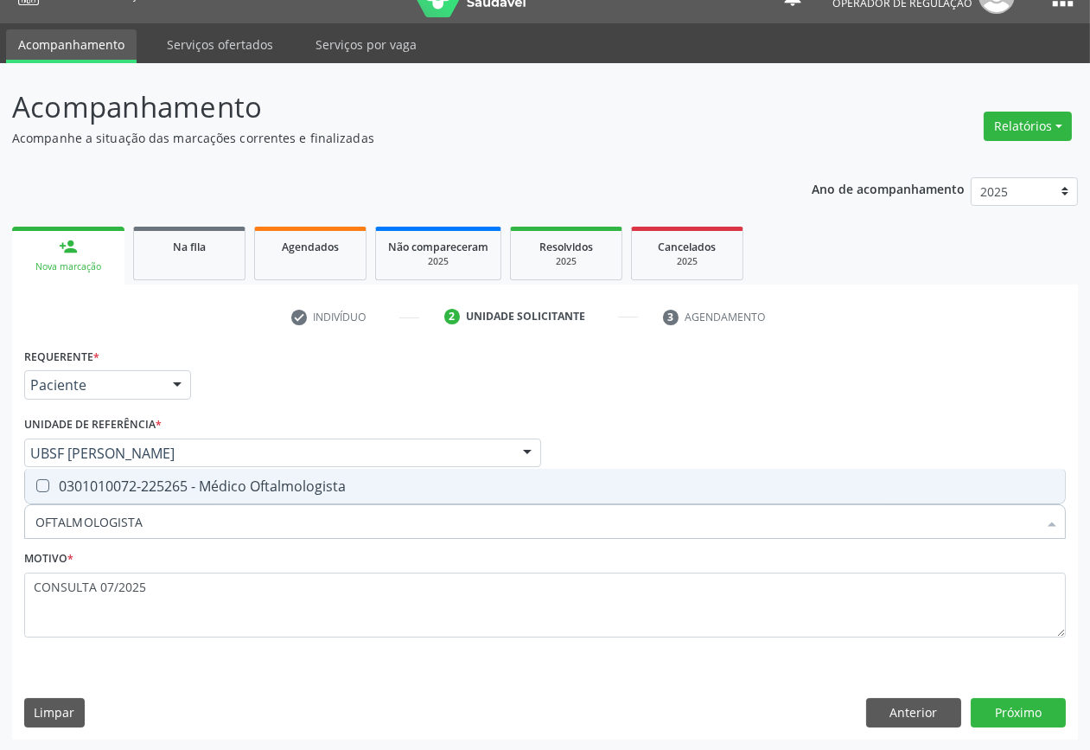
click at [128, 484] on div "0301010072-225265 - Médico Oftalmologista" at bounding box center [544, 486] width 1019 height 14
checkbox Oftalmologista "true"
click at [995, 710] on button "Próximo" at bounding box center [1018, 712] width 95 height 29
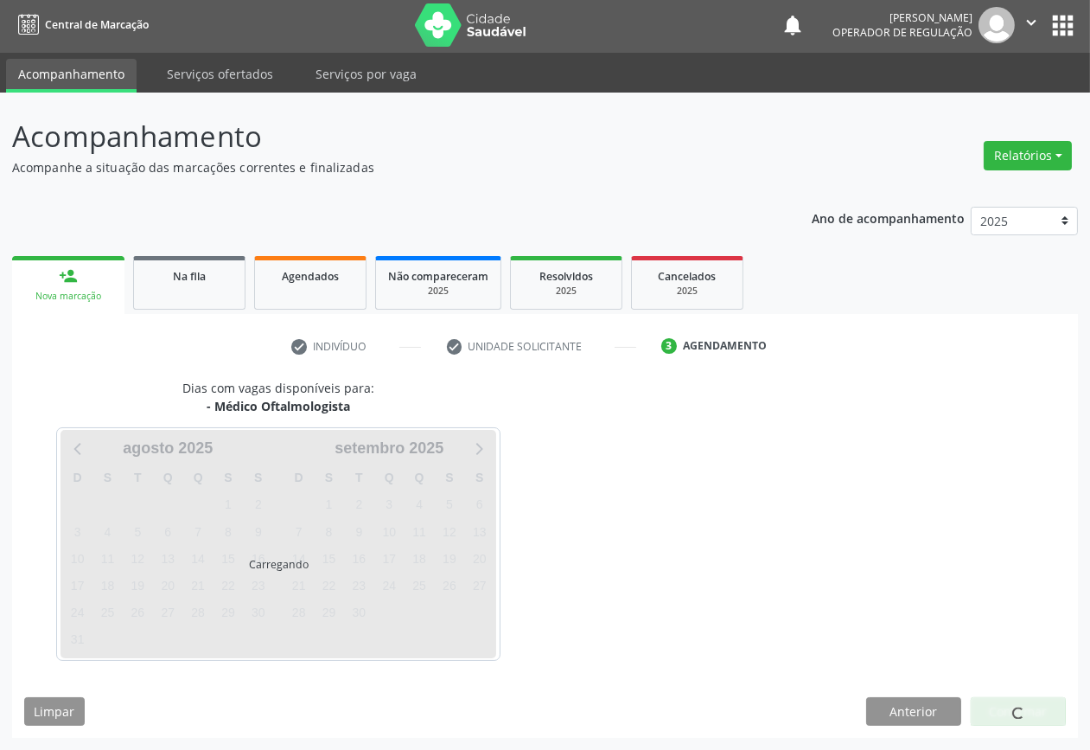
scroll to position [2, 0]
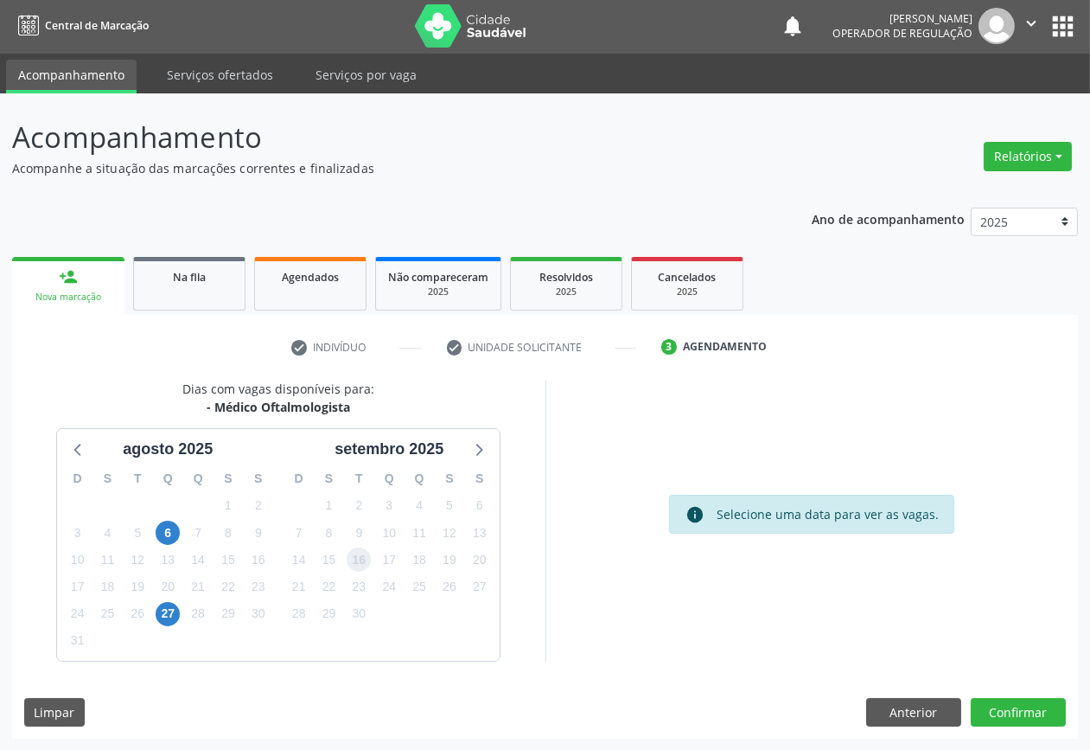
click at [347, 559] on span "16" at bounding box center [359, 559] width 24 height 24
click at [1000, 693] on div "Dias com vagas disponíveis para: - Médico Oftalmologista agosto 2025 D S T Q Q …" at bounding box center [545, 559] width 1066 height 359
click at [1008, 700] on button "Confirmar" at bounding box center [1018, 712] width 95 height 29
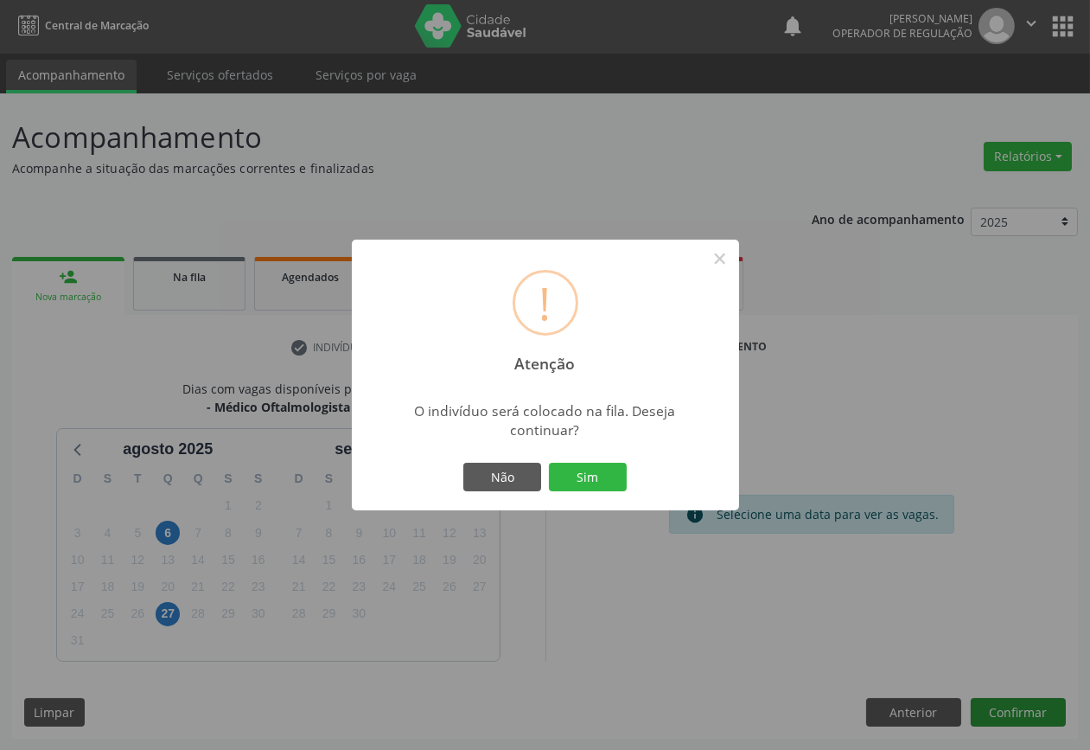
click at [549, 463] on button "Sim" at bounding box center [588, 477] width 78 height 29
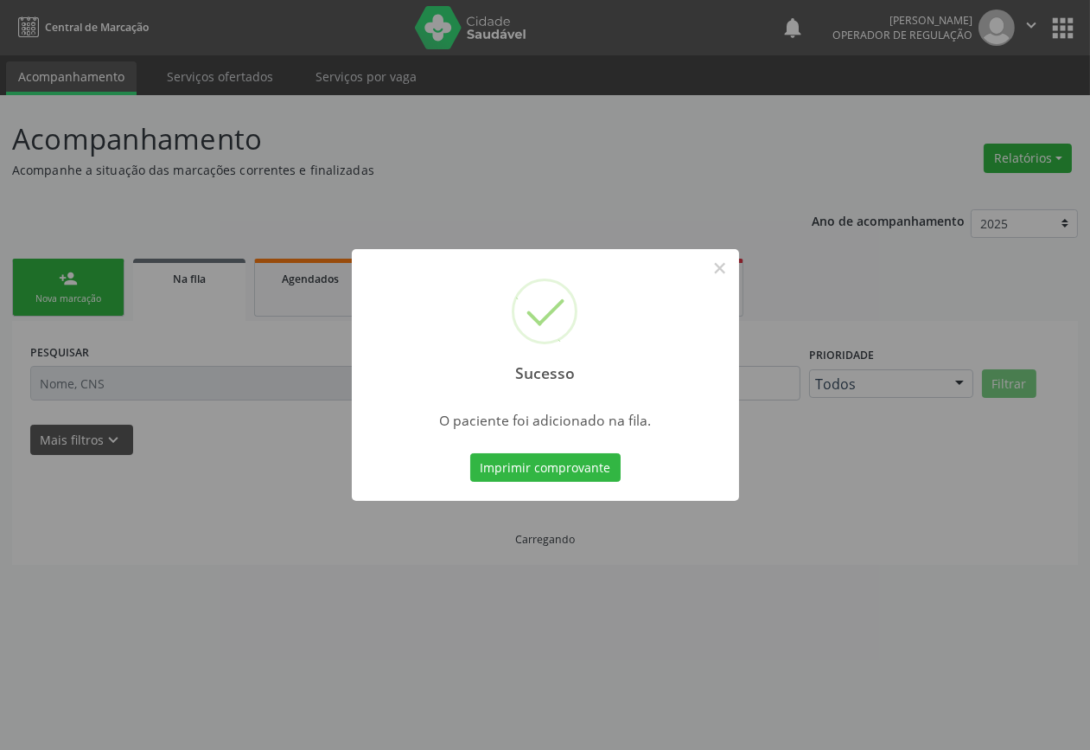
scroll to position [0, 0]
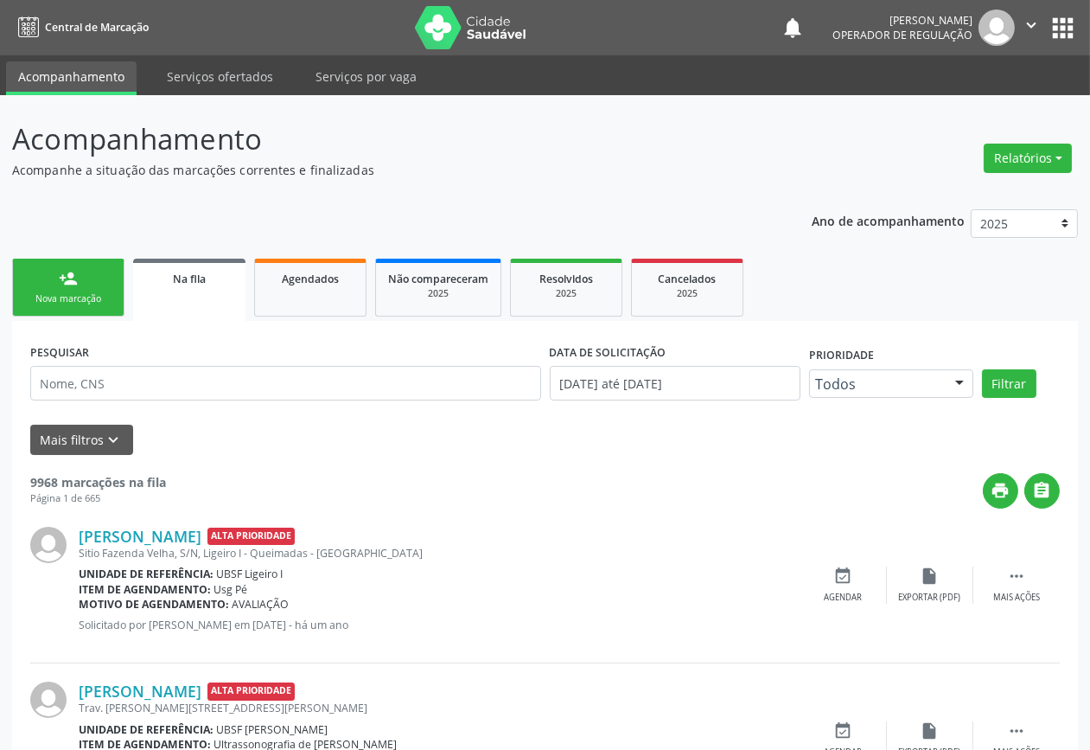
click at [82, 318] on ul "person_add Nova marcação Na fila Agendados Não compareceram 2025 Resolvidos 202…" at bounding box center [545, 287] width 1066 height 67
click at [80, 317] on ul "person_add Nova marcação Na fila Agendados Não compareceram 2025 Resolvidos 202…" at bounding box center [545, 287] width 1066 height 67
click at [93, 273] on link "person_add Nova marcação" at bounding box center [68, 288] width 112 height 58
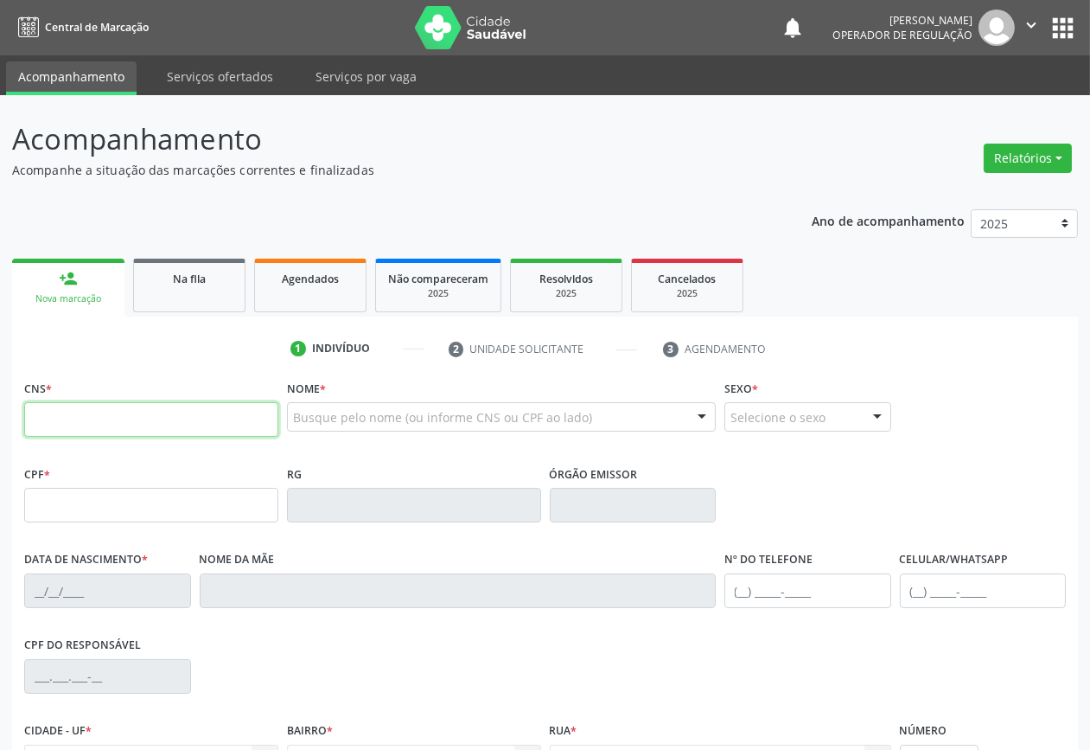
click at [133, 434] on input "text" at bounding box center [151, 419] width 254 height 35
type input "700 5065 4613 6953"
type input "072.729.154-80"
type input "13/12/1970"
type input "Josefa Maria da Conceiçao"
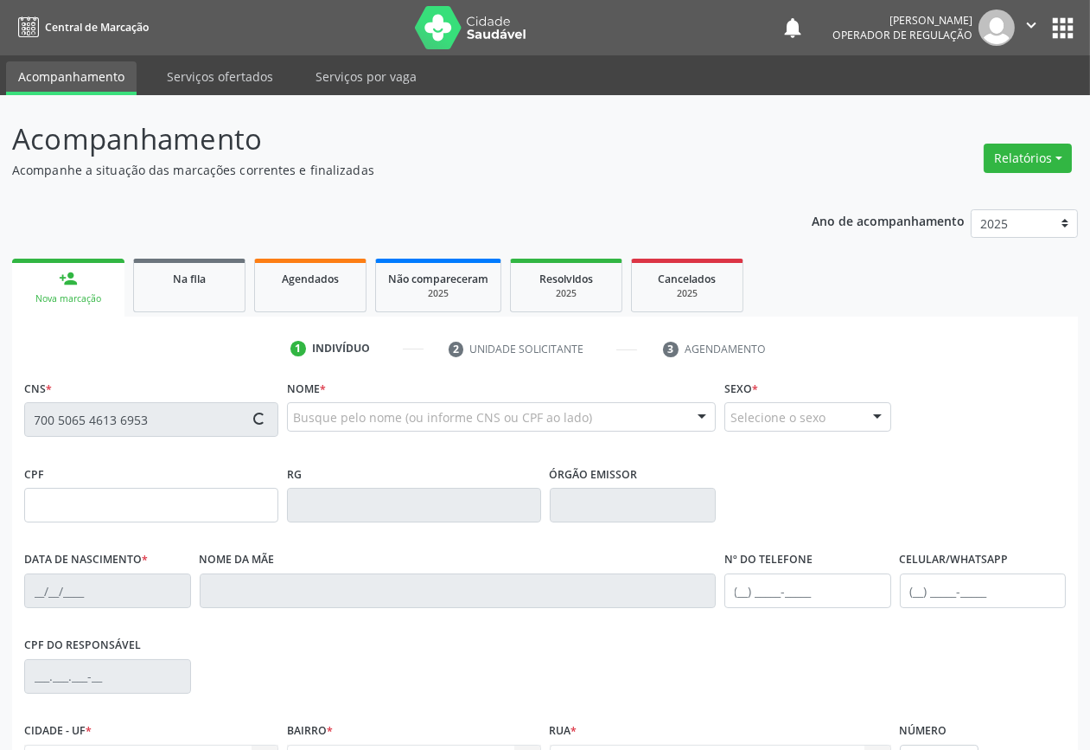
type input "(83) 99419-8037"
type input "(83) 1111-1111"
type input "95"
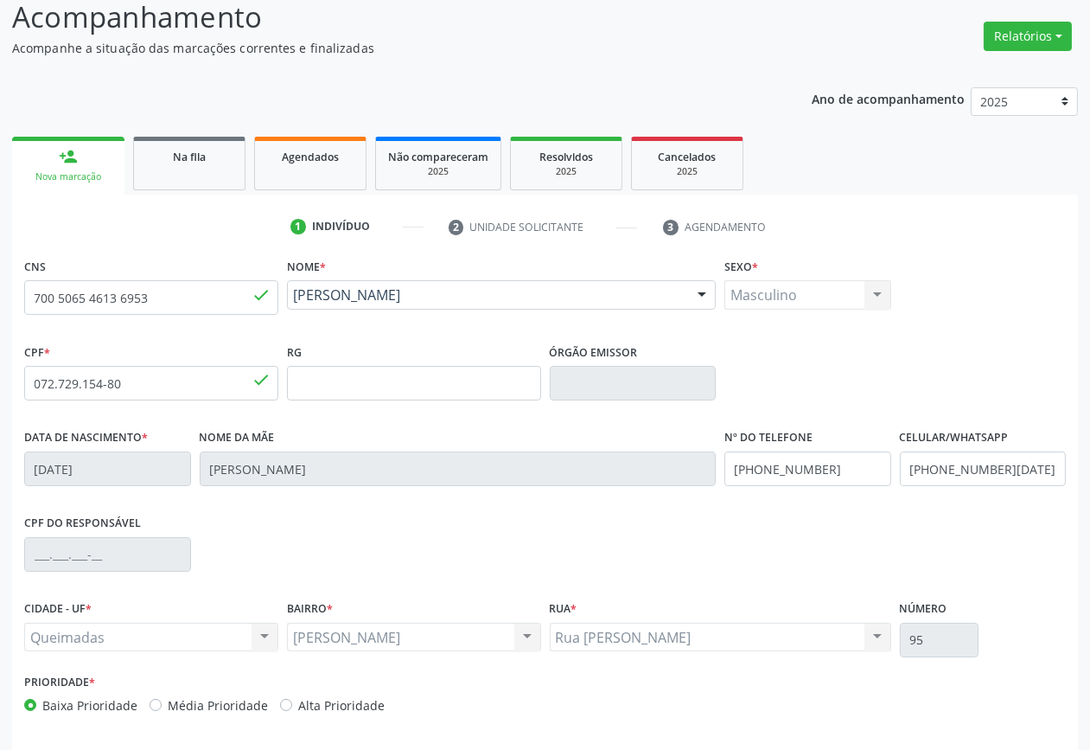
scroll to position [186, 0]
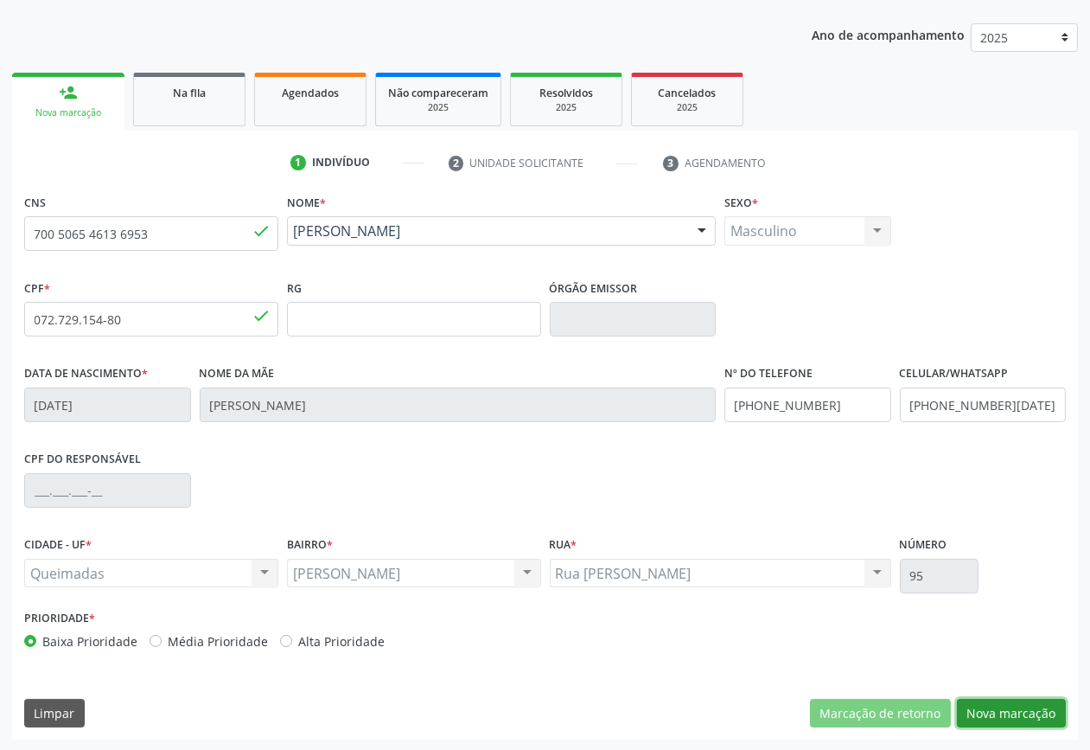
drag, startPoint x: 1047, startPoint y: 705, endPoint x: 746, endPoint y: 602, distance: 318.0
click at [1046, 705] on button "Nova marcação" at bounding box center [1011, 713] width 109 height 29
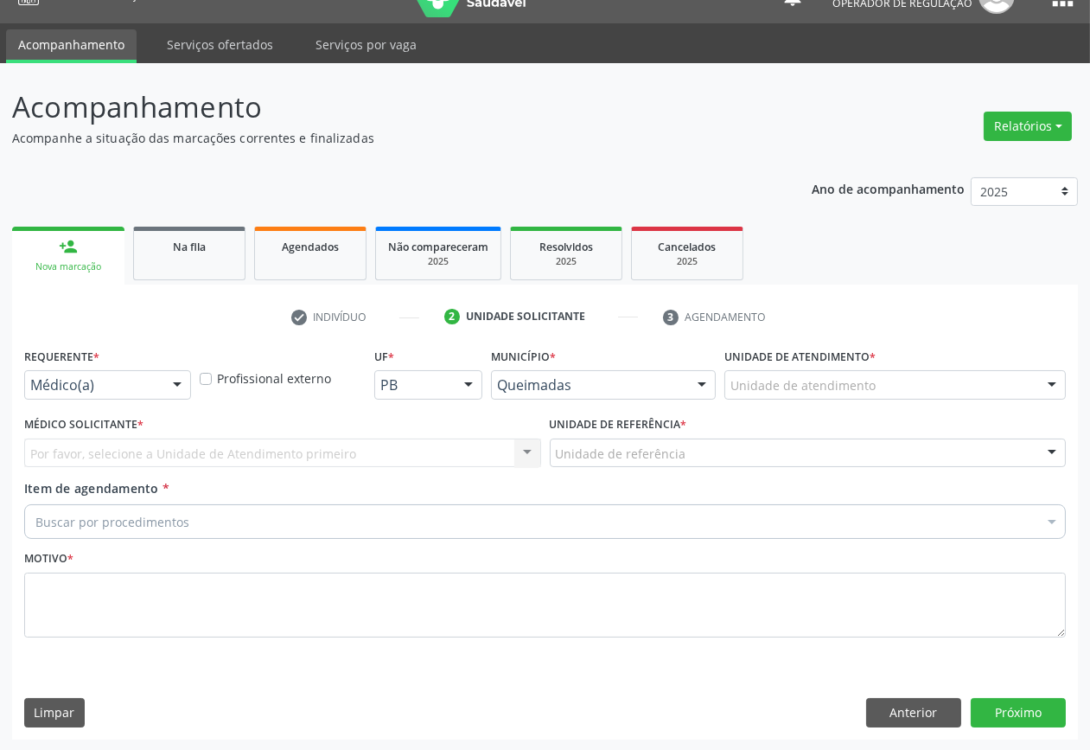
drag, startPoint x: 118, startPoint y: 387, endPoint x: 116, endPoint y: 428, distance: 40.7
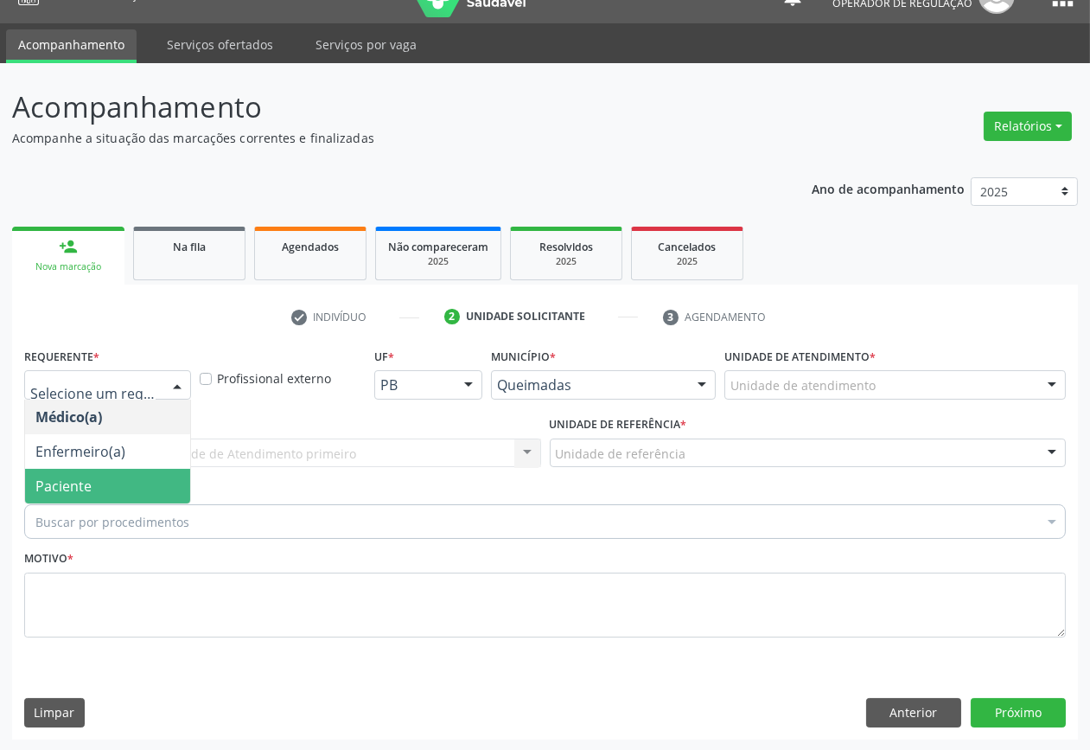
click at [114, 481] on span "Paciente" at bounding box center [107, 486] width 165 height 35
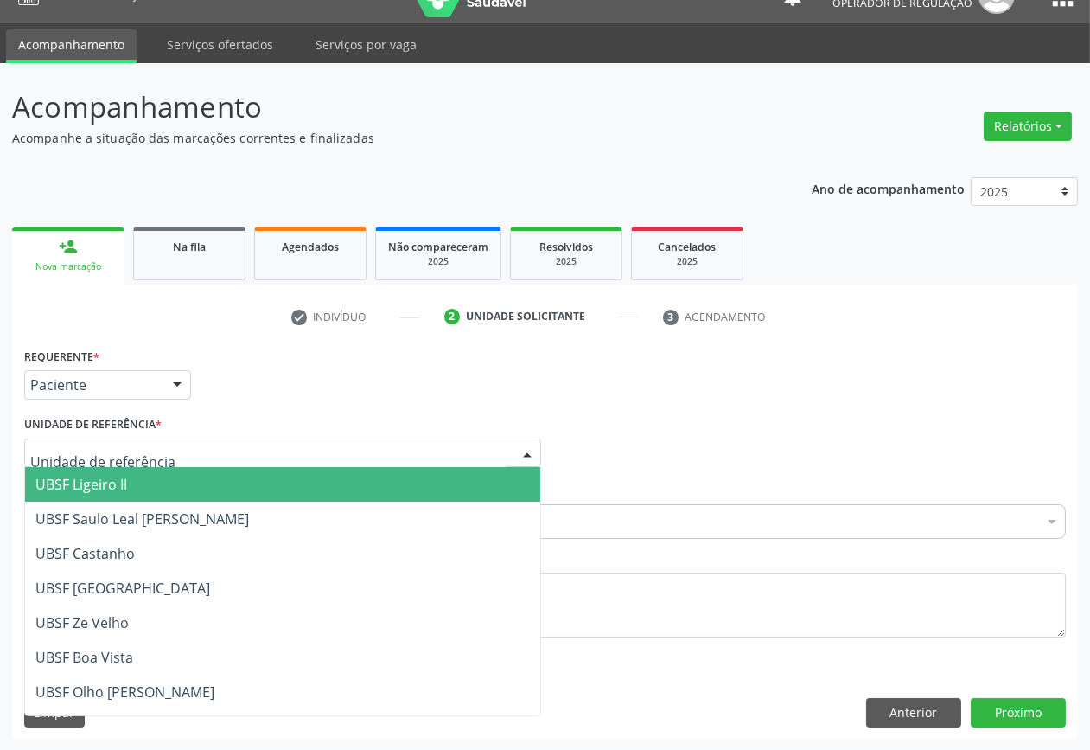
click at [158, 458] on div at bounding box center [282, 452] width 517 height 29
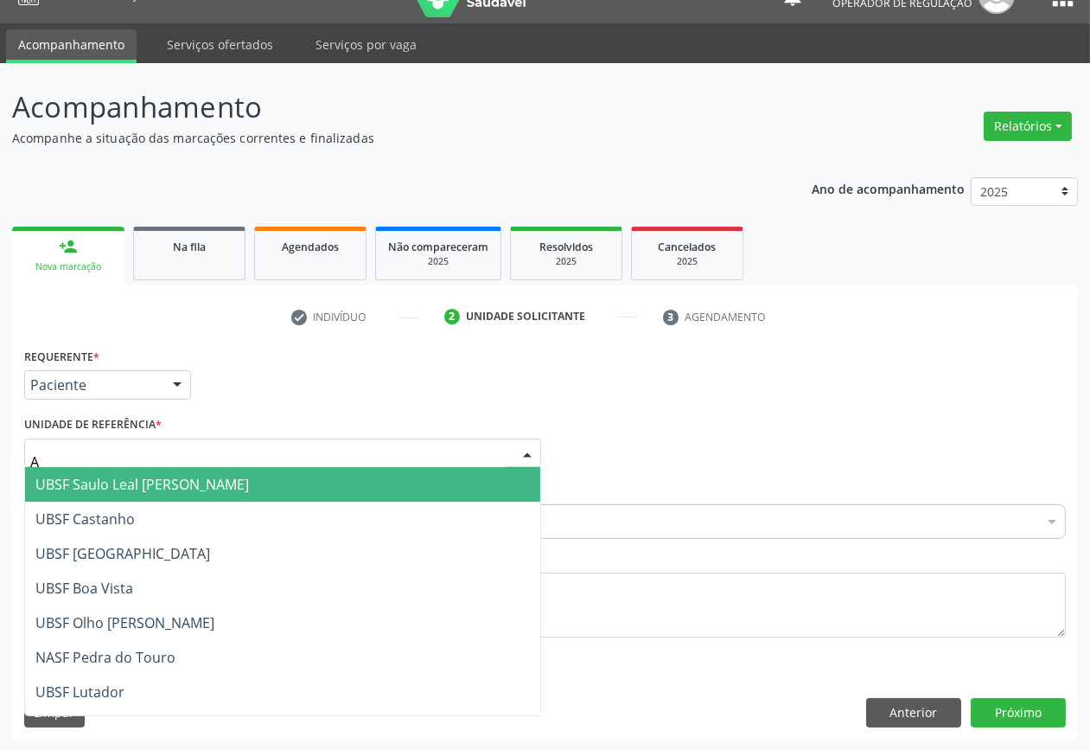
type input "AN"
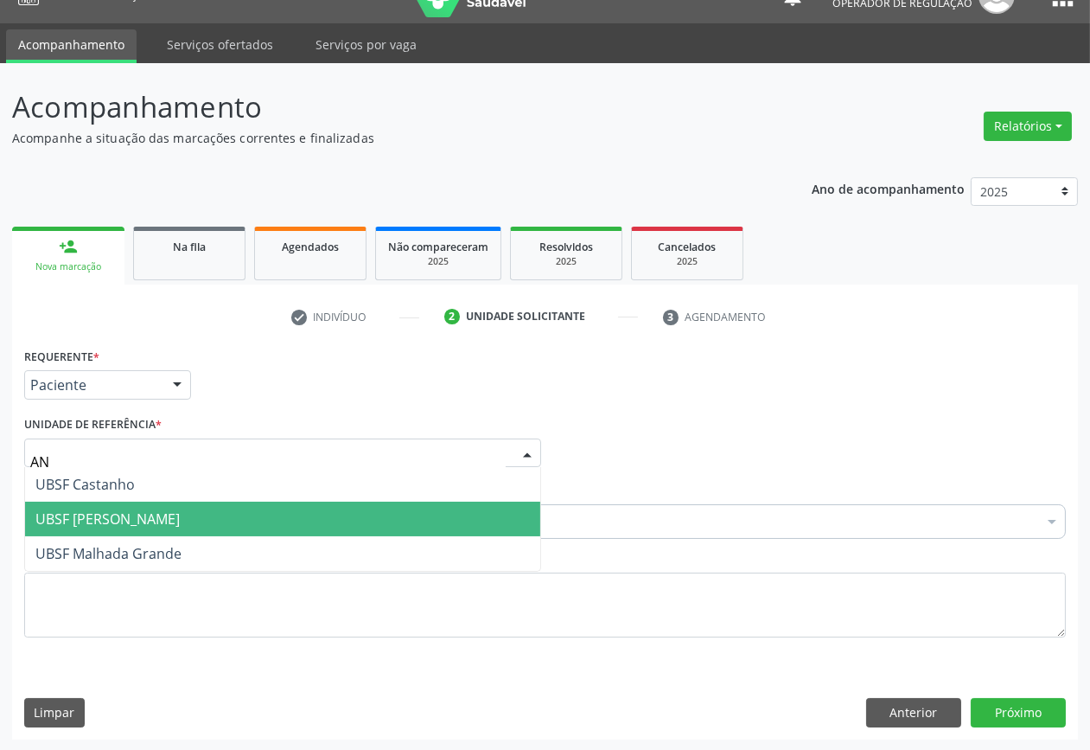
click at [150, 512] on span "UBSF [PERSON_NAME]" at bounding box center [107, 518] width 144 height 19
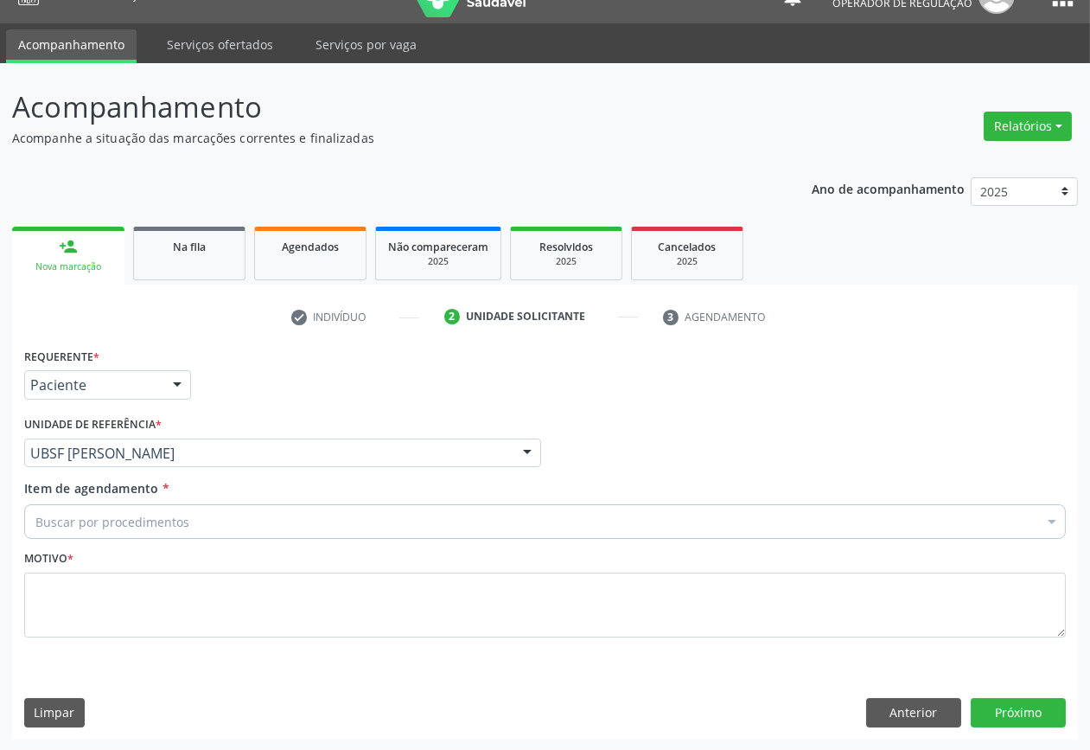
click at [191, 524] on div "Buscar por procedimentos" at bounding box center [545, 521] width 1042 height 35
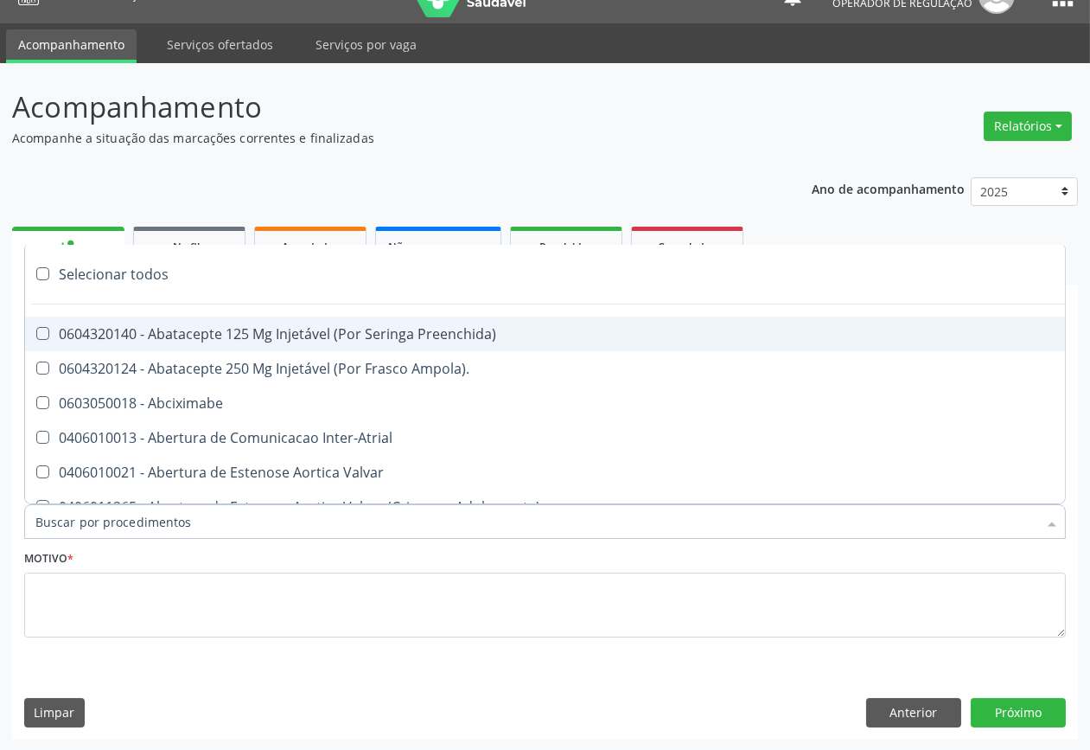
paste input "OFTALMOLOGISTA"
type input "OFTALMOLOGISTA"
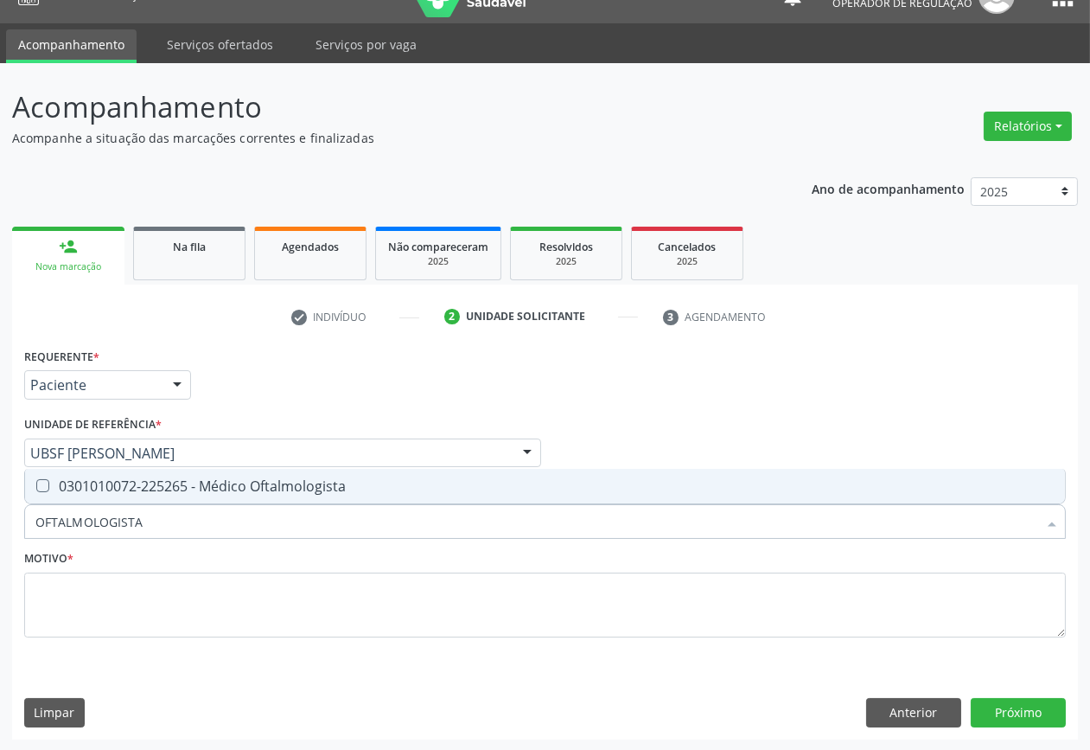
click at [208, 480] on div "0301010072-225265 - Médico Oftalmologista" at bounding box center [544, 486] width 1019 height 14
checkbox Oftalmologista "true"
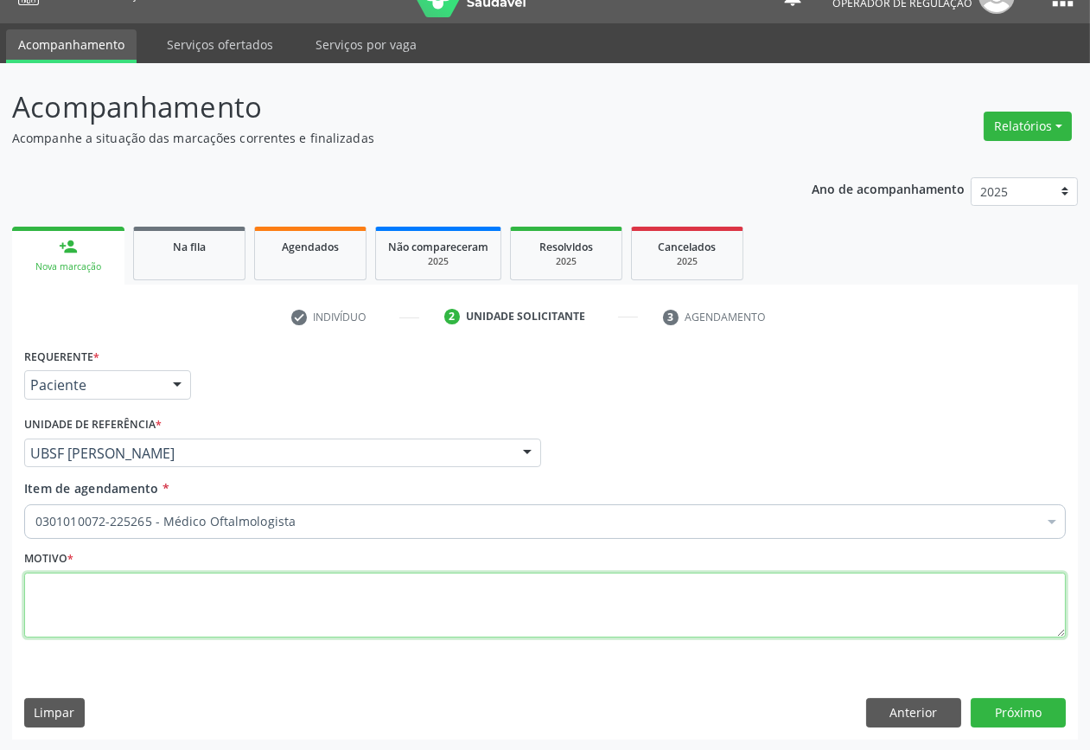
click at [330, 602] on textarea at bounding box center [545, 605] width 1042 height 66
paste textarea "CONSULTA 07/2025"
type textarea "CONSULTA 07/2025"
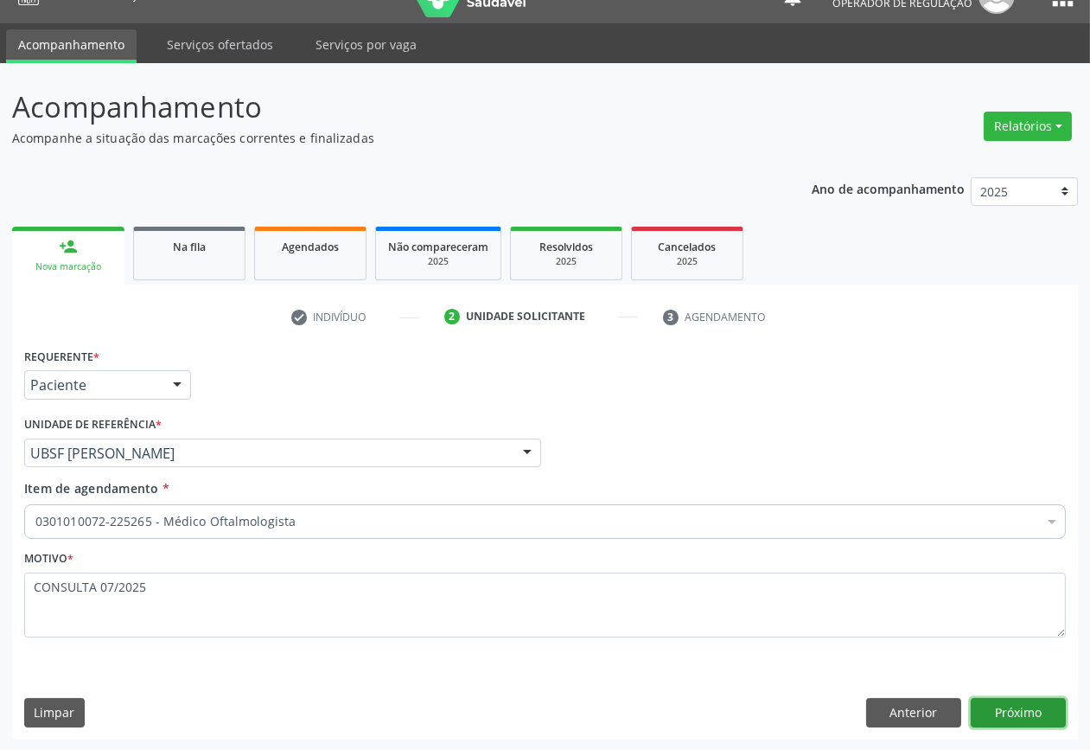
click at [996, 701] on button "Próximo" at bounding box center [1018, 712] width 95 height 29
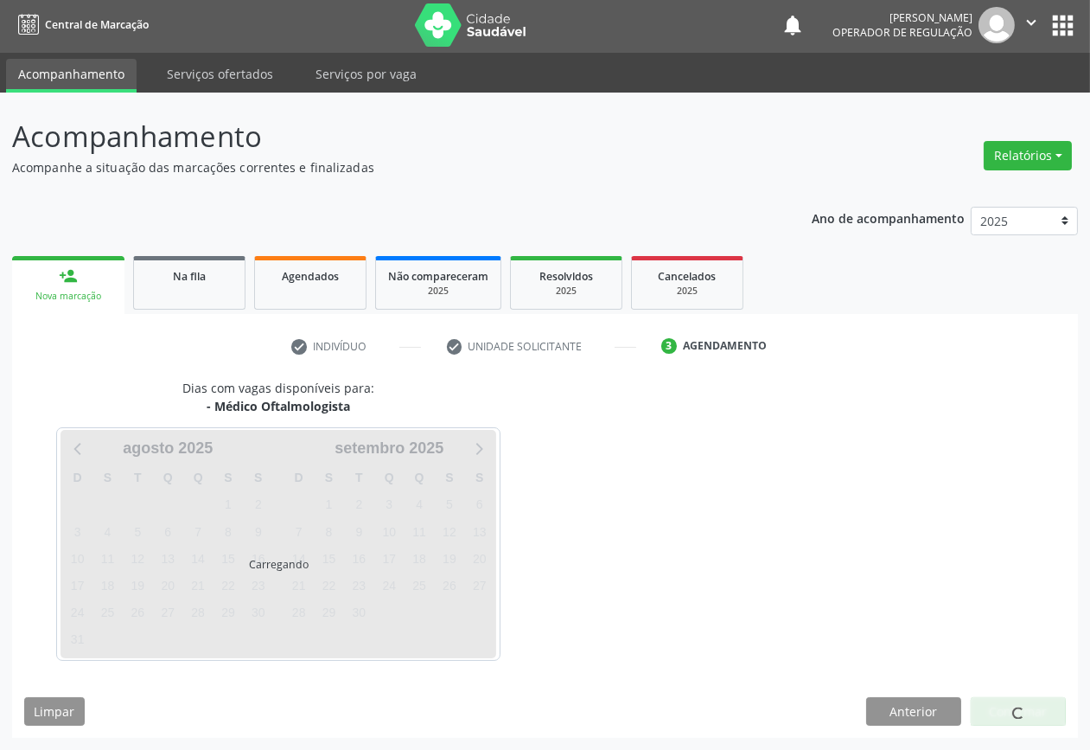
scroll to position [2, 0]
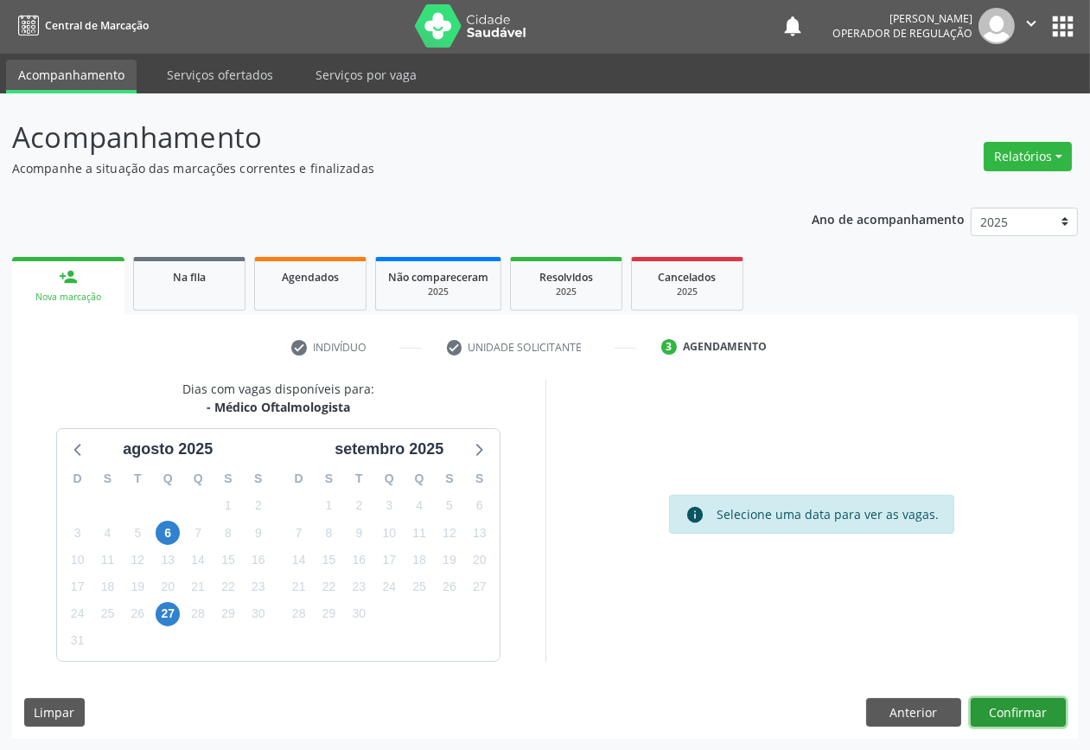
click at [1045, 703] on button "Confirmar" at bounding box center [1018, 712] width 95 height 29
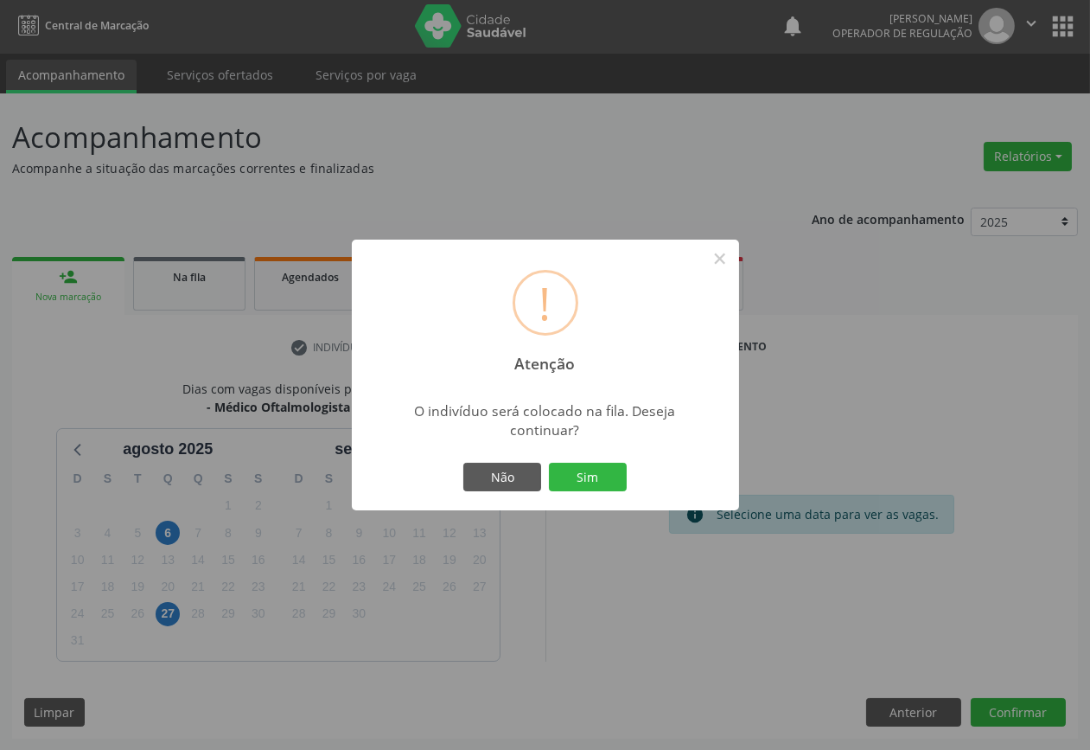
click at [549, 463] on button "Sim" at bounding box center [588, 477] width 78 height 29
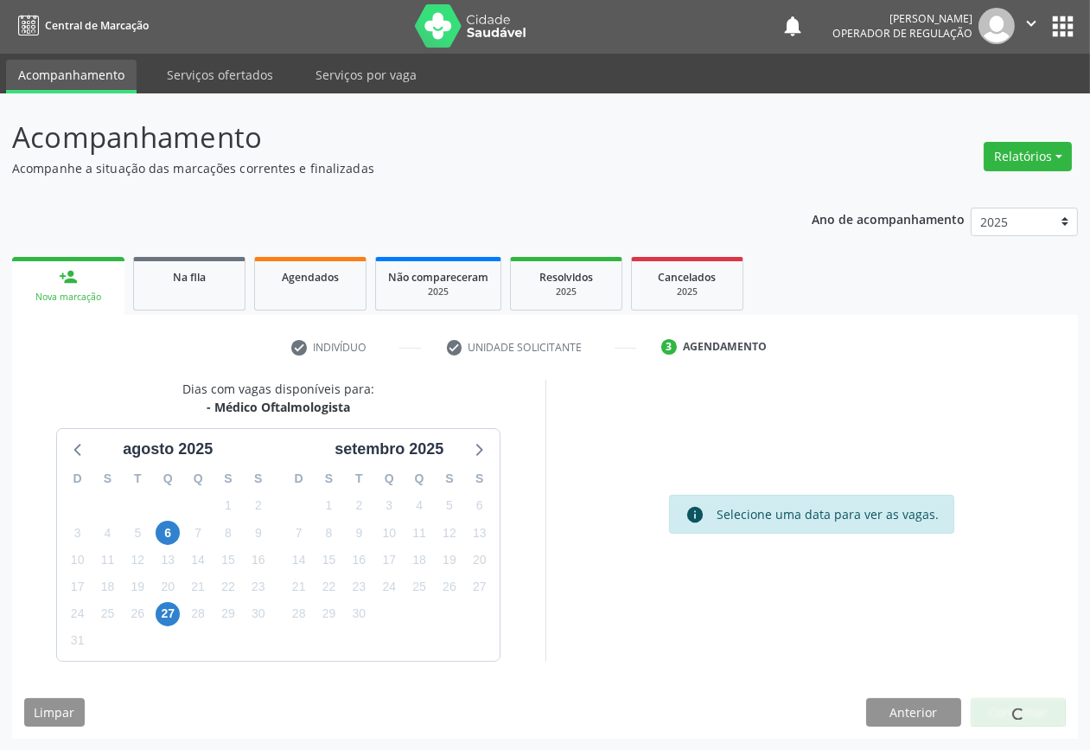
scroll to position [0, 0]
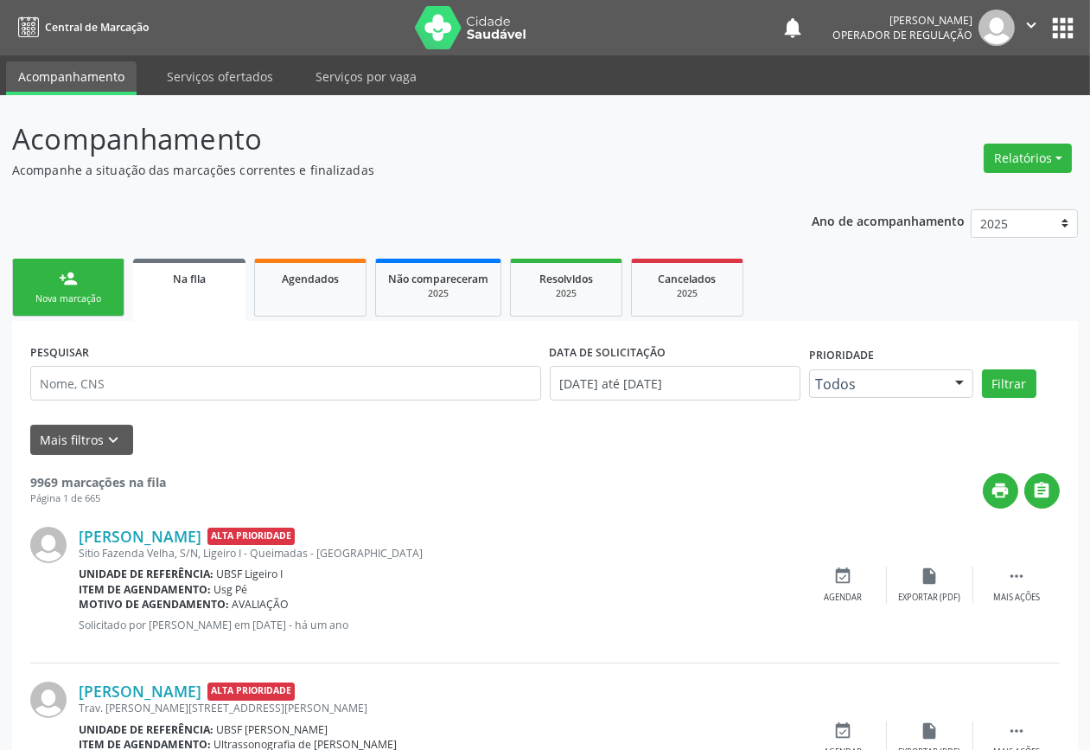
click at [35, 277] on link "person_add Nova marcação" at bounding box center [68, 288] width 112 height 58
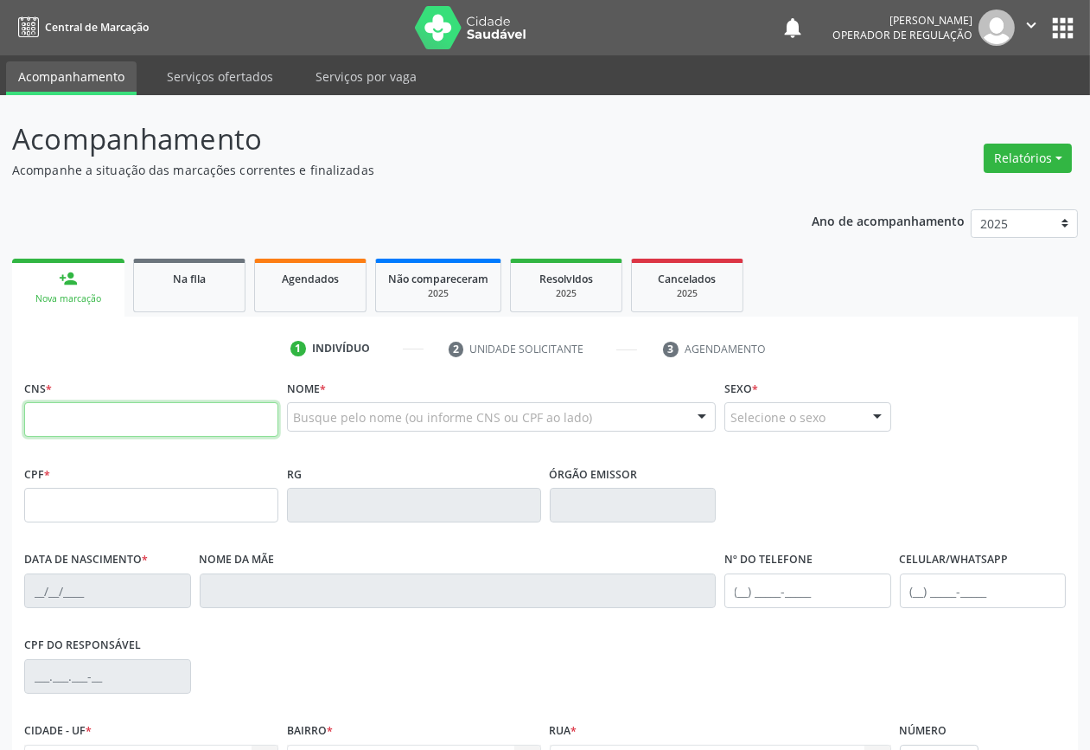
click at [96, 426] on input "text" at bounding box center [151, 419] width 254 height 35
type input "701 1098 3550 5480"
type input "07/07/1958"
type input "Severina Cardoso Taveira"
type input "(83) 98919-0841"
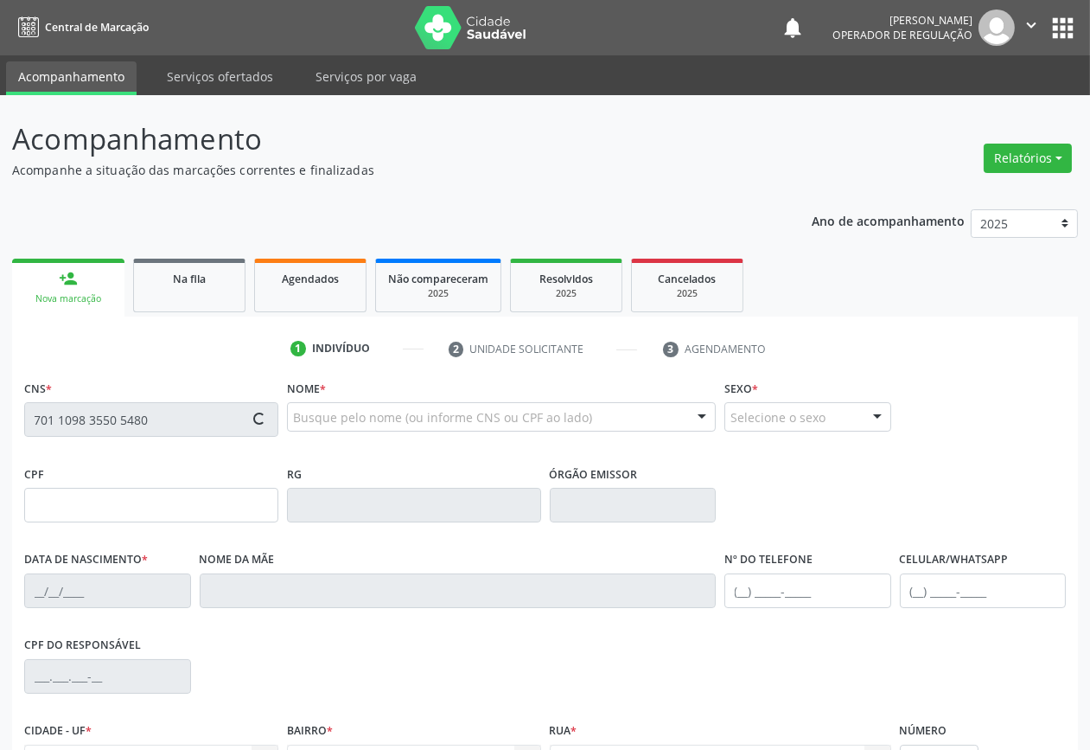
type input "S/N"
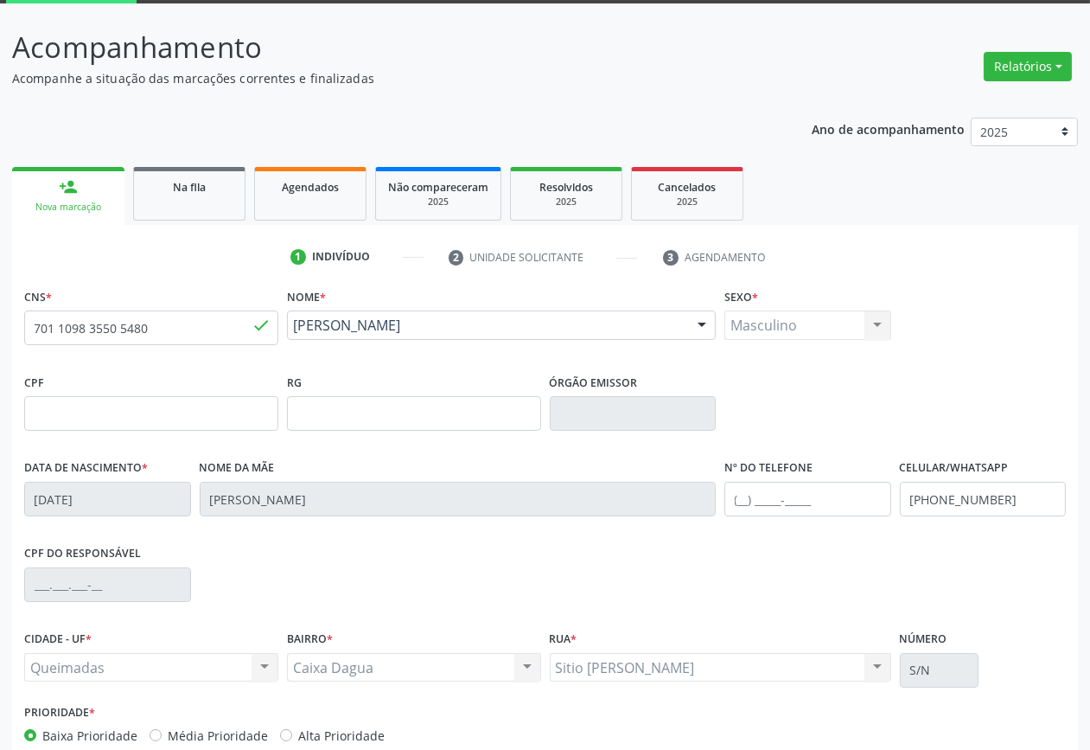
scroll to position [186, 0]
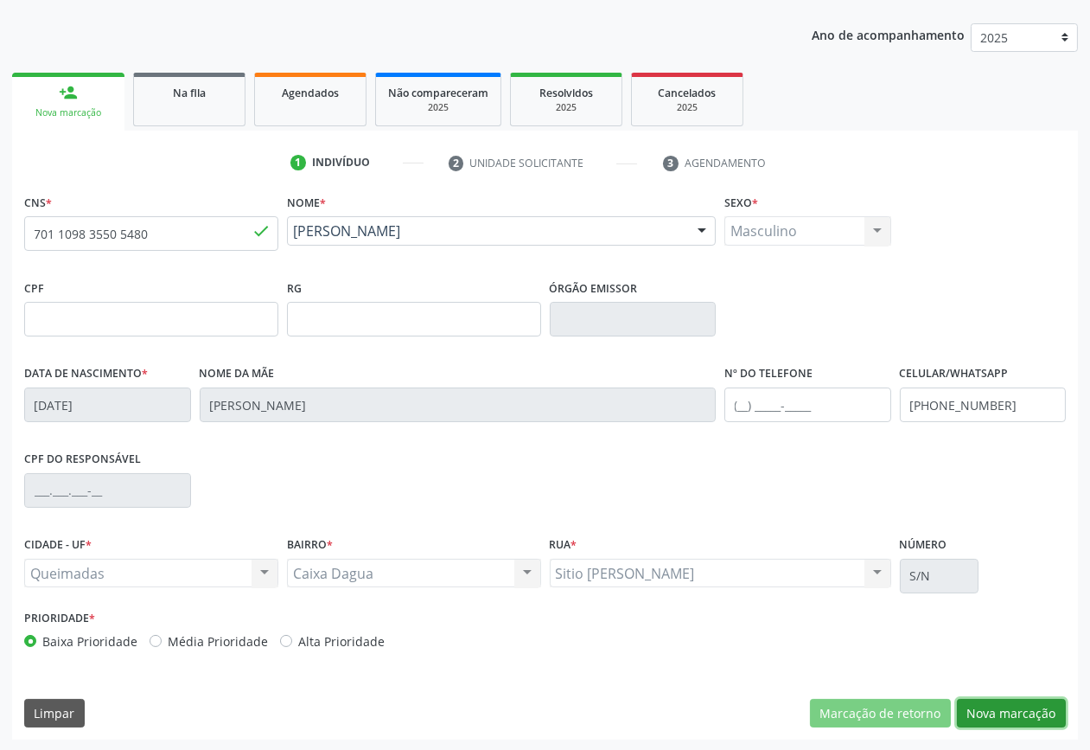
click at [1007, 699] on button "Nova marcação" at bounding box center [1011, 713] width 109 height 29
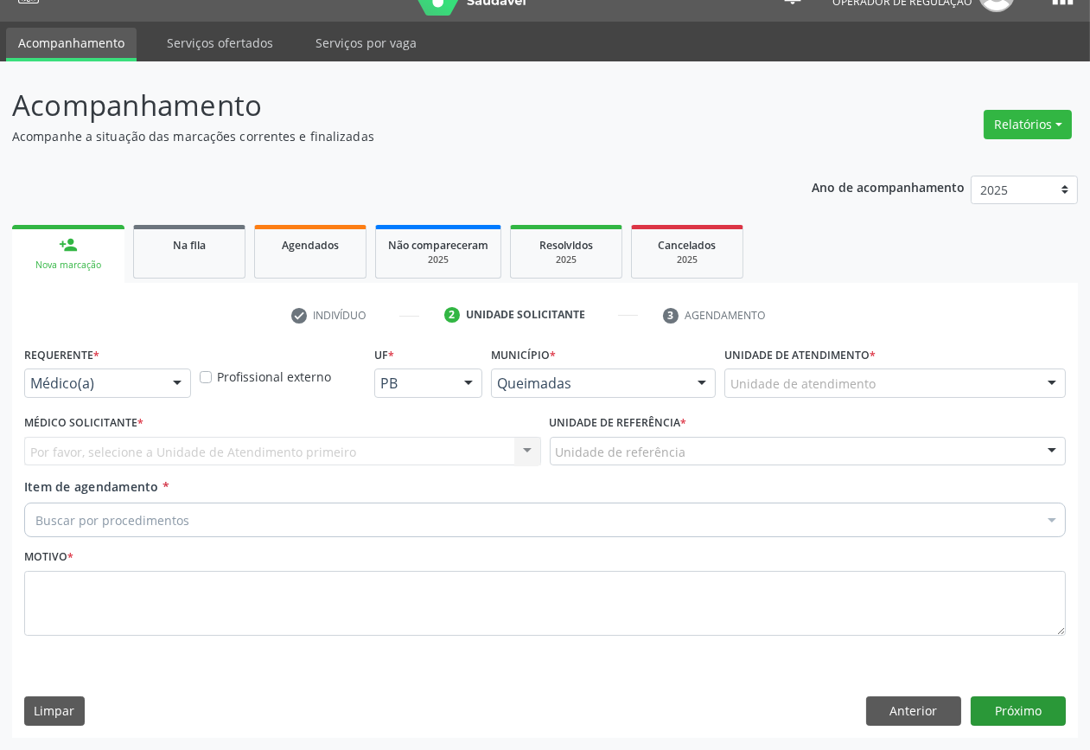
scroll to position [32, 0]
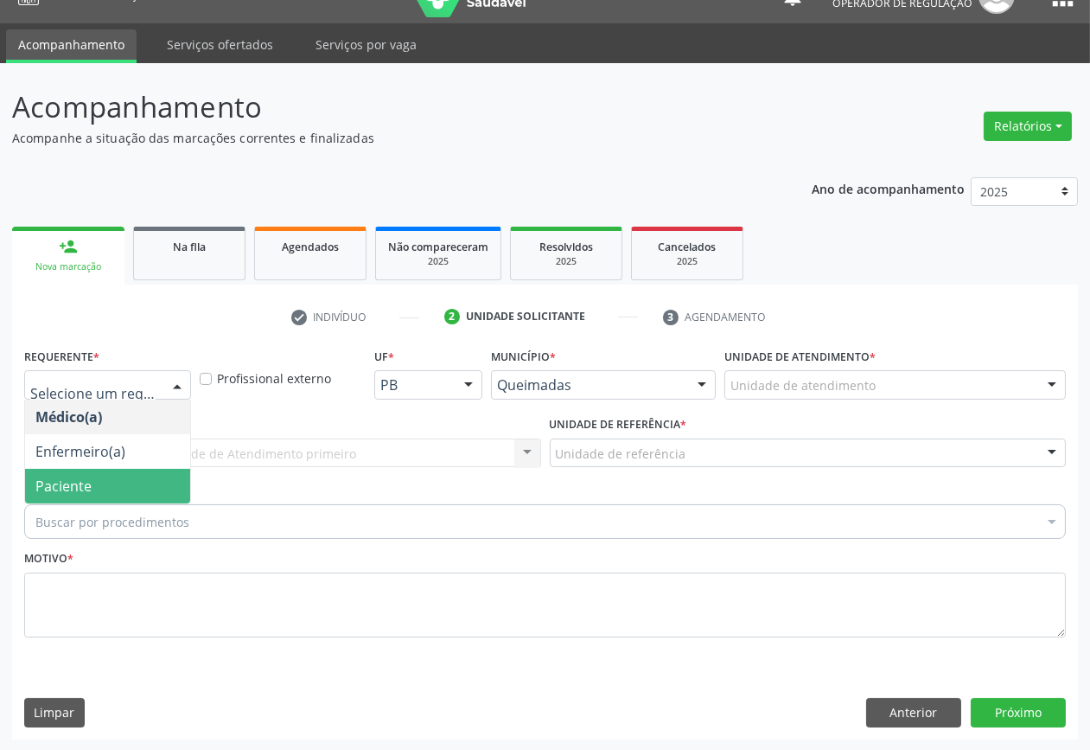
click at [96, 485] on span "Paciente" at bounding box center [107, 486] width 165 height 35
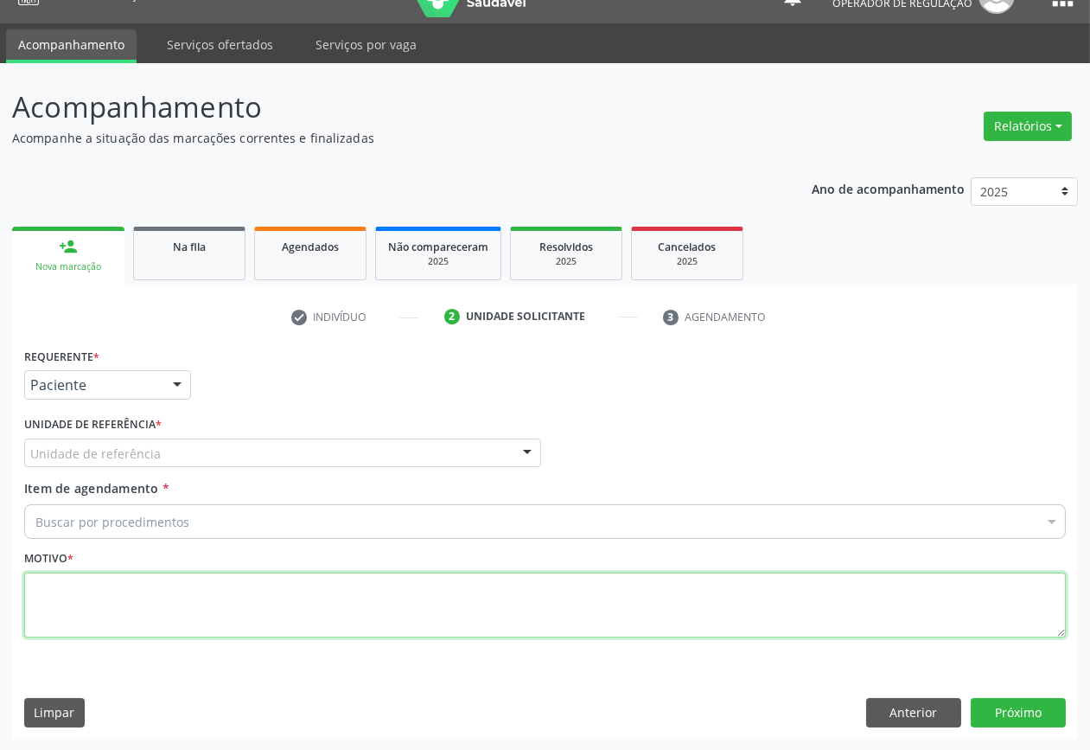
click at [655, 610] on textarea at bounding box center [545, 605] width 1042 height 66
paste textarea "CONSULTA 07/2025"
type textarea "CONSULTA 07/2025"
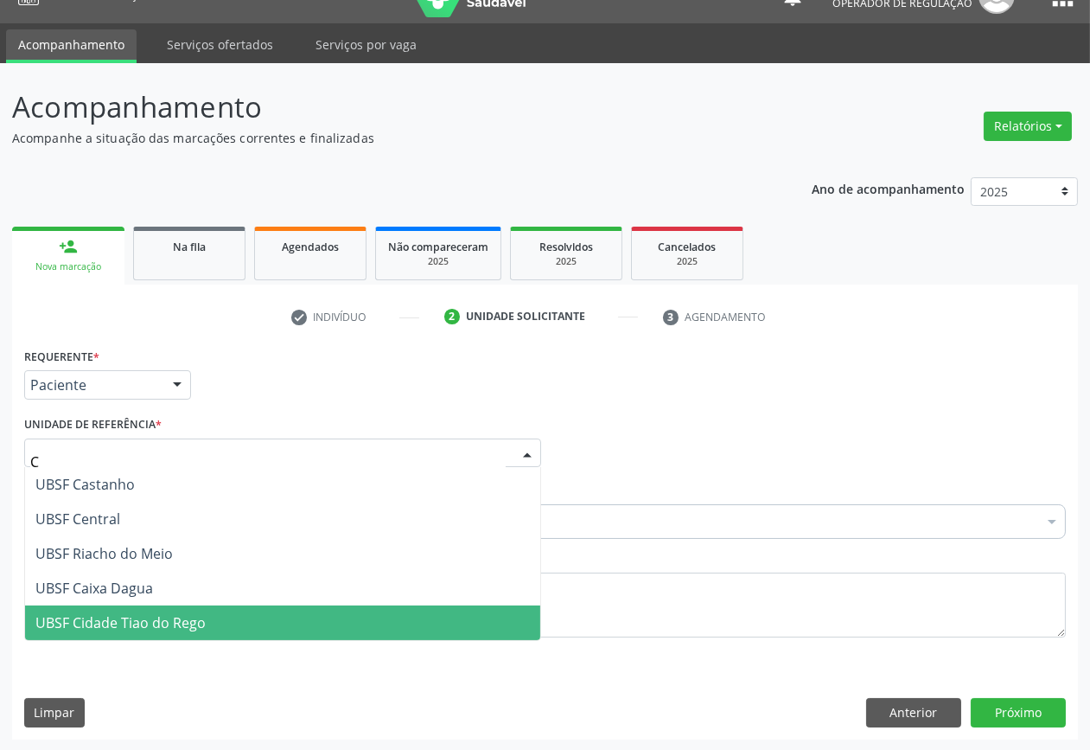
type input "CA"
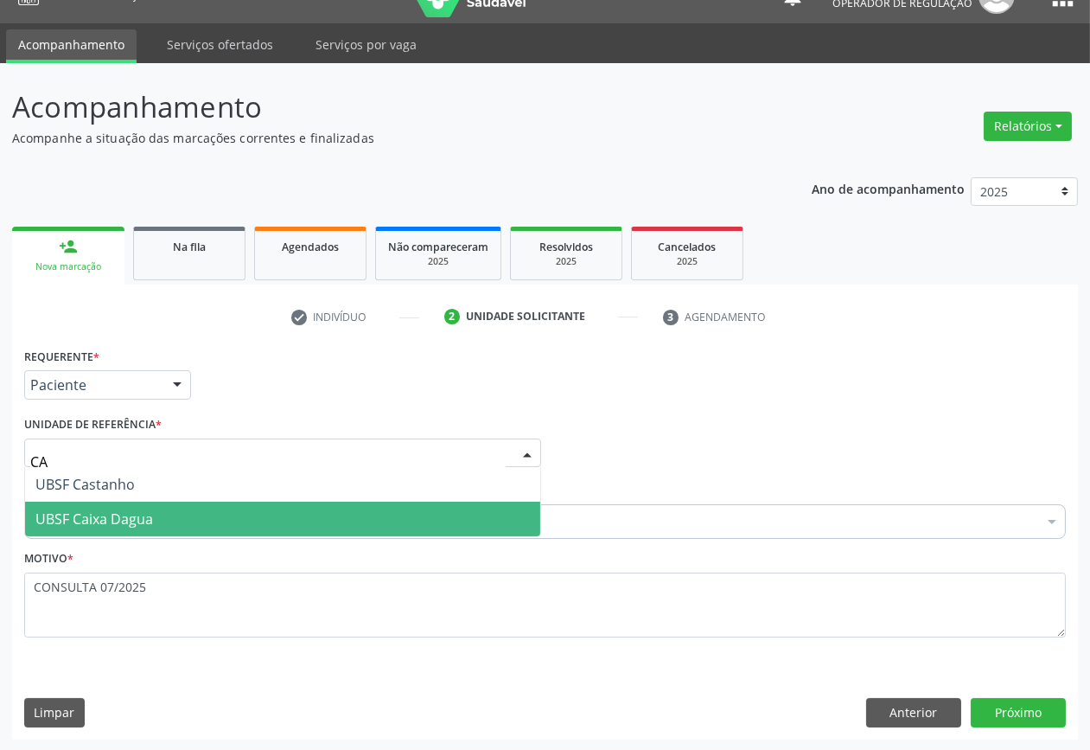
click at [145, 509] on span "UBSF Caixa Dagua" at bounding box center [94, 518] width 118 height 19
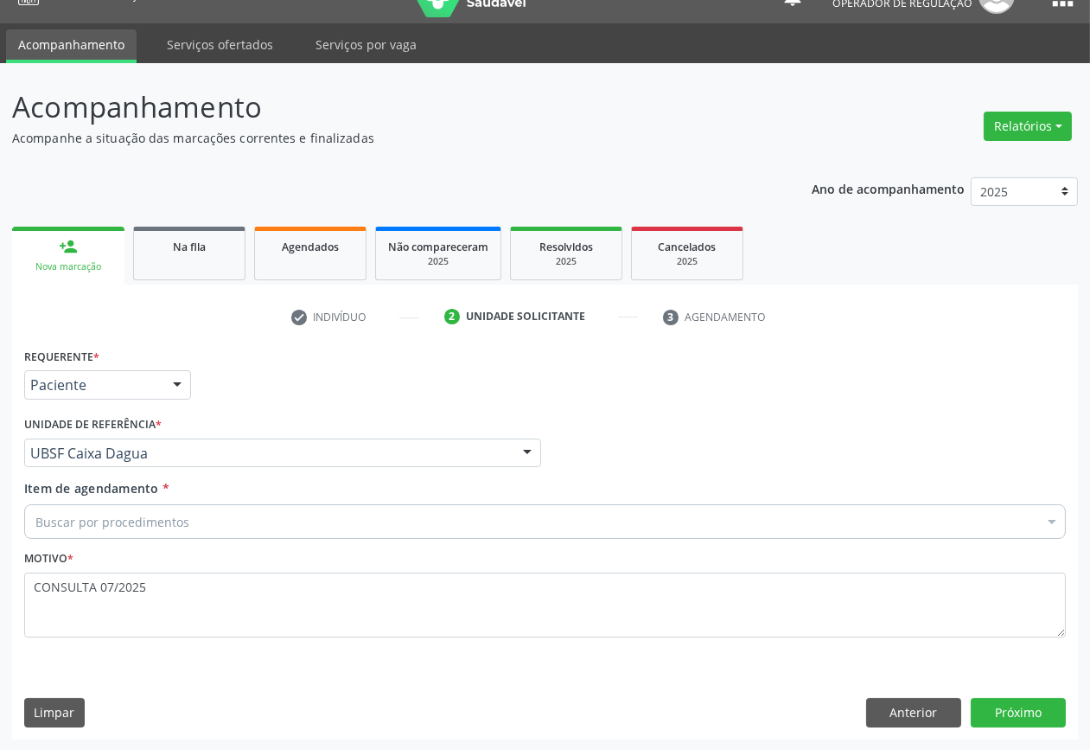
click at [291, 522] on div "Buscar por procedimentos" at bounding box center [545, 521] width 1042 height 35
paste input "OFTALMOLOGISTA"
type input "OFTALMOLOGISTA"
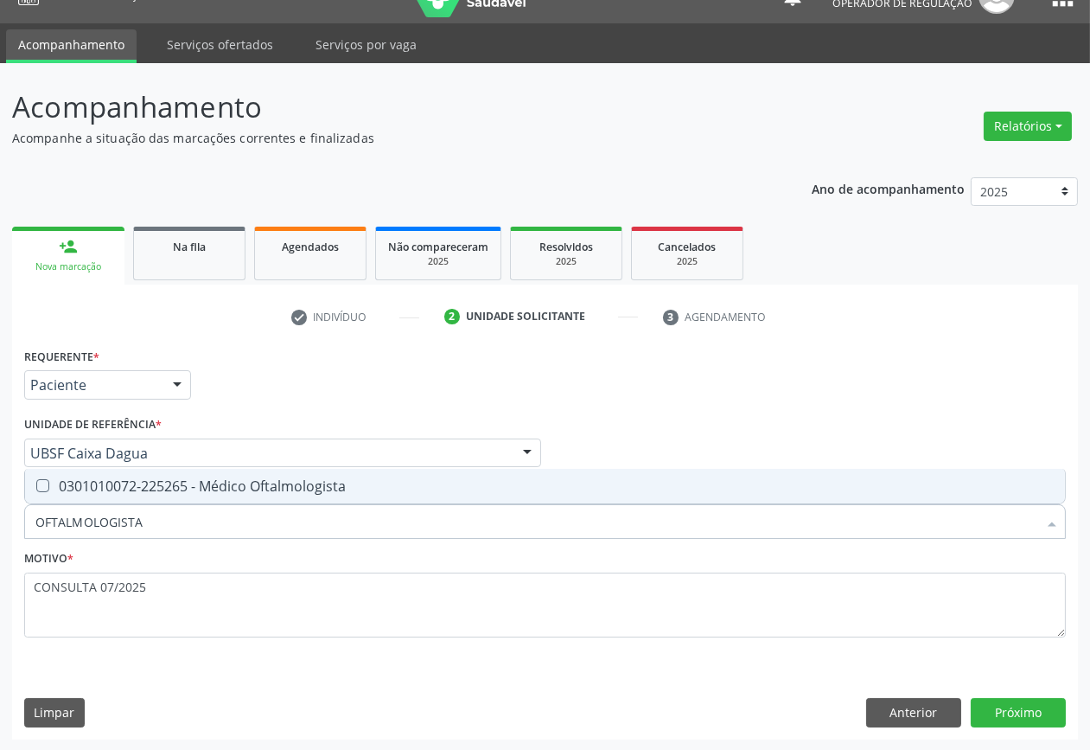
click at [329, 485] on div "0301010072-225265 - Médico Oftalmologista" at bounding box center [544, 486] width 1019 height 14
checkbox Oftalmologista "true"
click at [1033, 718] on button "Próximo" at bounding box center [1018, 712] width 95 height 29
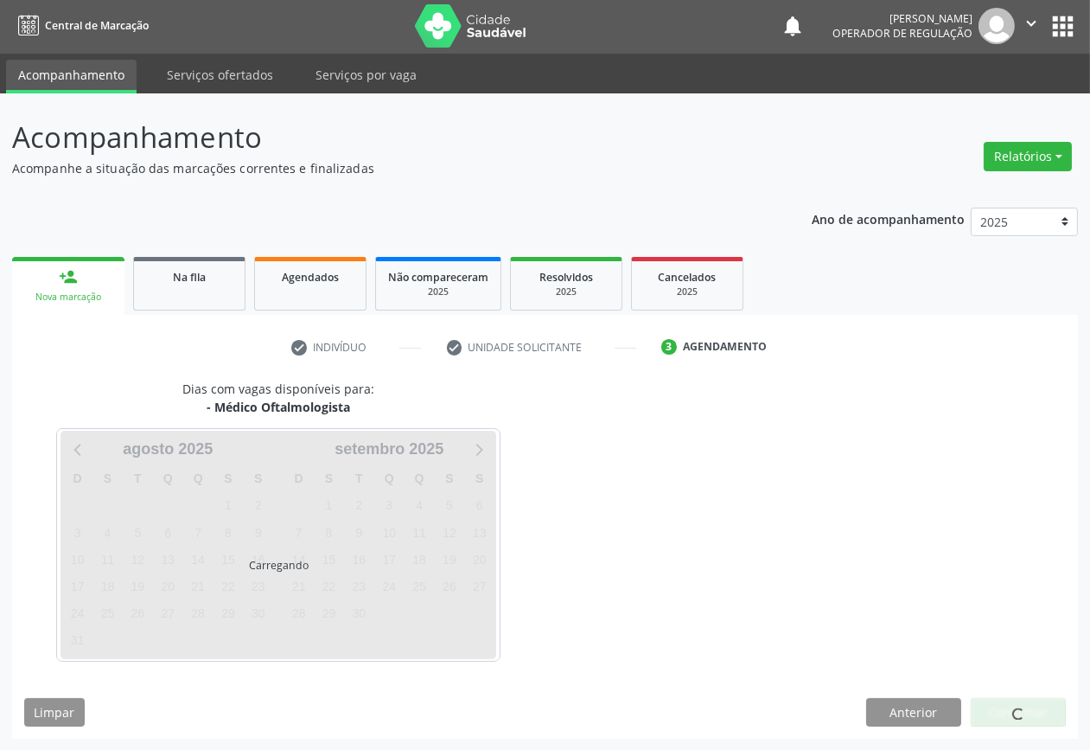
click at [1031, 713] on div at bounding box center [1018, 712] width 95 height 29
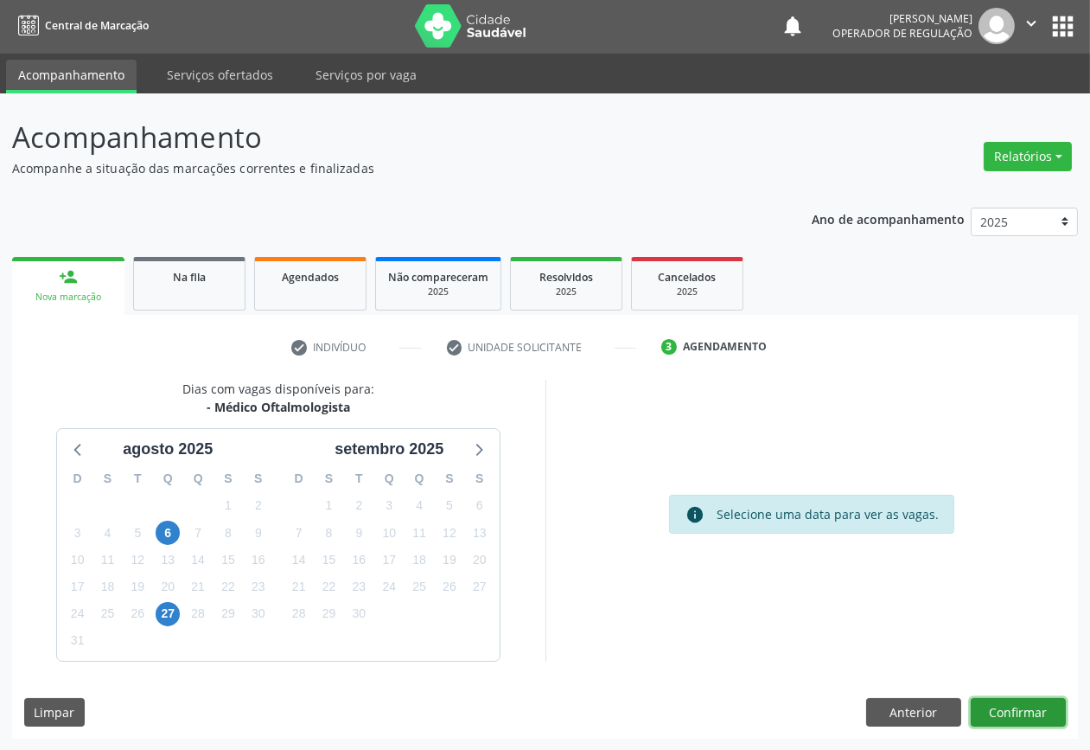
click at [1031, 713] on button "Confirmar" at bounding box center [1018, 712] width 95 height 29
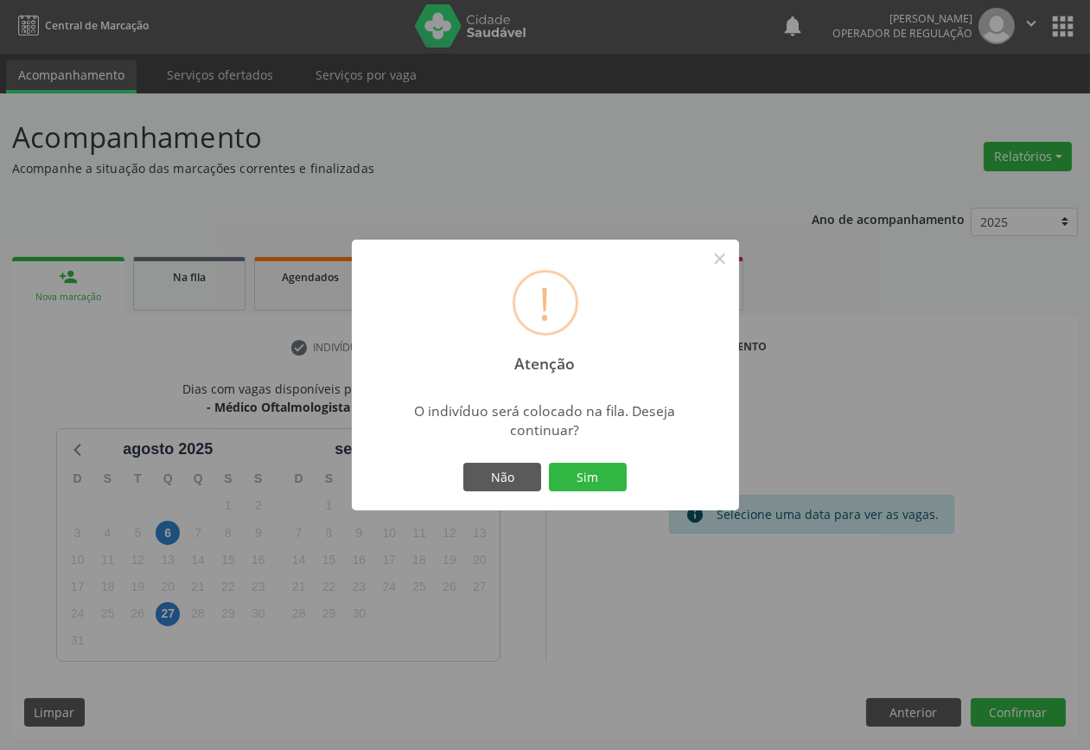
click at [549, 463] on button "Sim" at bounding box center [588, 477] width 78 height 29
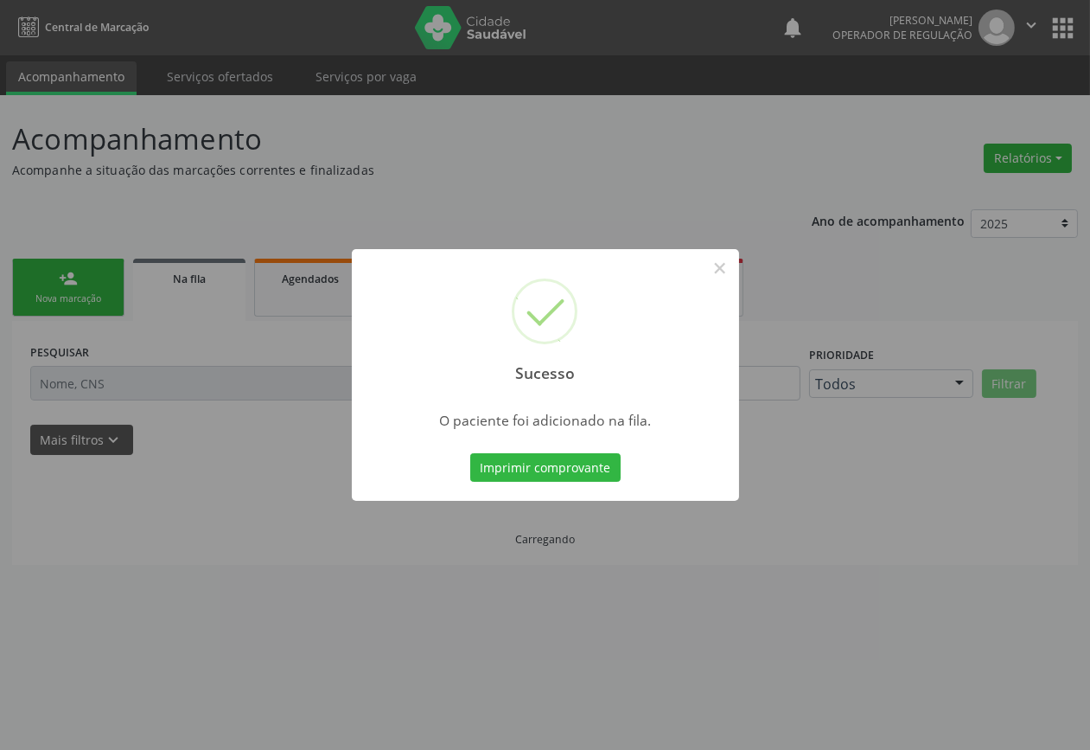
scroll to position [0, 0]
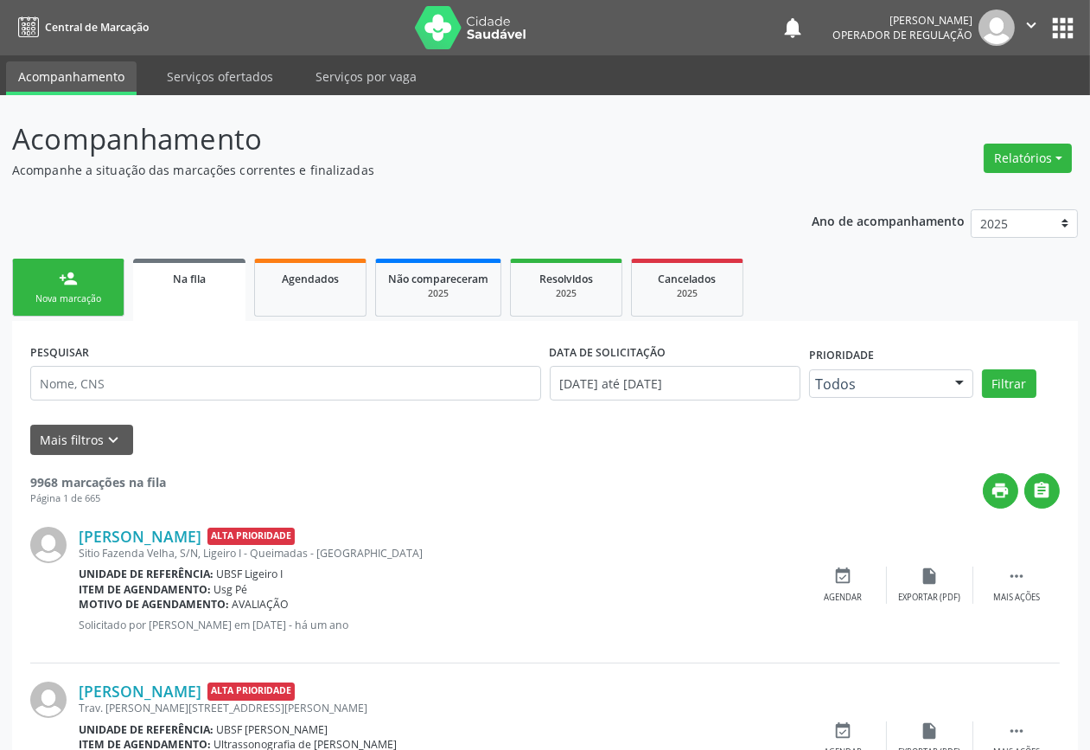
click at [42, 272] on link "person_add Nova marcação" at bounding box center [68, 288] width 112 height 58
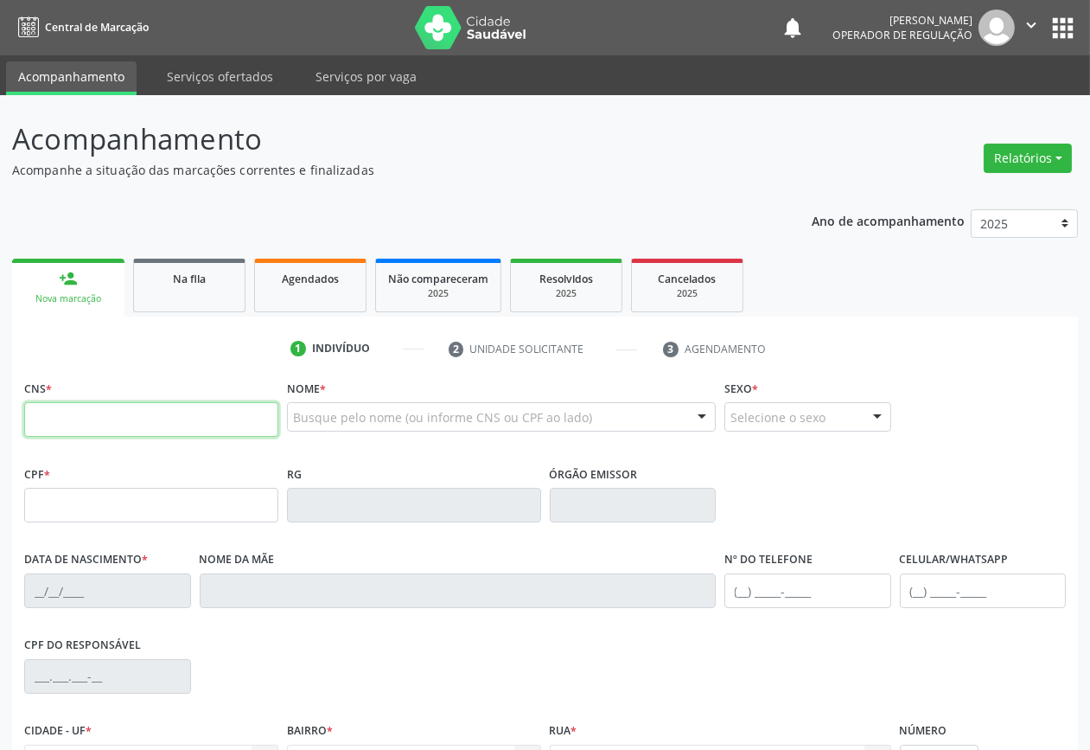
click at [150, 409] on input "text" at bounding box center [151, 419] width 254 height 35
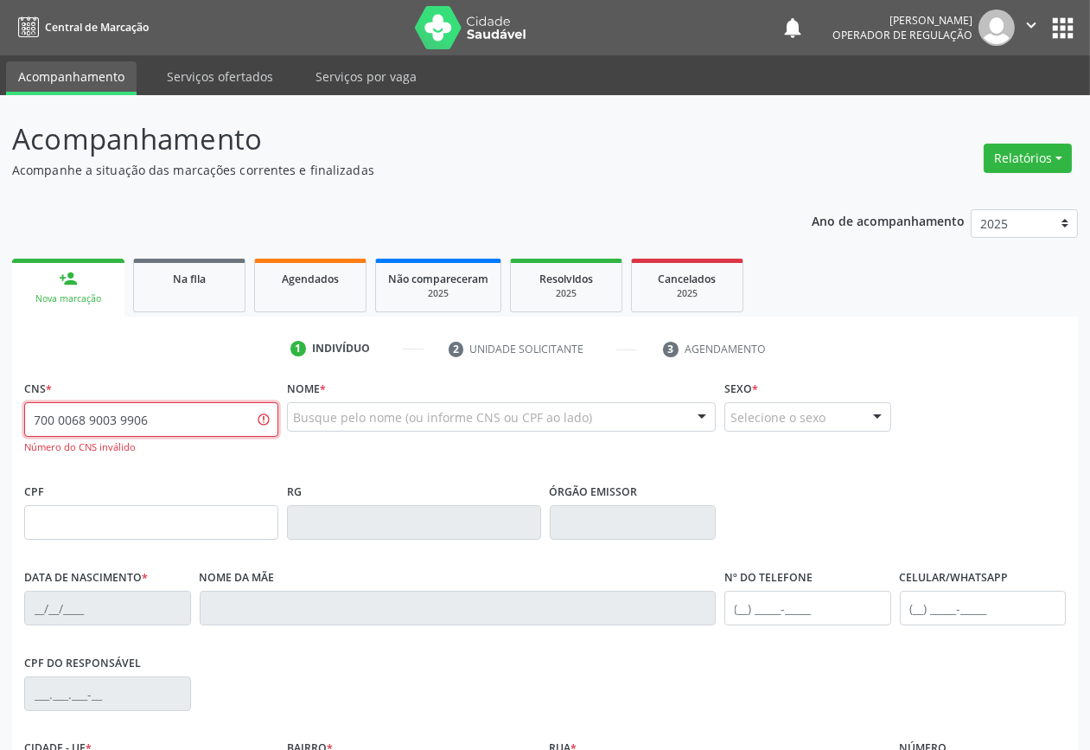
click at [114, 419] on input "700 0068 9003 9906" at bounding box center [151, 419] width 254 height 35
type input "700 0068 9008 9906"
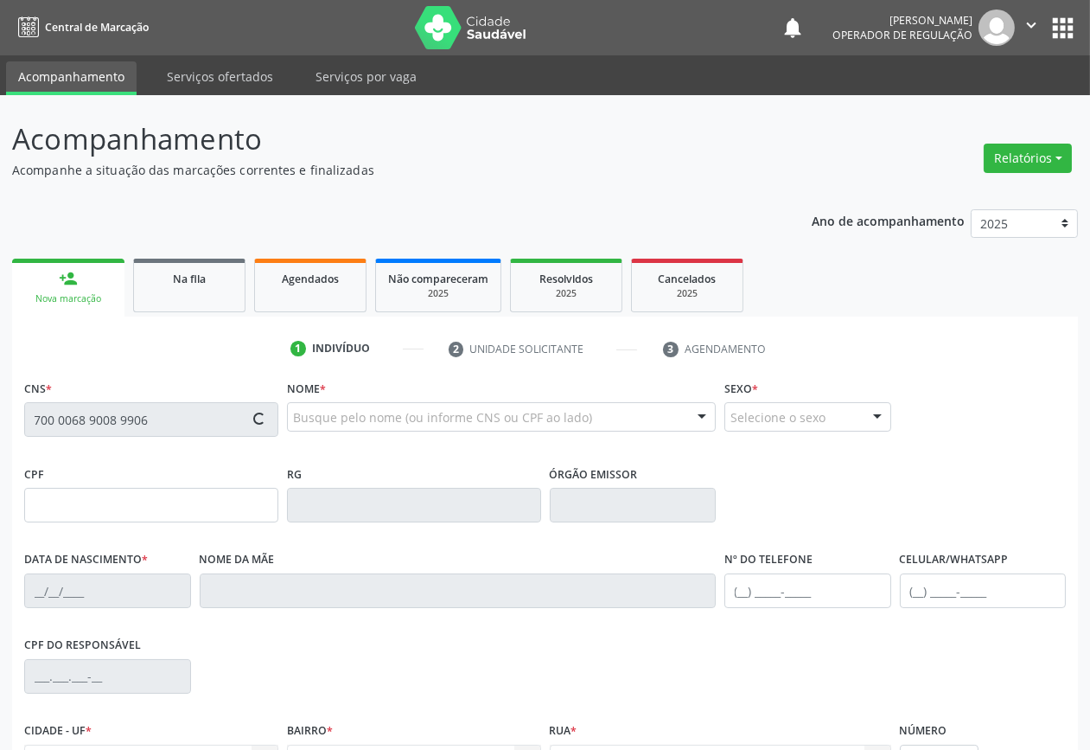
type input "953.123.234-20"
type input "19/03/1973"
type input "Josefa de Lima Macário"
type input "(83) 99159-1013"
type input "124"
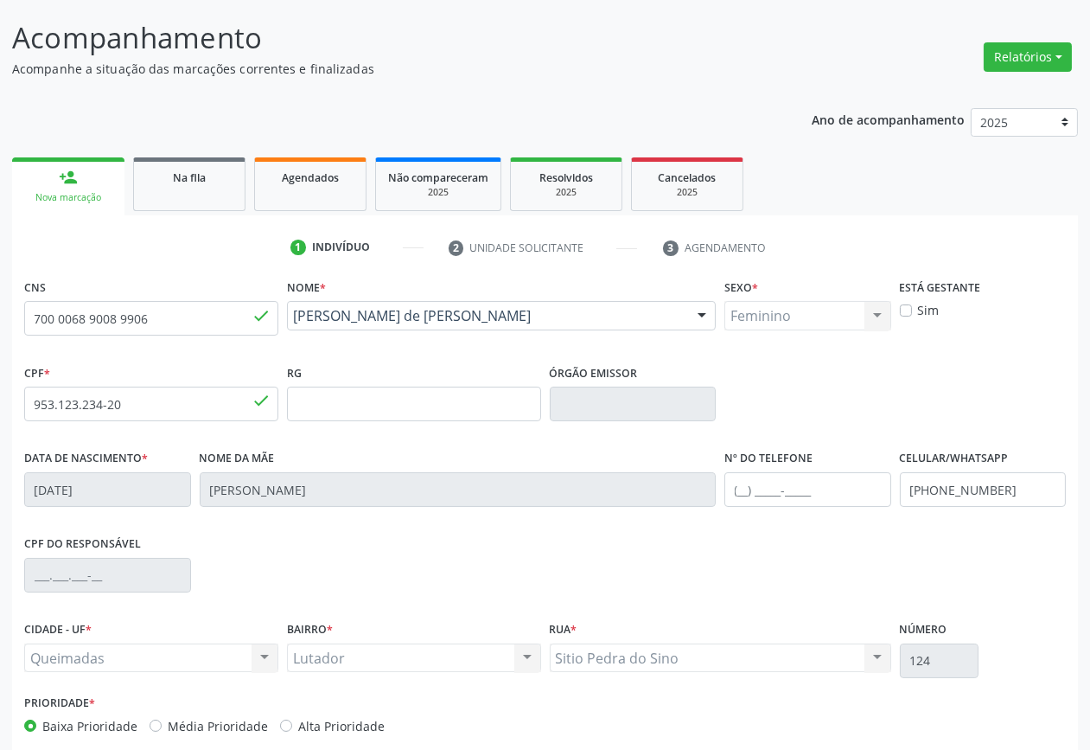
scroll to position [186, 0]
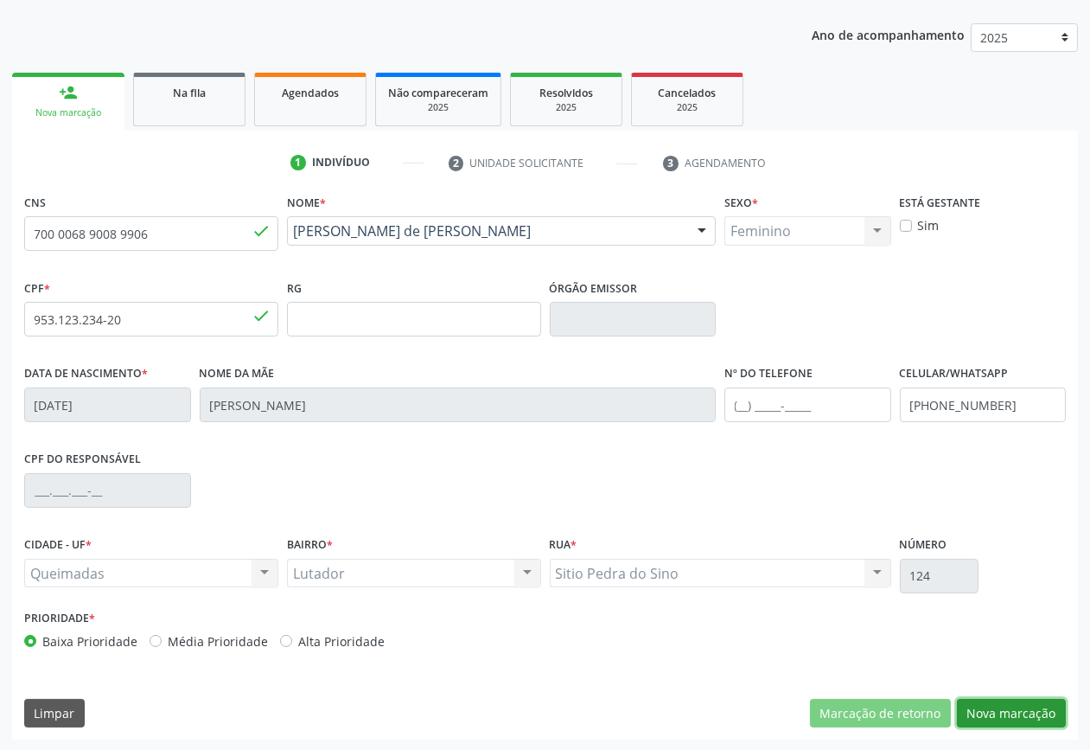
click at [1059, 705] on button "Nova marcação" at bounding box center [1011, 713] width 109 height 29
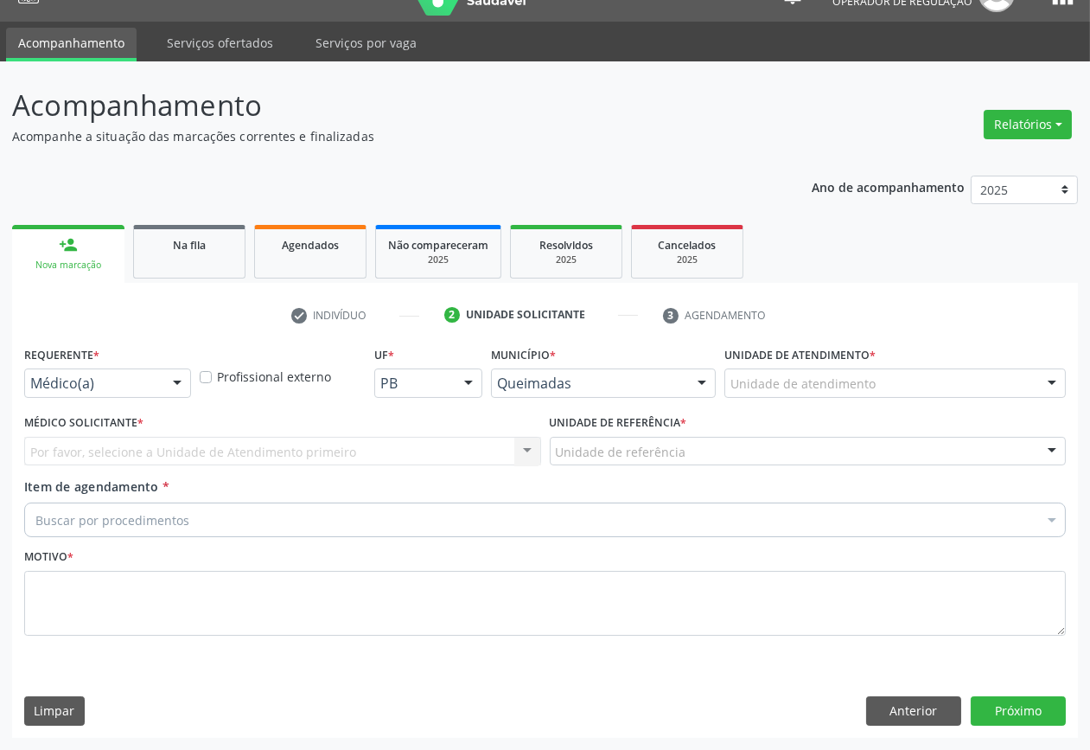
scroll to position [32, 0]
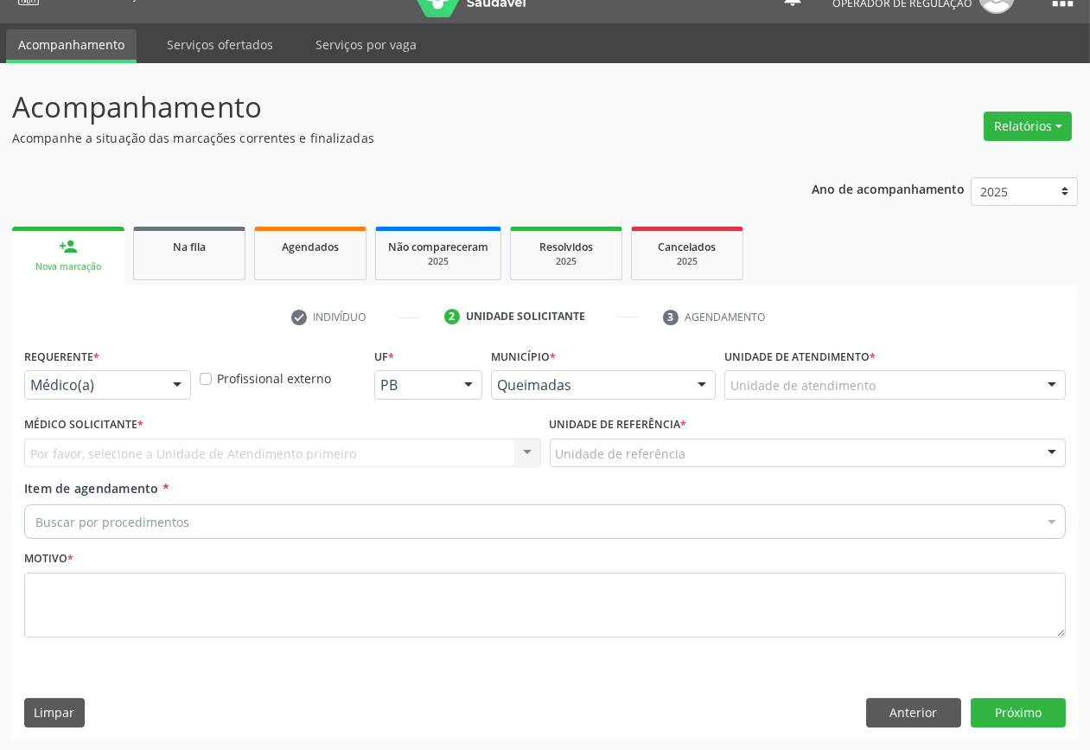
drag, startPoint x: 138, startPoint y: 386, endPoint x: 121, endPoint y: 429, distance: 46.6
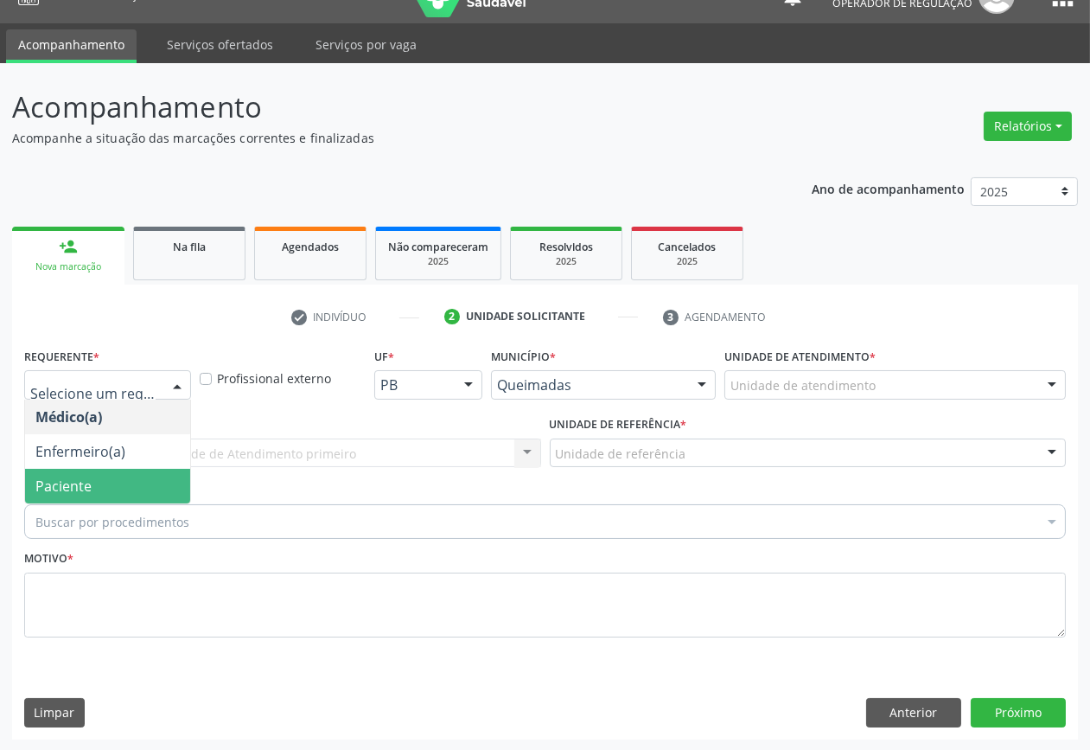
click at [112, 474] on span "Paciente" at bounding box center [107, 486] width 165 height 35
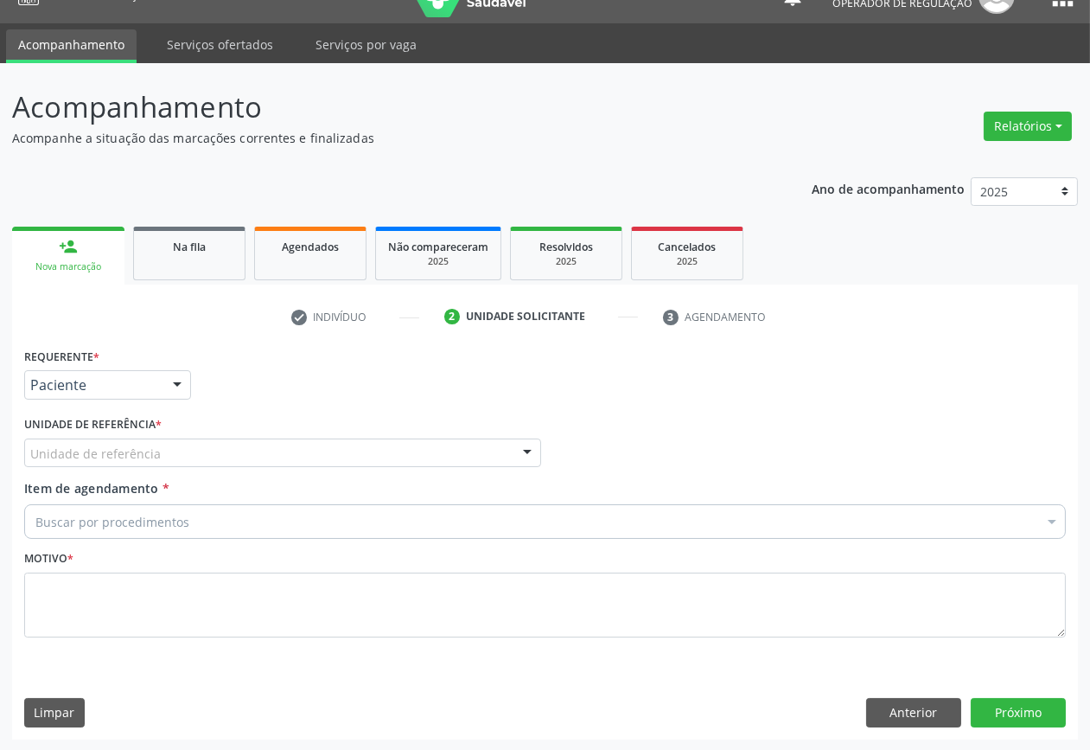
click at [168, 450] on div "Unidade de referência" at bounding box center [282, 452] width 517 height 29
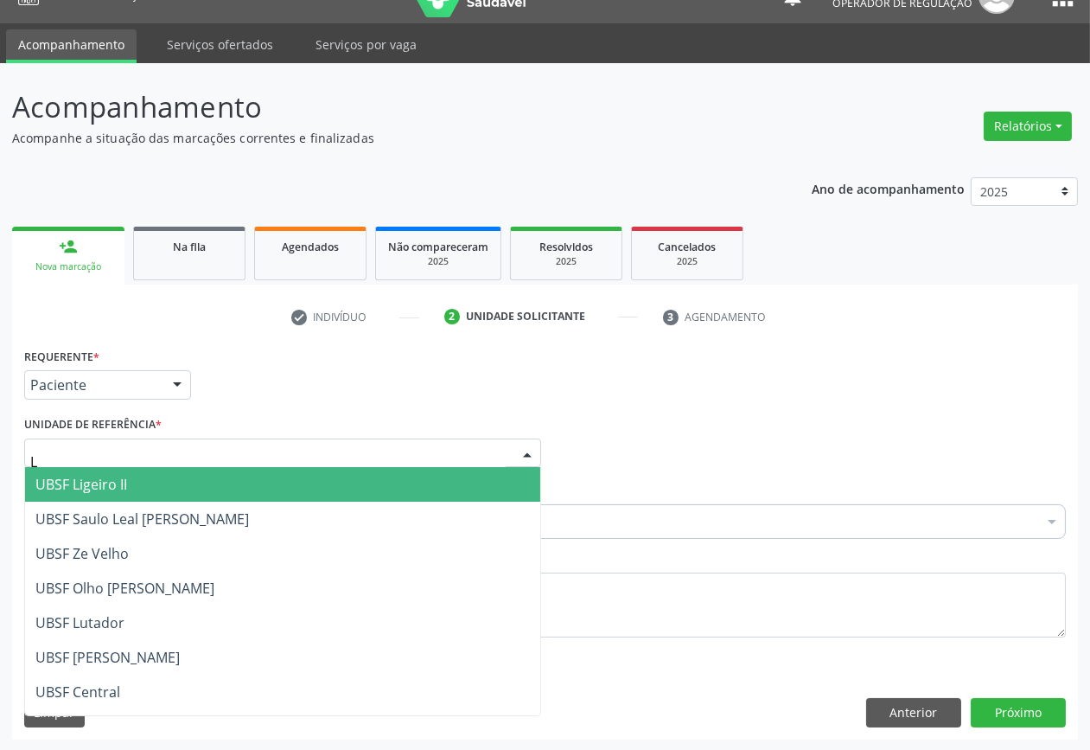
type input "LU"
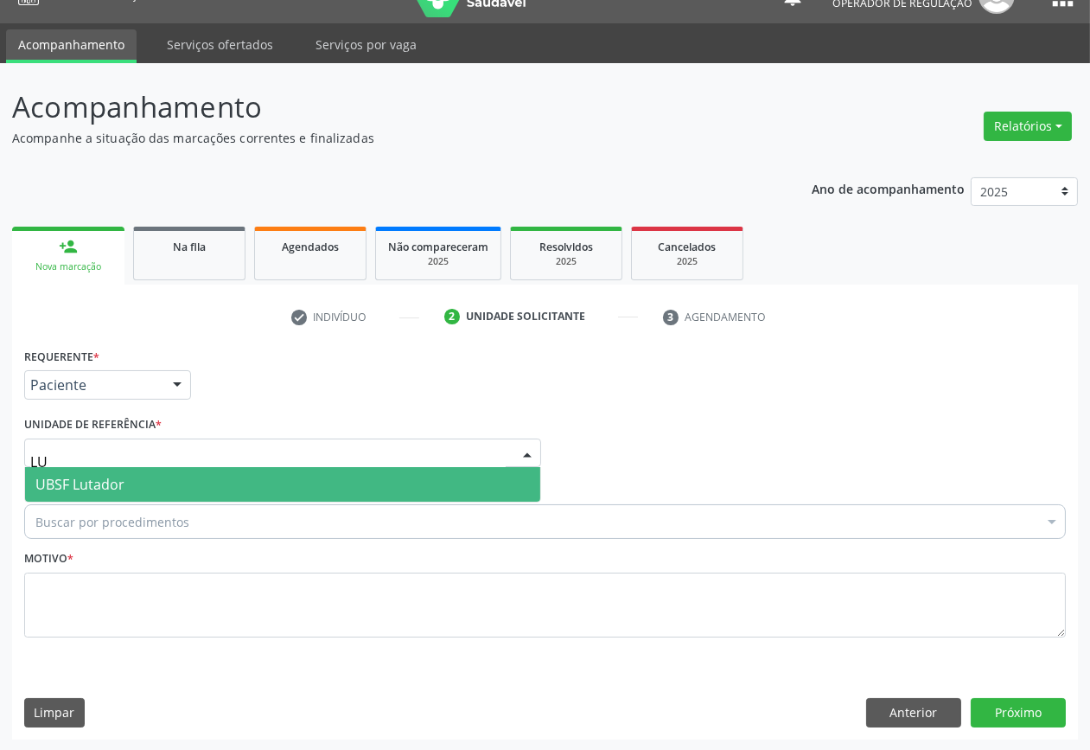
click at [165, 480] on span "UBSF Lutador" at bounding box center [282, 484] width 515 height 35
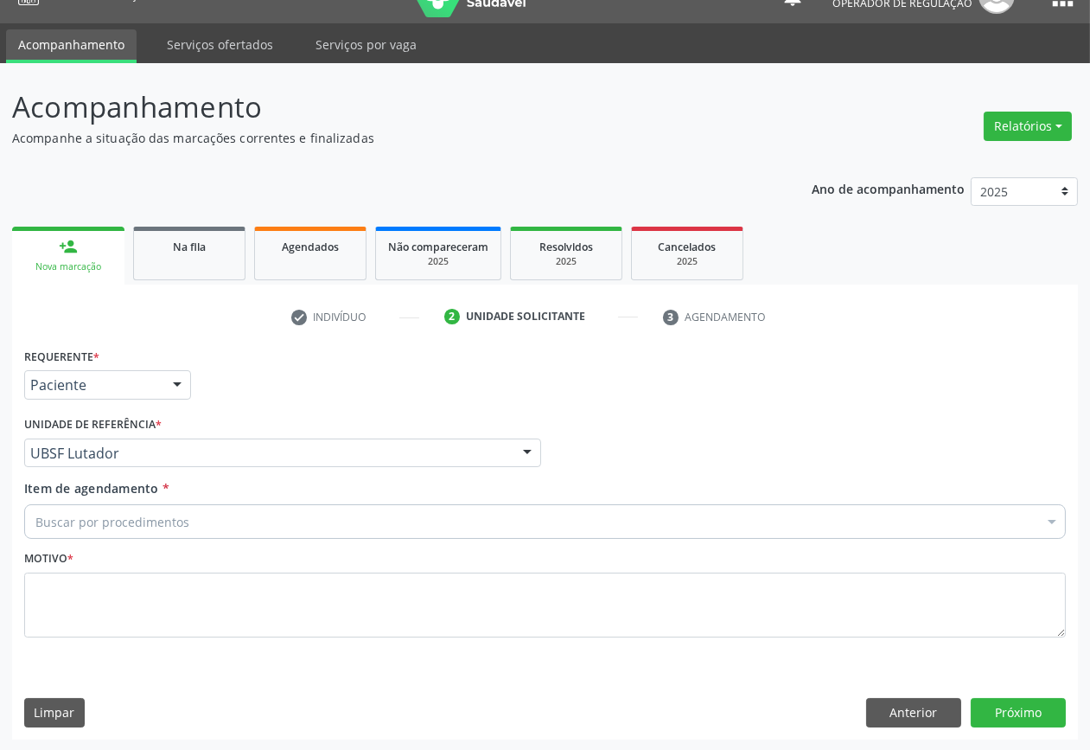
paste input "OFTALMOLOGISTA"
type input "OFTALMOLOGISTA"
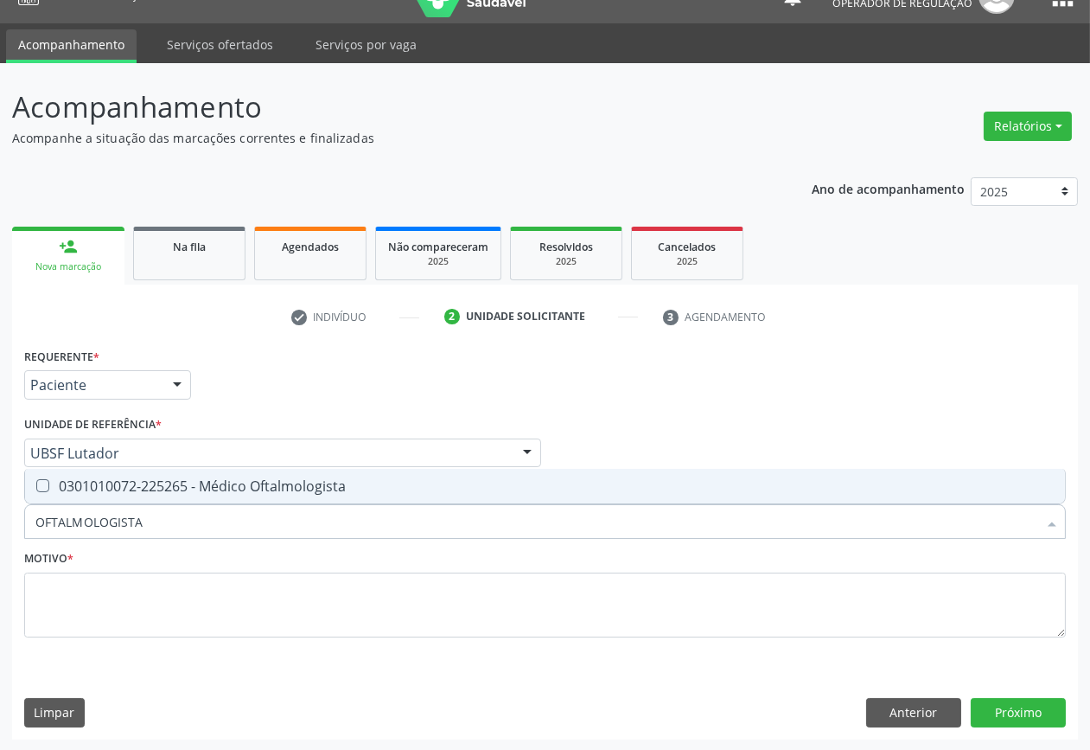
click at [194, 484] on div "0301010072-225265 - Médico Oftalmologista" at bounding box center [544, 486] width 1019 height 14
checkbox Oftalmologista "true"
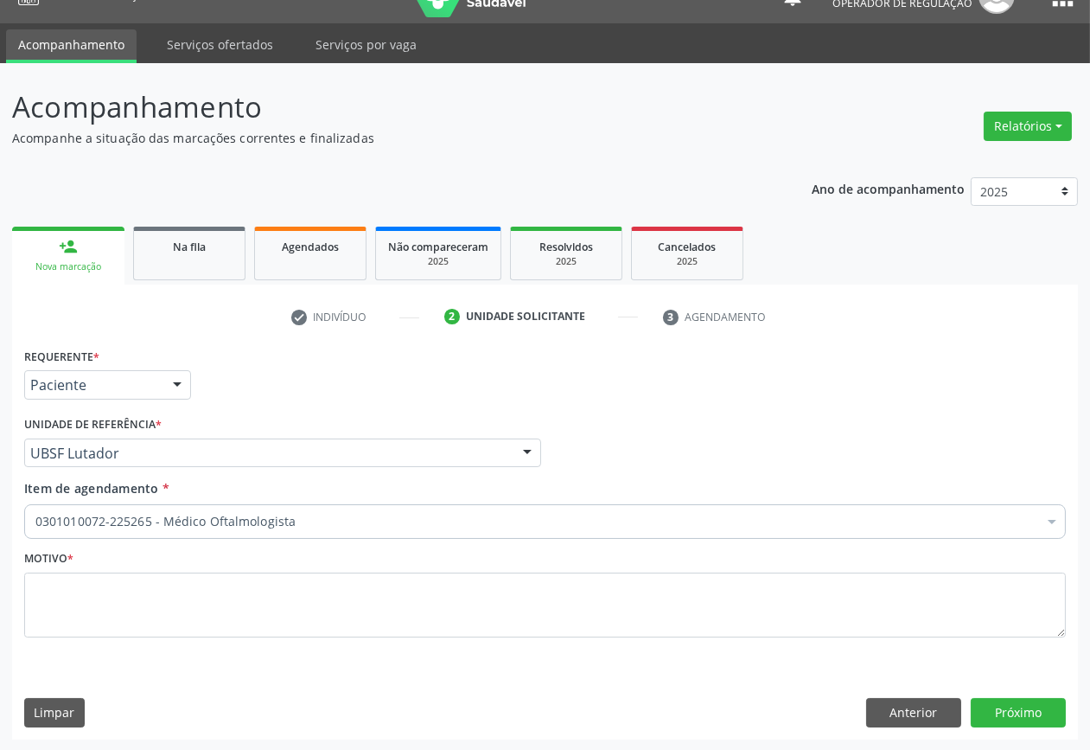
drag, startPoint x: 375, startPoint y: 566, endPoint x: 387, endPoint y: 599, distance: 35.5
click at [375, 566] on div "Motivo *" at bounding box center [545, 592] width 1042 height 92
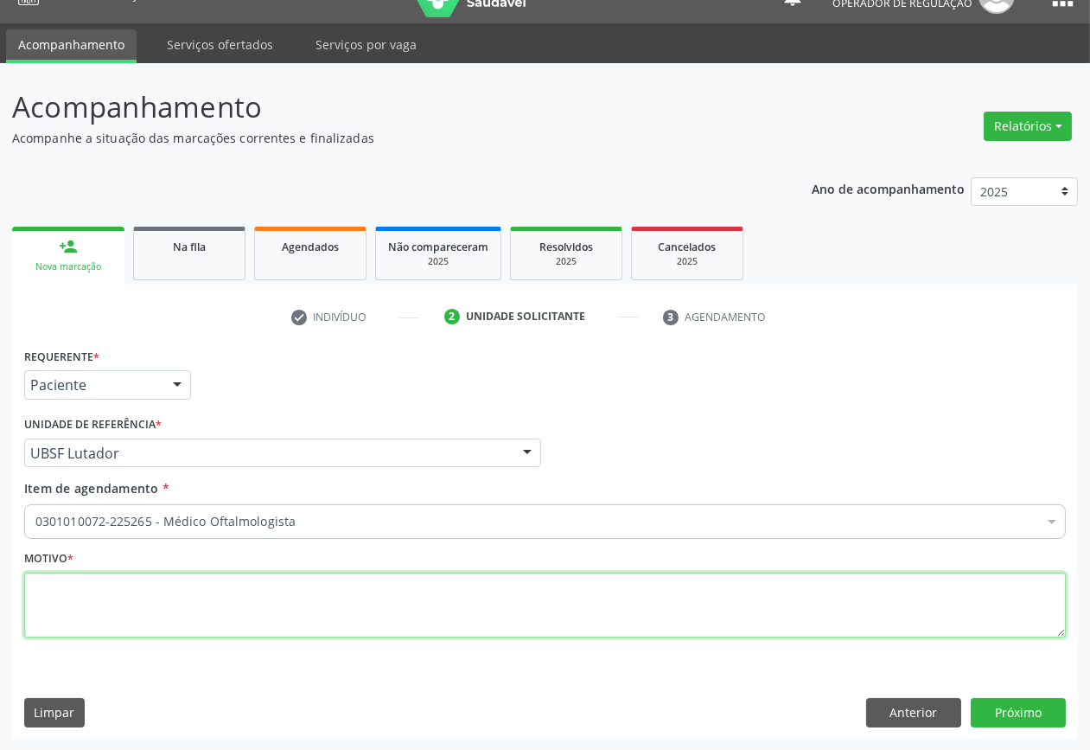
paste textarea "CONSULTA 07/2025"
click at [393, 608] on textarea at bounding box center [545, 605] width 1042 height 66
type textarea "CONSULTA 07/2025"
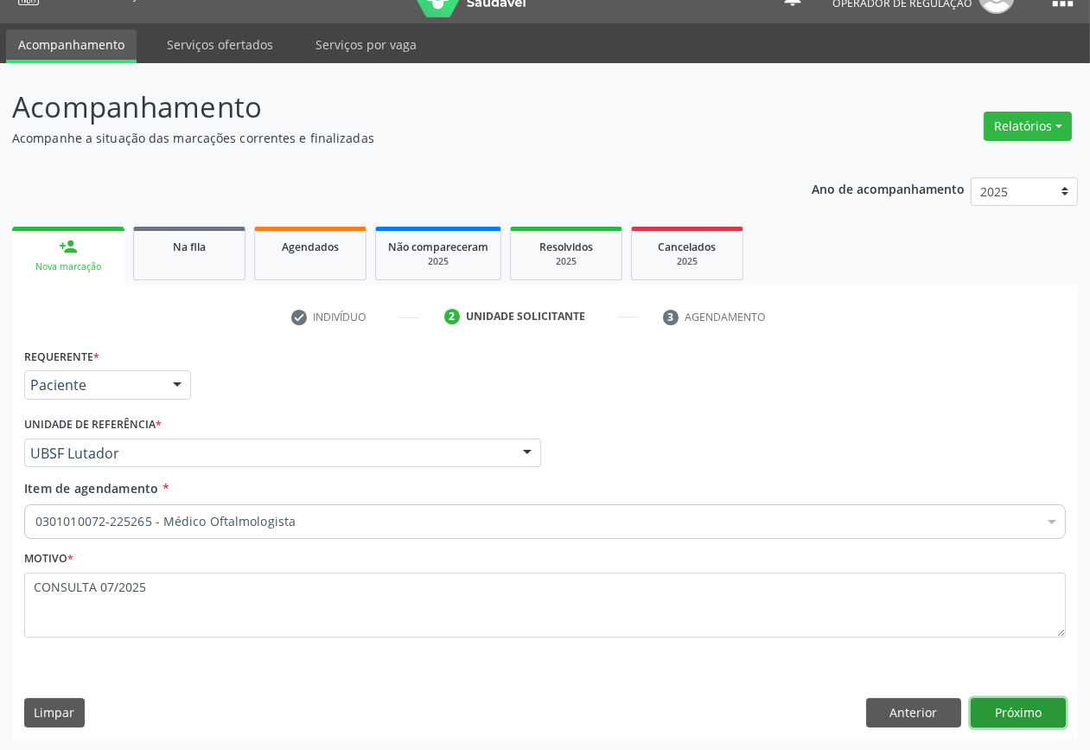
click at [1016, 713] on button "Próximo" at bounding box center [1018, 712] width 95 height 29
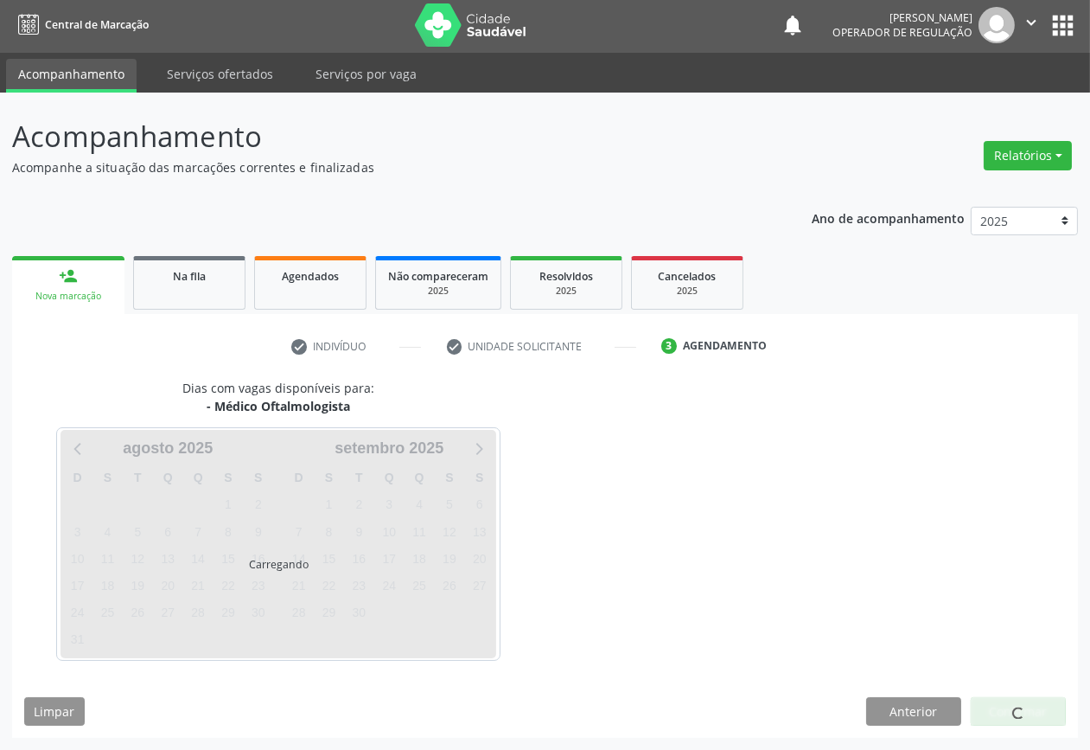
scroll to position [2, 0]
click at [1015, 711] on span at bounding box center [1019, 714] width 12 height 12
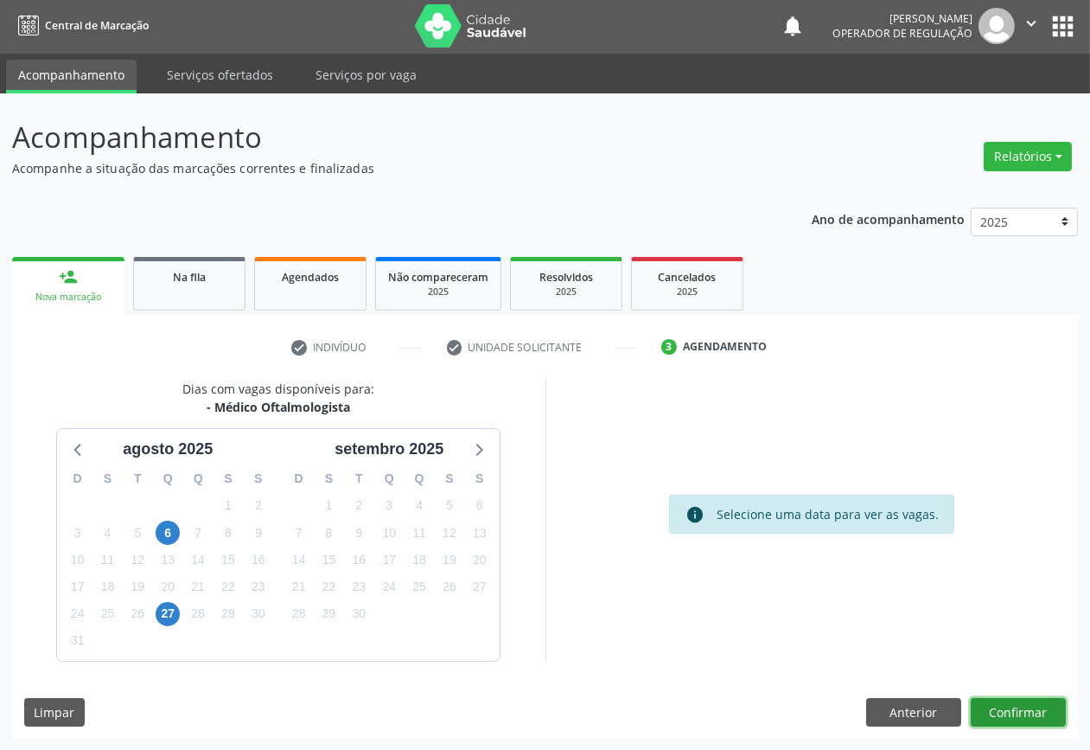
click at [1015, 711] on button "Confirmar" at bounding box center [1018, 712] width 95 height 29
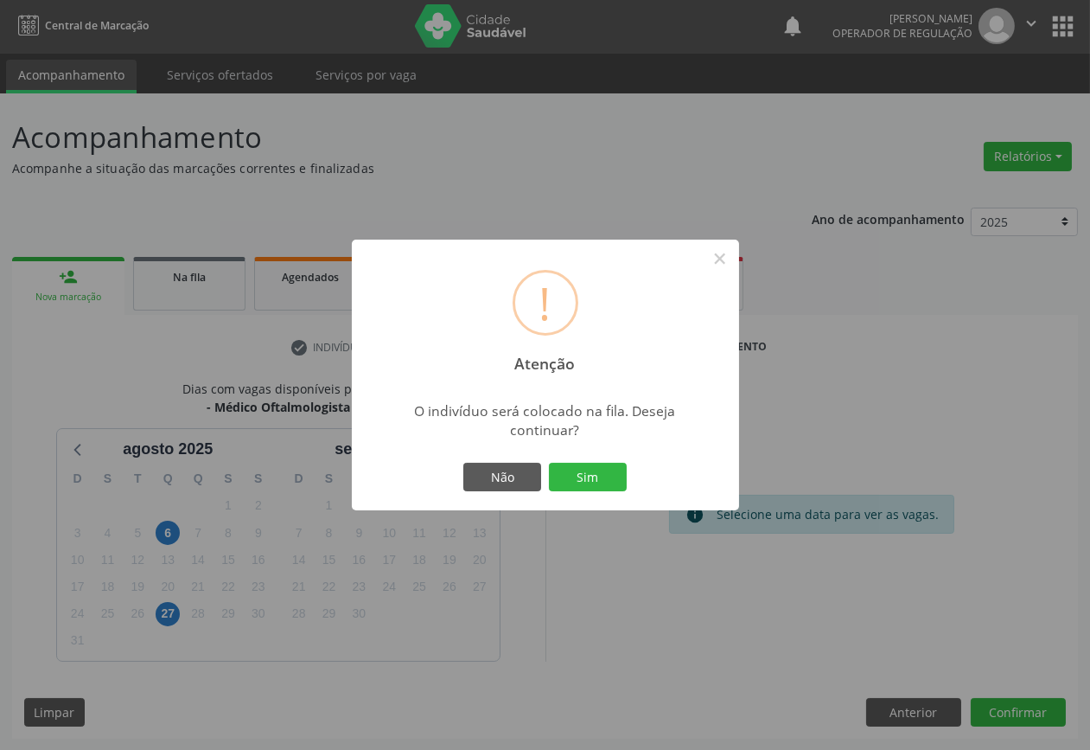
click at [549, 463] on button "Sim" at bounding box center [588, 477] width 78 height 29
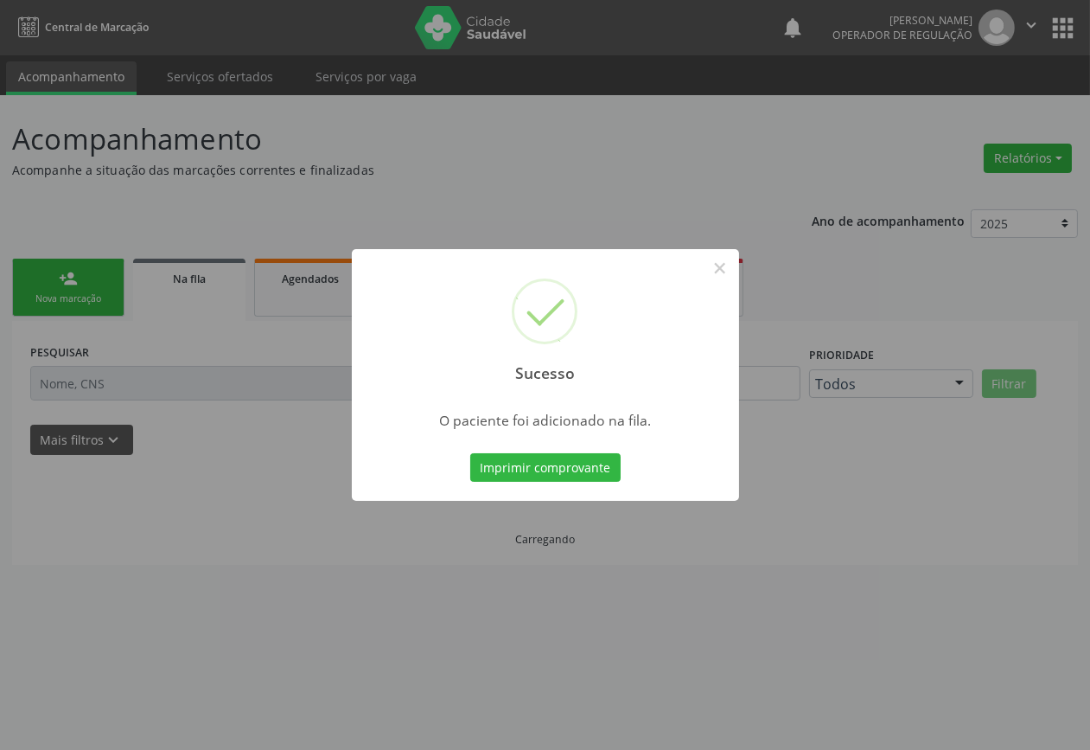
scroll to position [0, 0]
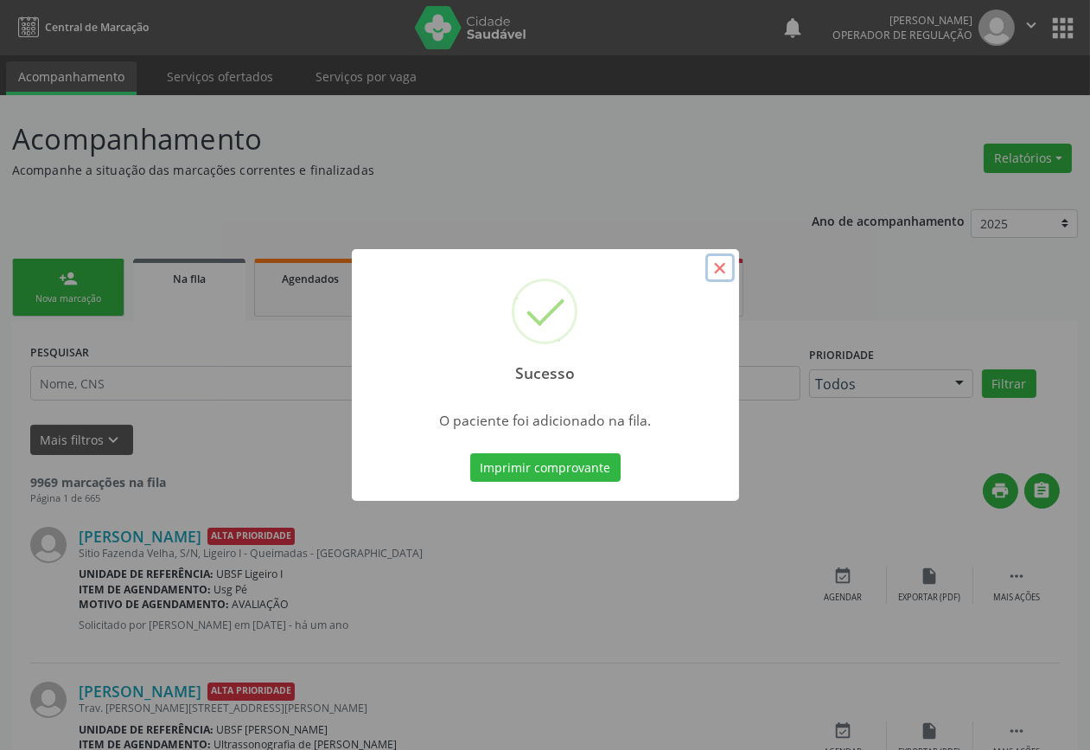
click at [722, 272] on button "×" at bounding box center [720, 267] width 29 height 29
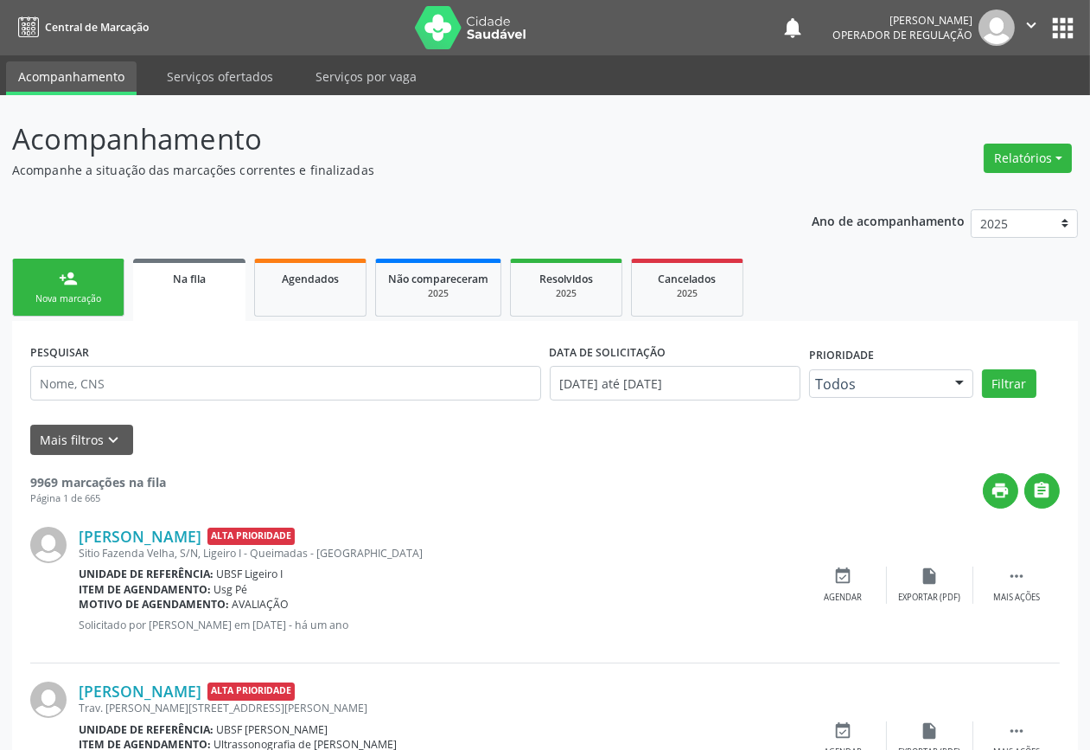
click at [52, 311] on link "person_add Nova marcação" at bounding box center [68, 288] width 112 height 58
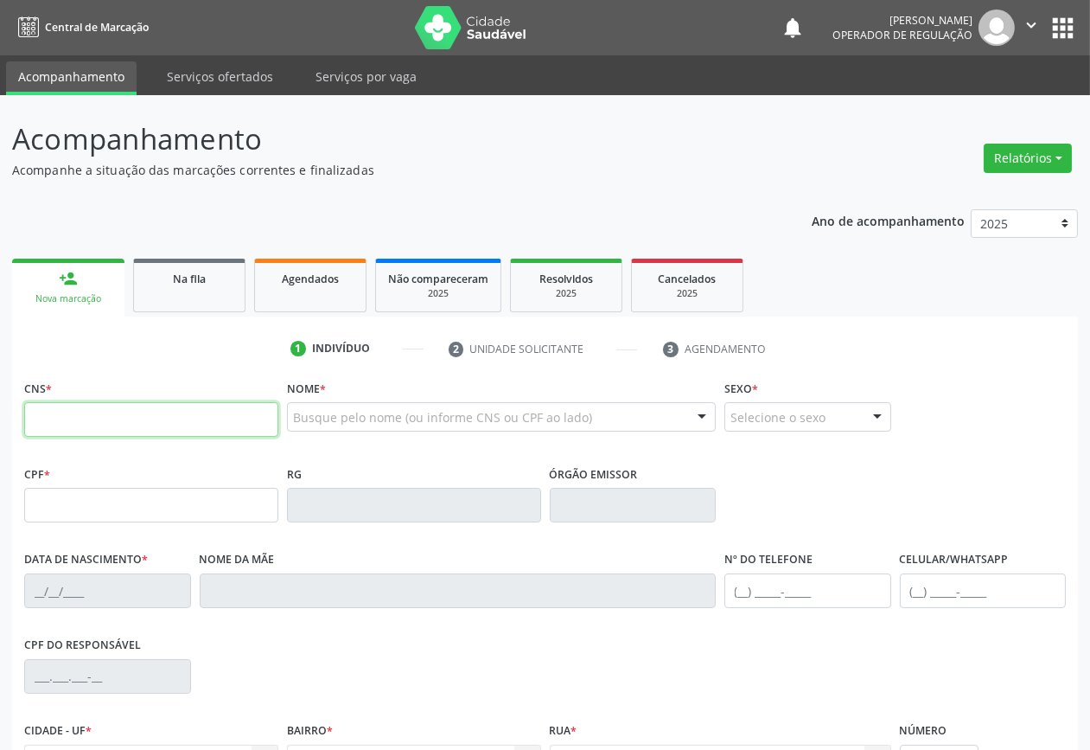
click at [100, 421] on input "text" at bounding box center [151, 419] width 254 height 35
type input "704 6061 4120 3525"
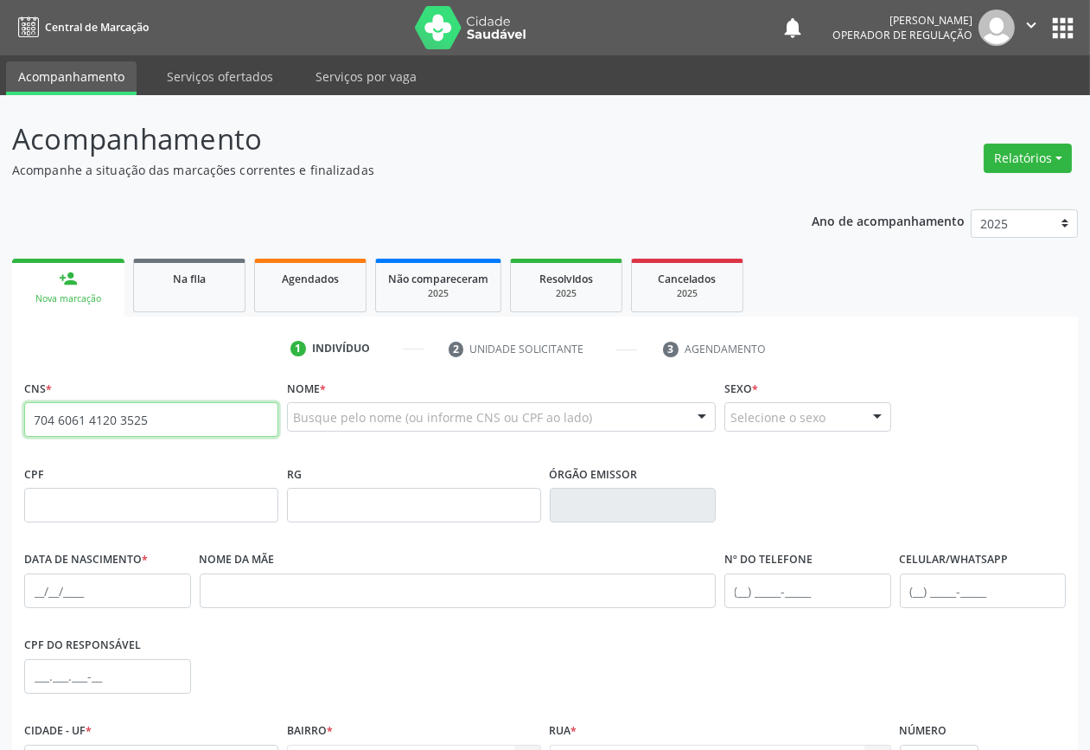
click at [100, 420] on input "704 6061 4120 3525" at bounding box center [151, 419] width 254 height 35
